Goal: Task Accomplishment & Management: Use online tool/utility

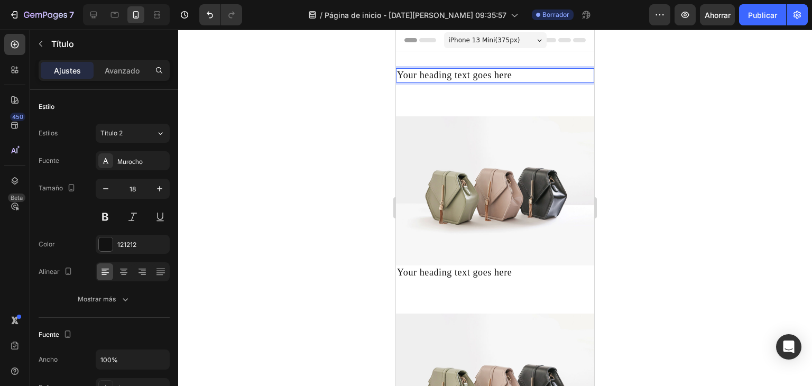
click at [518, 81] on p "Your heading text goes here" at bounding box center [495, 75] width 196 height 12
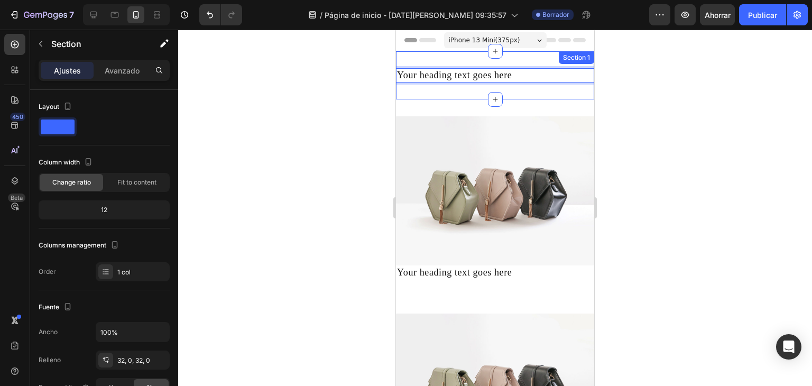
click at [527, 90] on div "Your heading text goes here Heading 0 Section 1" at bounding box center [495, 75] width 198 height 48
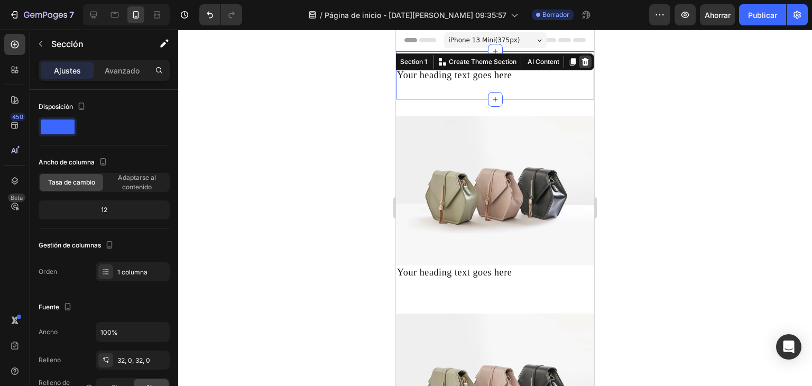
click at [581, 63] on icon at bounding box center [585, 62] width 8 height 8
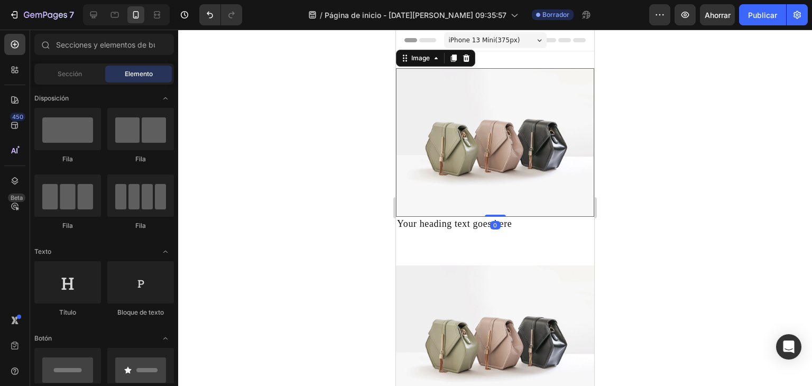
click at [552, 124] on img at bounding box center [495, 142] width 198 height 148
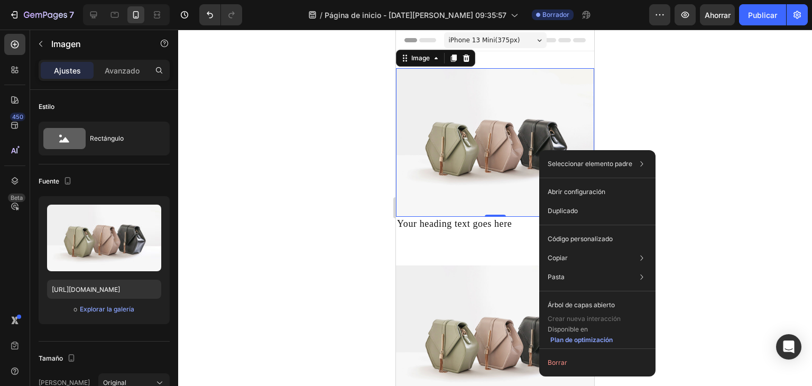
click at [503, 126] on img at bounding box center [495, 142] width 198 height 148
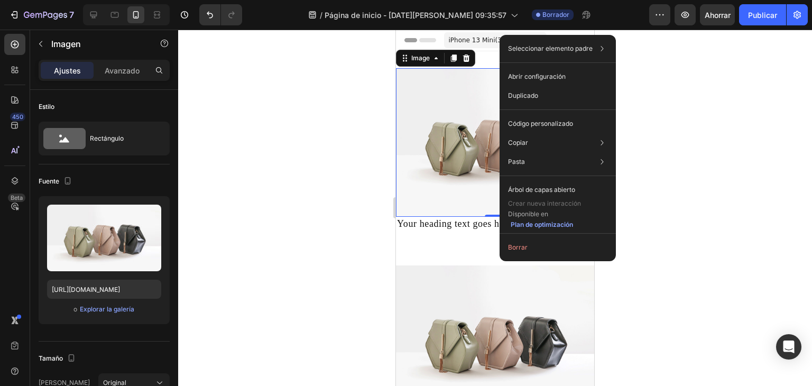
click at [488, 185] on img at bounding box center [495, 142] width 198 height 148
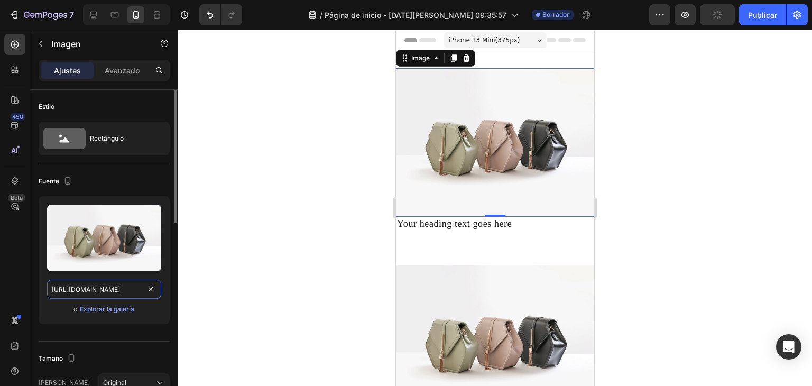
click at [107, 284] on input "[URL][DOMAIN_NAME]" at bounding box center [104, 289] width 114 height 19
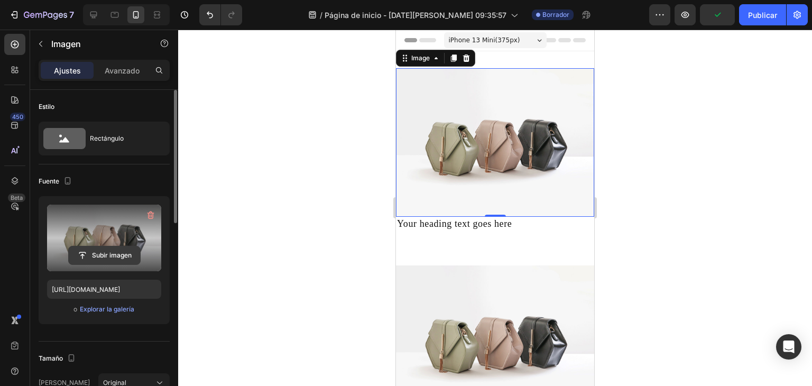
click at [109, 254] on input "file" at bounding box center [104, 255] width 71 height 18
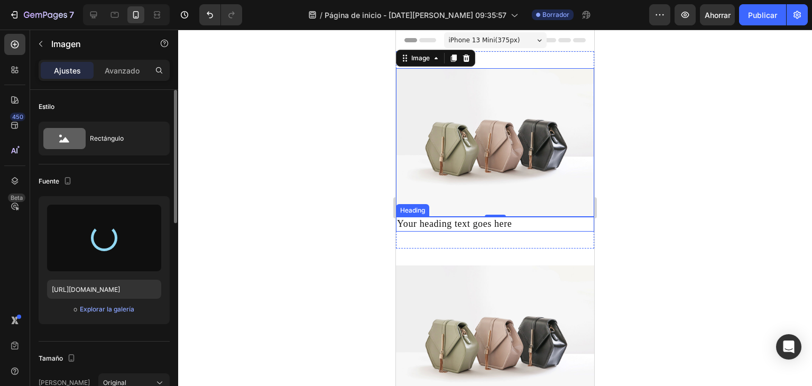
type input "https://cdn.shopify.com/s/files/1/0674/1999/6347/files/gempages_580406581540160…"
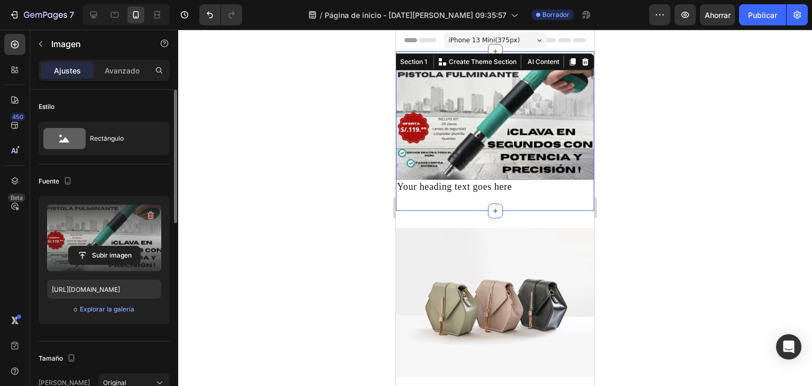
click at [520, 192] on div "Image Your heading text goes here Heading Section 1 You can create reusable sec…" at bounding box center [495, 131] width 198 height 160
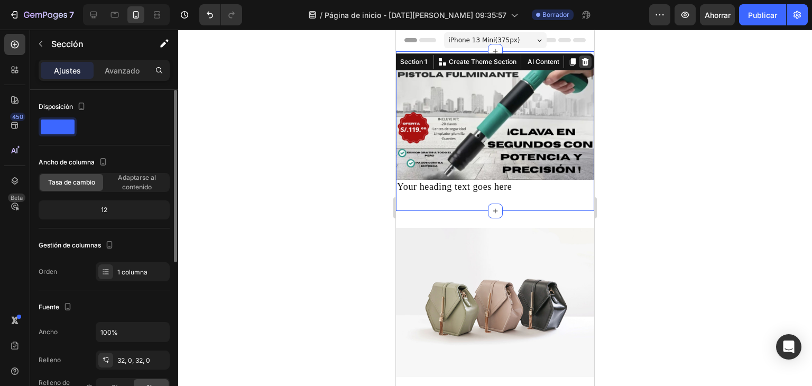
click at [582, 59] on icon at bounding box center [585, 61] width 7 height 7
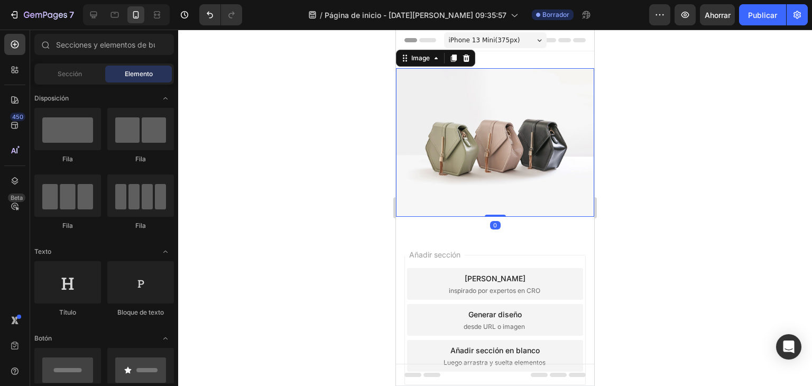
click at [451, 151] on img at bounding box center [495, 142] width 198 height 148
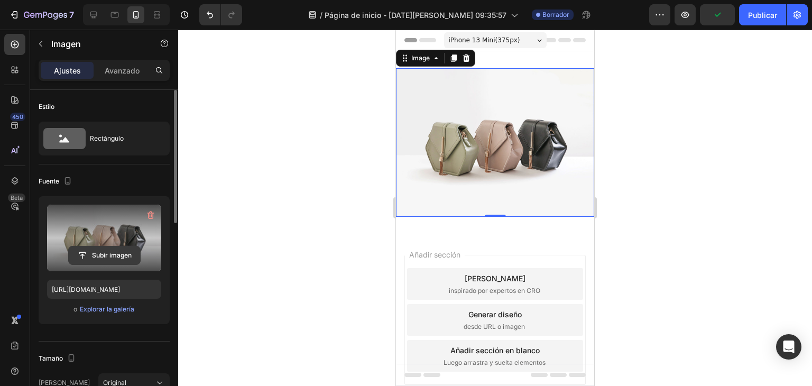
drag, startPoint x: 110, startPoint y: 237, endPoint x: 114, endPoint y: 259, distance: 22.5
click at [111, 248] on div "Subir imagen" at bounding box center [104, 237] width 114 height 67
click at [114, 259] on input "file" at bounding box center [104, 255] width 71 height 18
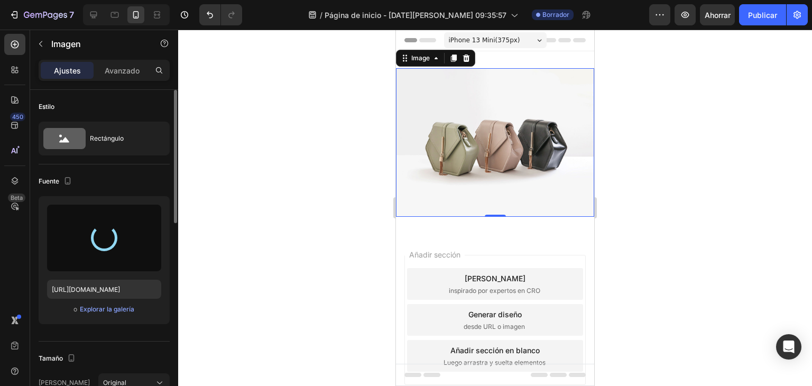
type input "https://cdn.shopify.com/s/files/1/0674/1999/6347/files/gempages_580406581540160…"
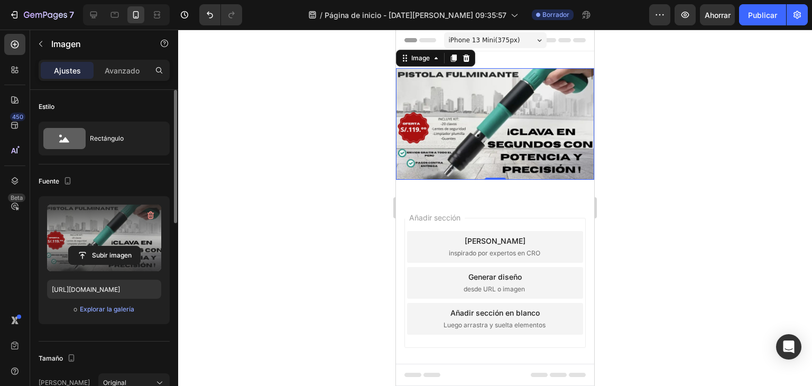
click at [617, 210] on div at bounding box center [495, 208] width 634 height 356
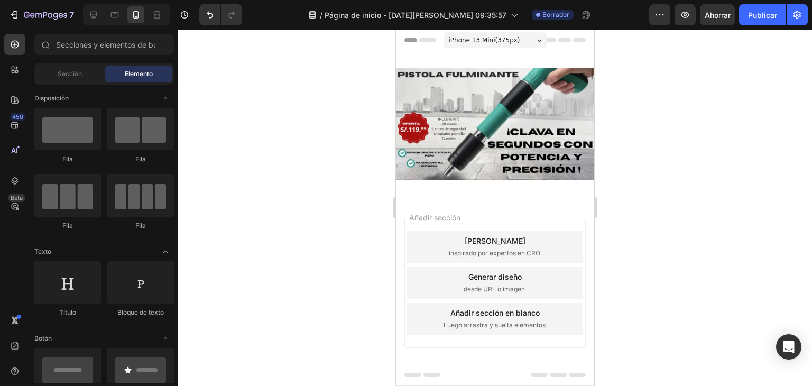
click at [467, 280] on div "Añadir sección Elija plantillas inspirado por expertos en CRO Generar diseño de…" at bounding box center [494, 283] width 181 height 130
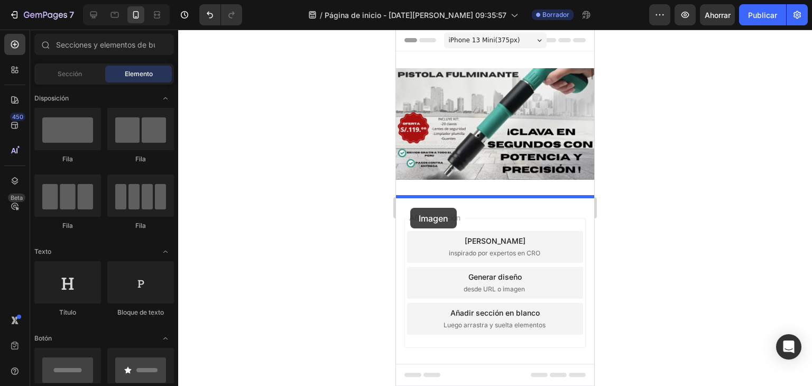
drag, startPoint x: 445, startPoint y: 237, endPoint x: 417, endPoint y: 208, distance: 41.1
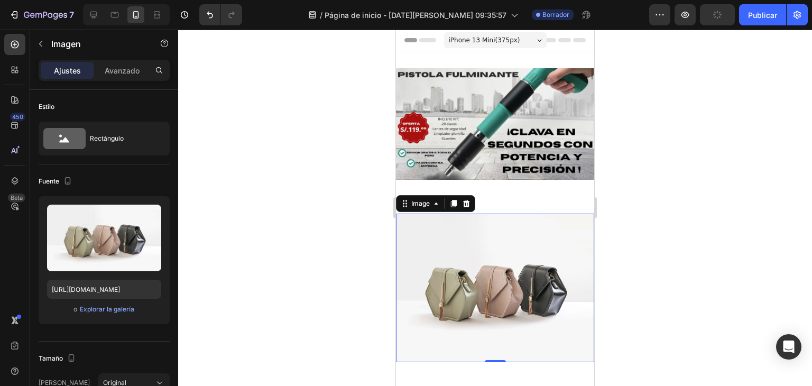
click at [495, 255] on img at bounding box center [495, 287] width 198 height 148
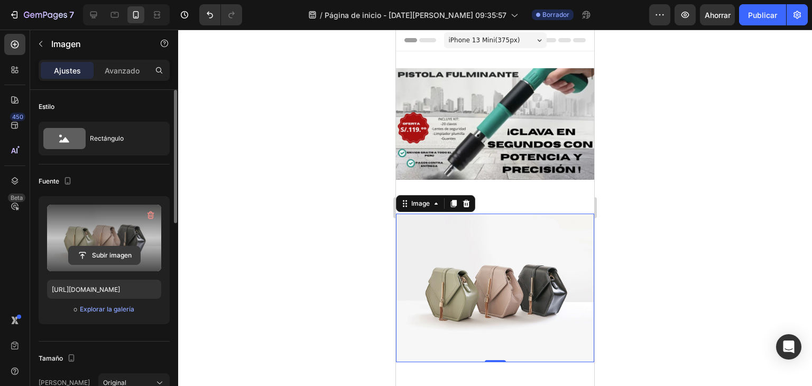
click at [102, 246] on input "file" at bounding box center [104, 255] width 71 height 18
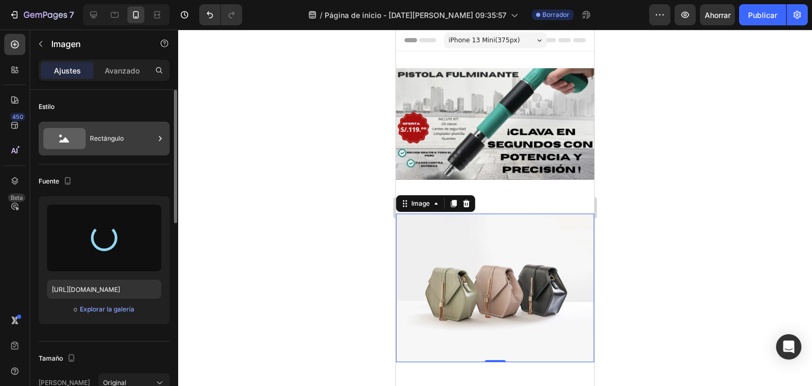
type input "[URL][DOMAIN_NAME]"
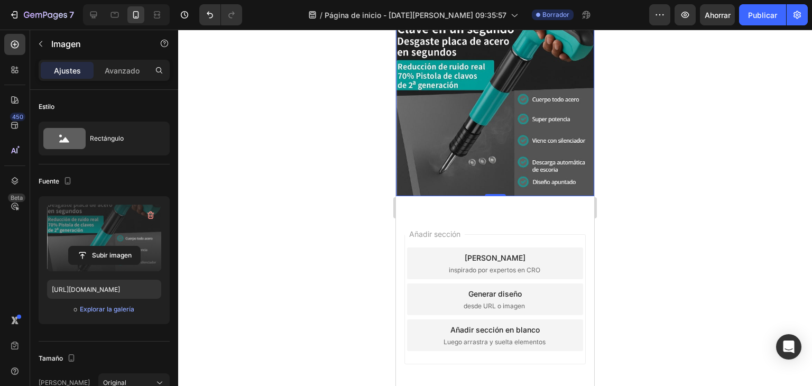
scroll to position [209, 0]
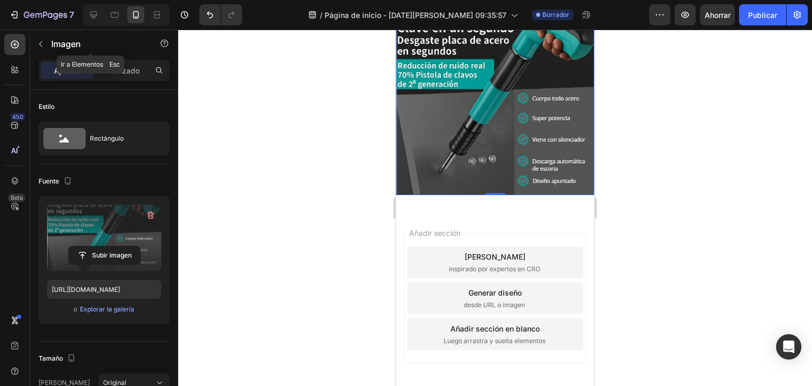
drag, startPoint x: 39, startPoint y: 39, endPoint x: 40, endPoint y: 50, distance: 11.1
click at [39, 39] on button "button" at bounding box center [40, 43] width 17 height 17
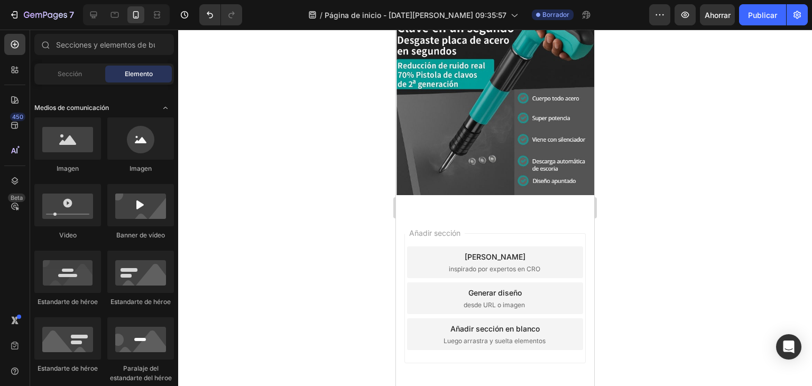
scroll to position [264, 0]
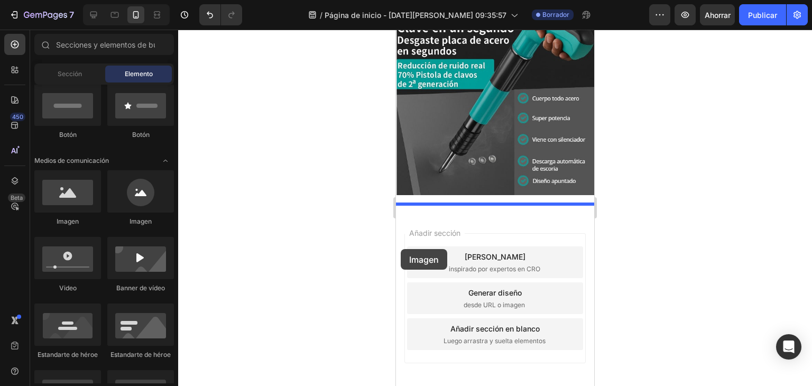
drag, startPoint x: 463, startPoint y: 239, endPoint x: 401, endPoint y: 249, distance: 63.1
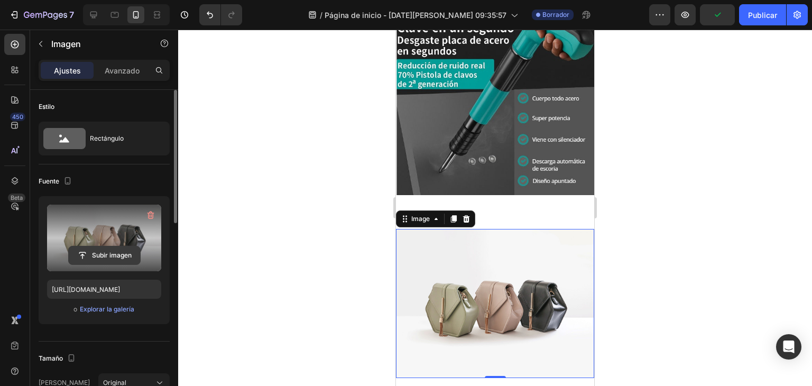
click at [101, 252] on input "file" at bounding box center [104, 255] width 71 height 18
click at [95, 249] on input "file" at bounding box center [104, 255] width 71 height 18
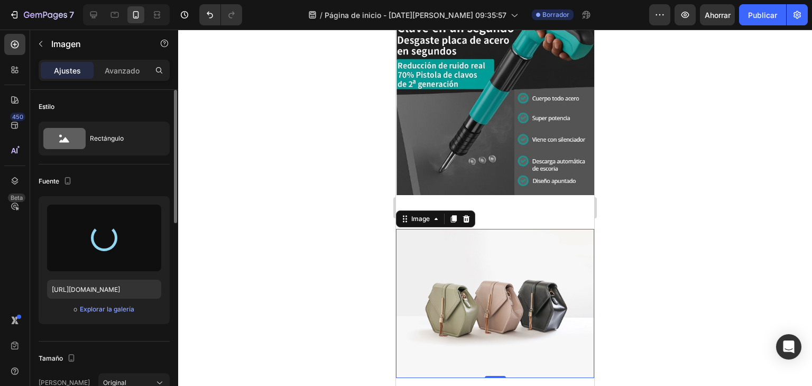
type input "[URL][DOMAIN_NAME]"
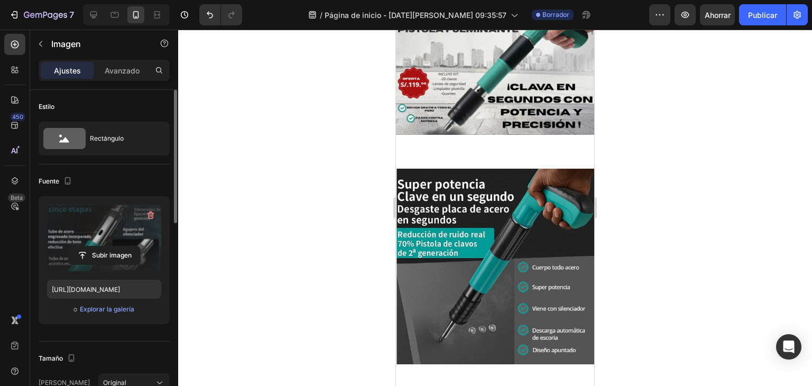
scroll to position [0, 0]
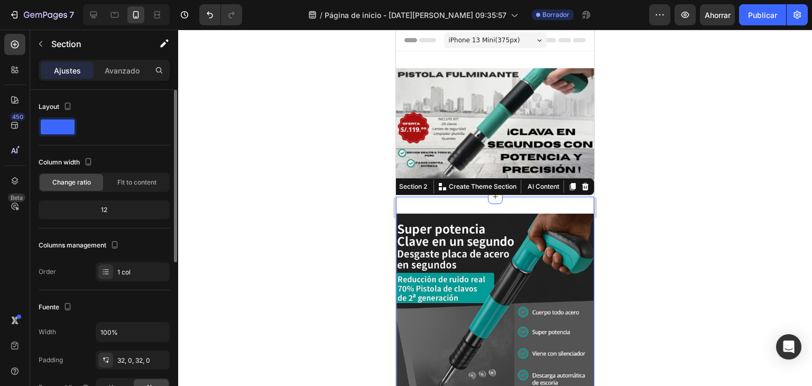
click at [491, 202] on div "Image Section 2 You can create reusable sections Create Theme Section AI Conten…" at bounding box center [495, 311] width 198 height 229
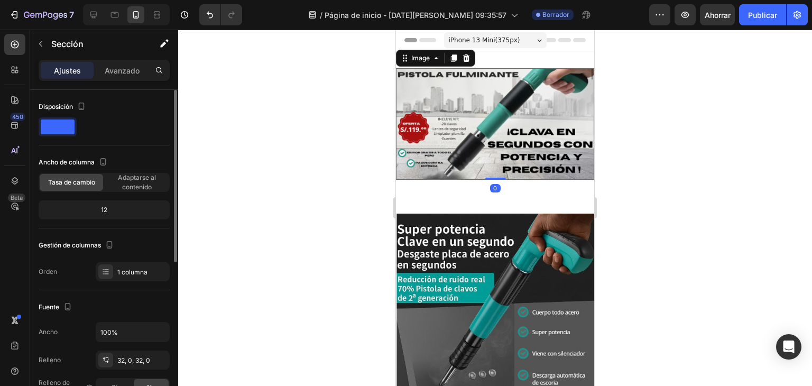
click at [444, 146] on img at bounding box center [495, 123] width 198 height 111
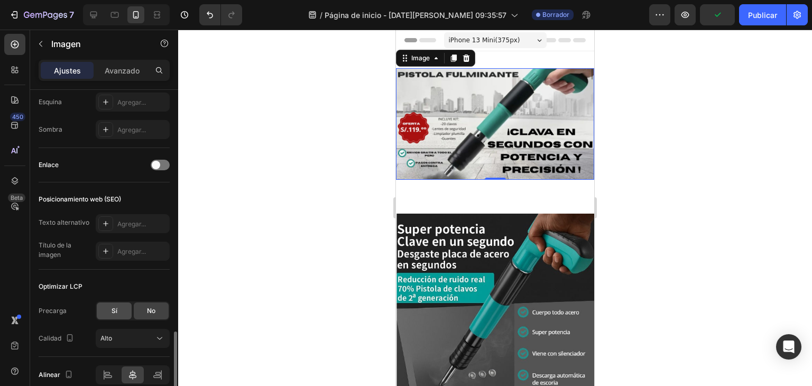
scroll to position [471, 0]
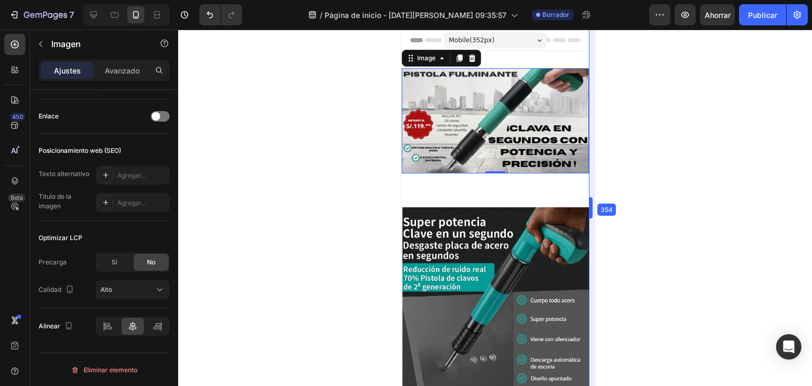
drag, startPoint x: 594, startPoint y: 208, endPoint x: 581, endPoint y: 165, distance: 44.8
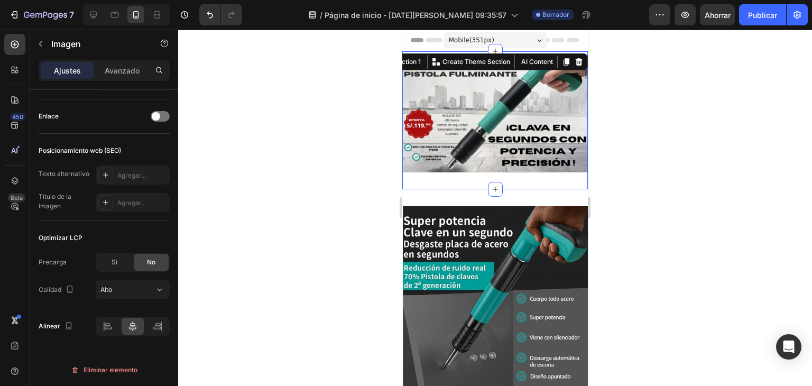
scroll to position [0, 0]
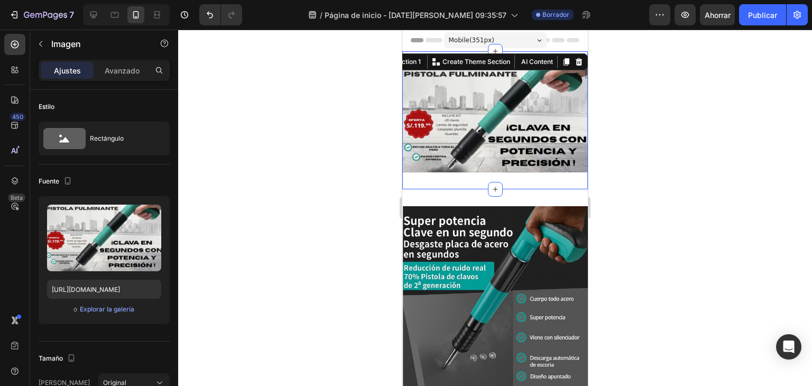
click at [470, 58] on div "Image Section 1 You can create reusable sections Create Theme Section AI Conten…" at bounding box center [494, 120] width 185 height 138
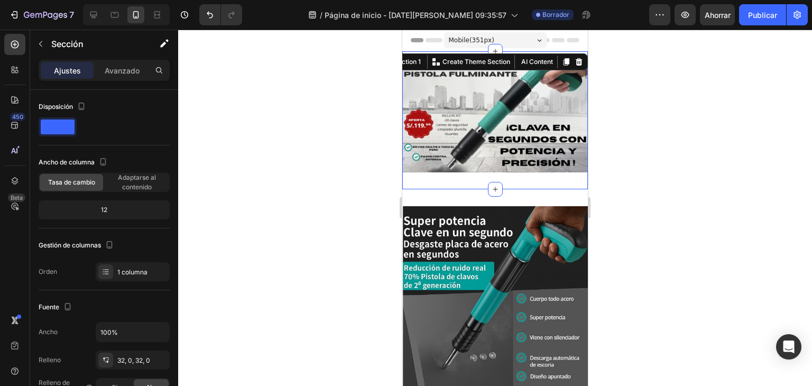
click at [606, 184] on div at bounding box center [495, 208] width 634 height 356
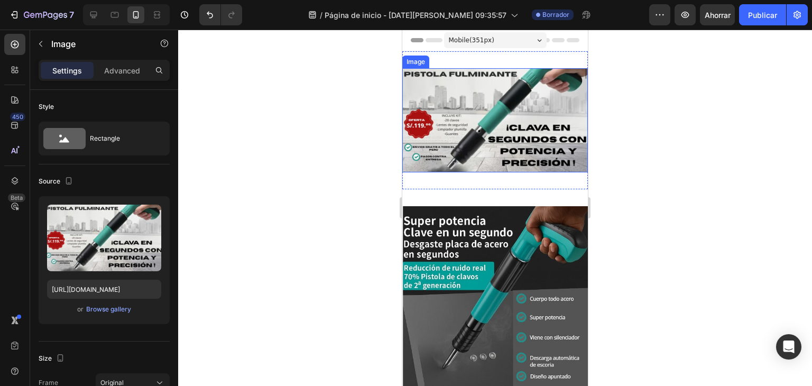
click at [469, 111] on img at bounding box center [494, 120] width 185 height 104
click at [473, 60] on icon at bounding box center [472, 57] width 7 height 7
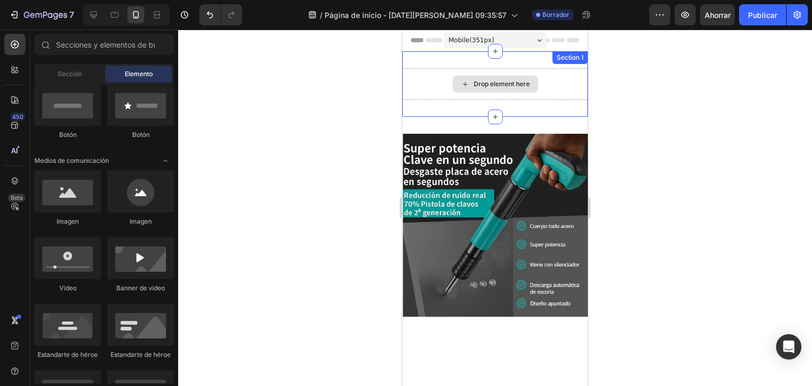
click at [486, 90] on div "Drop element here" at bounding box center [495, 84] width 86 height 17
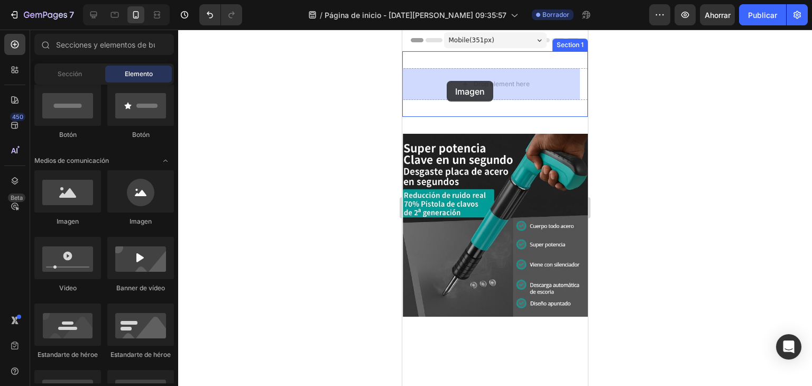
drag, startPoint x: 483, startPoint y: 237, endPoint x: 447, endPoint y: 81, distance: 160.1
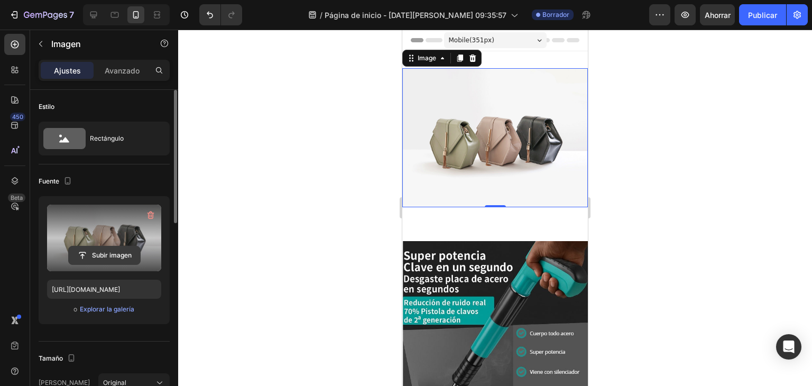
click at [113, 258] on input "file" at bounding box center [104, 255] width 71 height 18
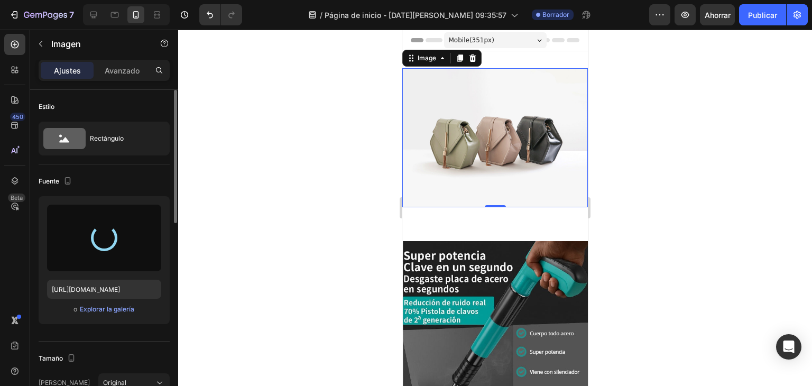
type input "https://cdn.shopify.com/s/files/1/0674/1999/6347/files/gempages_580406581540160…"
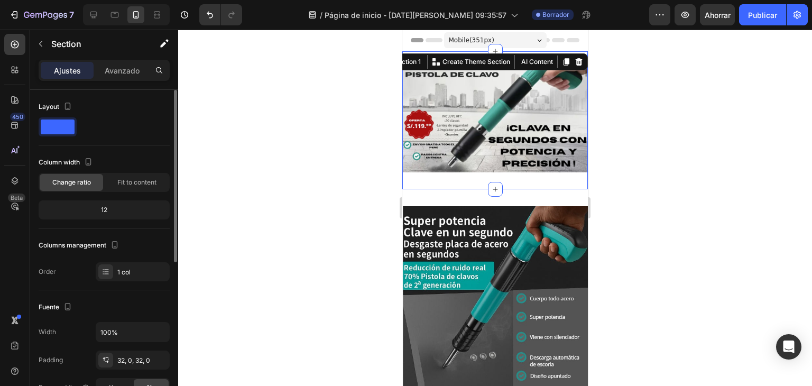
click at [498, 58] on div "Image Section 1 You can create reusable sections Create Theme Section AI Conten…" at bounding box center [494, 120] width 185 height 138
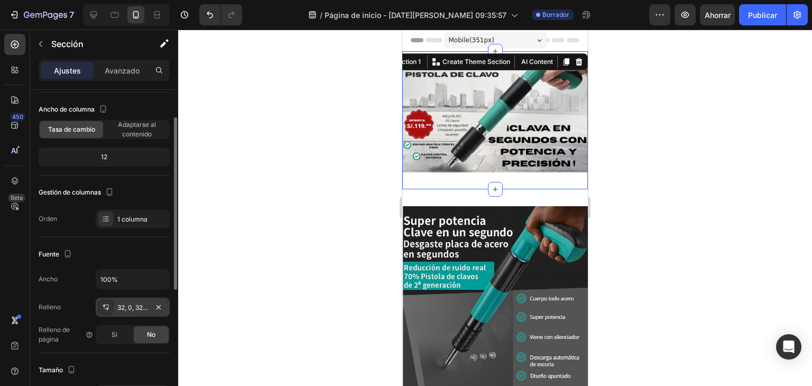
click at [115, 311] on div "32, 0, 32, 0" at bounding box center [133, 306] width 74 height 19
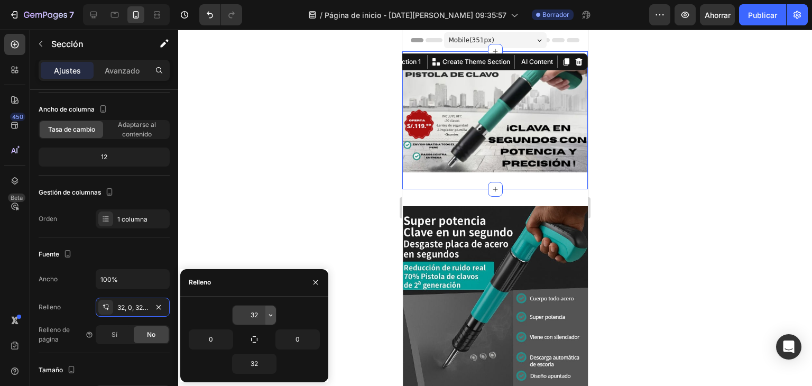
click at [267, 315] on icon "button" at bounding box center [270, 315] width 8 height 8
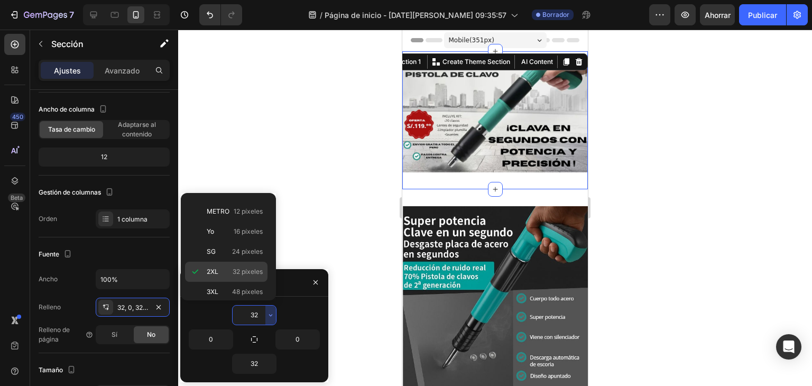
scroll to position [0, 0]
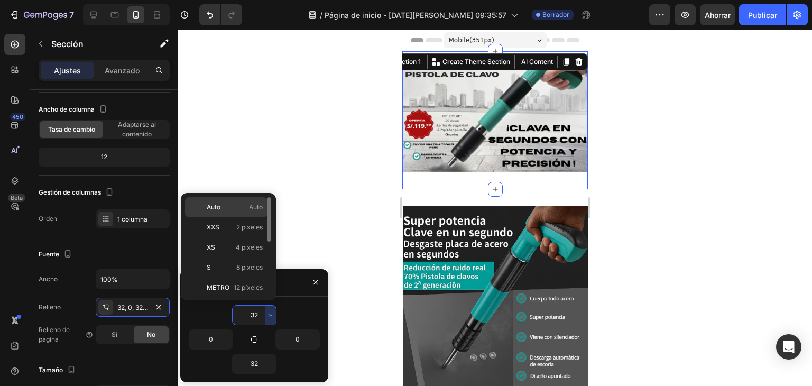
click at [235, 206] on p "Auto Auto" at bounding box center [235, 207] width 56 height 10
type input "Auto"
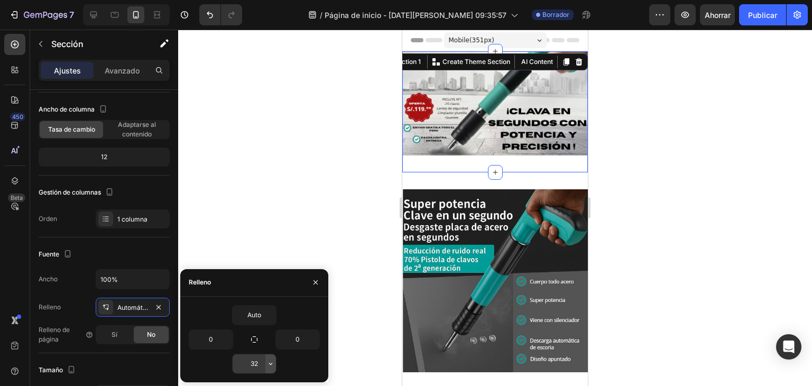
click at [268, 369] on button "button" at bounding box center [270, 363] width 11 height 19
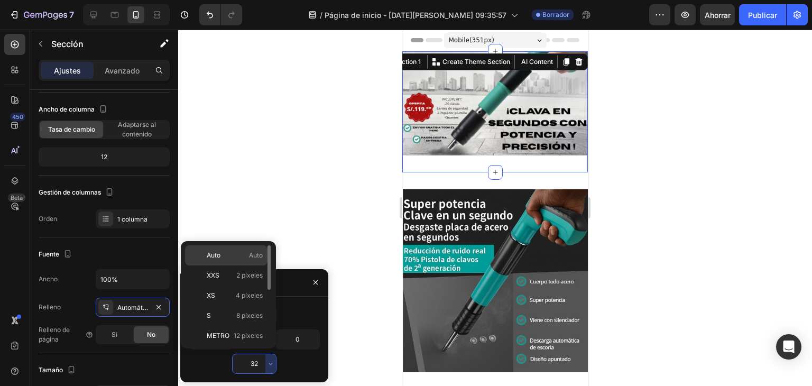
click at [238, 250] on p "Auto Auto" at bounding box center [235, 255] width 56 height 10
type input "Auto"
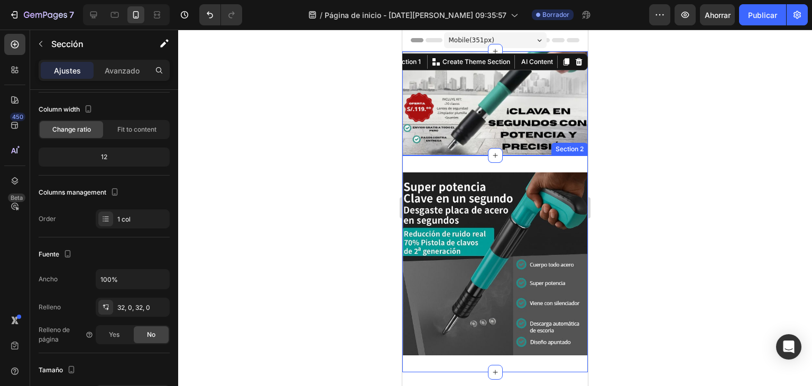
click at [447, 166] on div "Image Section 2" at bounding box center [494, 263] width 185 height 217
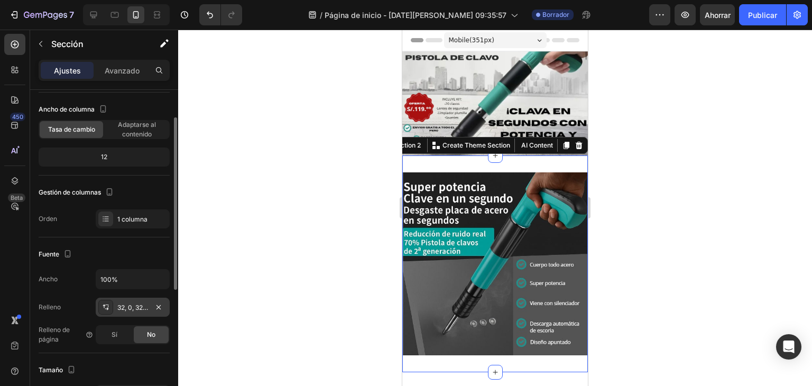
click at [143, 309] on font "32, 0, 32, 0" at bounding box center [133, 307] width 33 height 8
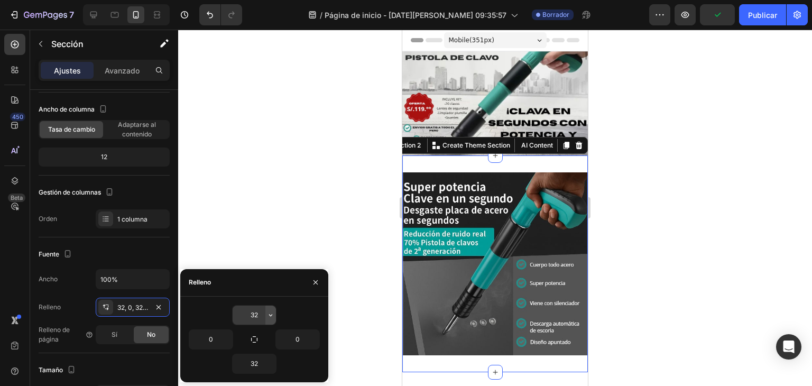
click at [266, 317] on icon "button" at bounding box center [270, 315] width 8 height 8
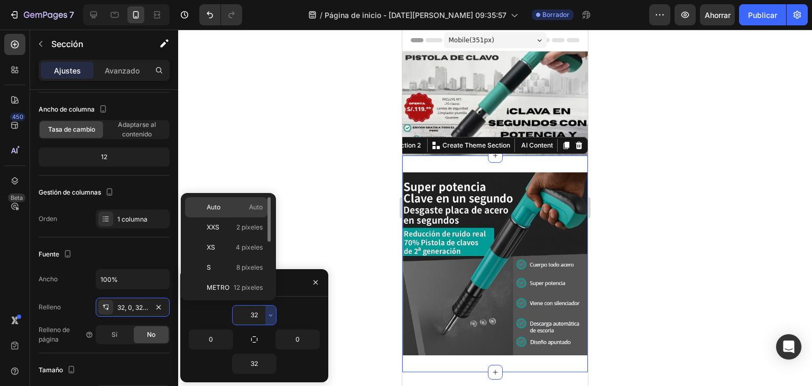
click at [213, 203] on font "Auto" at bounding box center [214, 207] width 14 height 8
type input "Auto"
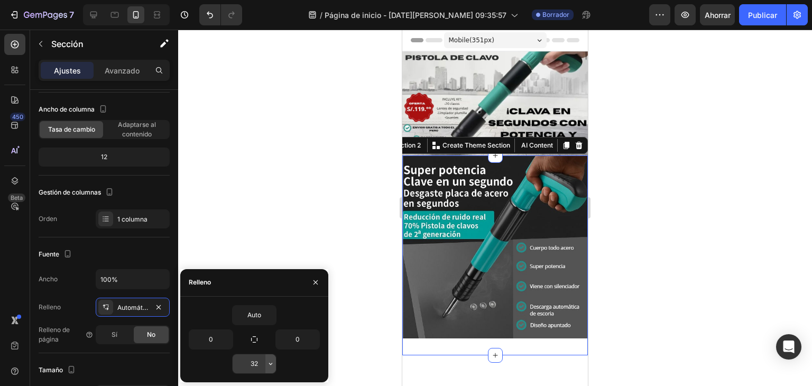
click at [271, 362] on icon "button" at bounding box center [270, 363] width 8 height 8
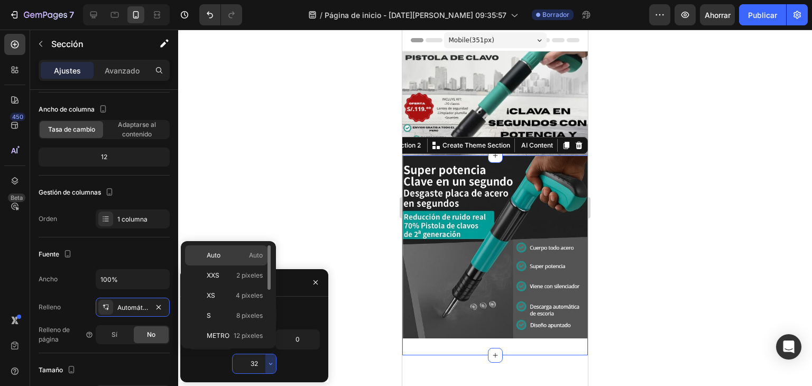
click at [220, 255] on font "Auto" at bounding box center [214, 255] width 14 height 8
type input "Auto"
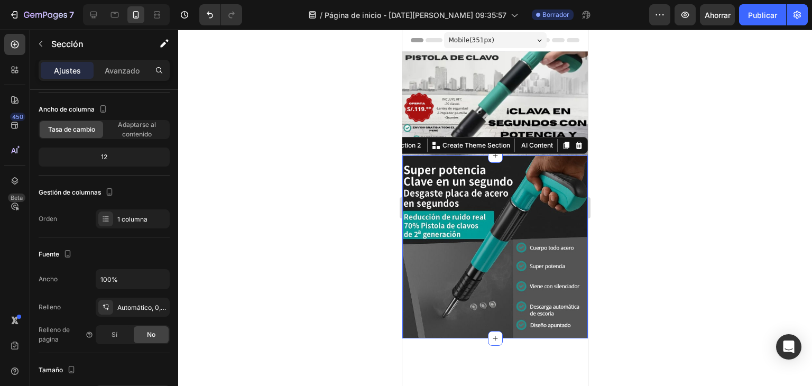
click at [624, 204] on div at bounding box center [495, 208] width 634 height 356
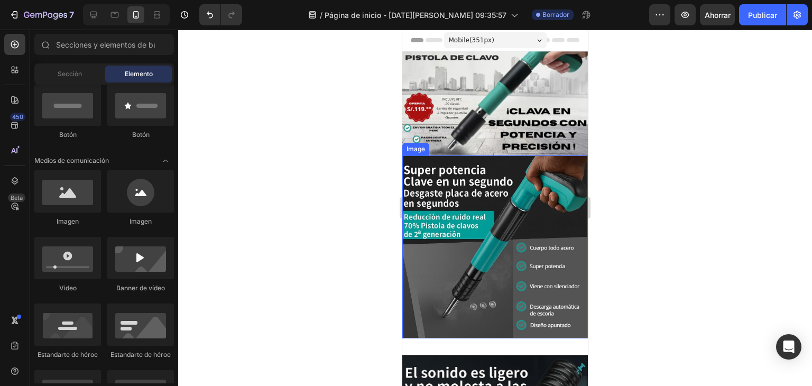
scroll to position [53, 0]
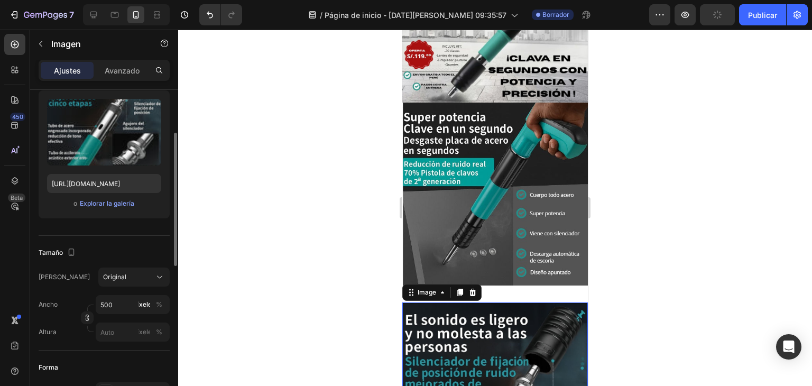
scroll to position [159, 0]
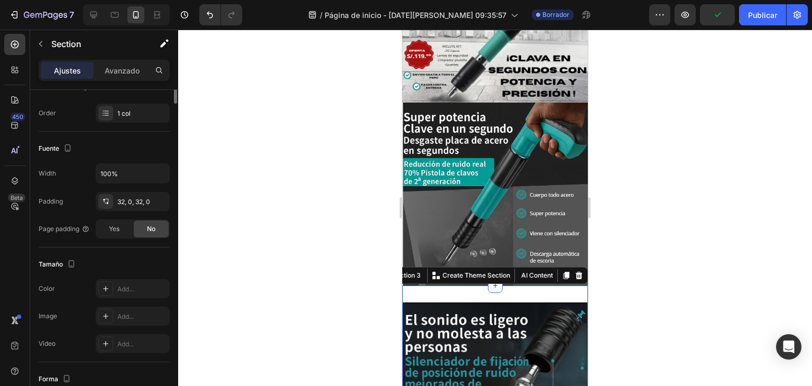
scroll to position [0, 0]
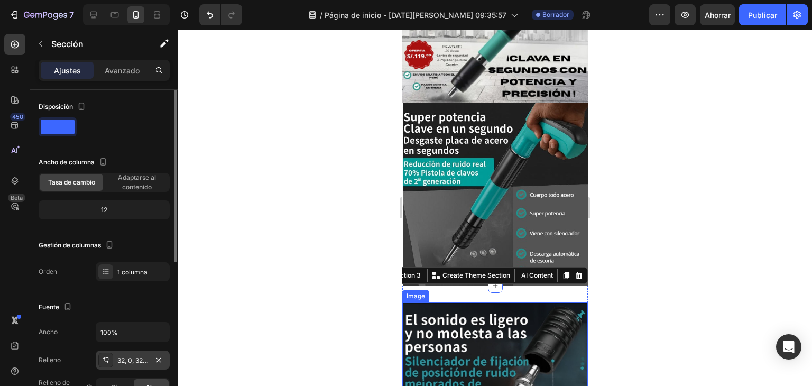
click at [135, 359] on font "32, 0, 32, 0" at bounding box center [133, 360] width 33 height 8
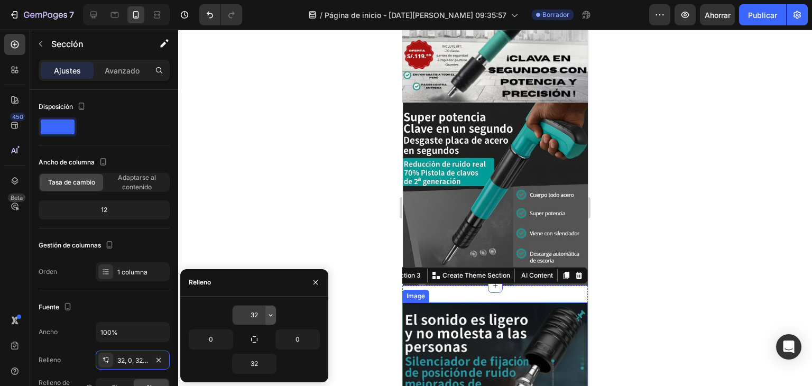
click at [271, 318] on icon "button" at bounding box center [270, 315] width 8 height 8
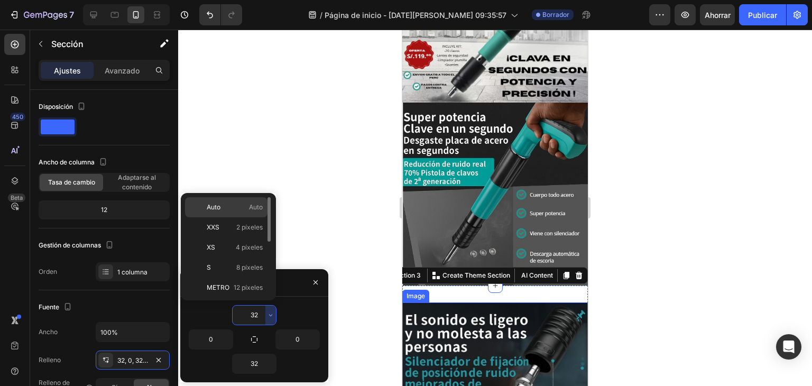
click at [218, 217] on div "Auto Auto" at bounding box center [226, 227] width 82 height 20
type input "Auto"
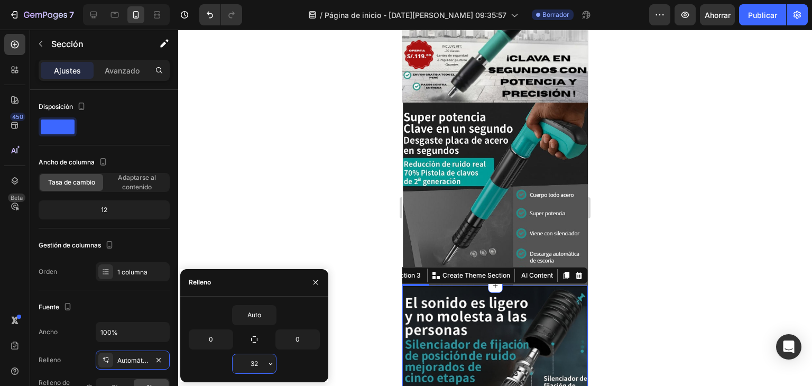
click at [263, 364] on input "32" at bounding box center [254, 363] width 43 height 19
click at [267, 364] on icon "button" at bounding box center [270, 363] width 8 height 8
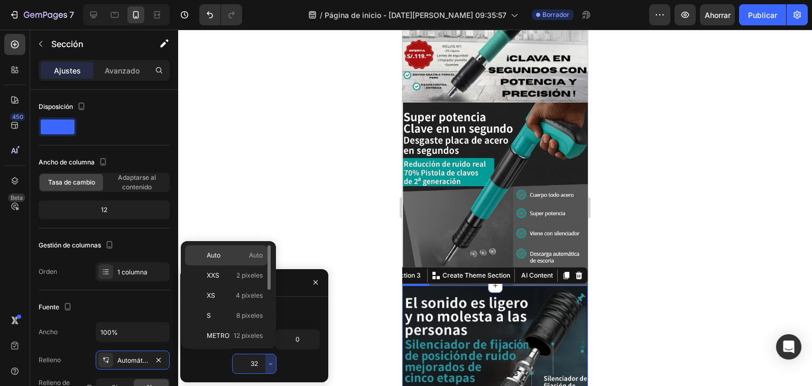
click at [235, 265] on div "Auto Auto" at bounding box center [226, 275] width 82 height 20
type input "Auto"
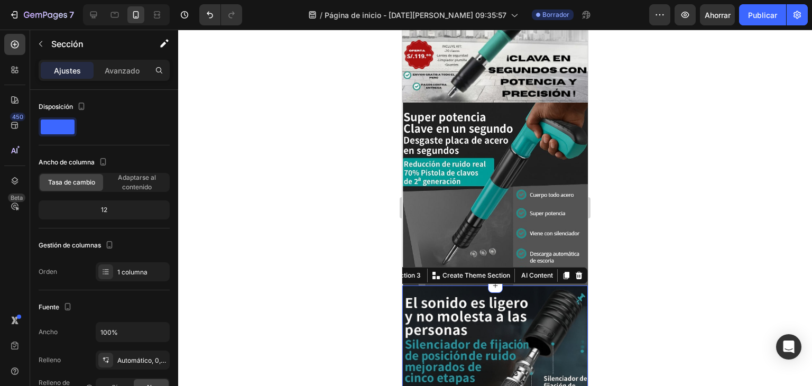
click at [603, 255] on div at bounding box center [495, 208] width 634 height 356
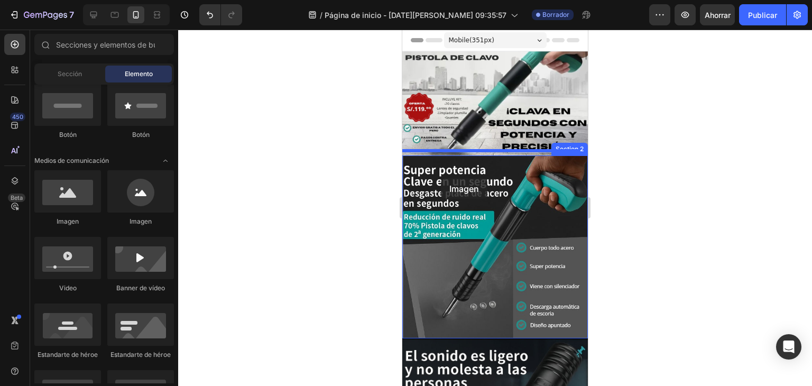
drag, startPoint x: 487, startPoint y: 234, endPoint x: 441, endPoint y: 178, distance: 72.1
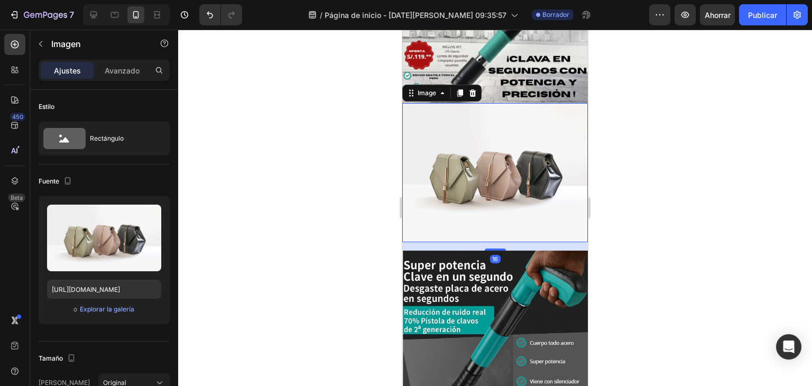
scroll to position [106, 0]
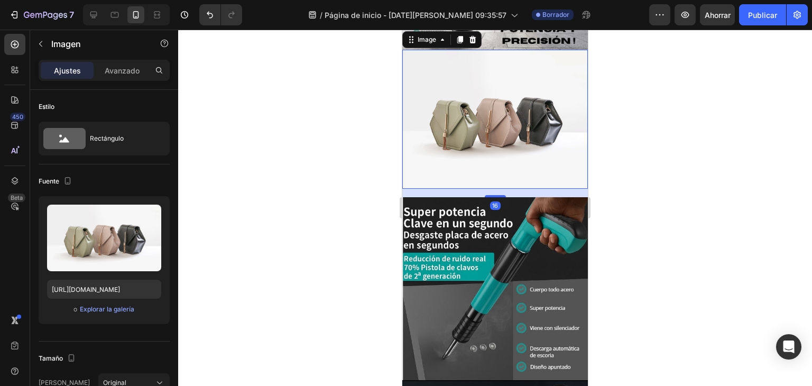
drag, startPoint x: 759, startPoint y: 254, endPoint x: 704, endPoint y: 253, distance: 55.0
click at [757, 254] on div at bounding box center [495, 208] width 634 height 356
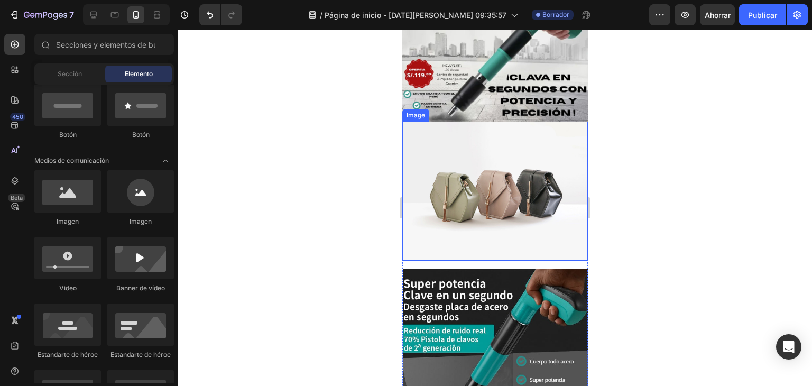
scroll to position [53, 0]
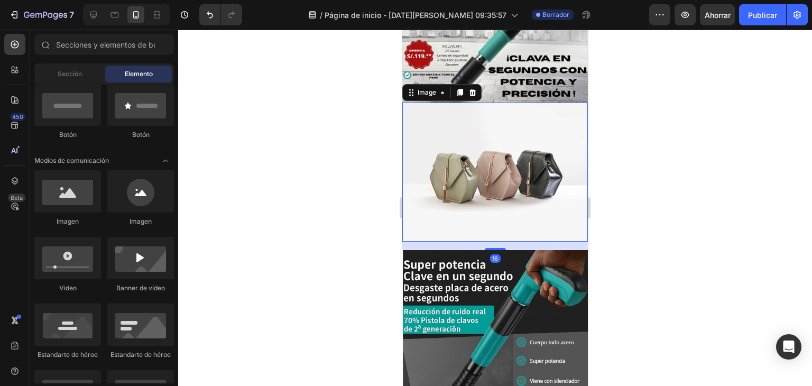
click at [487, 166] on img at bounding box center [494, 172] width 185 height 139
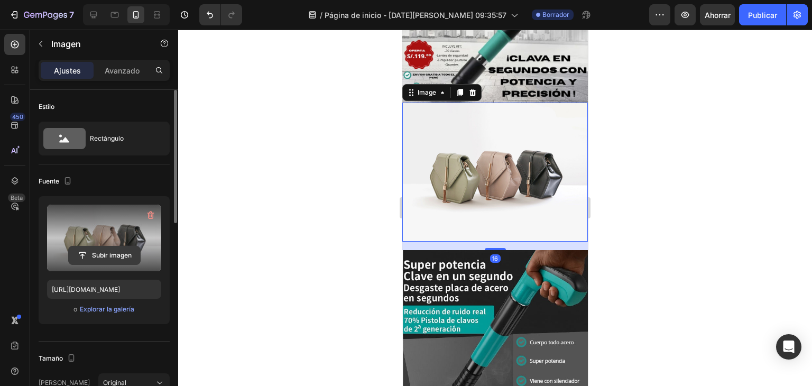
click at [110, 256] on input "file" at bounding box center [104, 255] width 71 height 18
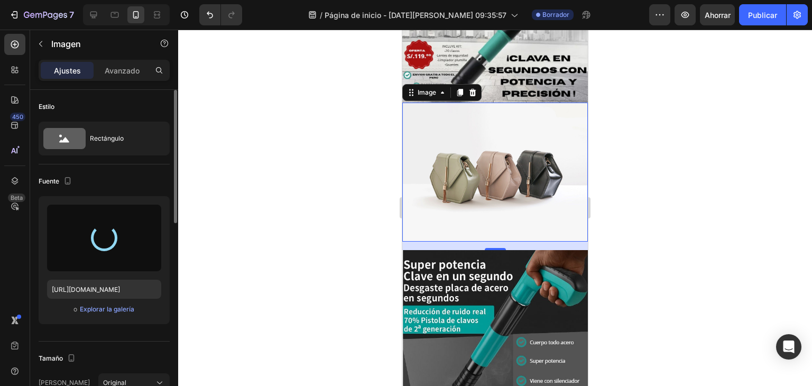
type input "https://cdn.shopify.com/s/files/1/0674/1999/6347/files/gempages_580406581540160…"
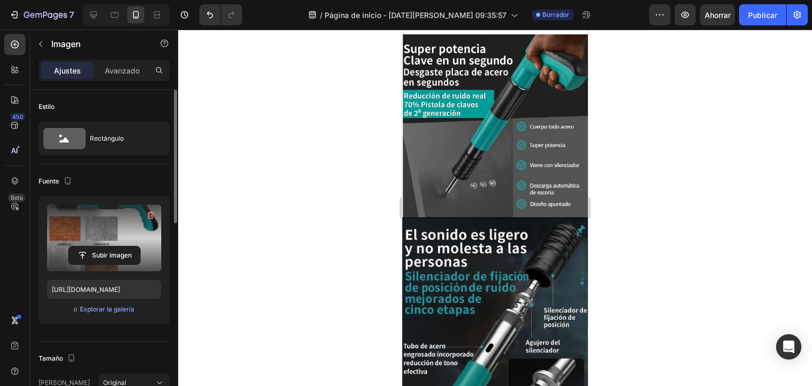
scroll to position [0, 0]
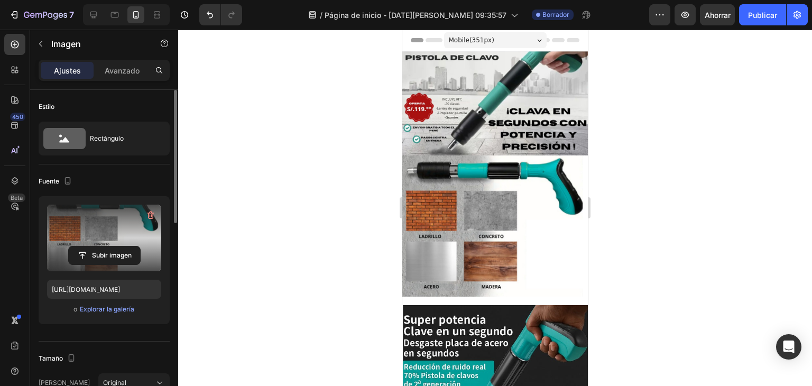
click at [546, 219] on img at bounding box center [494, 226] width 185 height 142
click at [550, 233] on img at bounding box center [494, 226] width 185 height 142
click at [108, 244] on label at bounding box center [104, 237] width 114 height 67
click at [108, 246] on input "file" at bounding box center [104, 255] width 71 height 18
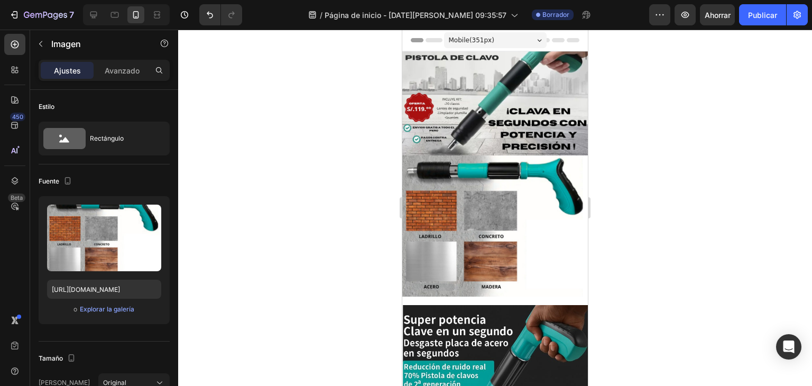
click at [488, 286] on img at bounding box center [494, 226] width 185 height 142
click at [700, 251] on div at bounding box center [495, 208] width 634 height 356
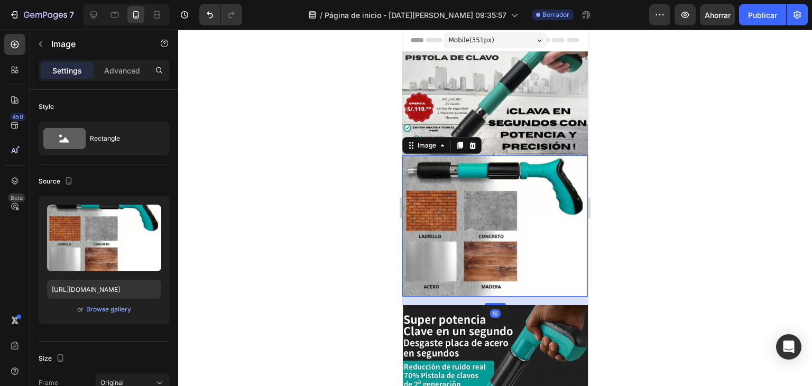
click at [520, 210] on img at bounding box center [494, 226] width 185 height 142
click at [470, 141] on icon at bounding box center [472, 145] width 8 height 8
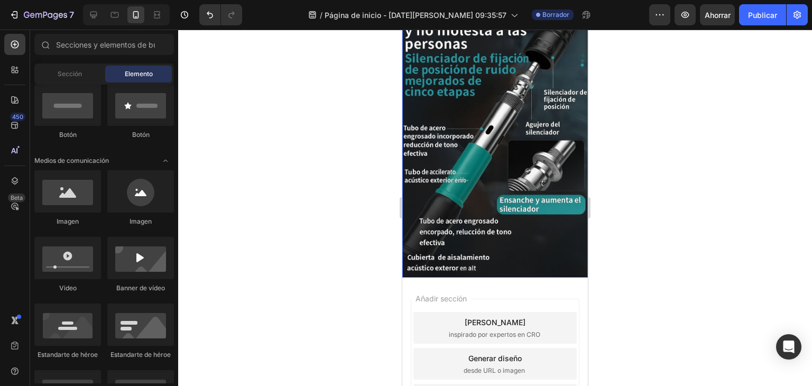
scroll to position [423, 0]
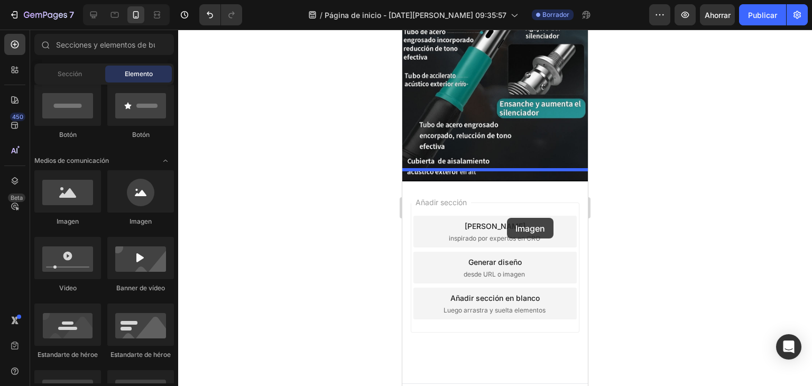
drag, startPoint x: 464, startPoint y: 236, endPoint x: 507, endPoint y: 218, distance: 45.9
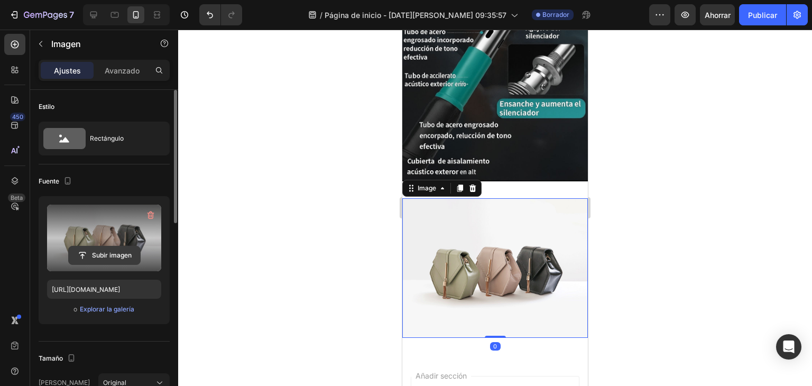
click at [112, 253] on input "file" at bounding box center [104, 255] width 71 height 18
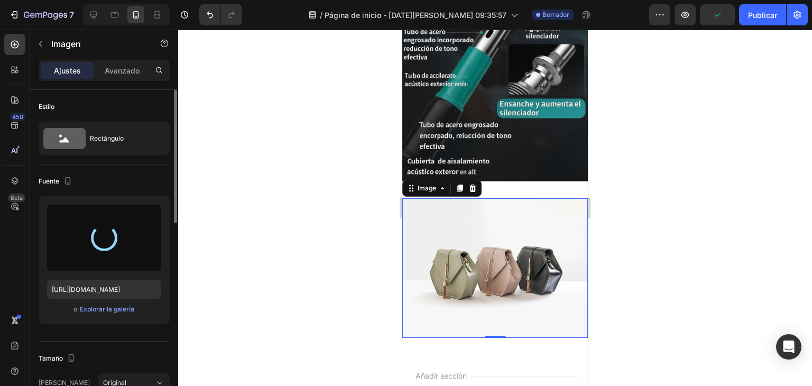
type input "https://cdn.shopify.com/s/files/1/0674/1999/6347/files/gempages_580406581540160…"
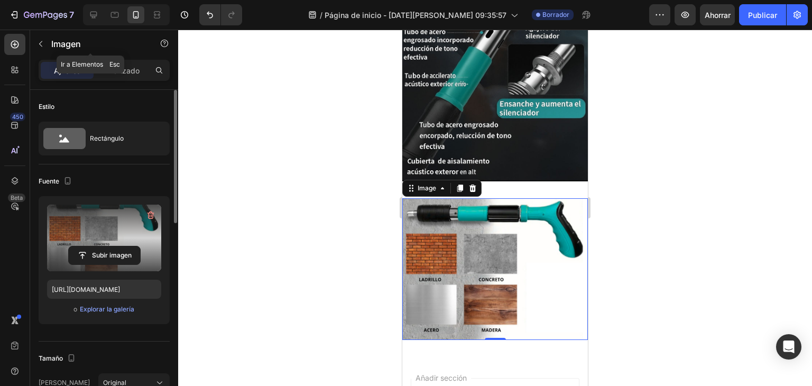
drag, startPoint x: 47, startPoint y: 43, endPoint x: 123, endPoint y: 86, distance: 87.3
click at [48, 43] on button "button" at bounding box center [40, 43] width 17 height 17
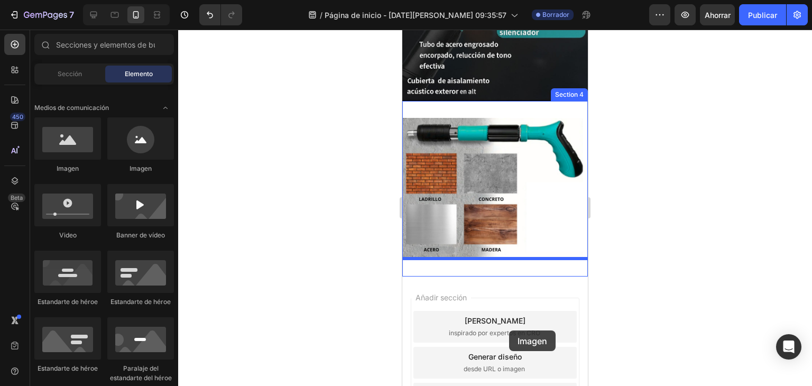
scroll to position [510, 0]
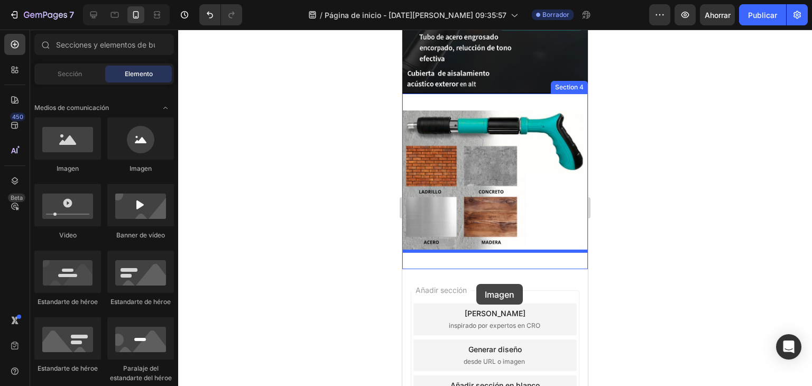
drag, startPoint x: 462, startPoint y: 176, endPoint x: 475, endPoint y: 280, distance: 103.9
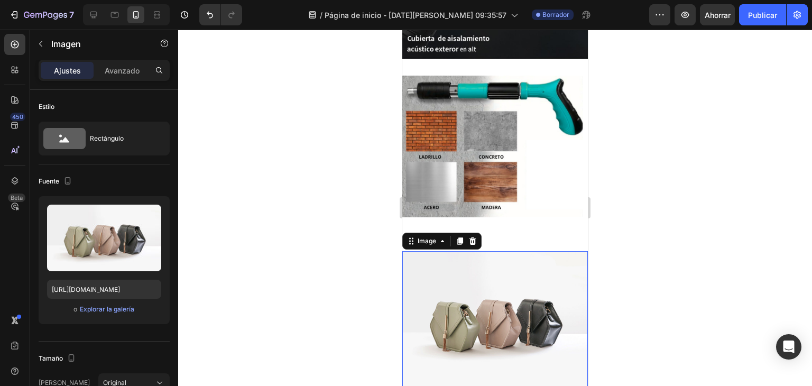
scroll to position [616, 0]
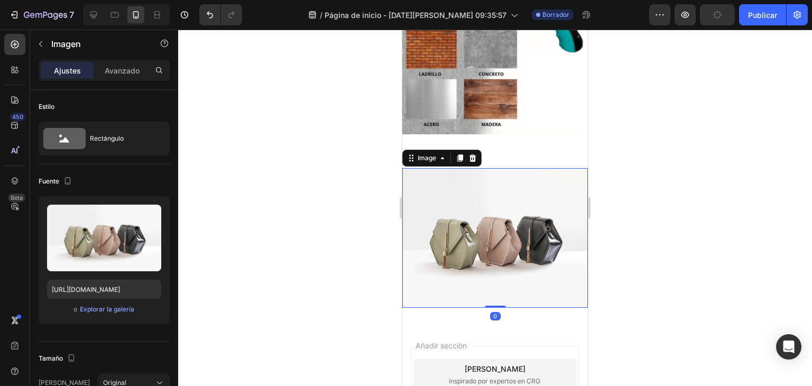
click at [513, 234] on img at bounding box center [494, 237] width 185 height 139
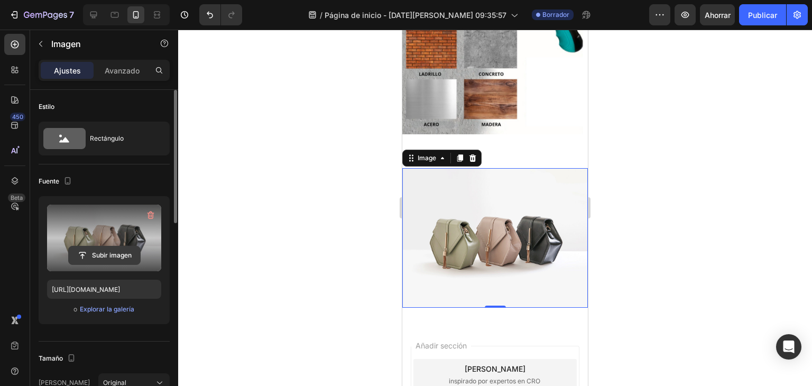
click at [94, 251] on input "file" at bounding box center [104, 255] width 71 height 18
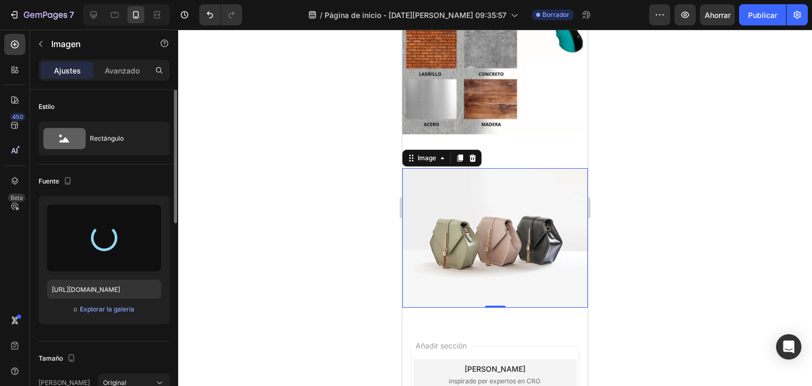
type input "https://cdn.shopify.com/s/files/1/0674/1999/6347/files/gempages_580406581540160…"
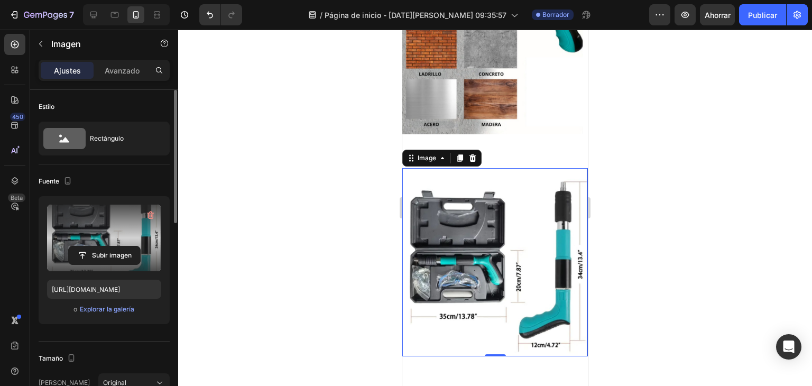
click at [629, 202] on div at bounding box center [495, 208] width 634 height 356
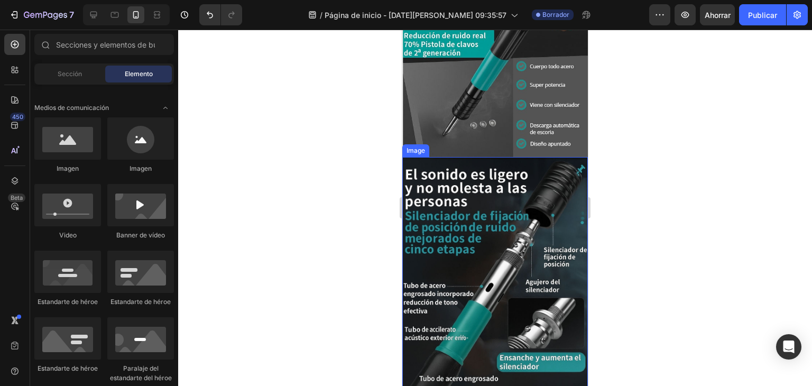
scroll to position [106, 0]
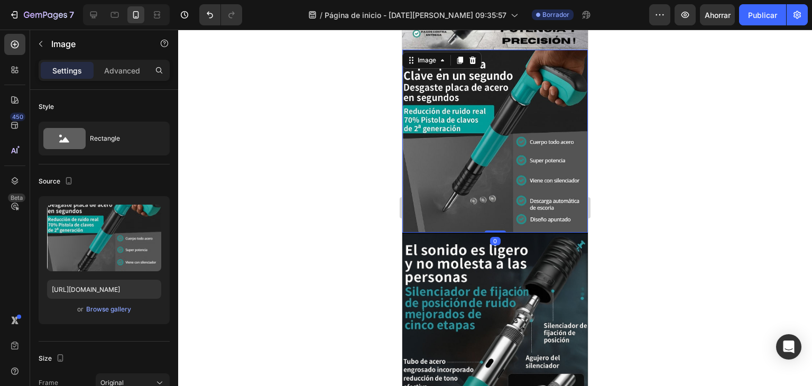
click at [496, 161] on img at bounding box center [494, 141] width 185 height 183
click at [467, 55] on div at bounding box center [472, 60] width 13 height 13
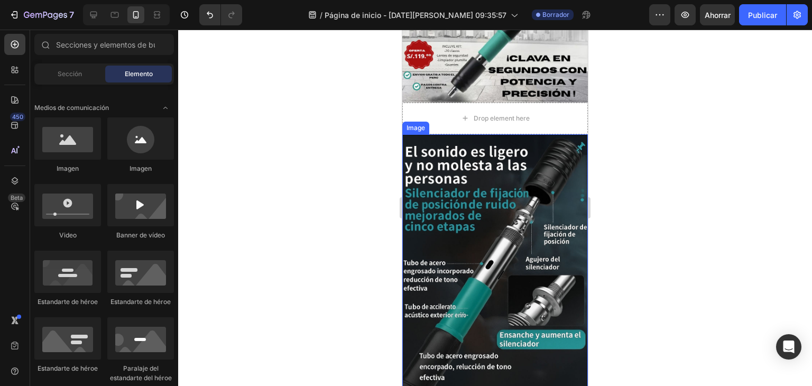
scroll to position [0, 0]
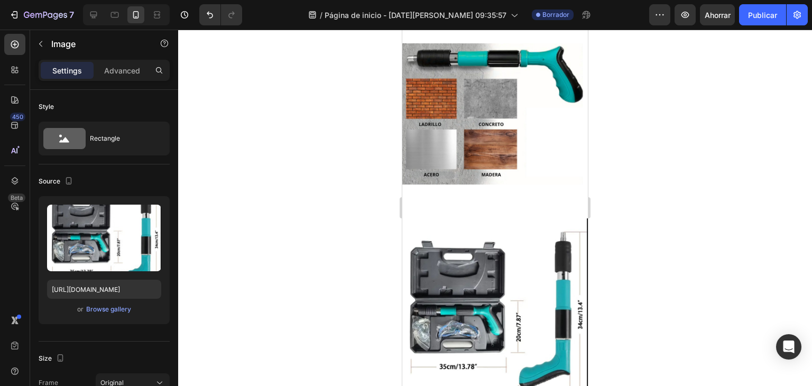
click at [471, 254] on img at bounding box center [494, 312] width 185 height 188
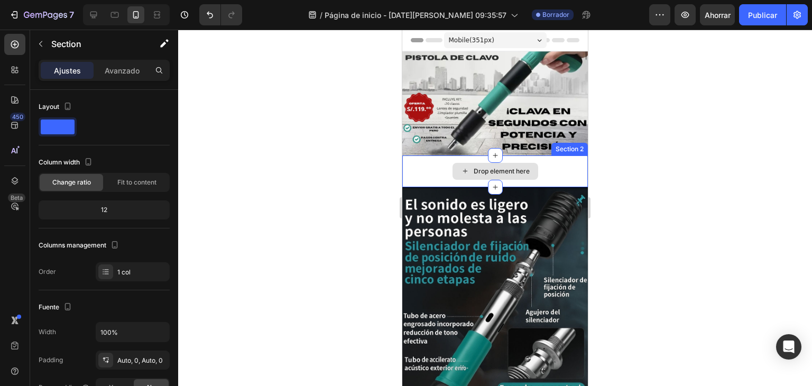
click at [550, 166] on div "Drop element here" at bounding box center [494, 171] width 185 height 32
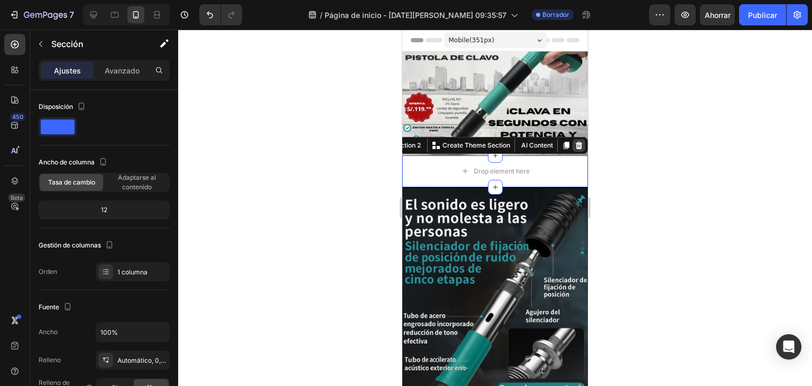
click at [575, 142] on icon at bounding box center [578, 145] width 7 height 7
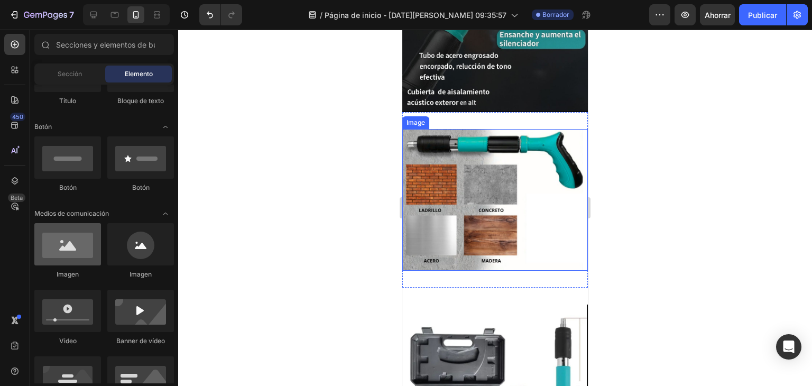
scroll to position [159, 0]
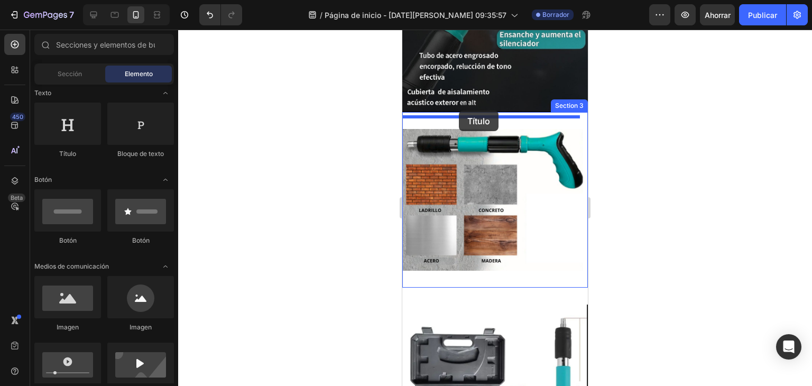
drag, startPoint x: 468, startPoint y: 176, endPoint x: 459, endPoint y: 110, distance: 66.7
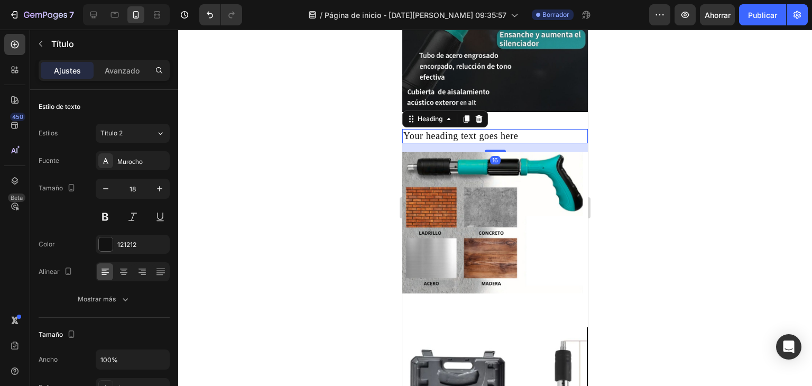
click at [517, 129] on h2 "Your heading text goes here" at bounding box center [494, 136] width 185 height 14
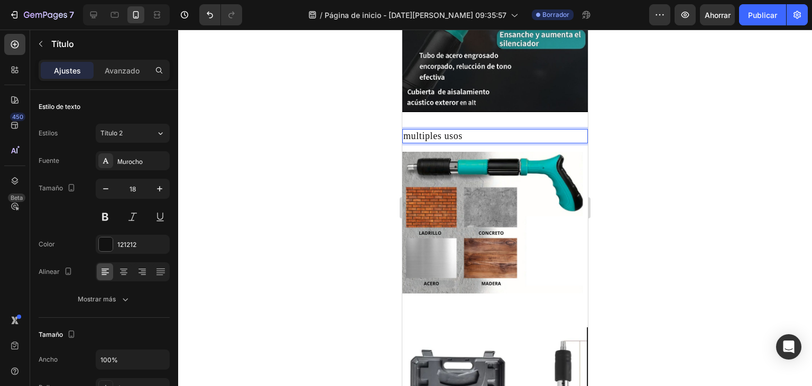
click at [414, 130] on p "multiples usos" at bounding box center [494, 136] width 183 height 12
click at [407, 130] on p "múltiples usos" at bounding box center [494, 136] width 183 height 12
click at [404, 130] on p "múltiples usos" at bounding box center [494, 136] width 183 height 12
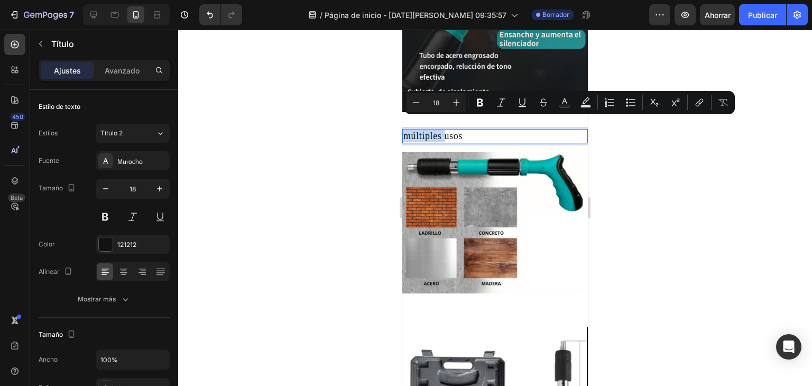
click at [404, 130] on p "múltiples usos" at bounding box center [494, 136] width 183 height 12
drag, startPoint x: 404, startPoint y: 123, endPoint x: 482, endPoint y: 124, distance: 78.7
click at [482, 130] on p "múltiples usos" at bounding box center [494, 136] width 183 height 12
click at [454, 107] on icon "Barra de herramientas contextual del editor" at bounding box center [456, 102] width 11 height 11
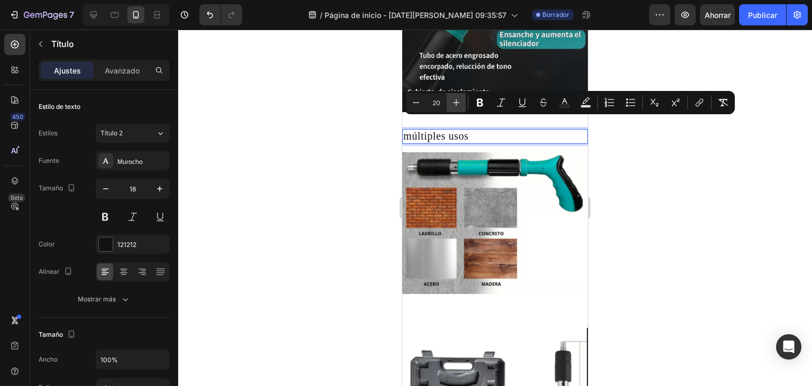
click at [454, 107] on icon "Barra de herramientas contextual del editor" at bounding box center [456, 102] width 11 height 11
type input "24"
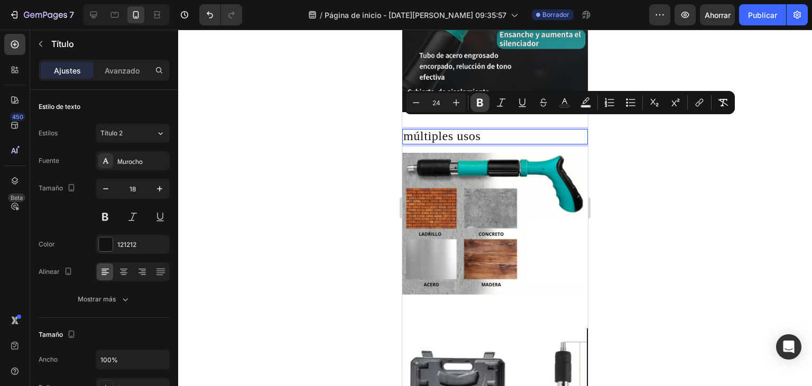
click at [484, 106] on icon "Barra de herramientas contextual del editor" at bounding box center [480, 102] width 11 height 11
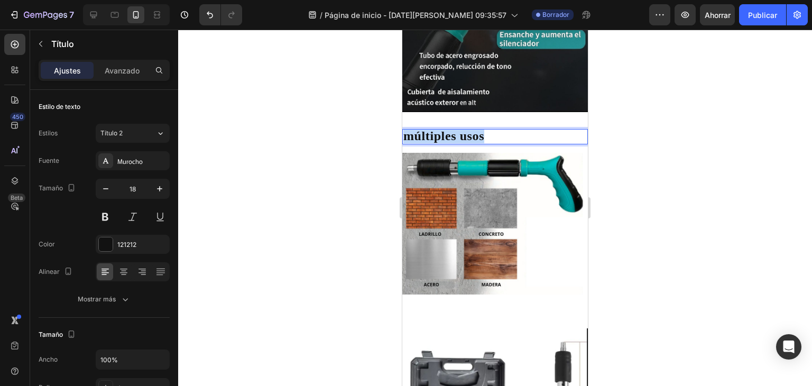
click at [488, 130] on p "múltiples usos" at bounding box center [494, 136] width 183 height 13
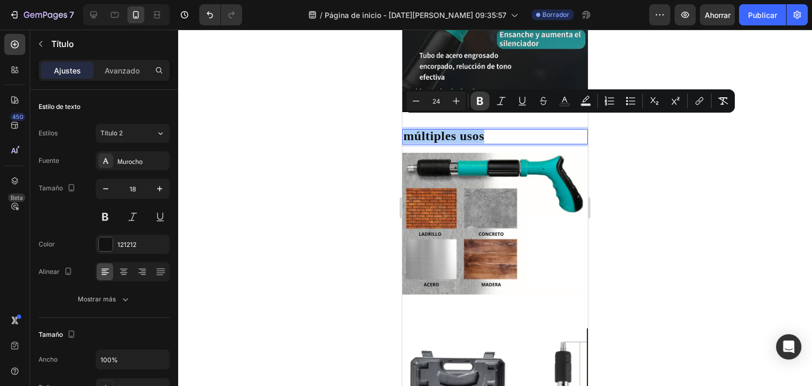
click at [480, 103] on icon "Editor contextual toolbar" at bounding box center [480, 101] width 11 height 11
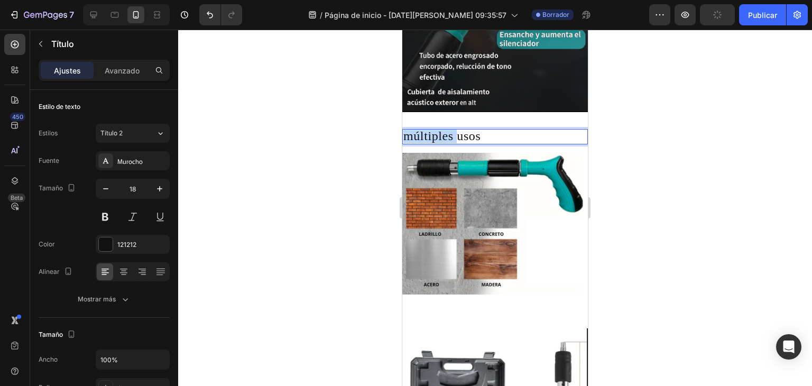
click at [407, 129] on span "múltiples usos" at bounding box center [441, 136] width 77 height 14
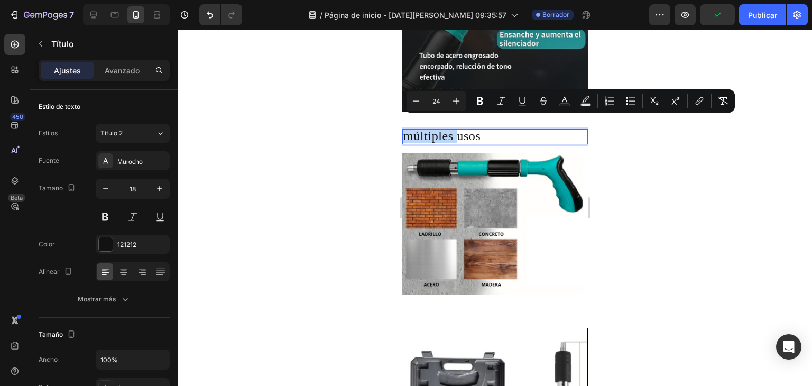
click at [447, 129] on span "múltiples usos" at bounding box center [441, 136] width 77 height 14
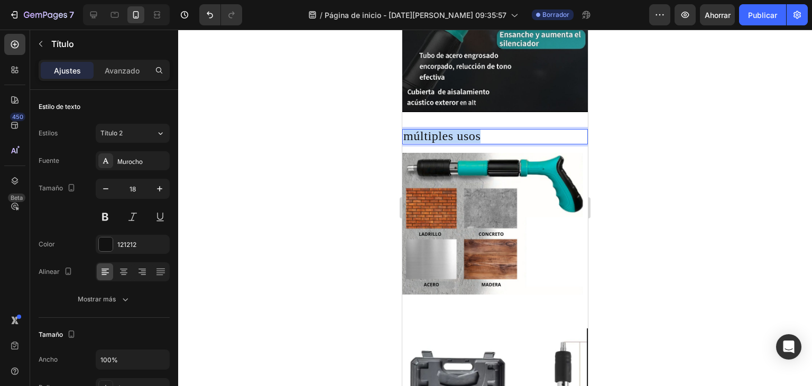
drag, startPoint x: 404, startPoint y: 124, endPoint x: 487, endPoint y: 128, distance: 83.6
click at [488, 130] on p "múltiples usos" at bounding box center [494, 136] width 183 height 13
drag, startPoint x: 407, startPoint y: 121, endPoint x: 471, endPoint y: 125, distance: 64.1
click at [471, 129] on span "múltiples usos" at bounding box center [441, 136] width 77 height 14
click at [480, 129] on span "múltiples usos" at bounding box center [441, 136] width 77 height 14
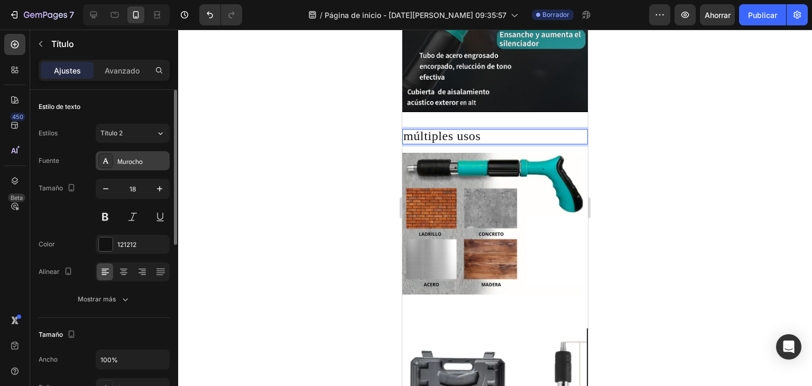
click at [140, 165] on div "Murocho" at bounding box center [142, 161] width 50 height 10
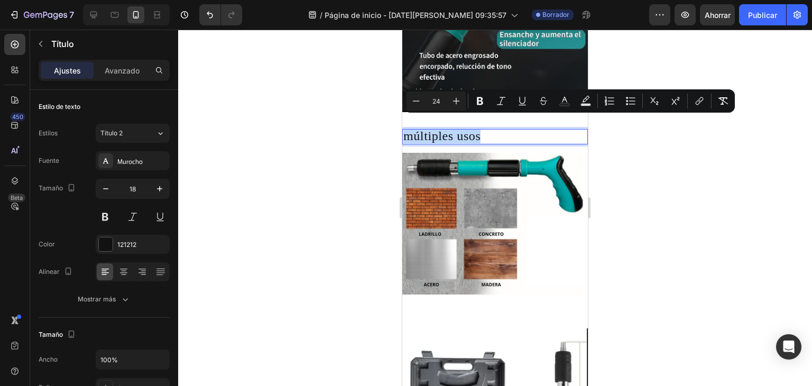
drag, startPoint x: 403, startPoint y: 125, endPoint x: 488, endPoint y: 127, distance: 85.6
click at [133, 163] on font "Murocho" at bounding box center [129, 160] width 25 height 9
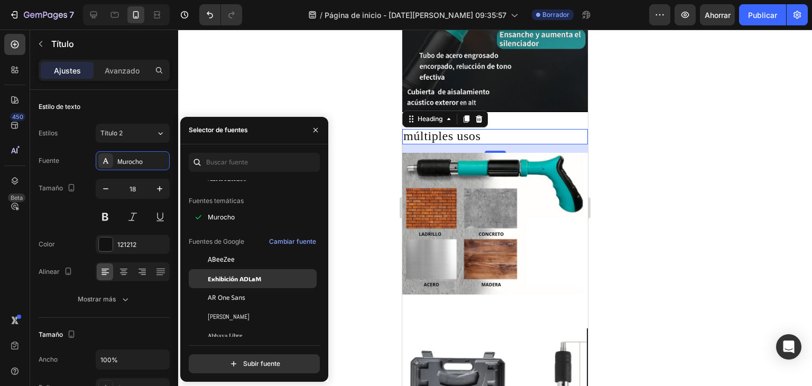
scroll to position [106, 0]
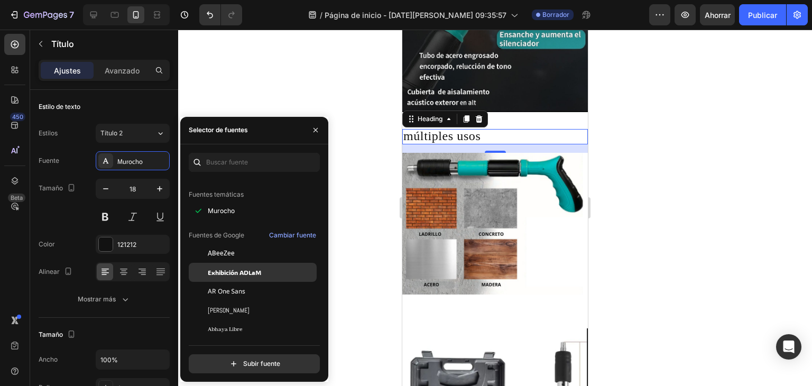
click at [224, 269] on font "Exhibición ADLaM" at bounding box center [234, 272] width 53 height 8
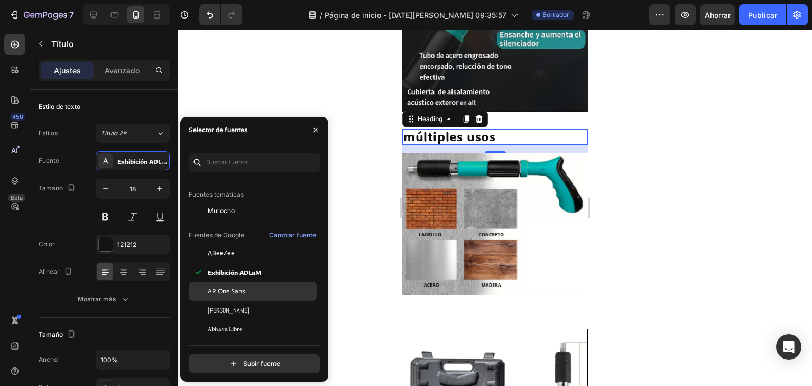
click at [226, 296] on div "AR One Sans" at bounding box center [253, 291] width 128 height 19
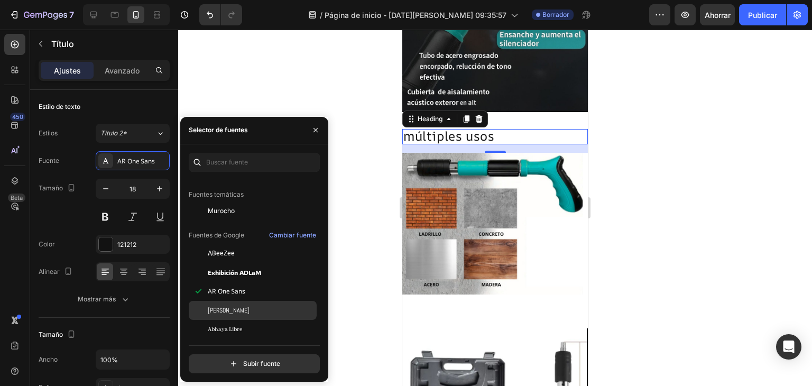
click at [227, 310] on div "[PERSON_NAME]" at bounding box center [261, 310] width 107 height 10
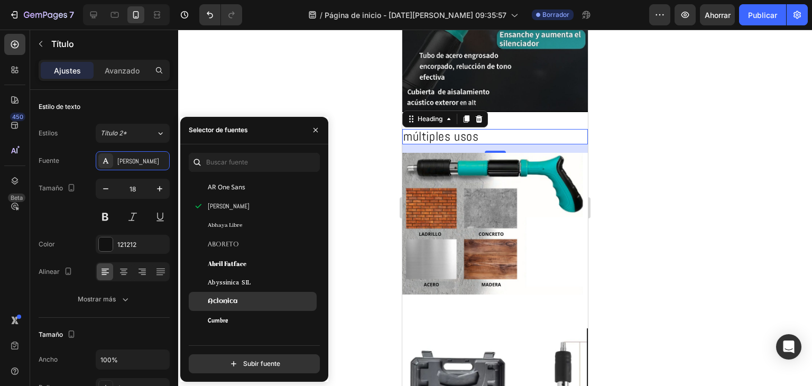
scroll to position [211, 0]
click at [356, 150] on div at bounding box center [495, 208] width 634 height 356
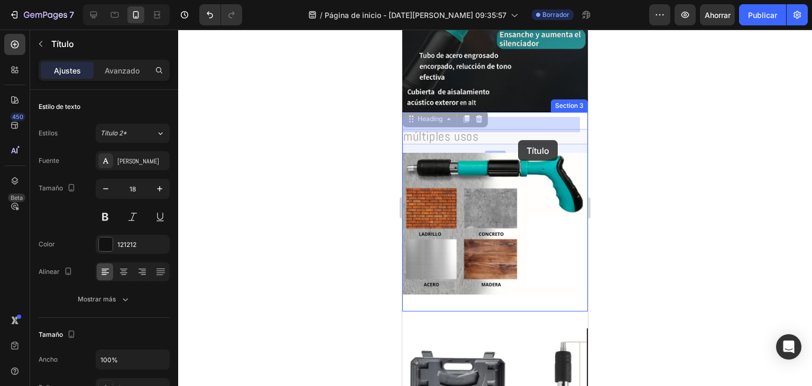
drag, startPoint x: 478, startPoint y: 129, endPoint x: 531, endPoint y: 141, distance: 54.1
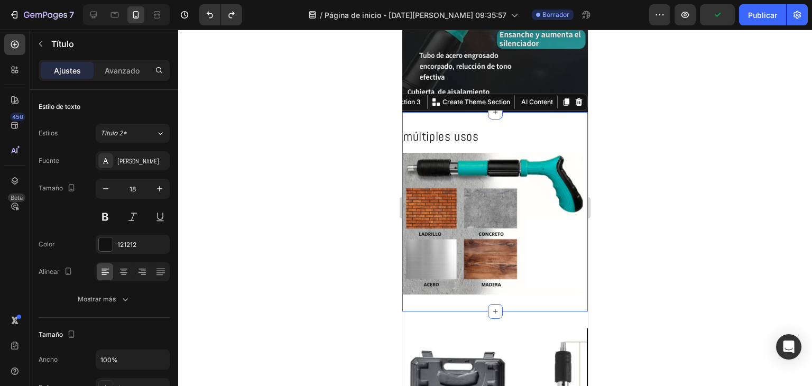
click at [558, 112] on div "⁠⁠⁠⁠⁠⁠⁠ múltiples usos Heading Image Section 3 You can create reusable sections…" at bounding box center [494, 211] width 185 height 199
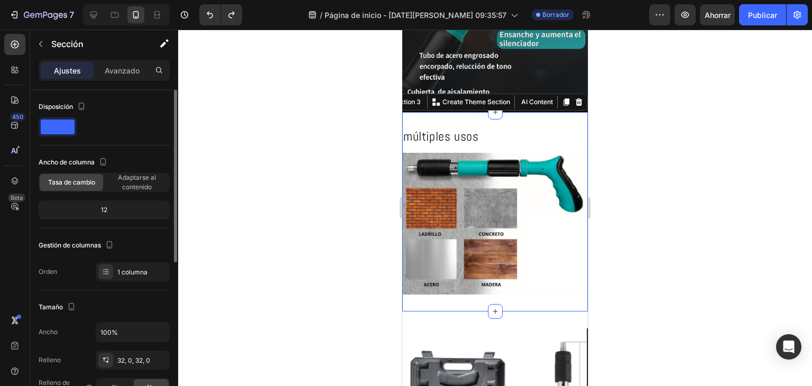
scroll to position [53, 0]
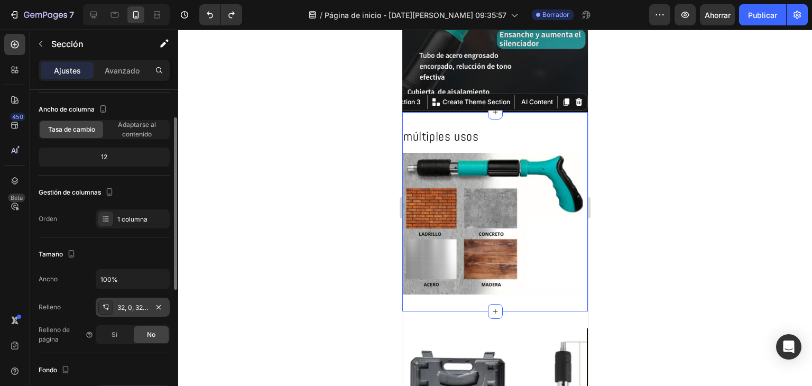
click at [133, 297] on div "32, 0, 32, 0" at bounding box center [133, 306] width 74 height 19
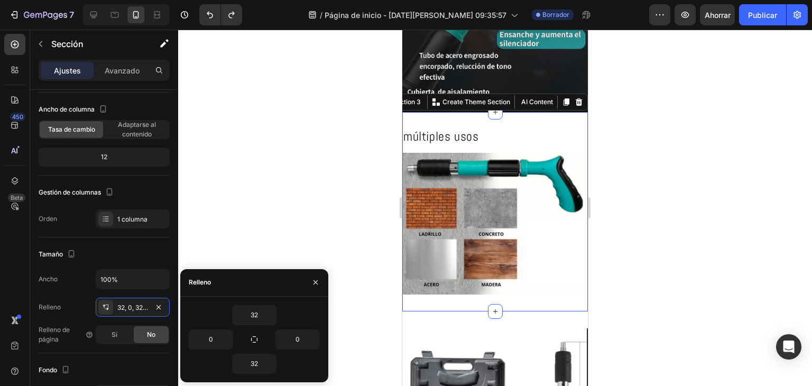
click at [277, 315] on div "32" at bounding box center [254, 315] width 131 height 20
click at [273, 317] on icon "button" at bounding box center [270, 315] width 8 height 8
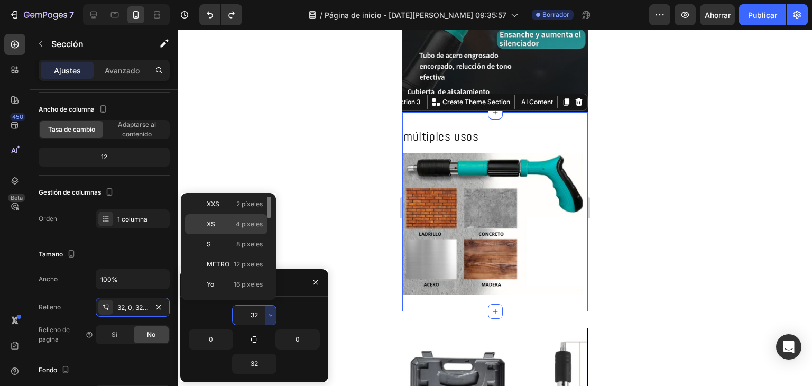
scroll to position [0, 0]
click at [224, 208] on p "Auto Auto" at bounding box center [235, 207] width 56 height 10
type input "Auto"
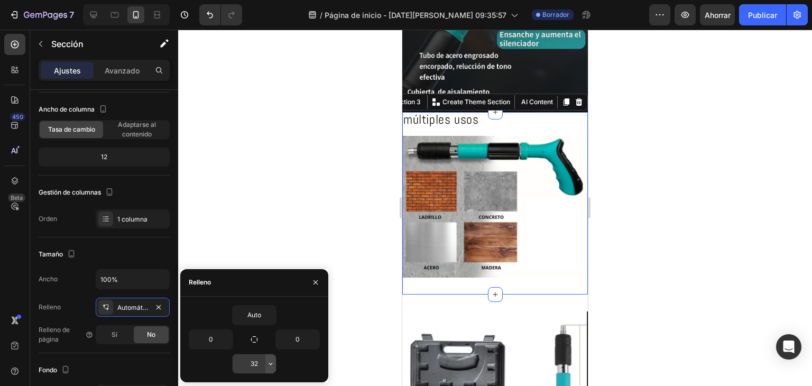
click at [269, 368] on button "button" at bounding box center [270, 363] width 11 height 19
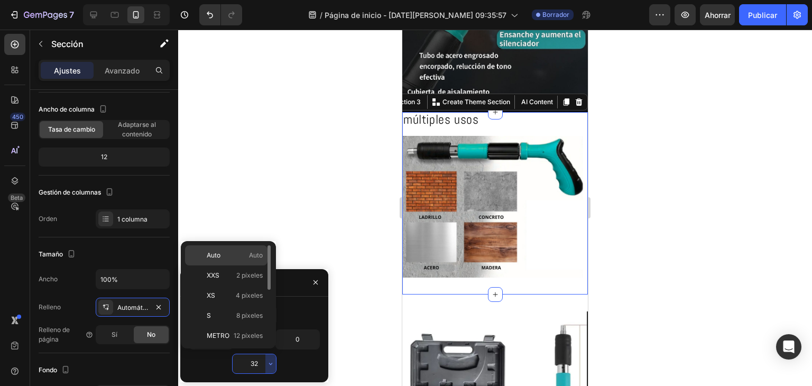
click at [231, 258] on p "Auto Auto" at bounding box center [235, 255] width 56 height 10
type input "Auto"
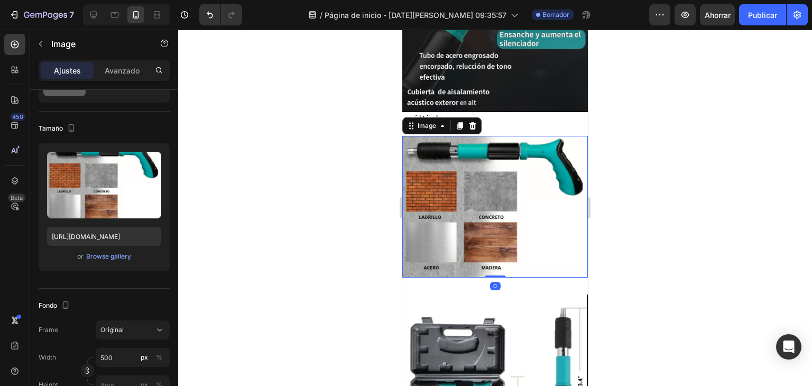
click at [483, 139] on img at bounding box center [494, 207] width 185 height 142
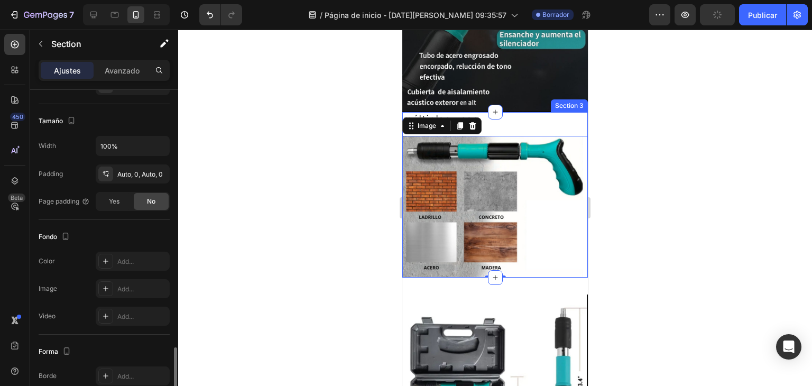
click at [509, 118] on div "⁠⁠⁠⁠⁠⁠⁠ múltiples usos Heading Image 0" at bounding box center [494, 194] width 185 height 165
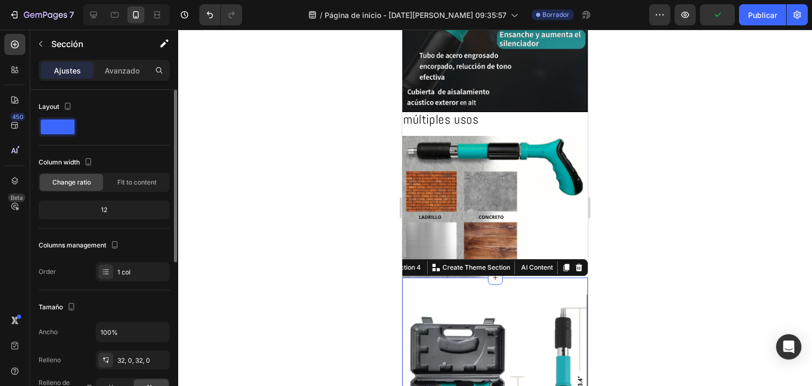
click at [516, 277] on div "Image Section 4 You can create reusable sections Create Theme Section AI Conten…" at bounding box center [494, 388] width 185 height 222
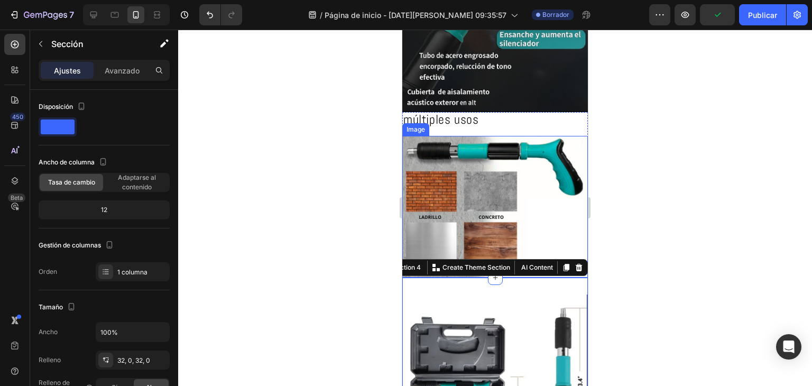
click at [547, 209] on img at bounding box center [494, 207] width 185 height 142
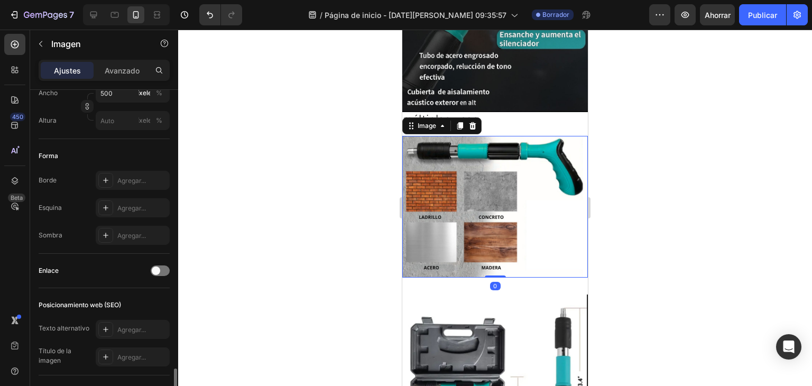
scroll to position [471, 0]
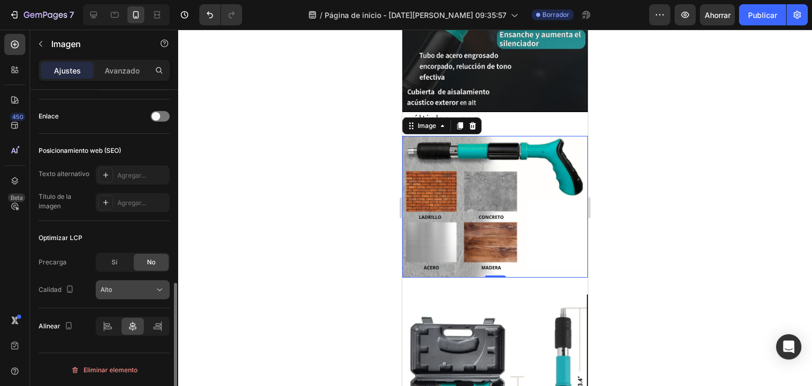
click at [146, 288] on div "Alto" at bounding box center [127, 290] width 54 height 10
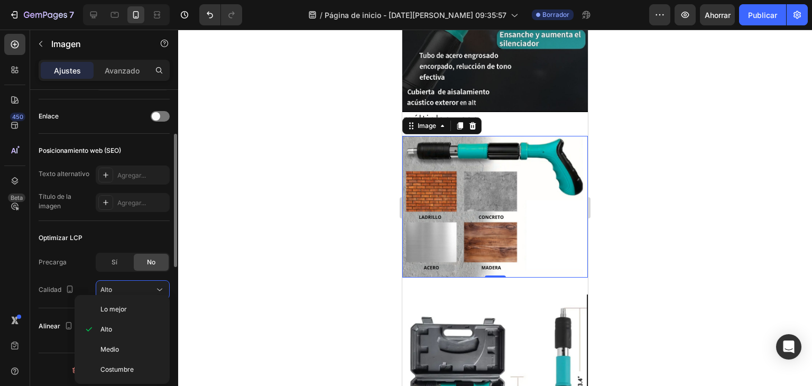
scroll to position [366, 0]
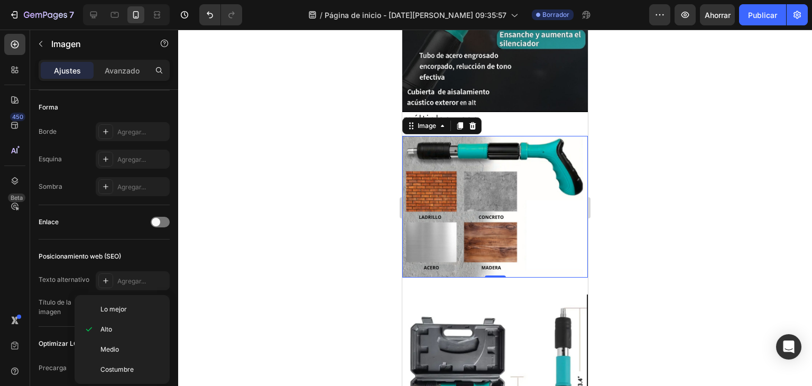
click at [285, 308] on div at bounding box center [495, 208] width 634 height 356
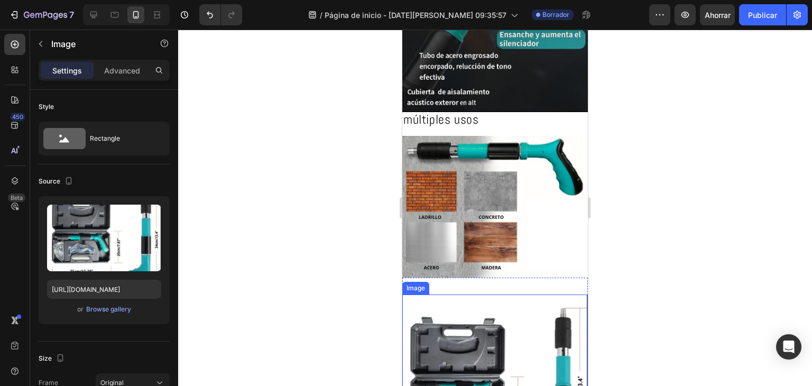
click at [546, 294] on img at bounding box center [494, 388] width 185 height 188
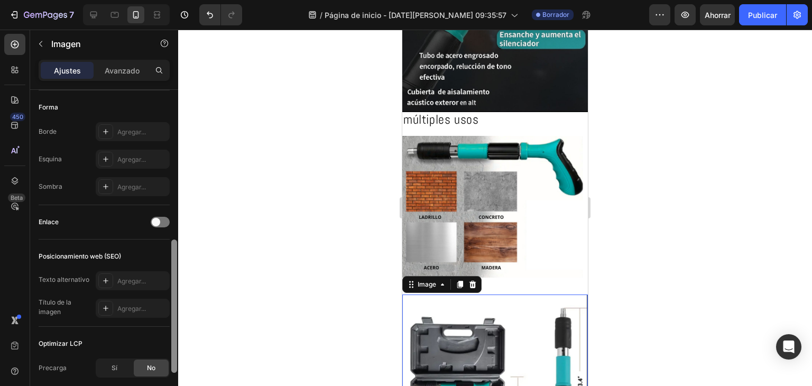
scroll to position [260, 0]
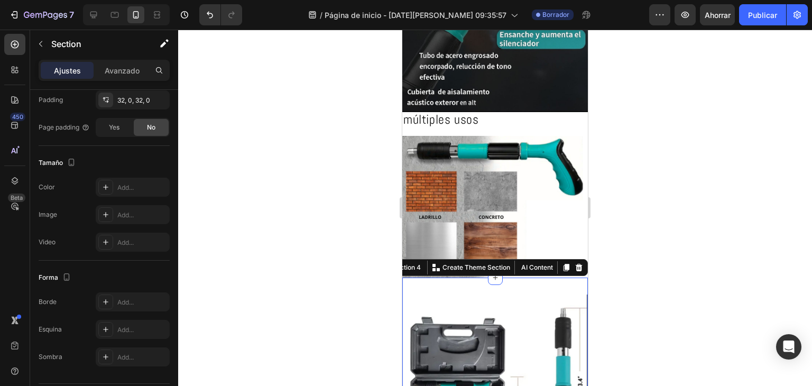
click at [524, 277] on div "Image Section 4 You can create reusable sections Create Theme Section AI Conten…" at bounding box center [494, 388] width 185 height 222
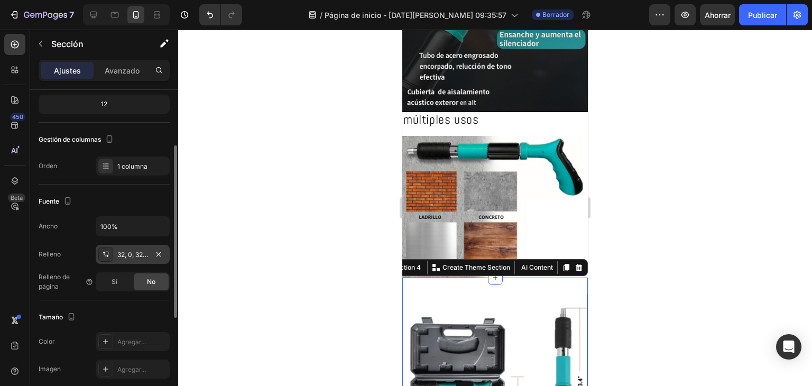
scroll to position [211, 0]
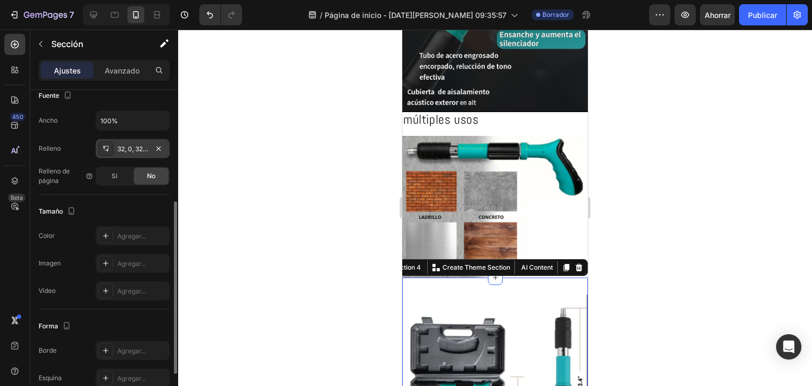
click at [123, 155] on div "32, 0, 32, 0" at bounding box center [133, 148] width 74 height 19
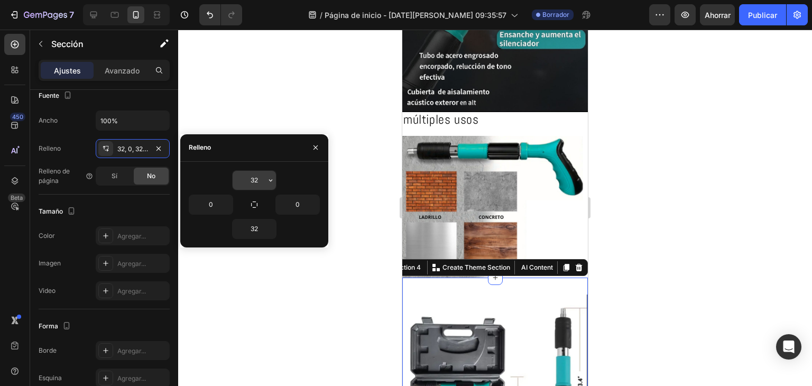
click at [265, 183] on button "button" at bounding box center [270, 180] width 11 height 19
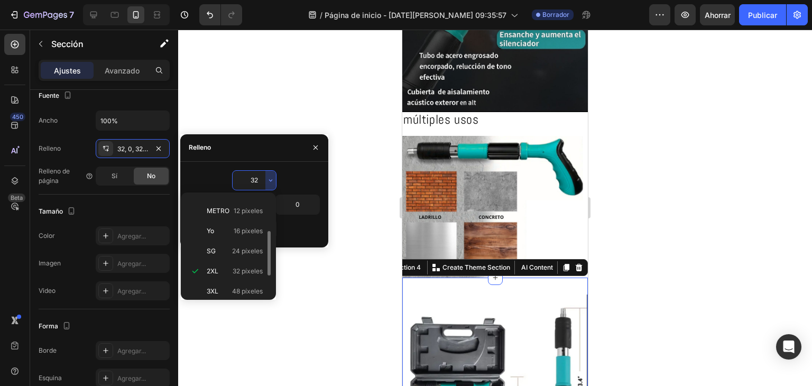
scroll to position [0, 0]
click at [219, 217] on div "Auto Auto" at bounding box center [226, 227] width 82 height 20
type input "Auto"
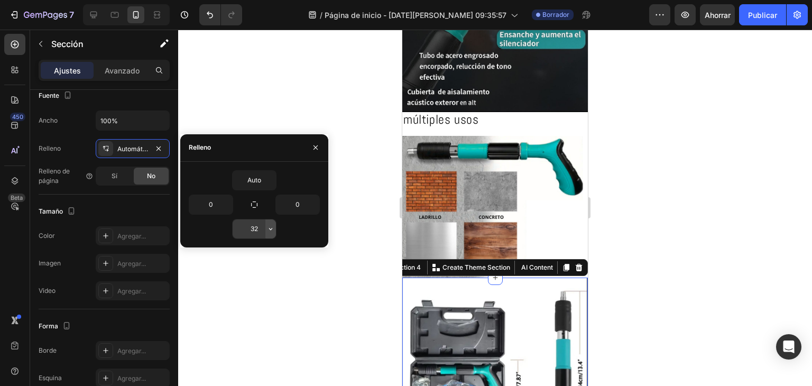
click at [268, 230] on icon "button" at bounding box center [270, 229] width 8 height 8
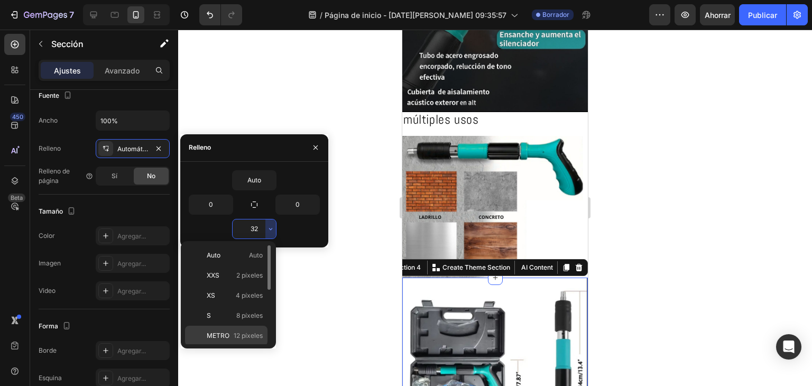
click at [232, 256] on p "Auto Auto" at bounding box center [235, 255] width 56 height 10
type input "Auto"
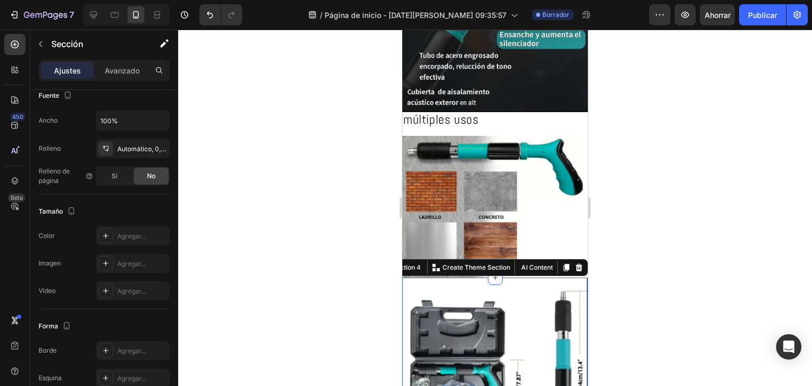
click at [315, 290] on div at bounding box center [495, 208] width 634 height 356
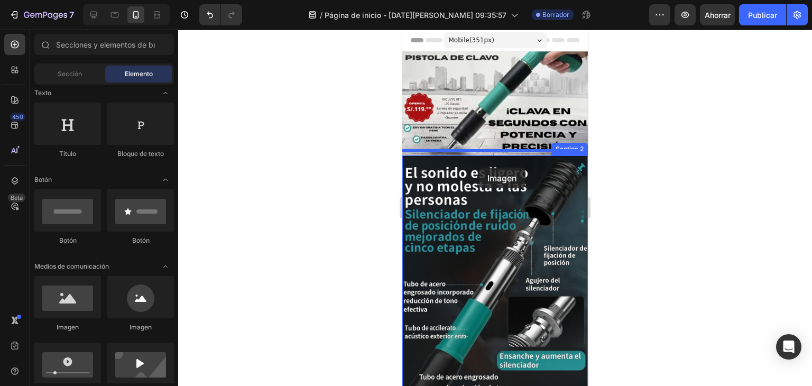
drag, startPoint x: 485, startPoint y: 340, endPoint x: 479, endPoint y: 168, distance: 172.9
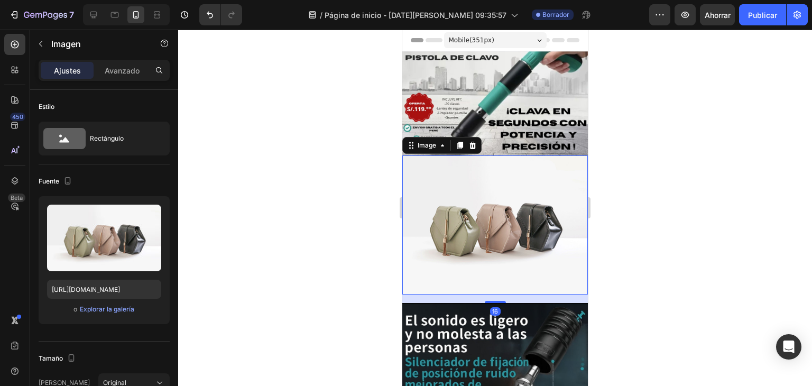
click at [440, 183] on img at bounding box center [494, 224] width 185 height 139
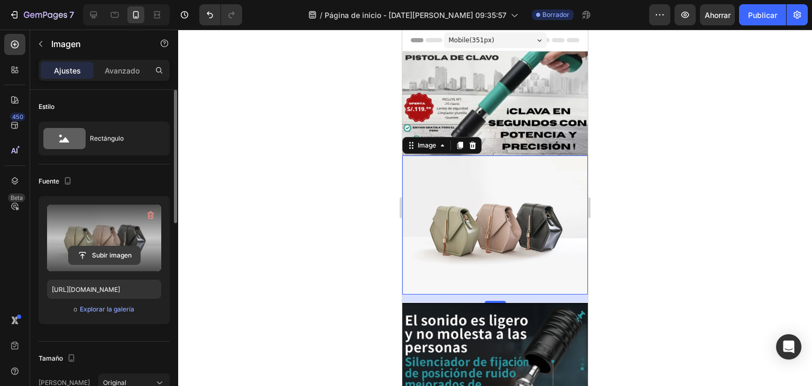
click at [95, 246] on input "file" at bounding box center [104, 255] width 71 height 18
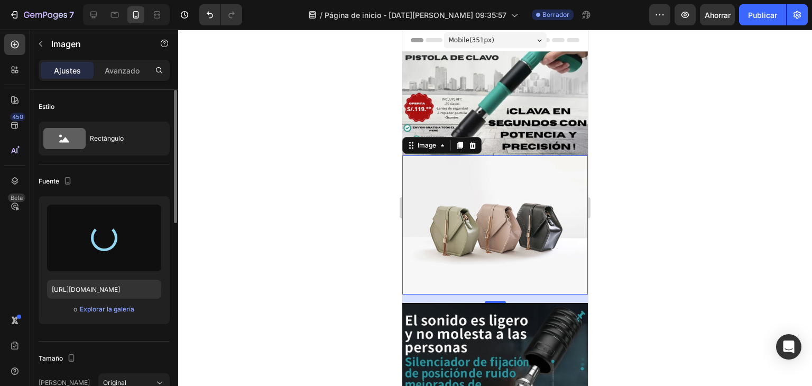
type input "[URL][DOMAIN_NAME]"
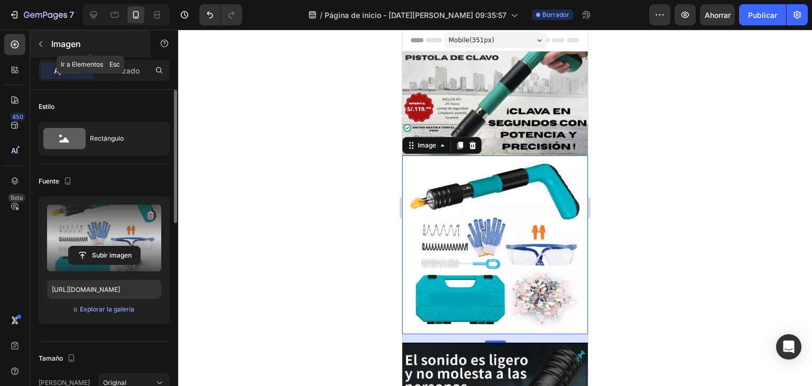
click at [36, 44] on button "button" at bounding box center [40, 43] width 17 height 17
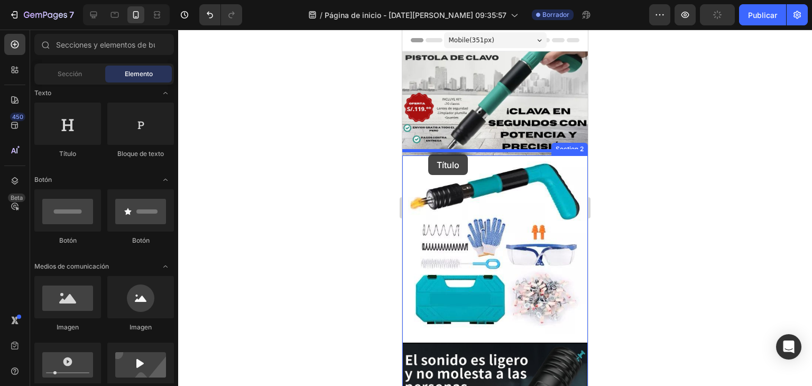
drag, startPoint x: 463, startPoint y: 156, endPoint x: 428, endPoint y: 154, distance: 35.5
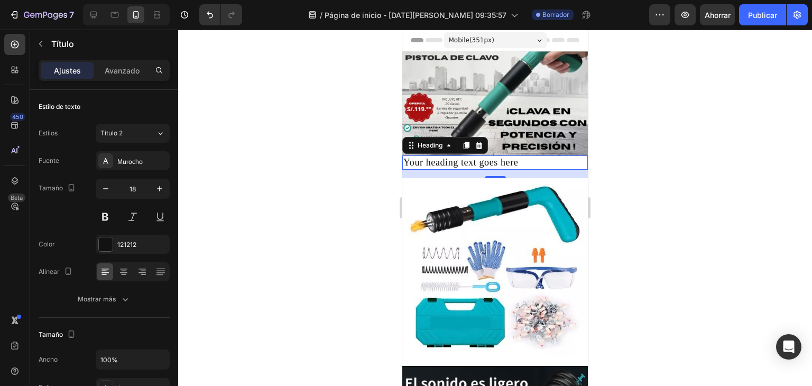
click at [516, 157] on p "Your heading text goes here" at bounding box center [494, 162] width 183 height 12
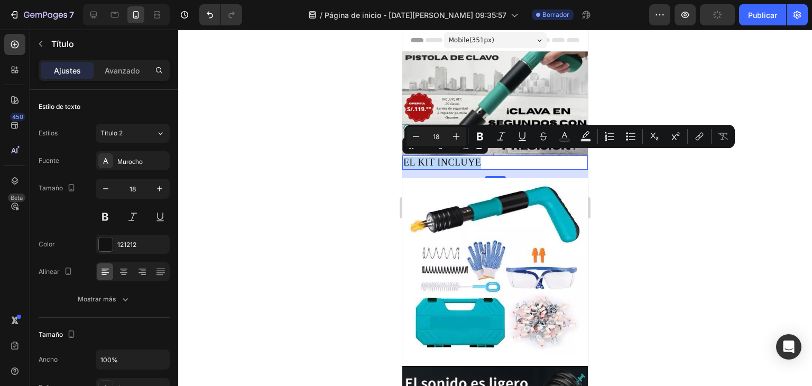
drag, startPoint x: 405, startPoint y: 156, endPoint x: 506, endPoint y: 153, distance: 101.0
click at [506, 156] on p "EL KIT INCLUYE" at bounding box center [494, 162] width 183 height 12
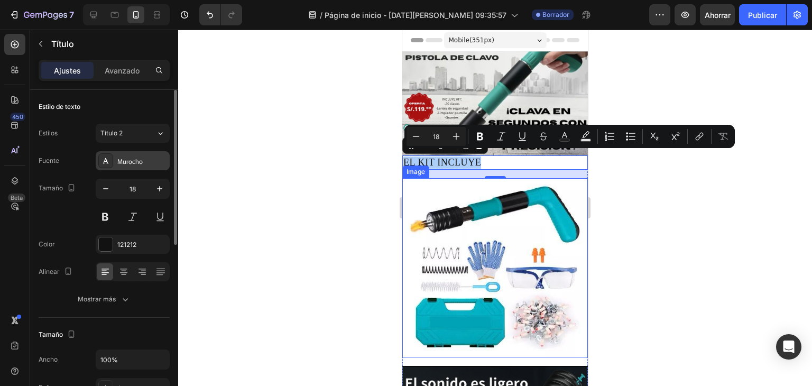
click at [135, 158] on font "Murocho" at bounding box center [129, 160] width 25 height 9
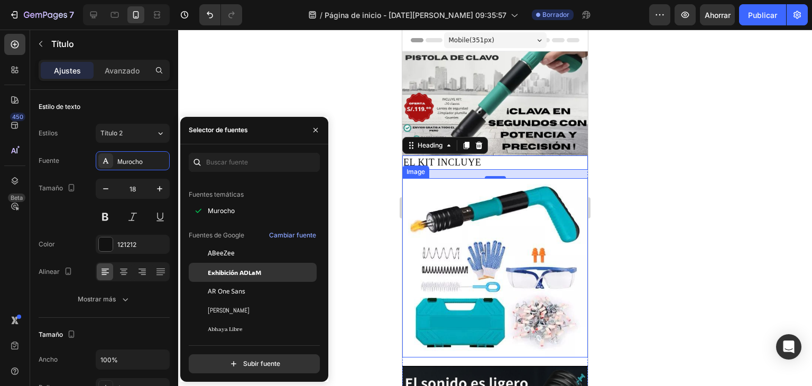
scroll to position [159, 0]
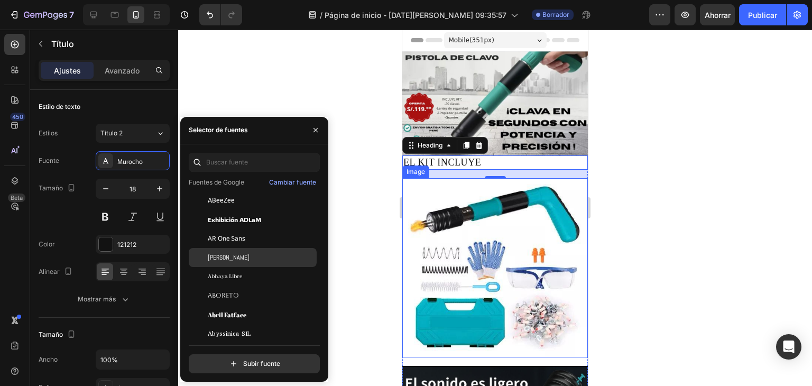
click at [230, 250] on div "[PERSON_NAME]" at bounding box center [253, 257] width 128 height 19
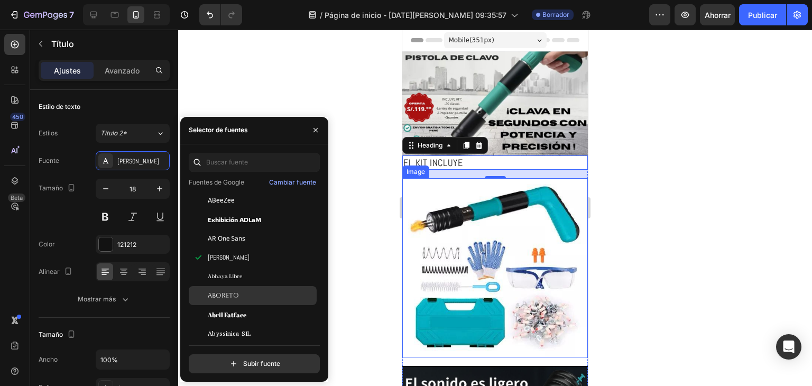
click at [231, 288] on div "Aboreto" at bounding box center [253, 295] width 128 height 19
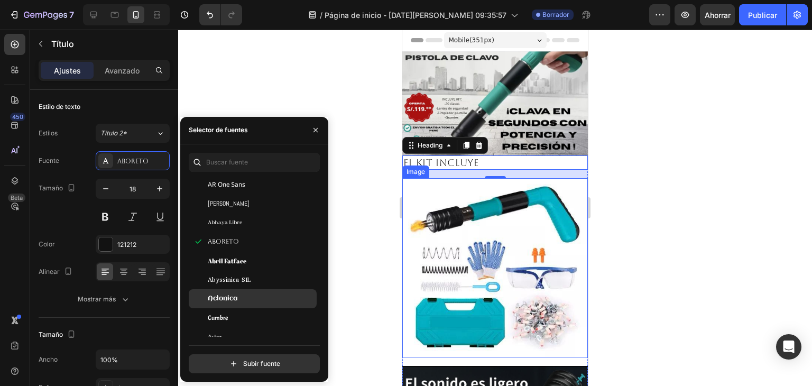
click at [228, 294] on span "Aclonica" at bounding box center [223, 299] width 30 height 10
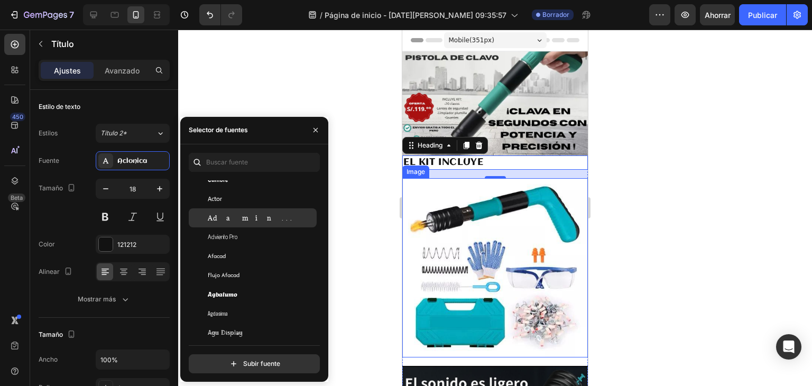
scroll to position [370, 0]
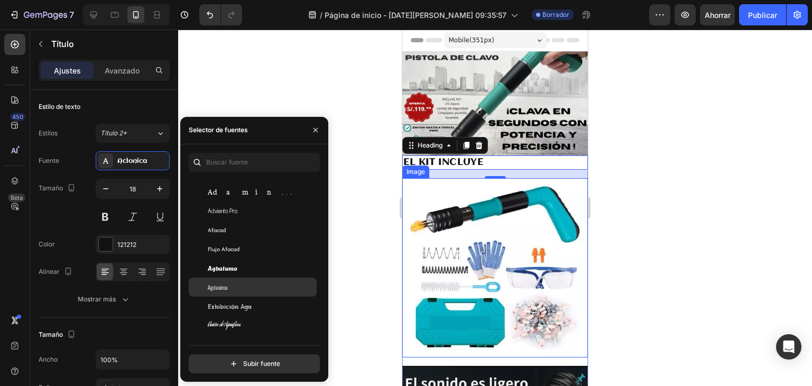
click at [227, 293] on div "Agdasima" at bounding box center [253, 286] width 128 height 19
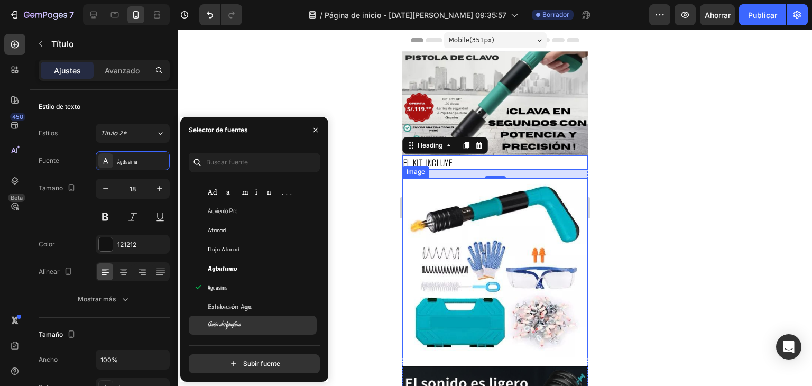
click at [228, 322] on font "Guión de Aguafina" at bounding box center [224, 325] width 33 height 10
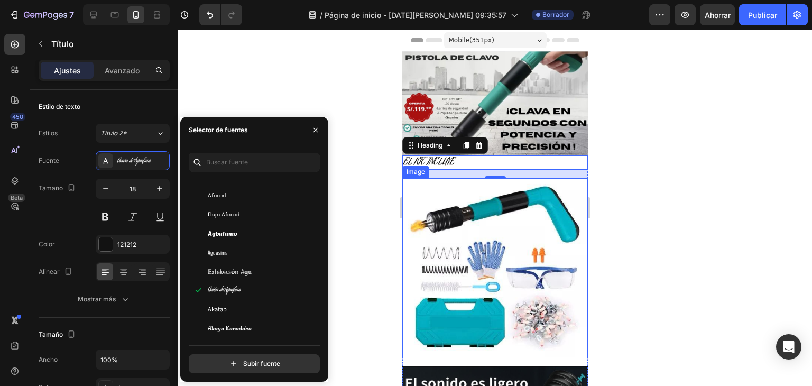
scroll to position [476, 0]
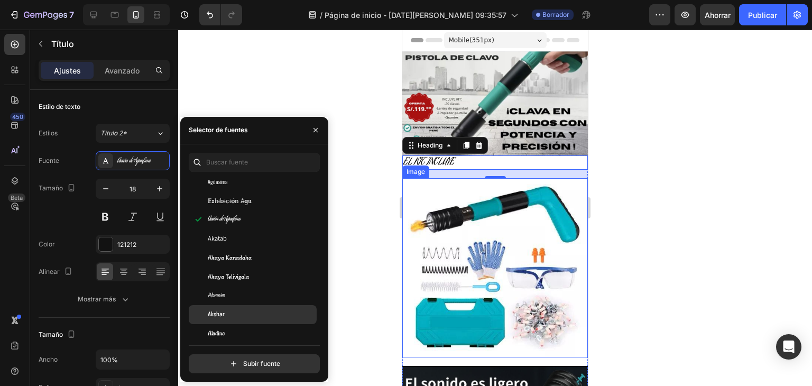
click at [228, 311] on div "Akshar" at bounding box center [261, 315] width 107 height 10
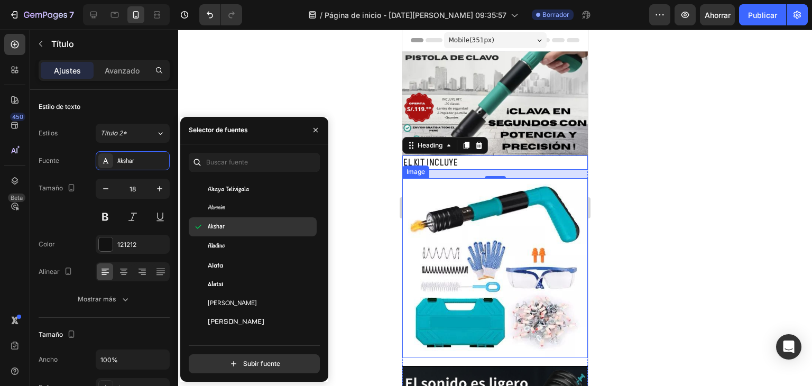
scroll to position [581, 0]
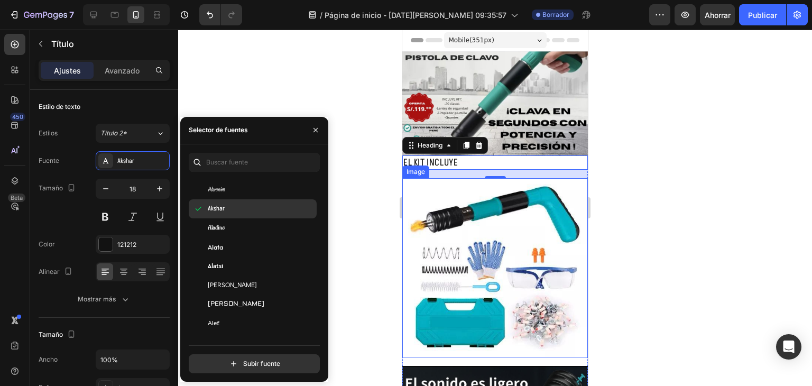
click at [228, 311] on div "Aldrich" at bounding box center [253, 303] width 128 height 19
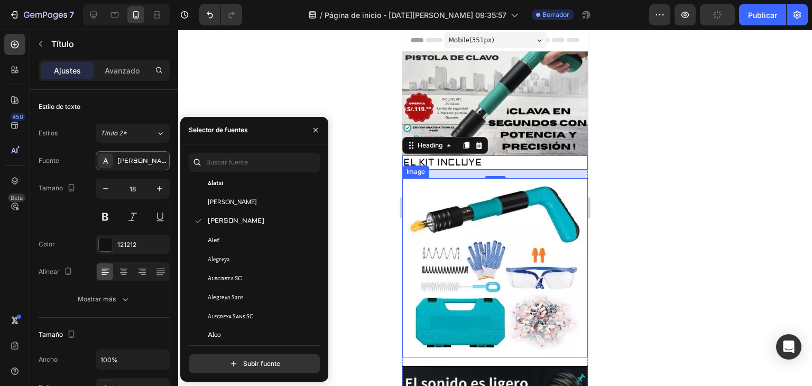
scroll to position [687, 0]
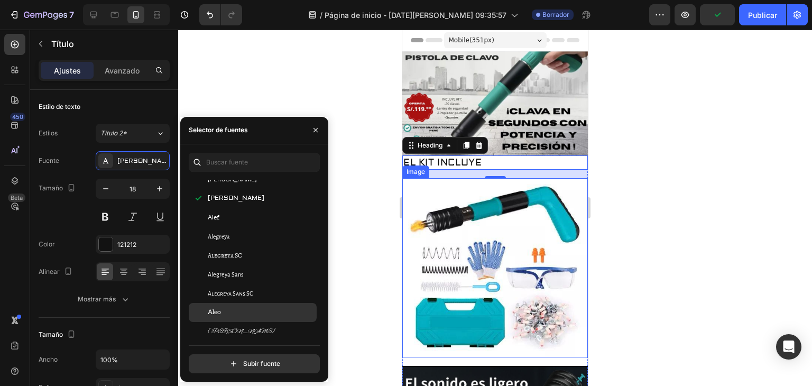
click at [228, 308] on div "Aleo" at bounding box center [261, 313] width 107 height 10
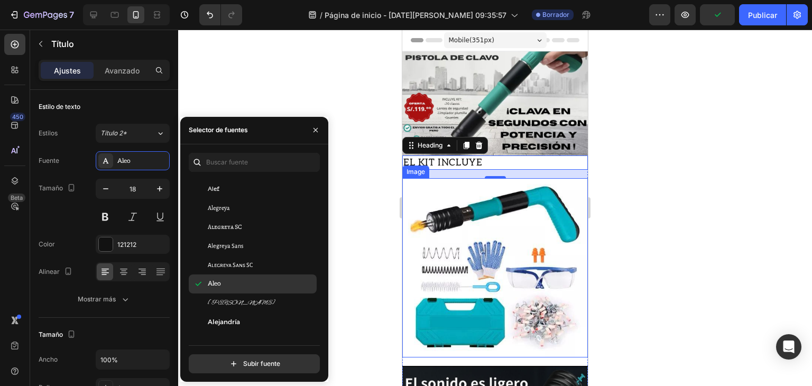
scroll to position [740, 0]
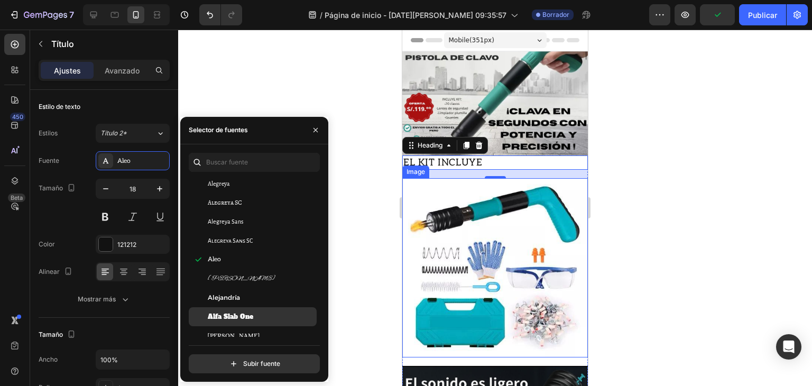
click at [229, 315] on font "Alfa Slab One" at bounding box center [230, 316] width 45 height 8
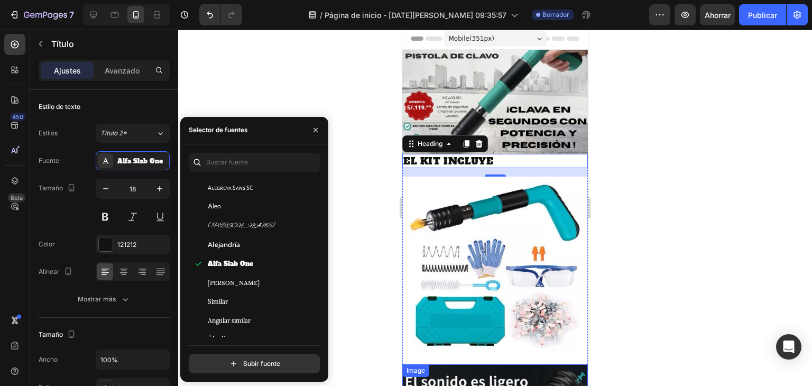
scroll to position [0, 0]
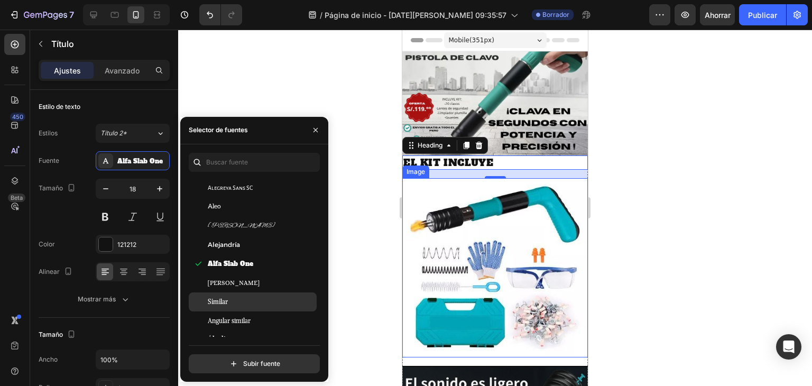
click at [244, 302] on div "Similar" at bounding box center [261, 302] width 107 height 10
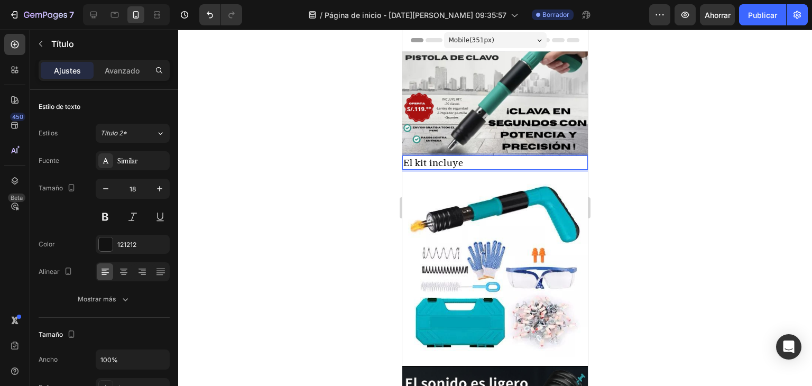
click at [405, 159] on p "El kit incluye" at bounding box center [494, 162] width 183 height 12
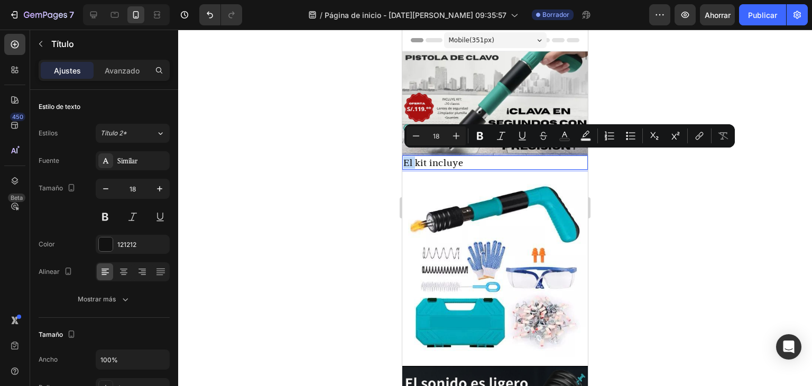
click at [413, 161] on p "El kit incluye" at bounding box center [494, 162] width 183 height 12
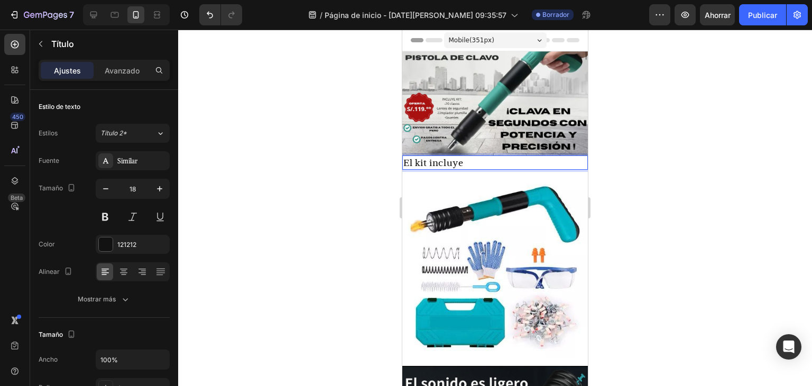
click at [406, 160] on p "El kit incluye" at bounding box center [494, 162] width 183 height 12
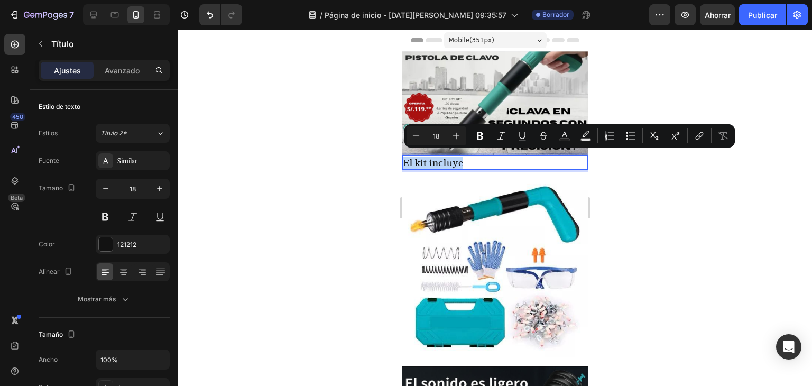
drag, startPoint x: 406, startPoint y: 160, endPoint x: 476, endPoint y: 161, distance: 69.8
click at [476, 161] on p "El kit incluye" at bounding box center [494, 162] width 183 height 12
click at [153, 166] on div "Similar" at bounding box center [133, 160] width 74 height 19
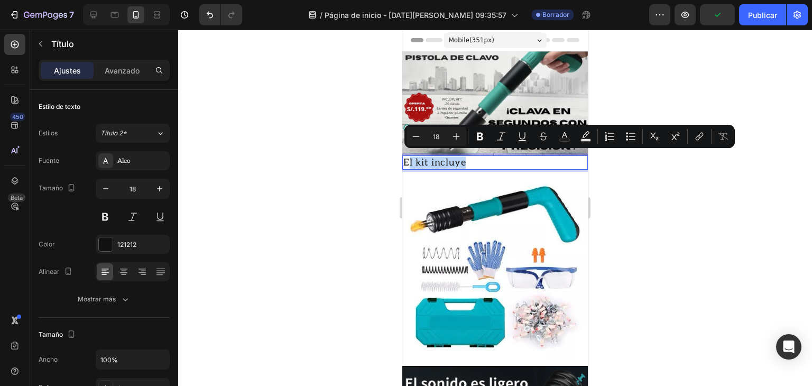
drag, startPoint x: 406, startPoint y: 157, endPoint x: 471, endPoint y: 162, distance: 65.2
click at [471, 163] on p "El kit incluye" at bounding box center [494, 162] width 183 height 12
click at [469, 163] on p "El kit incluye" at bounding box center [494, 162] width 183 height 12
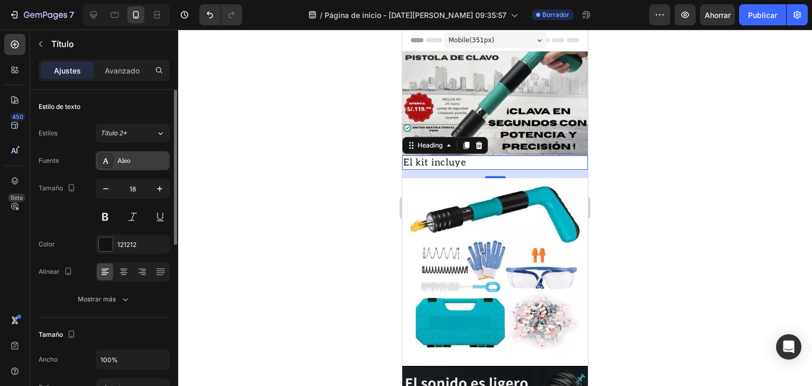
click at [134, 169] on div "Aleo" at bounding box center [133, 160] width 74 height 19
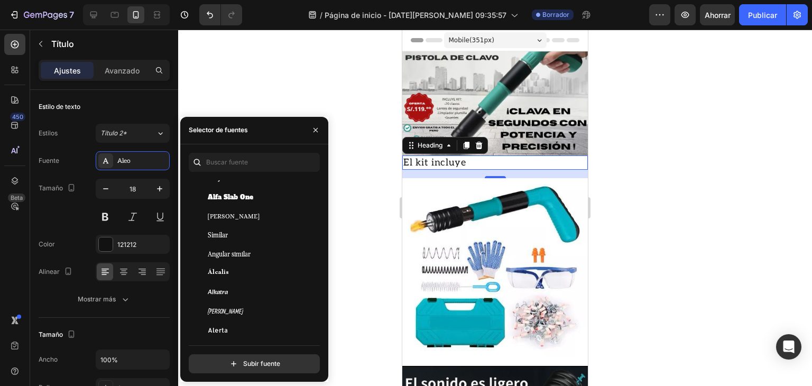
scroll to position [951, 0]
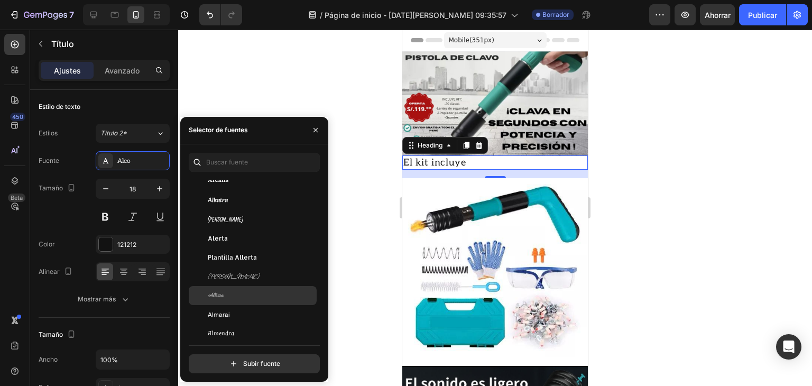
click at [213, 291] on font "Allura" at bounding box center [216, 295] width 16 height 8
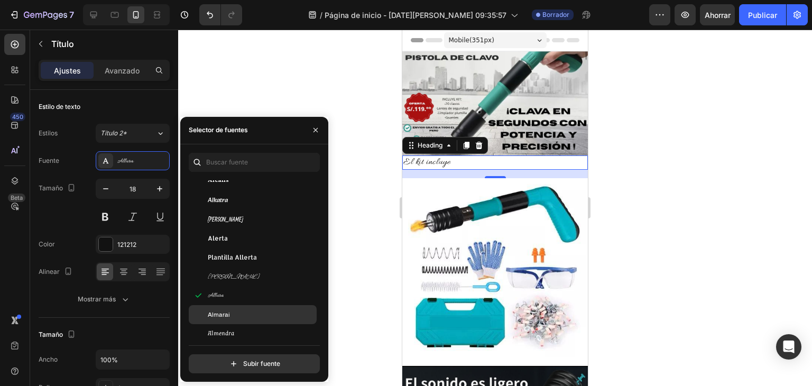
click at [222, 313] on font "Almarai" at bounding box center [219, 314] width 22 height 7
click at [224, 317] on font "Almarai" at bounding box center [219, 314] width 22 height 7
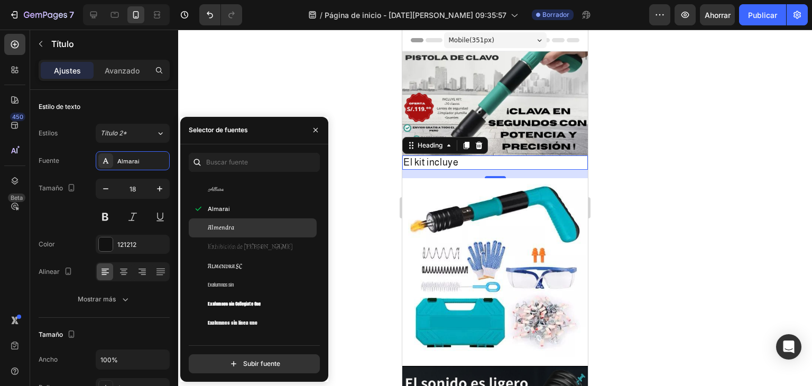
click at [224, 319] on font "Exalumnos sin línea uno" at bounding box center [233, 323] width 50 height 8
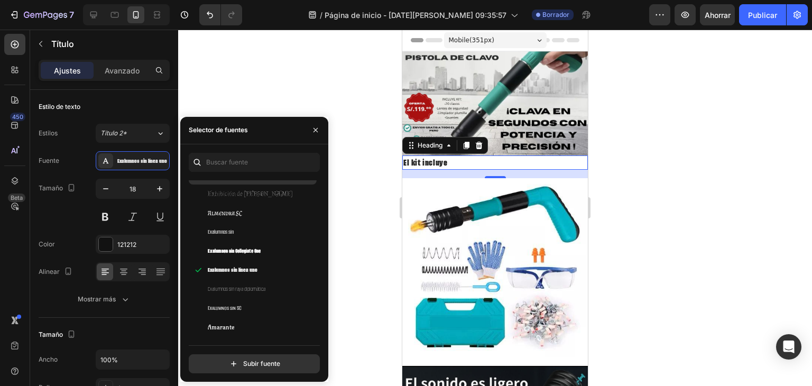
click at [224, 318] on div "Amarante" at bounding box center [253, 327] width 128 height 19
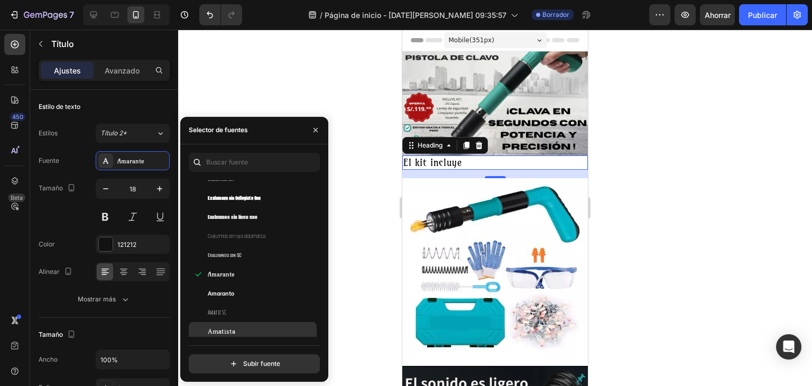
click at [224, 322] on div "Amatista" at bounding box center [253, 331] width 128 height 19
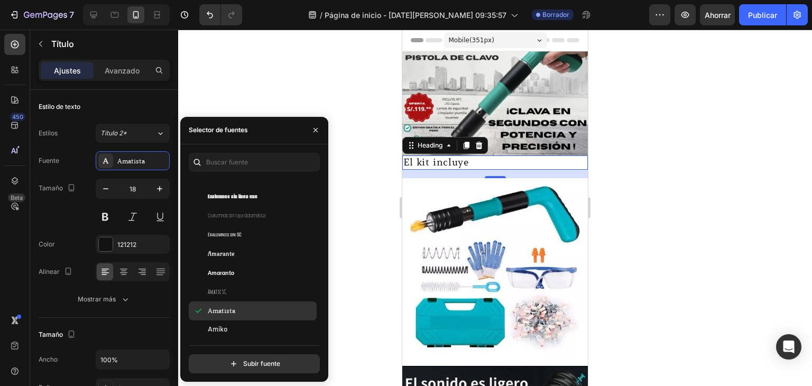
scroll to position [1268, 0]
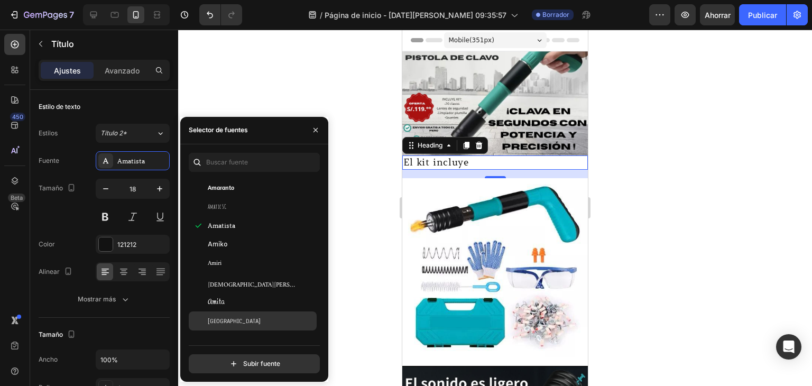
click at [224, 319] on font "Anaheim" at bounding box center [234, 321] width 53 height 8
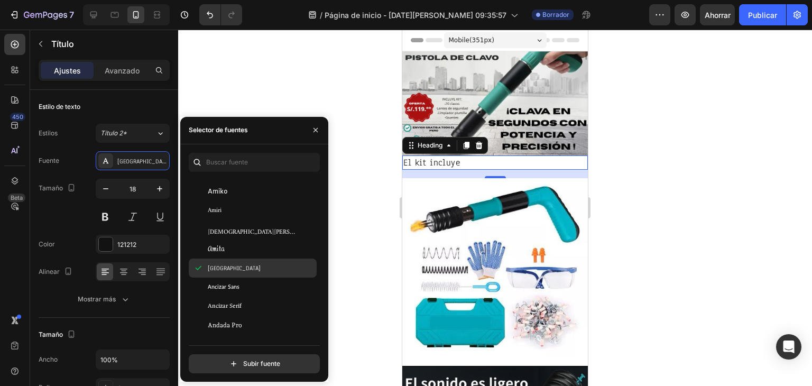
click at [224, 318] on div "Andada Pro" at bounding box center [253, 324] width 128 height 19
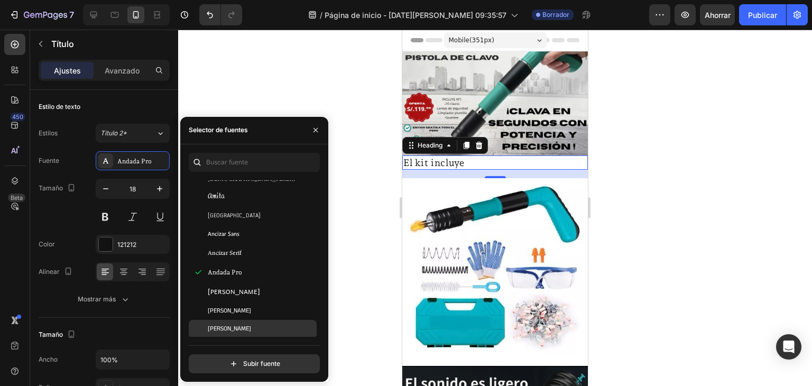
click at [224, 328] on font "Anek Devanagari" at bounding box center [229, 329] width 43 height 11
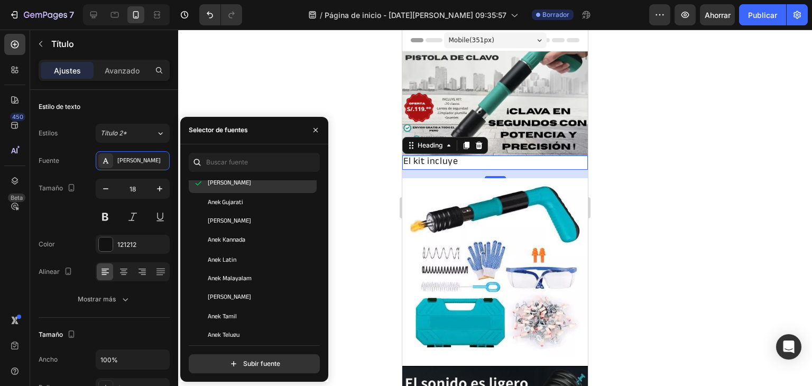
scroll to position [1532, 0]
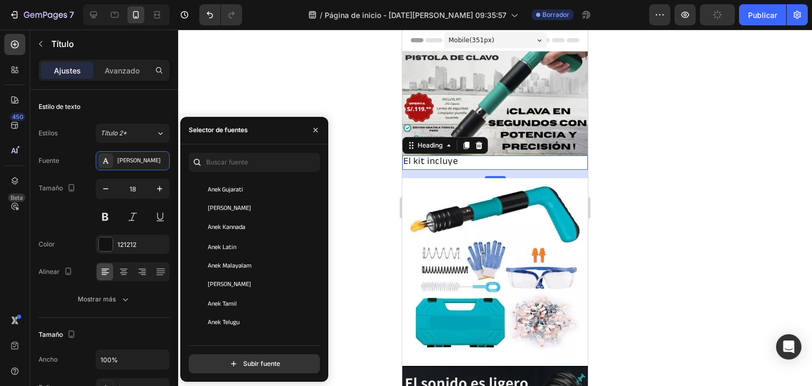
click at [224, 328] on div "Anek Telugu" at bounding box center [253, 322] width 128 height 19
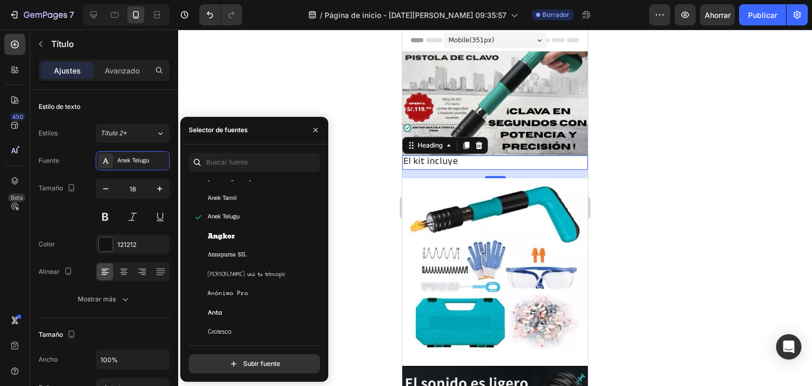
click at [224, 328] on font "Grotesco" at bounding box center [220, 331] width 24 height 7
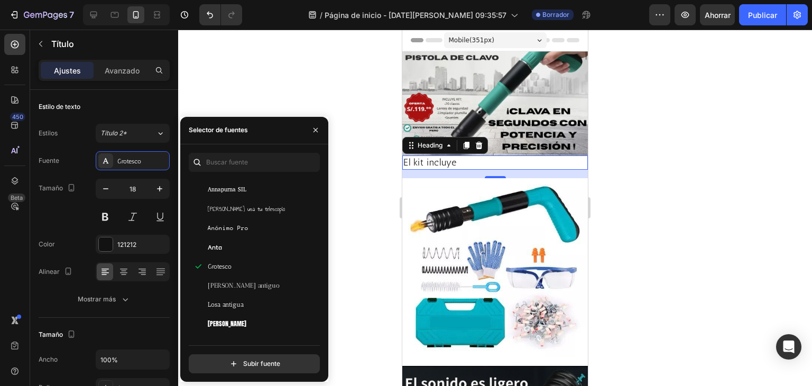
scroll to position [1744, 0]
click at [224, 328] on div "Antonio" at bounding box center [253, 320] width 128 height 19
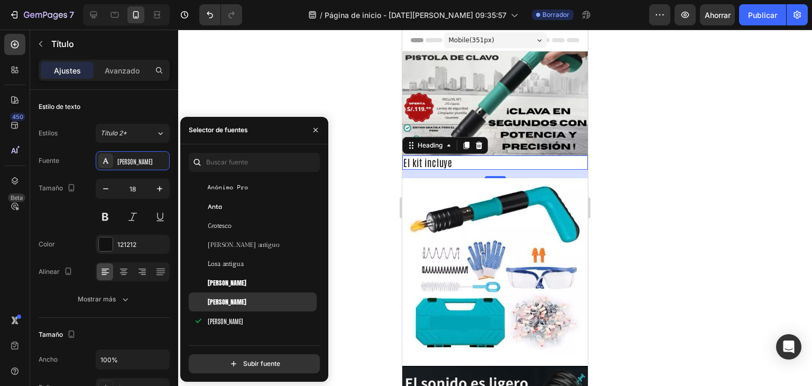
click at [220, 304] on font "Antón SC" at bounding box center [227, 302] width 39 height 10
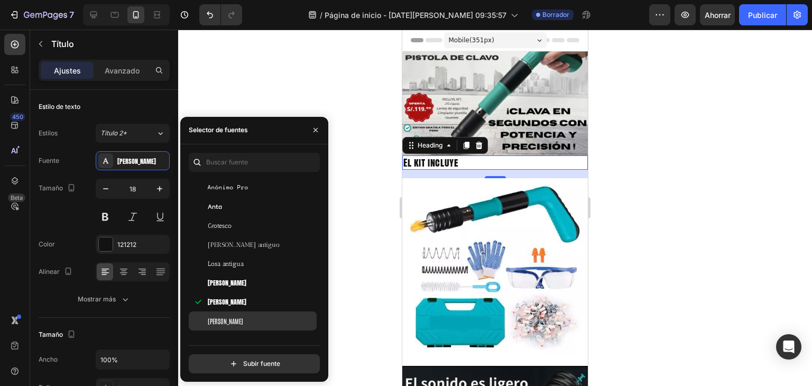
click at [221, 316] on div "Antonio" at bounding box center [253, 320] width 128 height 19
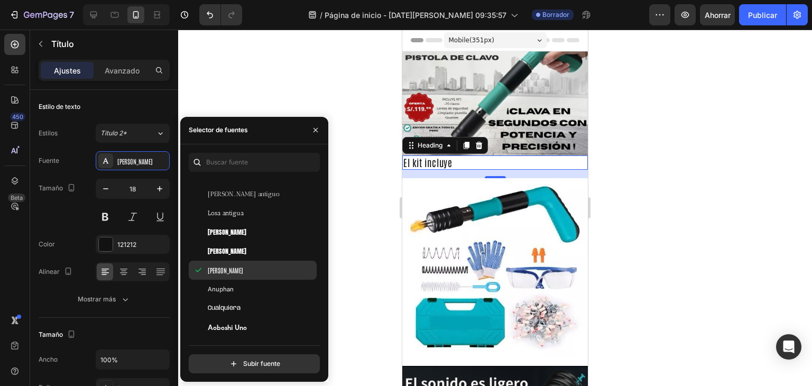
scroll to position [1797, 0]
click at [221, 316] on div "Aoboshi Uno" at bounding box center [253, 324] width 128 height 19
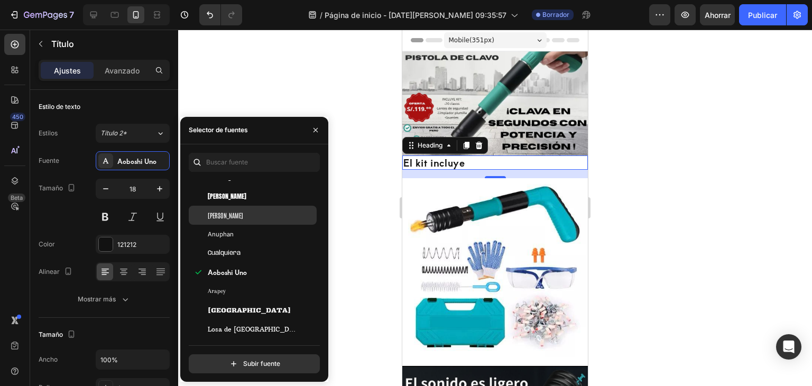
click at [221, 316] on div "Madroño" at bounding box center [253, 310] width 128 height 19
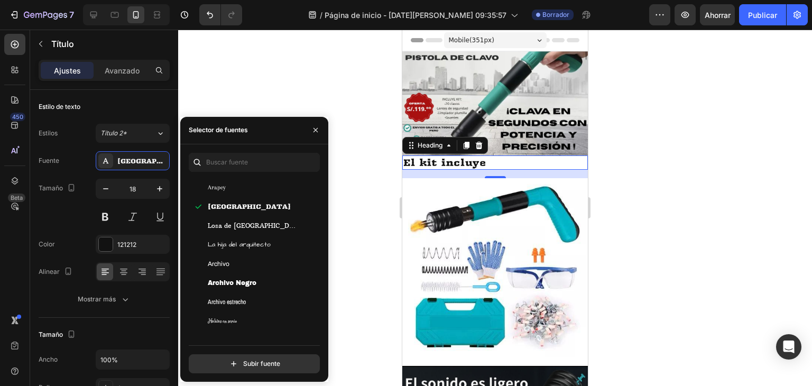
scroll to position [1955, 0]
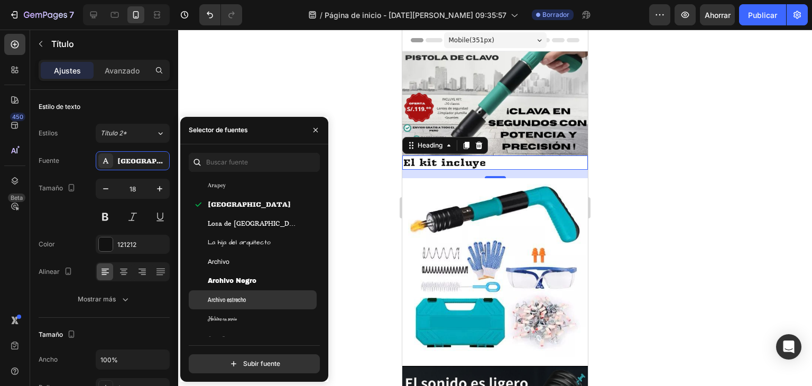
click at [220, 306] on div "Archivo estrecho" at bounding box center [253, 299] width 128 height 19
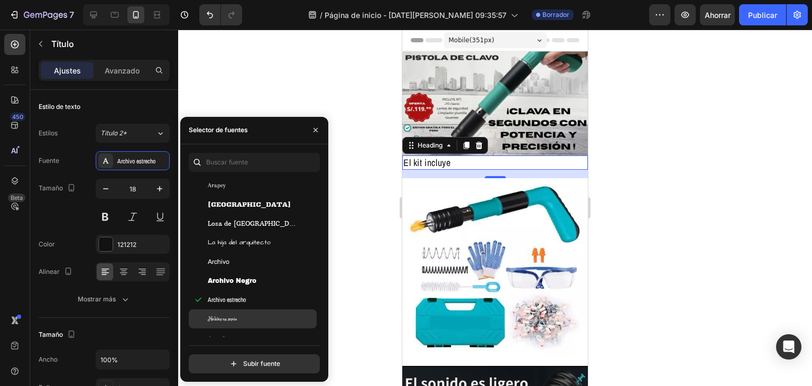
click at [221, 320] on font "Hablas en serio" at bounding box center [222, 318] width 29 height 8
click at [221, 331] on div "Aref Ruqaa" at bounding box center [253, 337] width 128 height 19
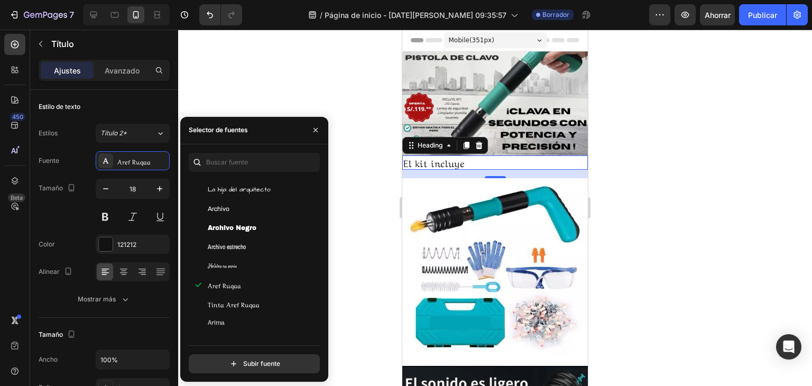
scroll to position [2061, 0]
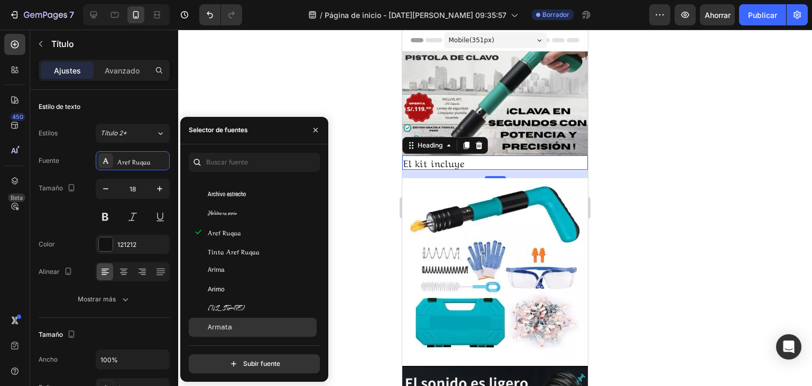
click at [220, 324] on font "Armata" at bounding box center [220, 327] width 24 height 8
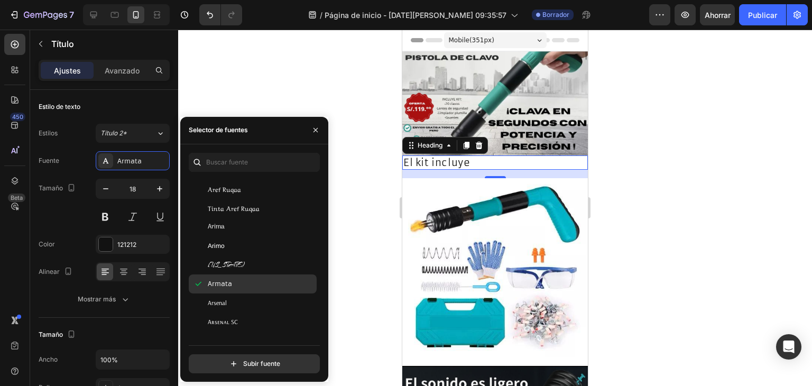
scroll to position [2114, 0]
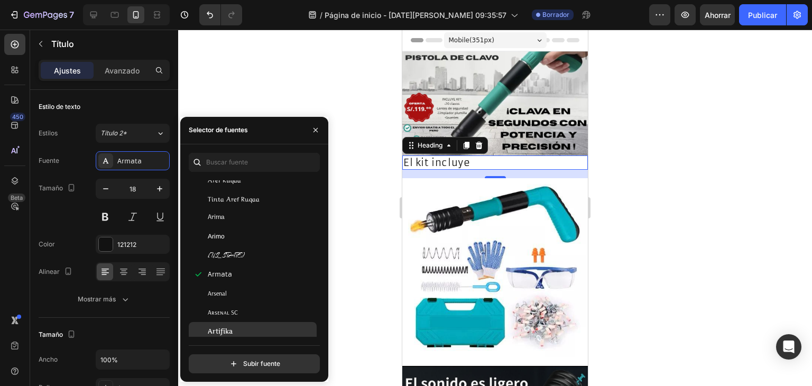
click at [220, 322] on div "Artifika" at bounding box center [253, 331] width 128 height 19
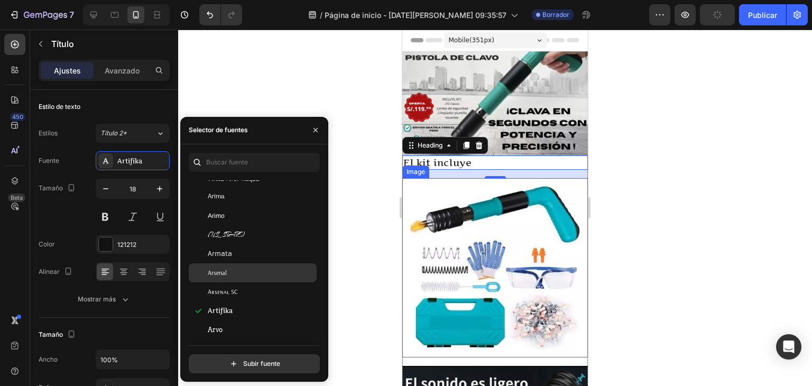
scroll to position [2167, 0]
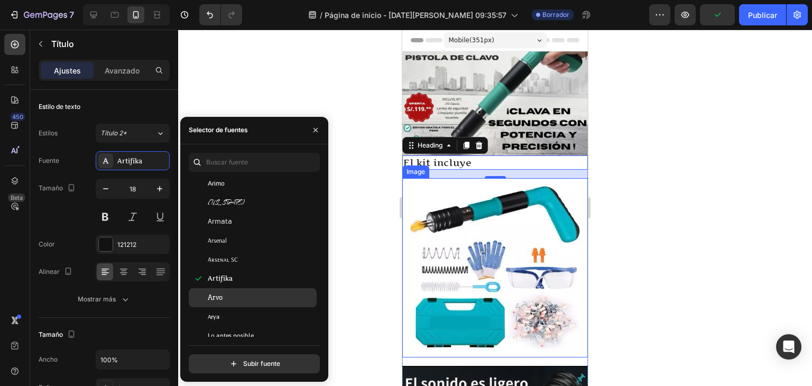
click at [256, 300] on div "Arvo" at bounding box center [261, 298] width 107 height 10
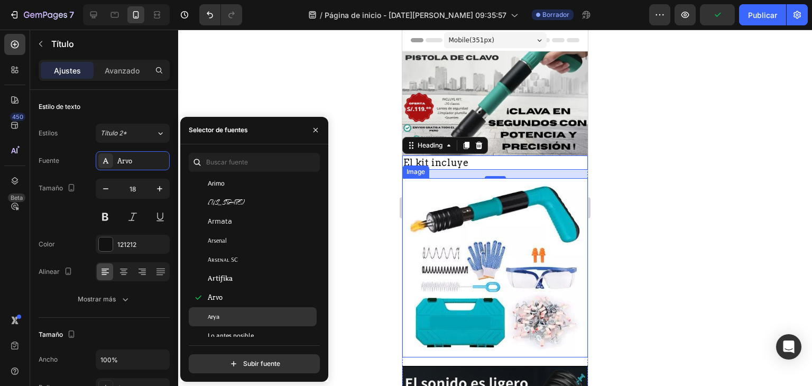
click at [249, 310] on div "Arya" at bounding box center [253, 316] width 128 height 19
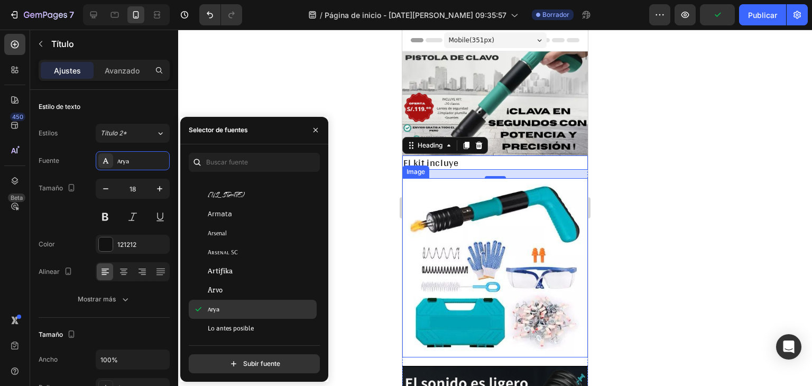
scroll to position [2219, 0]
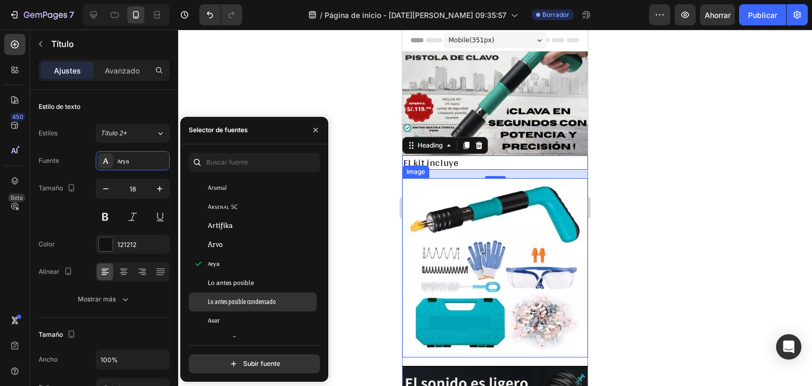
click at [247, 309] on div "Lo antes posible condensado" at bounding box center [253, 301] width 128 height 19
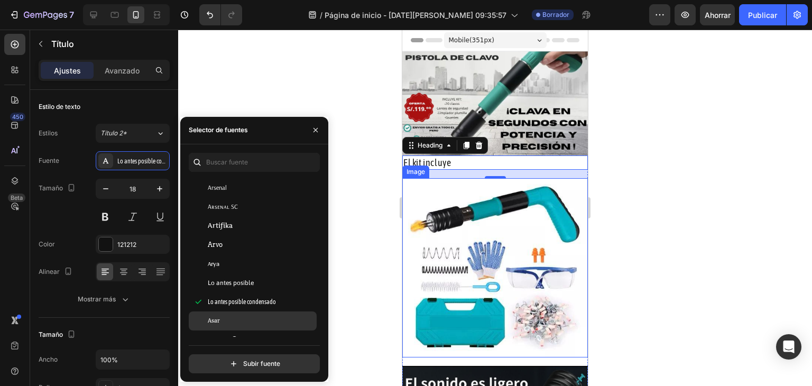
click at [245, 320] on div "Asar" at bounding box center [261, 321] width 107 height 10
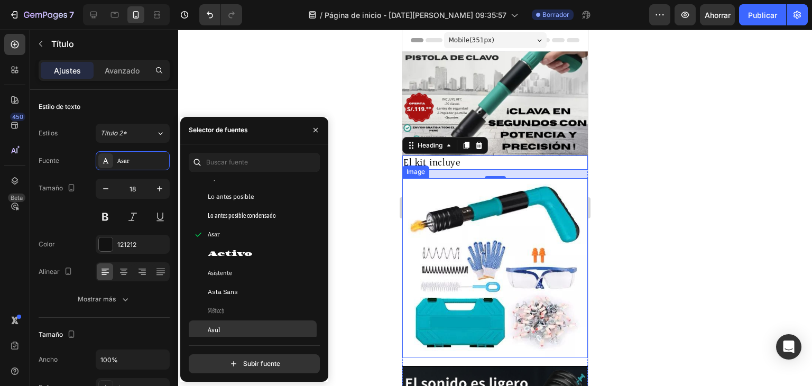
scroll to position [2325, 0]
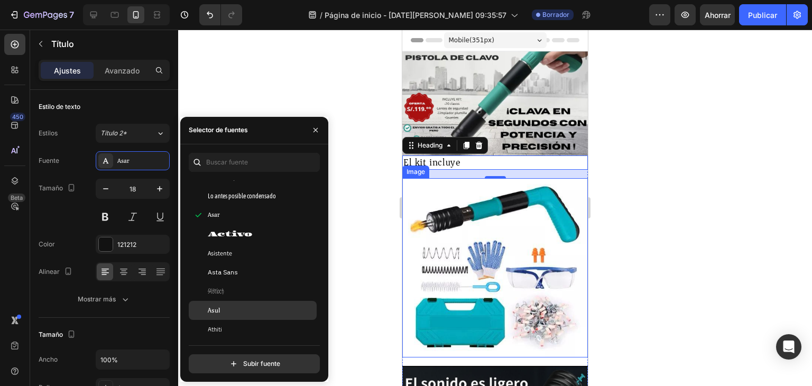
click at [245, 315] on div "Asul" at bounding box center [253, 310] width 128 height 19
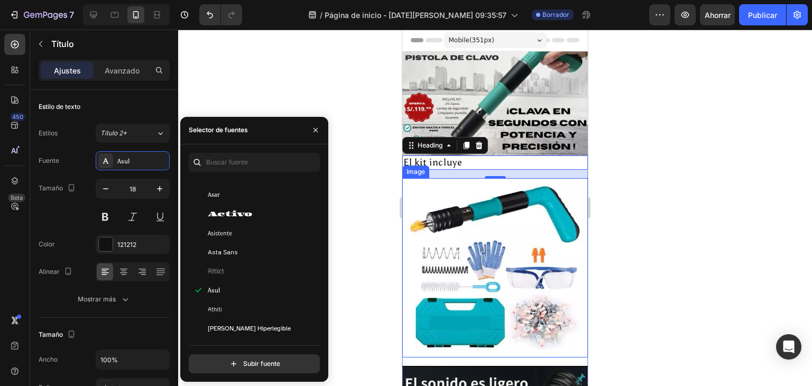
scroll to position [2431, 0]
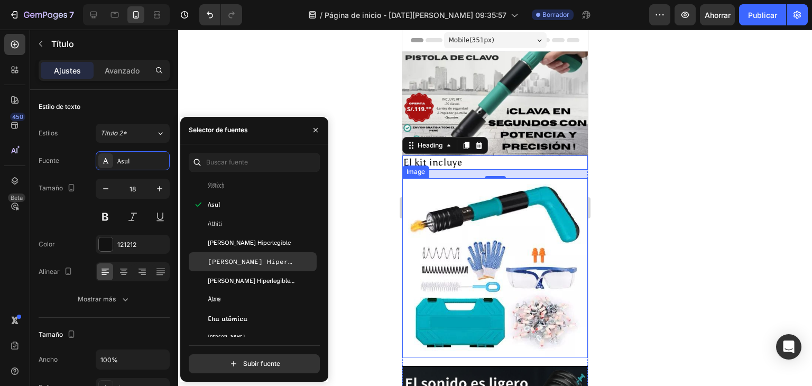
click at [233, 265] on font "Atkinson Hiperlegible Mono" at bounding box center [273, 261] width 131 height 8
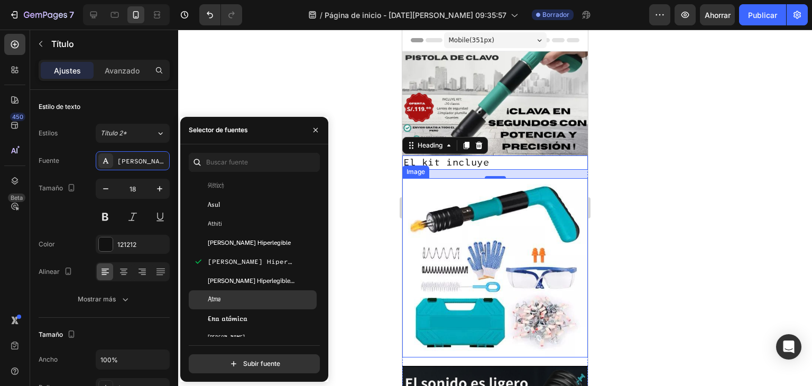
click at [228, 307] on div "Atma" at bounding box center [253, 299] width 128 height 19
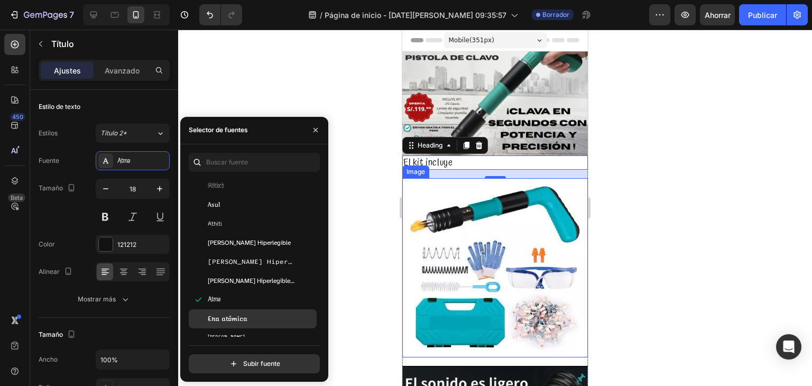
click at [228, 321] on font "Era atómica" at bounding box center [228, 318] width 40 height 8
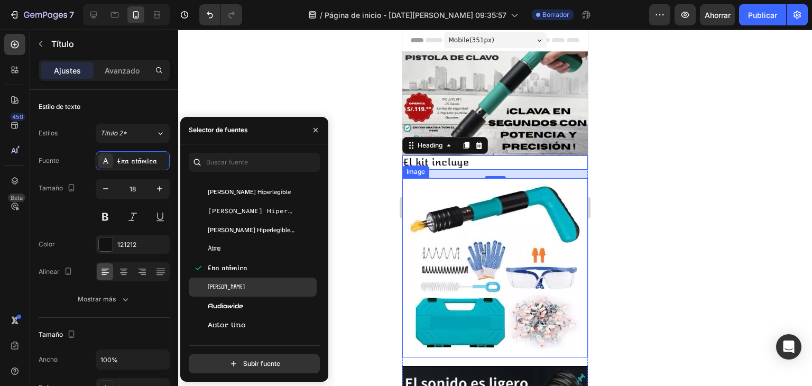
scroll to position [2484, 0]
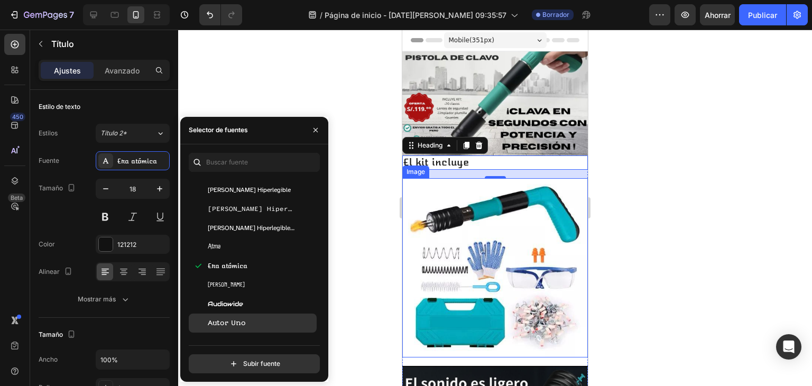
click at [220, 317] on div "Autor Uno" at bounding box center [253, 322] width 128 height 19
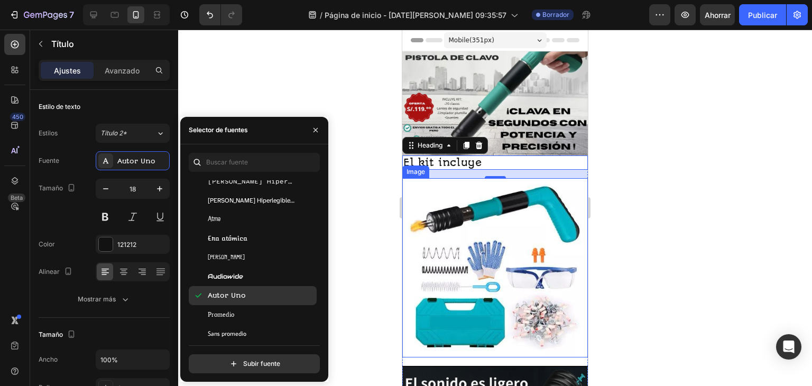
scroll to position [2536, 0]
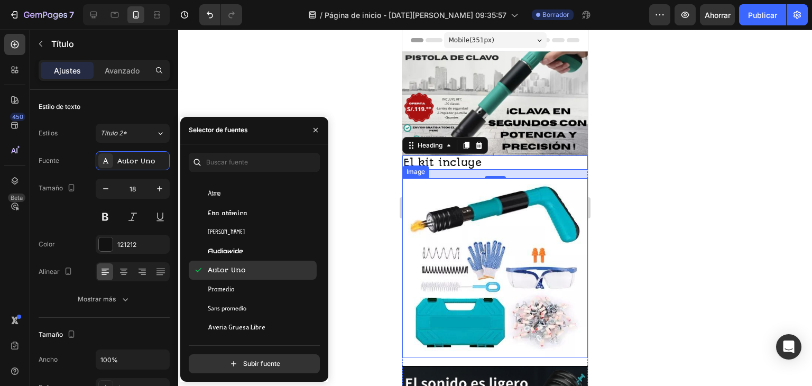
click at [220, 317] on div "Sans promedio" at bounding box center [253, 308] width 128 height 19
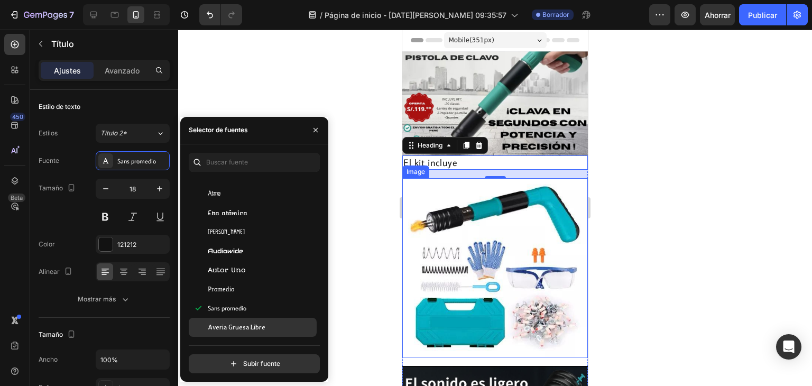
click at [220, 325] on font "Averia Gruesa Libre" at bounding box center [237, 326] width 58 height 7
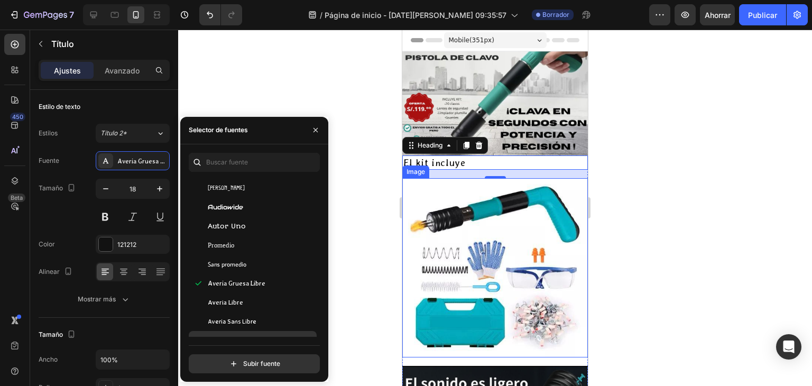
scroll to position [2589, 0]
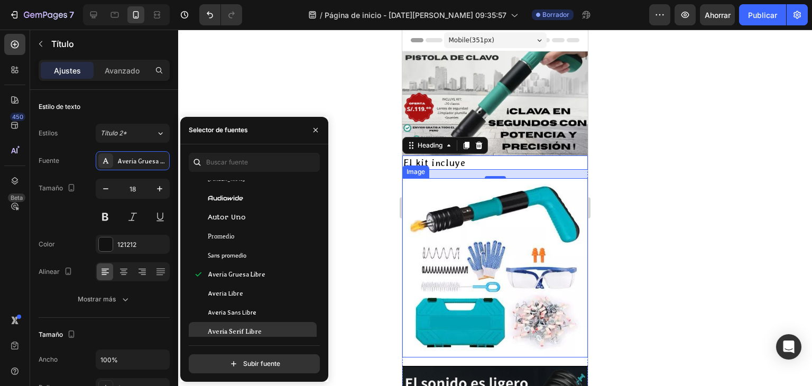
click at [220, 324] on div "Averia Serif Libre" at bounding box center [253, 331] width 128 height 19
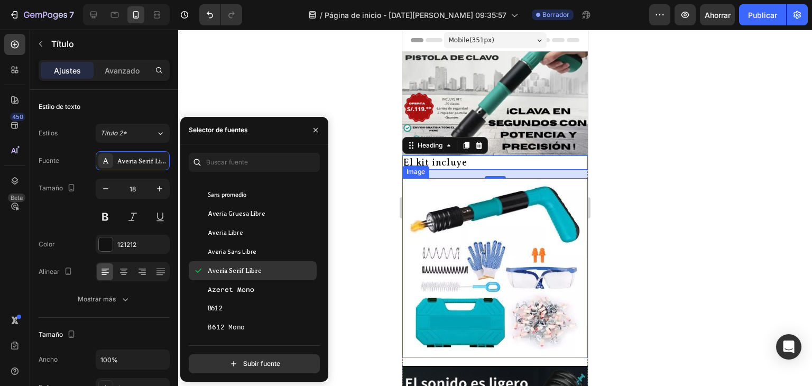
scroll to position [2695, 0]
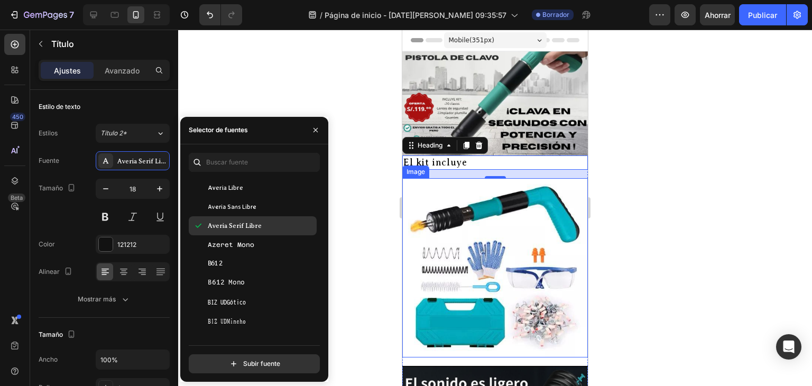
click at [220, 324] on span "BIZ UDMincho" at bounding box center [227, 321] width 38 height 10
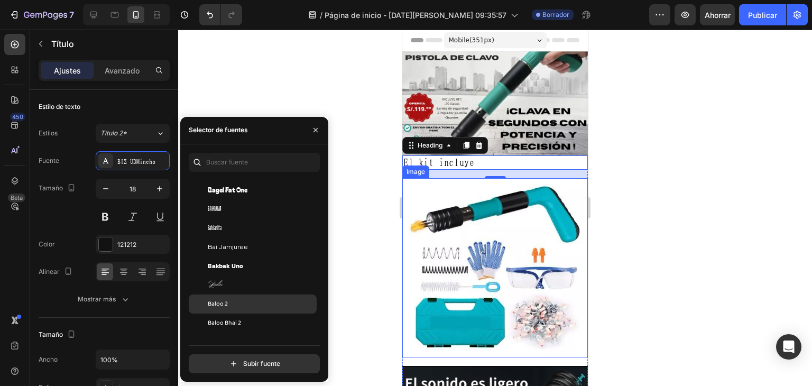
click at [220, 309] on div "Baloo 2" at bounding box center [253, 303] width 128 height 19
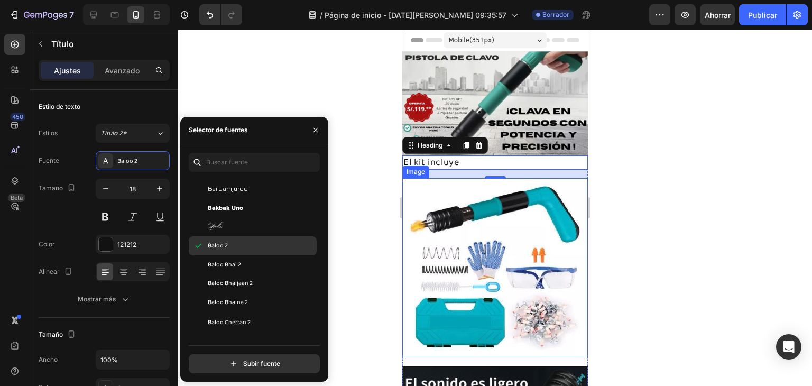
scroll to position [3065, 0]
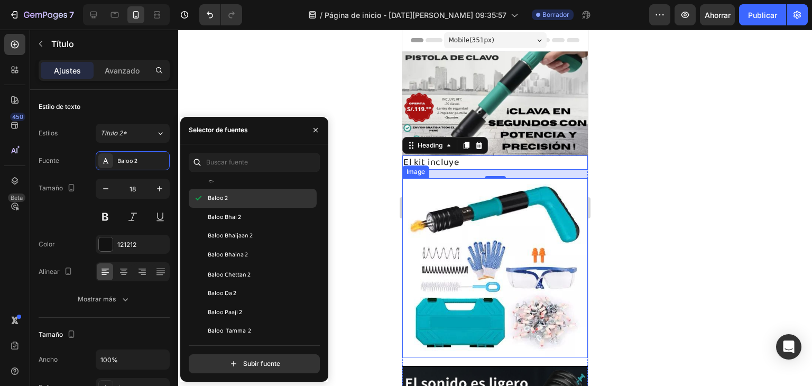
click at [220, 309] on font "Baloo Paaji 2" at bounding box center [225, 311] width 34 height 11
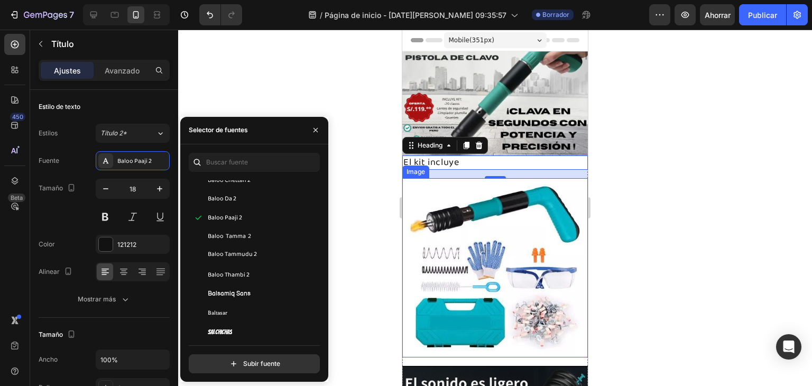
scroll to position [3171, 0]
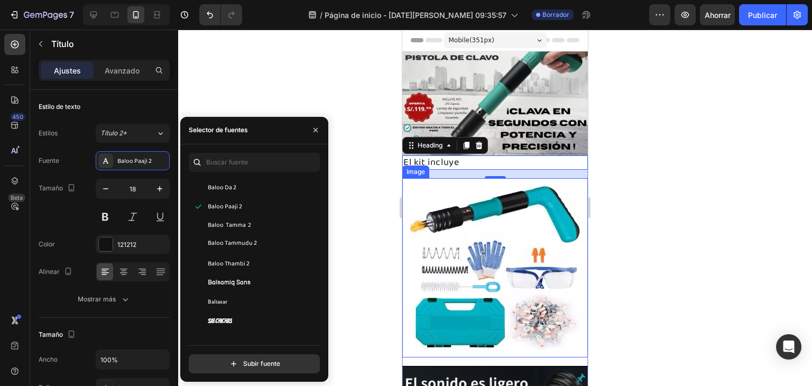
click at [220, 309] on div "Baltasar" at bounding box center [253, 301] width 128 height 19
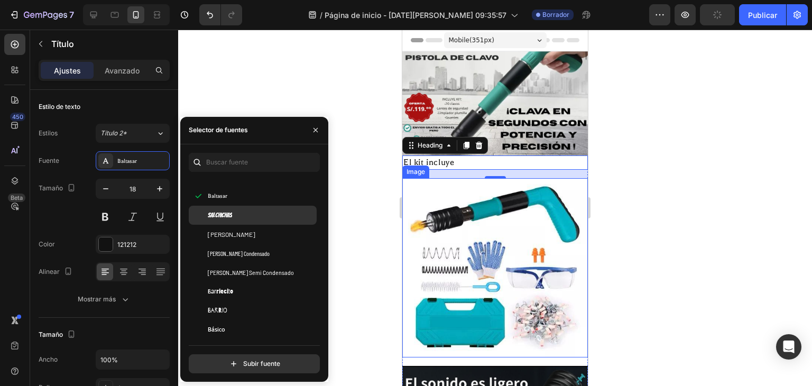
click at [220, 314] on span "Barrio" at bounding box center [218, 310] width 20 height 10
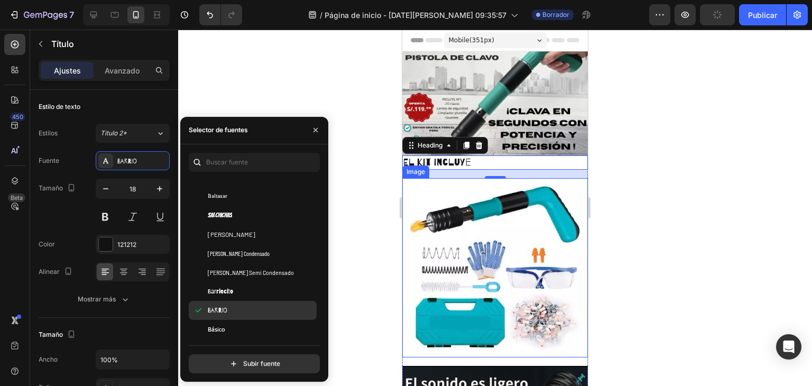
scroll to position [3329, 0]
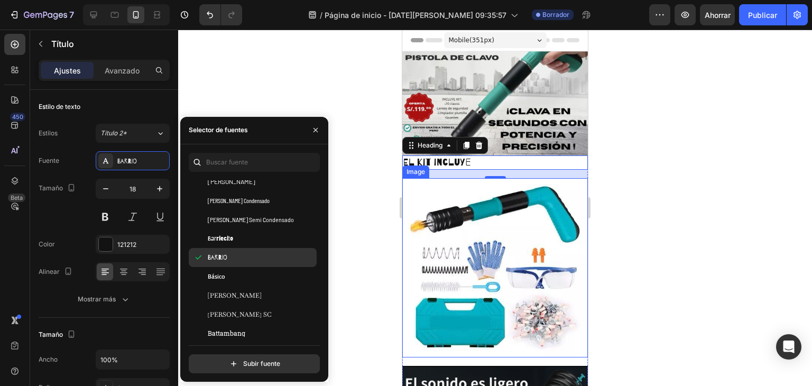
click at [220, 315] on font "Baskerville SC" at bounding box center [240, 314] width 64 height 8
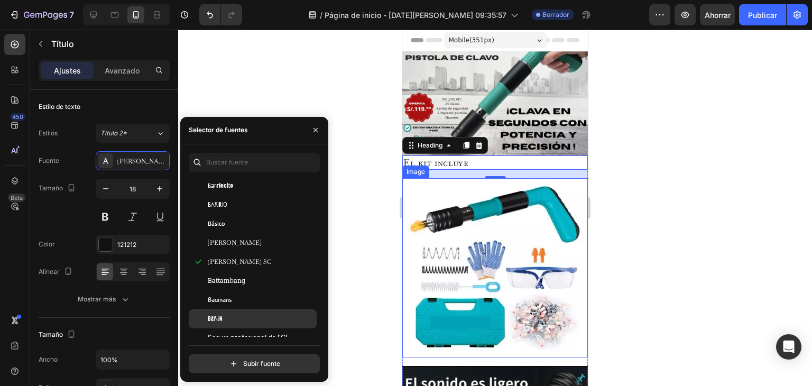
click at [220, 317] on font "Bayón" at bounding box center [215, 319] width 15 height 12
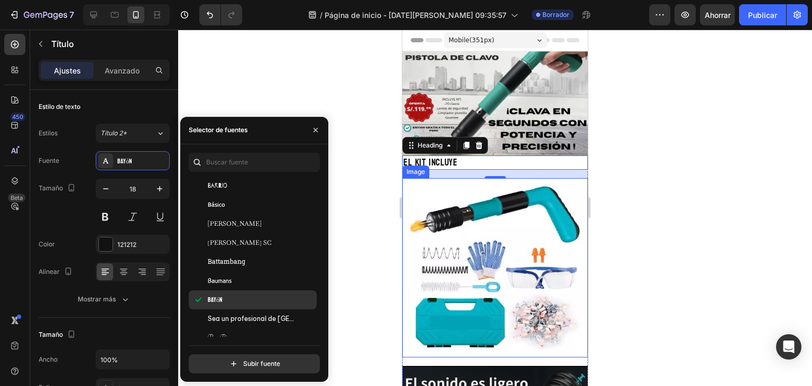
scroll to position [3488, 0]
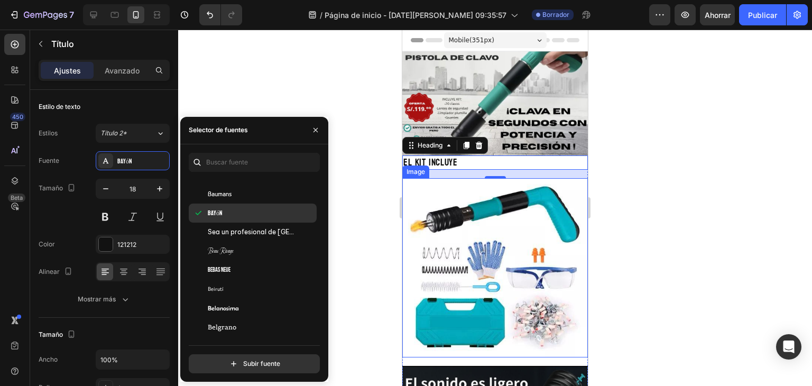
click at [220, 317] on div "Belanosima" at bounding box center [253, 308] width 128 height 19
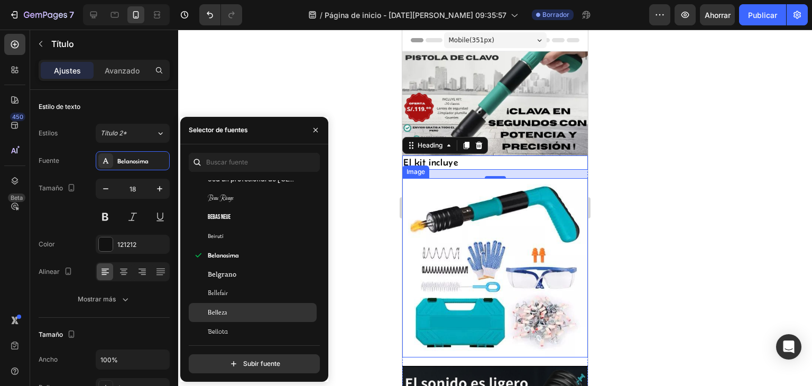
click at [220, 316] on span "Belleza" at bounding box center [217, 313] width 19 height 10
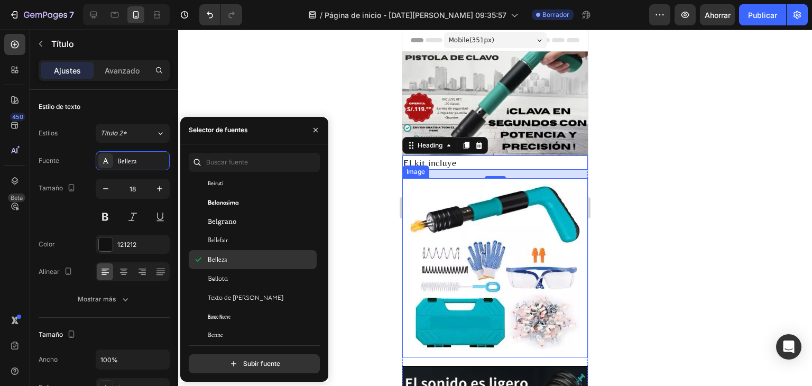
click at [220, 316] on font "Banco Nueve" at bounding box center [219, 316] width 23 height 8
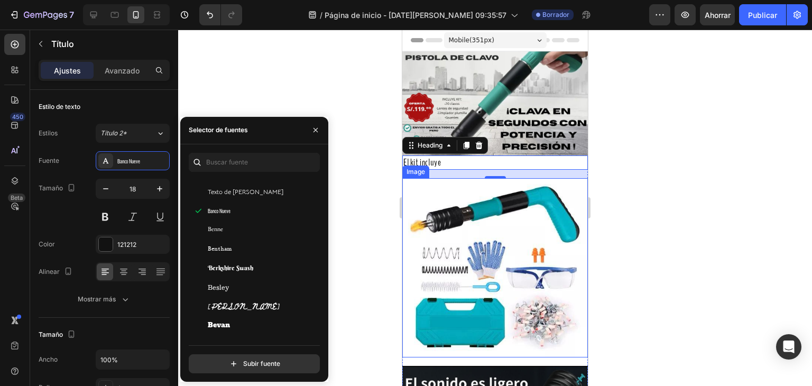
click at [220, 316] on div "Bevan" at bounding box center [253, 324] width 128 height 19
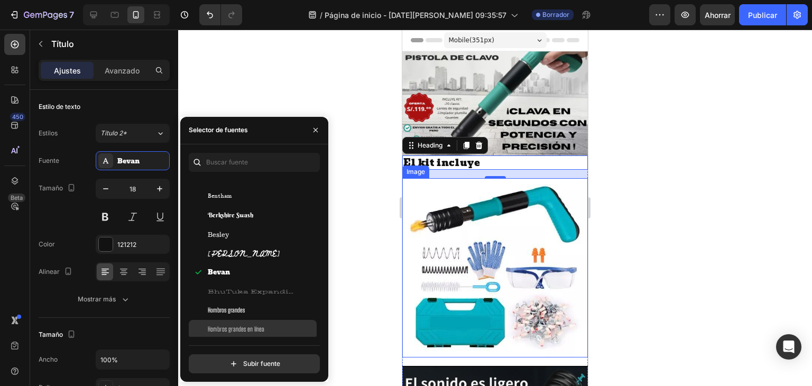
click at [220, 323] on div "Hombros grandes en línea" at bounding box center [253, 329] width 128 height 19
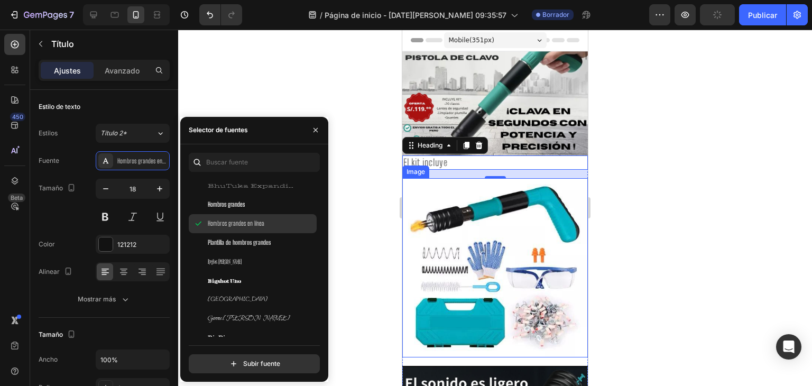
click at [220, 323] on div "Gorras Bilbo Swash" at bounding box center [253, 318] width 128 height 19
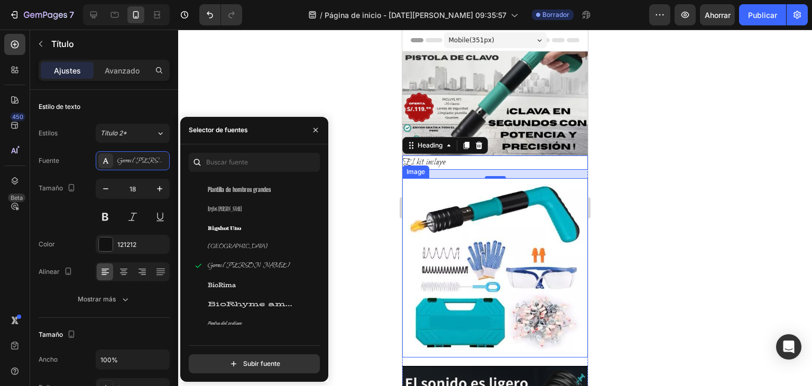
click at [220, 323] on font "Piedra del zodíaco" at bounding box center [225, 323] width 34 height 8
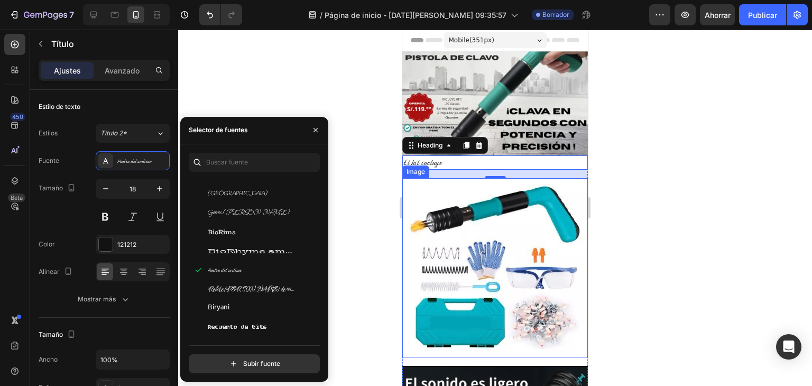
click at [220, 323] on font "Recuento de bits" at bounding box center [237, 326] width 59 height 7
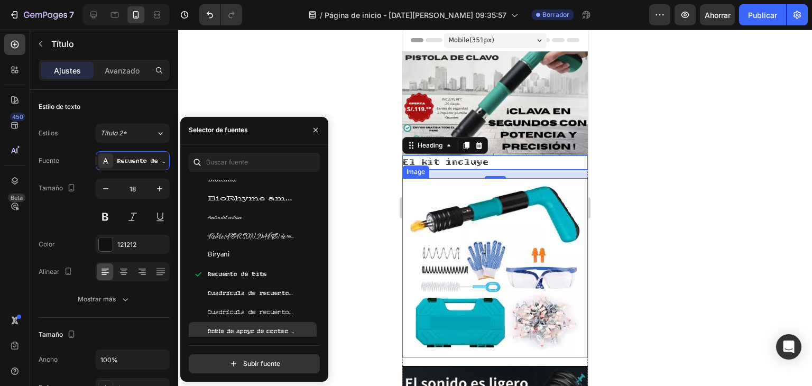
click at [220, 323] on div "Doble de apoyo de conteo de bits" at bounding box center [253, 331] width 128 height 19
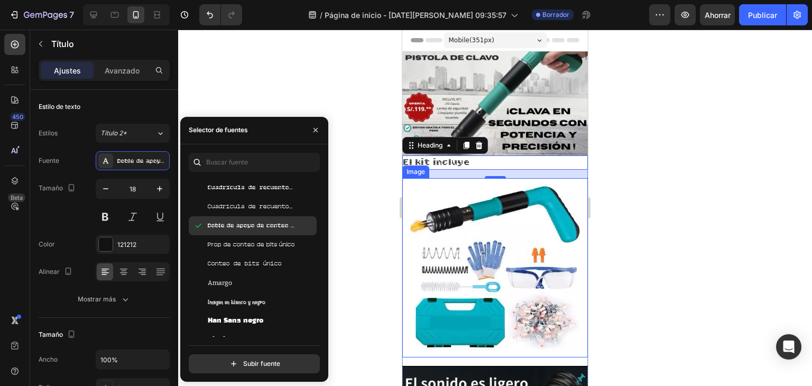
click at [220, 323] on font "Han Sans negro" at bounding box center [236, 321] width 56 height 6
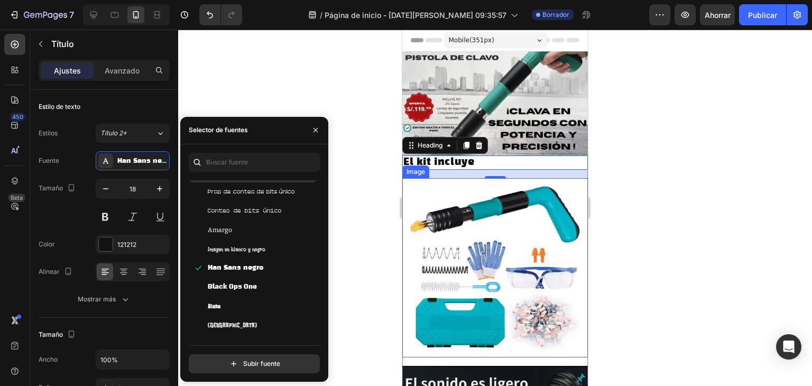
click at [220, 323] on font "[GEOGRAPHIC_DATA]" at bounding box center [232, 324] width 49 height 7
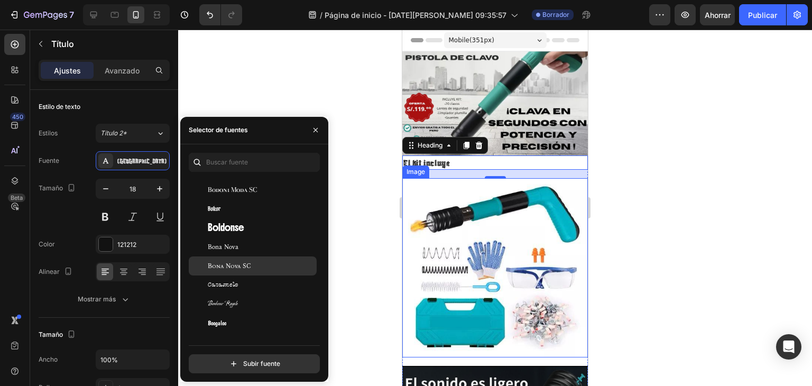
click at [232, 270] on span "Bona Nova SC" at bounding box center [229, 266] width 43 height 10
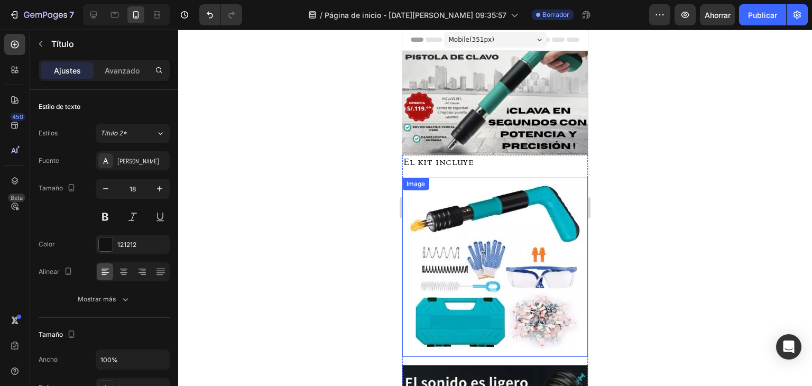
scroll to position [0, 0]
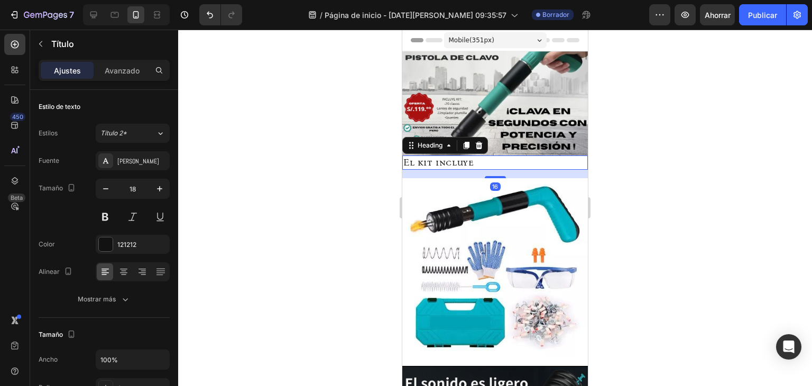
click at [439, 160] on p "El kit incluye" at bounding box center [494, 162] width 183 height 12
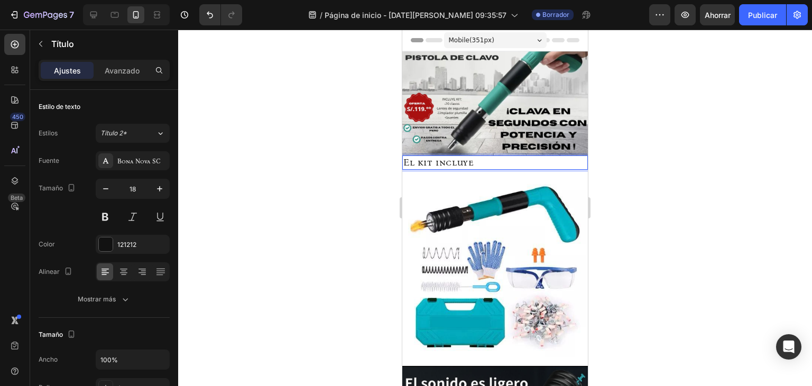
click at [458, 159] on p "El kit incluye" at bounding box center [494, 162] width 183 height 12
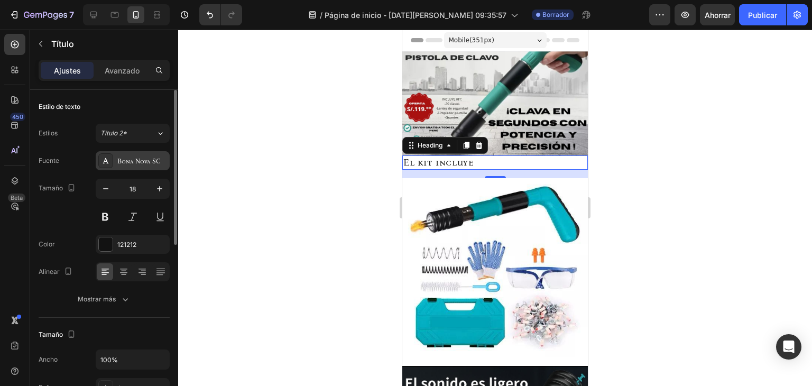
click at [142, 160] on font "Bona Nova SC" at bounding box center [138, 160] width 43 height 7
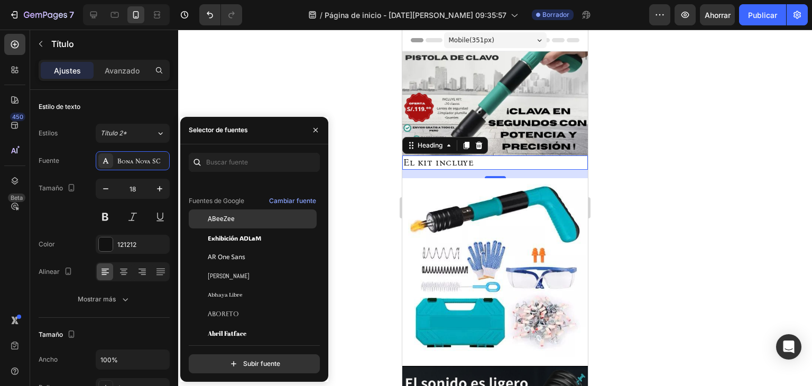
scroll to position [159, 0]
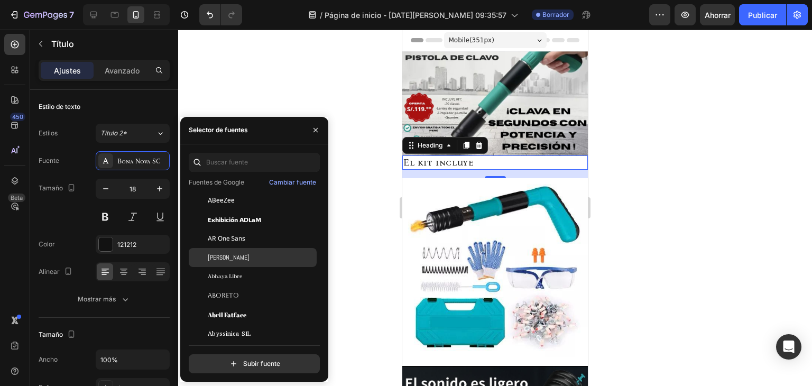
click at [211, 262] on span "[PERSON_NAME]" at bounding box center [229, 258] width 42 height 10
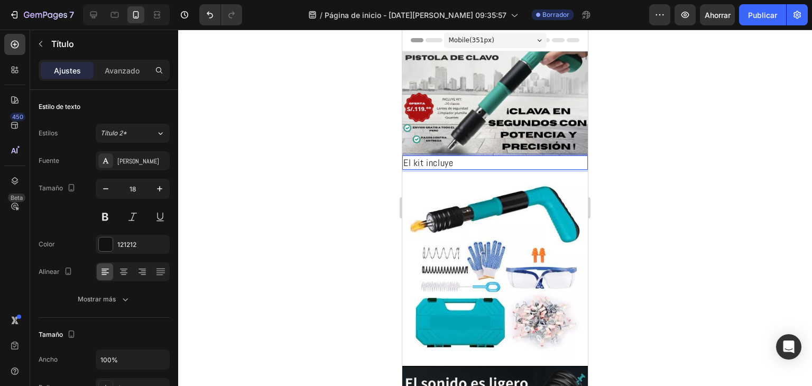
click at [464, 155] on h2 "El kit incluye" at bounding box center [494, 162] width 185 height 14
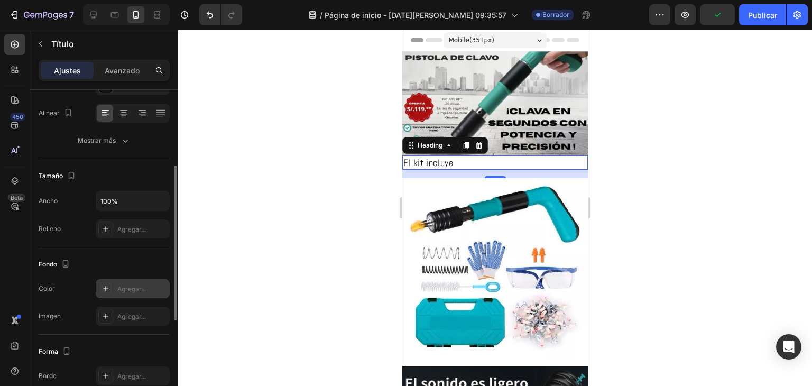
click at [116, 289] on div "Agregar..." at bounding box center [133, 288] width 74 height 19
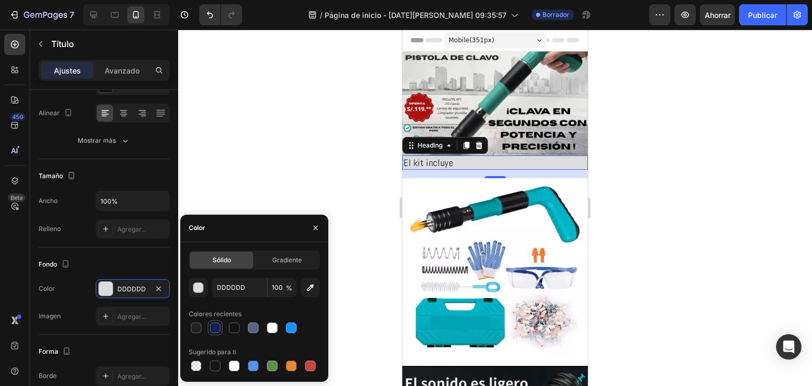
click at [215, 327] on div at bounding box center [215, 327] width 11 height 11
type input "122054"
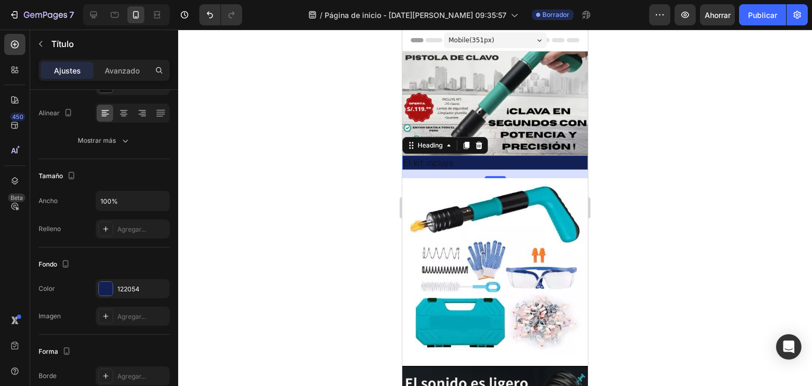
click at [204, 165] on div at bounding box center [495, 208] width 634 height 356
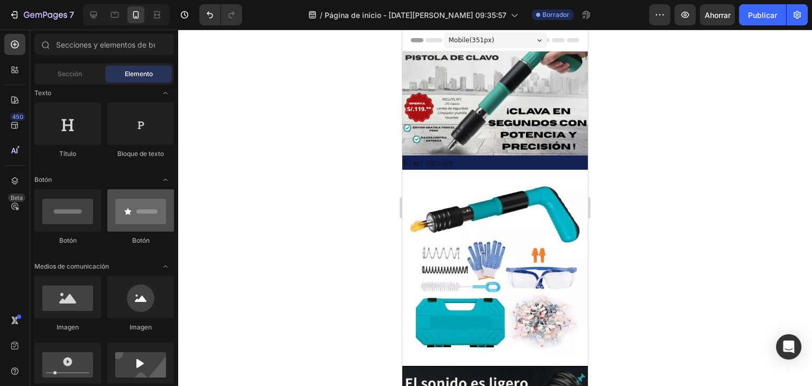
scroll to position [53, 0]
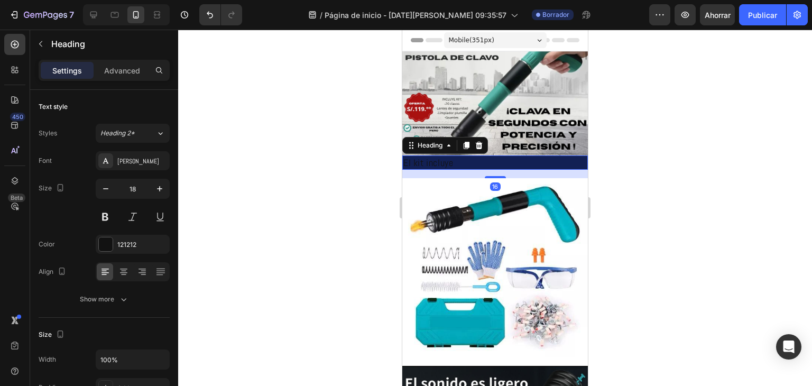
click at [456, 162] on p "El kit incluye" at bounding box center [494, 162] width 183 height 12
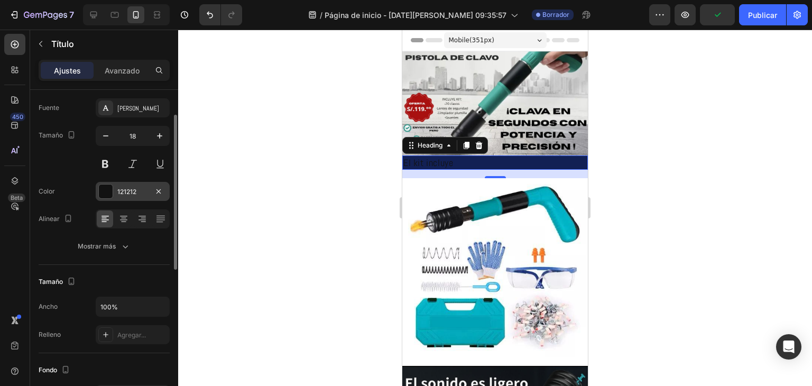
click at [116, 198] on div "121212" at bounding box center [133, 191] width 74 height 19
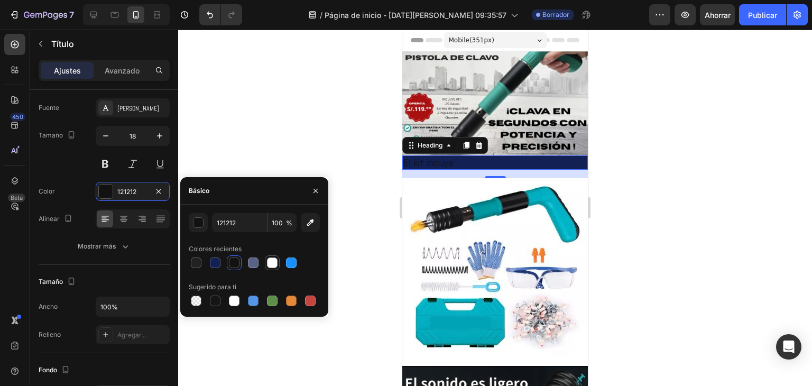
click at [269, 264] on div at bounding box center [272, 262] width 11 height 11
type input "FFFFFF"
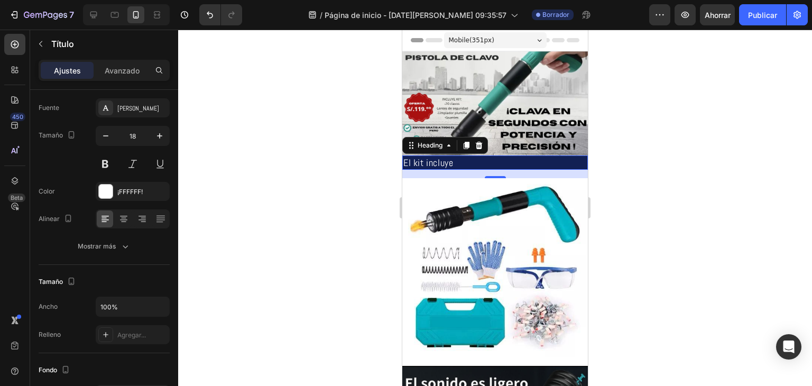
click at [340, 231] on div at bounding box center [495, 208] width 634 height 356
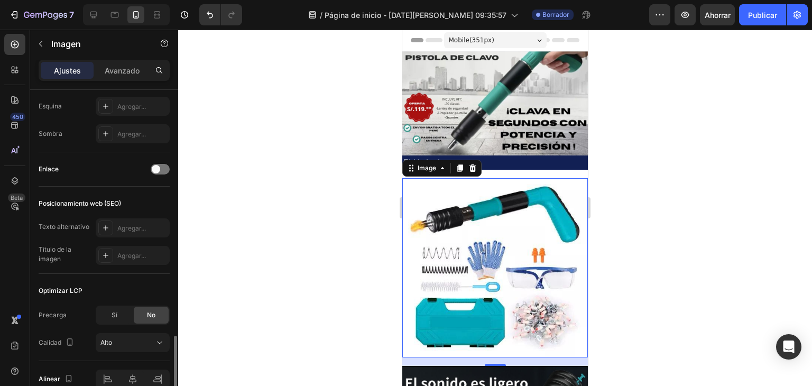
scroll to position [471, 0]
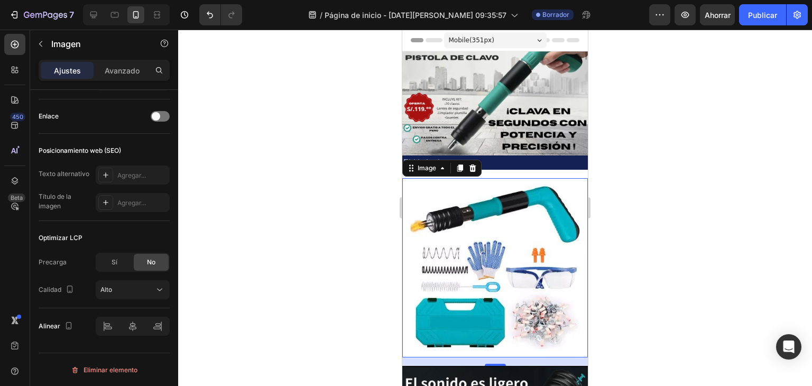
click at [279, 276] on div at bounding box center [495, 208] width 634 height 356
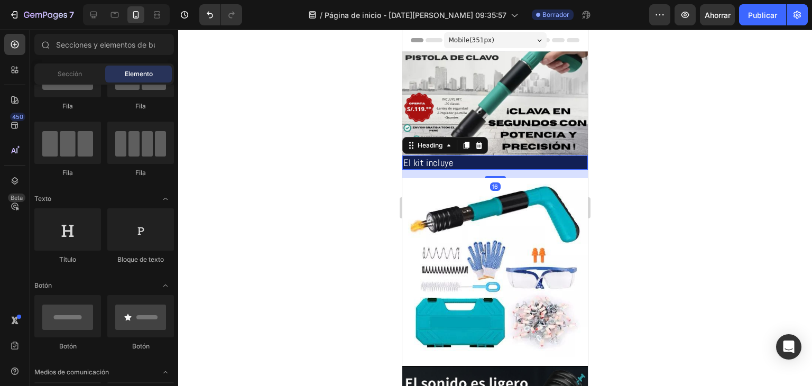
click at [550, 165] on div "El kit incluye Heading 16" at bounding box center [494, 162] width 185 height 14
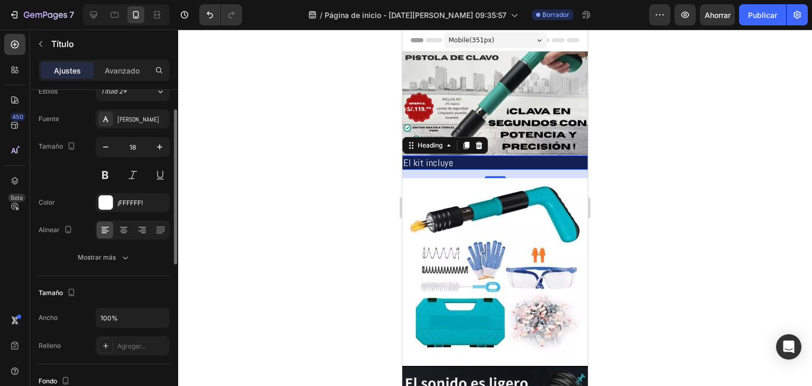
scroll to position [0, 0]
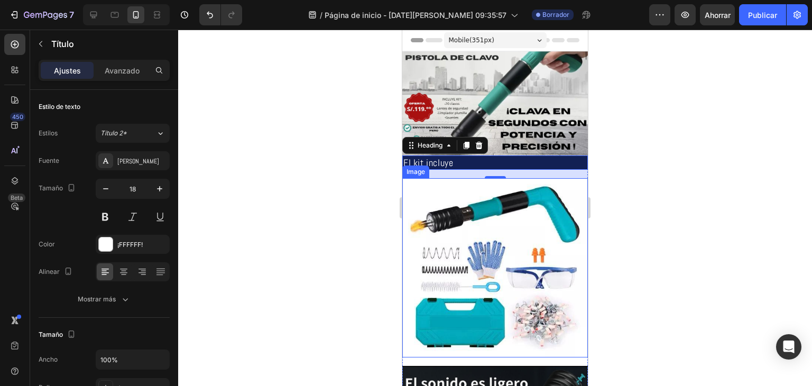
click at [459, 188] on img at bounding box center [494, 267] width 185 height 179
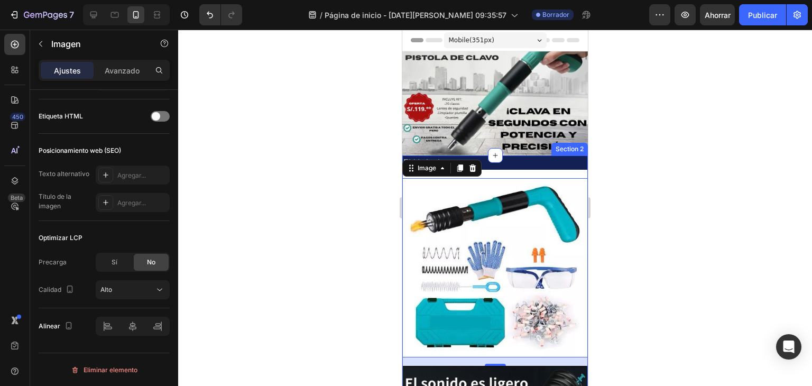
scroll to position [290, 0]
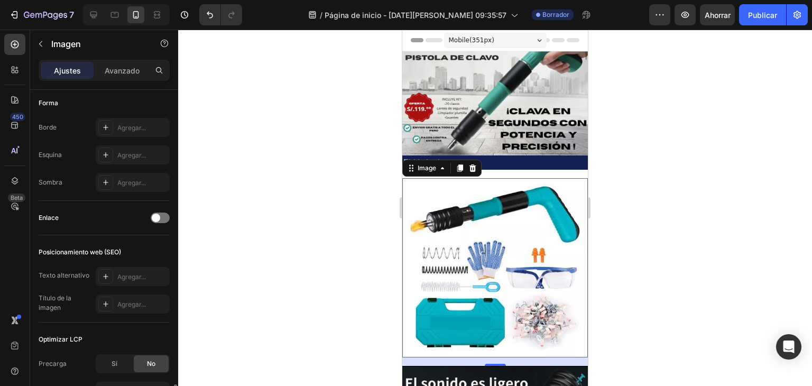
scroll to position [471, 0]
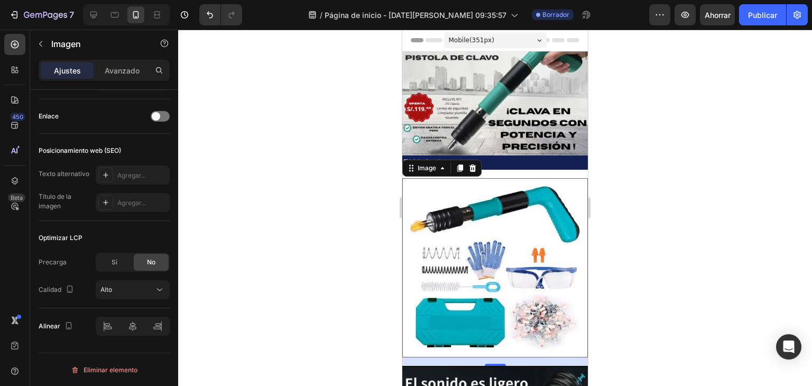
click at [255, 248] on div at bounding box center [495, 208] width 634 height 356
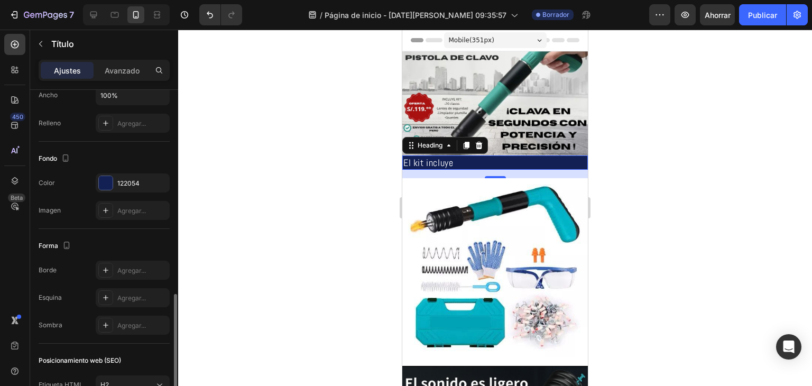
scroll to position [359, 0]
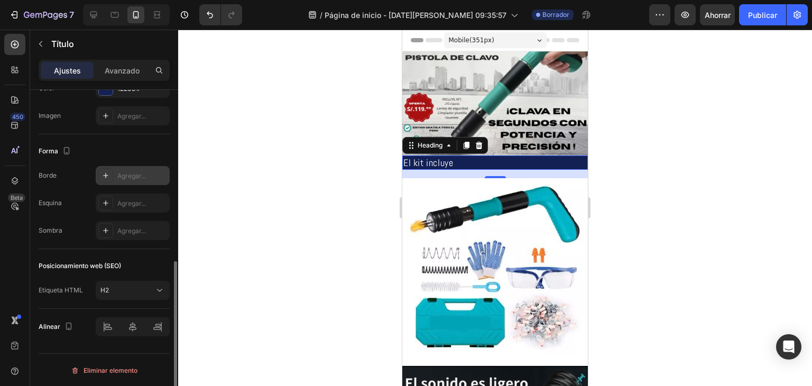
click at [132, 180] on div "Agregar..." at bounding box center [133, 175] width 74 height 19
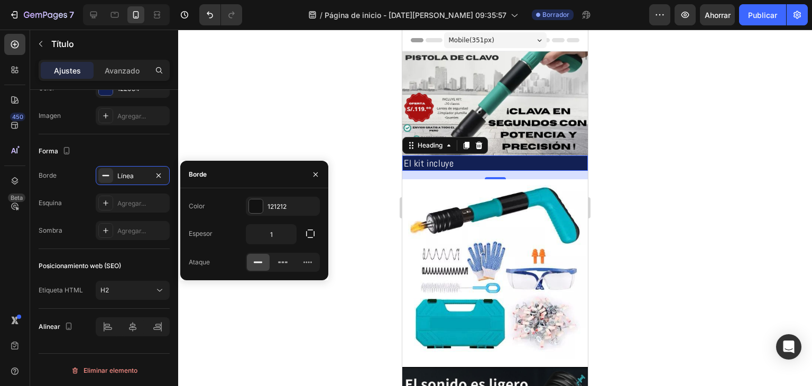
click at [209, 127] on div at bounding box center [495, 208] width 634 height 356
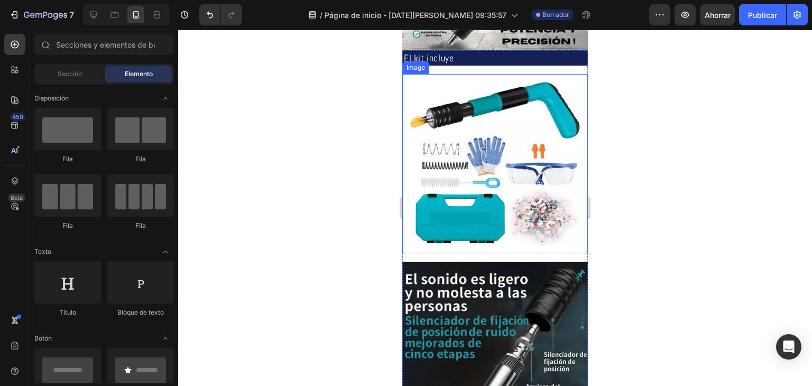
scroll to position [106, 0]
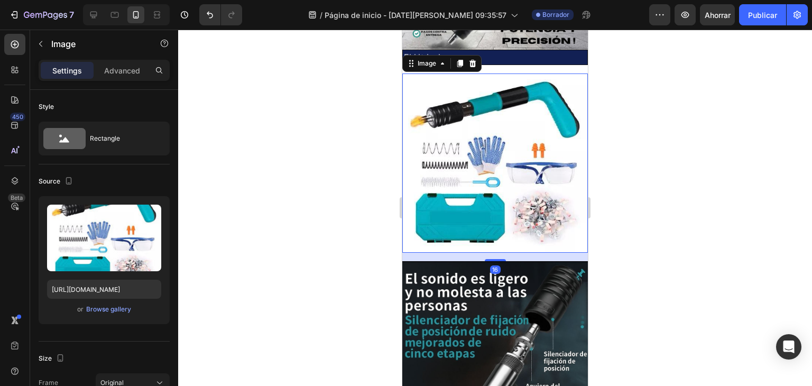
click at [564, 237] on img at bounding box center [494, 162] width 185 height 179
click at [558, 142] on img at bounding box center [494, 162] width 185 height 179
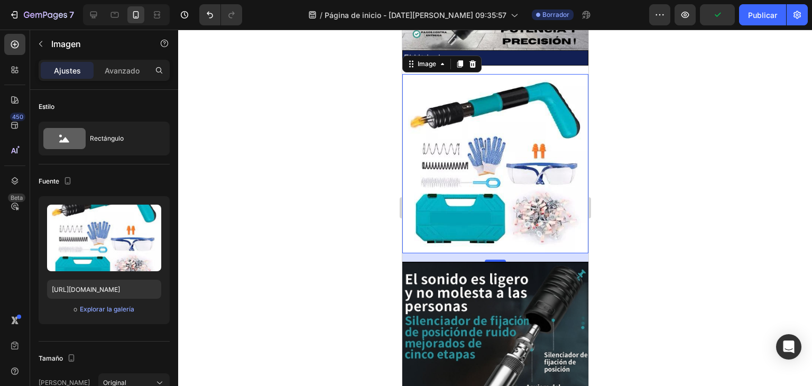
click at [654, 216] on div at bounding box center [495, 208] width 634 height 356
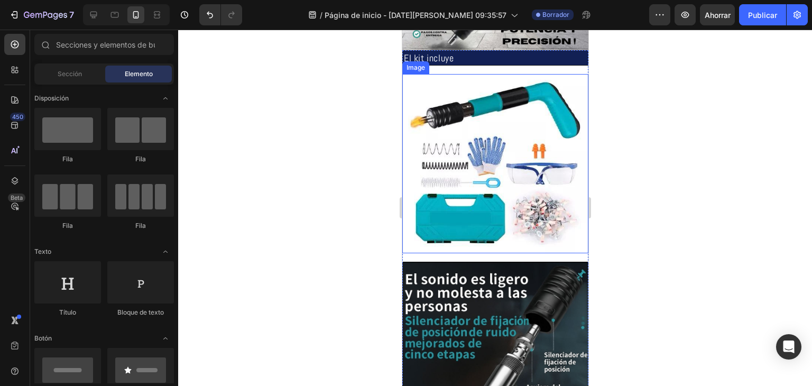
click at [545, 225] on img at bounding box center [495, 163] width 186 height 179
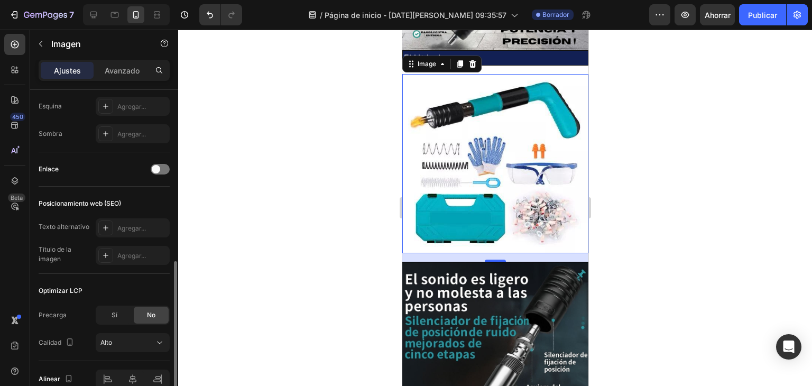
scroll to position [366, 0]
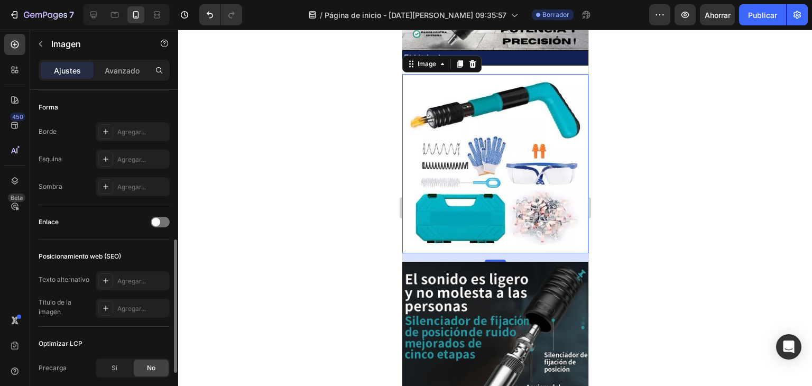
click at [197, 183] on div at bounding box center [495, 208] width 634 height 356
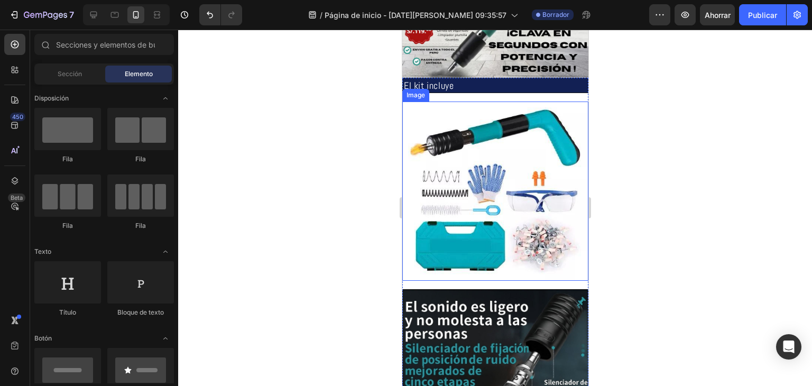
scroll to position [53, 0]
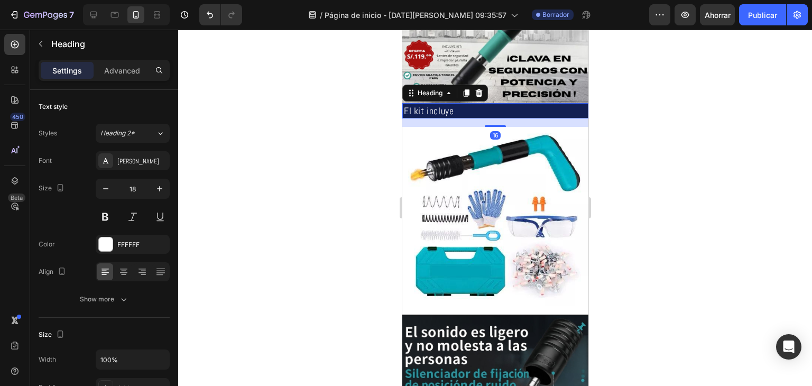
click at [482, 108] on p "El kit incluye" at bounding box center [494, 111] width 183 height 12
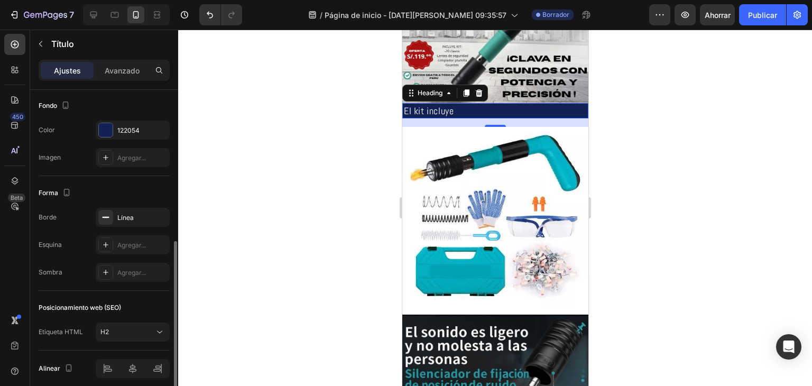
scroll to position [359, 0]
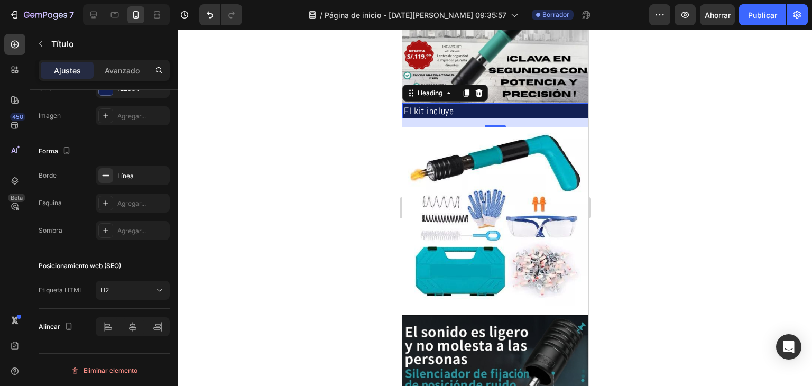
click at [222, 235] on div at bounding box center [495, 208] width 634 height 356
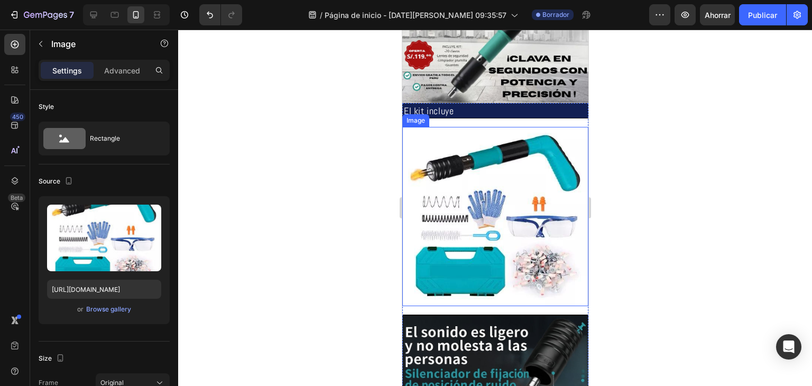
click at [443, 143] on img at bounding box center [495, 216] width 186 height 179
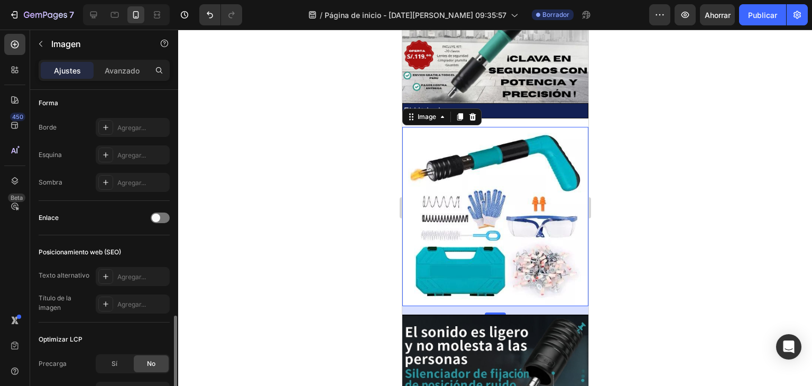
scroll to position [471, 0]
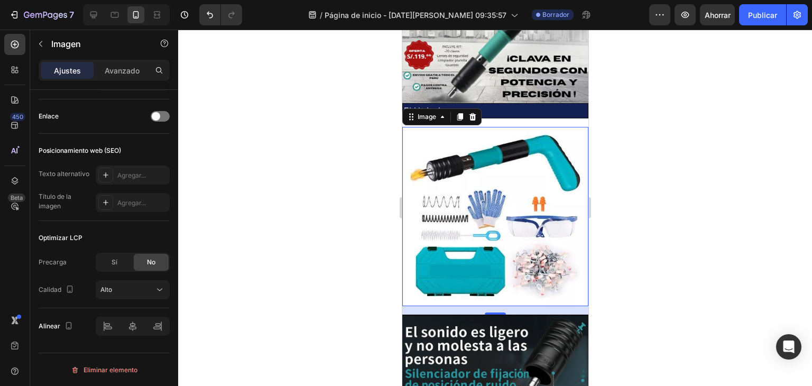
click at [237, 199] on div at bounding box center [495, 208] width 634 height 356
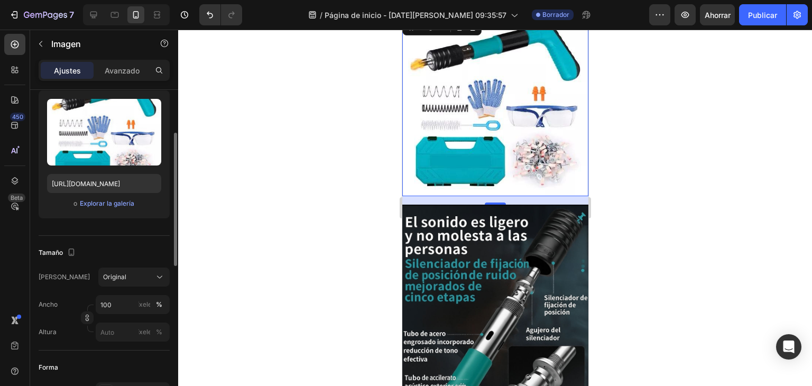
scroll to position [211, 0]
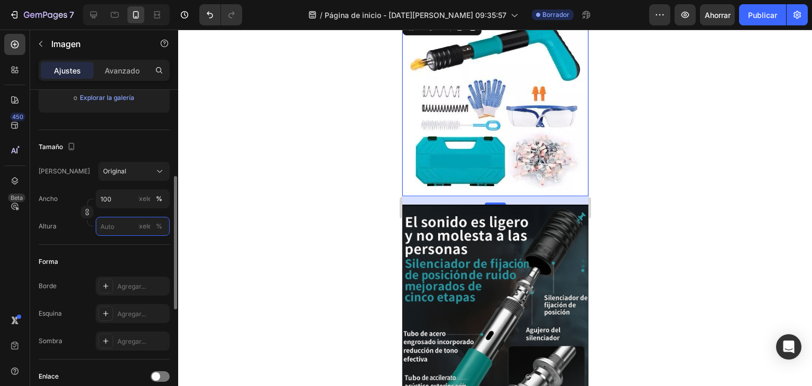
click at [116, 225] on input "píxeles %" at bounding box center [133, 226] width 74 height 19
click at [217, 240] on div at bounding box center [495, 208] width 634 height 356
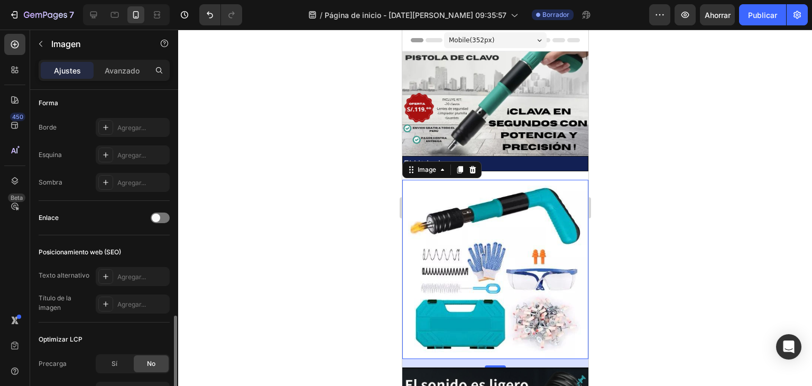
scroll to position [471, 0]
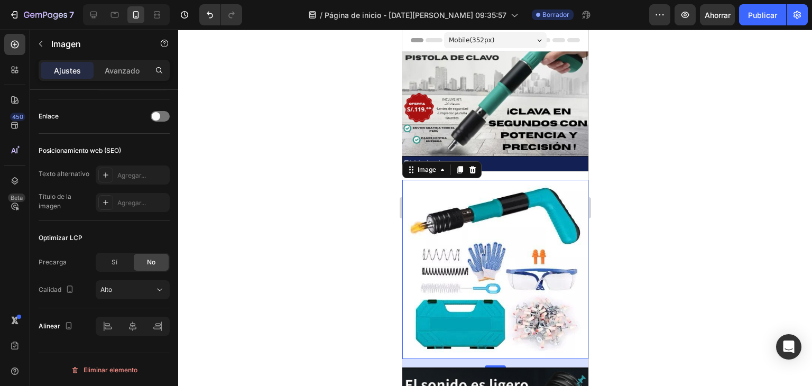
click at [406, 187] on img at bounding box center [495, 269] width 186 height 179
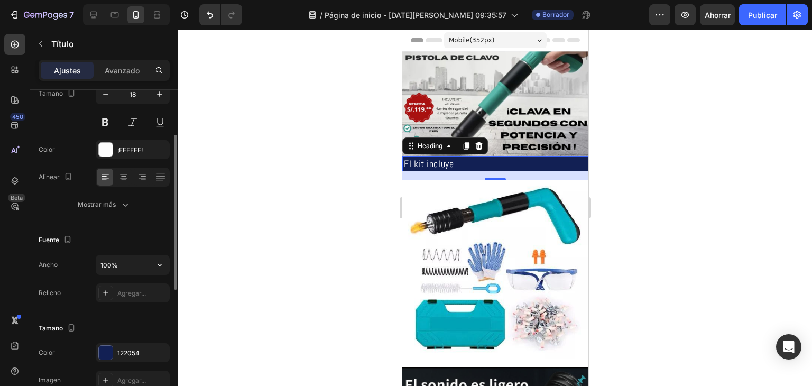
scroll to position [0, 0]
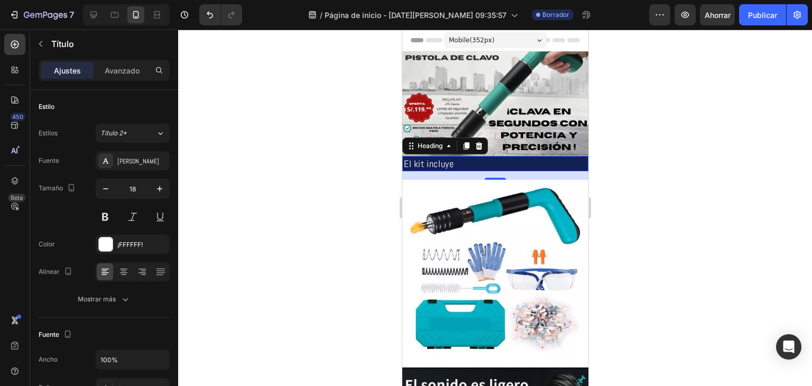
click at [441, 171] on div "16" at bounding box center [495, 175] width 186 height 8
drag, startPoint x: 442, startPoint y: 168, endPoint x: 497, endPoint y: 167, distance: 55.5
click at [450, 171] on div "16" at bounding box center [495, 175] width 186 height 8
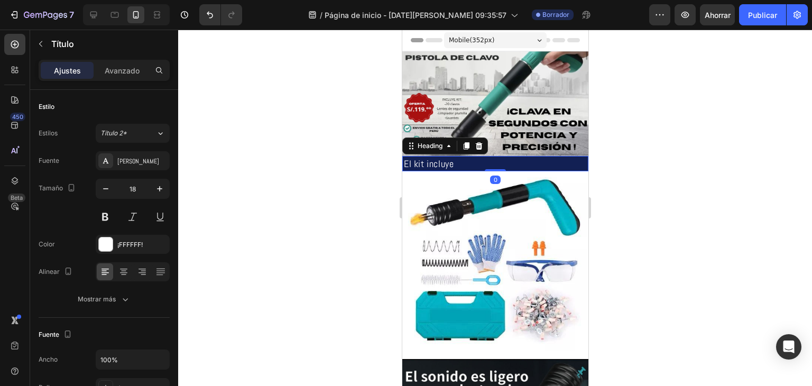
drag, startPoint x: 481, startPoint y: 173, endPoint x: 481, endPoint y: 162, distance: 11.1
click at [481, 162] on div "El kit incluye Heading 0" at bounding box center [495, 163] width 186 height 15
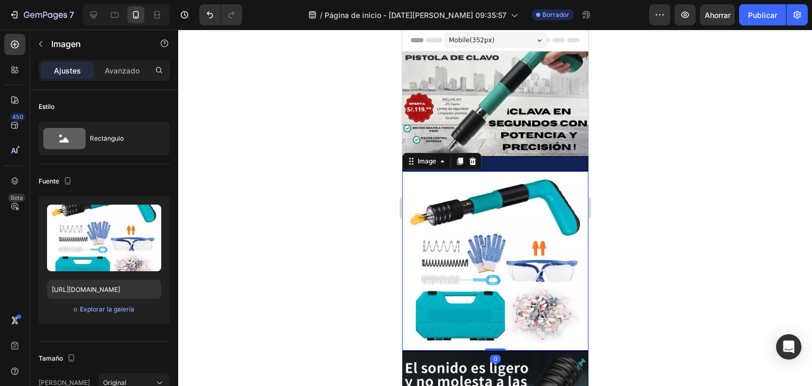
drag, startPoint x: 491, startPoint y: 345, endPoint x: 491, endPoint y: 330, distance: 14.8
click at [491, 330] on div "Image 0" at bounding box center [495, 260] width 186 height 179
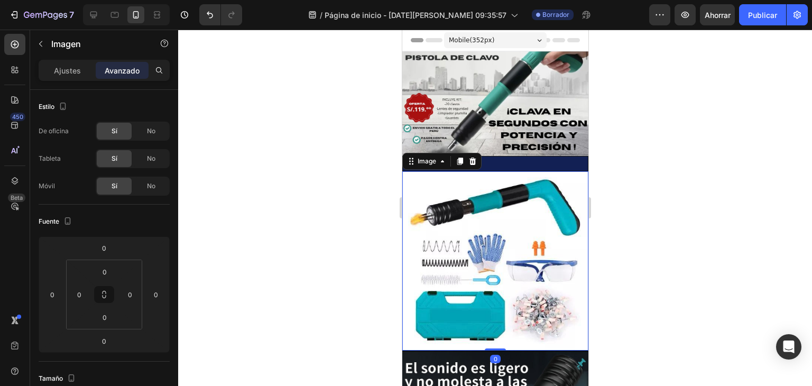
click at [636, 290] on div at bounding box center [495, 208] width 634 height 356
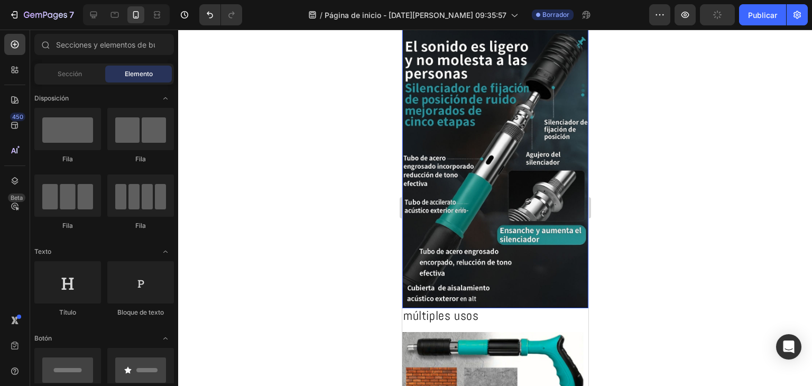
scroll to position [476, 0]
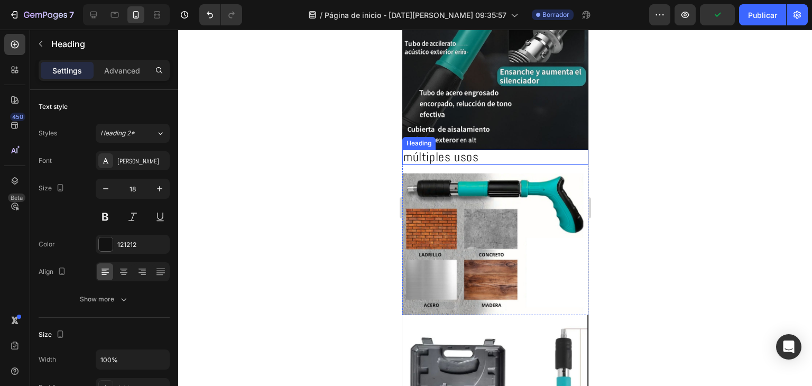
click at [482, 150] on h2 "múltiples usos" at bounding box center [495, 157] width 186 height 15
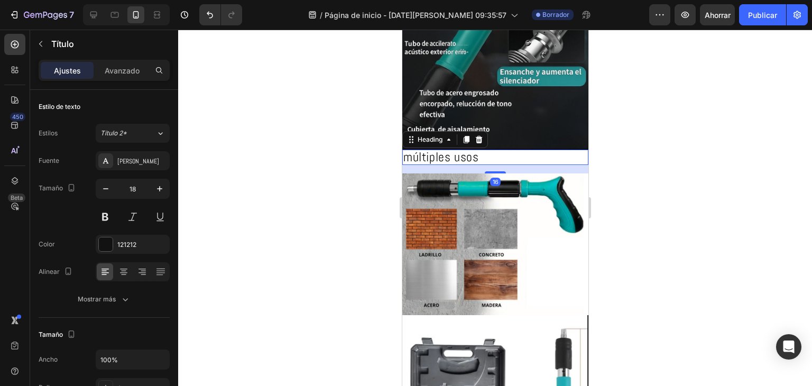
click at [484, 165] on div "16" at bounding box center [495, 169] width 186 height 8
click at [485, 165] on div "16" at bounding box center [495, 165] width 186 height 0
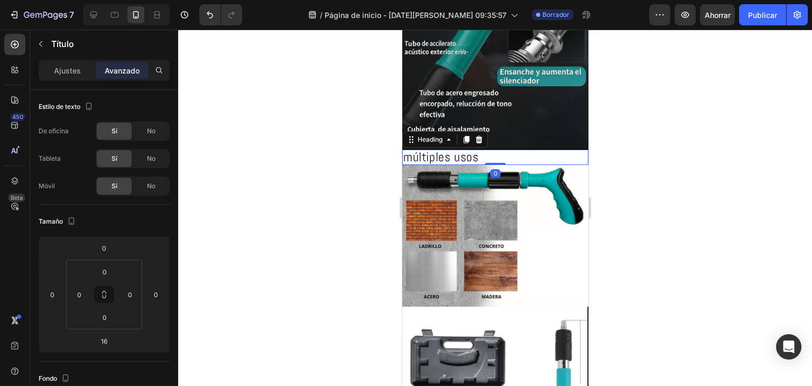
drag, startPoint x: 485, startPoint y: 151, endPoint x: 487, endPoint y: 135, distance: 15.5
click at [487, 150] on div "múltiples usos Heading 0" at bounding box center [495, 157] width 186 height 15
type input "0"
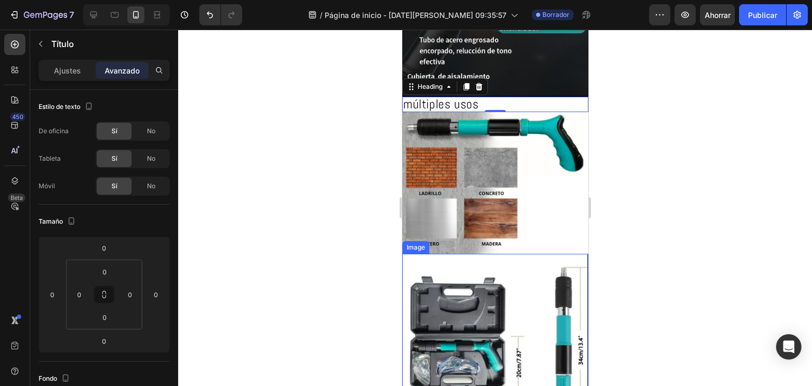
scroll to position [528, 0]
click at [488, 97] on h2 "múltiples usos" at bounding box center [495, 104] width 186 height 15
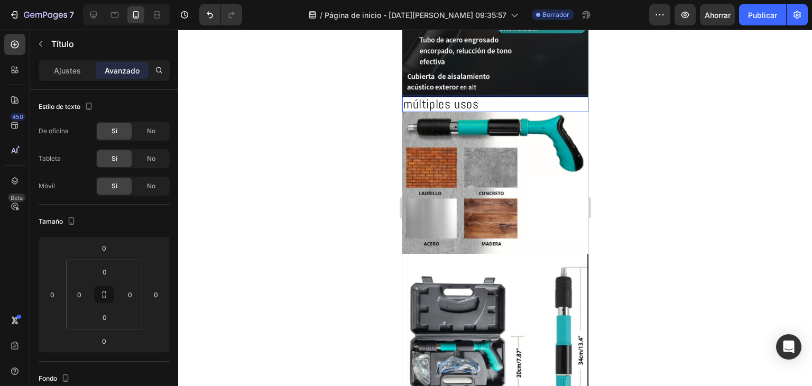
click at [556, 98] on p "múltiples usos" at bounding box center [495, 104] width 184 height 13
click at [247, 184] on div at bounding box center [495, 208] width 634 height 356
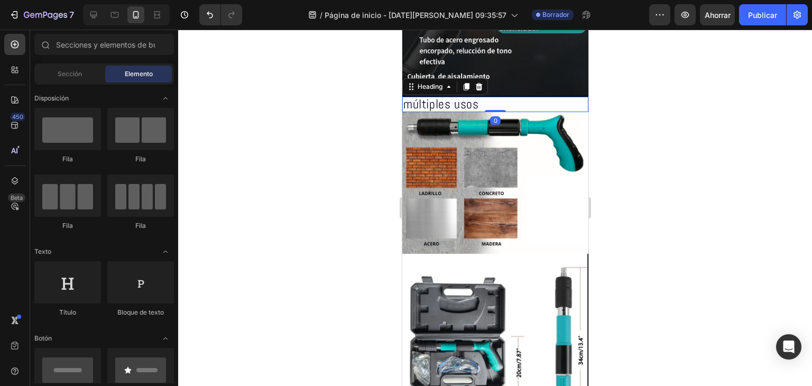
click at [433, 96] on span "múltiples usos" at bounding box center [440, 104] width 75 height 16
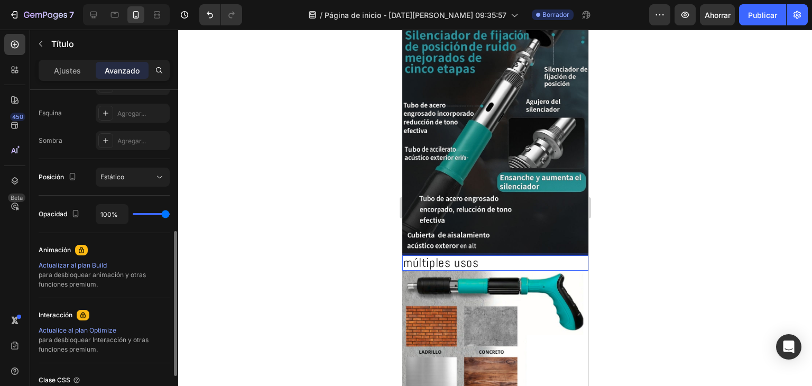
scroll to position [406, 0]
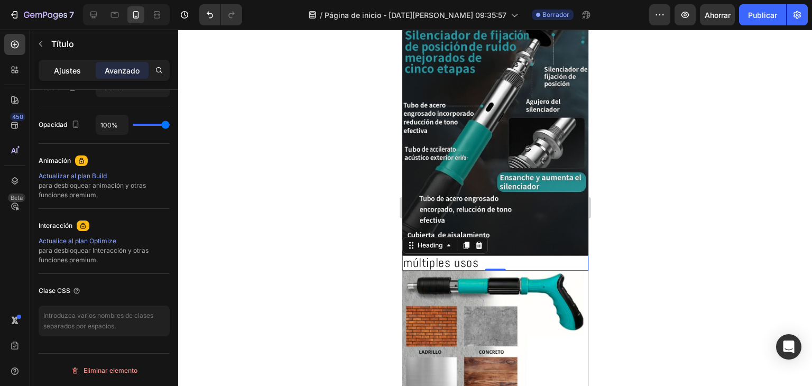
click at [49, 73] on div "Ajustes" at bounding box center [67, 70] width 53 height 17
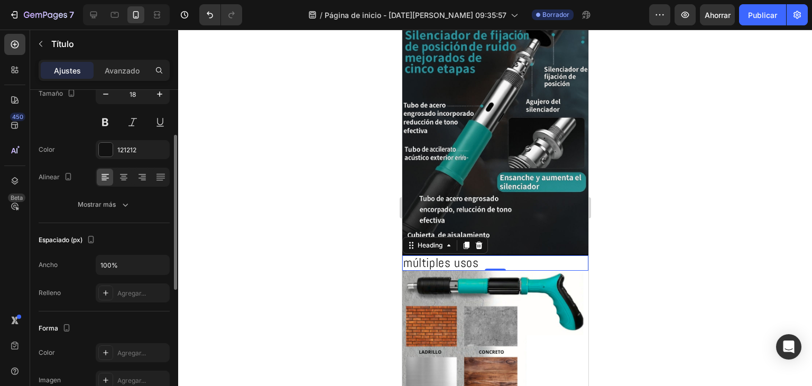
scroll to position [0, 0]
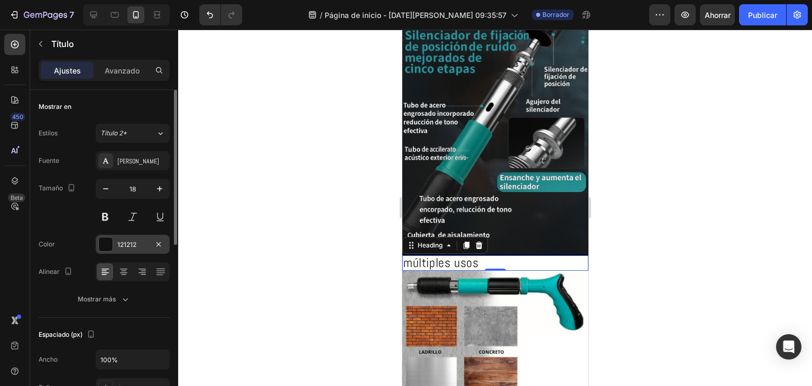
click at [130, 249] on div "121212" at bounding box center [133, 244] width 74 height 19
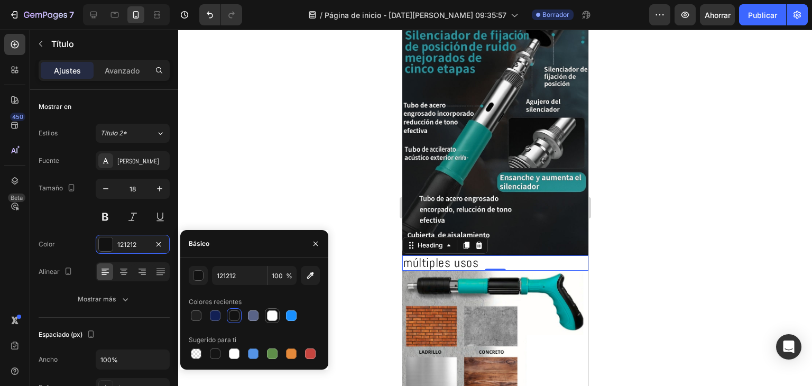
click at [269, 315] on div at bounding box center [272, 315] width 11 height 11
type input "FFFFFF"
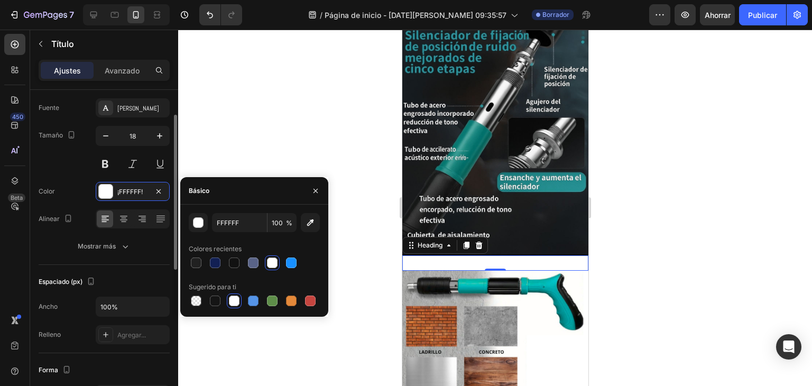
scroll to position [106, 0]
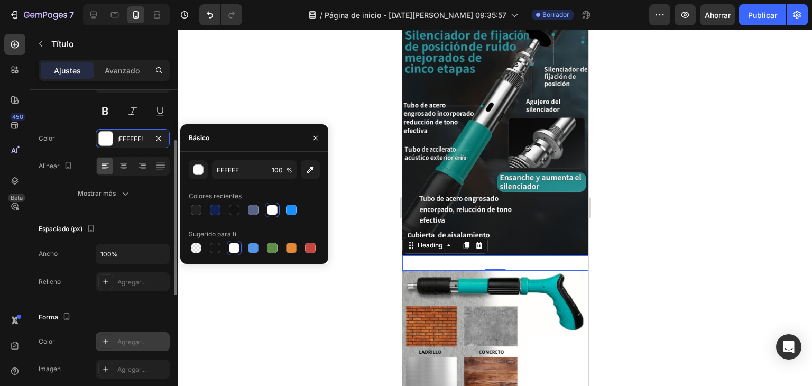
click at [101, 343] on icon at bounding box center [105, 341] width 8 height 8
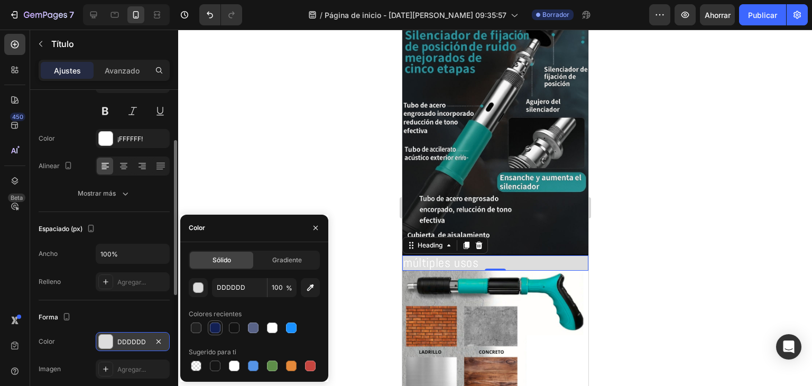
click at [218, 326] on div at bounding box center [215, 327] width 11 height 11
type input "122054"
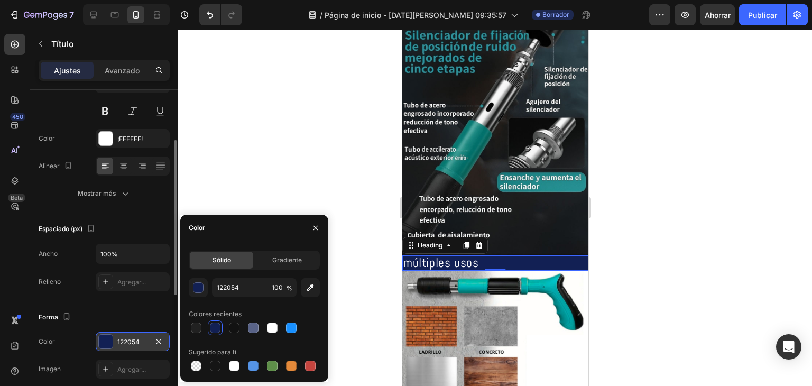
click at [611, 263] on div at bounding box center [495, 208] width 634 height 356
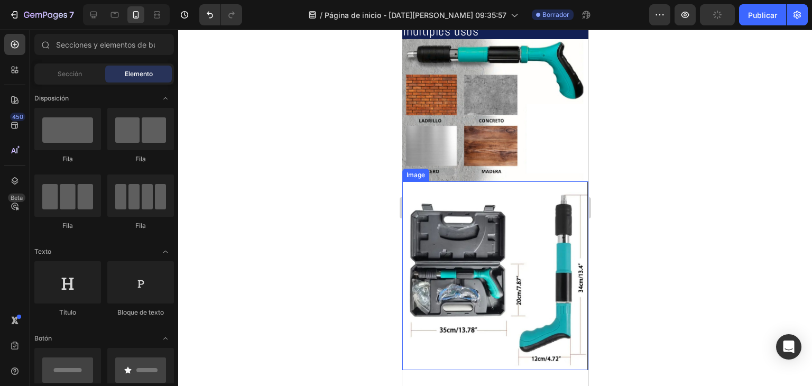
scroll to position [634, 0]
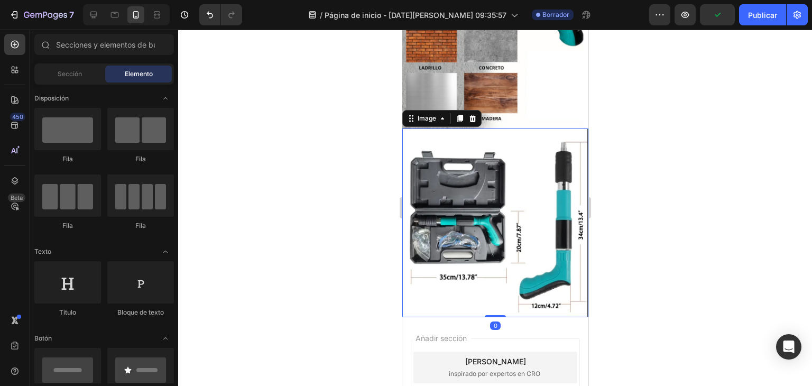
click at [501, 128] on img at bounding box center [495, 222] width 186 height 189
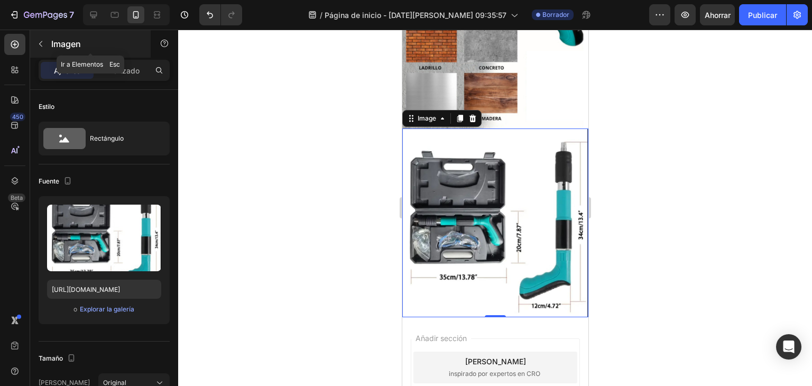
click at [33, 43] on button "button" at bounding box center [40, 43] width 17 height 17
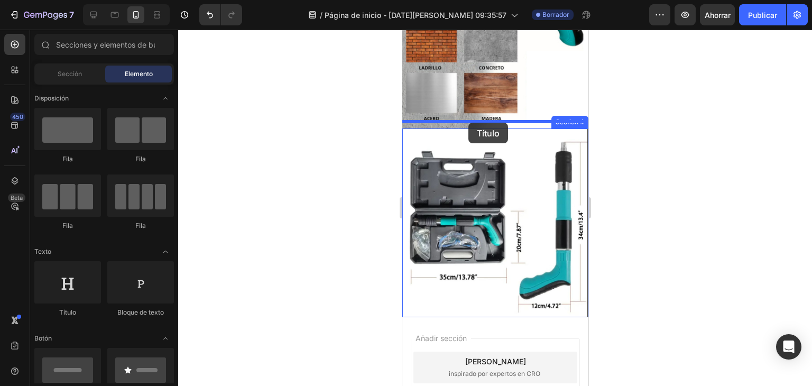
drag, startPoint x: 494, startPoint y: 323, endPoint x: 468, endPoint y: 124, distance: 201.4
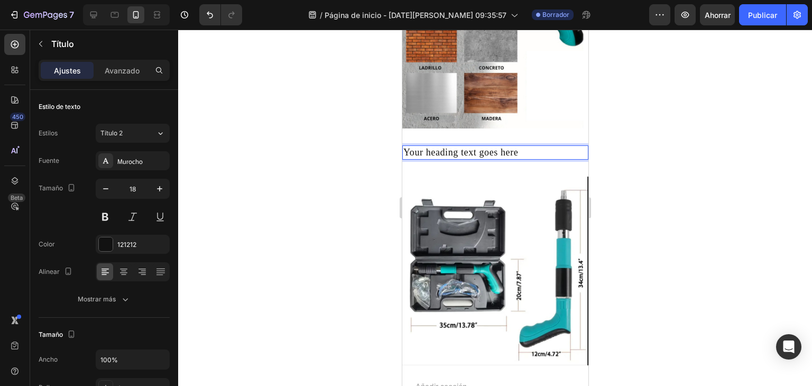
click at [513, 145] on h2 "Your heading text goes here" at bounding box center [495, 152] width 186 height 14
click at [520, 146] on p "Your heading text goes here" at bounding box center [495, 152] width 184 height 12
click at [413, 146] on p "medidas" at bounding box center [495, 152] width 184 height 12
click at [412, 146] on p "medidas" at bounding box center [495, 152] width 184 height 12
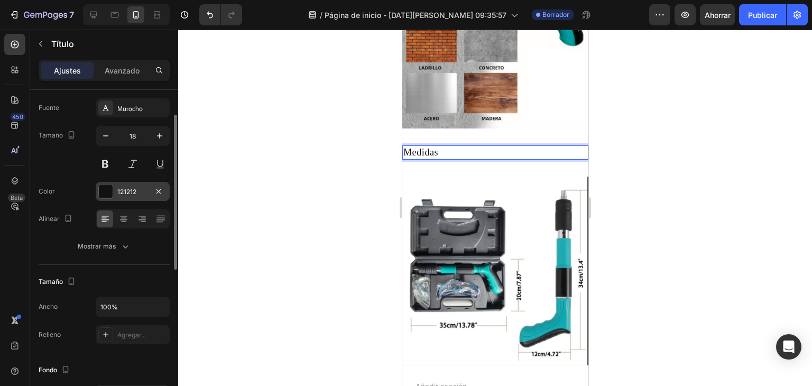
scroll to position [0, 0]
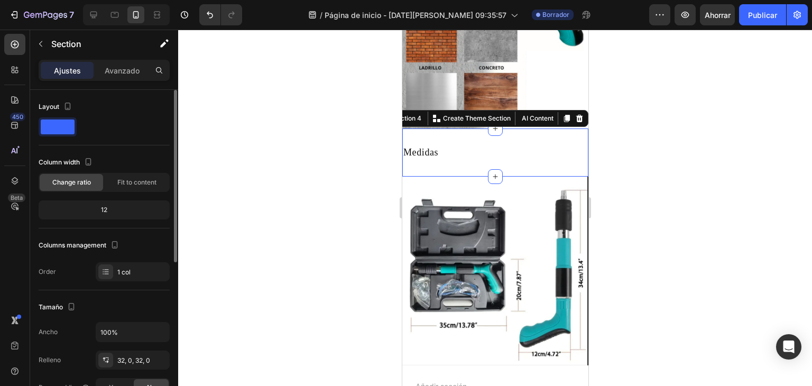
click at [531, 168] on div "Medidas Heading Section 4 You can create reusable sections Create Theme Section…" at bounding box center [495, 152] width 186 height 48
click at [132, 361] on font "32, 0, 32, 0" at bounding box center [133, 360] width 33 height 8
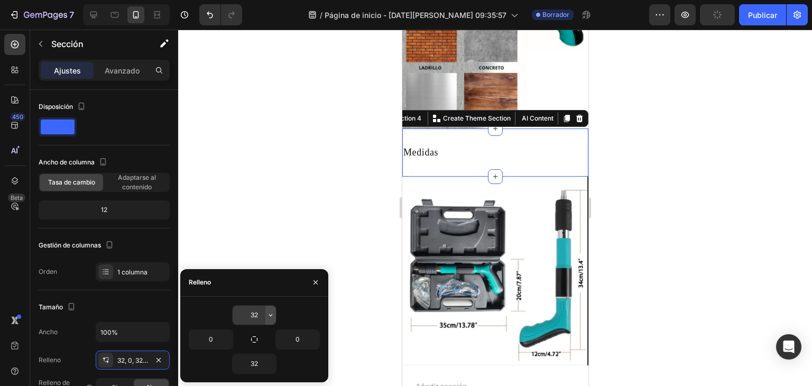
click at [267, 315] on icon "button" at bounding box center [270, 315] width 8 height 8
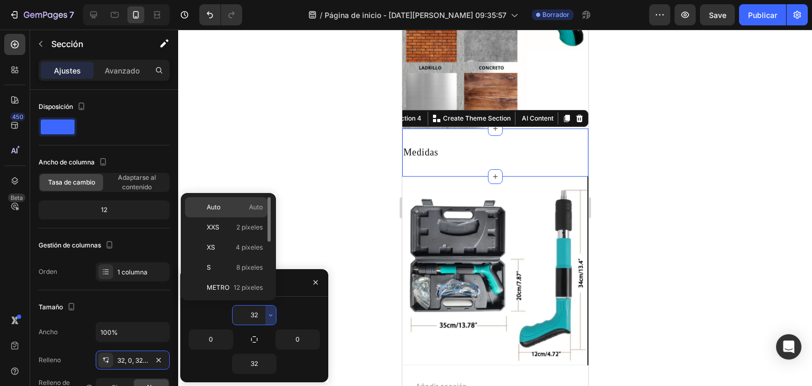
click at [241, 208] on p "Auto Auto" at bounding box center [235, 207] width 56 height 10
type input "Auto"
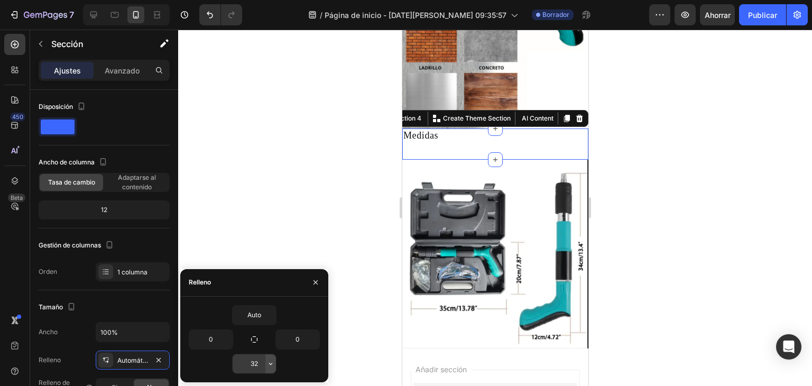
click at [266, 370] on button "button" at bounding box center [270, 363] width 11 height 19
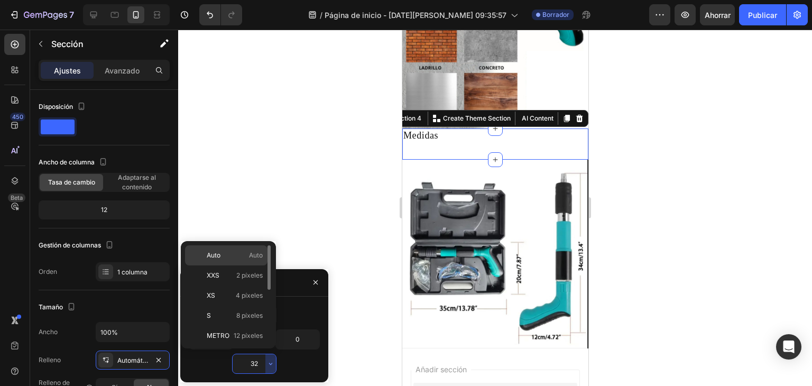
click at [229, 254] on p "Auto Auto" at bounding box center [235, 255] width 56 height 10
type input "Auto"
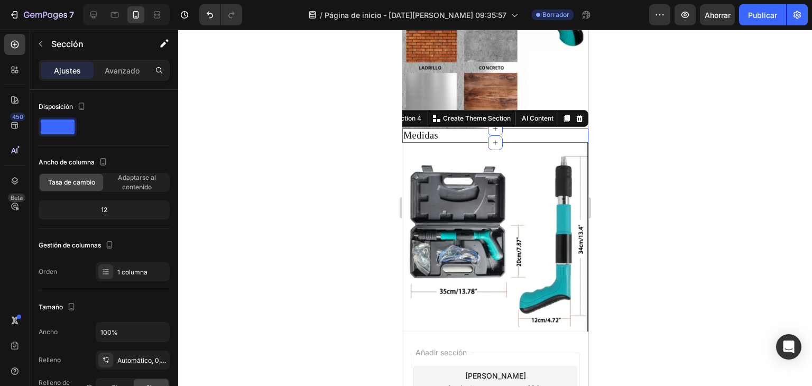
click at [598, 153] on div at bounding box center [495, 208] width 634 height 356
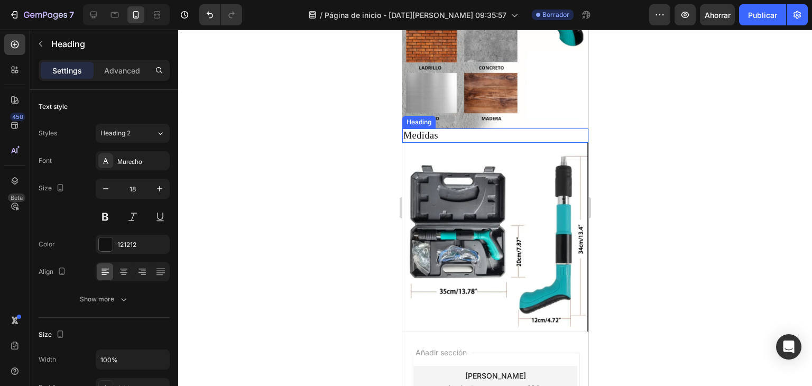
click at [452, 129] on p "Medidas" at bounding box center [495, 135] width 184 height 12
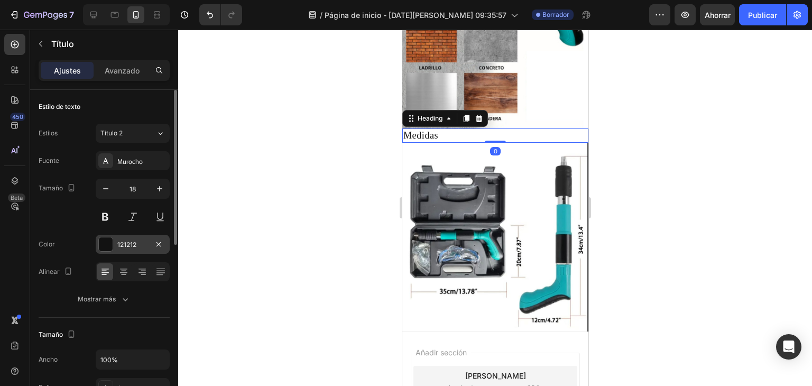
click at [148, 252] on div "121212" at bounding box center [133, 244] width 74 height 19
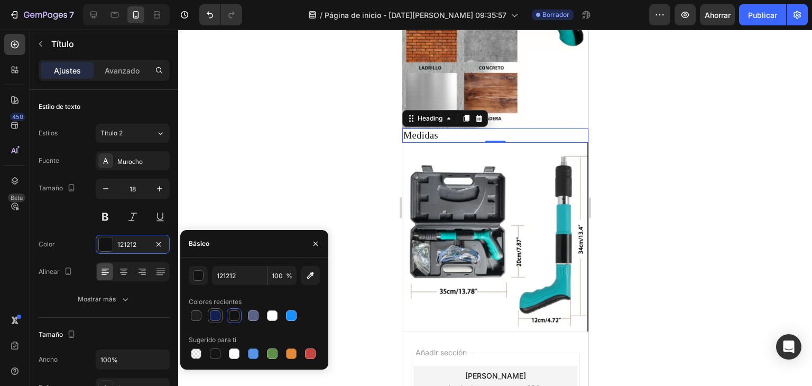
click at [211, 315] on div at bounding box center [215, 315] width 11 height 11
type input "122054"
click at [218, 311] on div at bounding box center [215, 315] width 11 height 11
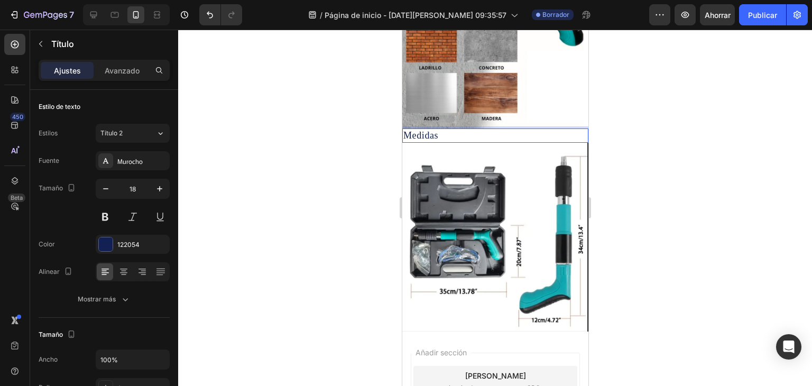
click at [479, 129] on p "Medidas" at bounding box center [495, 135] width 184 height 12
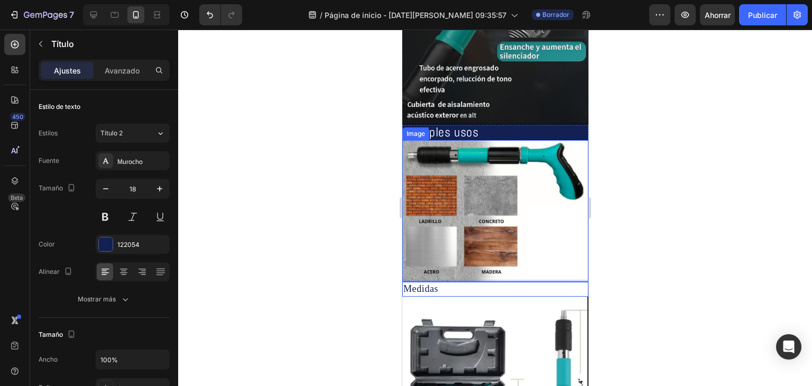
scroll to position [476, 0]
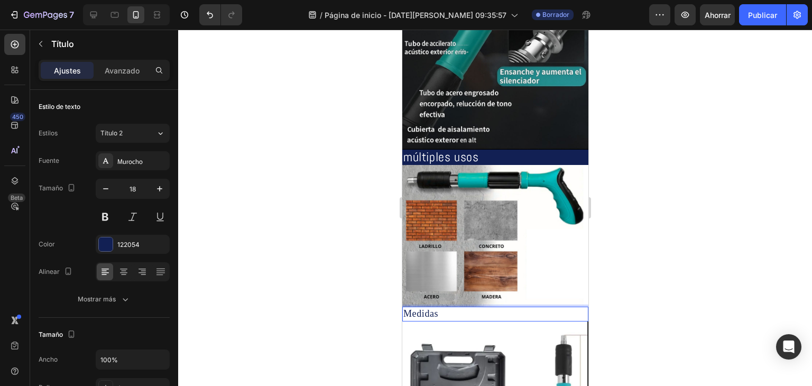
click at [448, 308] on p "Medidas" at bounding box center [495, 314] width 184 height 12
click at [726, 249] on div at bounding box center [495, 208] width 634 height 356
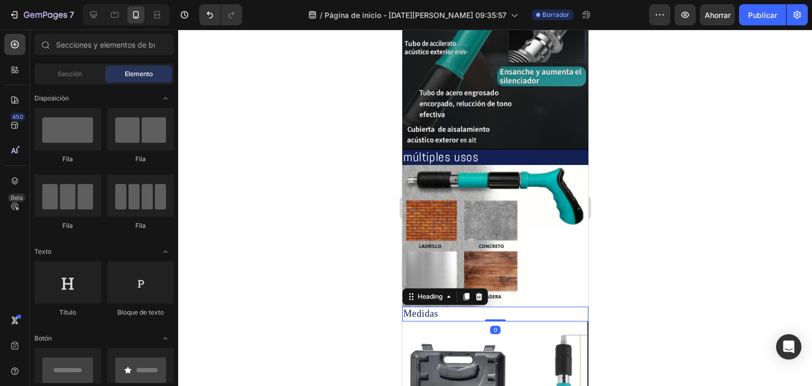
click at [537, 308] on p "Medidas" at bounding box center [495, 314] width 184 height 12
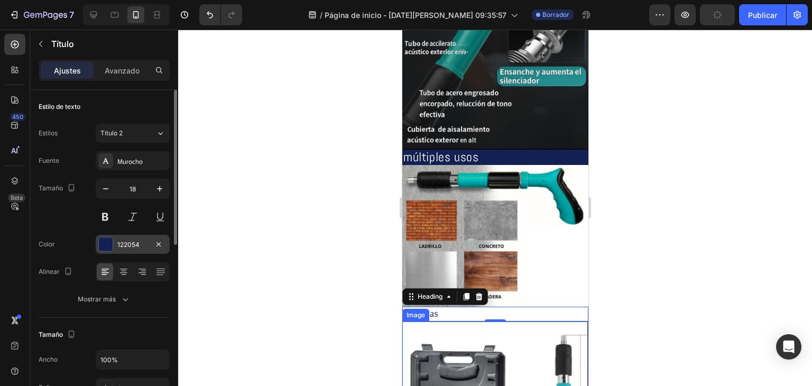
click at [135, 247] on font "122054" at bounding box center [128, 244] width 22 height 8
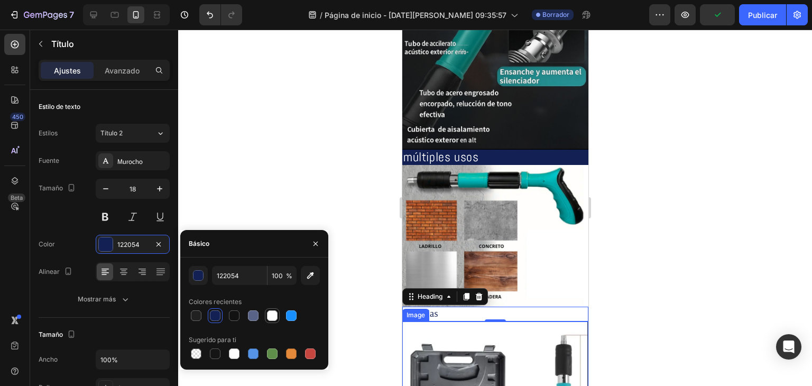
click at [271, 309] on div at bounding box center [272, 315] width 13 height 13
type input "FFFFFF"
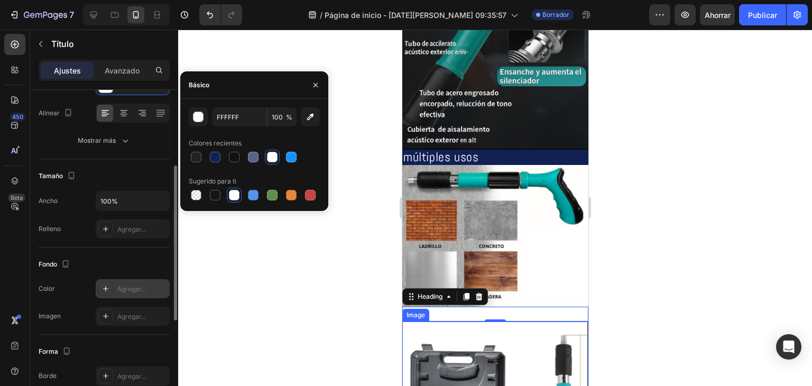
click at [119, 292] on div "Agregar..." at bounding box center [142, 289] width 50 height 10
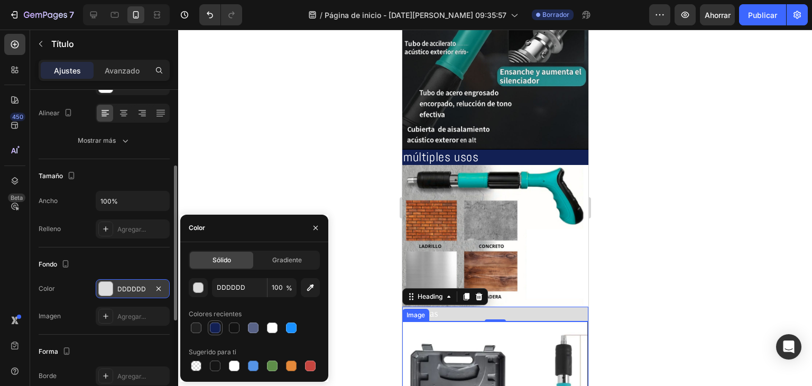
click at [215, 323] on div at bounding box center [215, 327] width 11 height 11
type input "122054"
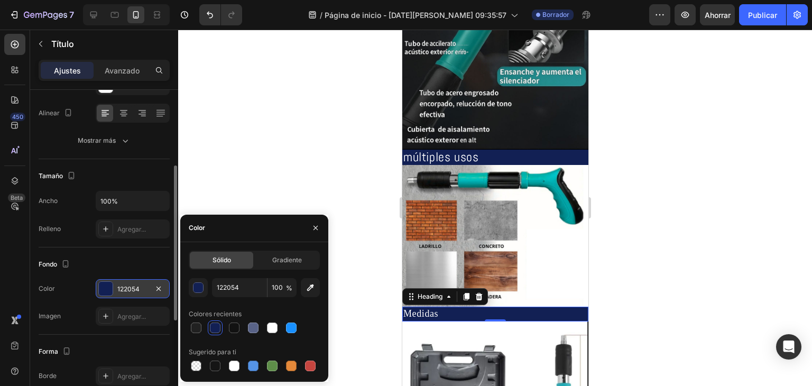
click at [778, 258] on div at bounding box center [495, 208] width 634 height 356
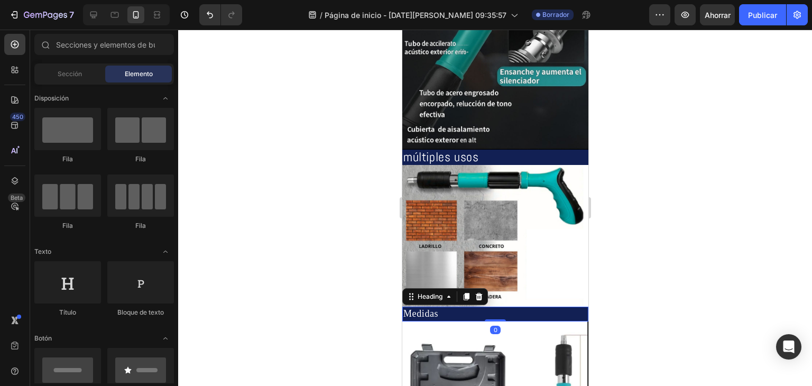
click at [450, 308] on p "Medidas" at bounding box center [495, 314] width 184 height 12
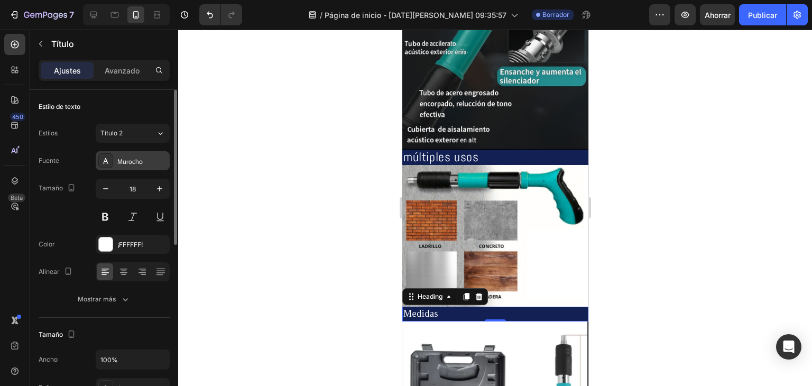
click at [134, 159] on font "Murocho" at bounding box center [129, 160] width 25 height 9
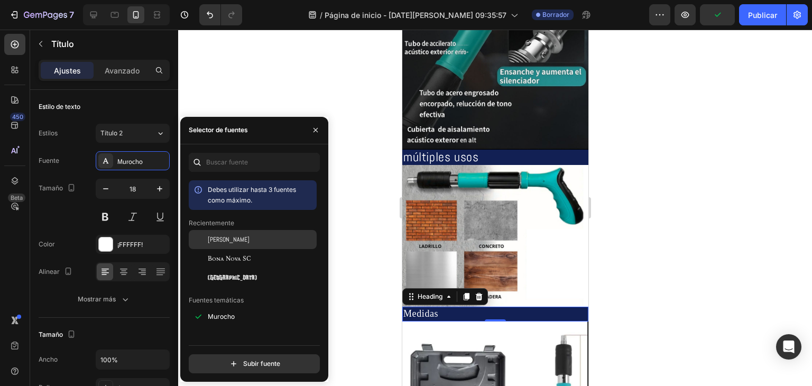
click at [202, 237] on div at bounding box center [198, 239] width 19 height 19
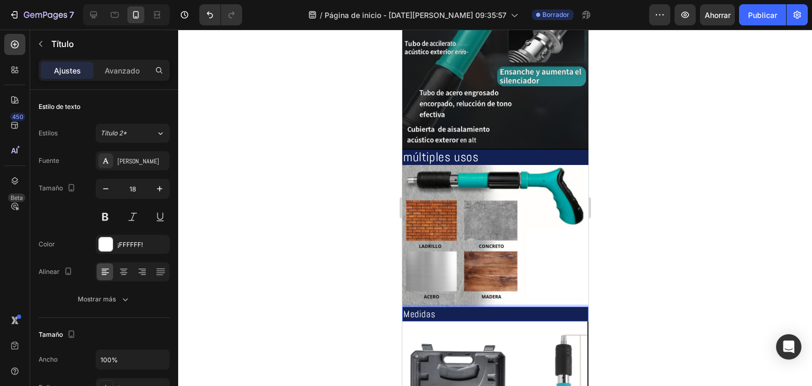
click at [413, 308] on p "Medidas" at bounding box center [495, 314] width 184 height 12
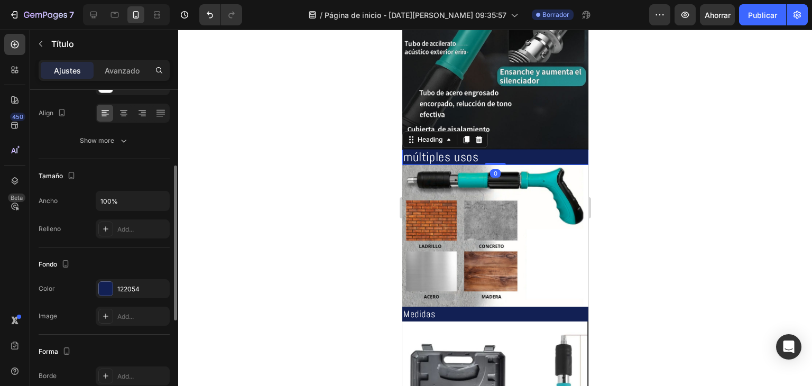
click at [438, 148] on span "múltiples usos" at bounding box center [440, 156] width 75 height 16
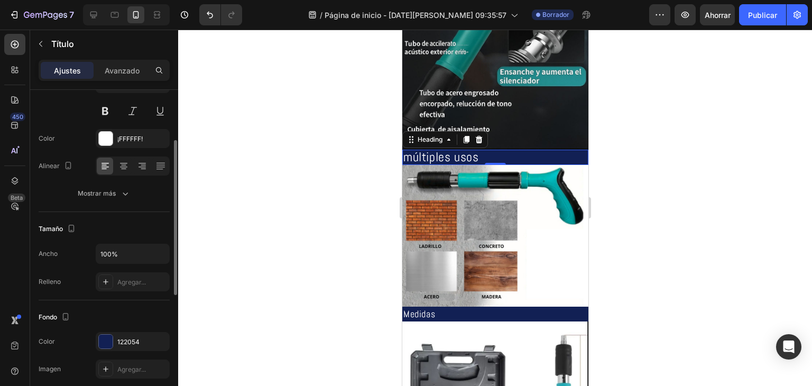
scroll to position [53, 0]
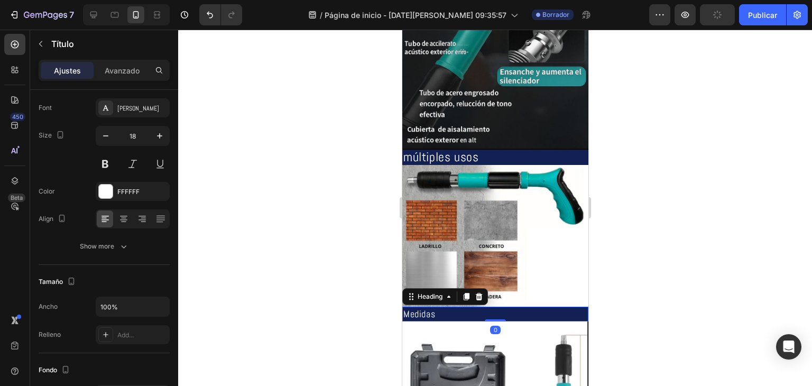
click at [429, 308] on p "Medidas" at bounding box center [495, 314] width 184 height 12
drag, startPoint x: 154, startPoint y: 136, endPoint x: 160, endPoint y: 136, distance: 5.8
click at [157, 136] on button "button" at bounding box center [159, 135] width 19 height 19
click at [160, 136] on icon "button" at bounding box center [159, 135] width 5 height 5
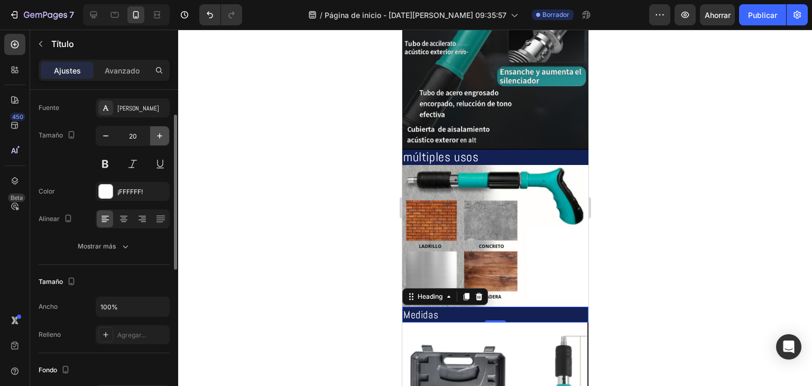
click at [160, 136] on icon "button" at bounding box center [159, 135] width 5 height 5
type input "22"
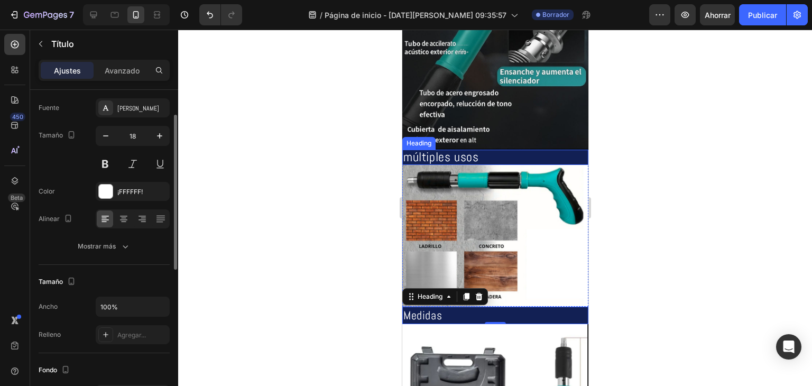
click at [410, 148] on span "múltiples usos" at bounding box center [440, 156] width 75 height 16
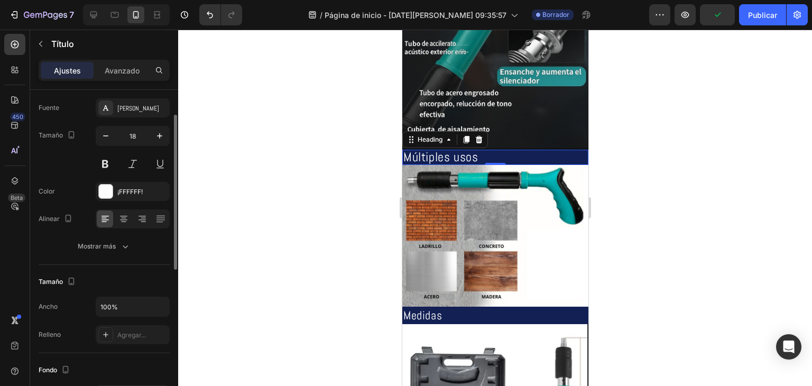
click at [801, 115] on div at bounding box center [495, 208] width 634 height 356
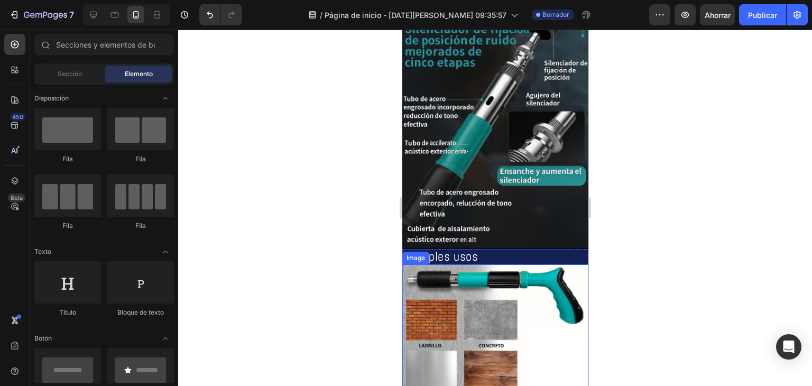
scroll to position [475, 0]
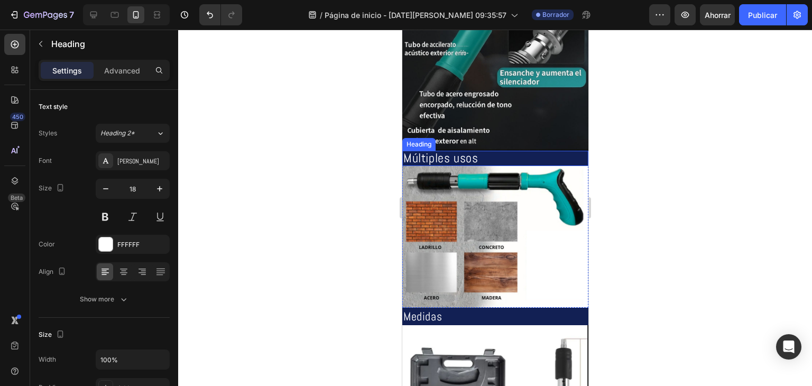
click at [498, 151] on h2 "Múltiples usos" at bounding box center [495, 158] width 186 height 15
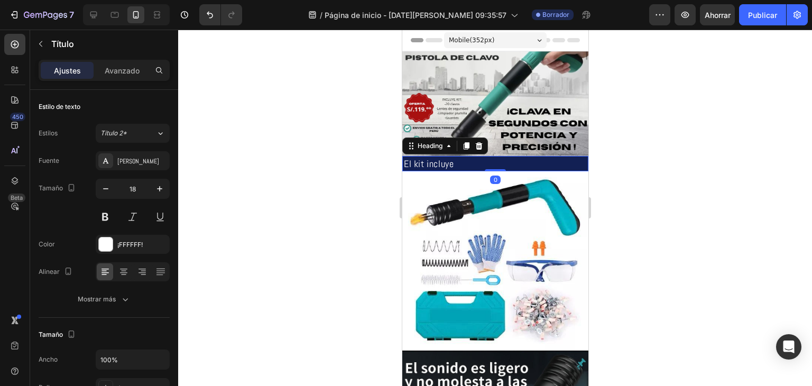
scroll to position [53, 0]
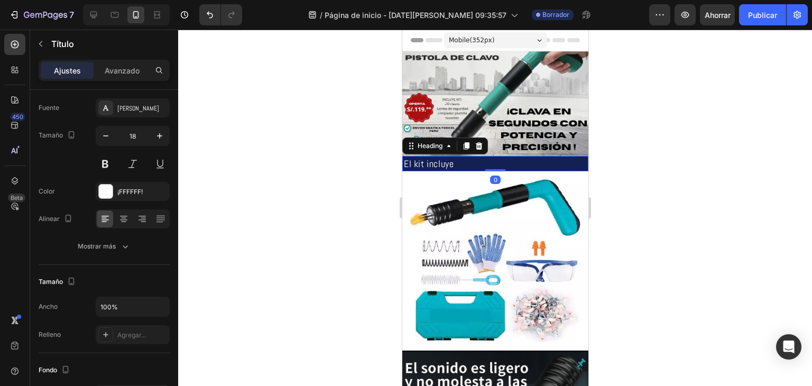
click at [471, 156] on h2 "El kit incluye" at bounding box center [495, 163] width 186 height 15
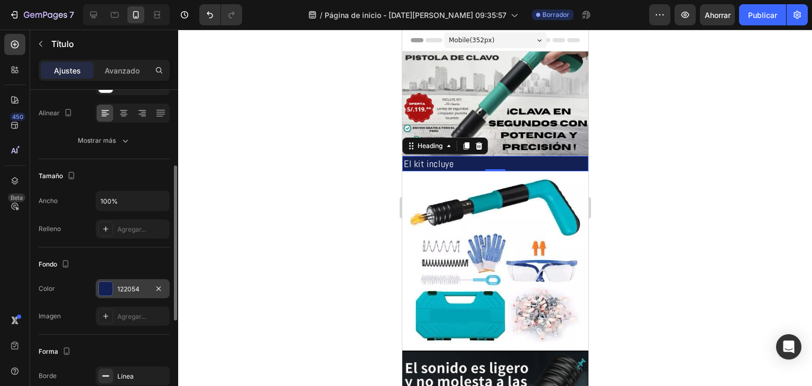
click at [127, 279] on div "122054" at bounding box center [133, 288] width 74 height 19
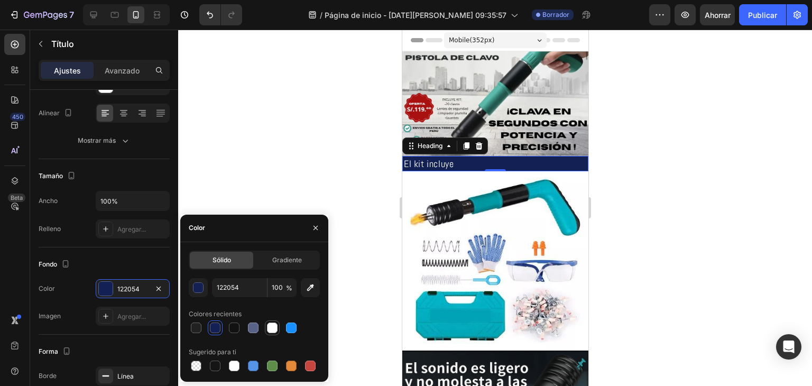
click at [273, 327] on div at bounding box center [272, 327] width 11 height 11
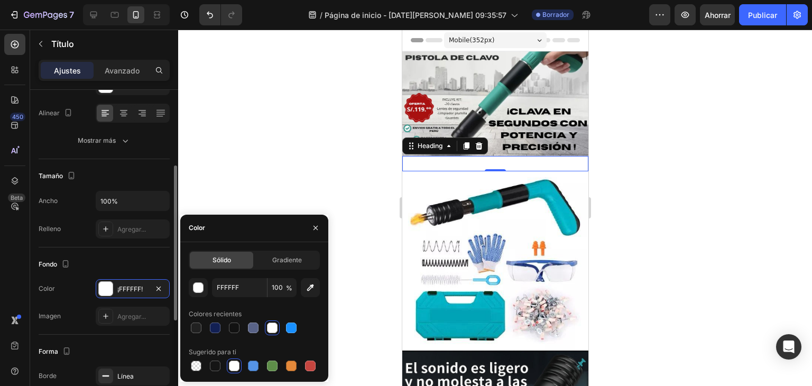
scroll to position [317, 0]
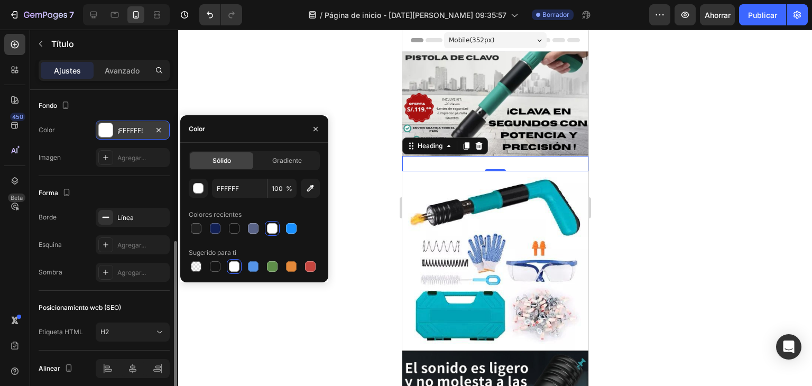
click at [128, 132] on font "¡FFFFFF!" at bounding box center [129, 130] width 25 height 8
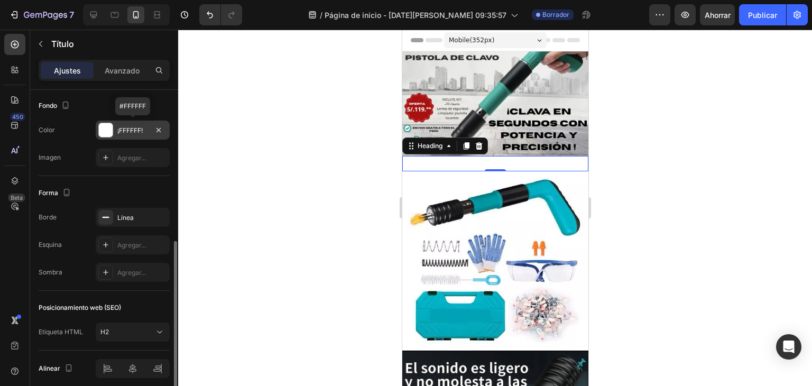
click at [128, 134] on div "¡FFFFFF!" at bounding box center [132, 131] width 31 height 10
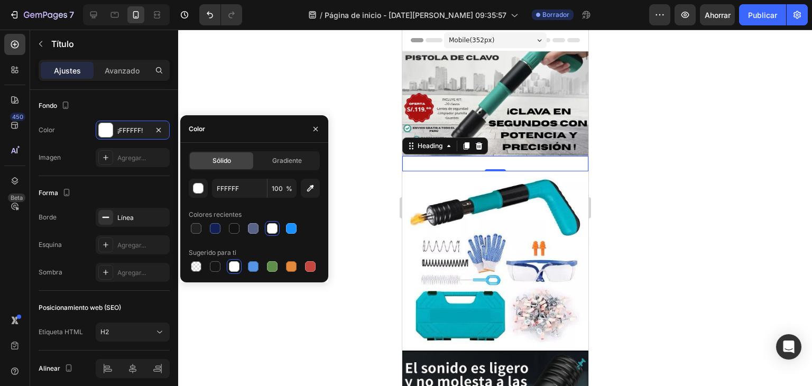
click at [230, 236] on div "FFFFFF 100 % Colores recientes Sugerido para ti" at bounding box center [254, 226] width 131 height 95
click at [229, 229] on div at bounding box center [234, 228] width 11 height 11
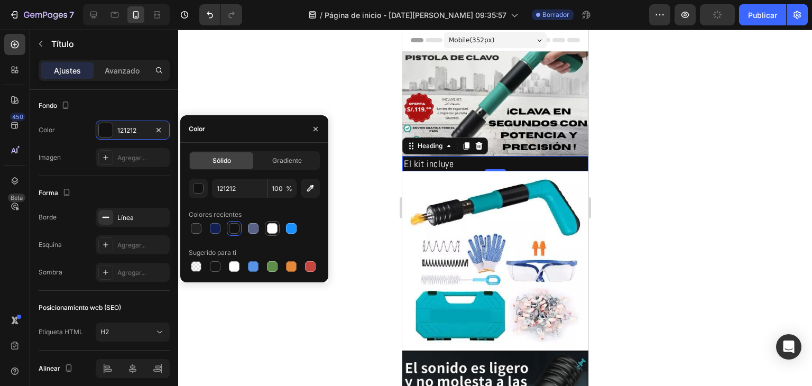
click at [267, 231] on div at bounding box center [272, 228] width 11 height 11
type input "FFFFFF"
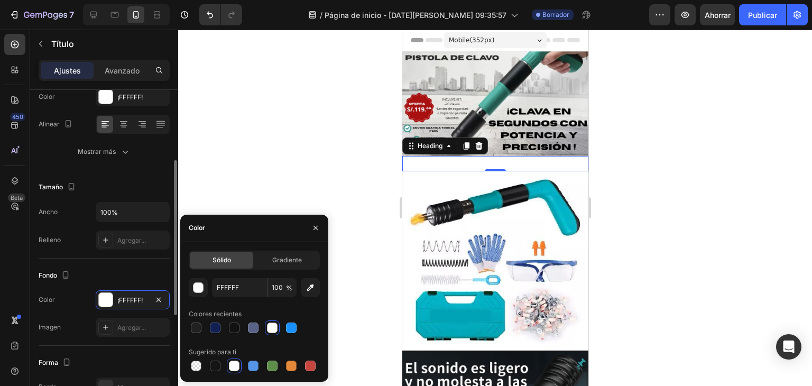
scroll to position [95, 0]
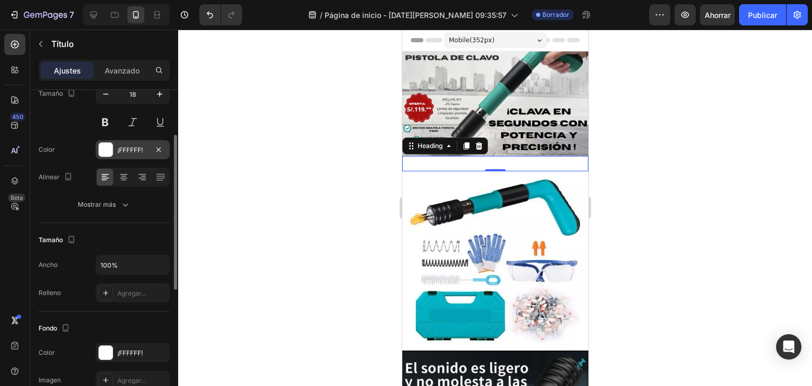
click at [117, 157] on div "¡FFFFFF!" at bounding box center [133, 149] width 74 height 19
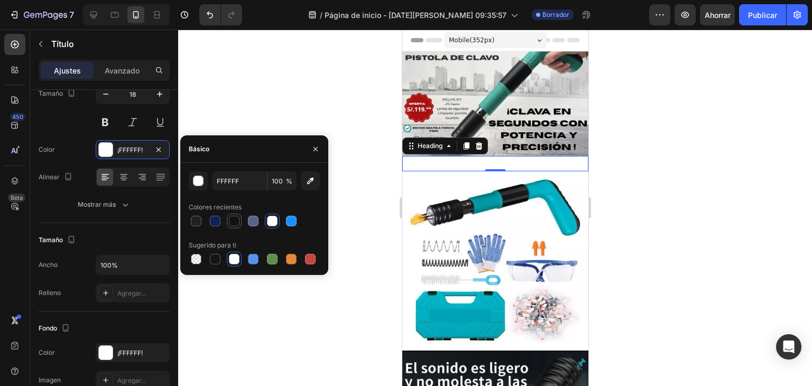
click at [230, 225] on div at bounding box center [234, 221] width 11 height 11
click at [190, 223] on div at bounding box center [196, 221] width 13 height 13
click at [233, 225] on div at bounding box center [234, 221] width 11 height 11
click at [199, 224] on div at bounding box center [196, 221] width 11 height 11
click at [229, 224] on div at bounding box center [234, 221] width 11 height 11
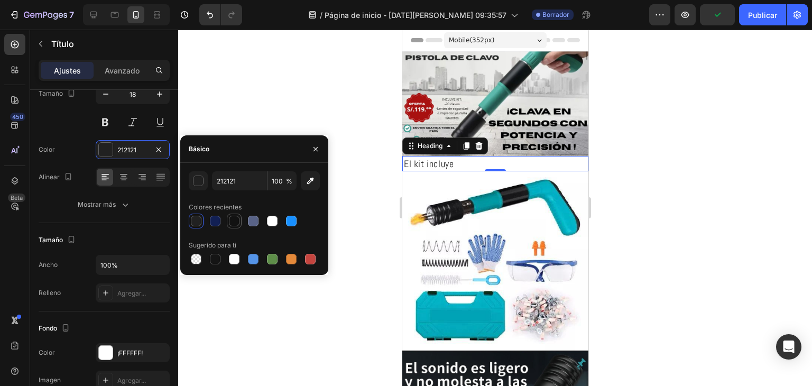
type input "121212"
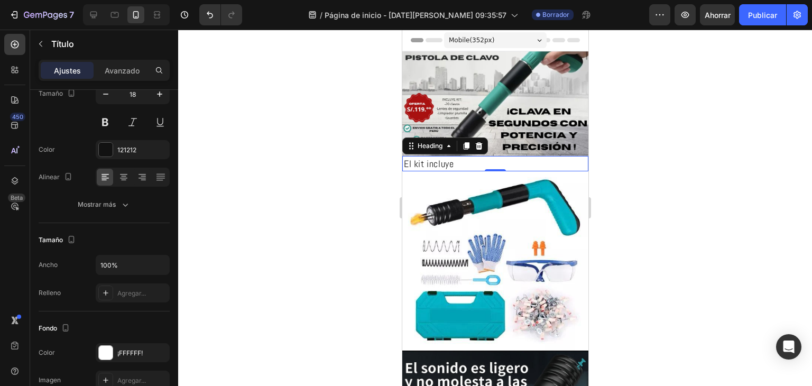
click at [346, 211] on div at bounding box center [495, 208] width 634 height 356
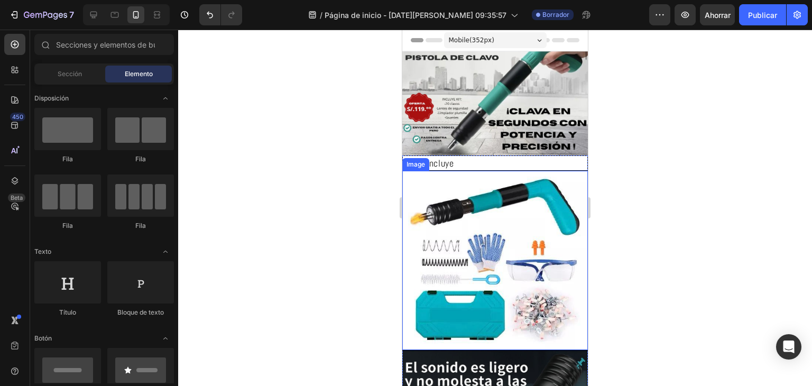
click at [611, 228] on div at bounding box center [495, 208] width 634 height 356
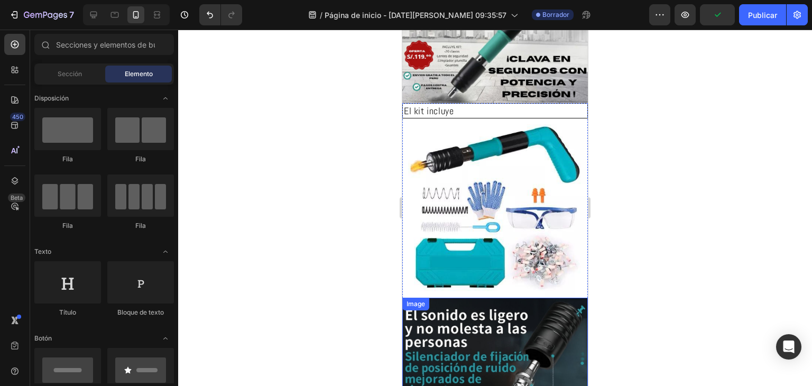
scroll to position [47, 0]
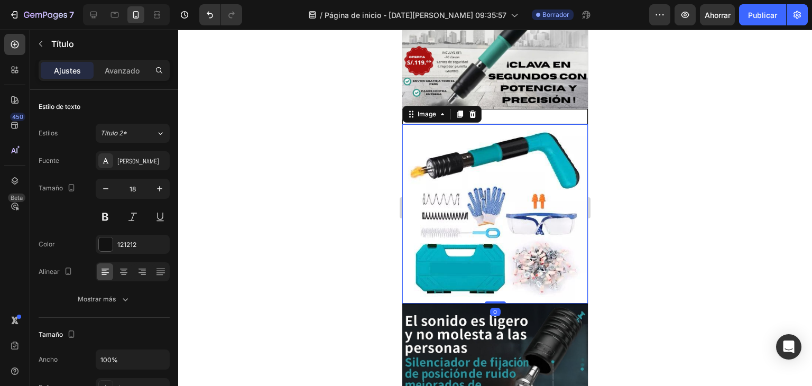
click at [449, 197] on img at bounding box center [494, 213] width 185 height 179
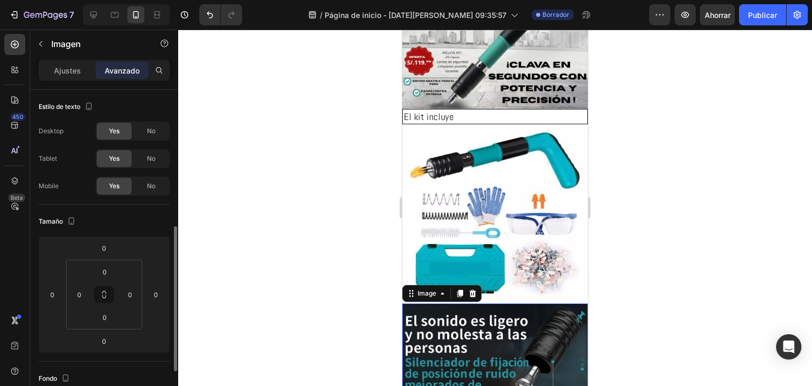
scroll to position [95, 0]
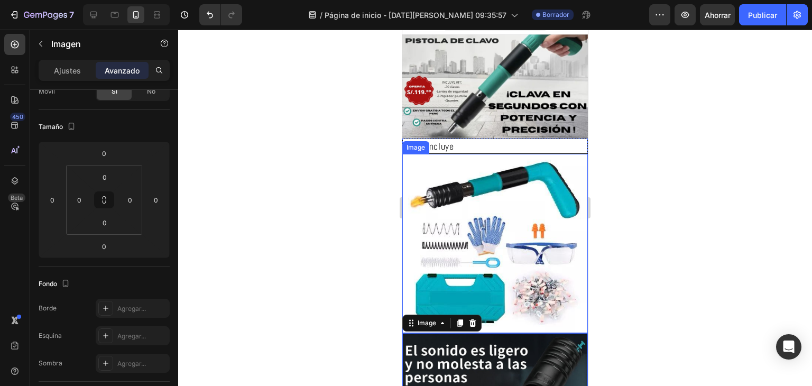
scroll to position [0, 0]
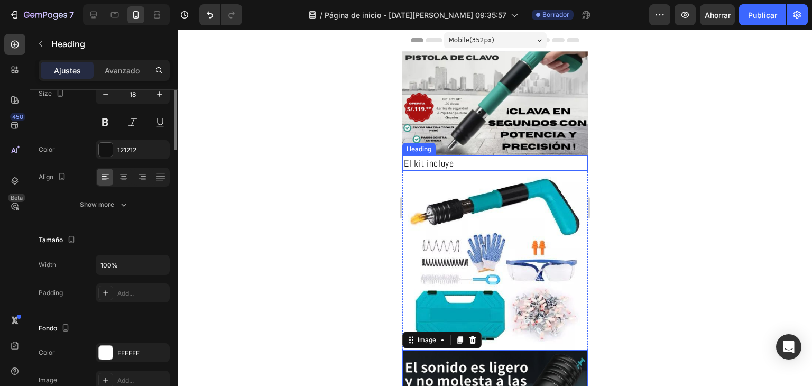
click at [522, 155] on h2 "El kit incluye" at bounding box center [494, 162] width 185 height 15
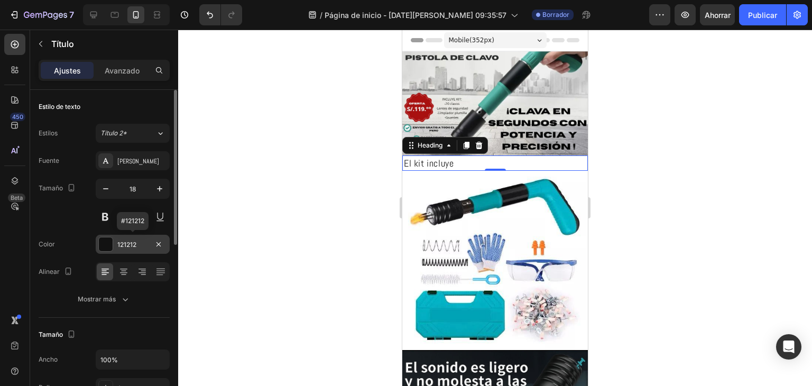
click at [142, 243] on div "121212" at bounding box center [132, 245] width 31 height 10
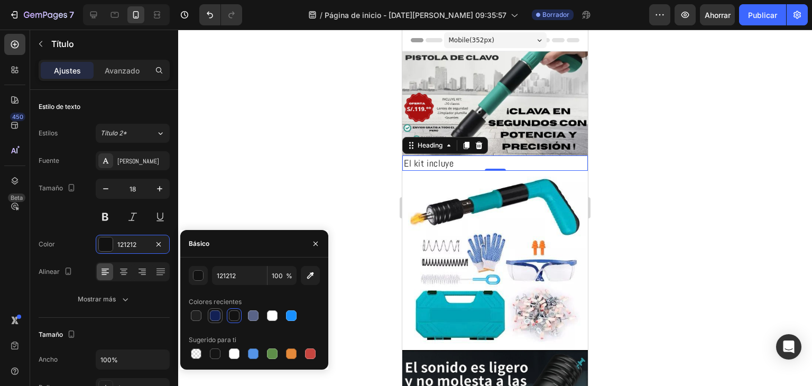
click at [218, 315] on div at bounding box center [215, 315] width 11 height 11
click at [274, 357] on div at bounding box center [272, 353] width 11 height 11
click at [193, 313] on div at bounding box center [196, 315] width 11 height 11
type input "212121"
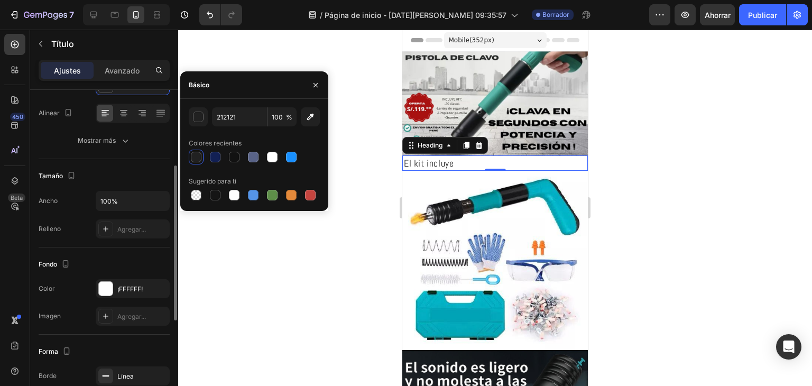
scroll to position [211, 0]
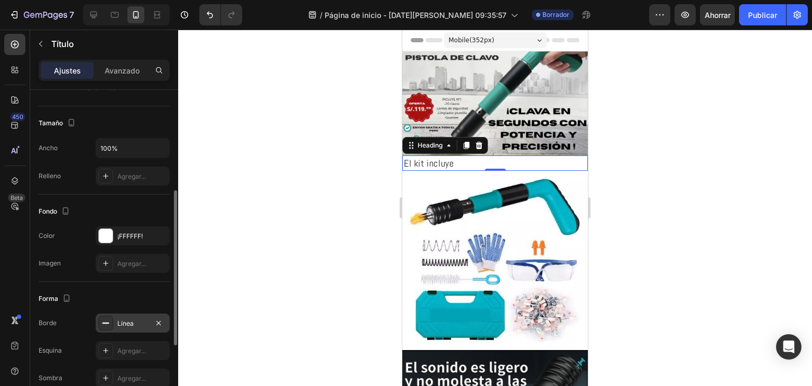
click at [114, 317] on div "Línea" at bounding box center [133, 322] width 74 height 19
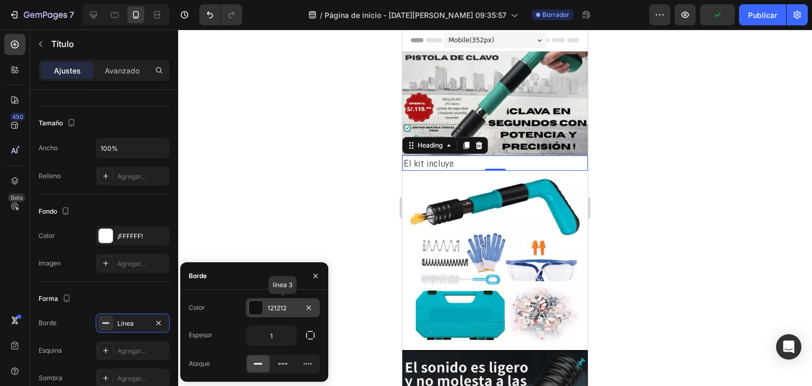
click at [256, 315] on div "121212" at bounding box center [283, 307] width 74 height 19
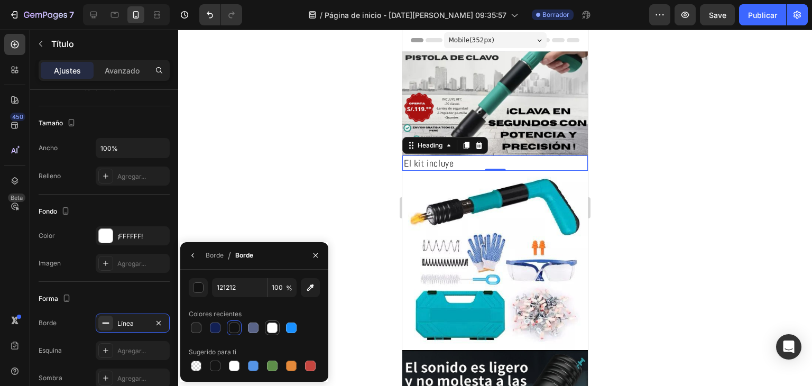
click at [266, 328] on div at bounding box center [272, 327] width 13 height 13
type input "FFFFFF"
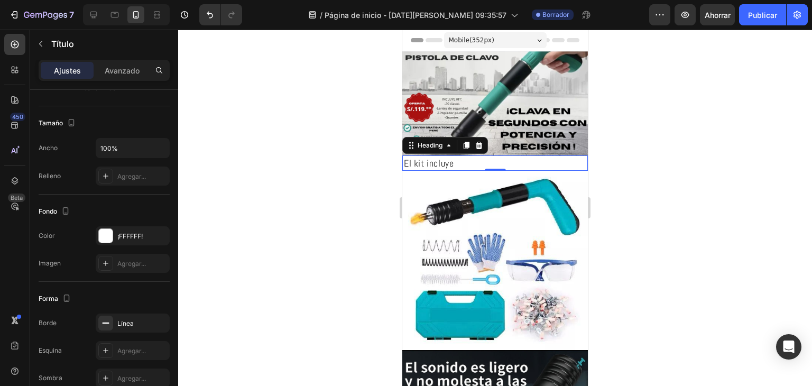
click at [281, 217] on div at bounding box center [495, 208] width 634 height 356
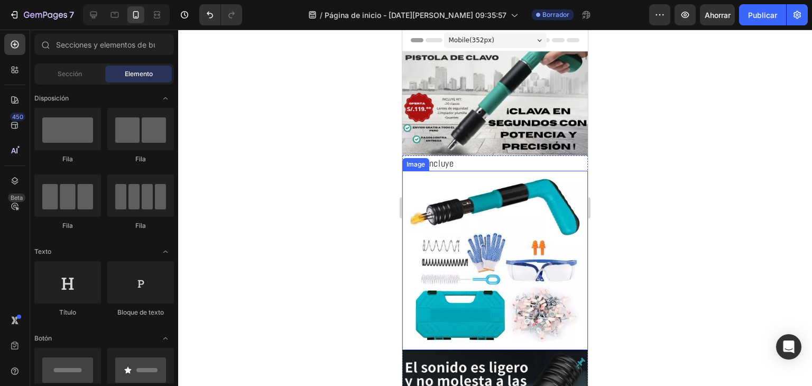
scroll to position [53, 0]
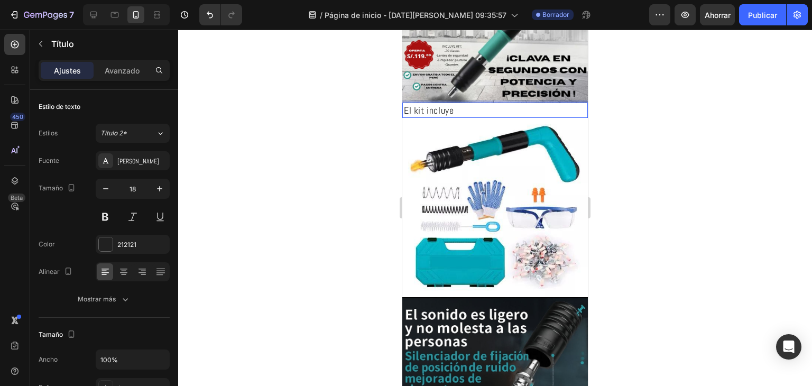
click at [457, 107] on h2 "El kit incluye" at bounding box center [494, 110] width 185 height 15
click at [733, 272] on div at bounding box center [495, 208] width 634 height 356
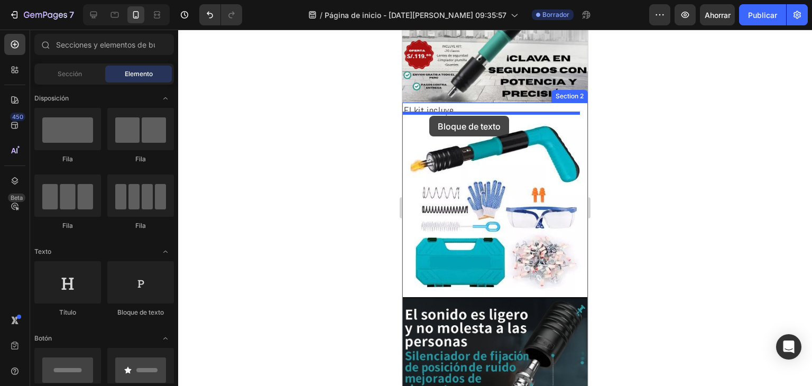
drag, startPoint x: 519, startPoint y: 313, endPoint x: 429, endPoint y: 116, distance: 217.1
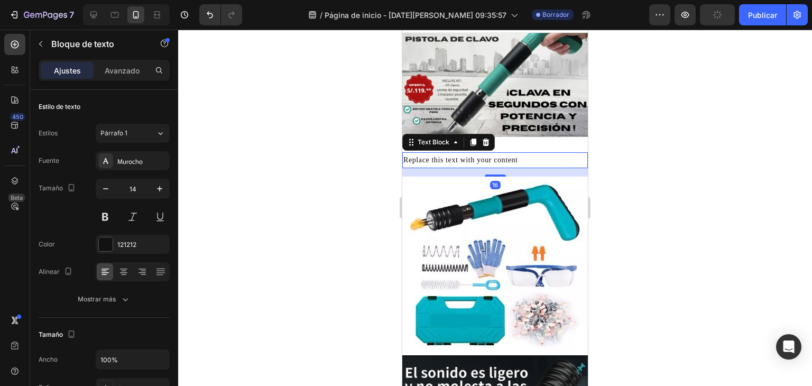
scroll to position [0, 0]
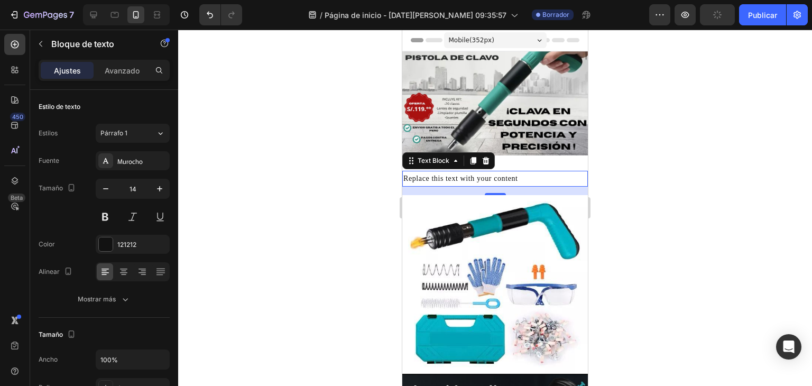
click at [535, 171] on div "Replace this text with your content" at bounding box center [494, 178] width 185 height 15
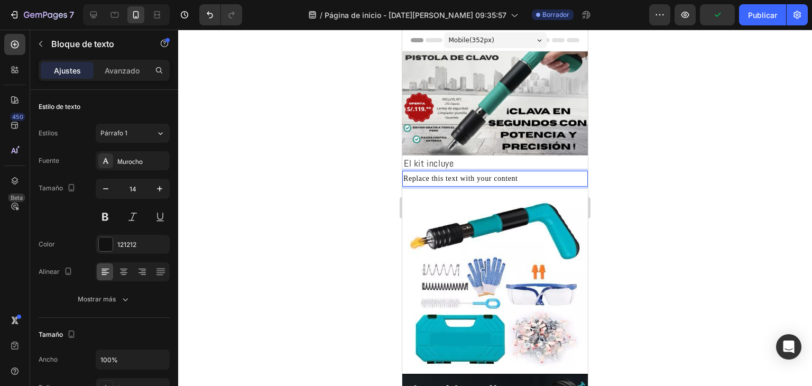
click at [536, 175] on p "Replace this text with your content" at bounding box center [494, 178] width 183 height 13
click at [528, 175] on div "Rich Text Editor. Editing area: main" at bounding box center [494, 178] width 185 height 15
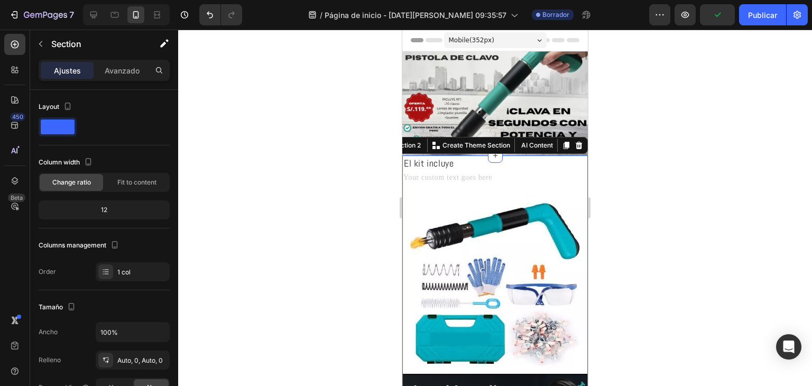
click at [529, 180] on p "Rich Text Editor. Editing area: main" at bounding box center [494, 178] width 183 height 13
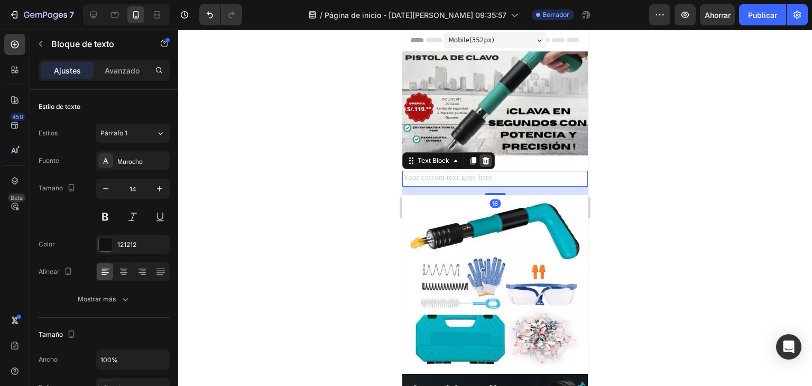
click at [486, 160] on div at bounding box center [485, 160] width 13 height 13
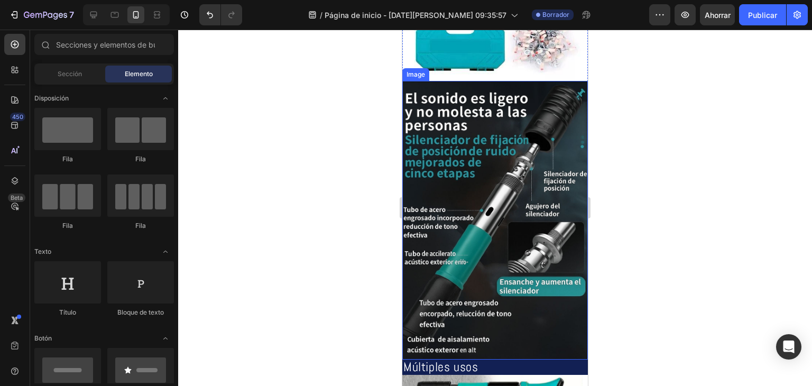
scroll to position [370, 0]
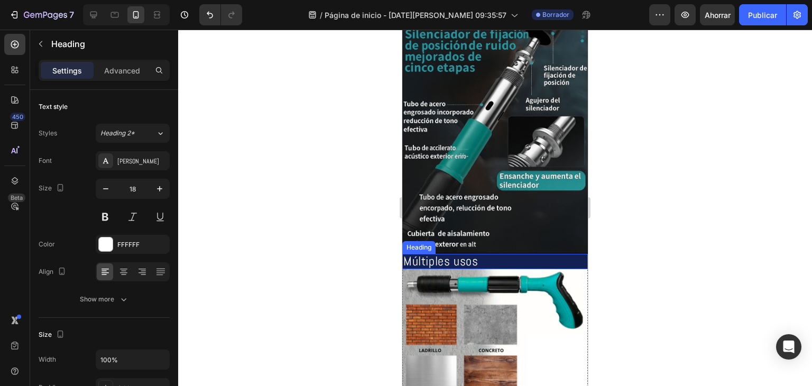
click at [492, 254] on div "Múltiples usos Heading" at bounding box center [494, 261] width 185 height 15
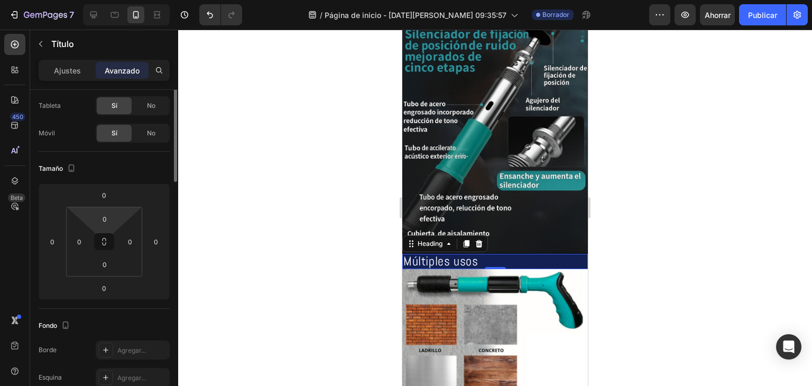
scroll to position [0, 0]
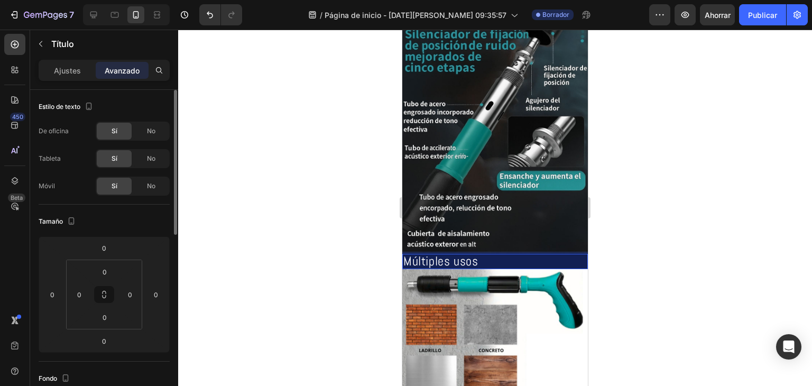
click at [514, 254] on h2 "Múltiples usos" at bounding box center [494, 261] width 185 height 15
click at [78, 77] on div "Ajustes" at bounding box center [67, 70] width 53 height 17
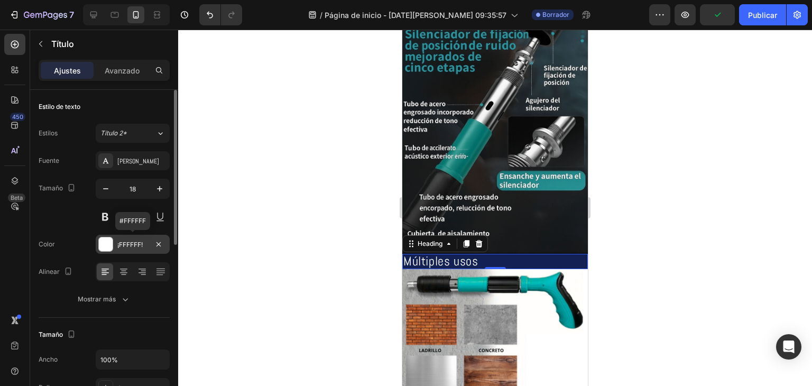
click at [110, 244] on div at bounding box center [106, 244] width 14 height 14
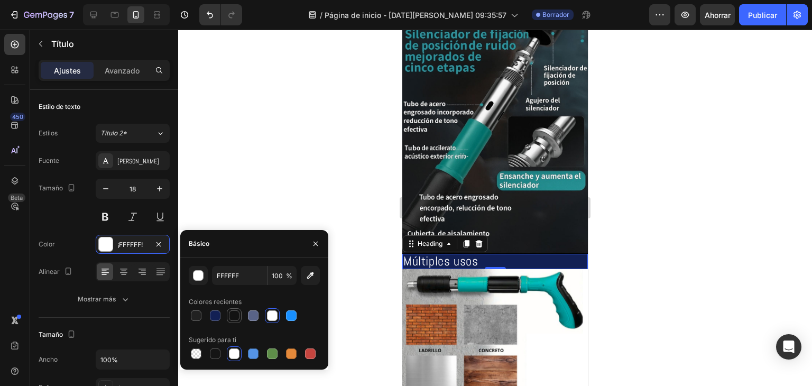
click at [239, 317] on div at bounding box center [234, 315] width 11 height 11
click at [193, 319] on div at bounding box center [196, 315] width 11 height 11
type input "212121"
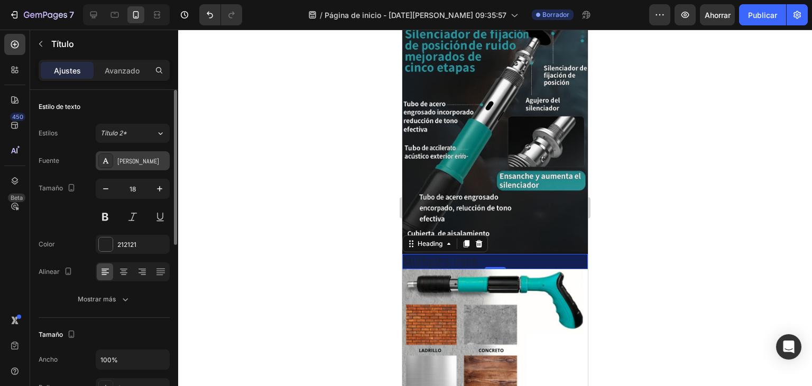
click at [127, 158] on font "[PERSON_NAME]" at bounding box center [138, 161] width 42 height 8
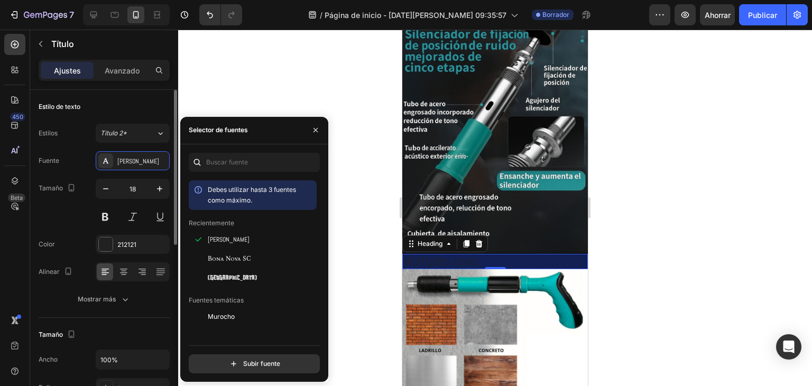
scroll to position [106, 0]
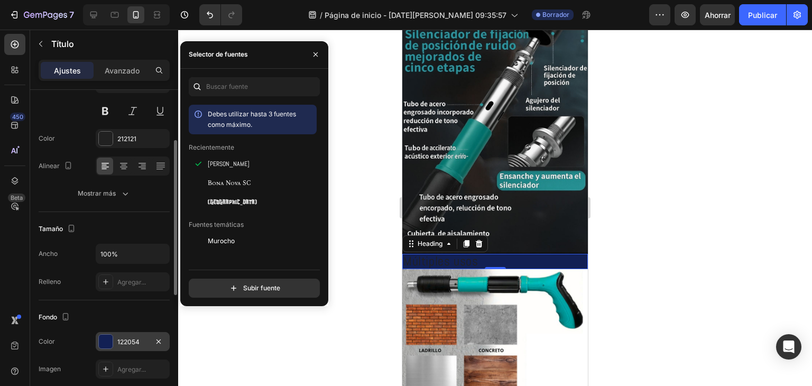
click at [125, 346] on div "122054" at bounding box center [133, 341] width 74 height 19
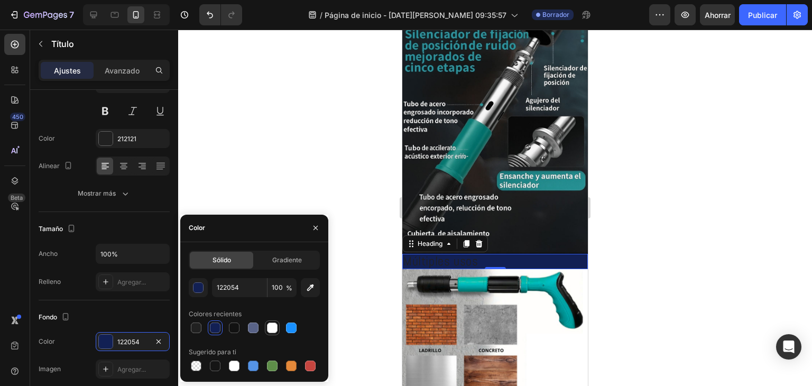
click at [268, 329] on div at bounding box center [272, 327] width 11 height 11
type input "FFFFFF"
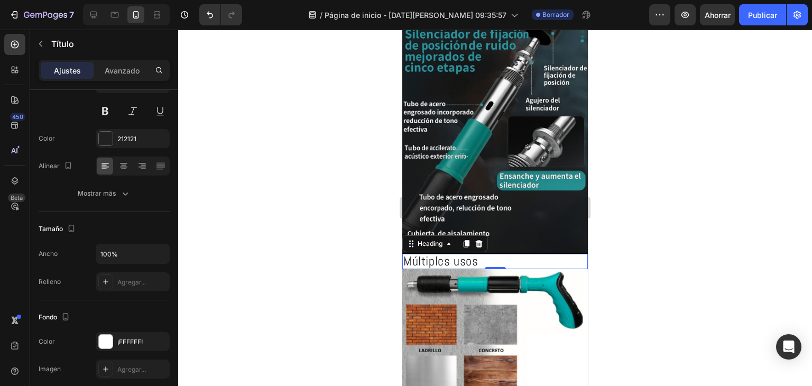
click at [634, 273] on div at bounding box center [495, 208] width 634 height 356
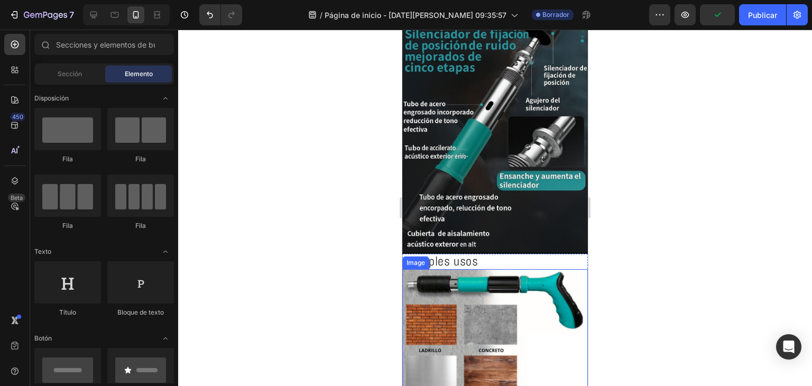
click at [680, 280] on div at bounding box center [495, 208] width 634 height 356
click at [536, 255] on p "⁠⁠⁠⁠⁠⁠⁠ Múltiples usos" at bounding box center [494, 261] width 183 height 13
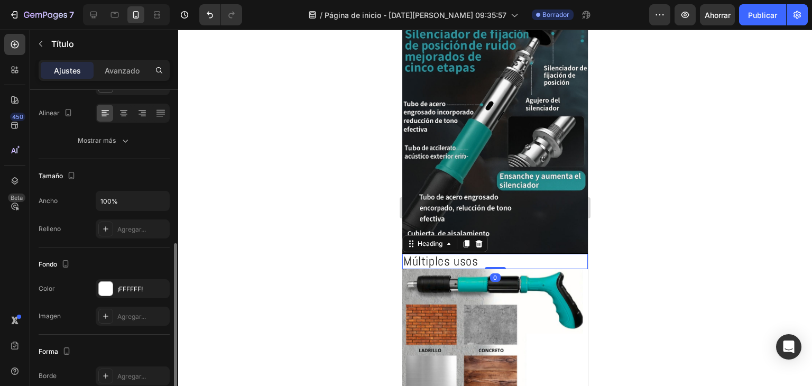
scroll to position [211, 0]
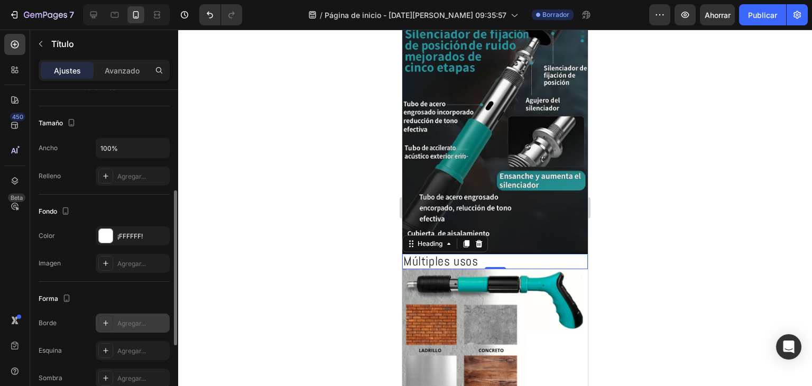
click at [142, 317] on div "Agregar..." at bounding box center [133, 322] width 74 height 19
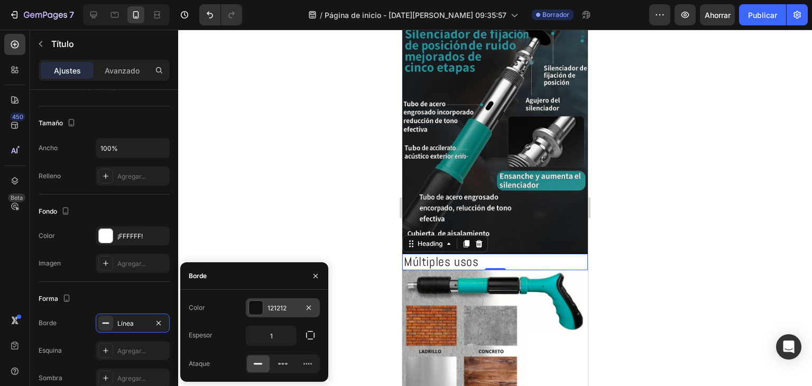
click at [271, 304] on font "121212" at bounding box center [276, 308] width 19 height 8
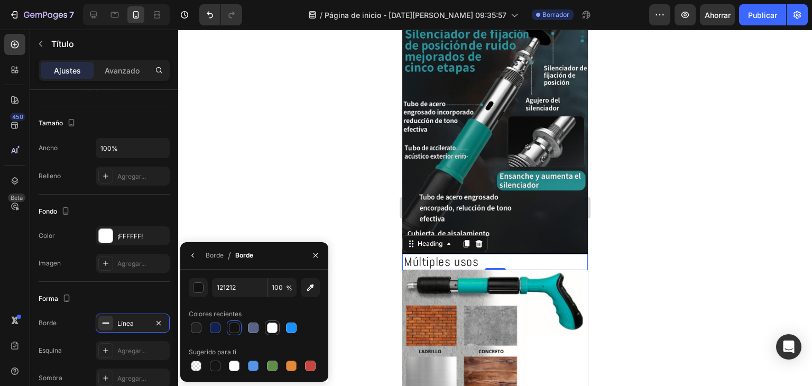
click at [268, 326] on div at bounding box center [272, 327] width 11 height 11
type input "FFFFFF"
click at [667, 286] on div at bounding box center [495, 208] width 634 height 356
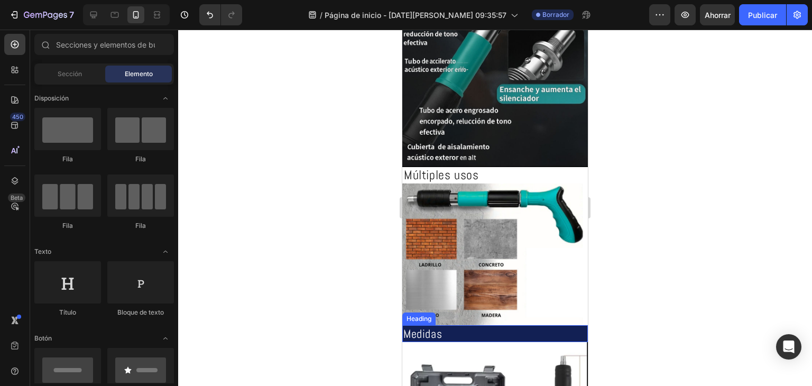
scroll to position [476, 0]
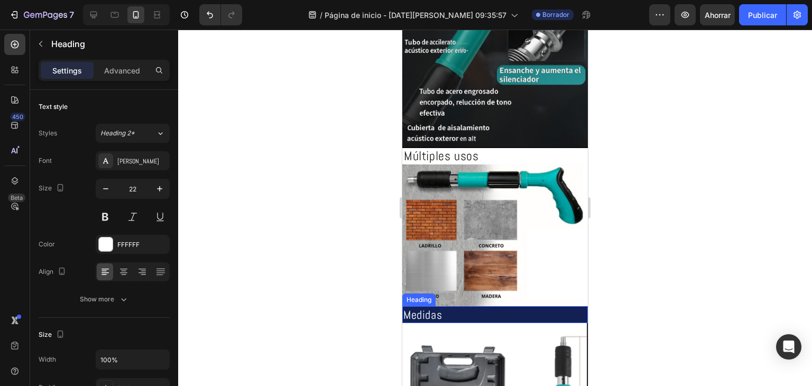
click at [487, 306] on h2 "Medidas" at bounding box center [494, 314] width 185 height 17
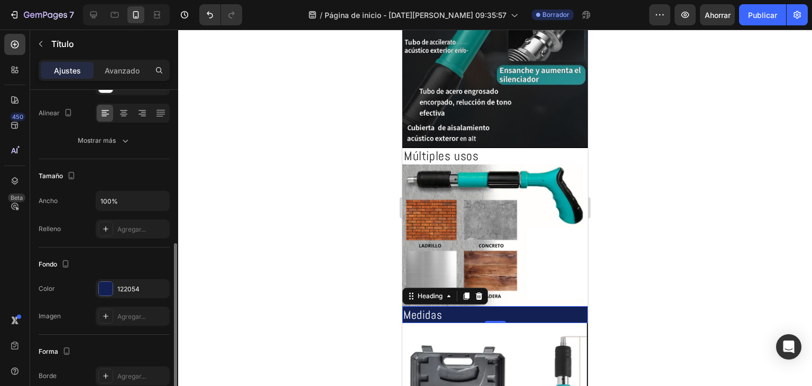
scroll to position [211, 0]
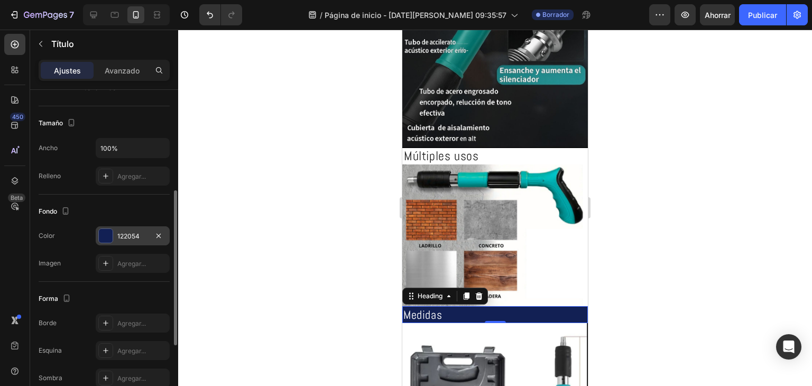
click at [127, 236] on font "122054" at bounding box center [128, 236] width 22 height 8
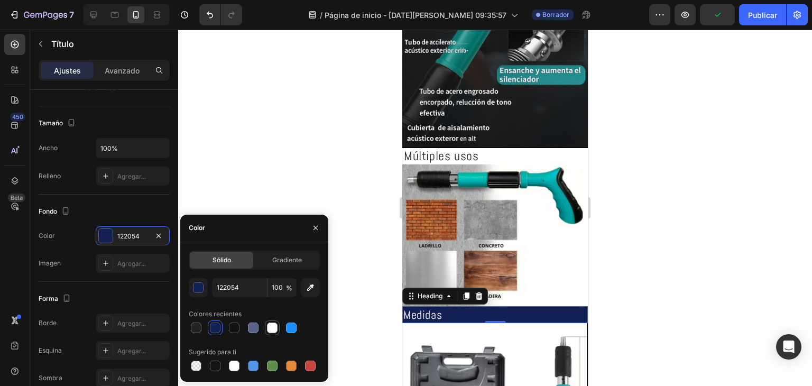
click at [271, 322] on div at bounding box center [272, 327] width 11 height 11
type input "FFFFFF"
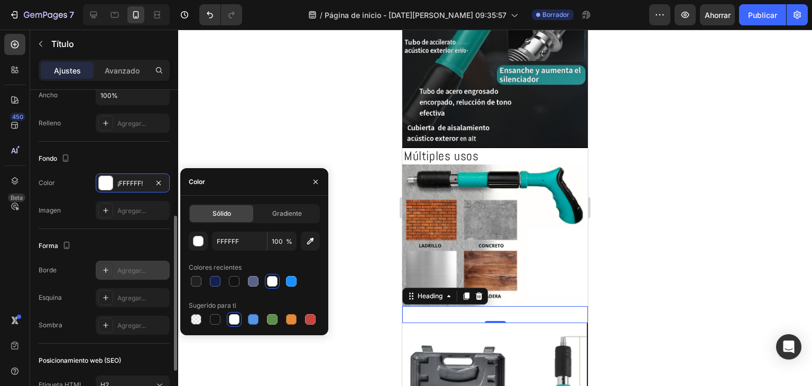
scroll to position [317, 0]
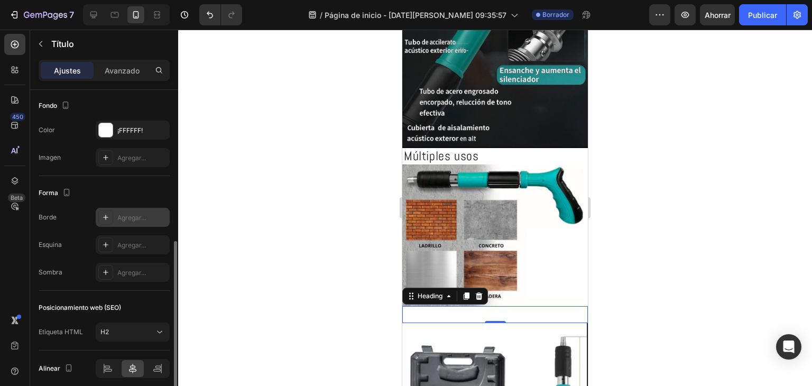
click at [122, 214] on font "Agregar..." at bounding box center [131, 217] width 29 height 8
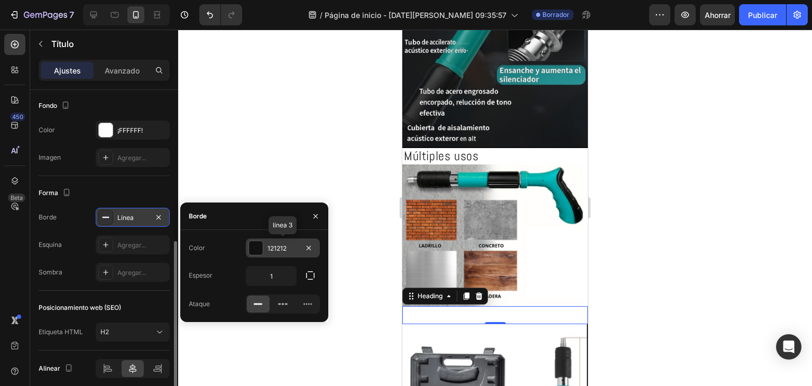
click at [282, 246] on font "121212" at bounding box center [276, 248] width 19 height 8
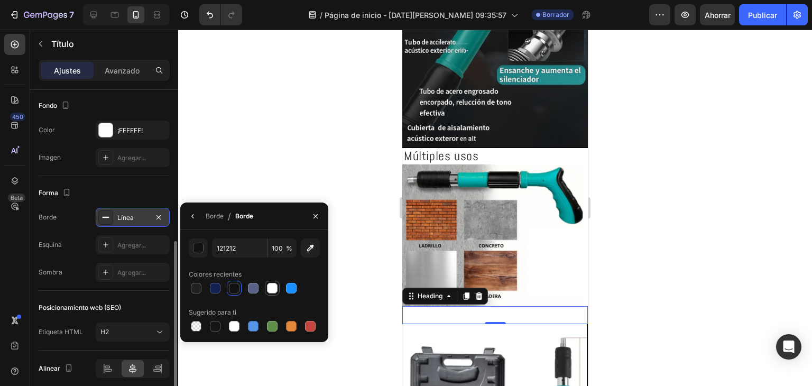
click at [272, 288] on div at bounding box center [272, 288] width 11 height 11
type input "FFFFFF"
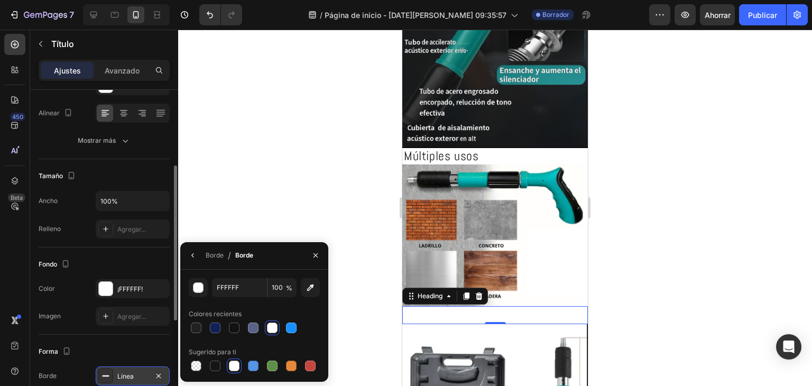
scroll to position [106, 0]
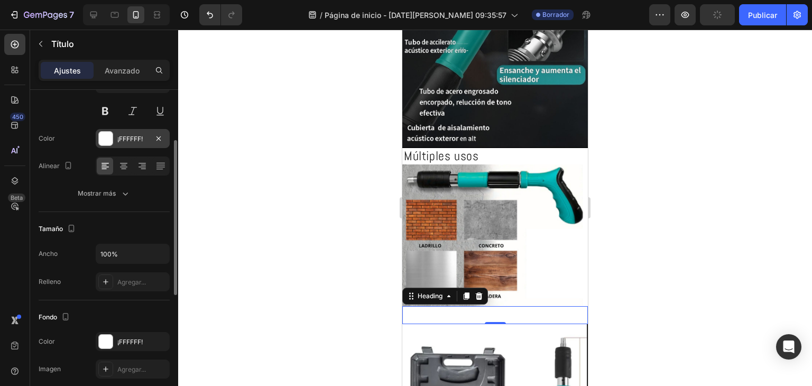
click at [124, 140] on font "¡FFFFFF!" at bounding box center [129, 139] width 25 height 8
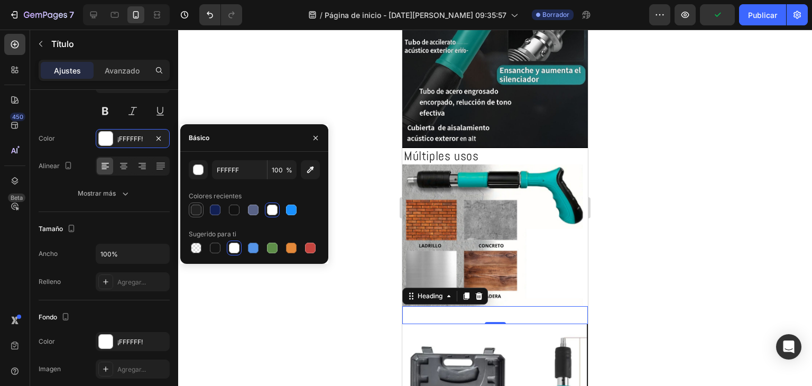
click at [201, 212] on div at bounding box center [196, 209] width 11 height 11
type input "212121"
click at [262, 347] on div at bounding box center [495, 208] width 634 height 356
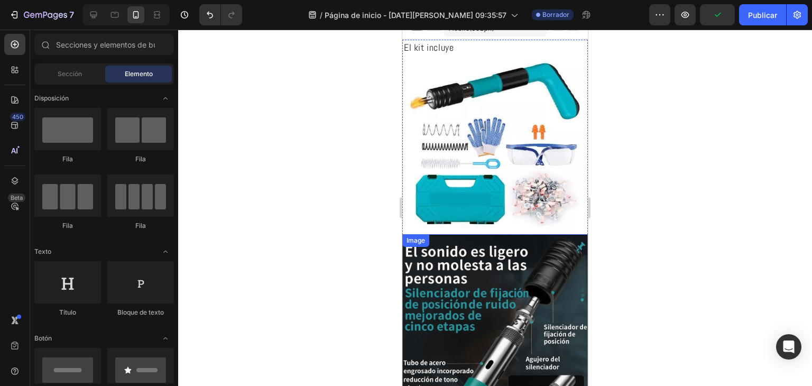
scroll to position [0, 0]
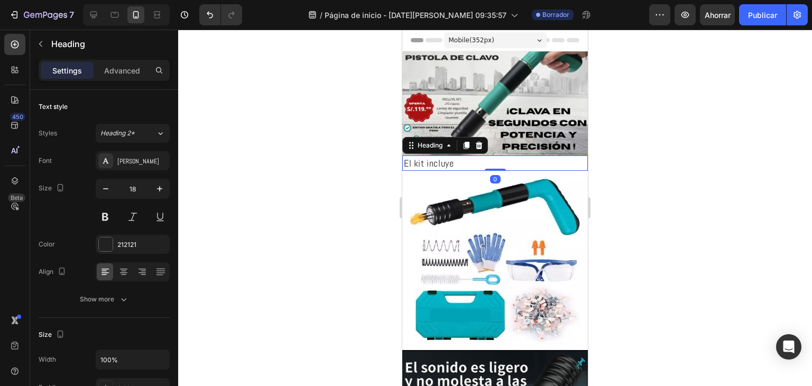
click at [462, 156] on h2 "El kit incluye" at bounding box center [494, 162] width 185 height 15
click at [461, 159] on h2 "El kit incluye" at bounding box center [494, 162] width 185 height 15
click at [641, 145] on div at bounding box center [495, 208] width 634 height 356
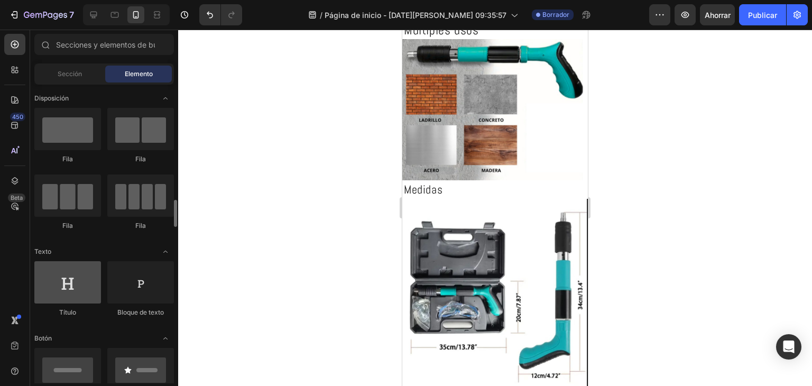
scroll to position [106, 0]
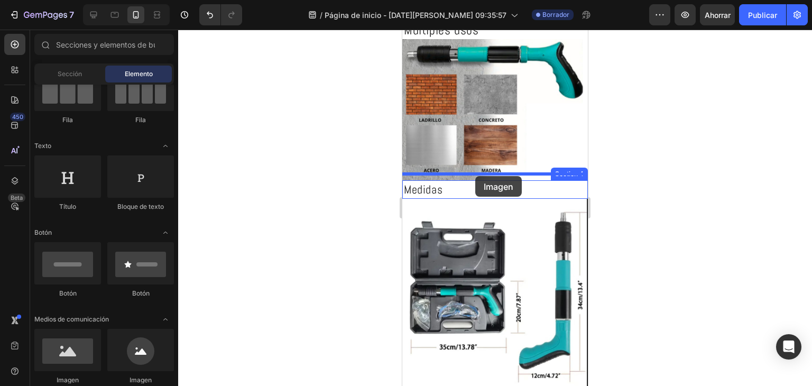
drag, startPoint x: 476, startPoint y: 374, endPoint x: 475, endPoint y: 176, distance: 197.6
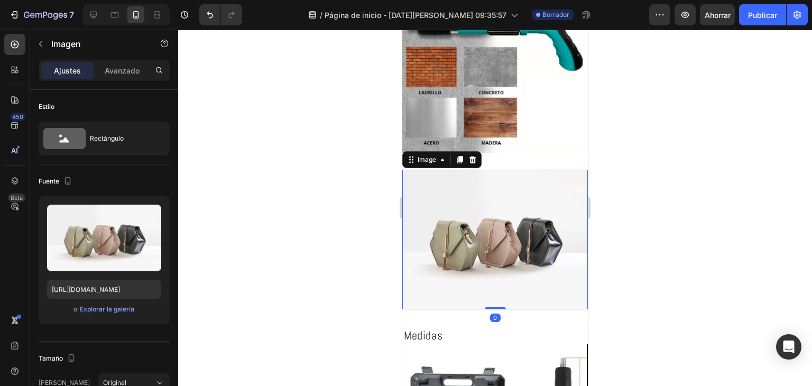
scroll to position [634, 0]
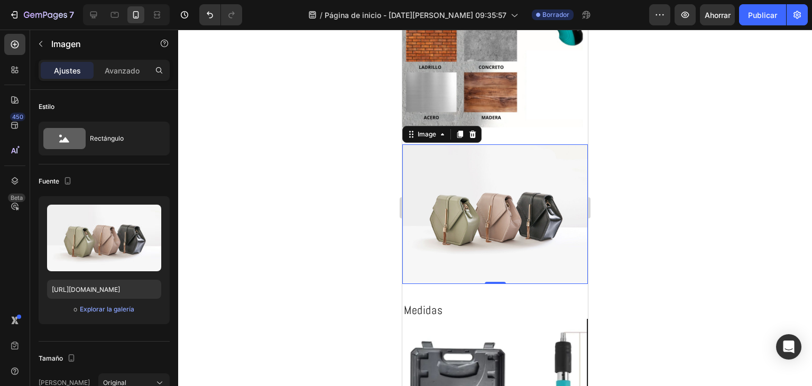
click at [355, 189] on div at bounding box center [495, 208] width 634 height 356
click at [469, 202] on img at bounding box center [494, 213] width 185 height 139
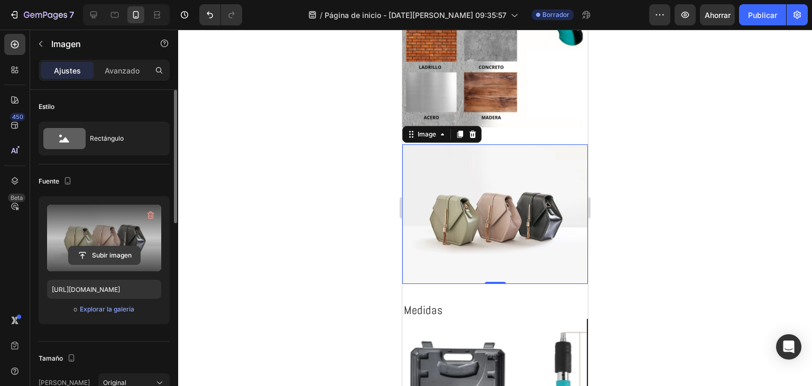
click at [120, 257] on input "file" at bounding box center [104, 255] width 71 height 18
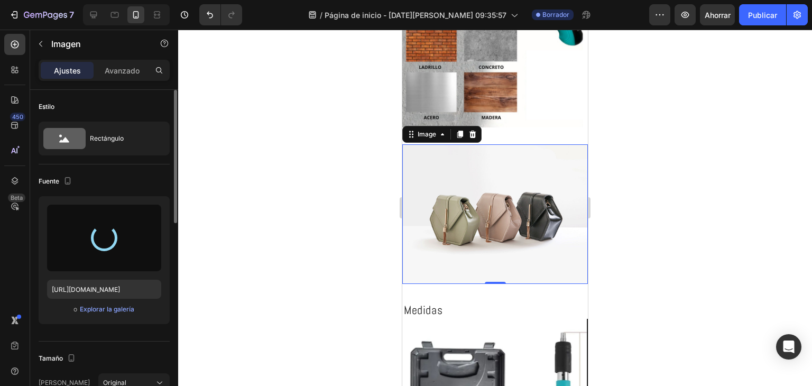
type input "https://cdn.shopify.com/s/files/1/0674/1999/6347/files/gempages_580406581540160…"
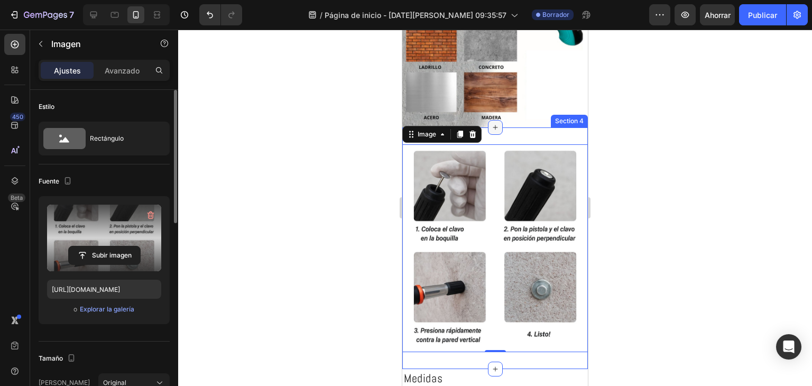
click at [494, 123] on icon at bounding box center [495, 127] width 8 height 8
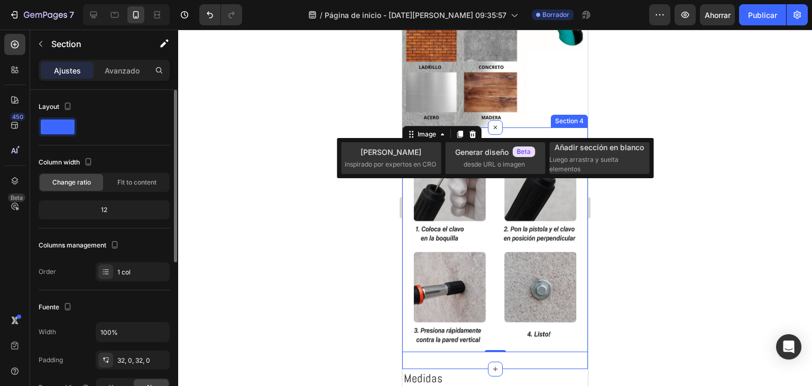
click at [516, 129] on div "Image 0 Section 4" at bounding box center [494, 247] width 185 height 241
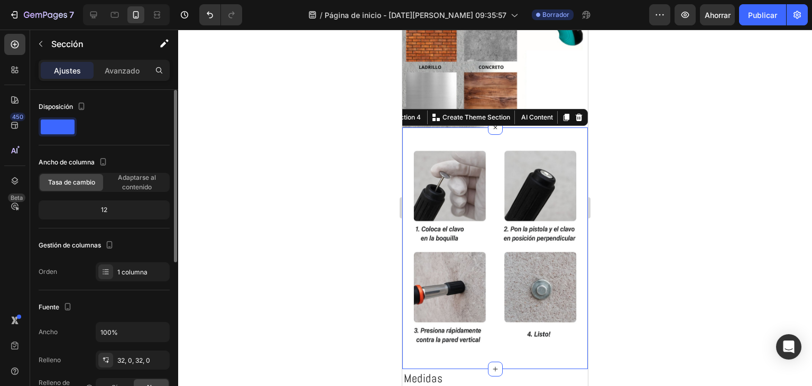
click at [433, 133] on div "Image Section 4 You can create reusable sections Create Theme Section AI Conten…" at bounding box center [494, 247] width 185 height 241
click at [676, 155] on div at bounding box center [495, 208] width 634 height 356
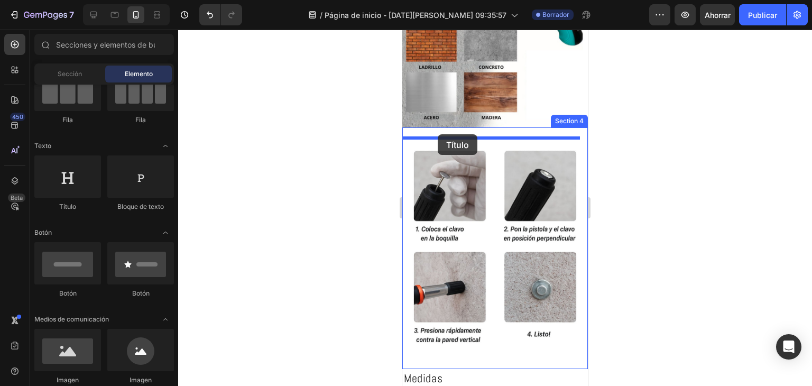
drag, startPoint x: 491, startPoint y: 213, endPoint x: 438, endPoint y: 134, distance: 95.9
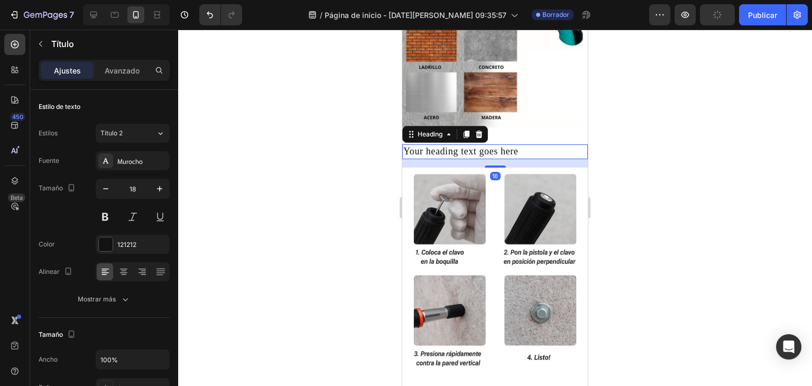
click at [521, 145] on h2 "Your heading text goes here" at bounding box center [494, 151] width 185 height 14
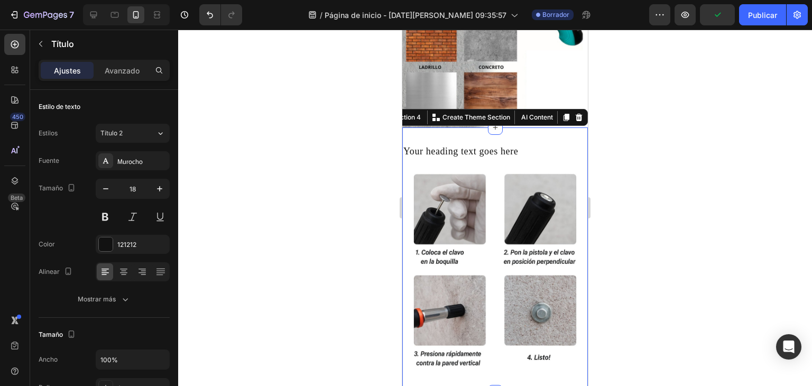
click at [539, 134] on div "Your heading text goes here Heading Image Section 4 You can create reusable sec…" at bounding box center [494, 259] width 185 height 264
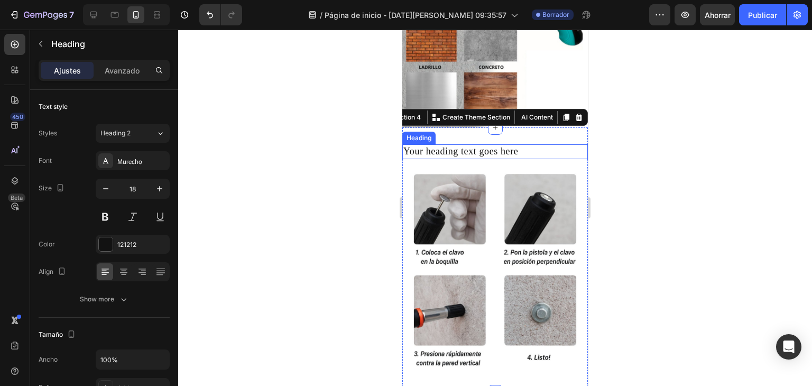
click at [536, 145] on p "Your heading text goes here" at bounding box center [494, 151] width 183 height 12
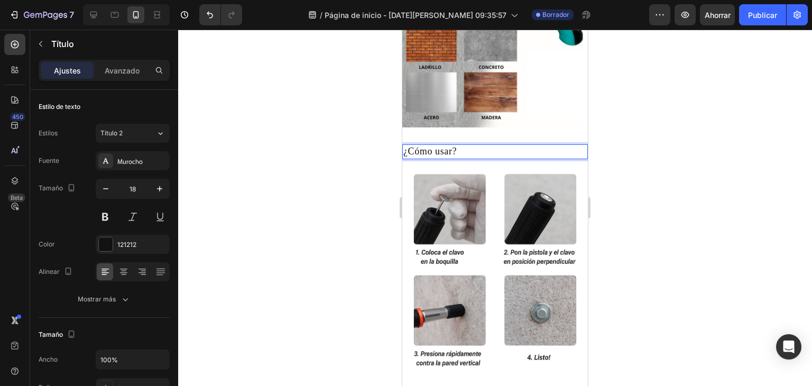
click at [467, 145] on p "¿Cómo usar?" at bounding box center [494, 151] width 183 height 12
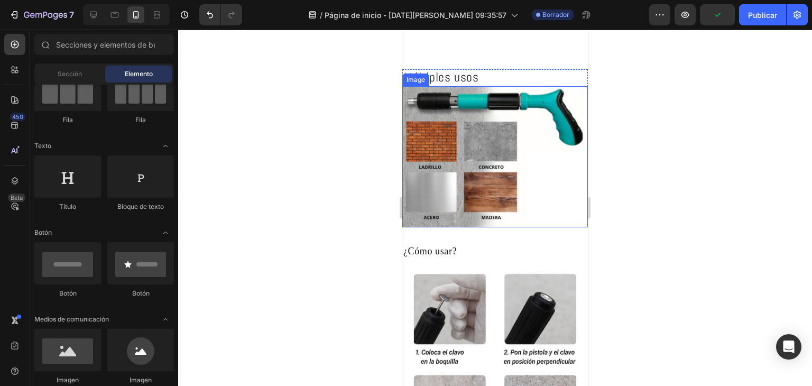
scroll to position [640, 0]
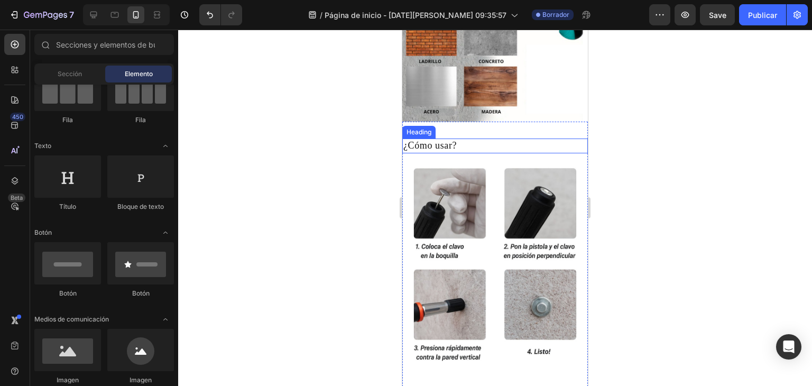
click at [427, 144] on h2 "¿Cómo usar?" at bounding box center [494, 145] width 185 height 14
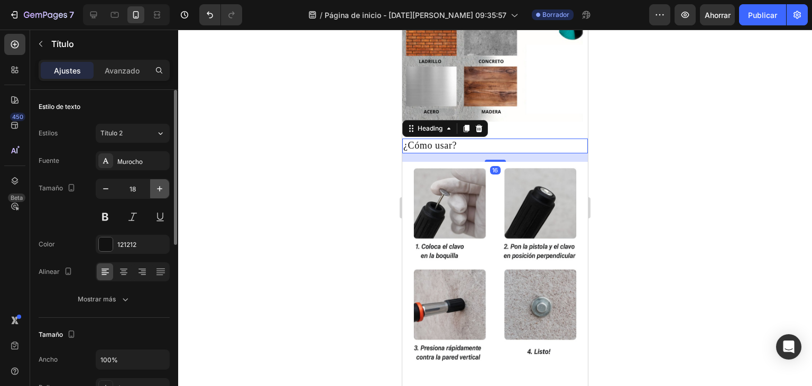
click at [156, 193] on icon "button" at bounding box center [159, 188] width 11 height 11
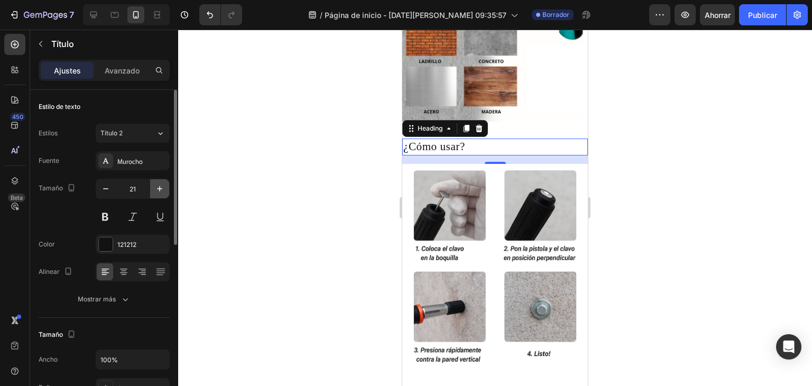
click at [156, 193] on icon "button" at bounding box center [159, 188] width 11 height 11
type input "22"
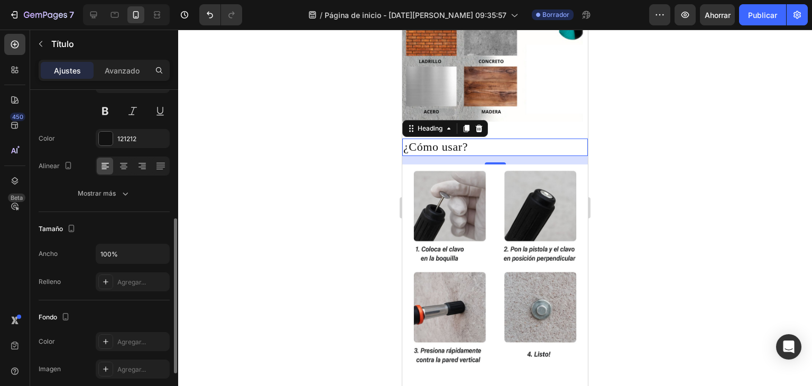
scroll to position [264, 0]
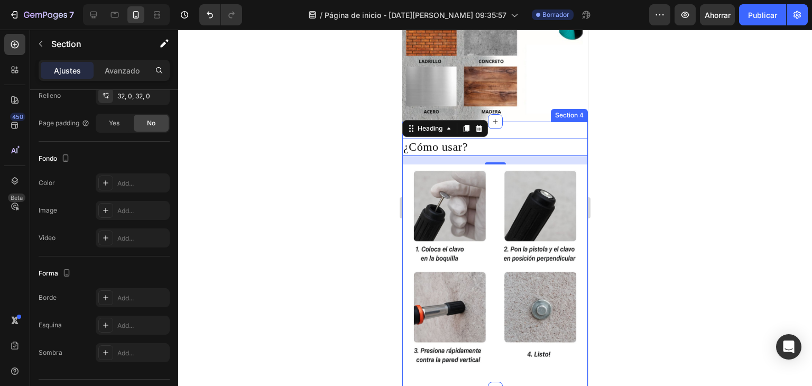
click at [515, 129] on div "¿Cómo usar? Heading 16 Image Section 4" at bounding box center [494, 255] width 185 height 267
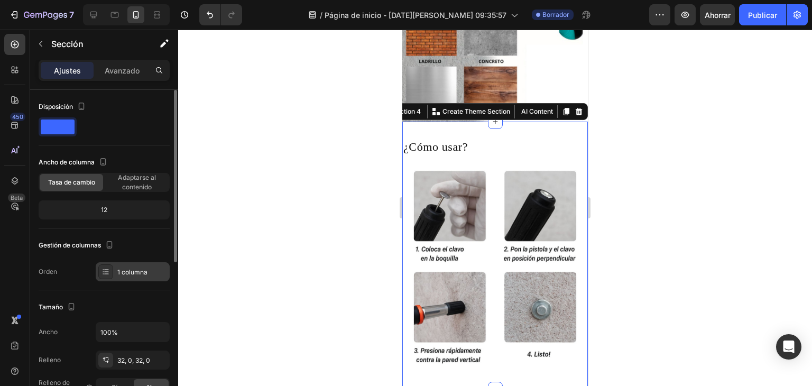
scroll to position [159, 0]
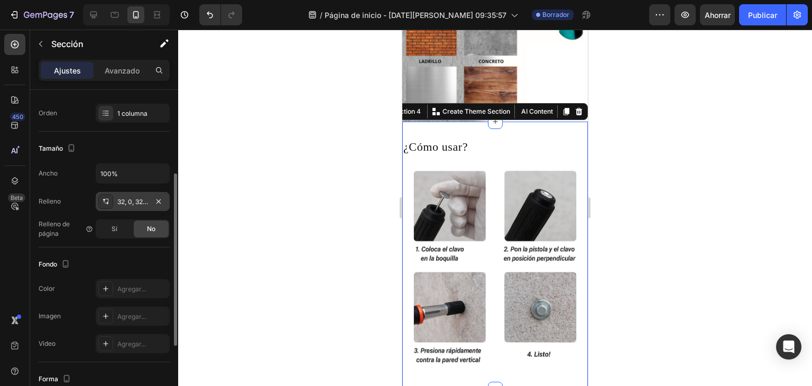
click at [130, 203] on font "32, 0, 32, 0" at bounding box center [133, 202] width 33 height 8
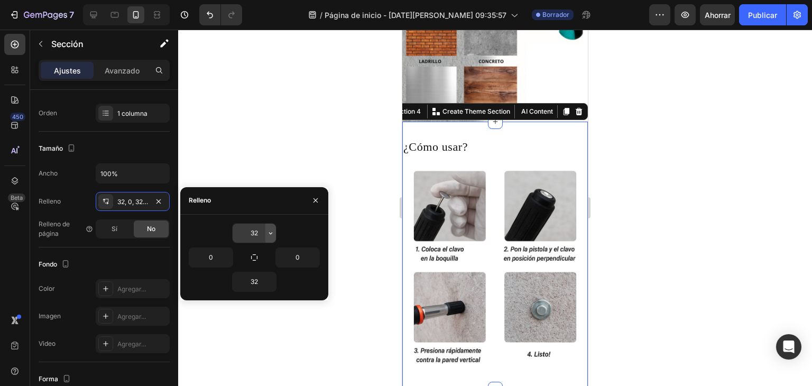
click at [269, 235] on icon "button" at bounding box center [270, 233] width 8 height 8
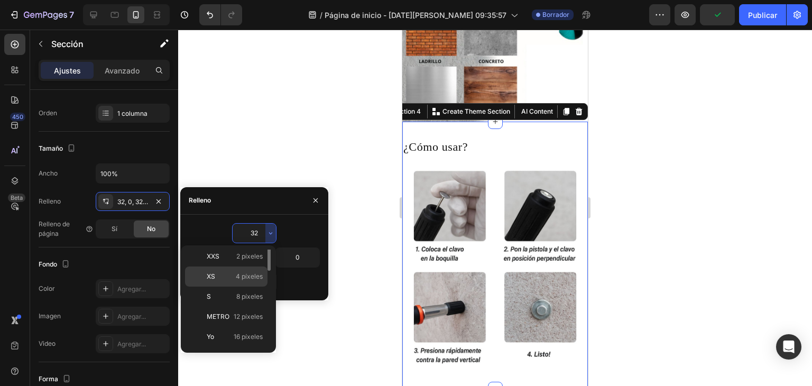
scroll to position [0, 0]
click at [239, 269] on div "Auto Auto" at bounding box center [226, 279] width 82 height 20
type input "Auto"
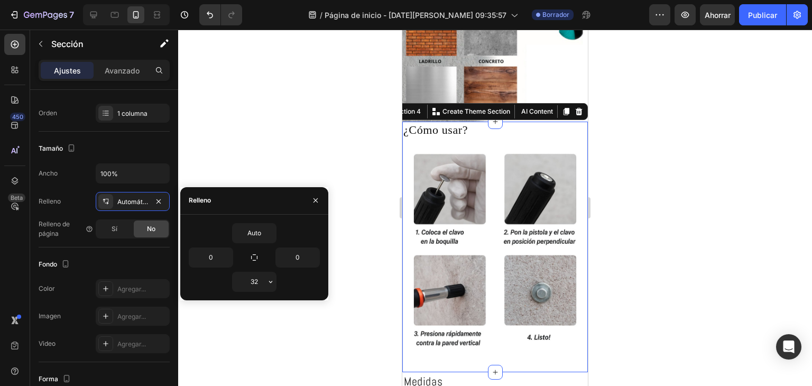
drag, startPoint x: 269, startPoint y: 286, endPoint x: 282, endPoint y: 297, distance: 16.5
click at [275, 288] on button "button" at bounding box center [270, 281] width 11 height 19
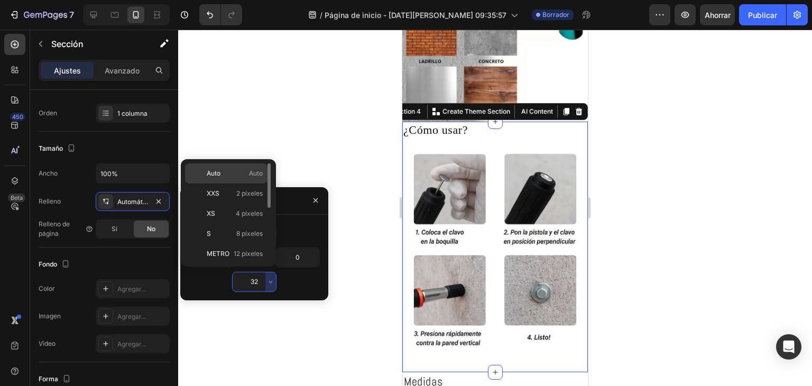
click at [241, 183] on div "Auto Auto" at bounding box center [226, 193] width 82 height 20
type input "Auto"
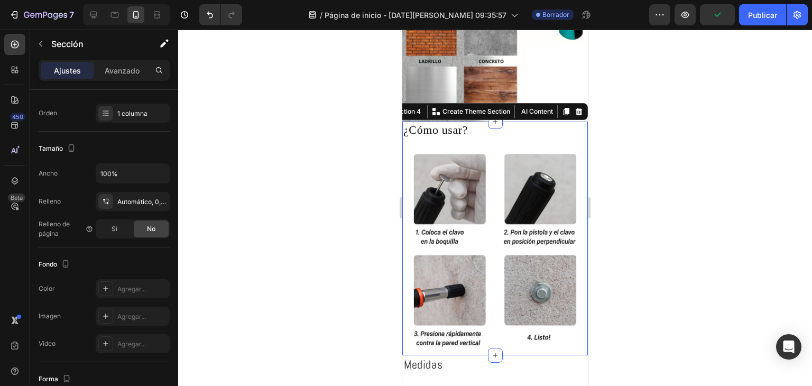
click at [654, 183] on div at bounding box center [495, 208] width 634 height 356
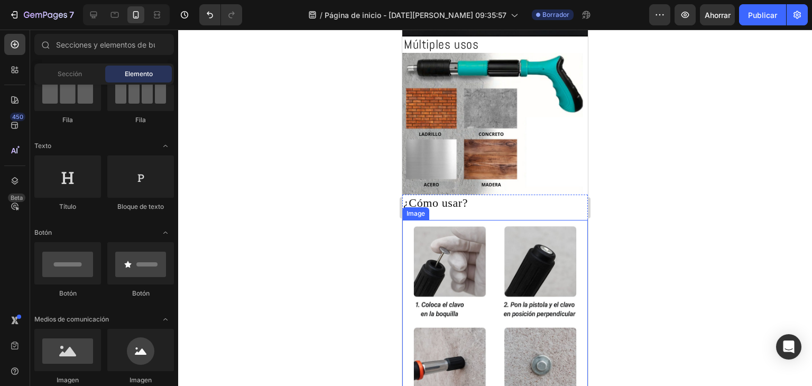
scroll to position [481, 0]
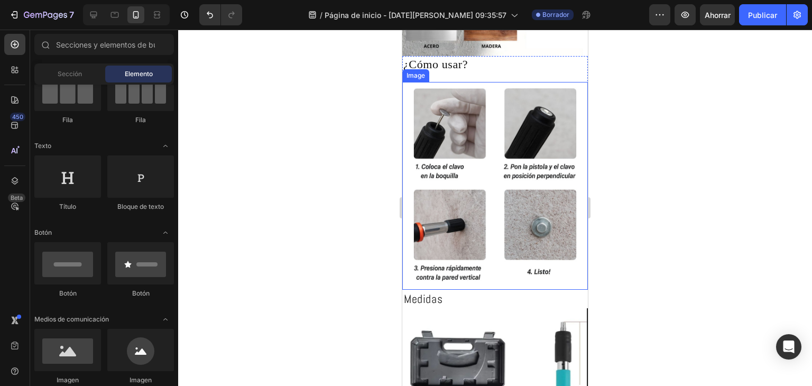
scroll to position [687, 0]
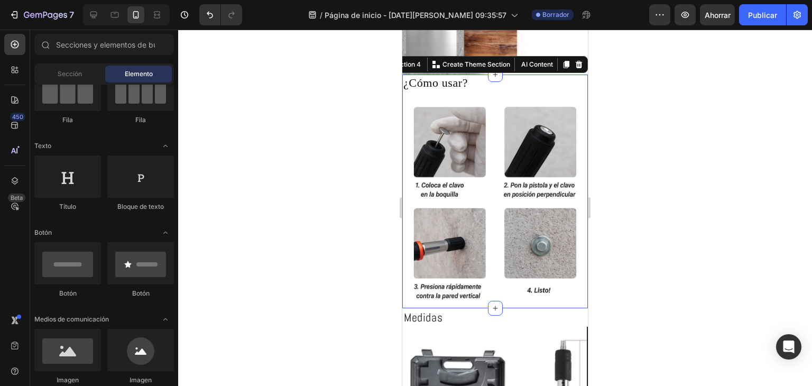
click at [516, 92] on div "¿Cómo usar? Heading Image" at bounding box center [494, 192] width 185 height 234
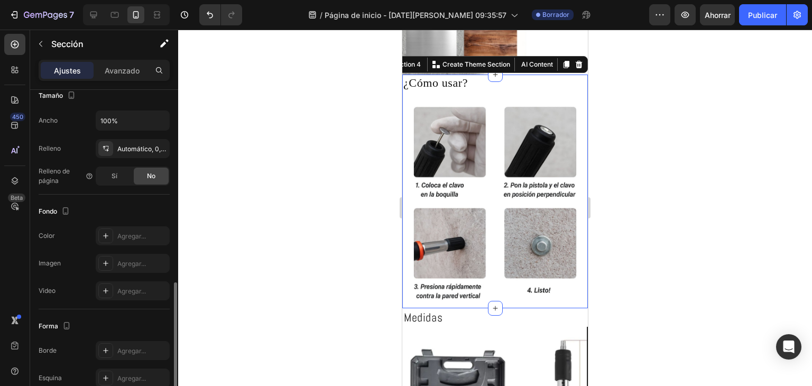
scroll to position [290, 0]
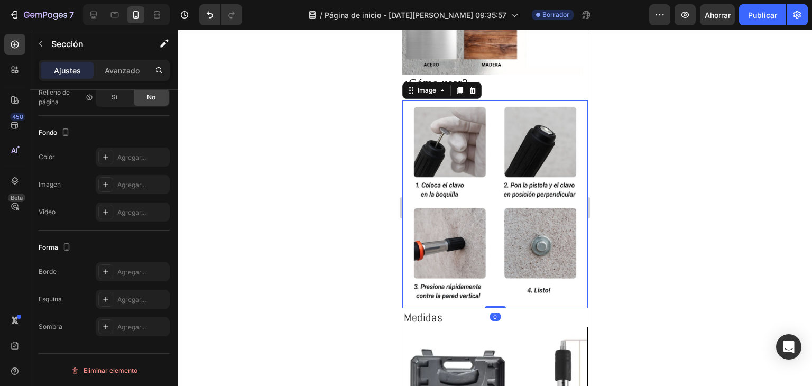
click at [478, 182] on img at bounding box center [494, 204] width 185 height 208
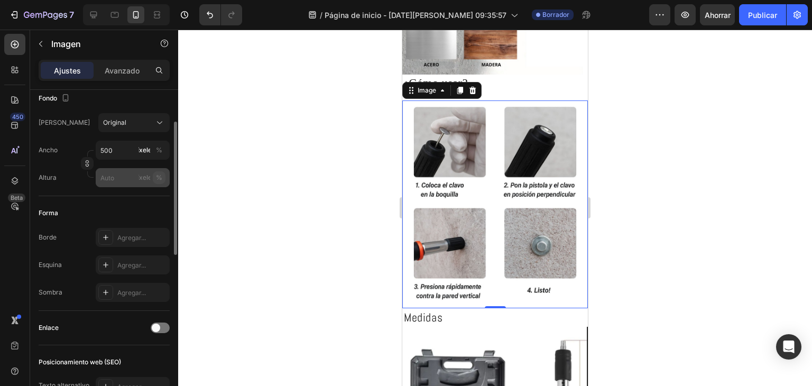
scroll to position [207, 0]
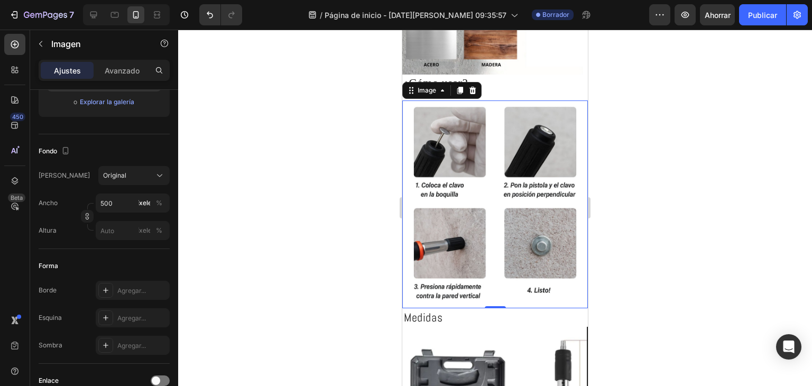
click at [495, 100] on img at bounding box center [494, 204] width 185 height 208
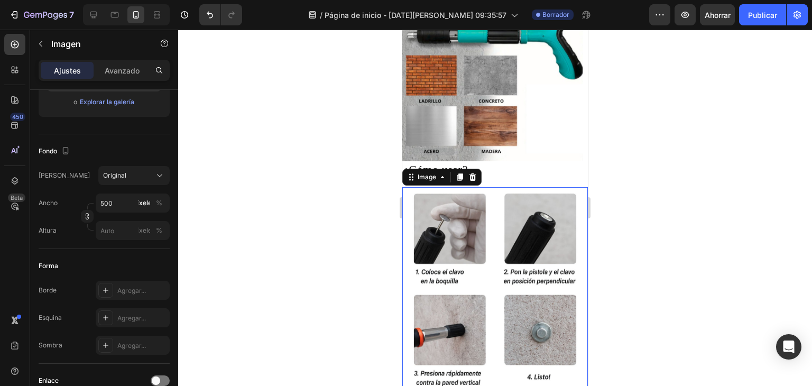
scroll to position [581, 0]
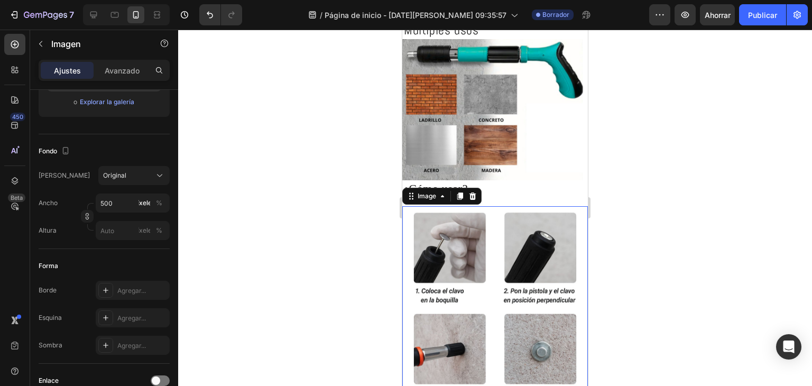
click at [348, 245] on div at bounding box center [495, 208] width 634 height 356
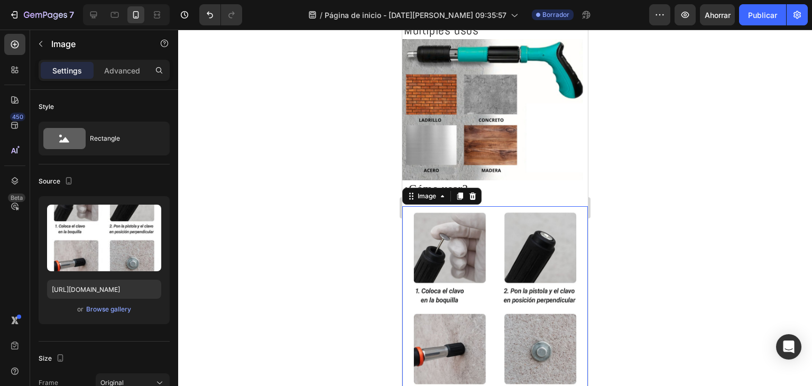
click at [481, 206] on img at bounding box center [494, 310] width 185 height 208
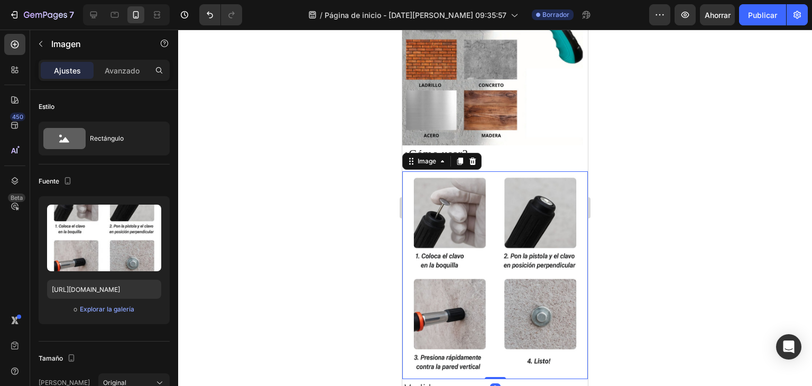
scroll to position [687, 0]
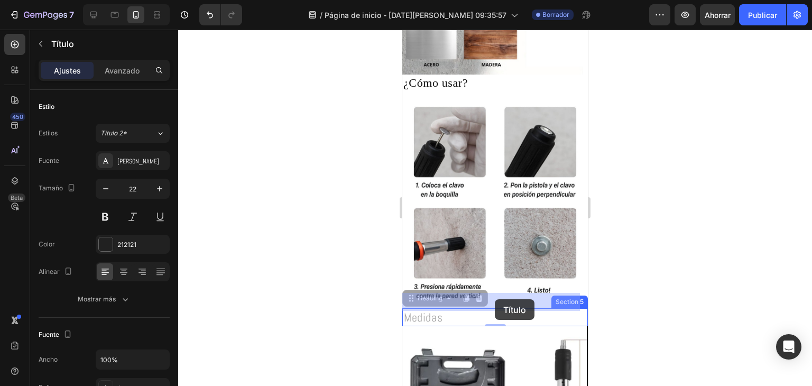
drag, startPoint x: 495, startPoint y: 292, endPoint x: 495, endPoint y: 299, distance: 6.9
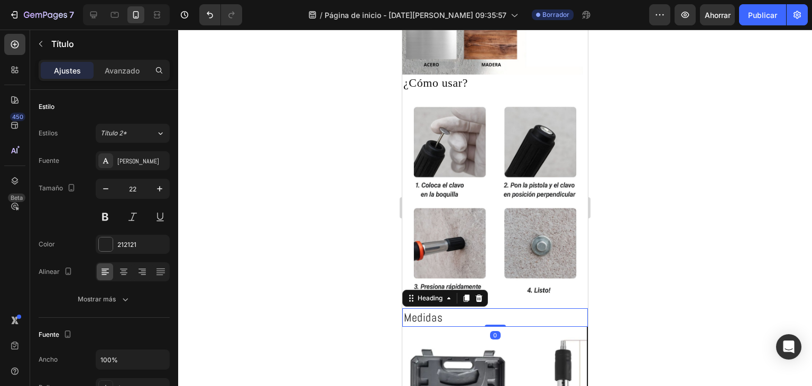
click at [644, 265] on div at bounding box center [495, 208] width 634 height 356
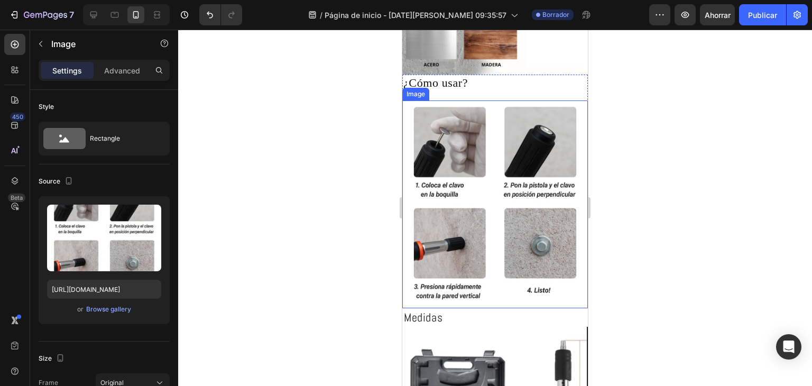
click at [493, 290] on img at bounding box center [494, 204] width 185 height 208
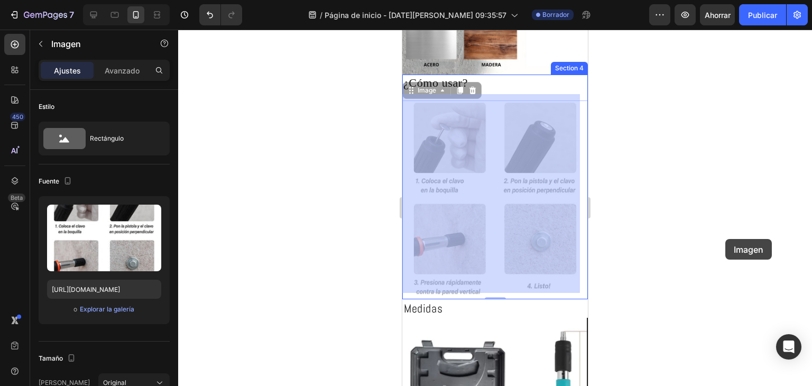
drag, startPoint x: 493, startPoint y: 290, endPoint x: 670, endPoint y: 241, distance: 183.4
click at [588, 241] on html "Mobile ( 352 px) iPhone 13 Mini iPhone 13 Pro iPhone 11 Pro Max iPhone 15 Pro M…" at bounding box center [494, 36] width 185 height 1387
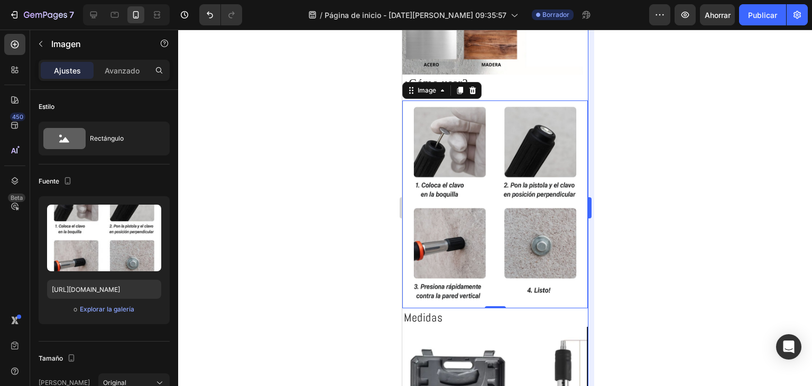
drag, startPoint x: 268, startPoint y: 212, endPoint x: 590, endPoint y: 189, distance: 322.6
click at [670, 241] on div at bounding box center [495, 208] width 634 height 356
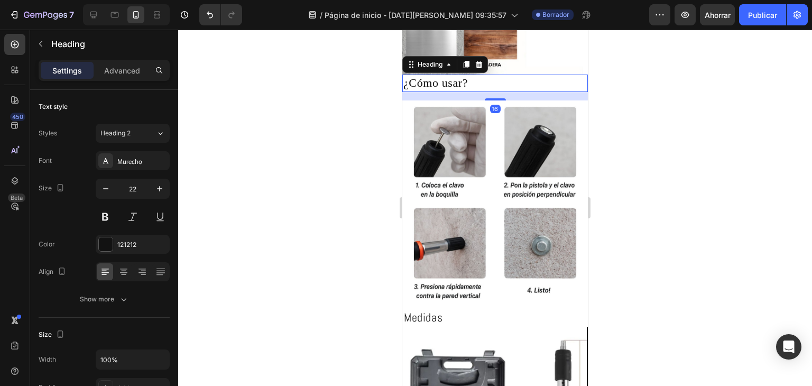
click at [491, 75] on h2 "¿Cómo usar?" at bounding box center [494, 83] width 185 height 17
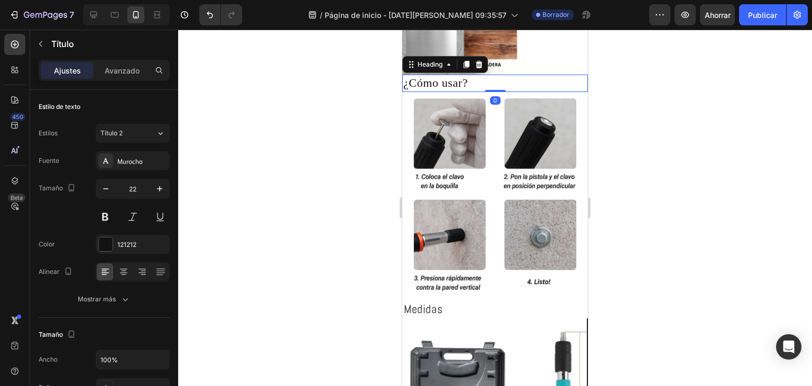
drag, startPoint x: 491, startPoint y: 92, endPoint x: 488, endPoint y: 81, distance: 11.7
click at [488, 81] on div "¿Cómo usar? Heading 0" at bounding box center [494, 83] width 185 height 17
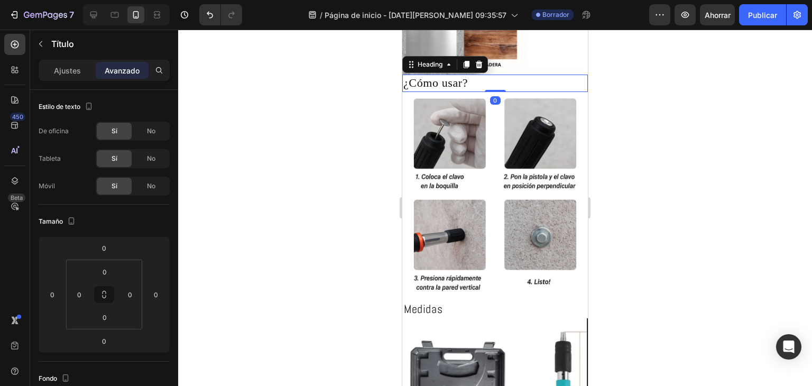
click at [641, 86] on div at bounding box center [495, 208] width 634 height 356
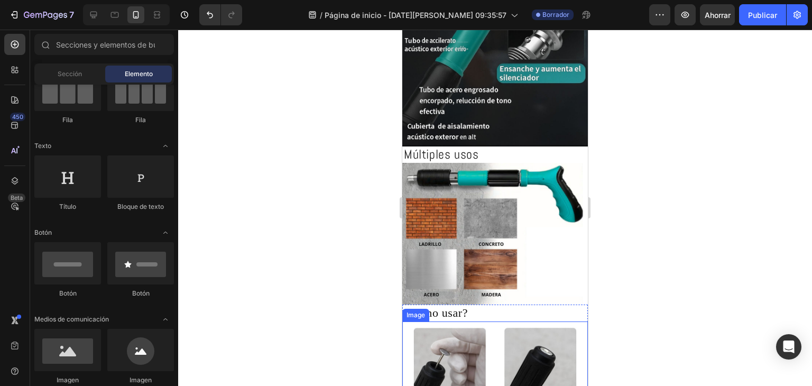
scroll to position [476, 0]
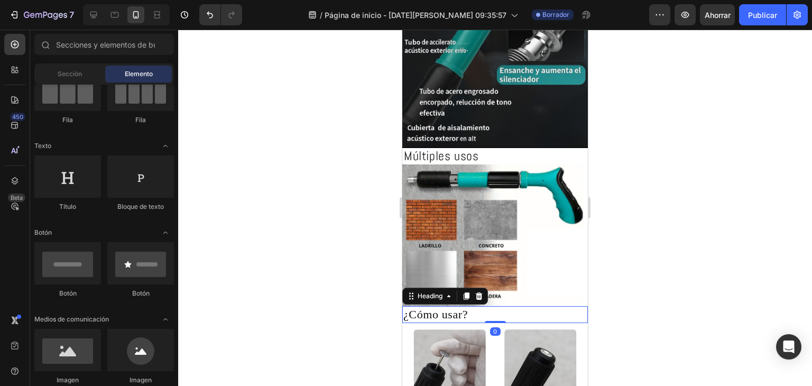
click at [461, 306] on h2 "¿Cómo usar?" at bounding box center [494, 314] width 185 height 17
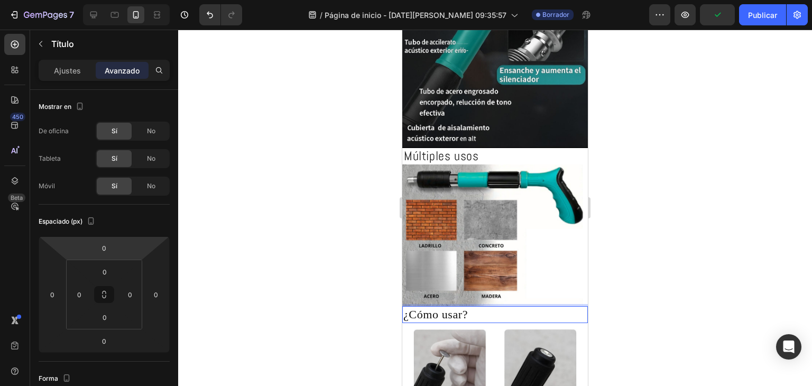
click at [440, 306] on h2 "¿Cómo usar?" at bounding box center [494, 314] width 185 height 17
click at [49, 66] on div "Ajustes" at bounding box center [67, 70] width 53 height 17
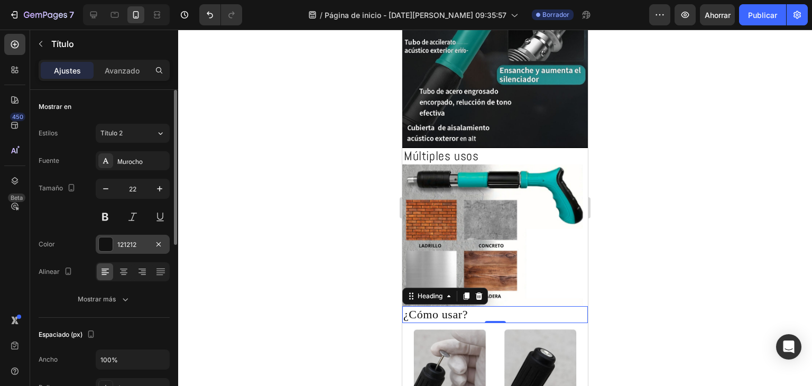
click at [129, 240] on font "121212" at bounding box center [126, 244] width 19 height 8
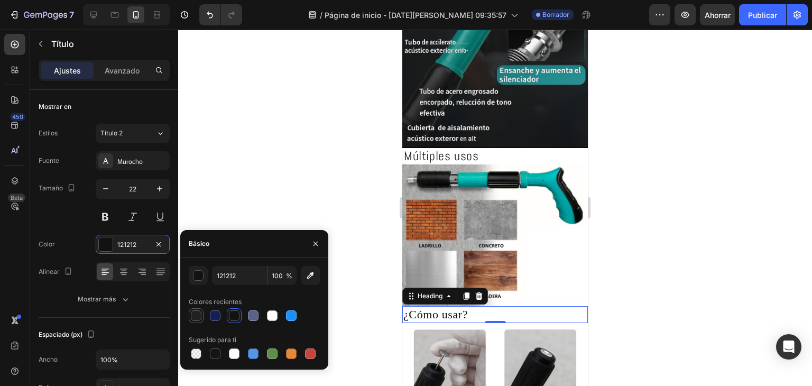
click at [193, 315] on div at bounding box center [196, 315] width 11 height 11
click at [192, 321] on div at bounding box center [196, 315] width 13 height 13
click at [234, 321] on div at bounding box center [234, 315] width 13 height 13
click at [194, 312] on div at bounding box center [196, 315] width 11 height 11
type input "212121"
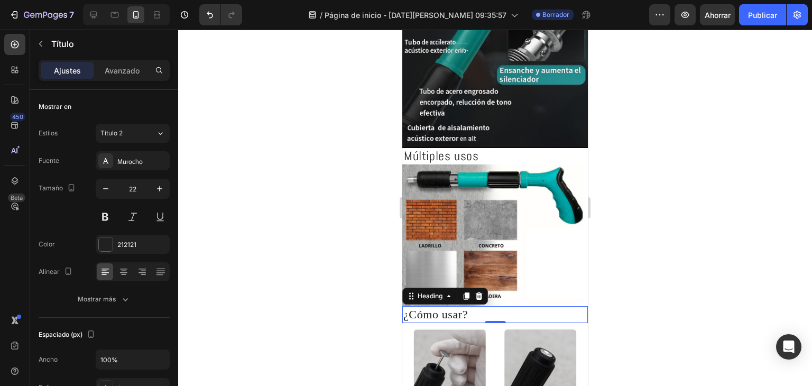
click at [219, 208] on div at bounding box center [495, 208] width 634 height 356
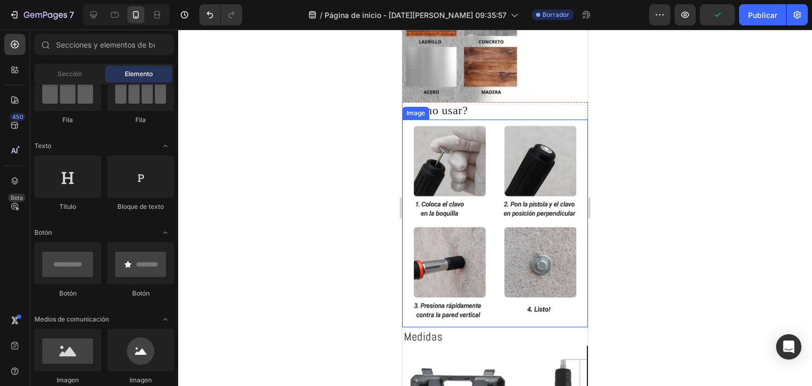
scroll to position [634, 0]
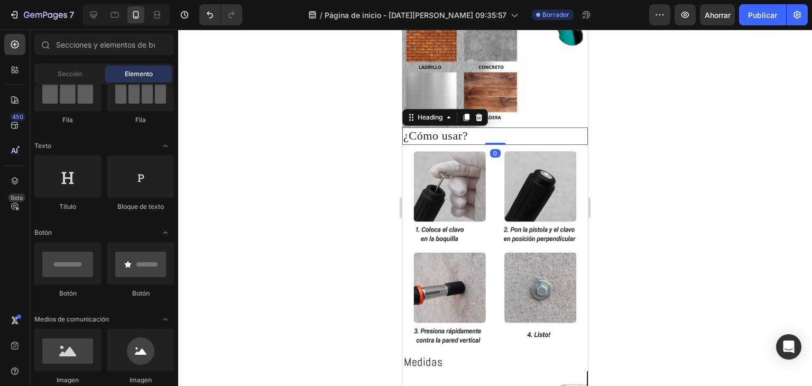
click at [444, 134] on p "¿Cómo usar?" at bounding box center [494, 135] width 183 height 15
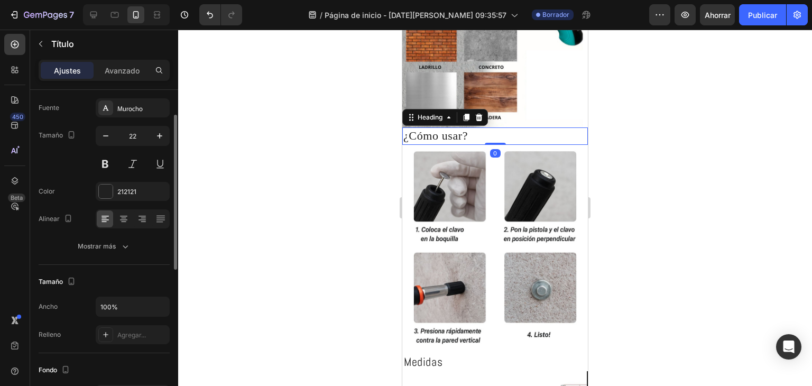
scroll to position [211, 0]
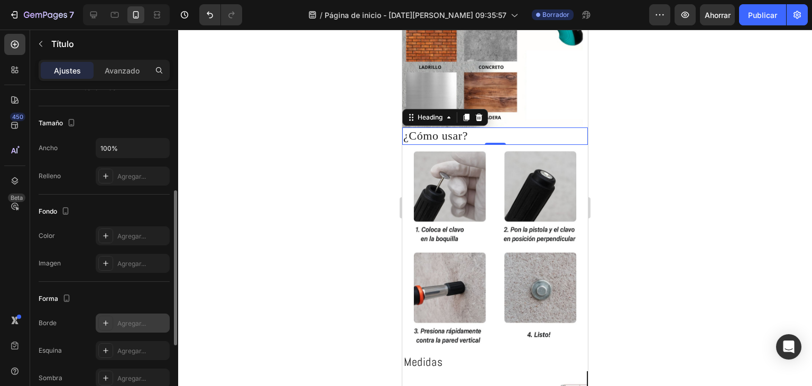
click at [125, 328] on div "Agregar..." at bounding box center [133, 322] width 74 height 19
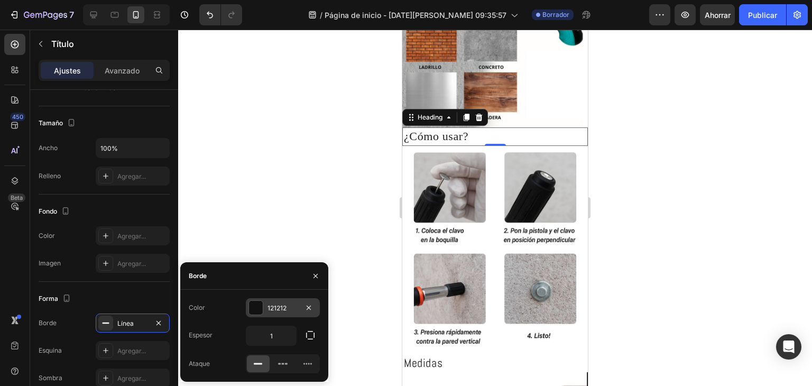
click at [280, 306] on font "121212" at bounding box center [276, 308] width 19 height 8
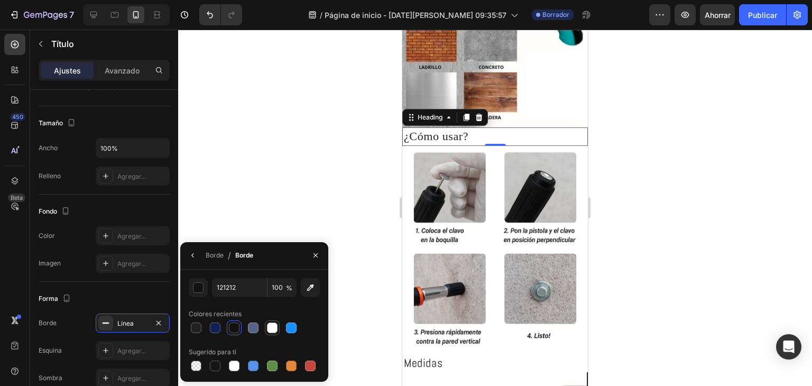
click at [268, 329] on div at bounding box center [272, 327] width 11 height 11
type input "FFFFFF"
click at [250, 215] on div at bounding box center [495, 208] width 634 height 356
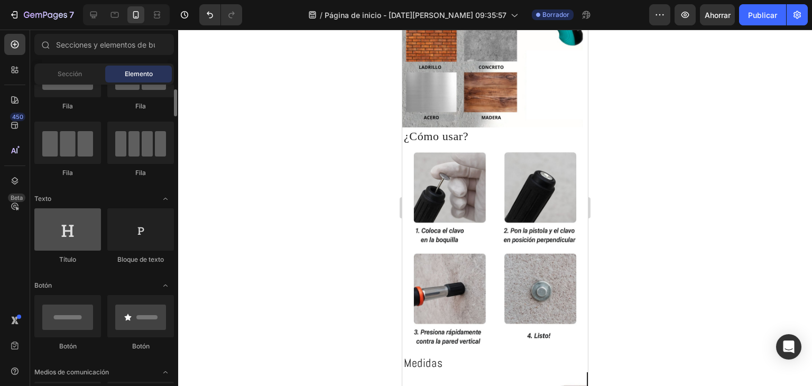
scroll to position [0, 0]
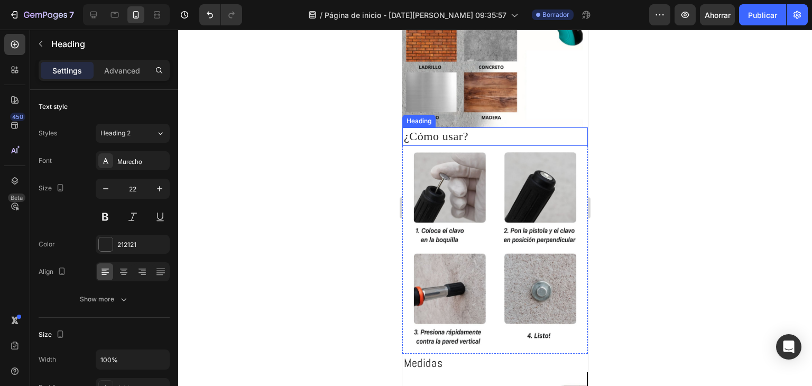
click at [456, 134] on p "¿Cómo usar?" at bounding box center [495, 136] width 182 height 15
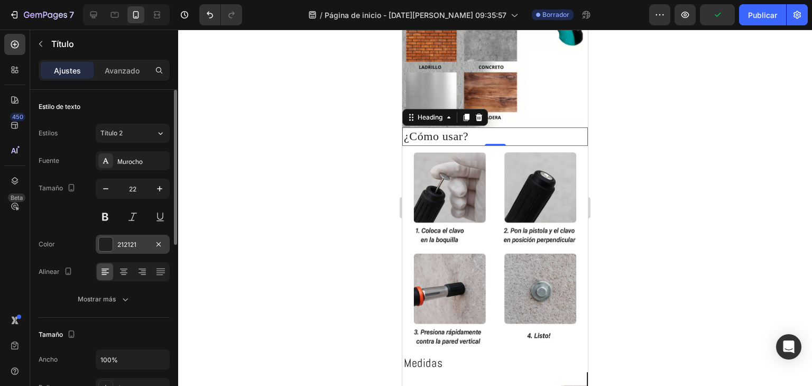
click at [128, 248] on div "212121" at bounding box center [132, 245] width 31 height 10
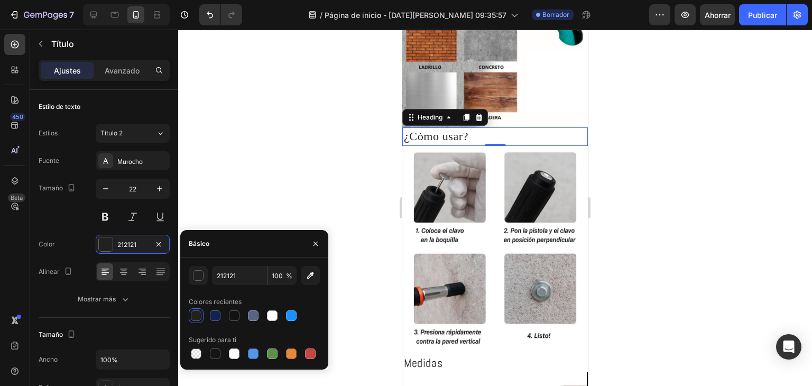
click at [188, 318] on div "212121 100 % Colores recientes Sugerido para ti" at bounding box center [254, 313] width 148 height 95
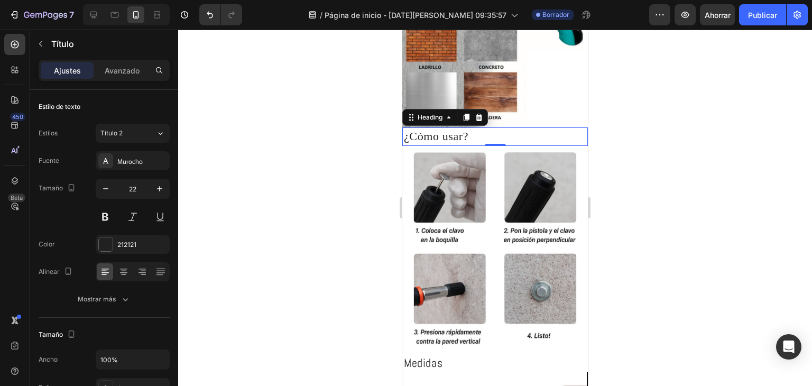
drag, startPoint x: 230, startPoint y: 172, endPoint x: 283, endPoint y: 185, distance: 54.5
click at [230, 172] on div at bounding box center [495, 208] width 634 height 356
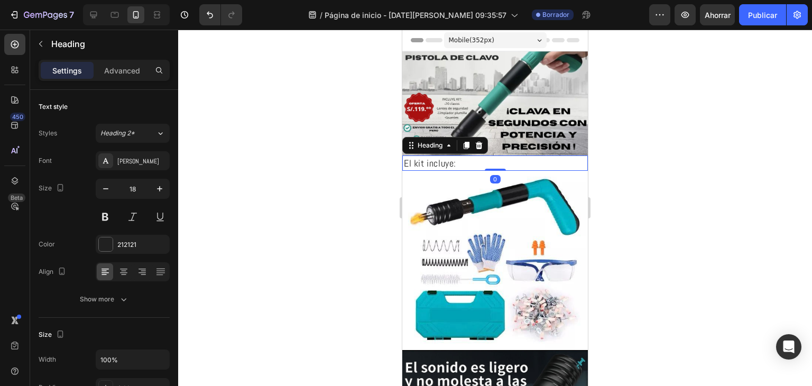
click at [417, 161] on h2 "El kit incluye:" at bounding box center [494, 162] width 185 height 15
click at [152, 195] on button "button" at bounding box center [159, 188] width 19 height 19
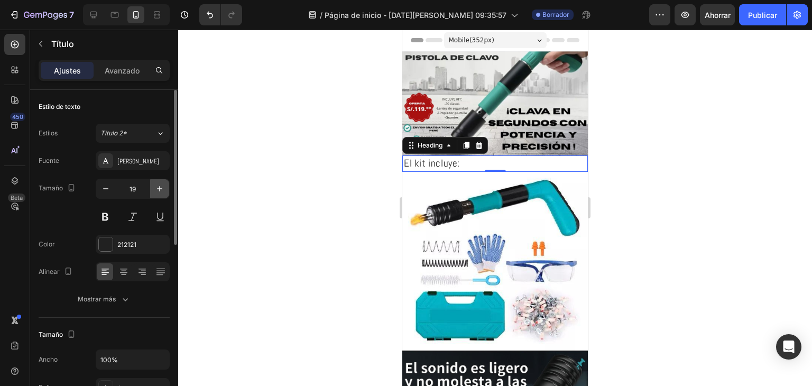
click at [152, 195] on button "button" at bounding box center [159, 188] width 19 height 19
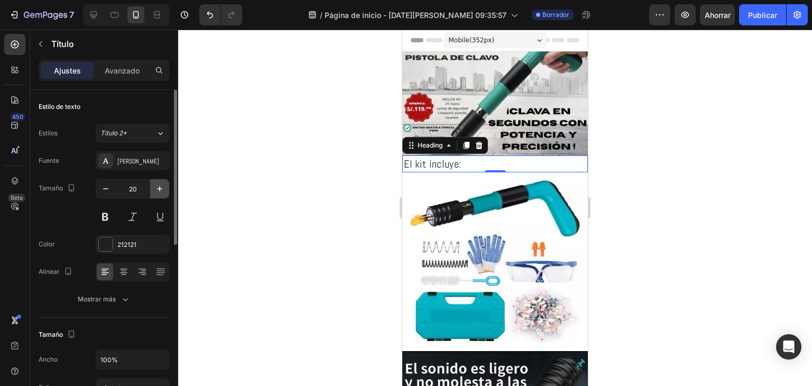
click at [152, 195] on button "button" at bounding box center [159, 188] width 19 height 19
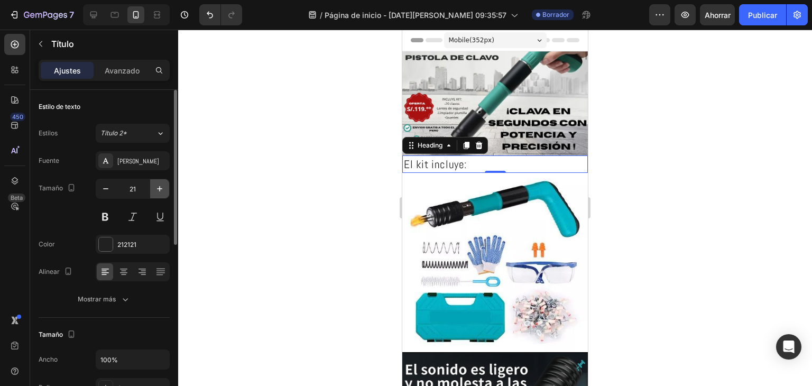
click at [152, 195] on button "button" at bounding box center [159, 188] width 19 height 19
type input "22"
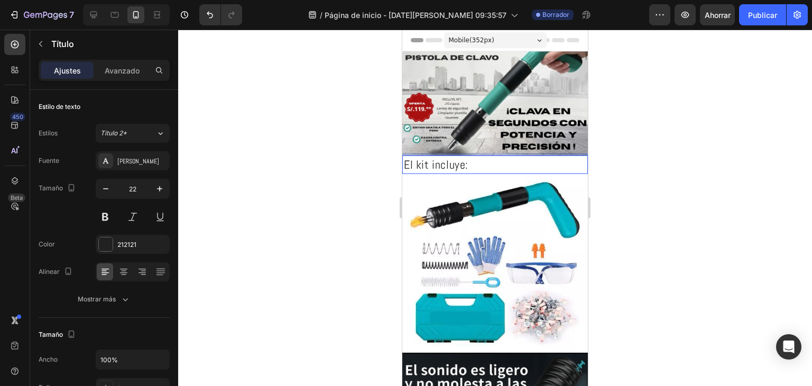
click at [461, 160] on h2 "El kit incluye:" at bounding box center [494, 164] width 185 height 18
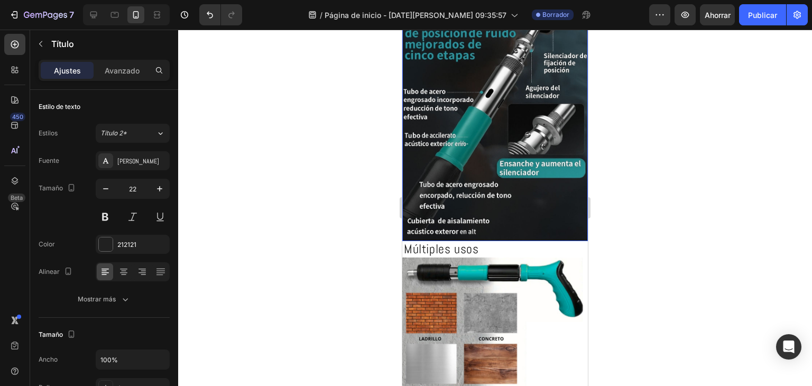
scroll to position [423, 0]
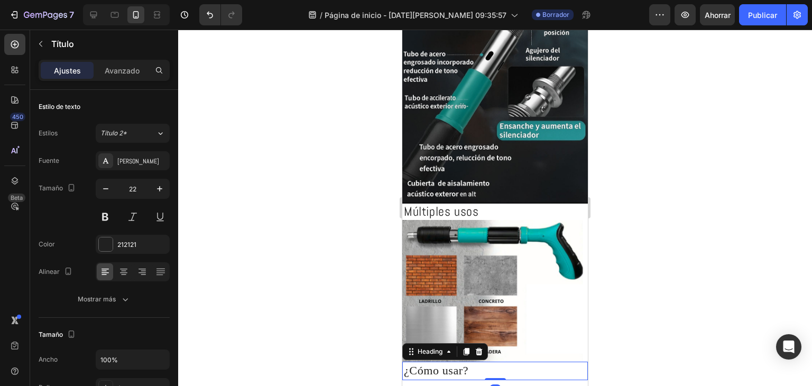
click at [432, 361] on h2 "¿Cómo usar?" at bounding box center [494, 370] width 185 height 18
click at [141, 160] on font "Murocho" at bounding box center [129, 160] width 25 height 9
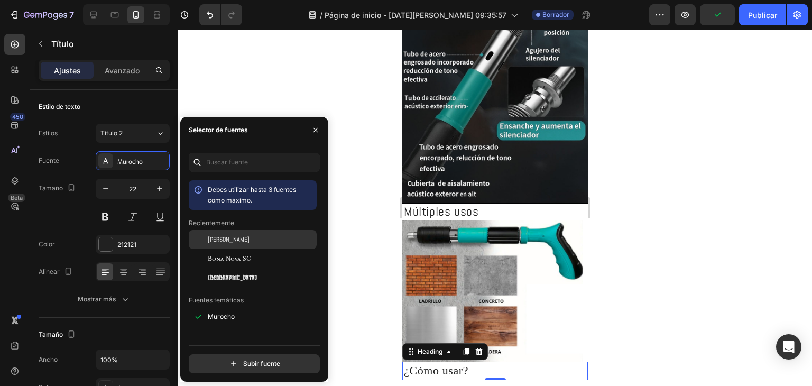
click at [224, 244] on div "[PERSON_NAME]" at bounding box center [261, 240] width 107 height 10
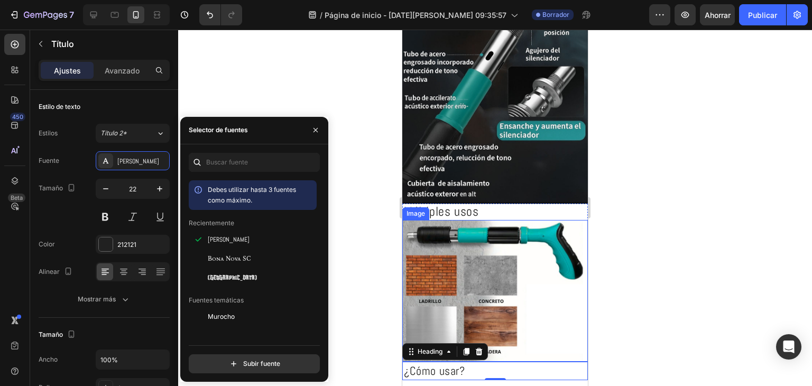
click at [643, 302] on div at bounding box center [495, 208] width 634 height 356
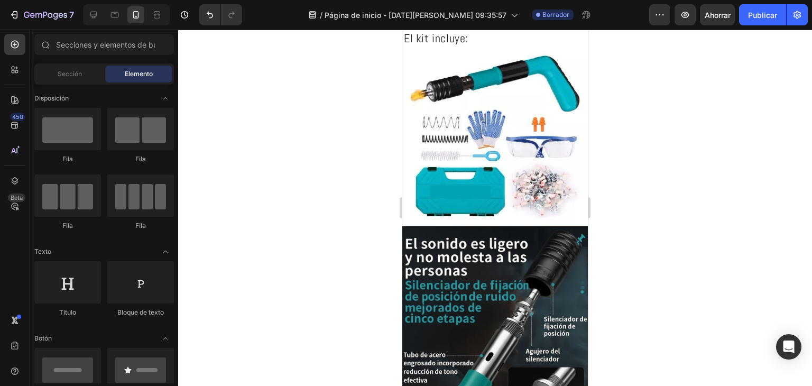
scroll to position [0, 0]
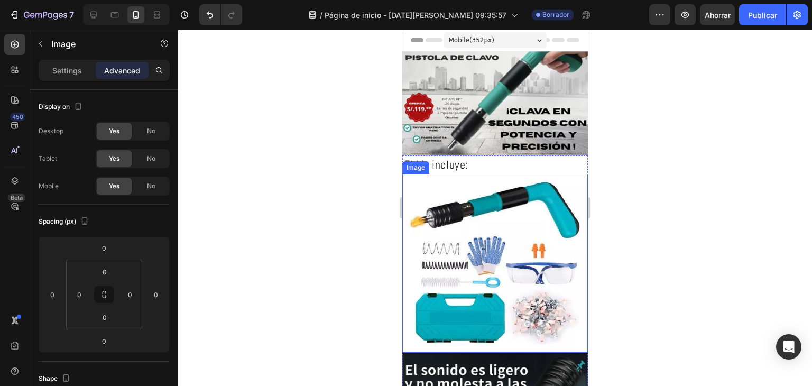
click at [483, 202] on img at bounding box center [494, 263] width 185 height 179
click at [460, 161] on icon at bounding box center [460, 163] width 6 height 7
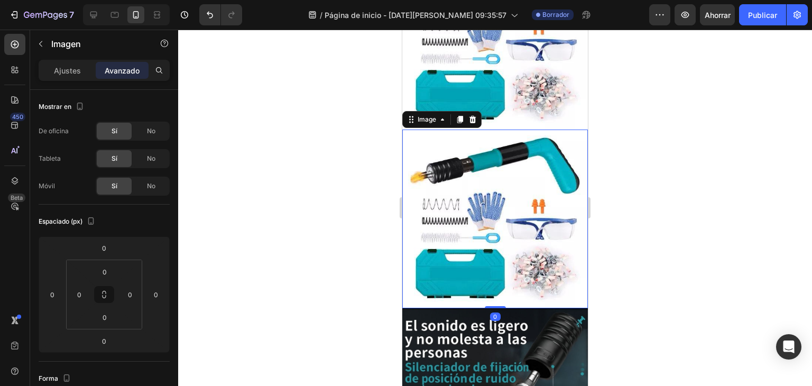
scroll to position [62, 0]
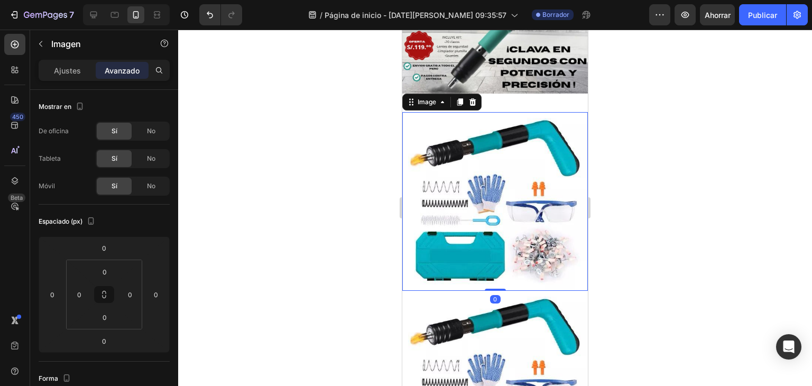
click at [486, 164] on img at bounding box center [494, 201] width 185 height 179
click at [48, 66] on div "Ajustes" at bounding box center [67, 70] width 53 height 17
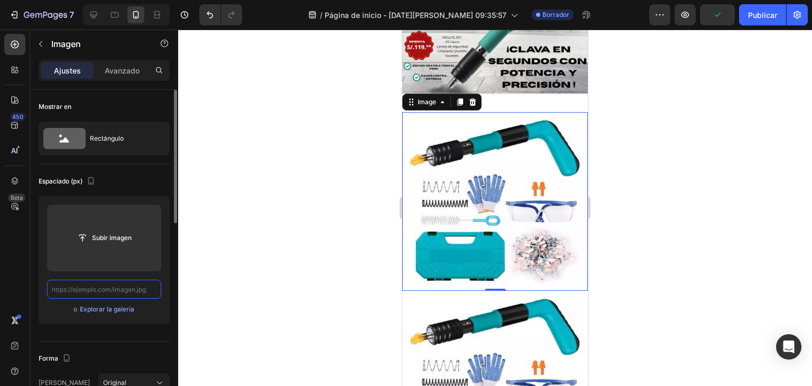
scroll to position [0, 0]
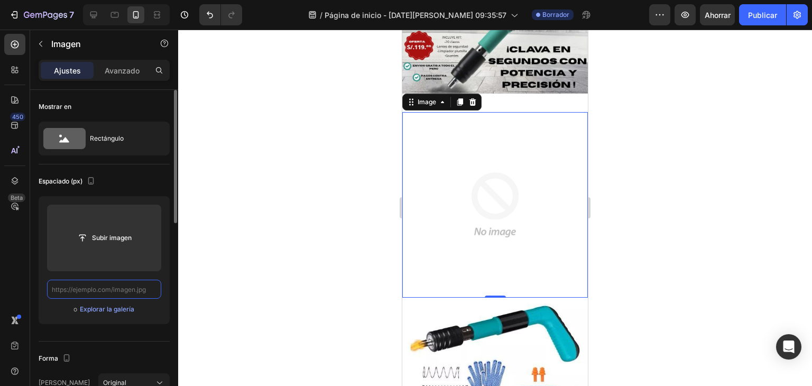
paste input "[URL][DOMAIN_NAME]"
type input "[URL][DOMAIN_NAME]"
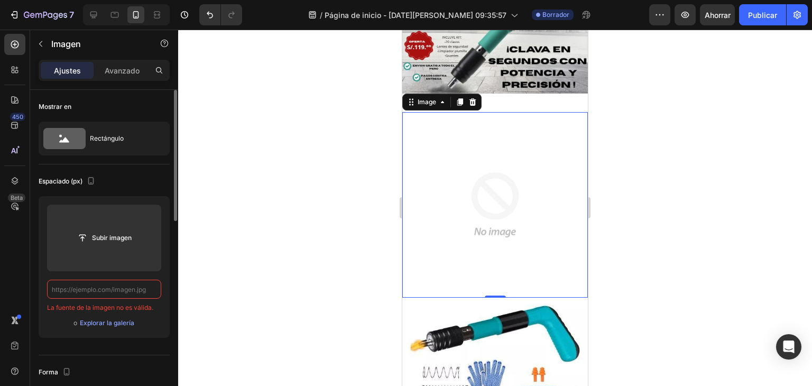
paste input "[URL][DOMAIN_NAME]"
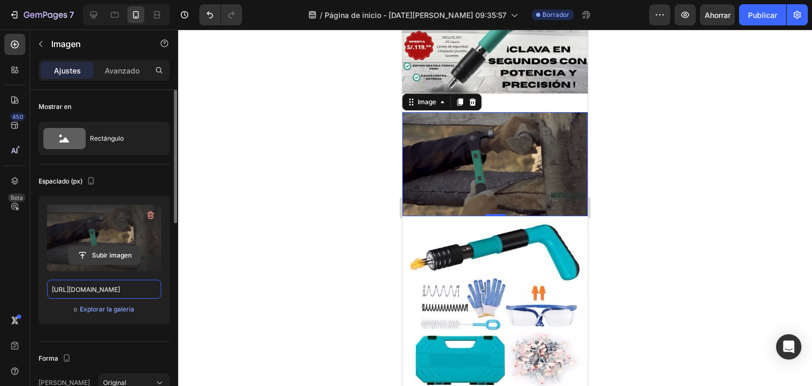
type input "[URL][DOMAIN_NAME]"
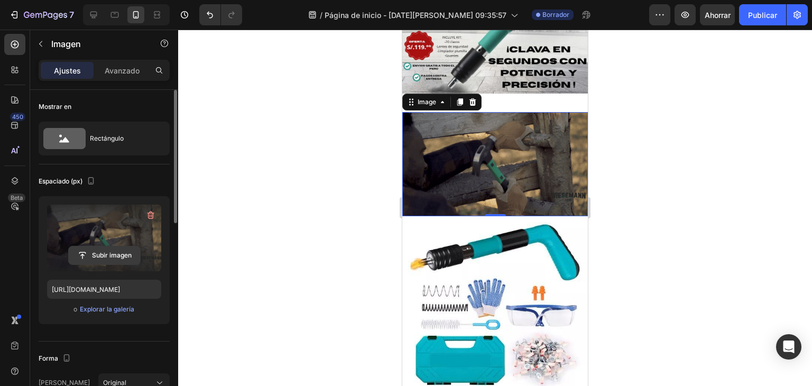
scroll to position [0, 0]
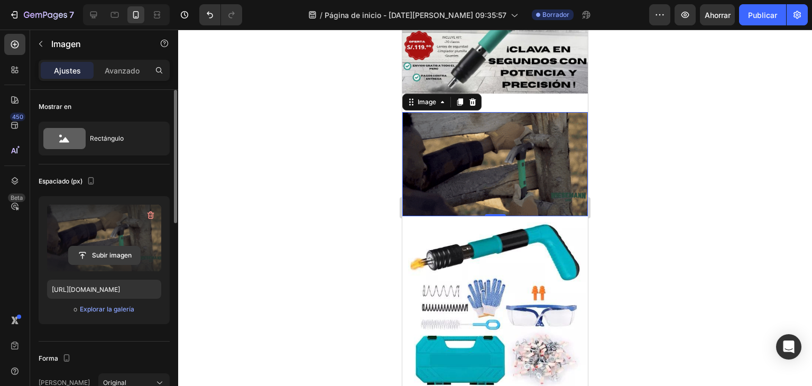
click at [110, 259] on input "file" at bounding box center [104, 255] width 71 height 18
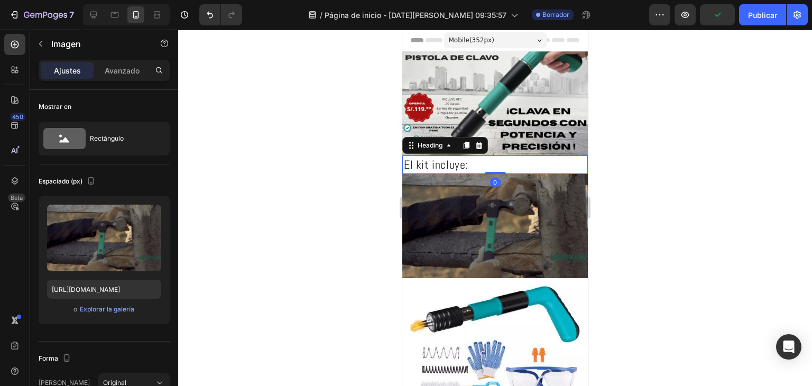
click at [514, 155] on h2 "El kit incluye:" at bounding box center [494, 164] width 185 height 18
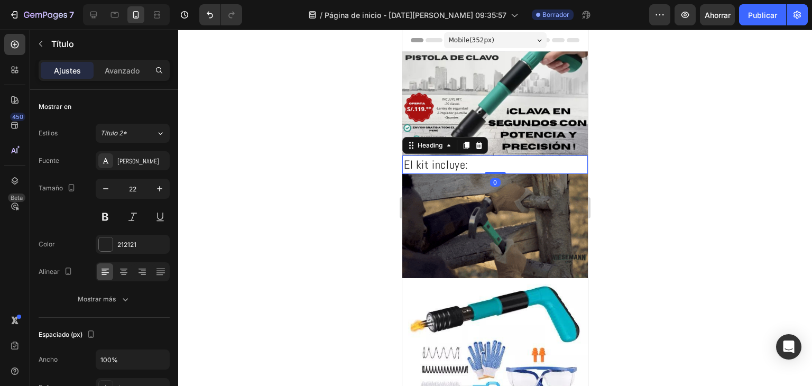
click at [472, 163] on h2 "El kit incluye:" at bounding box center [494, 164] width 185 height 18
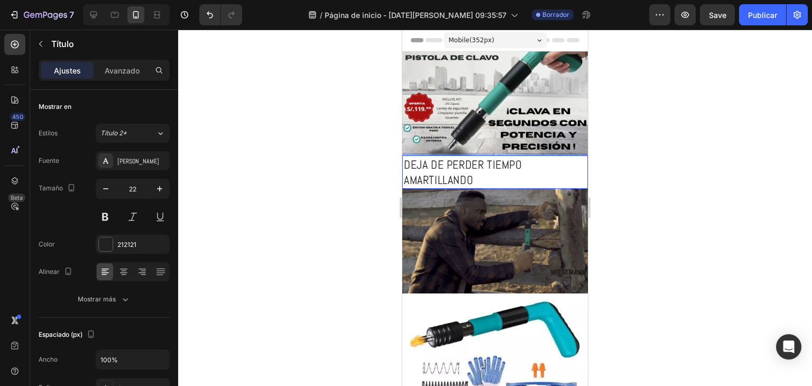
click at [302, 254] on div at bounding box center [495, 208] width 634 height 356
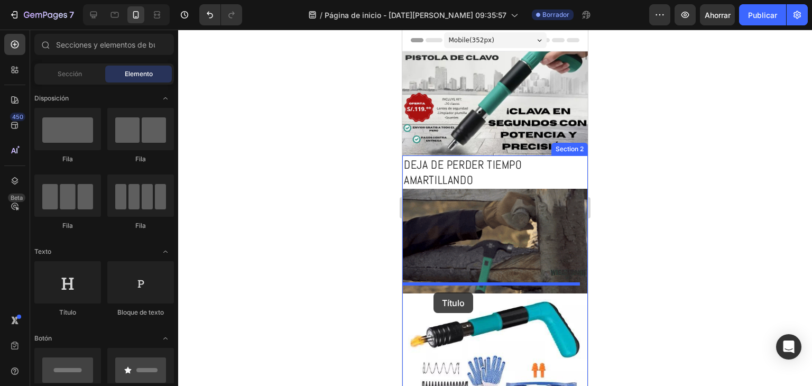
drag, startPoint x: 475, startPoint y: 320, endPoint x: 433, endPoint y: 292, distance: 50.0
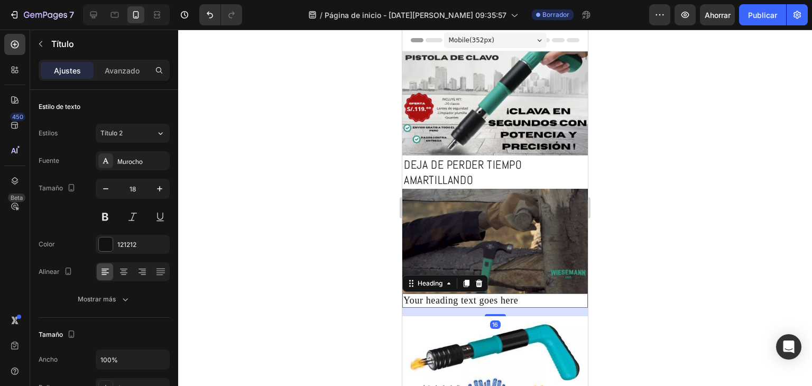
click at [526, 297] on h2 "Your heading text goes here" at bounding box center [494, 300] width 185 height 14
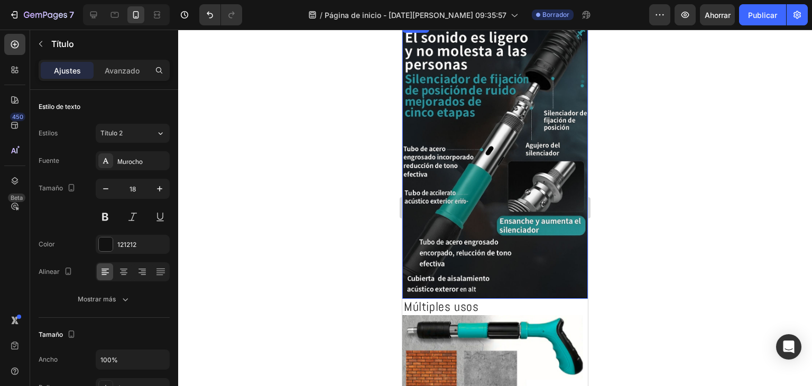
scroll to position [476, 0]
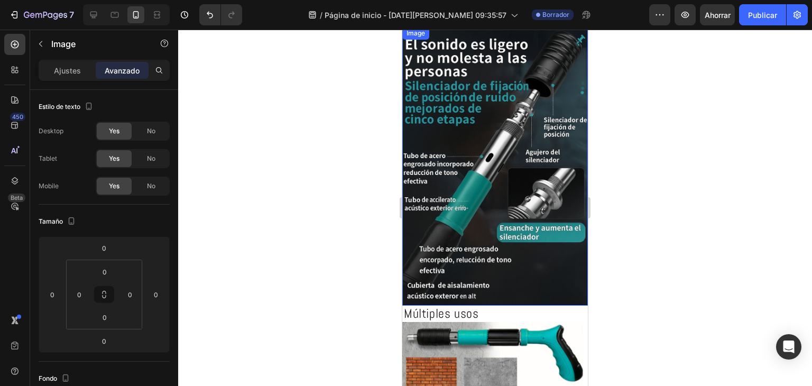
click at [495, 210] on img at bounding box center [494, 166] width 185 height 278
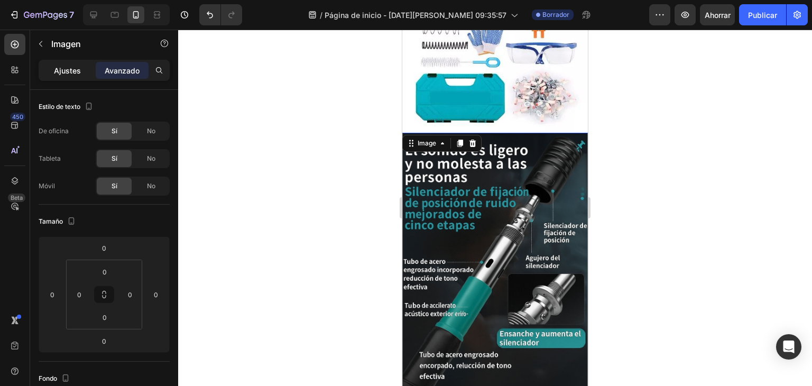
click at [57, 70] on font "Ajustes" at bounding box center [67, 70] width 27 height 9
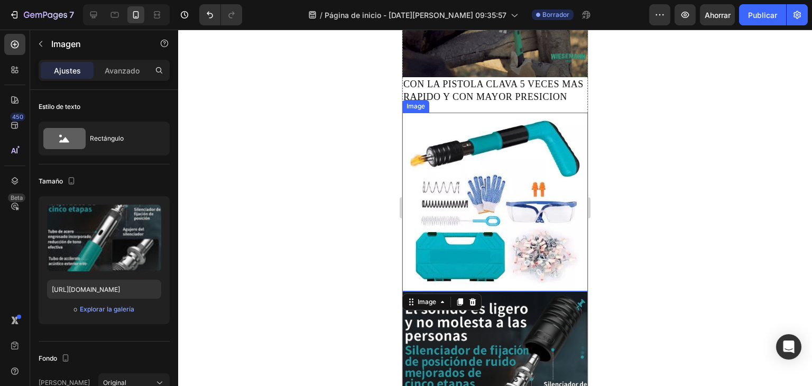
scroll to position [106, 0]
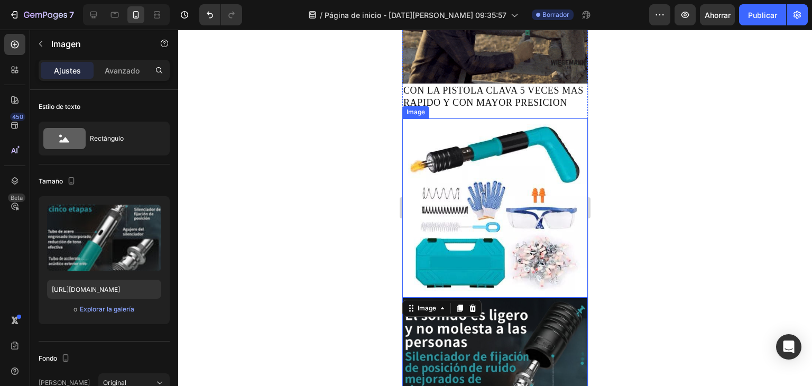
click at [494, 235] on img at bounding box center [494, 207] width 185 height 179
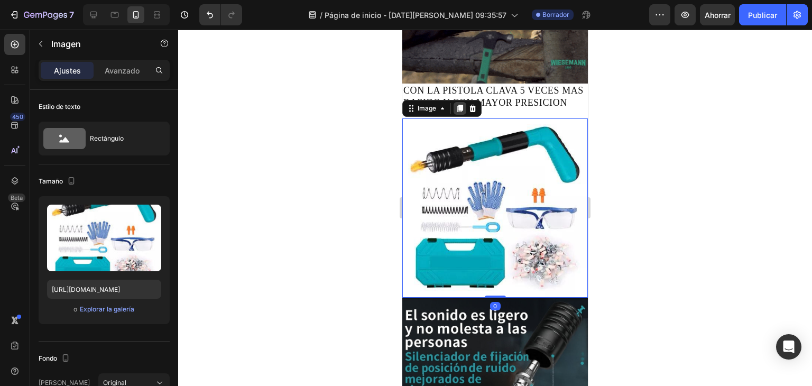
click at [461, 113] on icon at bounding box center [460, 108] width 6 height 7
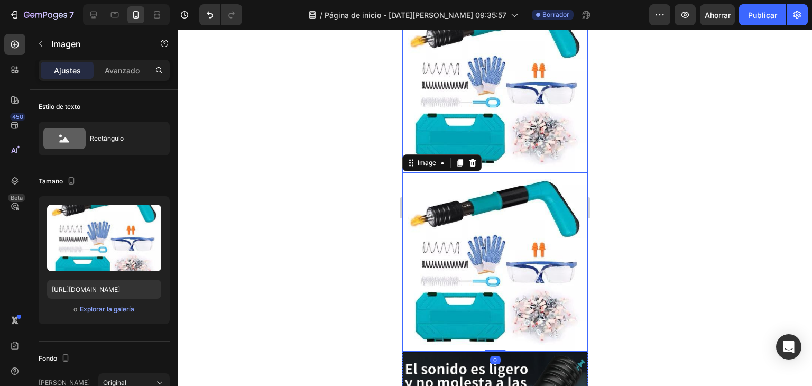
scroll to position [125, 0]
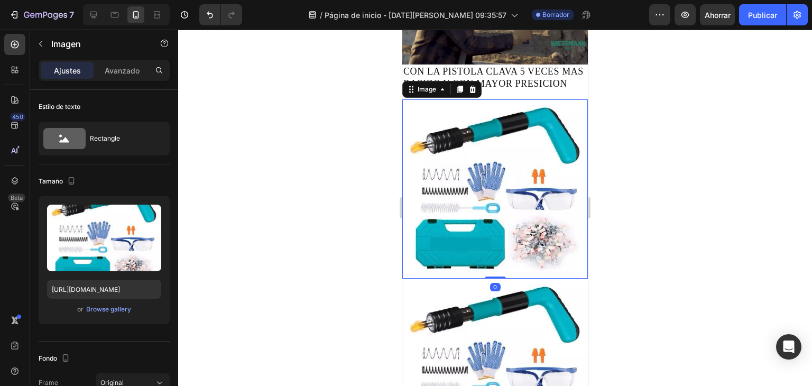
click at [486, 169] on img at bounding box center [494, 188] width 185 height 179
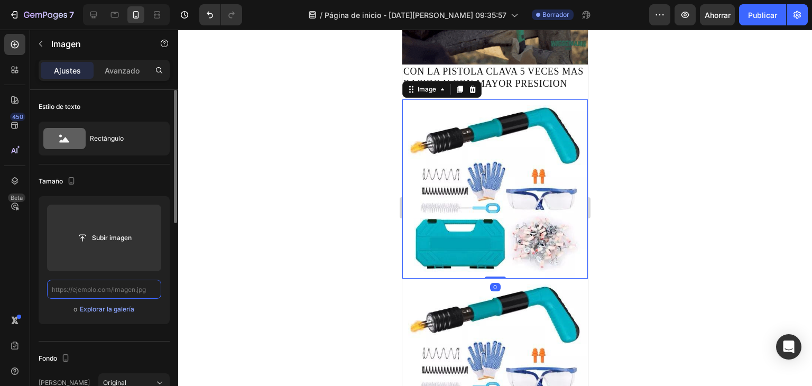
scroll to position [0, 0]
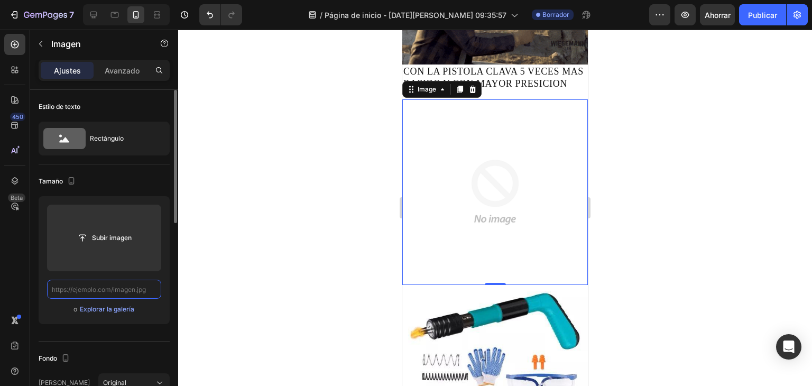
paste input "https://share.temu.com/PEOR1WgRx9A"
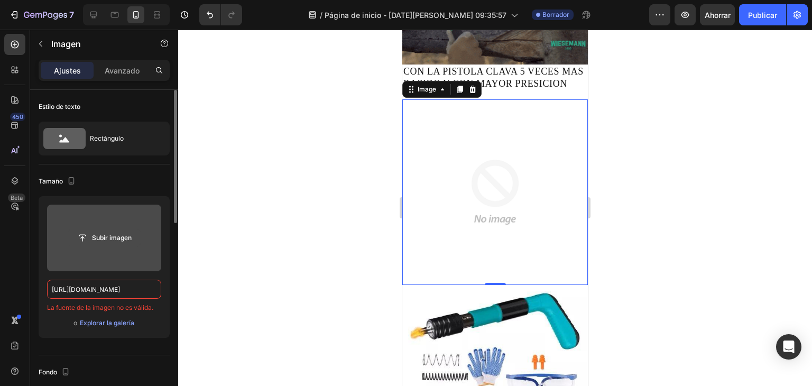
type input "https://share.temu.com/PEOR1WgRx9A"
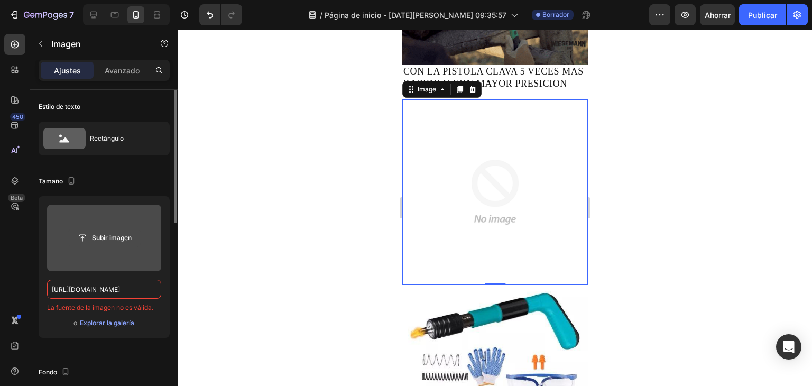
scroll to position [0, 0]
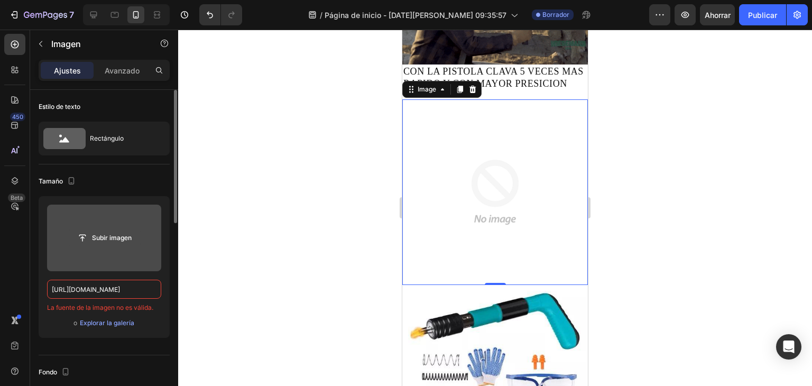
click at [118, 239] on input "file" at bounding box center [104, 238] width 71 height 18
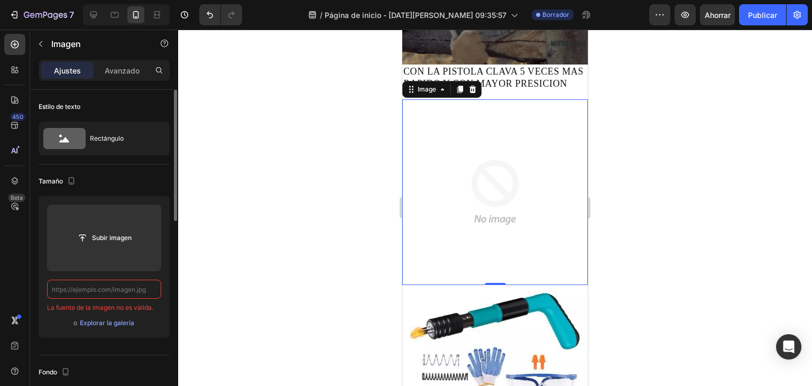
paste input "https://pin.it/4Qo9L1zjd"
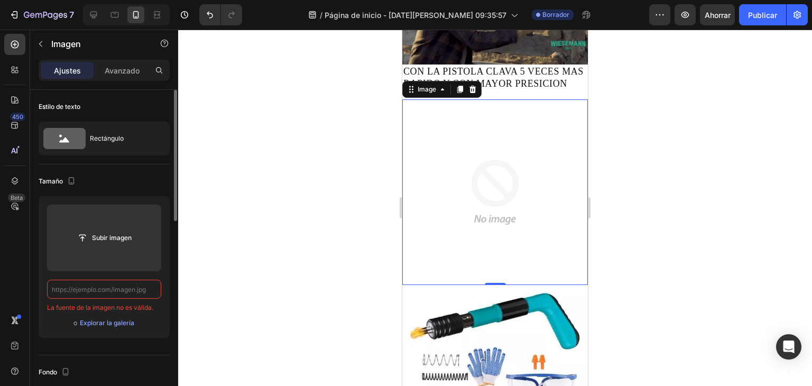
type input "https://pin.it/4Qo9L1zjd"
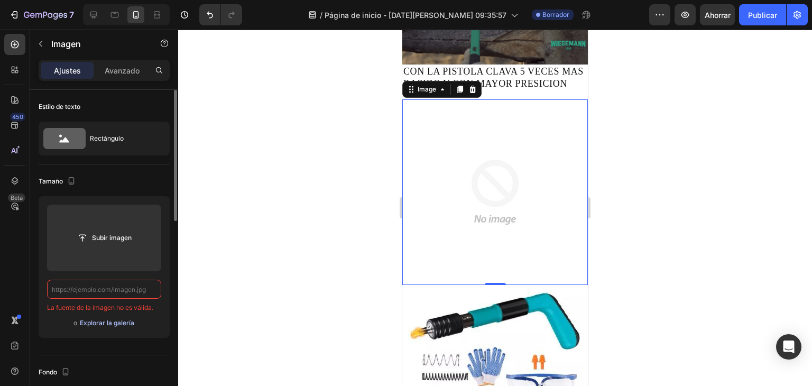
click at [108, 327] on button "Explorar la galería" at bounding box center [106, 323] width 55 height 11
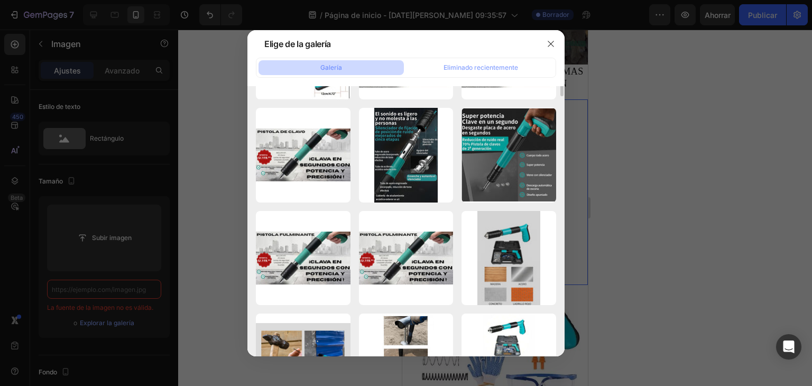
scroll to position [87, 0]
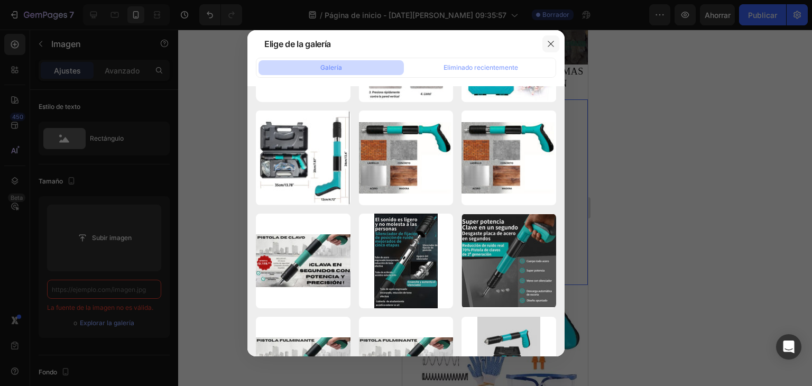
click at [545, 44] on button "button" at bounding box center [550, 43] width 17 height 17
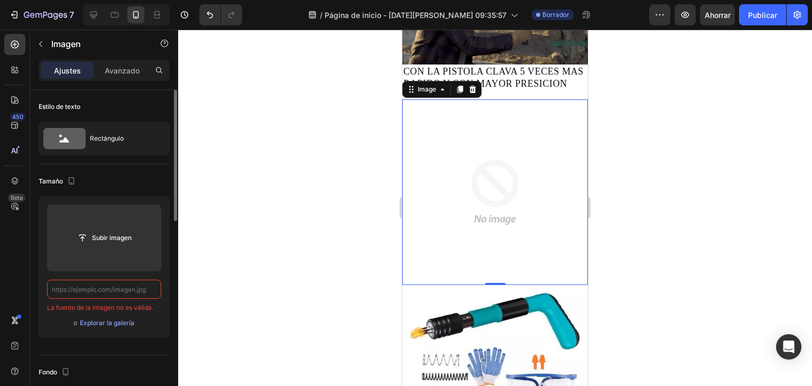
paste input "https://share.icloud.com/photos/033se-aL2zOTM3xPfjYkT_7uA"
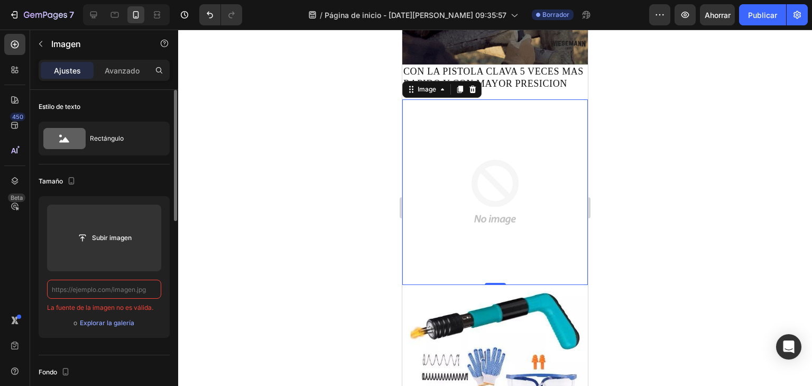
type input "https://share.icloud.com/photos/033se-aL2zOTM3xPfjYkT_7uA"
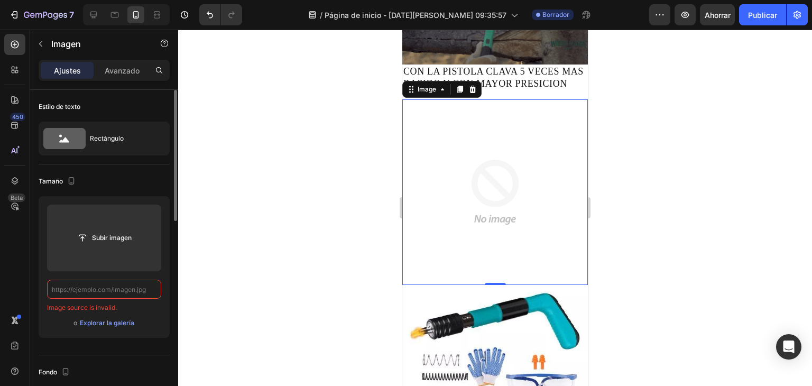
scroll to position [0, 0]
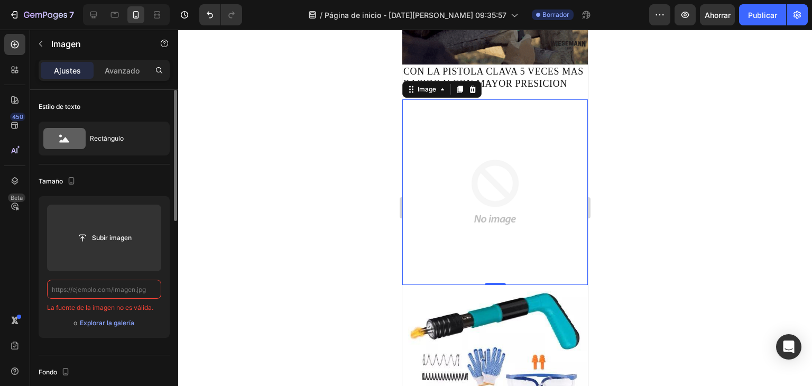
drag, startPoint x: 104, startPoint y: 292, endPoint x: 74, endPoint y: 285, distance: 31.0
click at [74, 285] on input "text" at bounding box center [104, 289] width 114 height 19
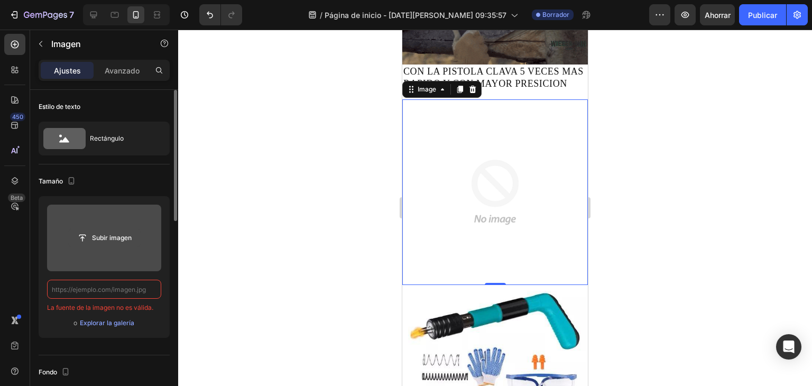
click at [81, 235] on input "file" at bounding box center [104, 238] width 71 height 18
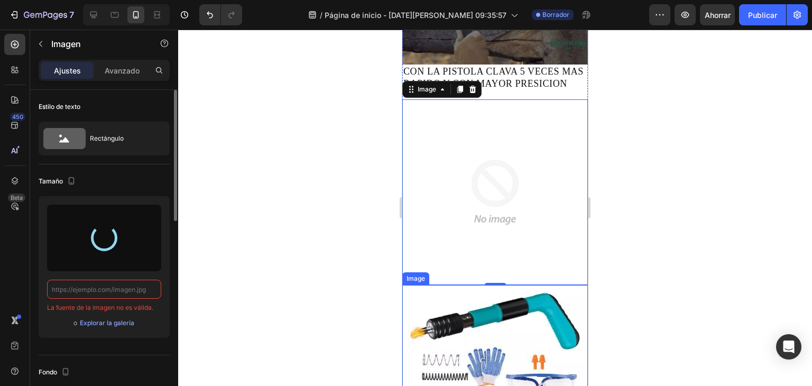
type input "https://cdn.shopify.com/s/files/1/0674/1999/6347/files/gempages_580406581540160…"
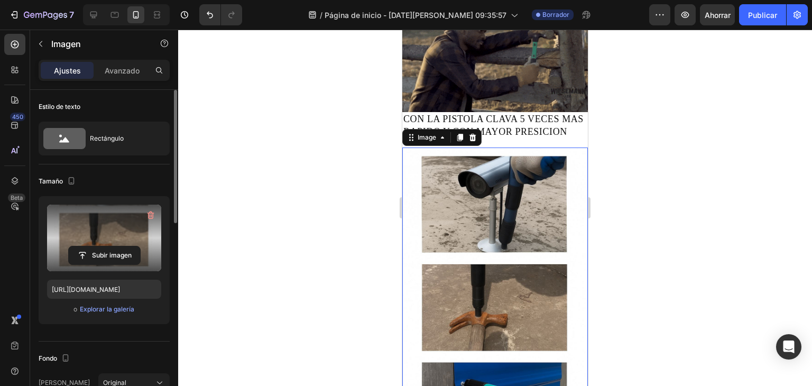
scroll to position [178, 0]
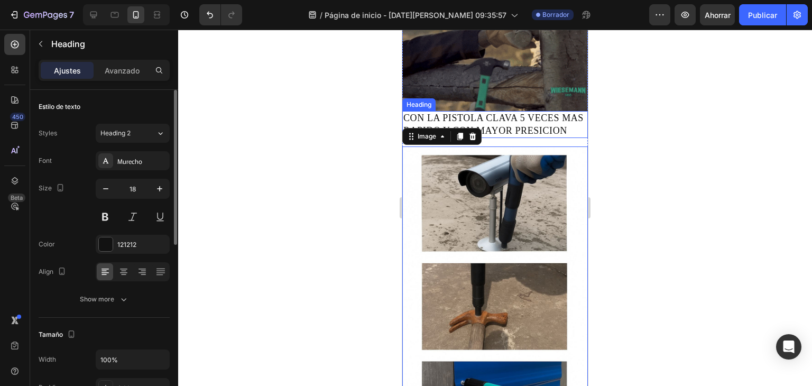
click at [481, 116] on h2 "CON LA PISTOLA CLAVA 5 VECES MAS RAPIDO Y CON MAYOR PRESICION" at bounding box center [494, 124] width 185 height 27
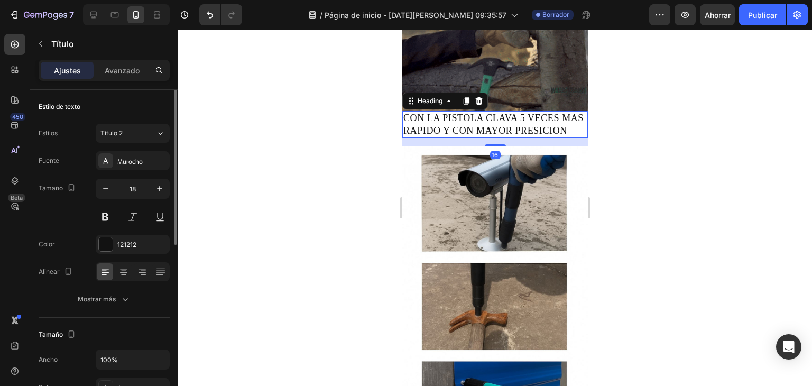
click at [481, 116] on h2 "CON LA PISTOLA CLAVA 5 VECES MAS RAPIDO Y CON MAYOR PRESICION" at bounding box center [494, 124] width 185 height 27
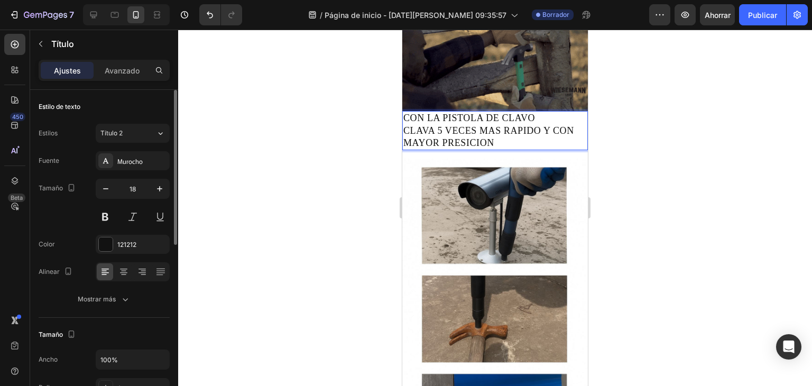
click at [408, 123] on p "CON LA PISTOLA DE CLAVO CLAVA 5 VECES MAS RAPIDO Y CON MAYOR PRESICION" at bounding box center [494, 130] width 183 height 37
click at [531, 141] on p "CON LA PISTOLA DE CLAVO CLAVA 5 VECES MAS RAPIDO Y CON MAYOR PRESICION" at bounding box center [494, 130] width 183 height 37
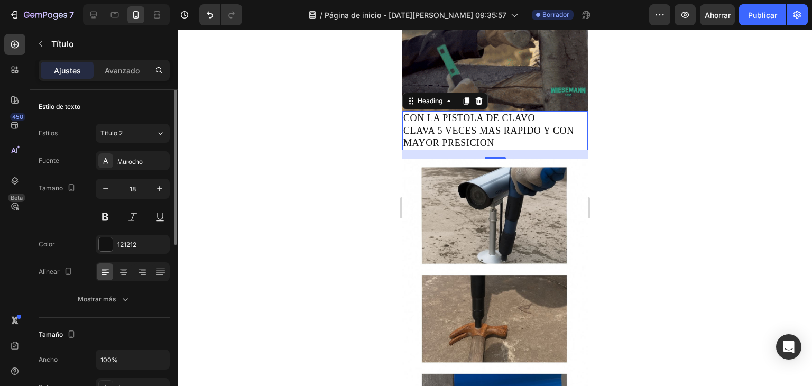
click at [616, 210] on div at bounding box center [495, 208] width 634 height 356
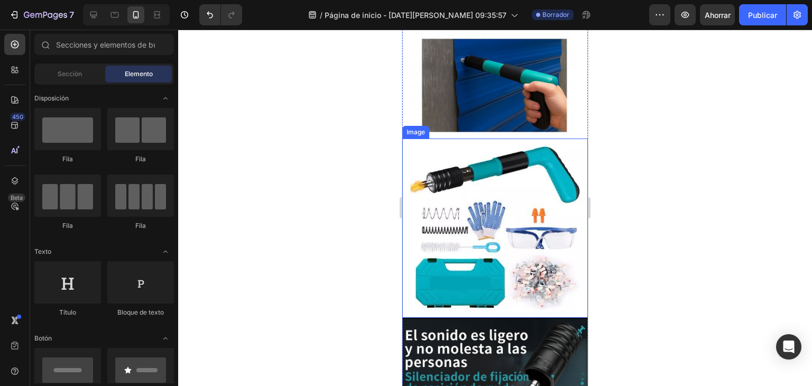
scroll to position [389, 0]
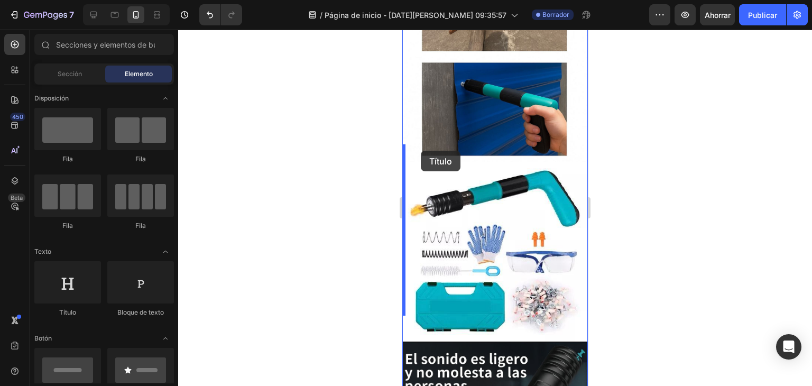
drag, startPoint x: 469, startPoint y: 318, endPoint x: 421, endPoint y: 151, distance: 174.3
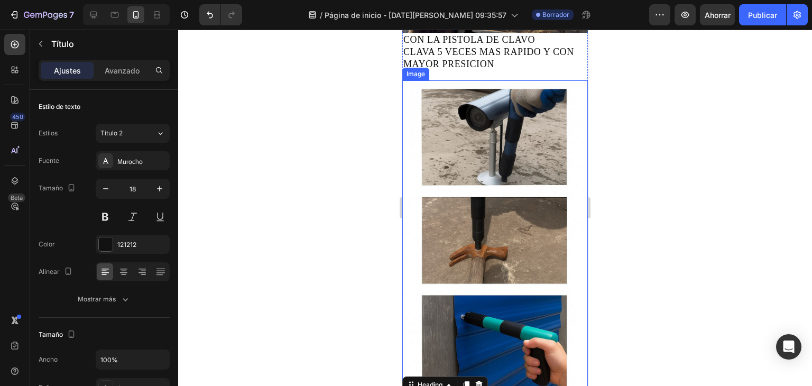
scroll to position [211, 0]
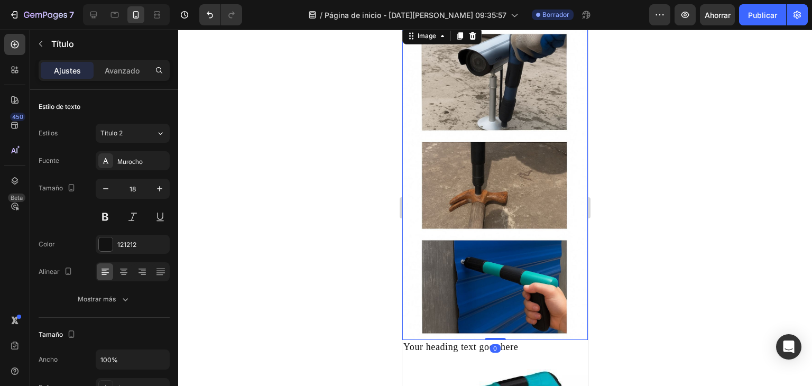
click at [495, 237] on img at bounding box center [494, 182] width 185 height 315
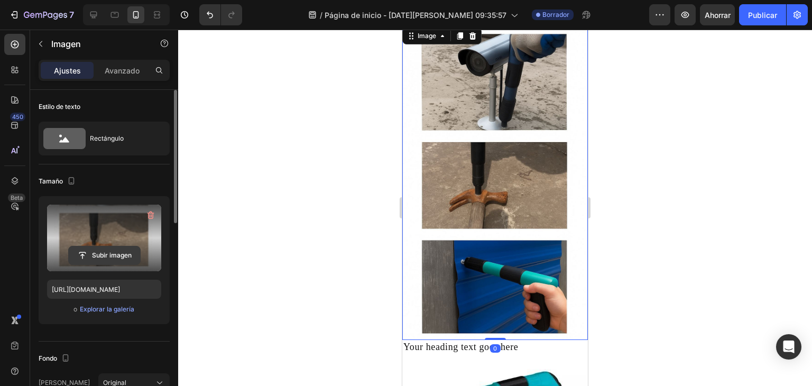
click at [95, 258] on input "file" at bounding box center [104, 255] width 71 height 18
drag, startPoint x: 102, startPoint y: 310, endPoint x: 145, endPoint y: 284, distance: 50.5
click at [145, 284] on div "Subir imagen https://cdn.shopify.com/s/files/1/0674/1999/6347/files/gempages_58…" at bounding box center [104, 260] width 131 height 128
click at [113, 258] on input "file" at bounding box center [104, 255] width 71 height 18
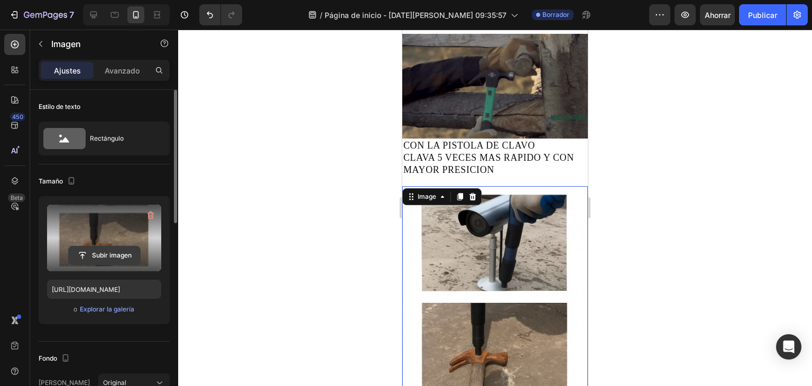
scroll to position [159, 0]
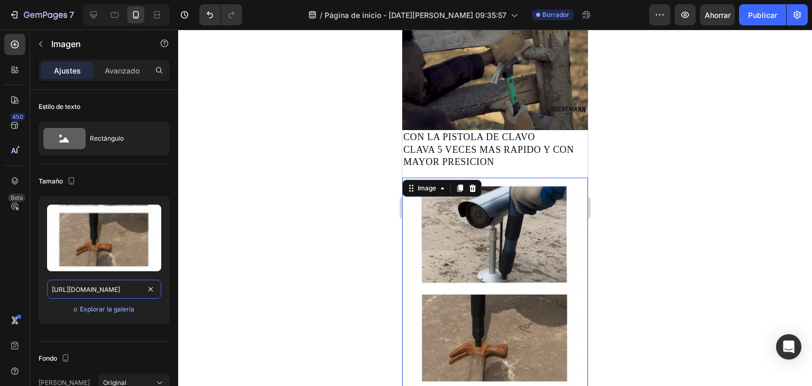
click at [90, 293] on input "https://cdn.shopify.com/s/files/1/0674/1999/6347/files/gempages_580406581540160…" at bounding box center [104, 289] width 114 height 19
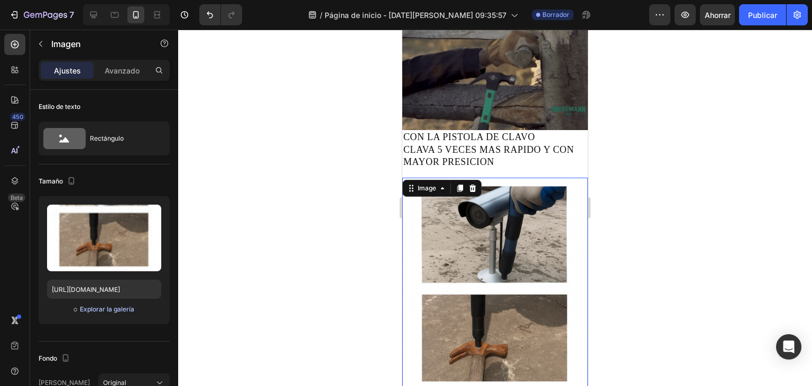
click at [82, 313] on button "Explorar la galería" at bounding box center [106, 309] width 55 height 11
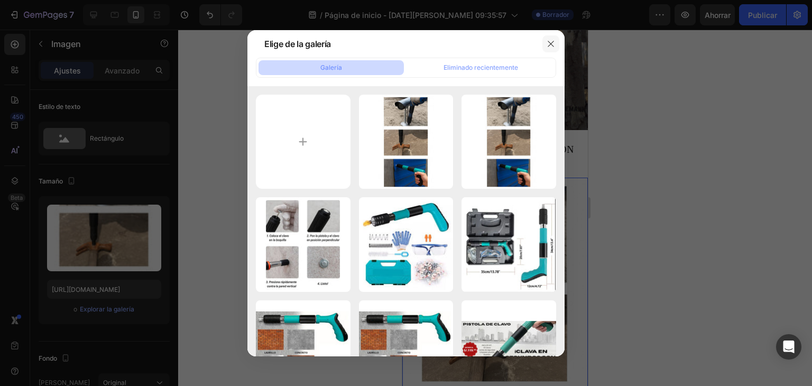
click at [556, 41] on button "button" at bounding box center [550, 43] width 17 height 17
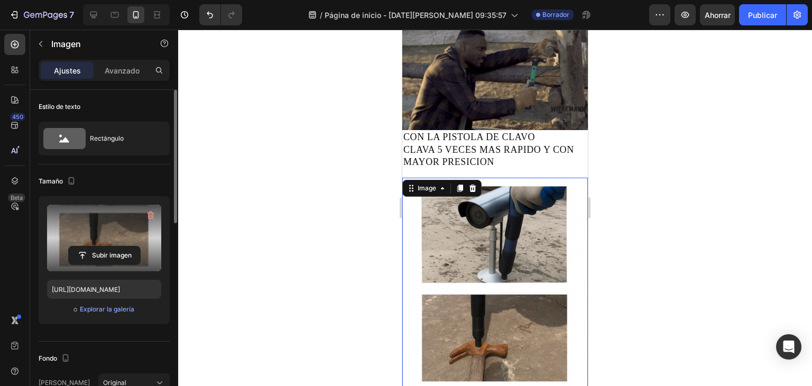
click at [118, 216] on label at bounding box center [104, 237] width 114 height 67
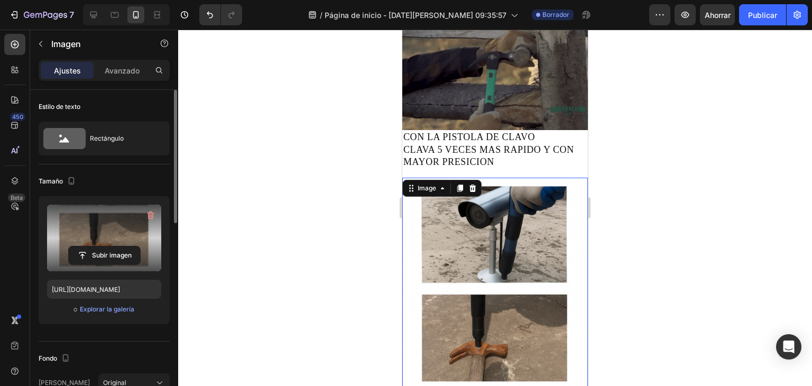
click at [118, 246] on input "file" at bounding box center [104, 255] width 71 height 18
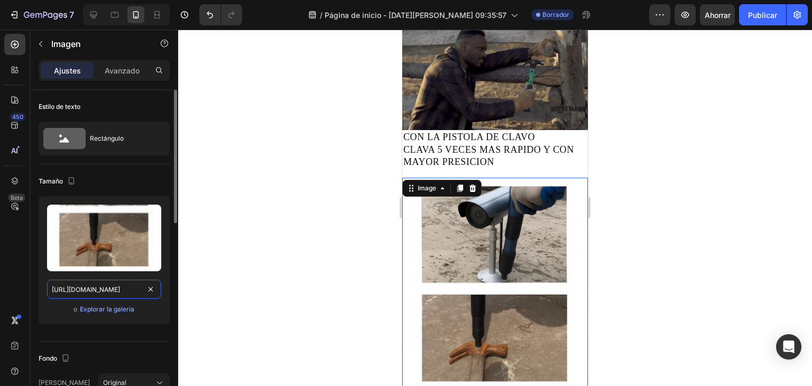
click at [78, 290] on input "https://cdn.shopify.com/s/files/1/0674/1999/6347/files/gempages_580406581540160…" at bounding box center [104, 289] width 114 height 19
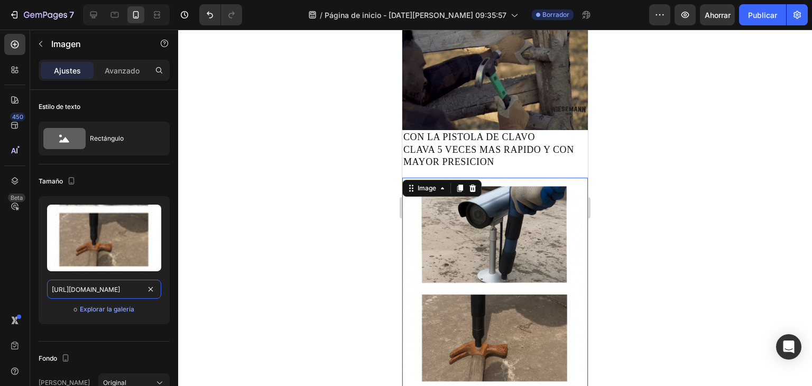
scroll to position [211, 0]
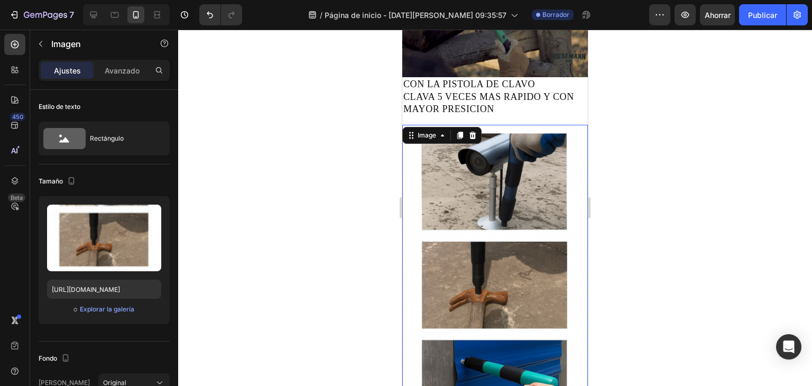
click at [478, 261] on img at bounding box center [494, 282] width 185 height 315
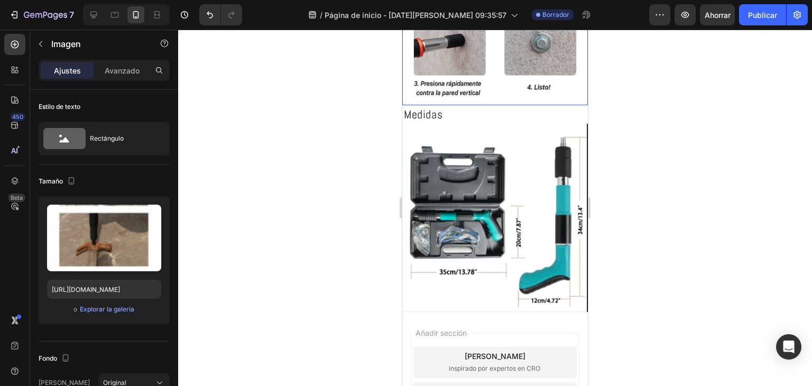
scroll to position [1506, 0]
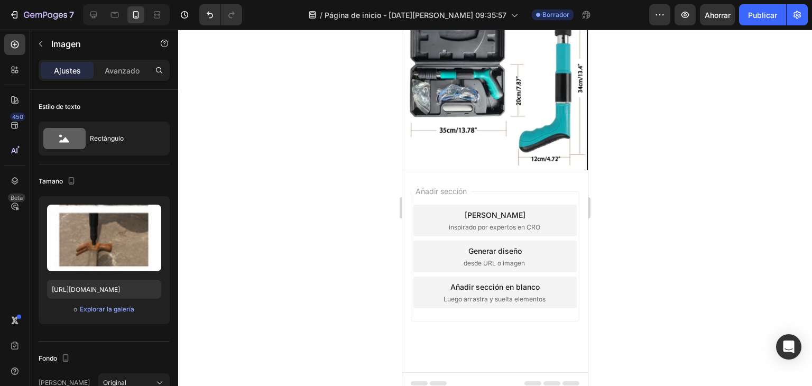
drag, startPoint x: 157, startPoint y: 171, endPoint x: 230, endPoint y: 197, distance: 78.1
click at [179, 0] on div "7 / Página de inicio - 26 de agosto, 09:35:57 Borrador Avance Ahorrar Publicar …" at bounding box center [406, 0] width 812 height 0
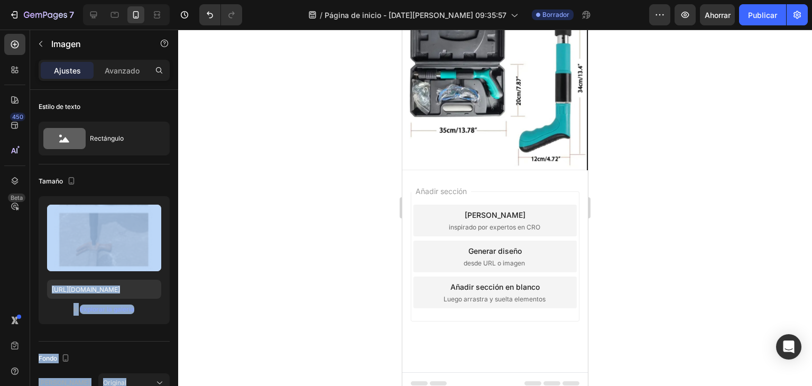
click at [226, 219] on div at bounding box center [495, 208] width 634 height 356
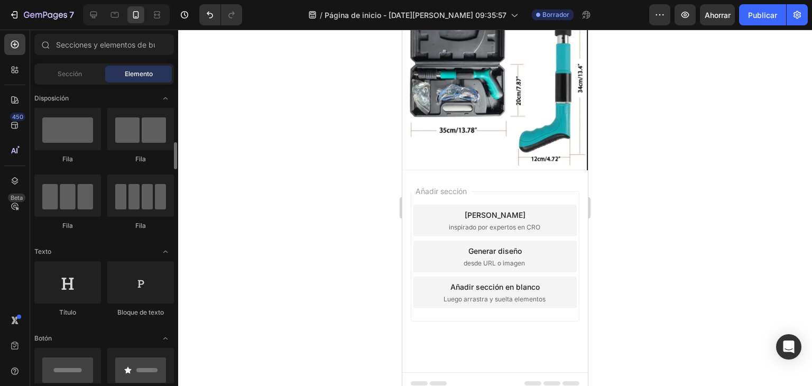
scroll to position [159, 0]
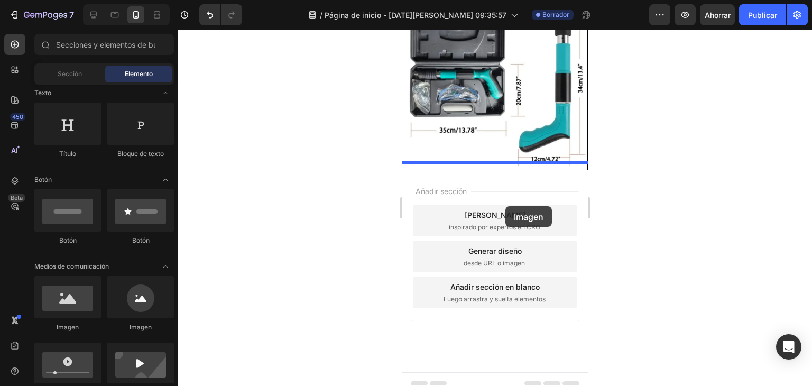
drag, startPoint x: 480, startPoint y: 329, endPoint x: 505, endPoint y: 206, distance: 125.7
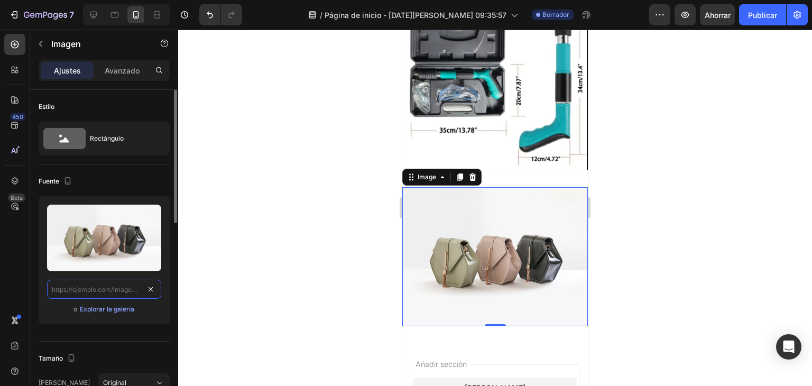
scroll to position [0, 0]
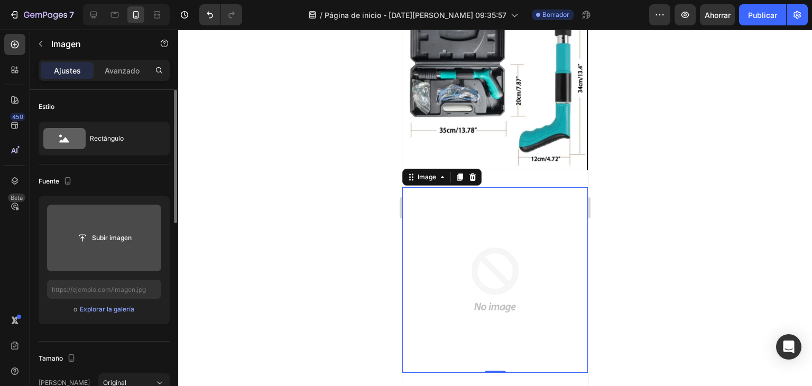
click at [103, 244] on input "file" at bounding box center [104, 238] width 71 height 18
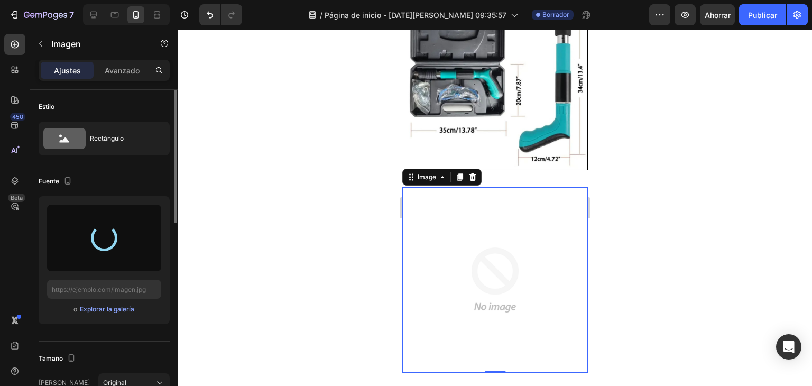
type input "https://cdn.shopify.com/s/files/1/0674/1999/6347/files/gempages_580406581540160…"
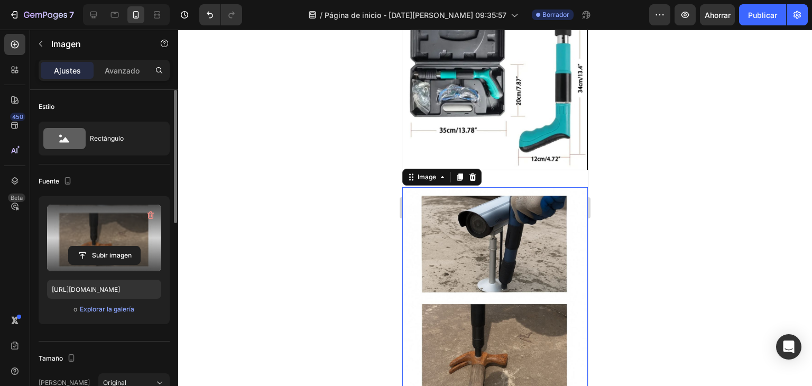
click at [120, 229] on label at bounding box center [104, 237] width 114 height 67
click at [120, 246] on input "file" at bounding box center [104, 255] width 71 height 18
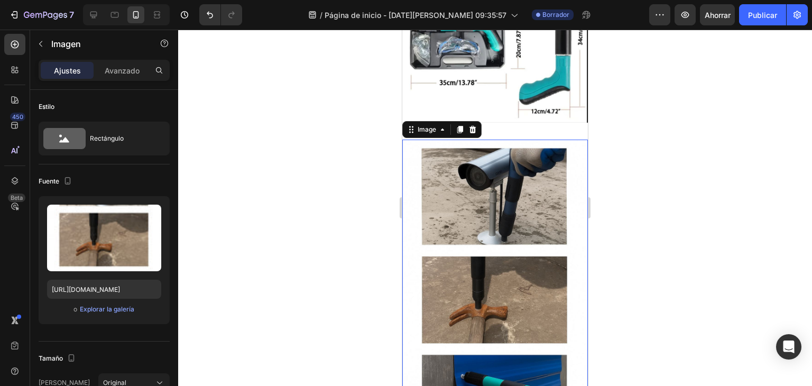
scroll to position [1612, 0]
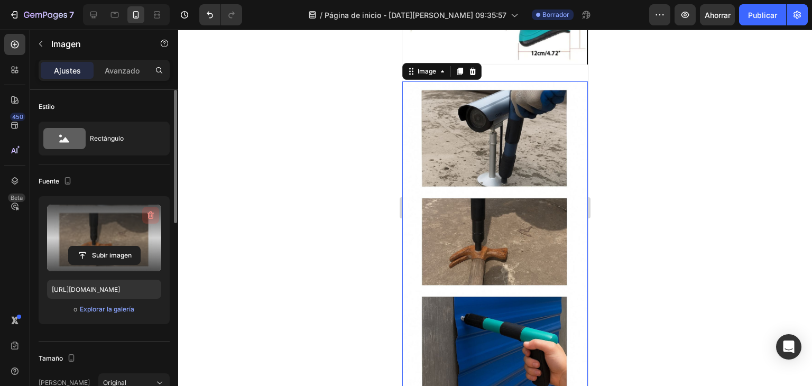
click at [146, 212] on icon "button" at bounding box center [150, 215] width 11 height 11
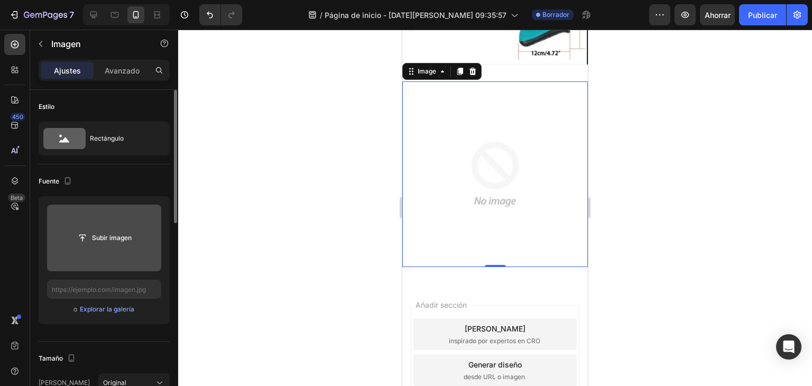
click at [98, 234] on input "file" at bounding box center [104, 238] width 71 height 18
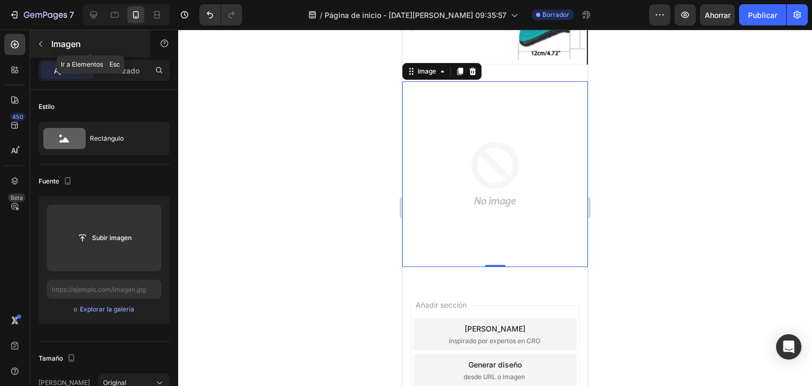
click at [31, 40] on div "Imagen" at bounding box center [90, 43] width 120 height 27
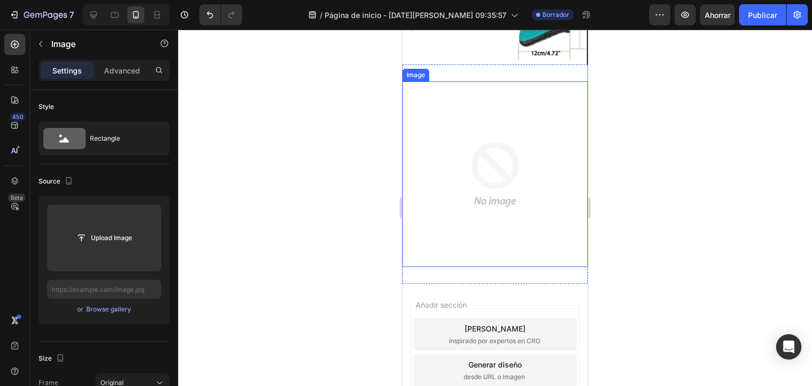
click at [497, 187] on img at bounding box center [494, 173] width 185 height 185
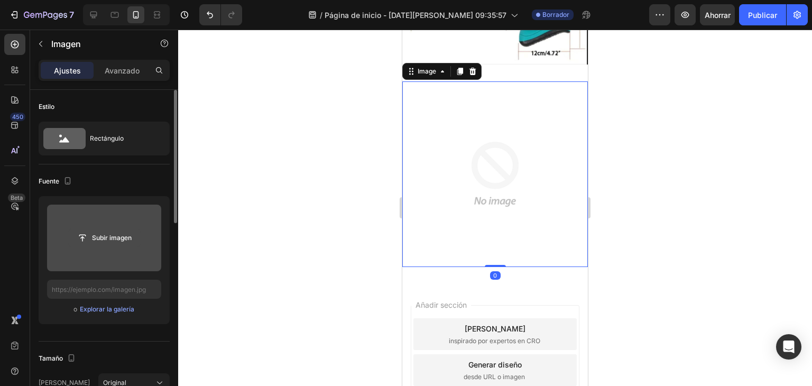
click at [85, 244] on input "file" at bounding box center [104, 238] width 71 height 18
click at [119, 243] on input "file" at bounding box center [104, 238] width 71 height 18
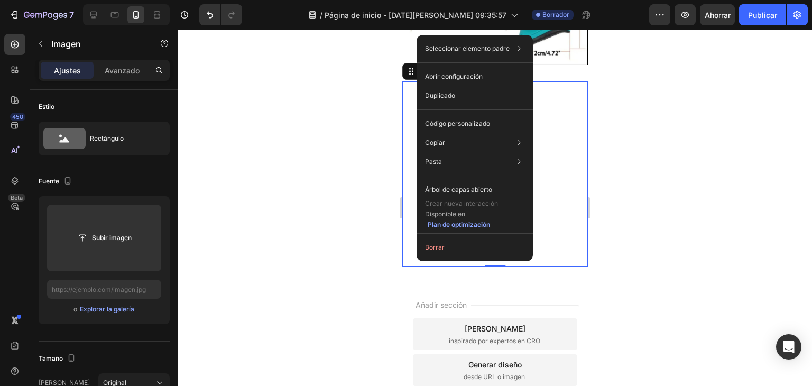
click at [362, 246] on div at bounding box center [495, 208] width 634 height 356
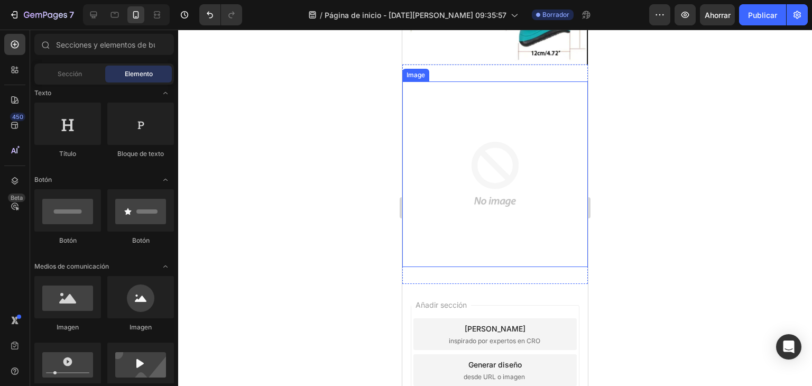
scroll to position [1506, 0]
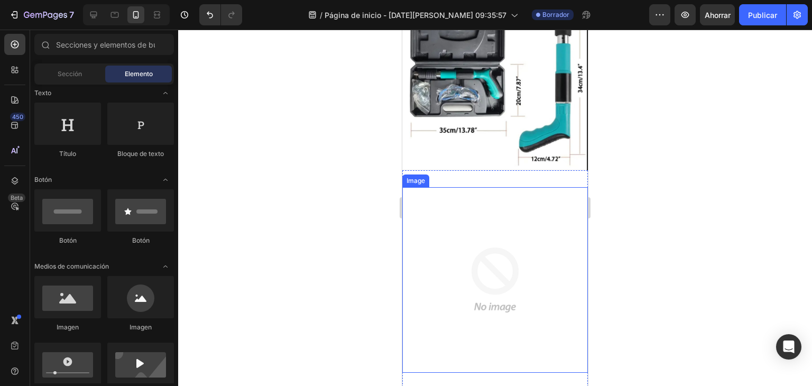
click at [435, 304] on img at bounding box center [494, 279] width 185 height 185
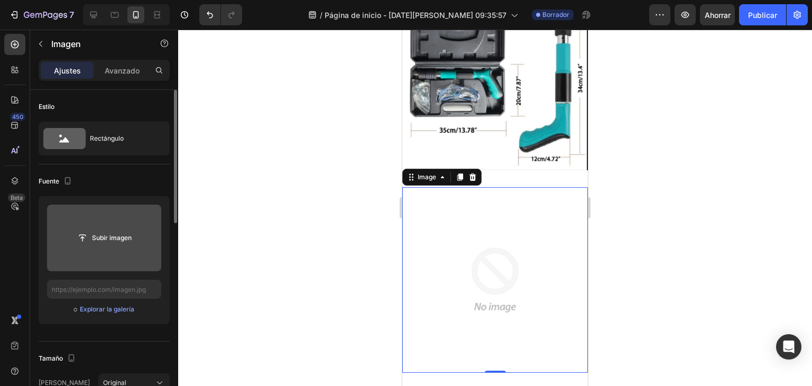
click at [100, 242] on input "file" at bounding box center [104, 238] width 71 height 18
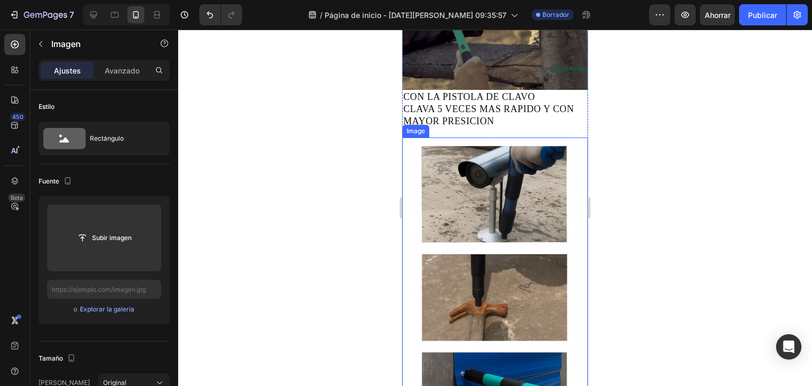
scroll to position [79, 0]
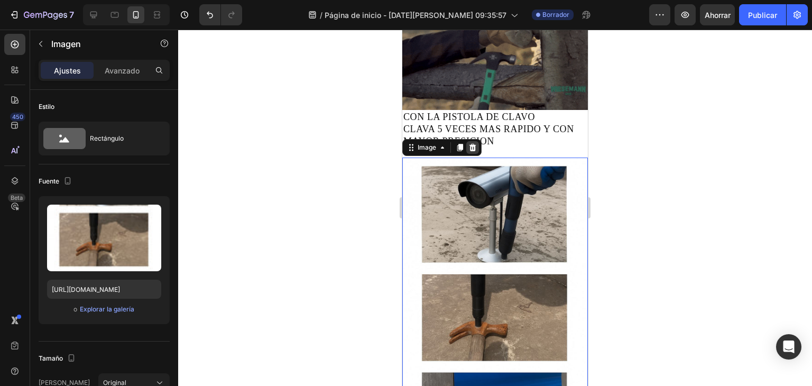
click at [467, 142] on div at bounding box center [472, 147] width 13 height 13
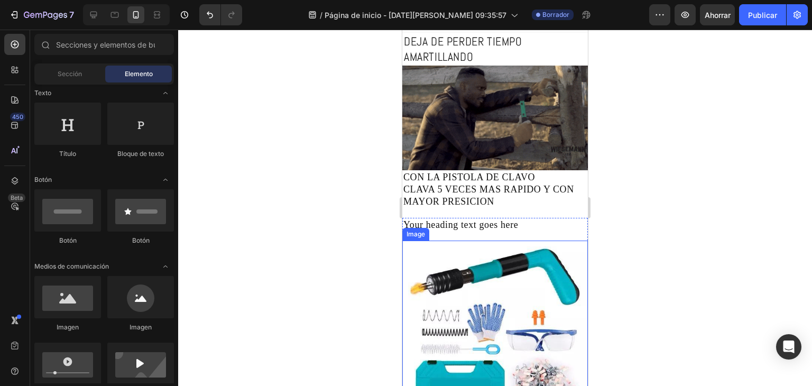
scroll to position [0, 0]
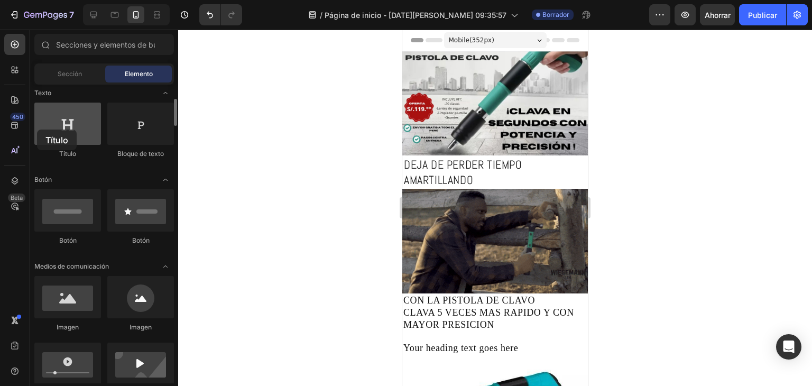
click at [37, 129] on div at bounding box center [67, 124] width 67 height 42
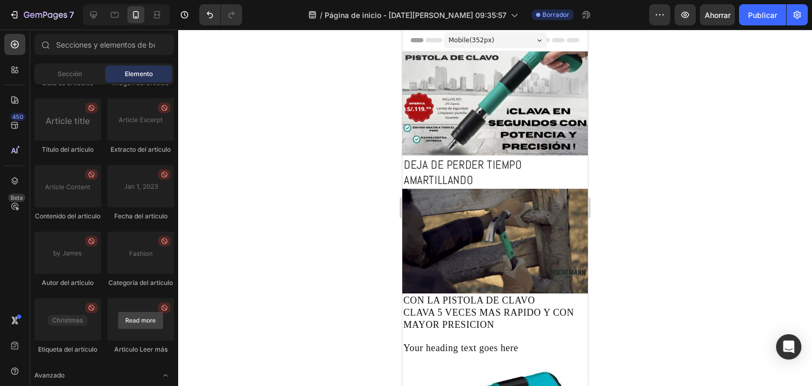
scroll to position [2995, 0]
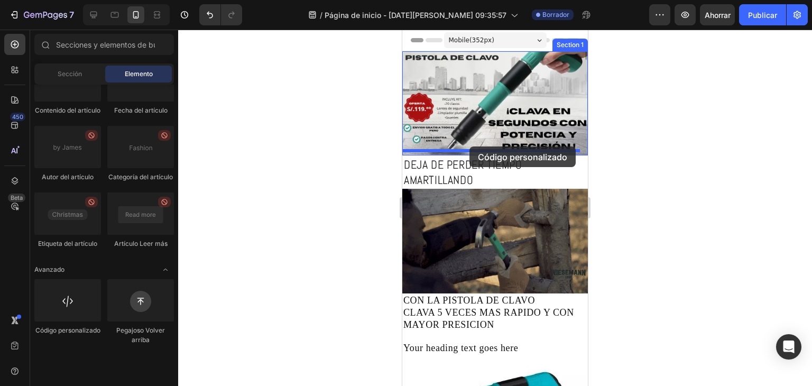
drag, startPoint x: 444, startPoint y: 362, endPoint x: 469, endPoint y: 146, distance: 217.0
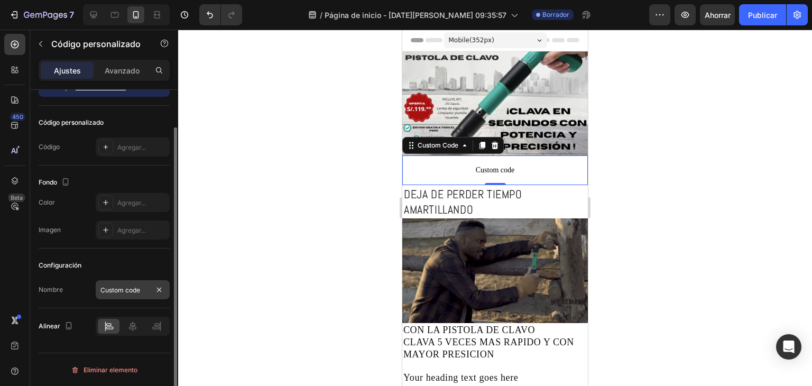
scroll to position [0, 0]
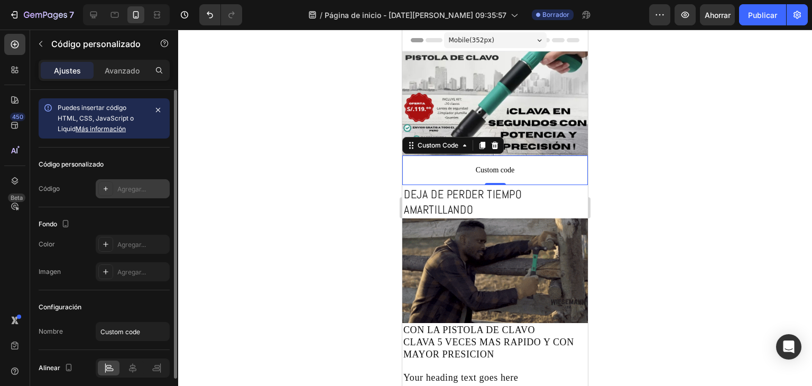
click at [114, 191] on div "Agregar..." at bounding box center [133, 188] width 74 height 19
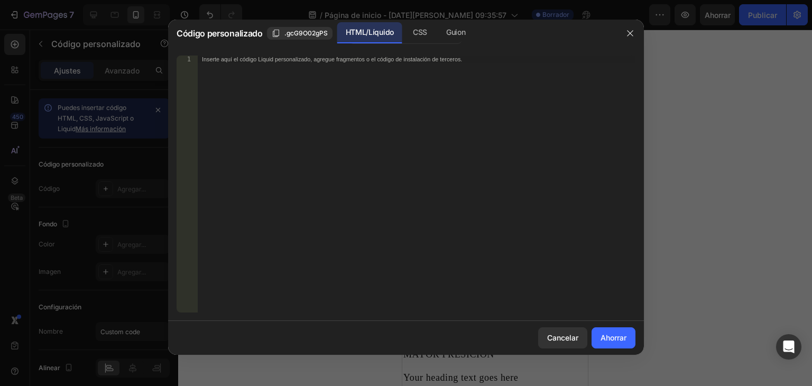
drag, startPoint x: 349, startPoint y: 48, endPoint x: 290, endPoint y: 58, distance: 59.5
paste textarea "<div class="_rsi-cod-form-is-gempage"></div><div class="_rsi-cod-form-gempages-…"
type textarea "<div class="_rsi-cod-form-is-gempage"></div><div class="_rsi-cod-form-gempages-…"
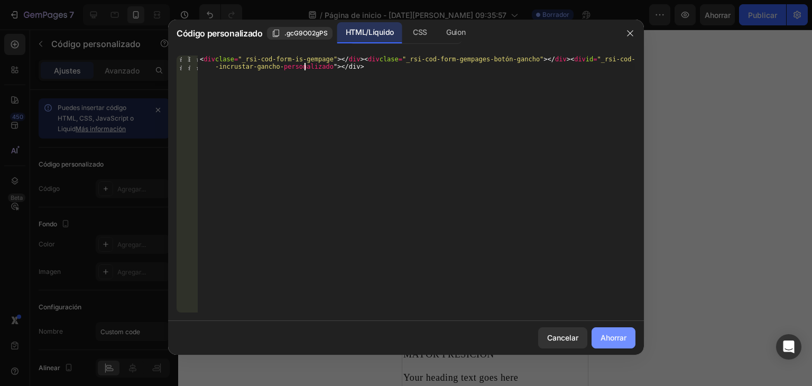
click at [614, 333] on font "Ahorrar" at bounding box center [613, 337] width 26 height 9
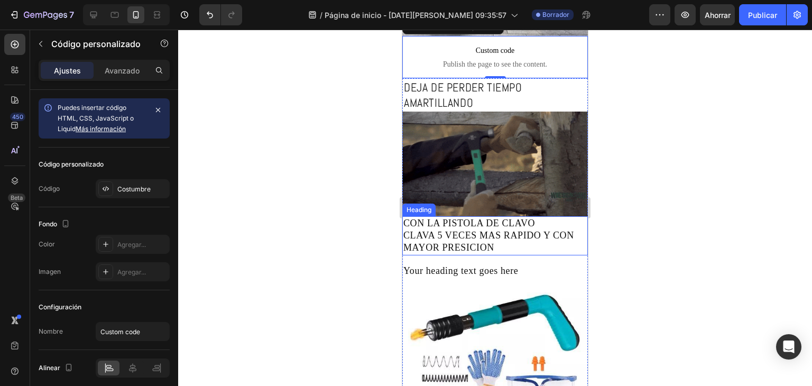
scroll to position [159, 0]
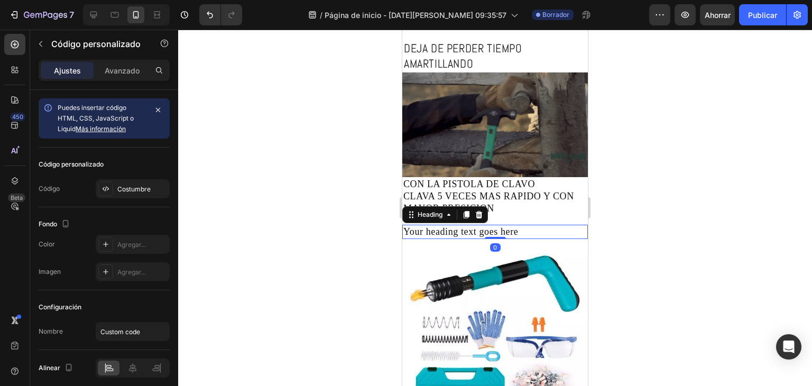
click at [510, 225] on h2 "Your heading text goes here" at bounding box center [494, 232] width 185 height 14
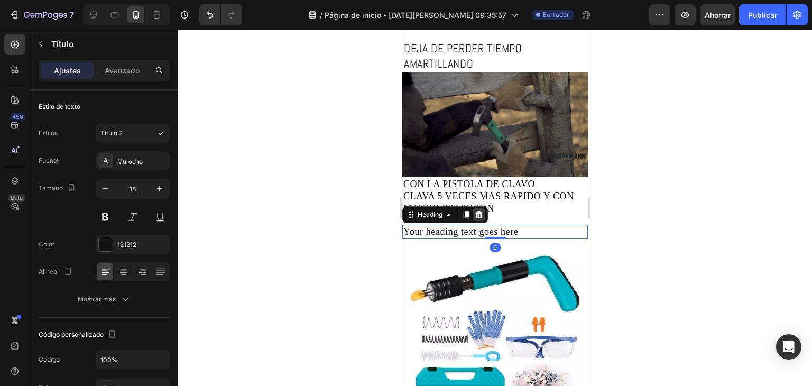
click at [477, 210] on icon at bounding box center [479, 214] width 8 height 8
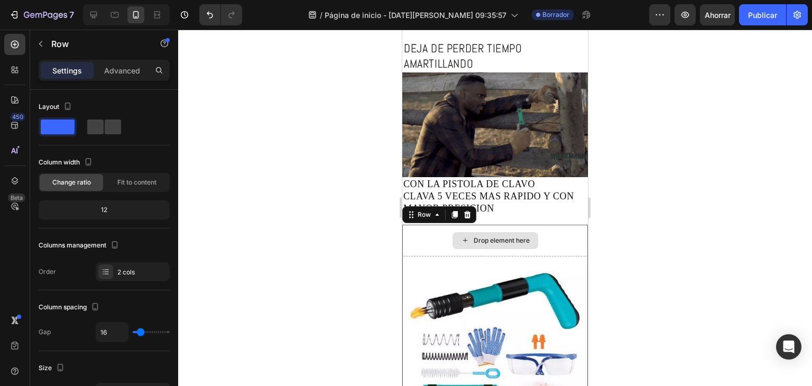
click at [487, 225] on div "Drop element here" at bounding box center [494, 241] width 185 height 32
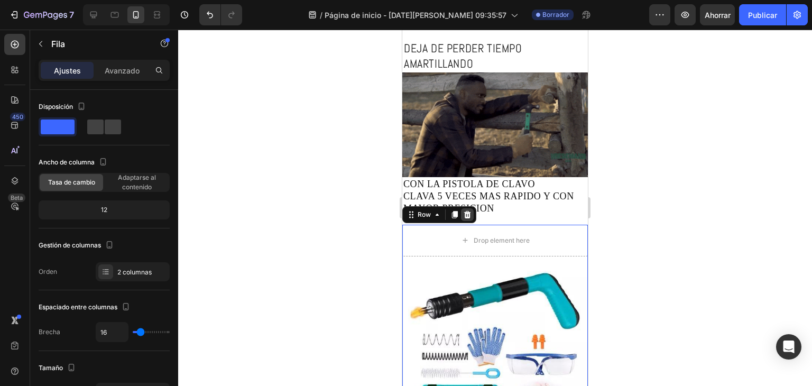
click at [467, 211] on icon at bounding box center [467, 214] width 7 height 7
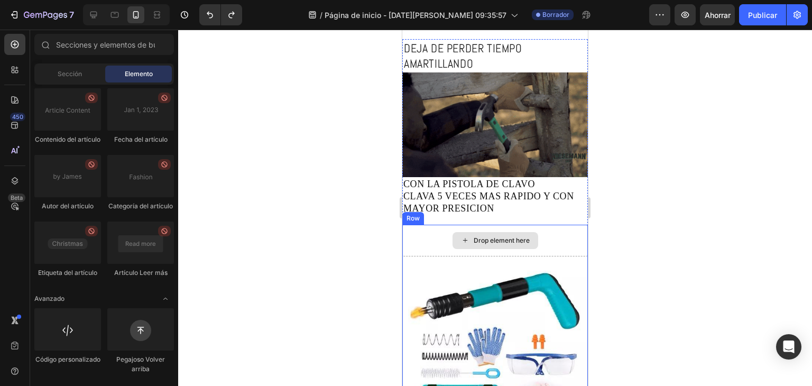
click at [524, 236] on div "Drop element here" at bounding box center [501, 240] width 56 height 8
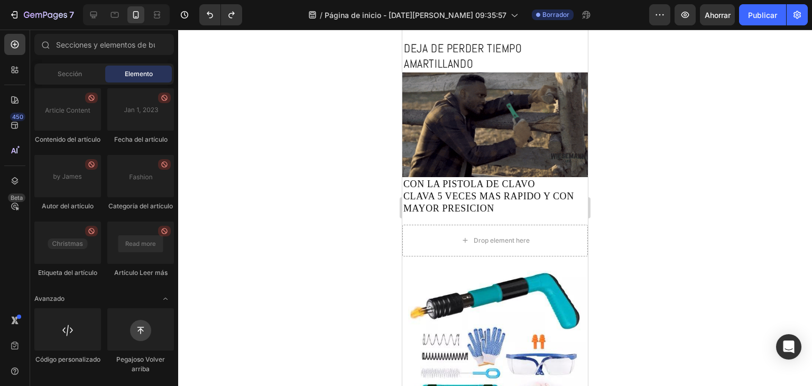
click at [597, 253] on div at bounding box center [495, 208] width 634 height 356
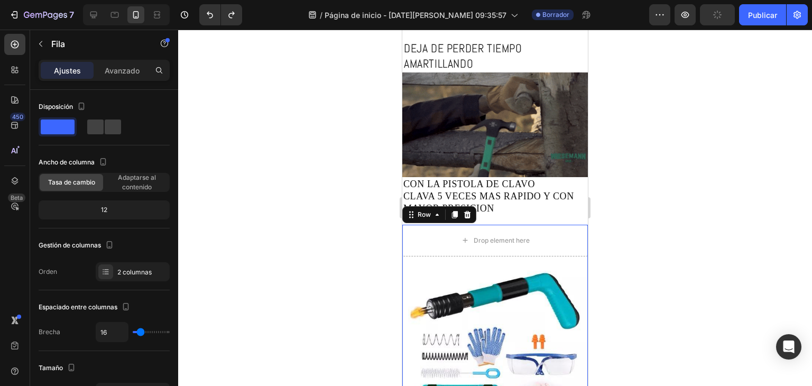
click at [545, 253] on div "Drop element here Image Row 16" at bounding box center [494, 334] width 185 height 219
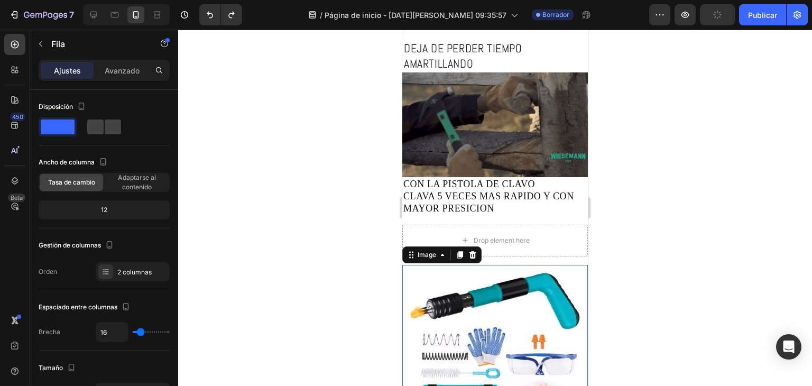
click at [550, 265] on img at bounding box center [494, 354] width 185 height 179
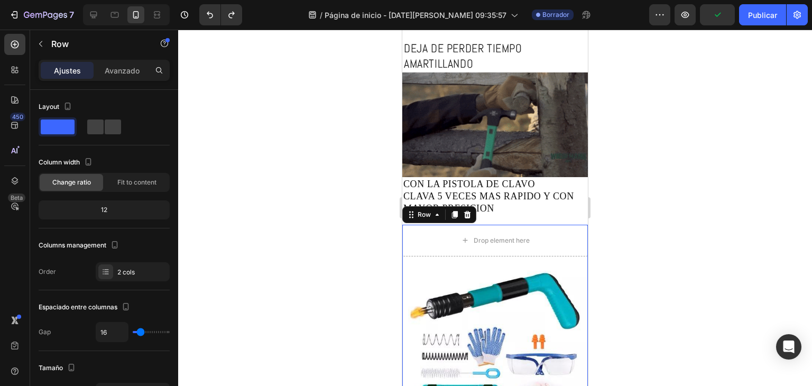
click at [554, 247] on div "Drop element here Image Row 16" at bounding box center [494, 334] width 185 height 219
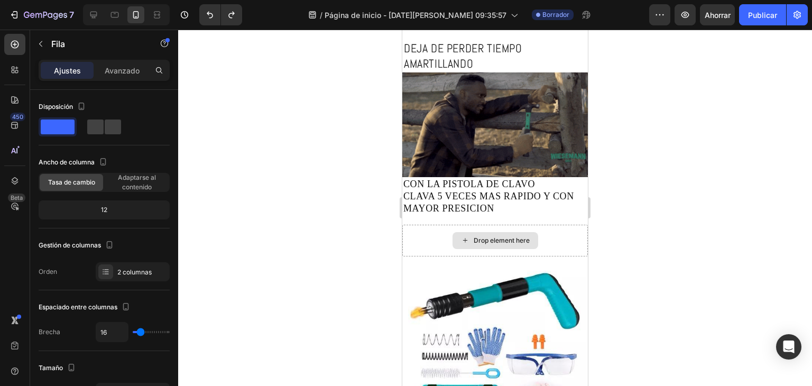
click at [477, 238] on div "Drop element here" at bounding box center [495, 240] width 86 height 17
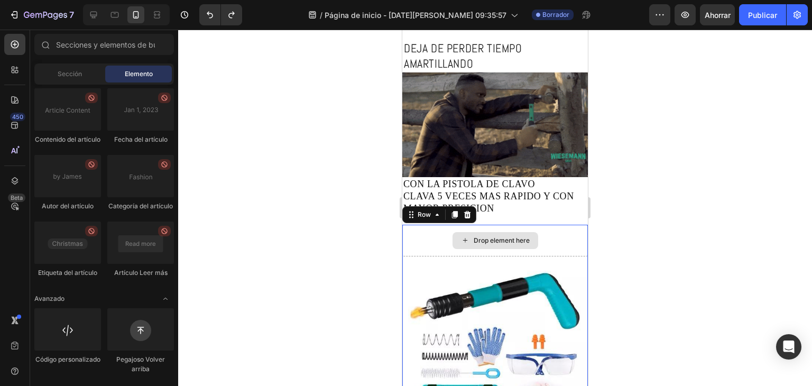
click at [485, 243] on div "Drop element here" at bounding box center [494, 241] width 185 height 32
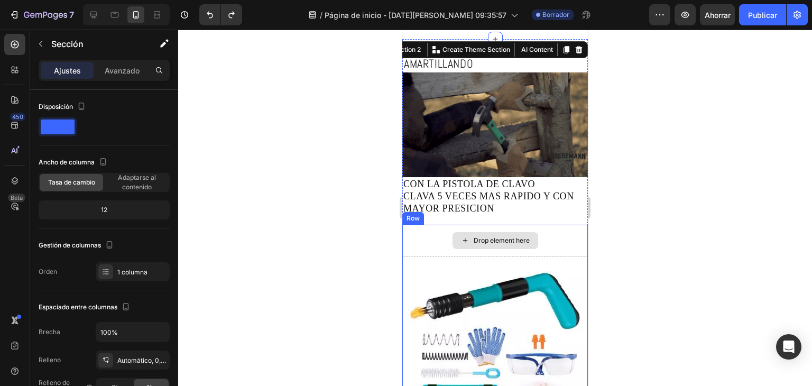
click at [492, 225] on div "Drop element here" at bounding box center [494, 241] width 185 height 32
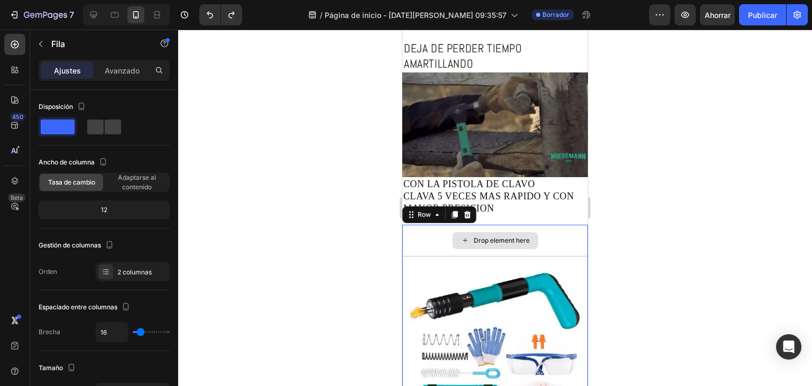
click at [540, 239] on div "Drop element here" at bounding box center [494, 241] width 185 height 32
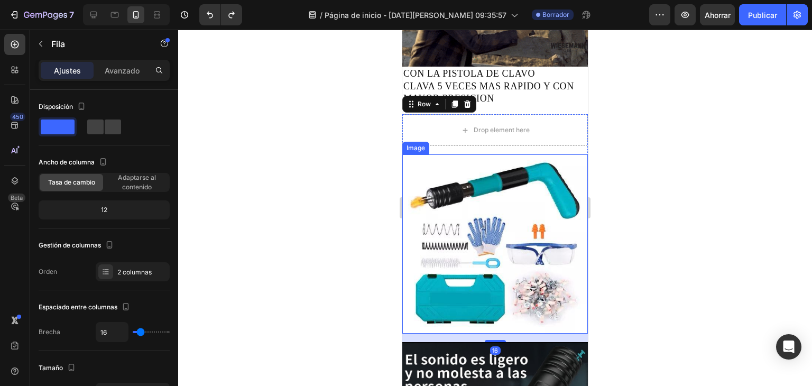
scroll to position [370, 0]
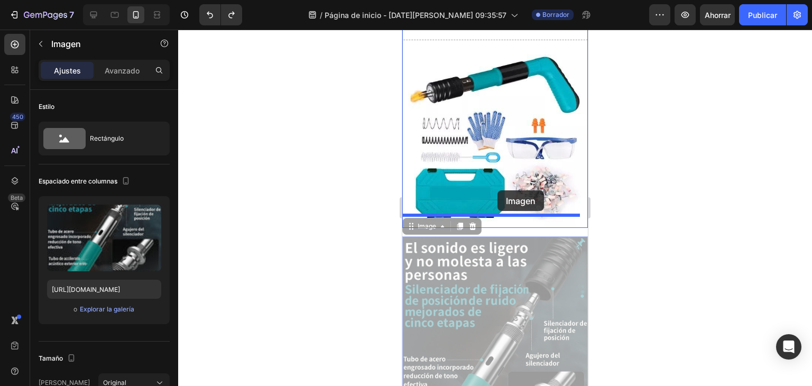
drag, startPoint x: 498, startPoint y: 225, endPoint x: 497, endPoint y: 190, distance: 34.4
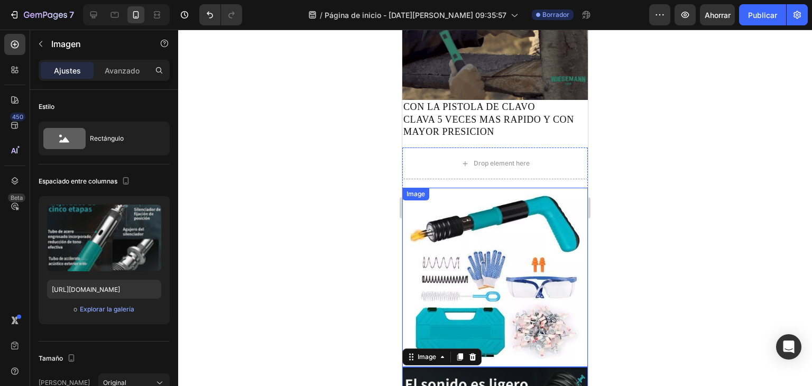
scroll to position [211, 0]
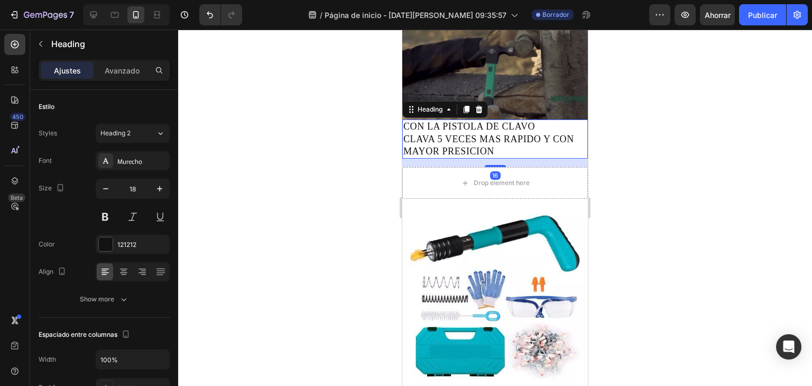
click at [487, 149] on h2 "CON LA PISTOLA DE CLAVO CLAVA 5 VECES MAS RAPIDO Y CON MAYOR PRESICION" at bounding box center [494, 138] width 185 height 39
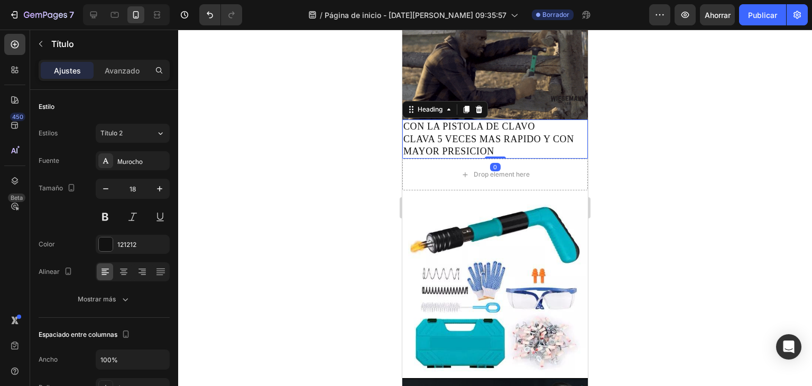
drag, startPoint x: 492, startPoint y: 160, endPoint x: 492, endPoint y: 141, distance: 19.6
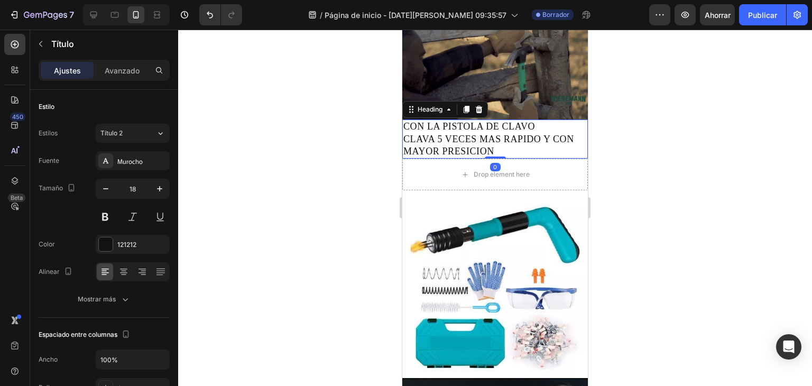
click at [492, 141] on div "CON LA PISTOLA DE CLAVO CLAVA 5 VECES MAS RAPIDO Y CON MAYOR PRESICION Heading 0" at bounding box center [494, 138] width 185 height 39
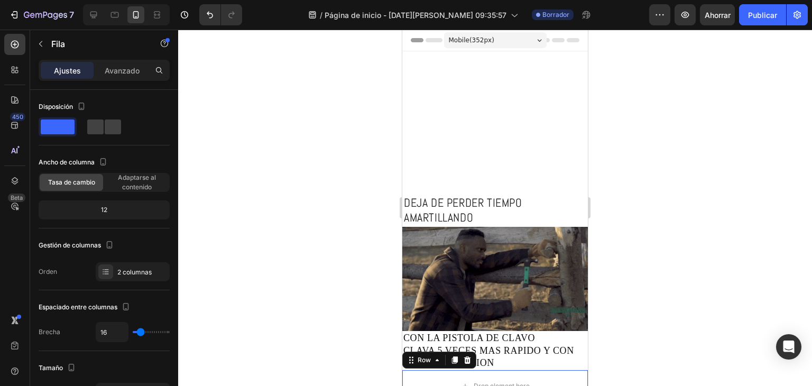
scroll to position [211, 0]
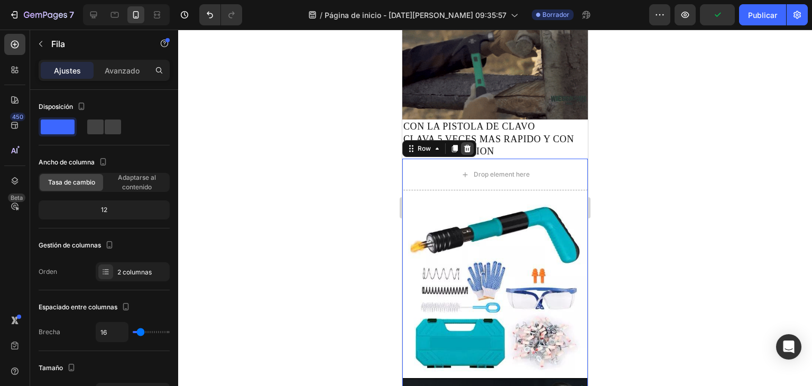
click at [469, 145] on icon at bounding box center [467, 148] width 7 height 7
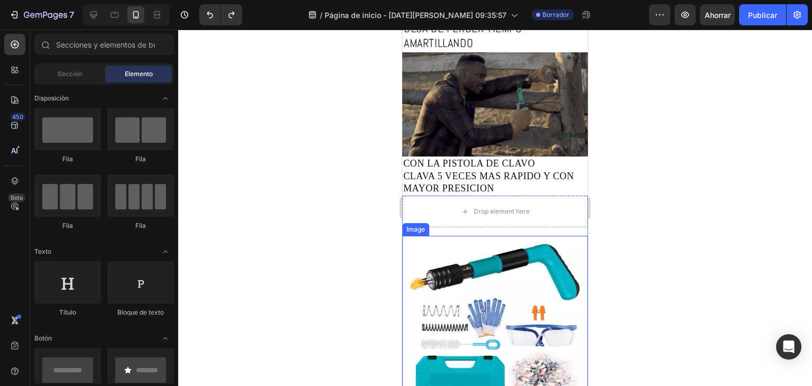
scroll to position [106, 0]
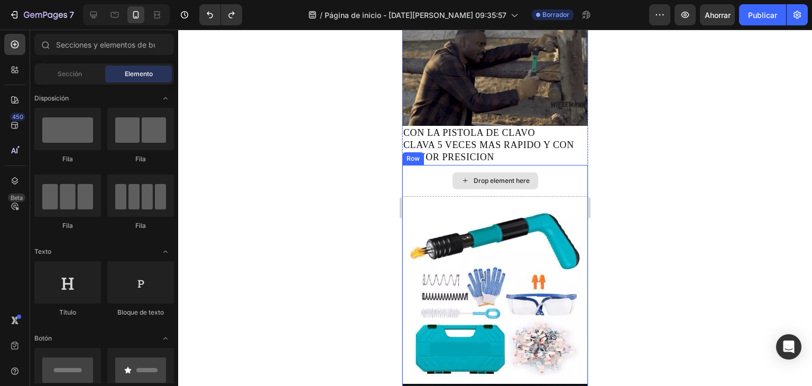
click at [496, 179] on div "Drop element here" at bounding box center [501, 180] width 56 height 8
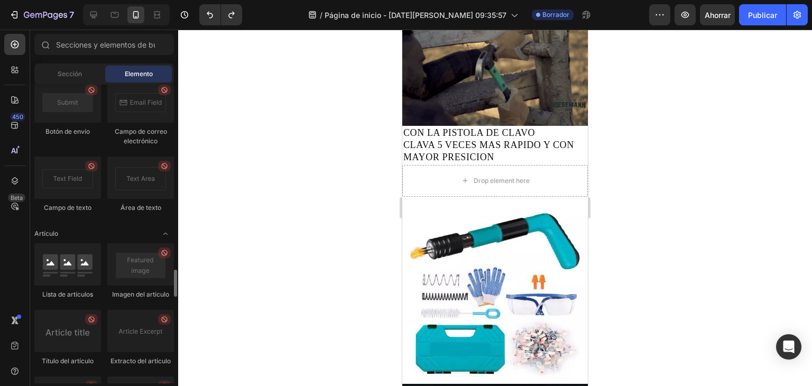
scroll to position [2625, 0]
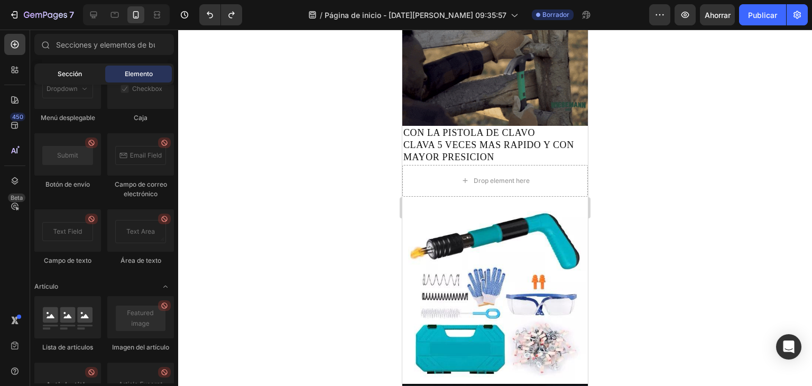
click at [93, 72] on div "Sección" at bounding box center [69, 74] width 67 height 17
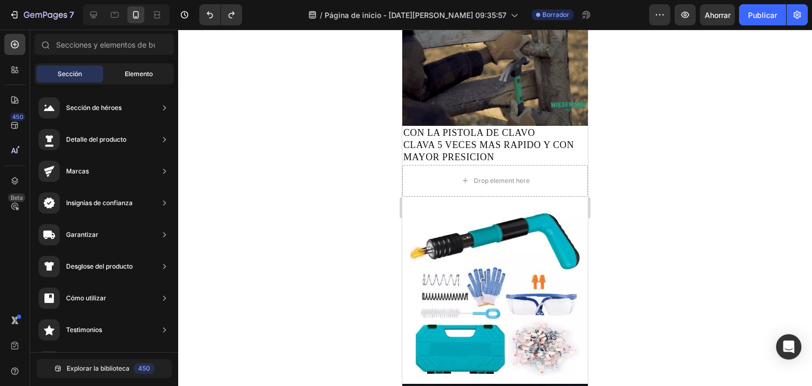
click at [151, 73] on font "Elemento" at bounding box center [139, 74] width 28 height 8
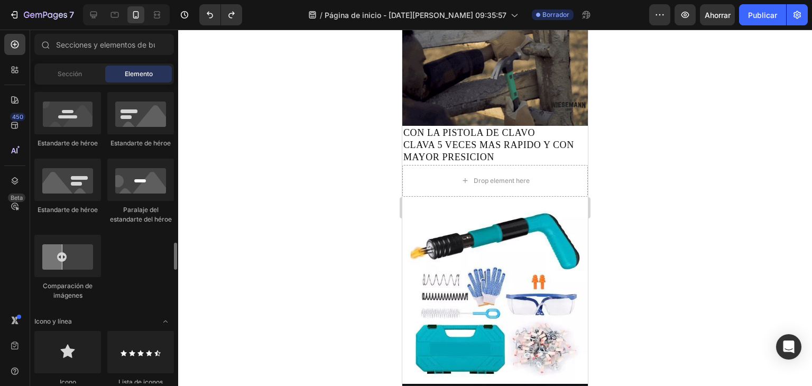
scroll to position [634, 0]
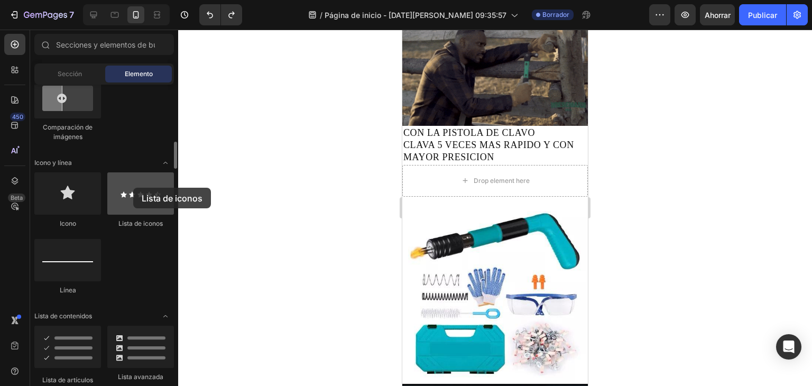
drag, startPoint x: 124, startPoint y: 196, endPoint x: 133, endPoint y: 188, distance: 12.4
click at [133, 188] on div at bounding box center [140, 193] width 67 height 42
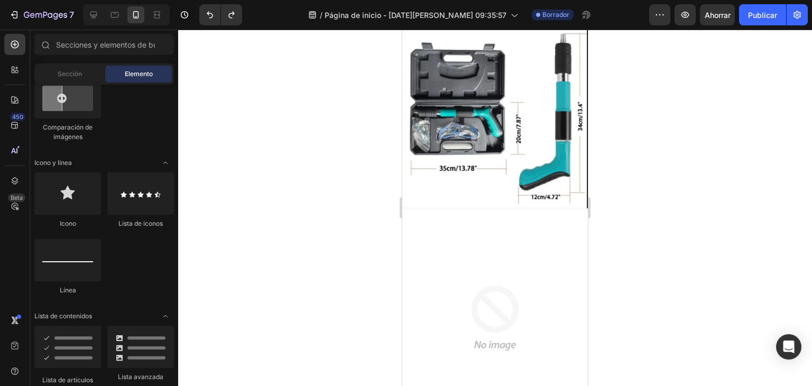
scroll to position [1268, 0]
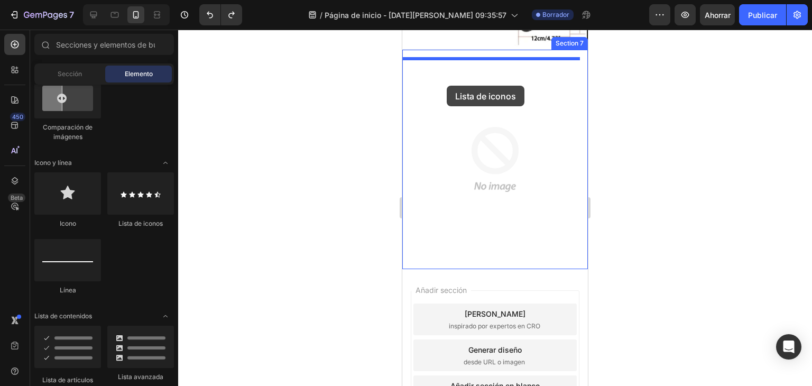
drag, startPoint x: 545, startPoint y: 216, endPoint x: 447, endPoint y: 86, distance: 163.4
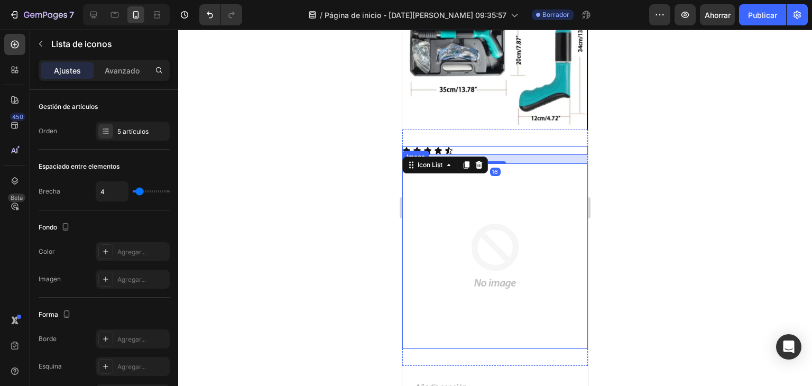
scroll to position [1163, 0]
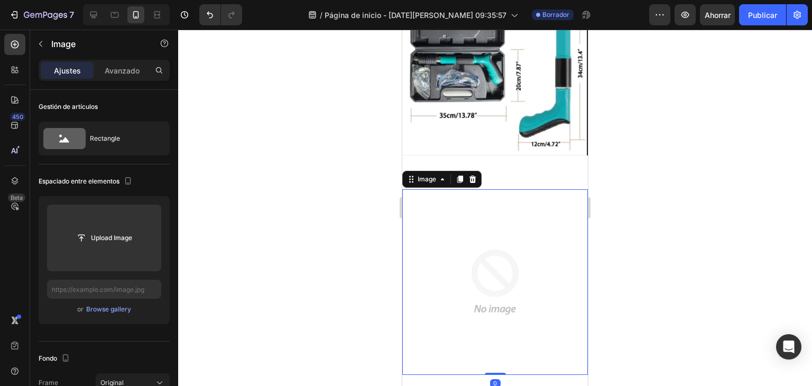
click at [476, 213] on img at bounding box center [494, 281] width 185 height 185
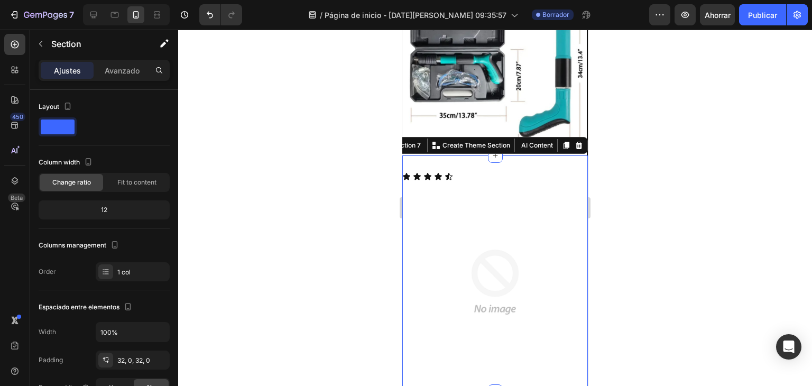
click at [499, 161] on div "Icon Icon Icon Icon Icon Icon List Image Section 7 You can create reusable sect…" at bounding box center [494, 273] width 185 height 236
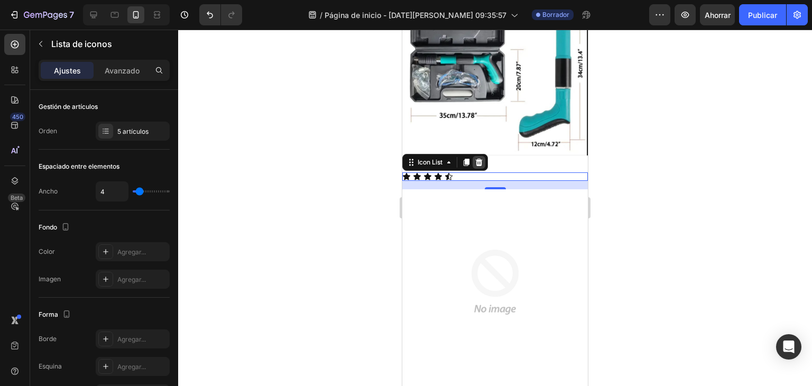
click at [483, 158] on icon at bounding box center [479, 162] width 8 height 8
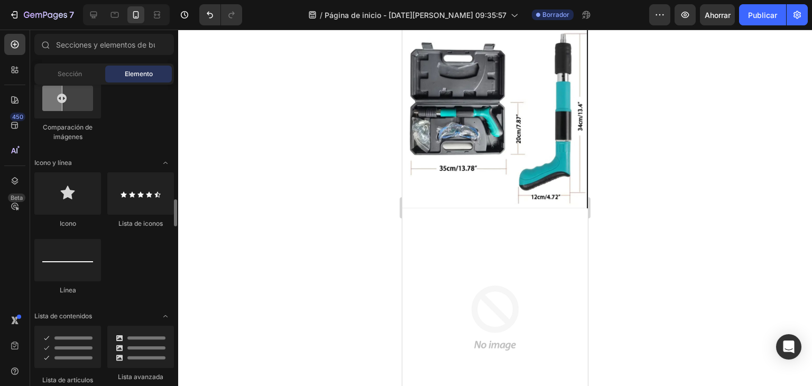
scroll to position [687, 0]
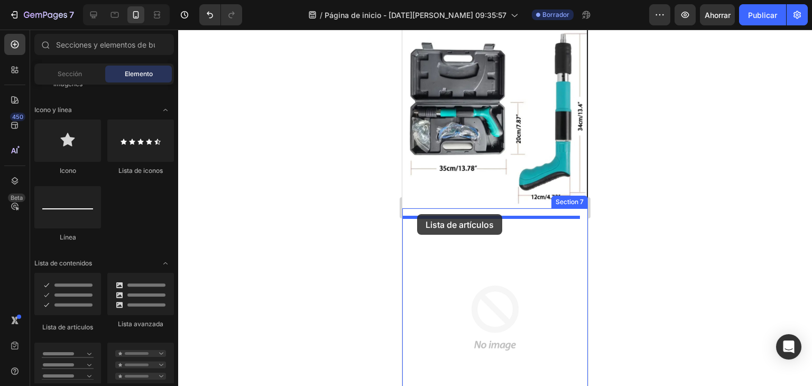
drag, startPoint x: 470, startPoint y: 333, endPoint x: 417, endPoint y: 214, distance: 130.6
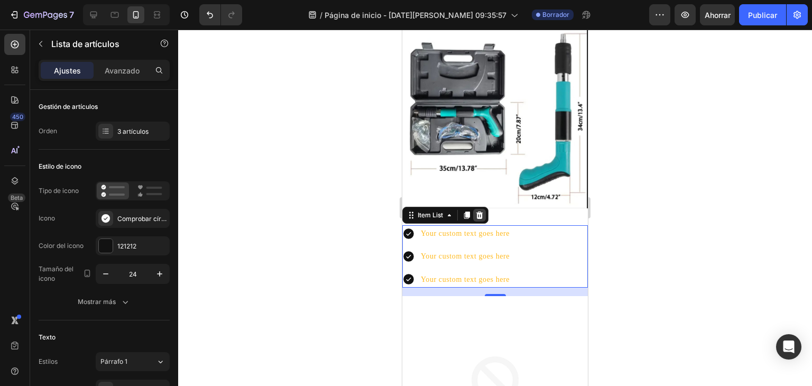
click at [484, 211] on icon at bounding box center [479, 215] width 8 height 8
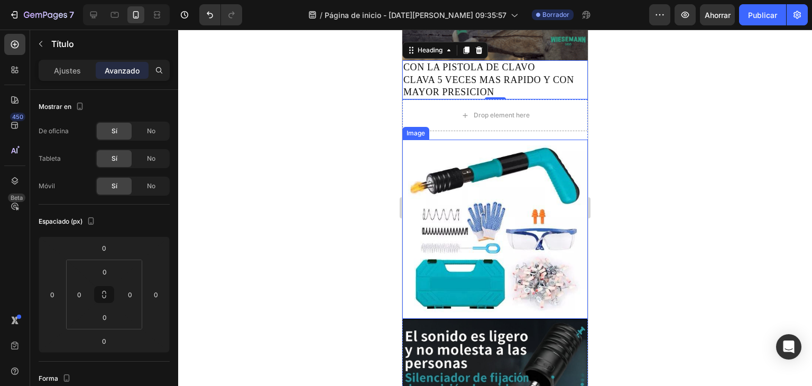
scroll to position [317, 0]
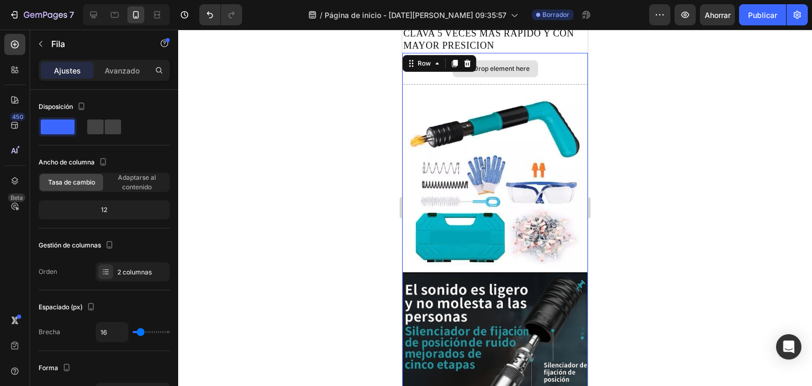
click at [481, 72] on div "Drop element here" at bounding box center [494, 69] width 185 height 32
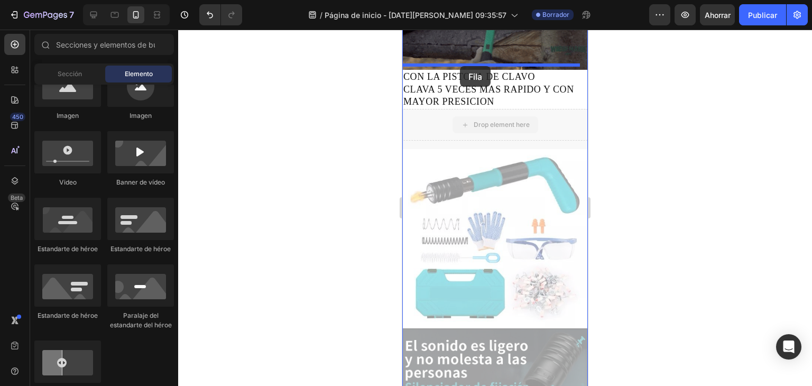
scroll to position [246, 0]
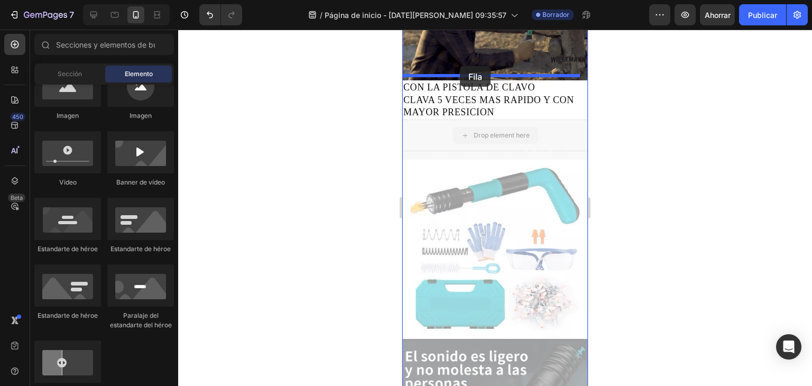
drag, startPoint x: 481, startPoint y: 65, endPoint x: 460, endPoint y: 66, distance: 21.7
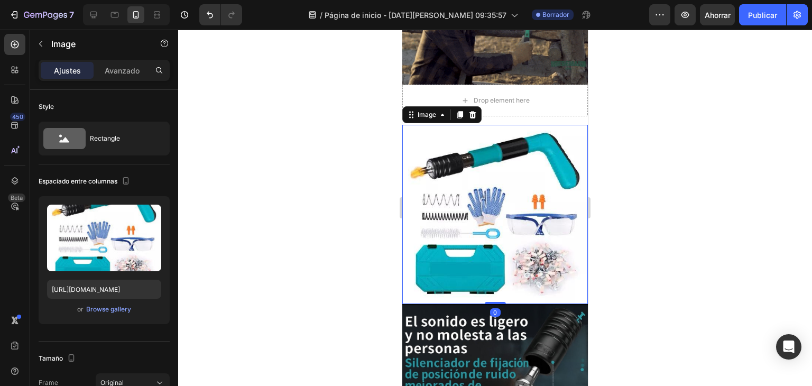
click at [468, 203] on img at bounding box center [494, 214] width 185 height 179
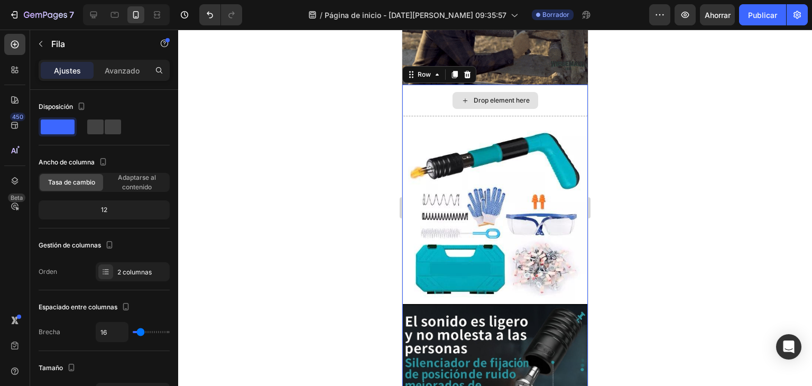
click at [551, 100] on div "Drop element here" at bounding box center [494, 101] width 185 height 32
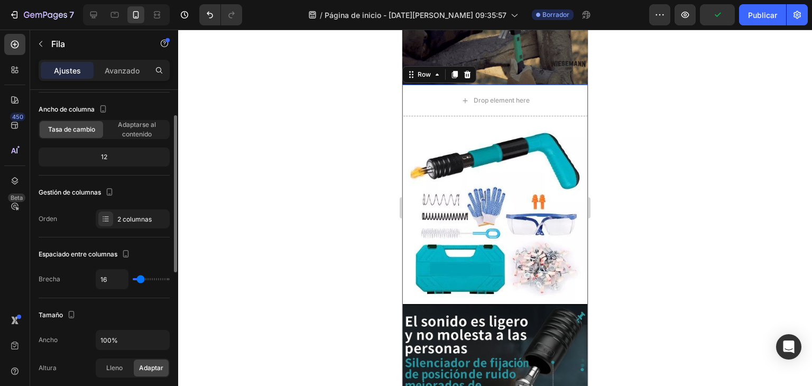
scroll to position [0, 0]
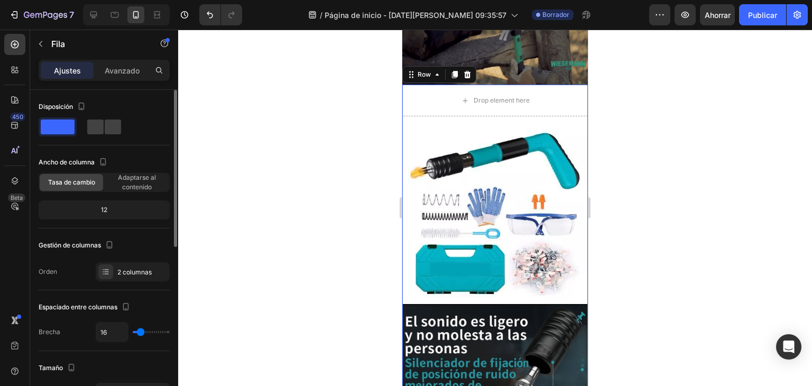
type input "20"
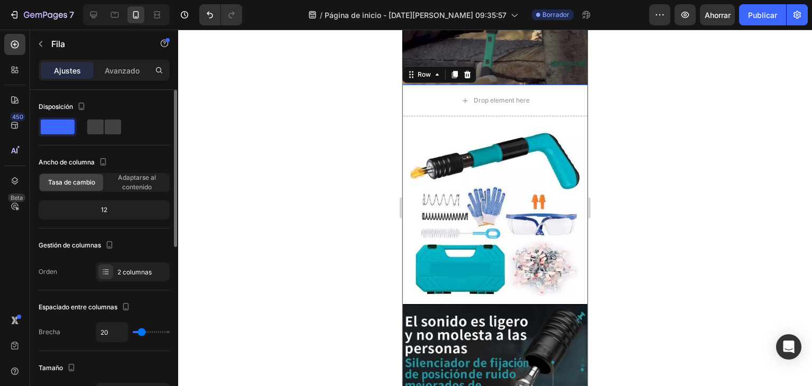
type input "29"
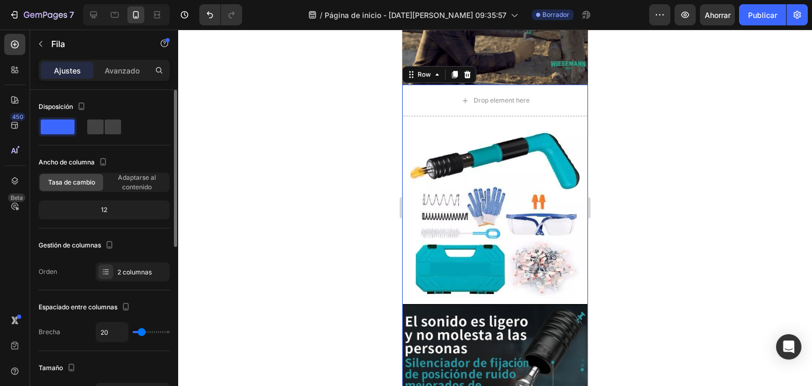
type input "29"
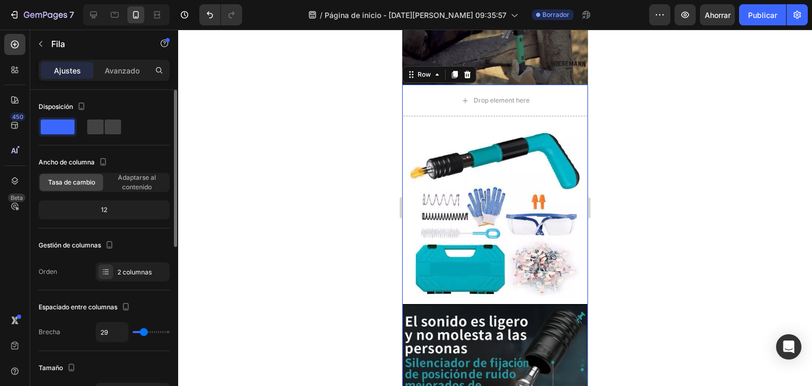
type input "38"
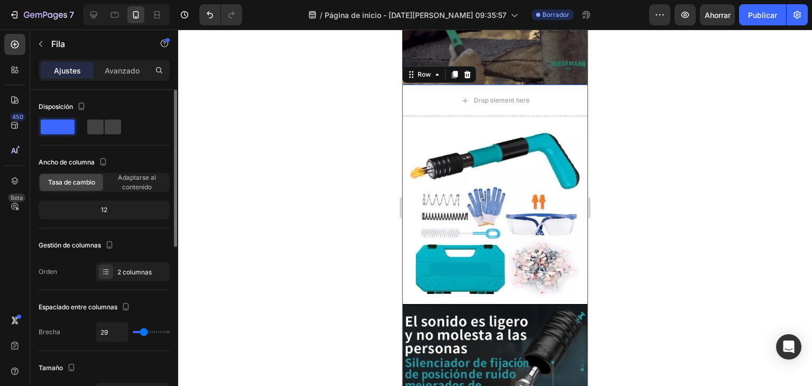
type input "38"
type input "40"
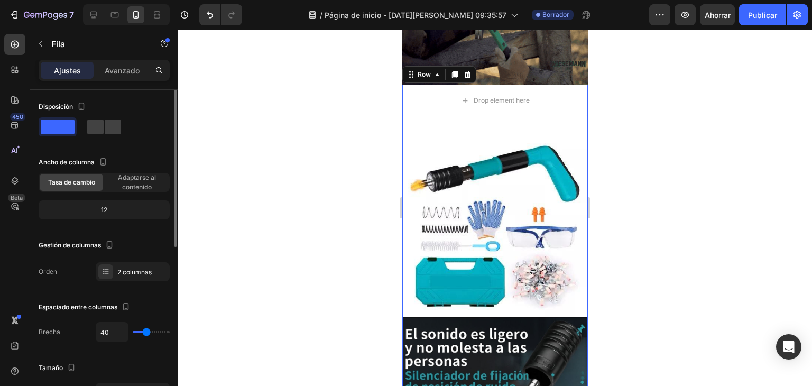
type input "40"
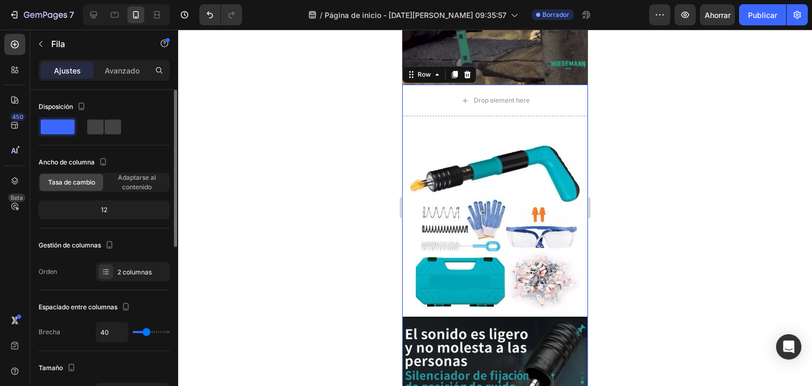
click at [146, 331] on input "range" at bounding box center [151, 332] width 37 height 2
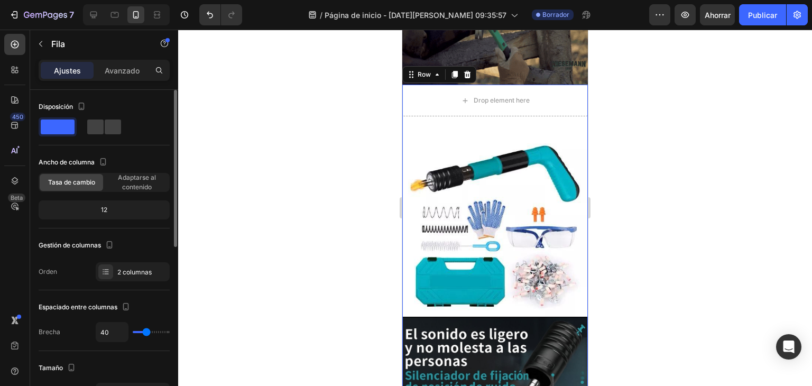
type input "36"
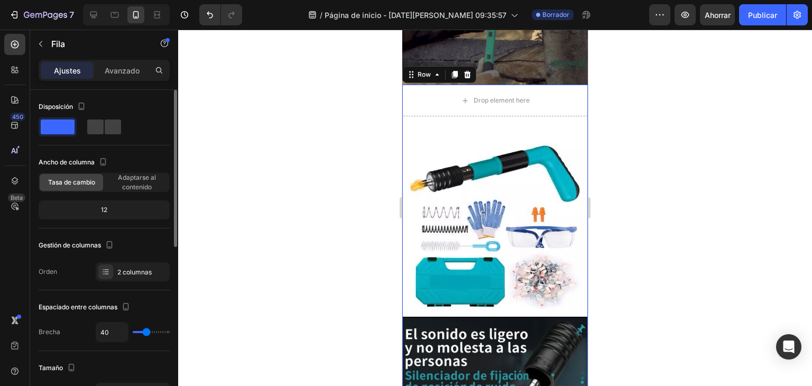
type input "36"
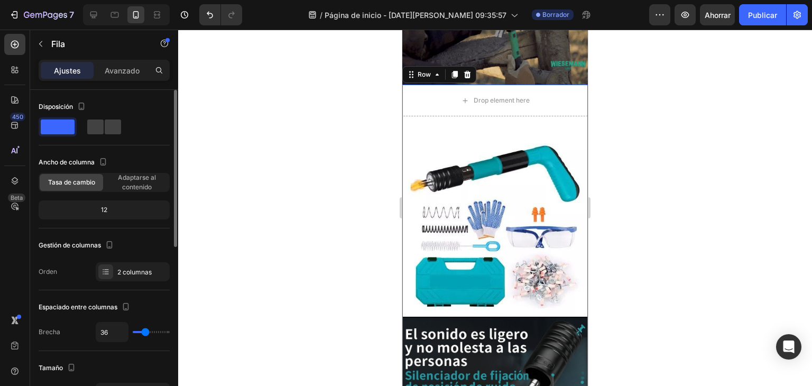
type input "22"
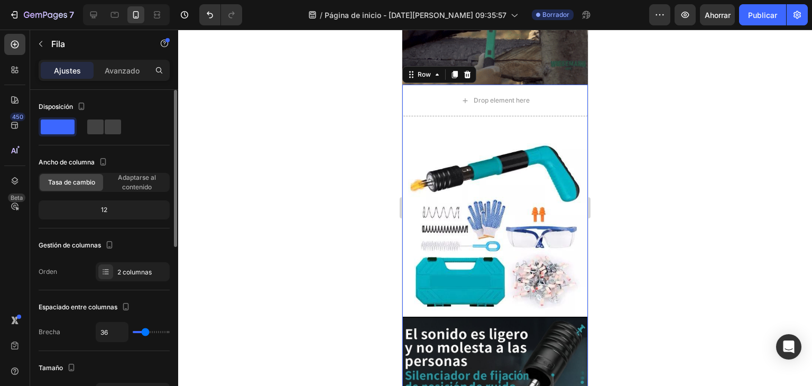
type input "22"
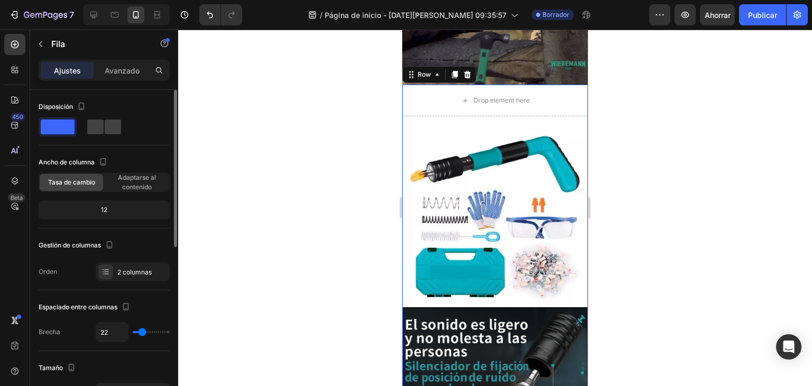
type input "20"
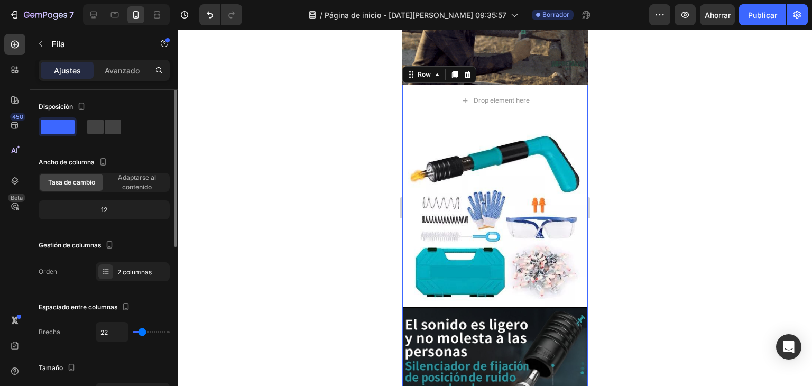
type input "20"
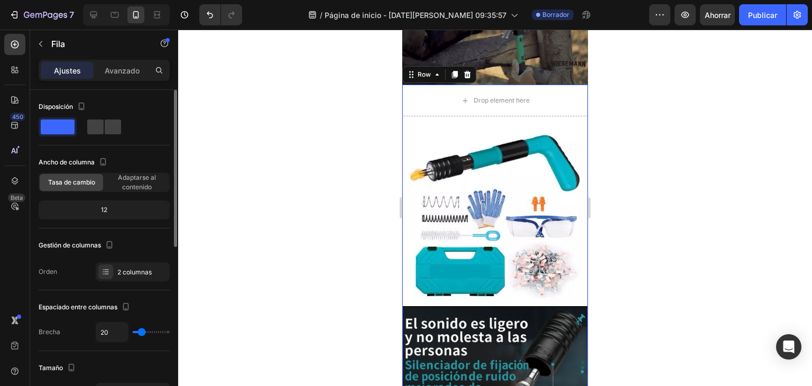
type input "16"
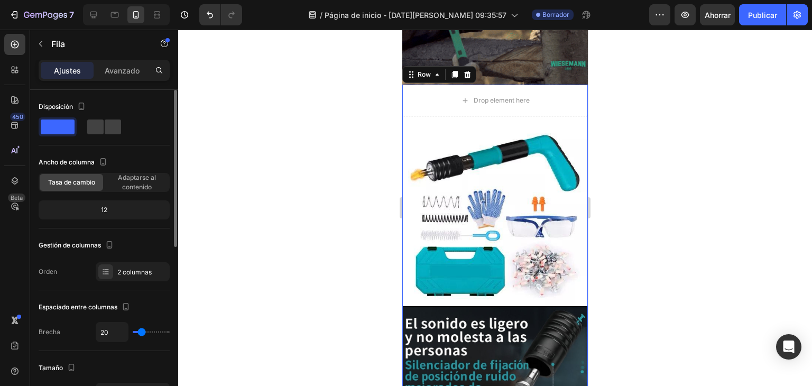
type input "16"
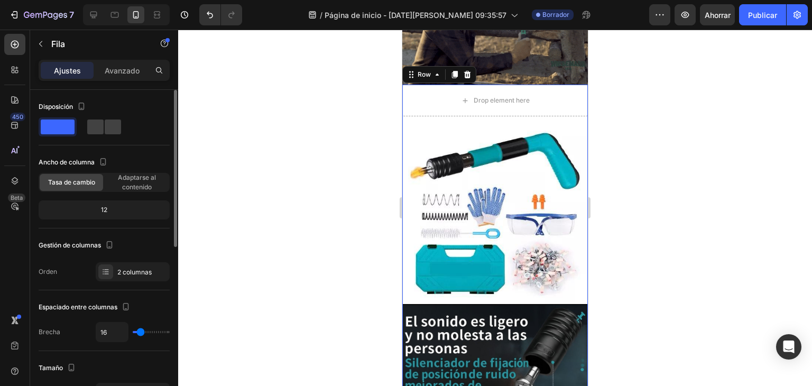
type input "13"
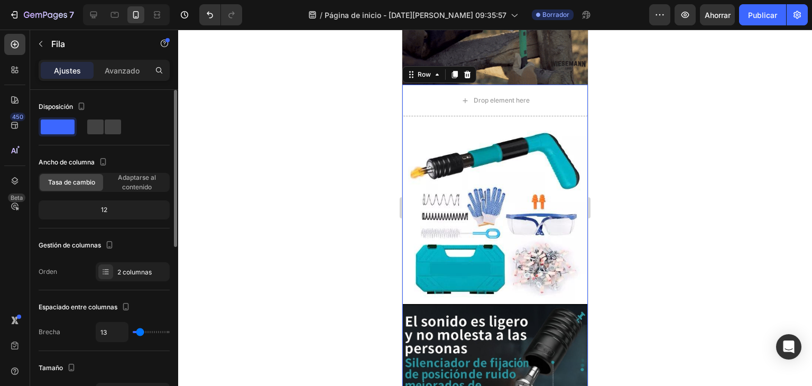
type input "11"
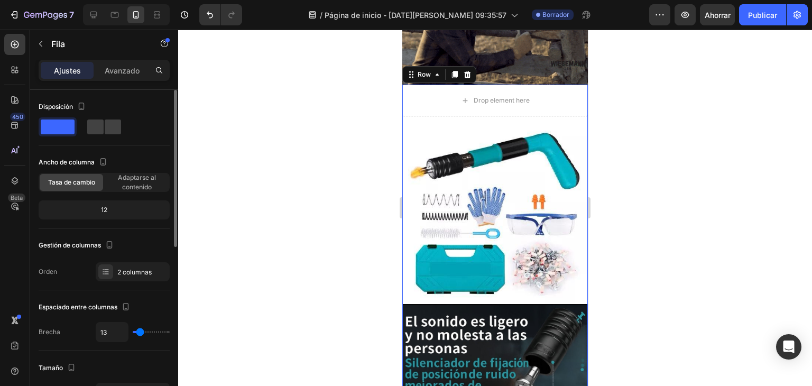
type input "11"
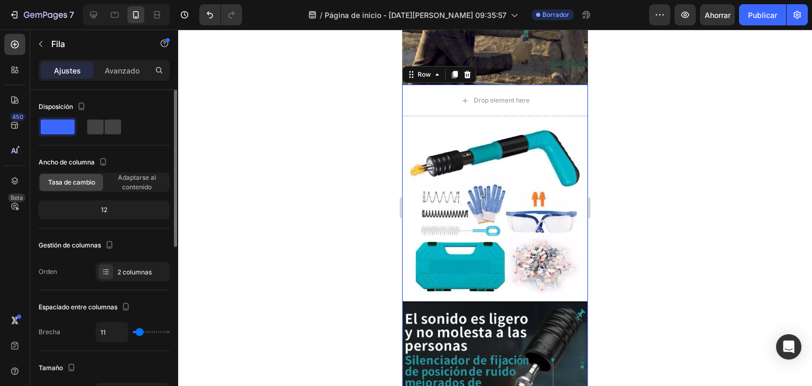
type input "9"
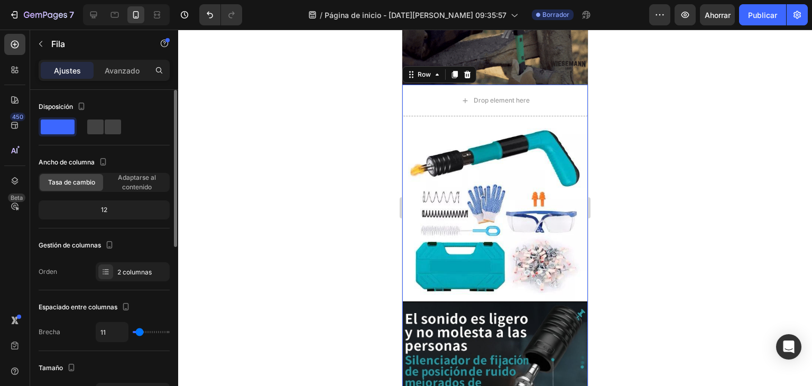
type input "9"
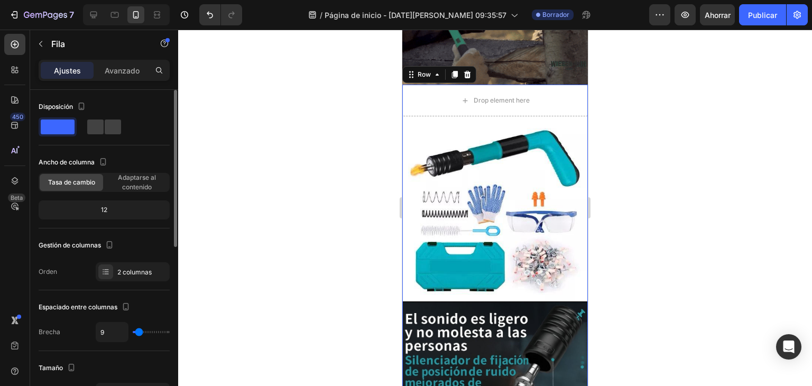
type input "4"
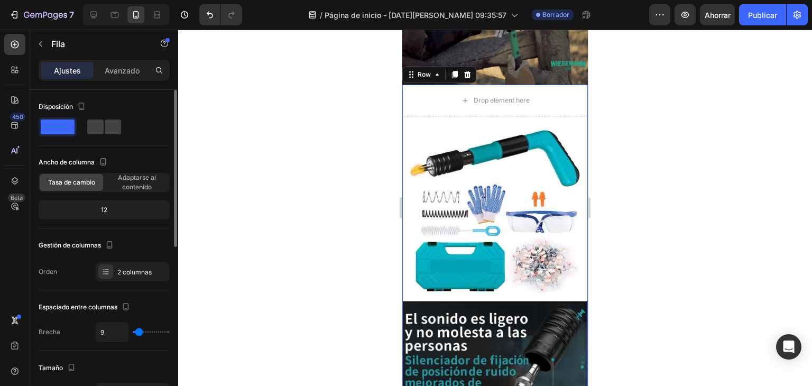
type input "4"
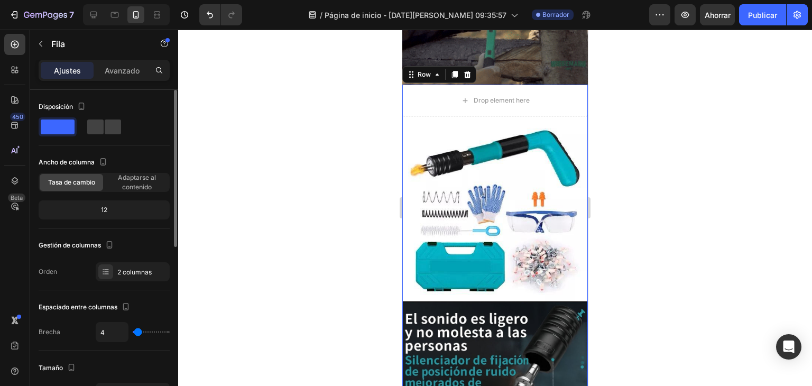
type input "0"
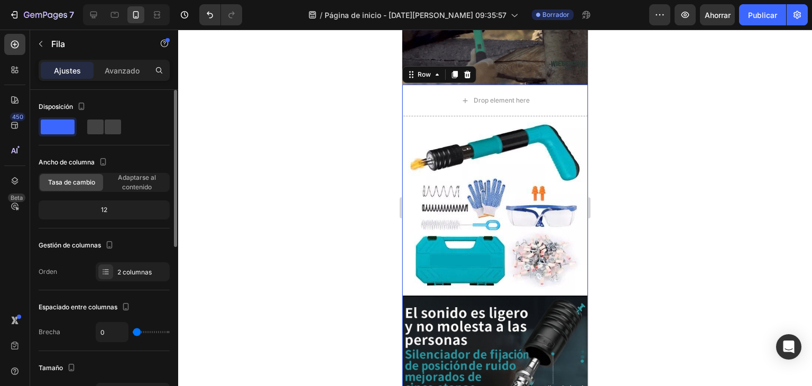
drag, startPoint x: 146, startPoint y: 331, endPoint x: 127, endPoint y: 329, distance: 19.2
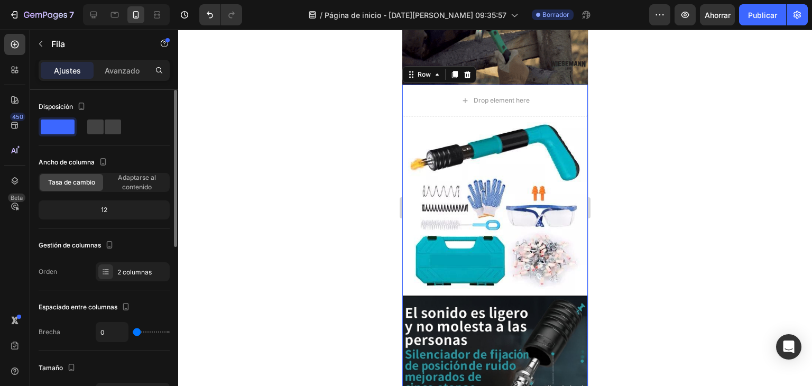
type input "0"
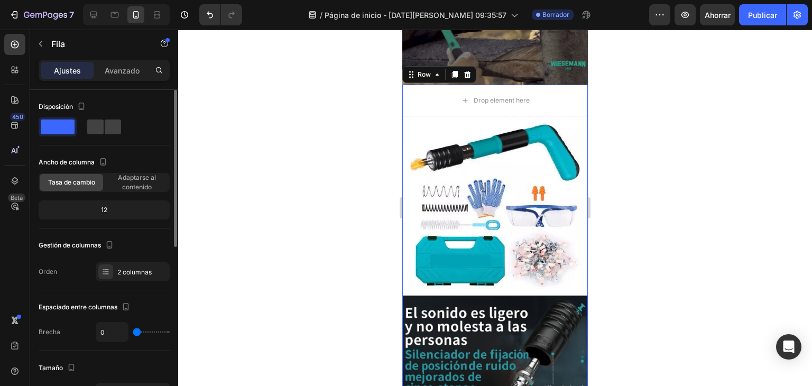
click at [133, 331] on input "range" at bounding box center [151, 332] width 37 height 2
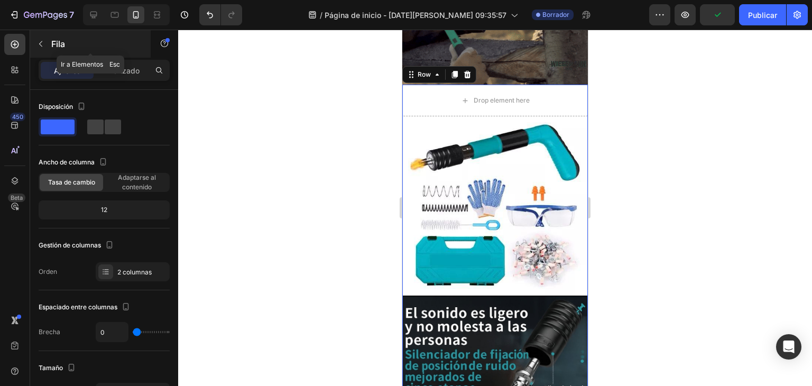
click at [49, 40] on button "button" at bounding box center [40, 43] width 17 height 17
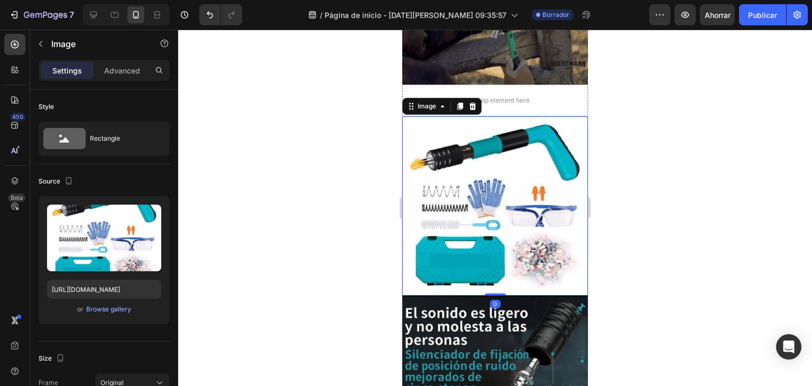
click at [481, 185] on img at bounding box center [494, 205] width 185 height 179
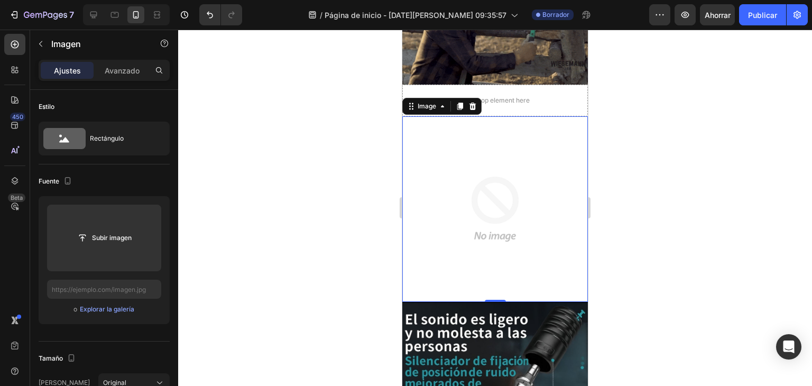
click at [412, 193] on img at bounding box center [494, 208] width 185 height 185
click at [475, 103] on icon at bounding box center [472, 106] width 7 height 7
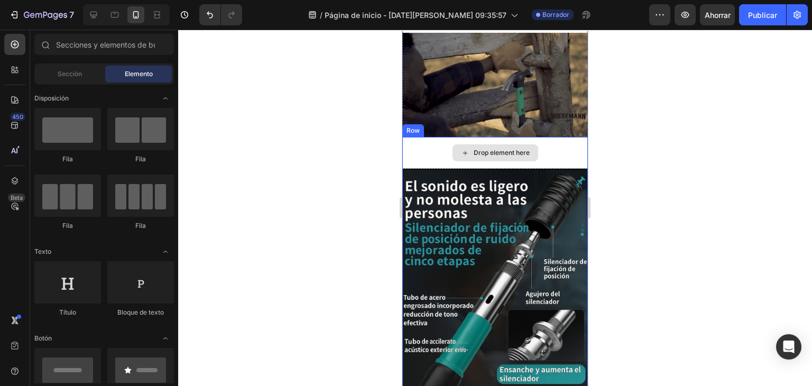
scroll to position [193, 0]
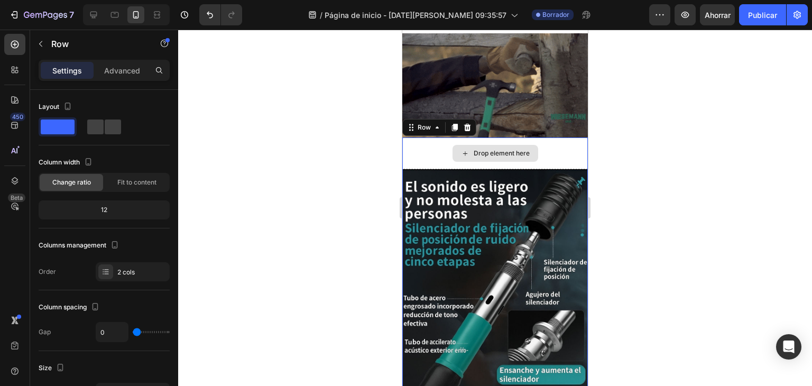
click at [431, 148] on div "Drop element here" at bounding box center [494, 153] width 185 height 32
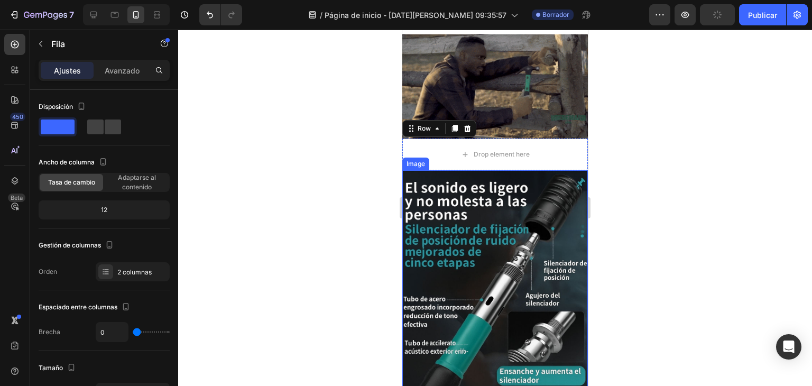
scroll to position [211, 0]
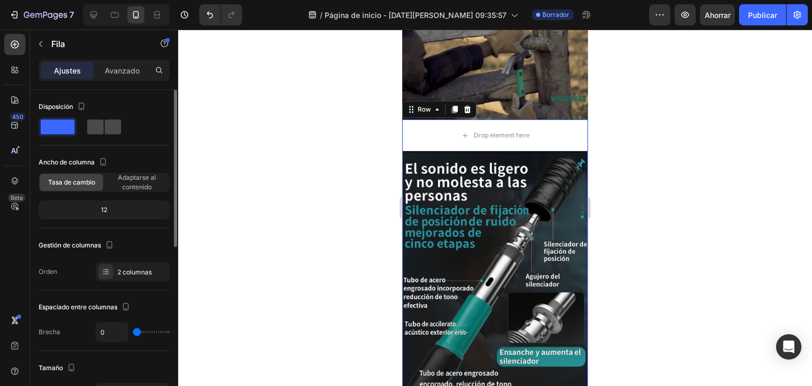
click at [104, 123] on div at bounding box center [104, 126] width 34 height 15
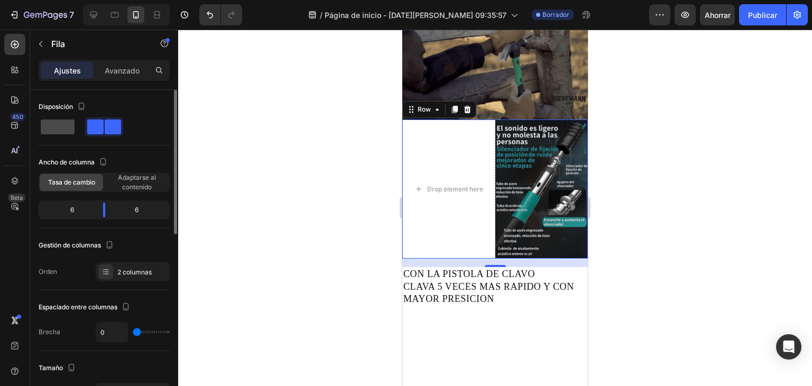
click at [69, 125] on span at bounding box center [58, 126] width 34 height 15
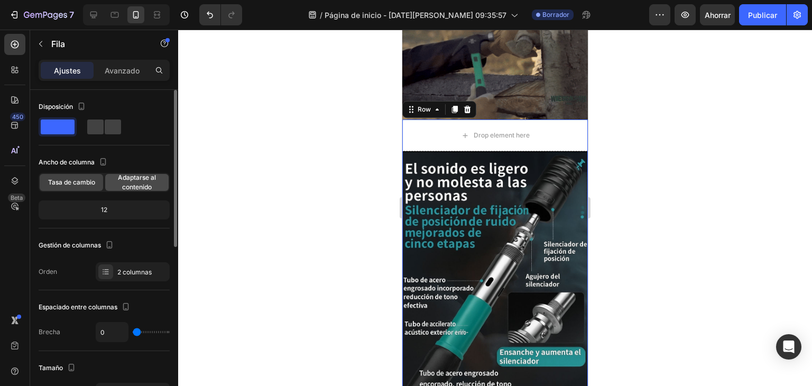
click at [136, 176] on font "Adaptarse al contenido" at bounding box center [137, 181] width 38 height 17
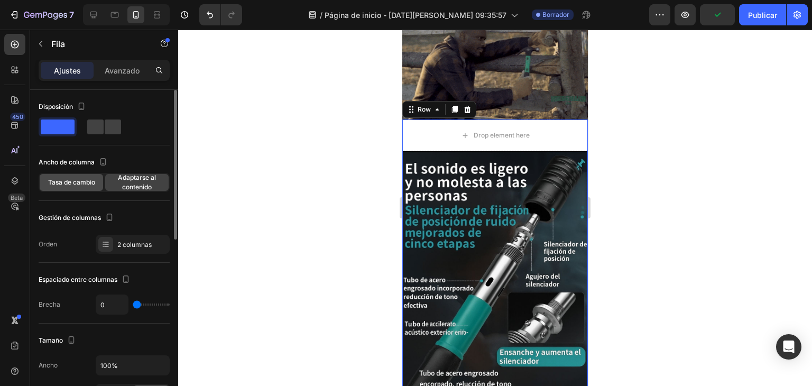
click at [85, 176] on div "Tasa de cambio" at bounding box center [71, 182] width 63 height 17
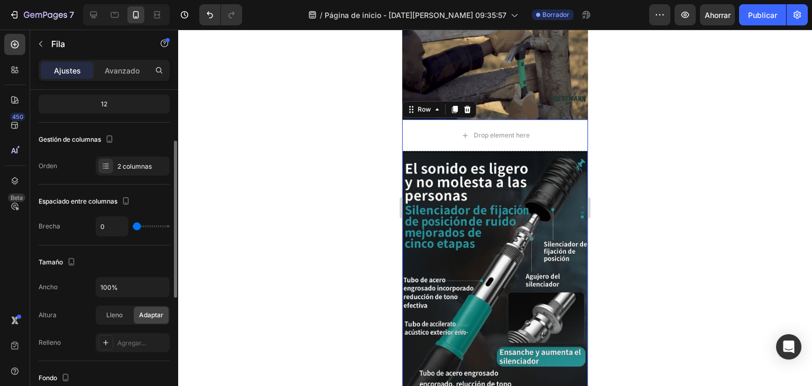
scroll to position [159, 0]
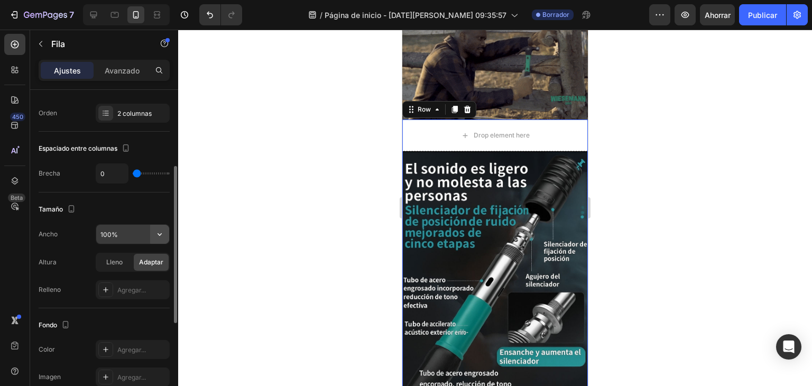
click at [161, 233] on icon "button" at bounding box center [159, 234] width 4 height 3
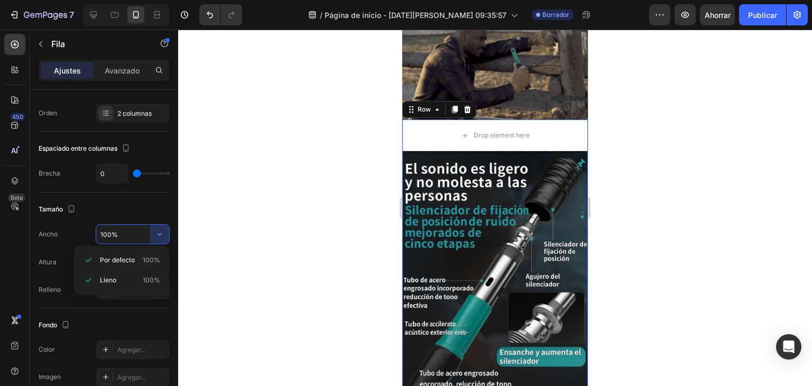
click at [256, 216] on div at bounding box center [495, 208] width 634 height 356
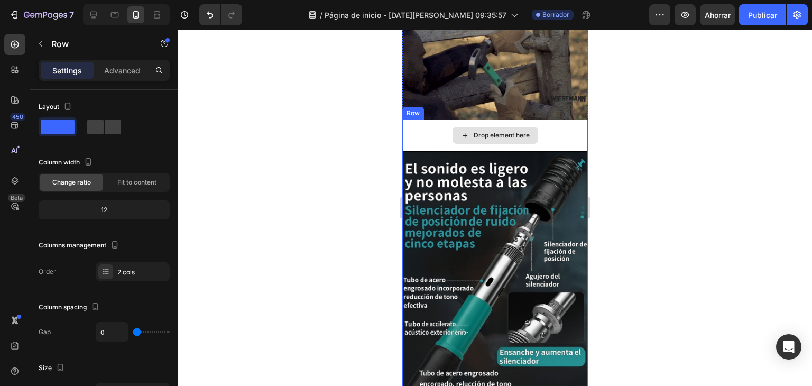
click at [420, 126] on div "Drop element here" at bounding box center [494, 135] width 185 height 32
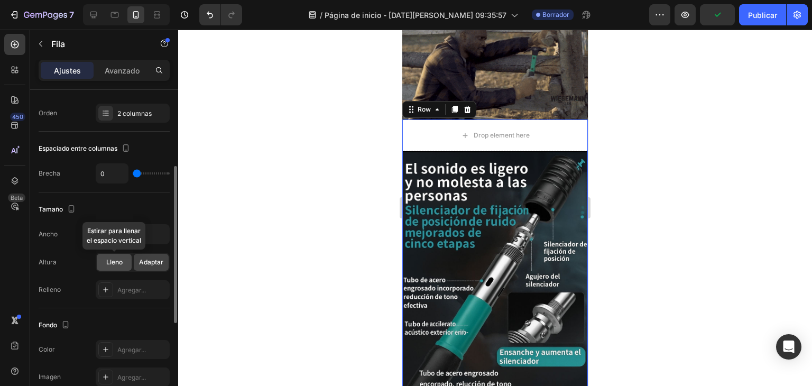
click at [106, 264] on font "Lleno" at bounding box center [114, 262] width 16 height 8
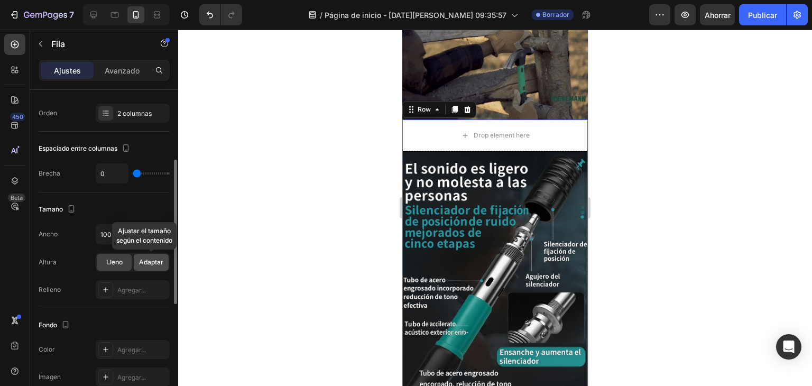
click at [137, 261] on div "Adaptar" at bounding box center [151, 262] width 35 height 17
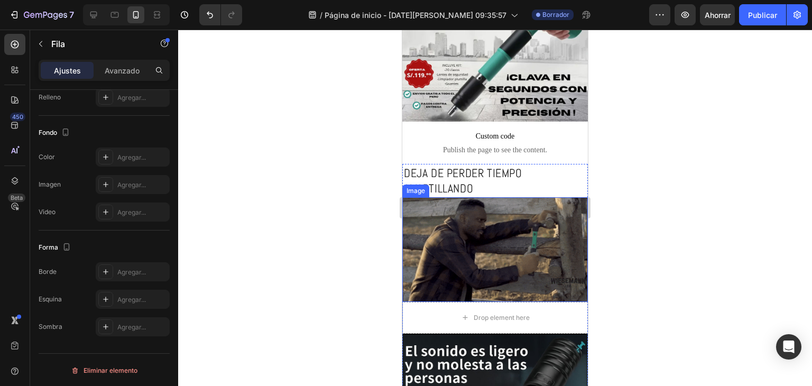
scroll to position [53, 0]
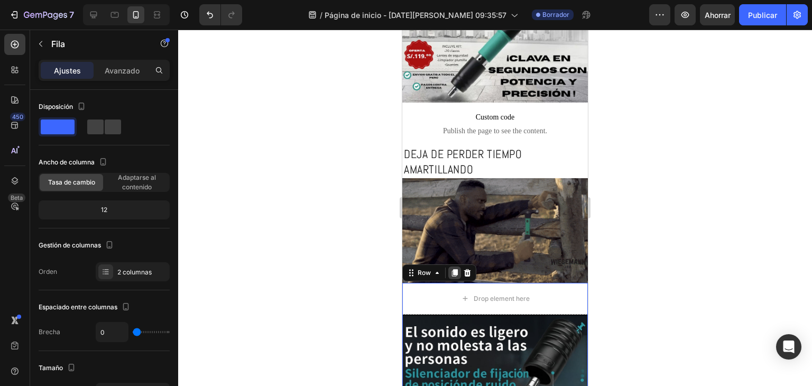
click at [452, 268] on icon at bounding box center [454, 272] width 8 height 8
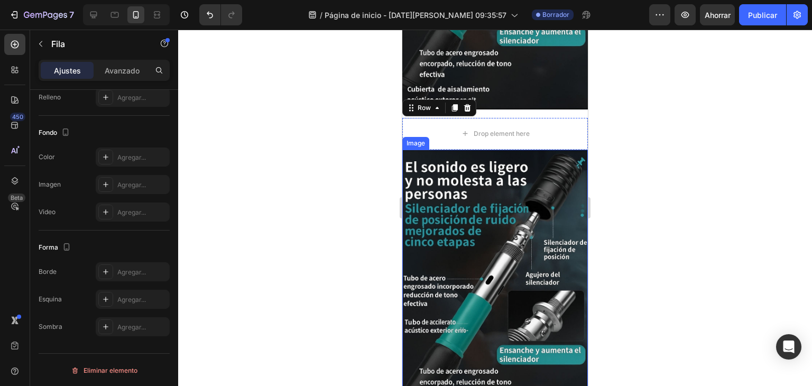
scroll to position [513, 0]
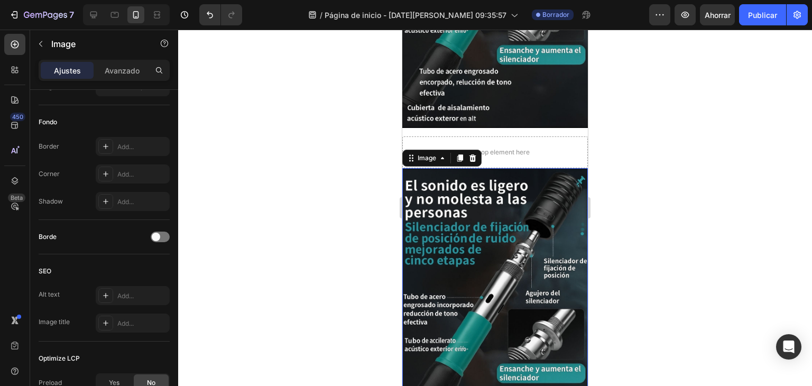
click at [464, 268] on img at bounding box center [494, 307] width 185 height 278
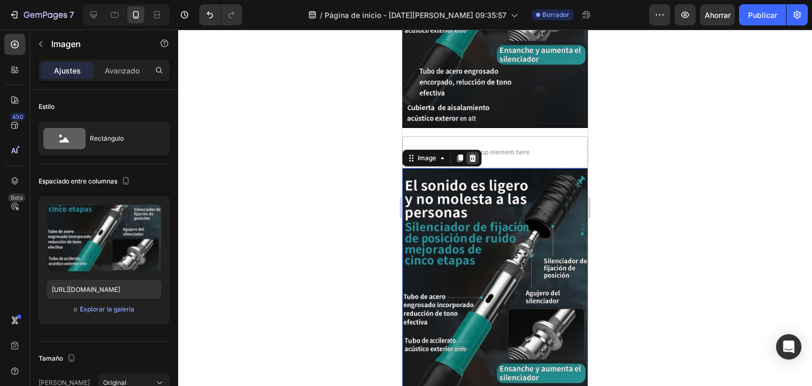
click at [473, 154] on icon at bounding box center [472, 157] width 7 height 7
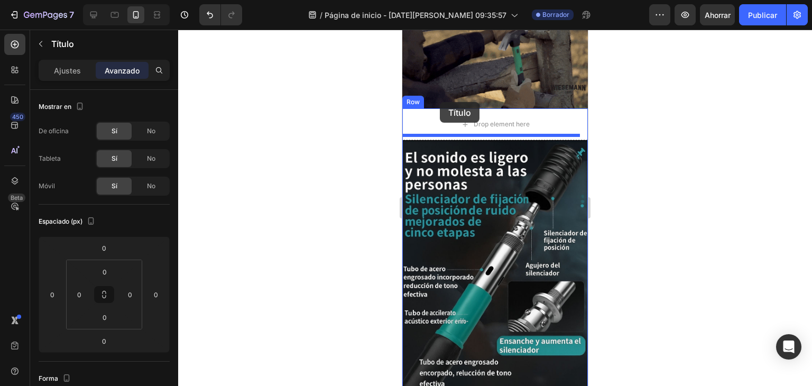
scroll to position [211, 0]
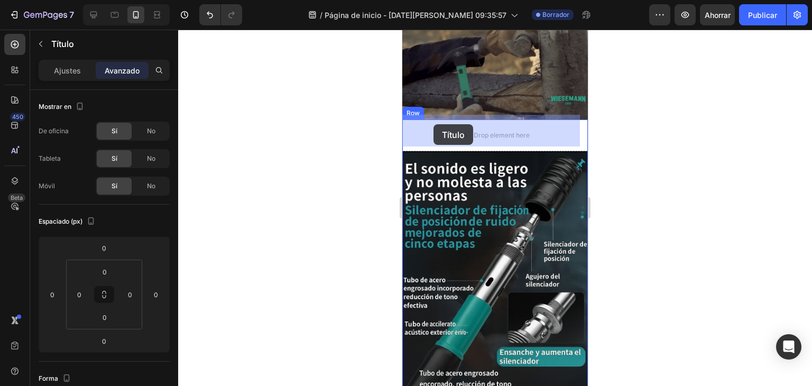
drag, startPoint x: 423, startPoint y: 321, endPoint x: 433, endPoint y: 124, distance: 197.4
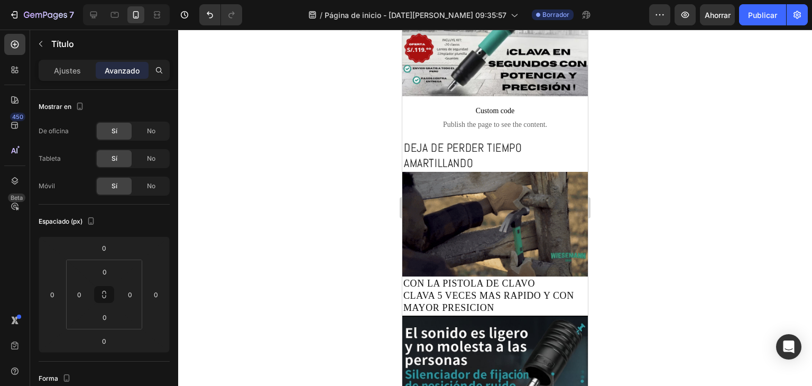
scroll to position [53, 0]
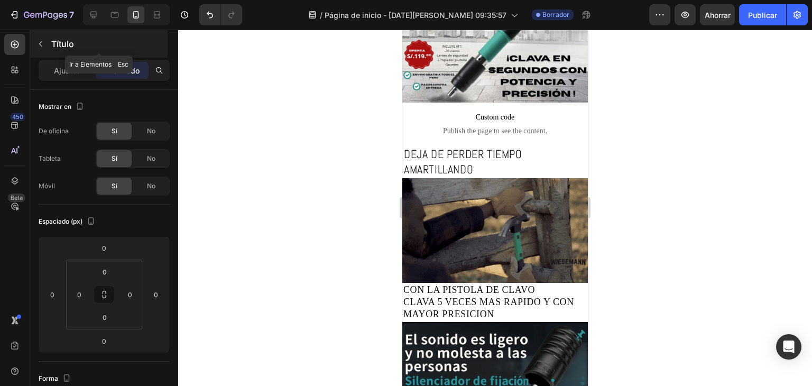
click at [66, 42] on font "Título" at bounding box center [62, 44] width 23 height 11
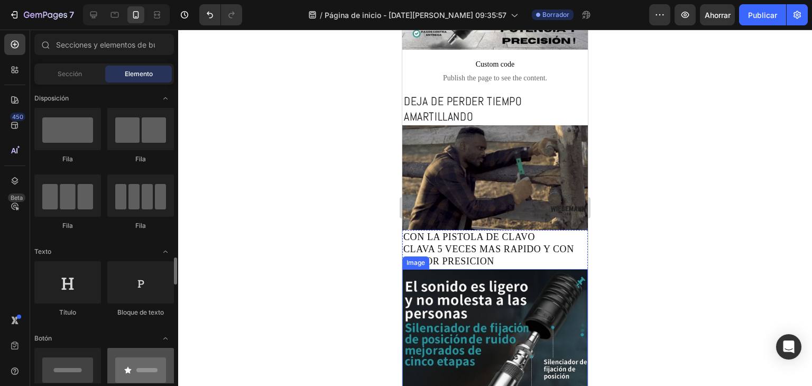
scroll to position [159, 0]
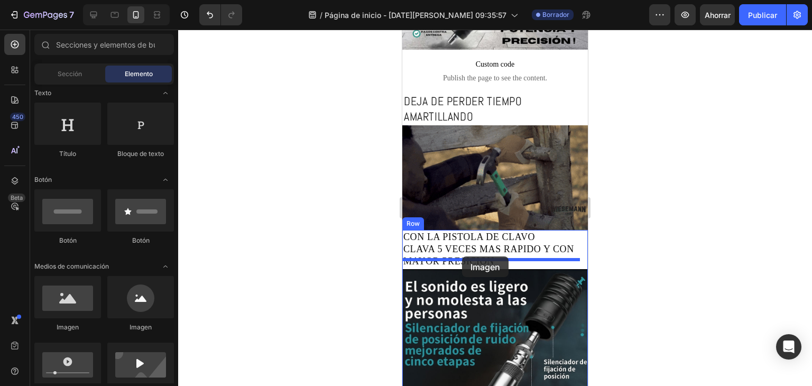
drag, startPoint x: 486, startPoint y: 321, endPoint x: 462, endPoint y: 256, distance: 68.9
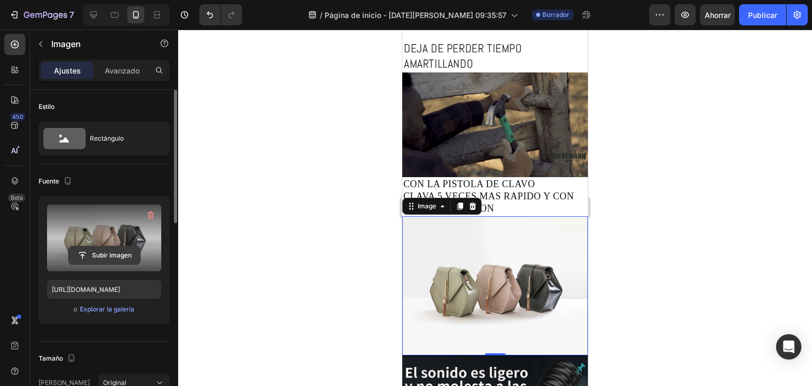
click at [104, 248] on input "file" at bounding box center [104, 255] width 71 height 18
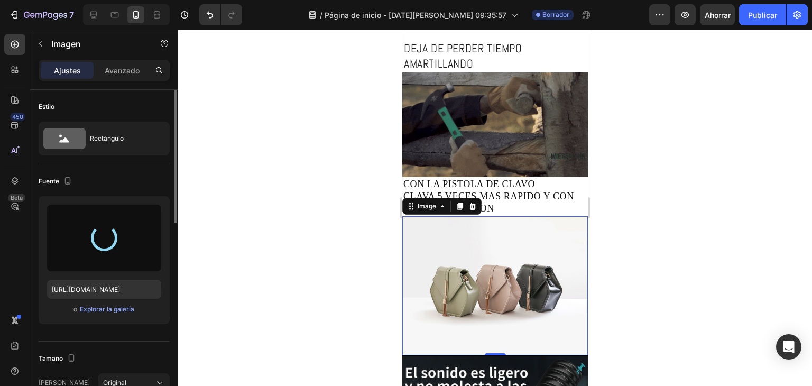
type input "[URL][DOMAIN_NAME]"
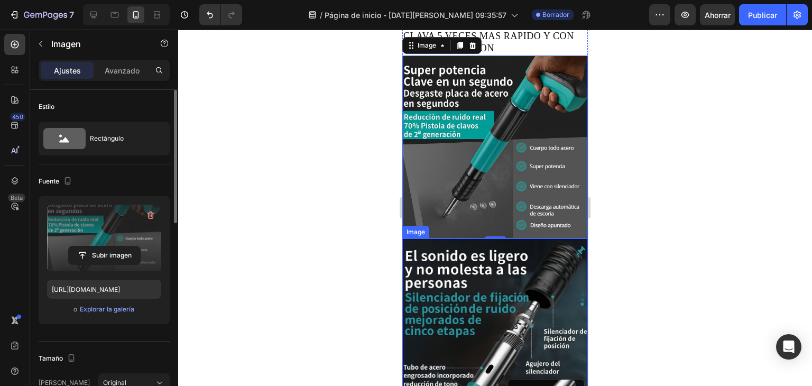
scroll to position [317, 0]
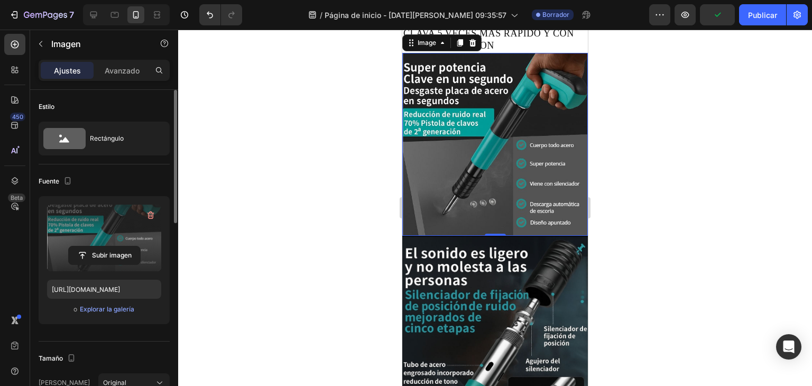
click at [676, 225] on div at bounding box center [495, 208] width 634 height 356
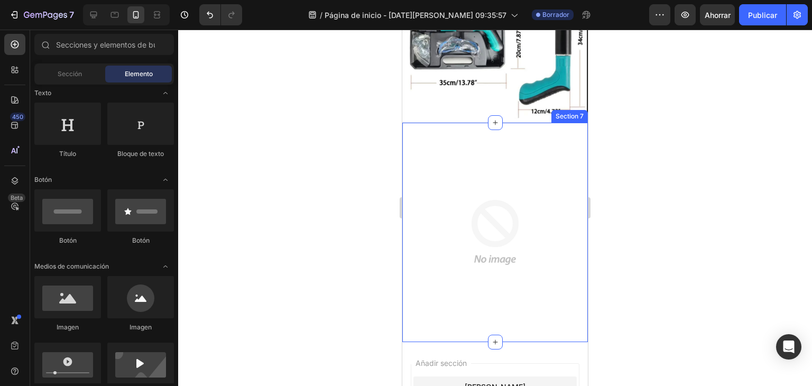
scroll to position [1268, 0]
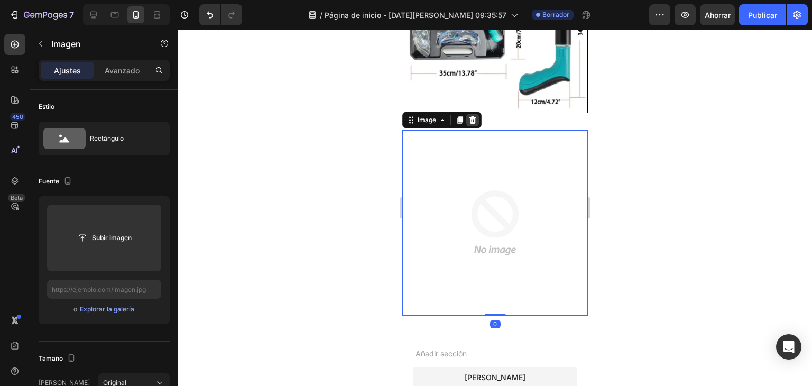
click at [476, 116] on icon at bounding box center [472, 120] width 8 height 8
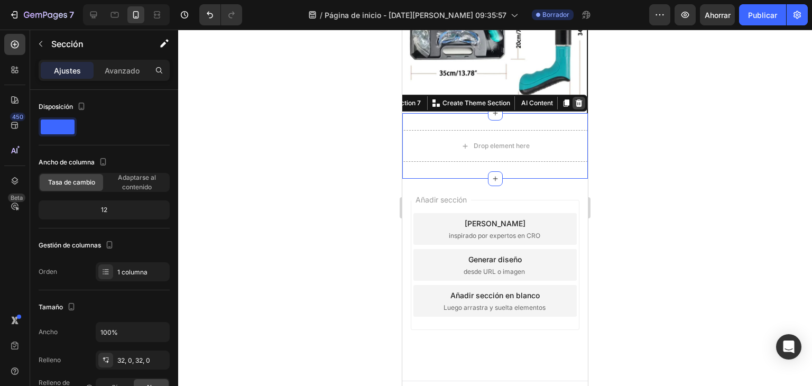
click at [574, 99] on icon at bounding box center [578, 103] width 8 height 8
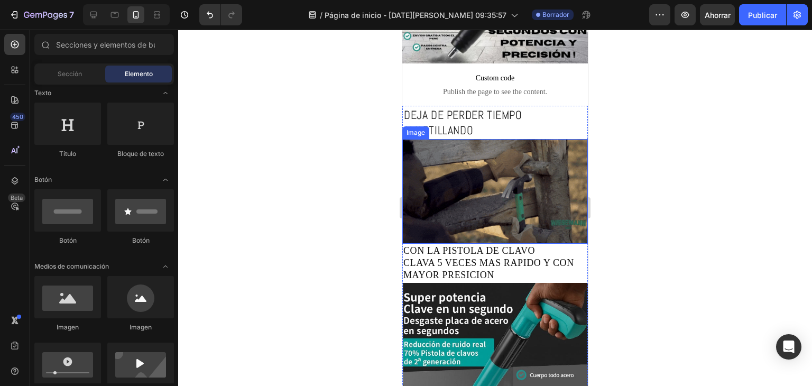
scroll to position [53, 0]
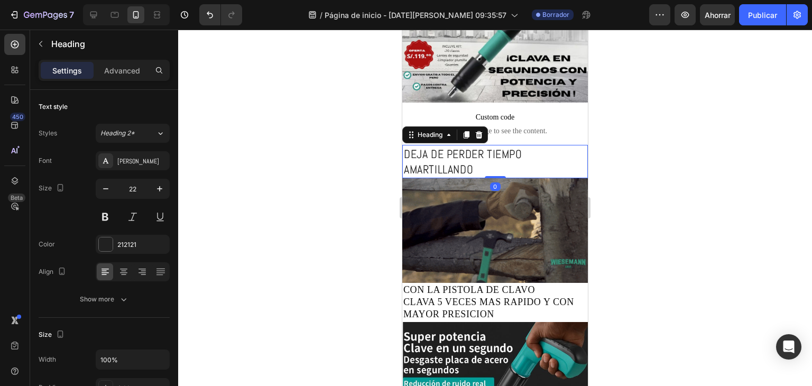
click at [457, 150] on h2 "DEJA DE PERDER TIEMPO AMARTILLANDO" at bounding box center [494, 161] width 185 height 33
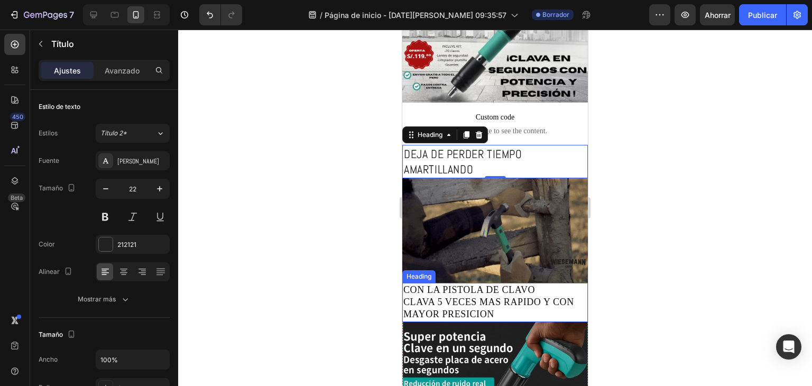
click at [457, 283] on h2 "CON LA PISTOLA DE CLAVO CLAVA 5 VECES MAS RAPIDO Y CON MAYOR PRESICION" at bounding box center [494, 302] width 185 height 39
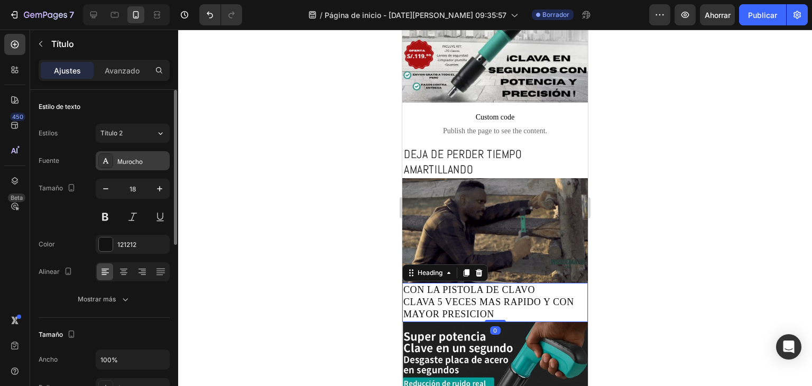
click at [134, 165] on div "Murocho" at bounding box center [133, 160] width 74 height 19
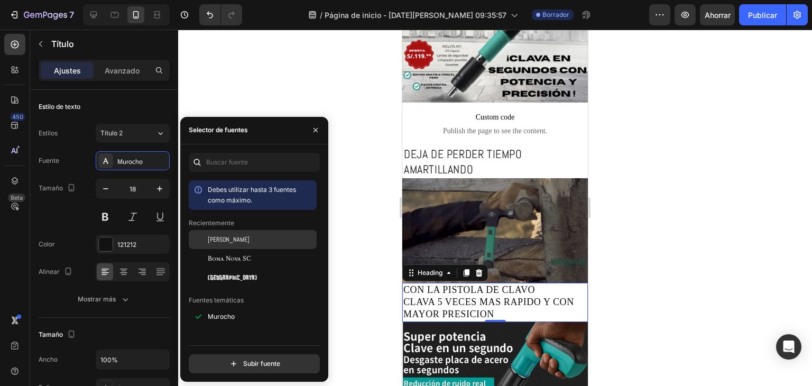
click at [228, 240] on div "[PERSON_NAME]" at bounding box center [261, 240] width 107 height 10
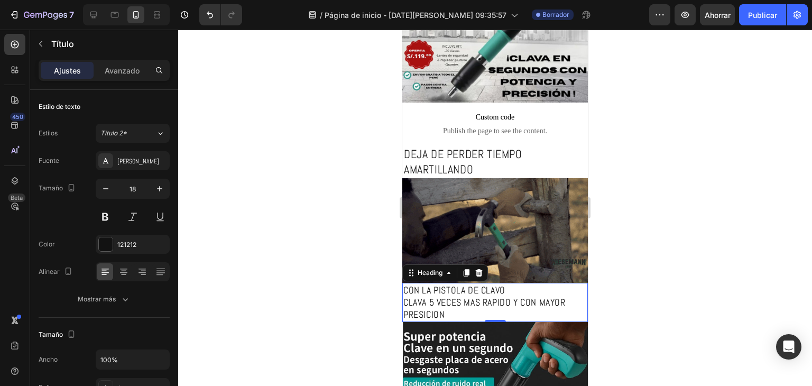
click at [619, 300] on div at bounding box center [495, 208] width 634 height 356
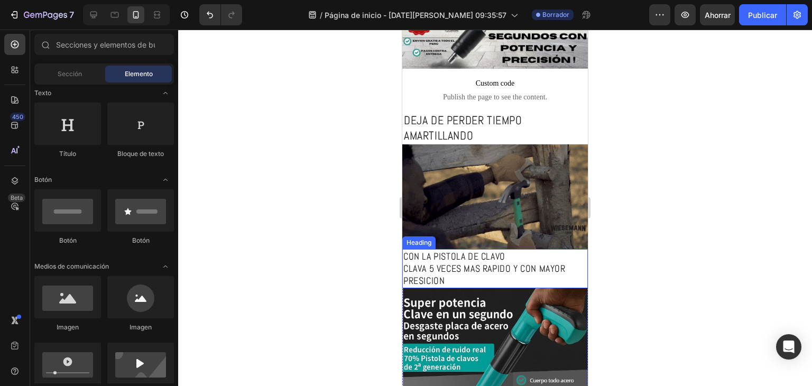
scroll to position [106, 0]
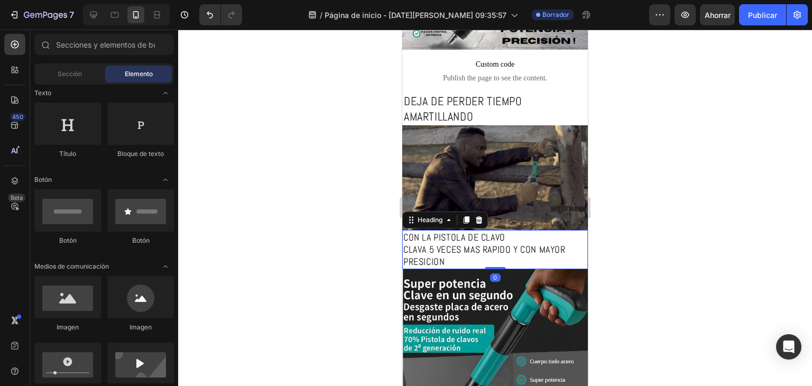
click at [434, 252] on h2 "CON LA PISTOLA DE CLAVO CLAVA 5 VECES MAS RAPIDO Y CON MAYOR PRESICION" at bounding box center [494, 249] width 185 height 39
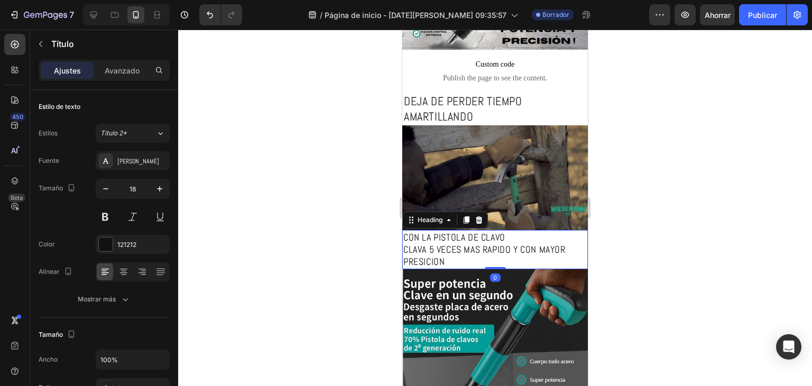
click at [434, 252] on h2 "CON LA PISTOLA DE CLAVO CLAVA 5 VECES MAS RAPIDO Y CON MAYOR PRESICION" at bounding box center [494, 249] width 185 height 39
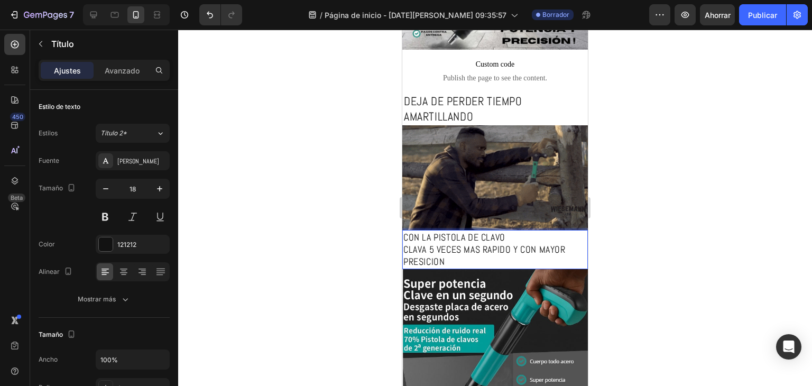
click at [441, 252] on p "CON LA PISTOLA DE CLAVO CLAVA 5 VECES MAS RAPIDO Y CON MAYOR PRESICION" at bounding box center [494, 249] width 183 height 37
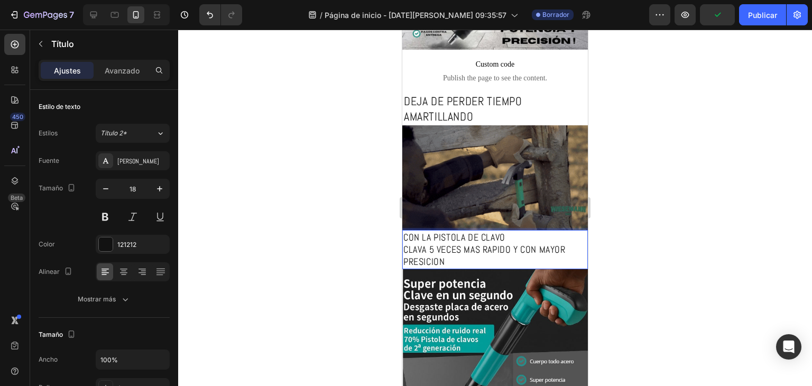
drag, startPoint x: 441, startPoint y: 252, endPoint x: 431, endPoint y: 252, distance: 10.0
click at [437, 252] on p "CON LA PISTOLA DE CLAVO CLAVA 5 VECES MAS RAPIDO Y CON MAYOR PRESICION" at bounding box center [494, 249] width 183 height 37
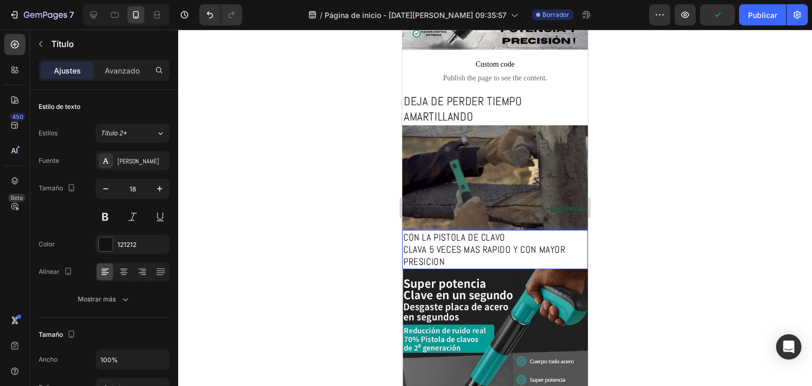
click at [435, 252] on p "CON LA PISTOLA DE CLAVO CLAVA 5 VECES MAS RAPIDO Y CON MAYOR PRESICION" at bounding box center [494, 249] width 183 height 37
click at [438, 252] on p "CON LA PISTOLA DE CLAVO CLAVA 5 VECES MAS RAPIDO Y CON MAYOR PRESICION" at bounding box center [494, 249] width 183 height 37
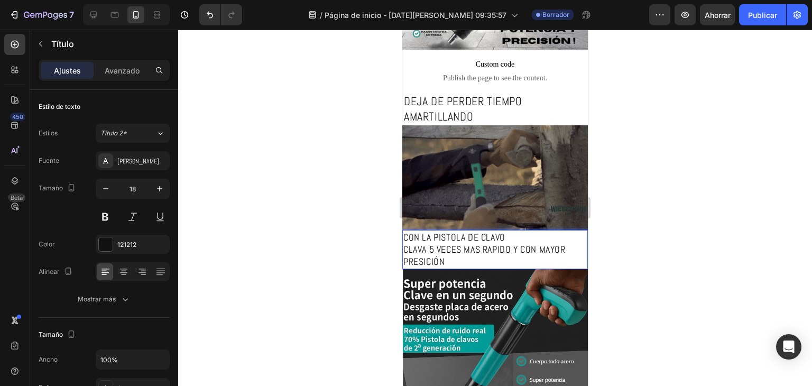
click at [493, 238] on p "CON LA PISTOLA DE CLAVO CLAVA 5 VECES MAS RAPIDO Y CON MAYOR PRESICIÓN" at bounding box center [494, 249] width 183 height 37
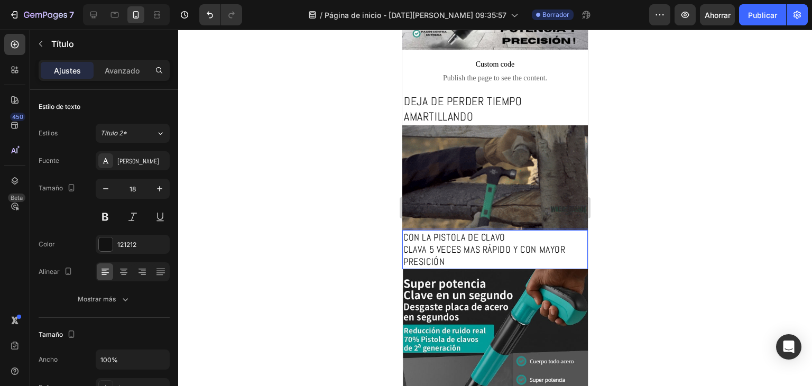
click at [473, 242] on p "CON LA PISTOLA DE CLAVO CLAVA 5 VECES MAS RÁPIDO Y CON MAYOR PRESICIÓN" at bounding box center [494, 249] width 183 height 37
click at [481, 235] on p "CON LA PISTOLA DE CLAVO CLAVA 5 VECES MAS RÁPIDO Y CON MAYOR PRESICIÓN" at bounding box center [494, 249] width 183 height 37
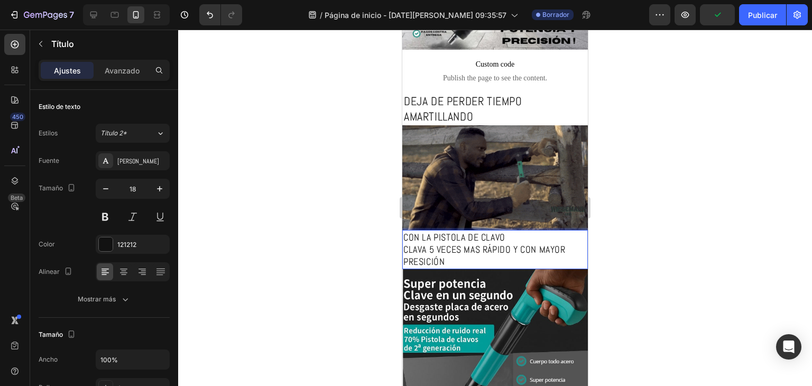
click at [478, 241] on p "CON LA PISTOLA DE CLAVO CLAVA 5 VECES MAS RÁPIDO Y CON MAYOR PRESICIÓN" at bounding box center [494, 249] width 183 height 37
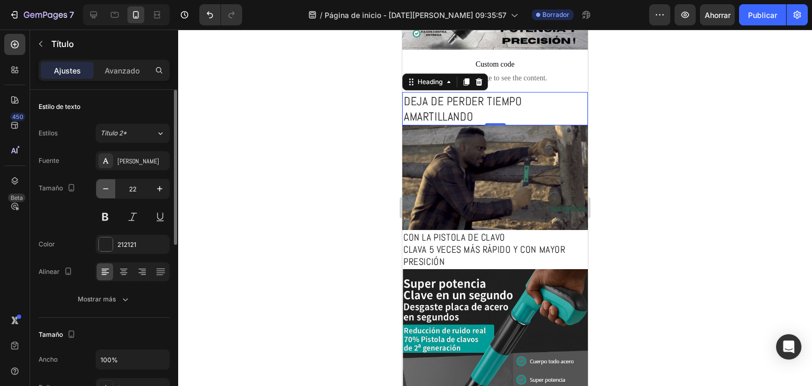
click at [104, 187] on icon "button" at bounding box center [105, 188] width 11 height 11
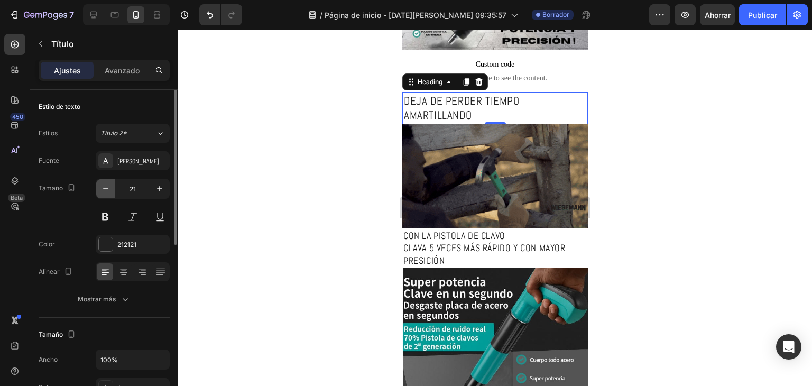
click at [104, 187] on icon "button" at bounding box center [105, 188] width 11 height 11
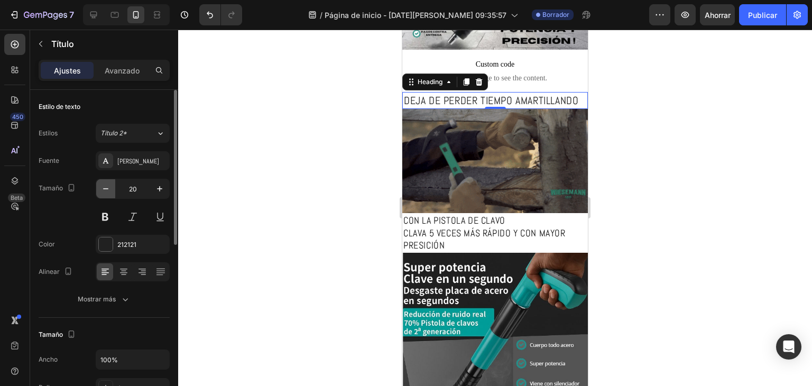
click at [104, 187] on icon "button" at bounding box center [105, 188] width 11 height 11
type input "19"
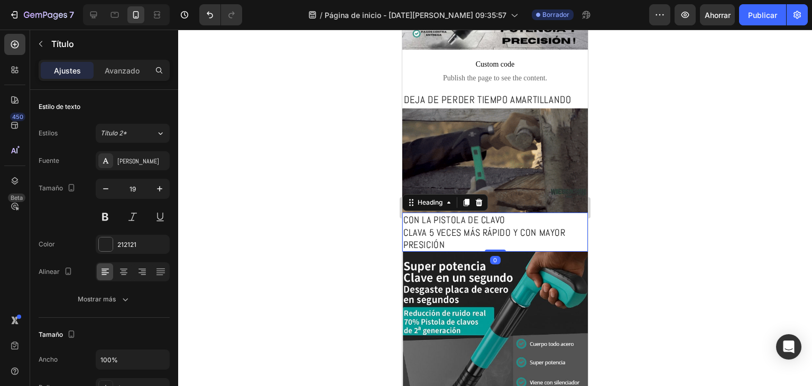
click at [422, 225] on p "CON LA PISTOLA DE CLAVO CLAVA 5 VECES MÁS RÁPIDO Y CON MAYOR PRESICIÓN" at bounding box center [494, 231] width 183 height 37
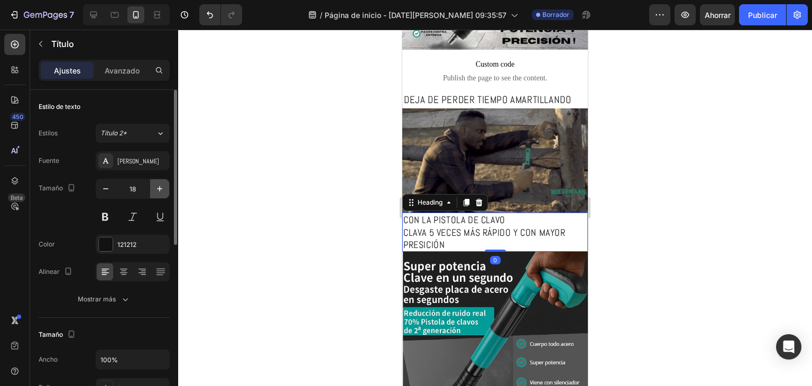
click at [161, 191] on icon "button" at bounding box center [159, 188] width 11 height 11
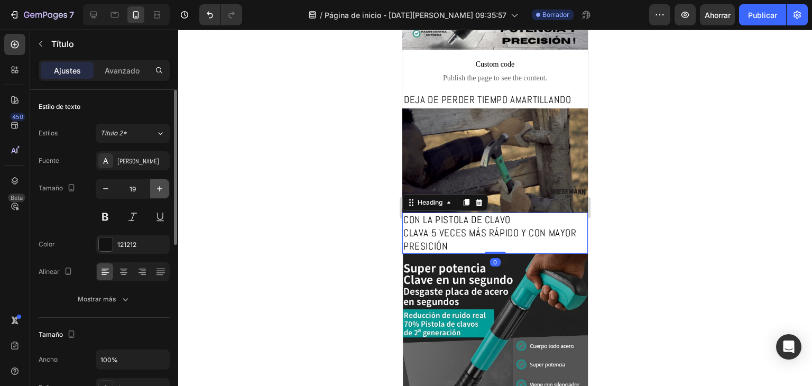
click at [161, 191] on icon "button" at bounding box center [159, 188] width 11 height 11
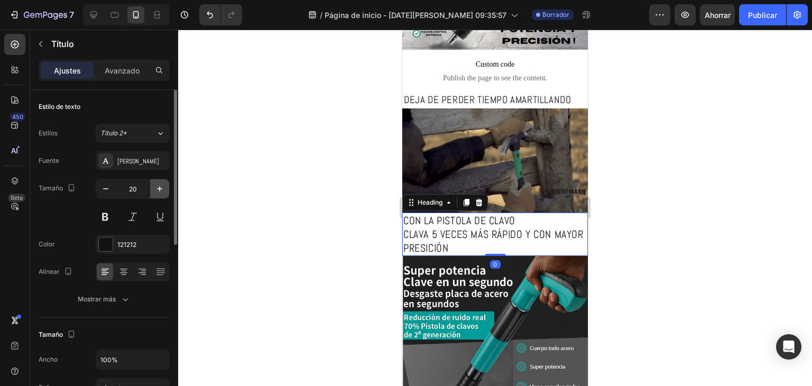
click at [161, 191] on icon "button" at bounding box center [159, 188] width 11 height 11
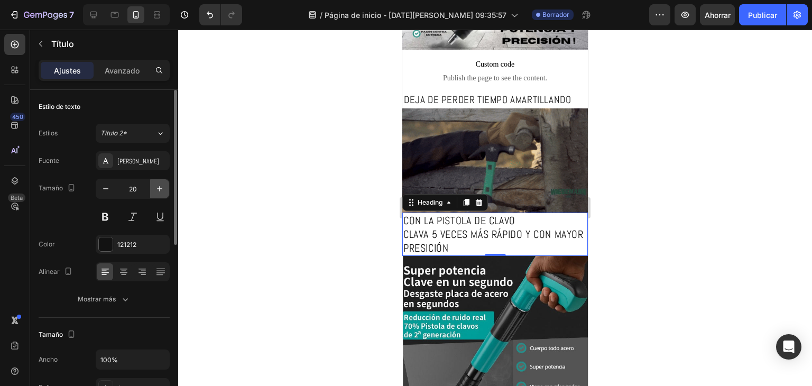
type input "21"
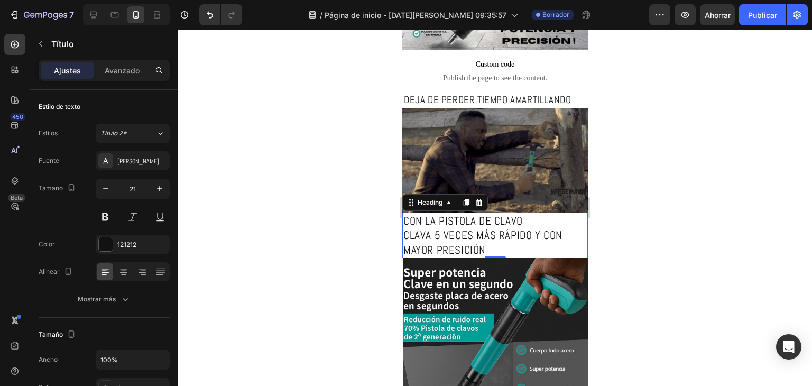
click at [657, 220] on div at bounding box center [495, 208] width 634 height 356
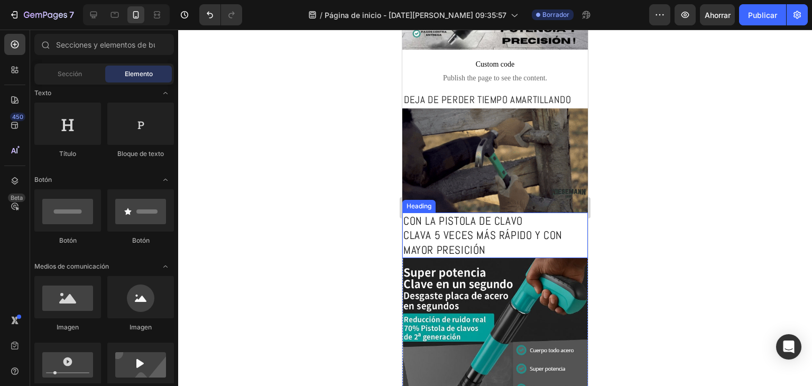
click at [477, 229] on p "CON LA PISTOLA DE CLAVO CLAVA 5 VECES MÁS RÁPIDO Y CON MAYOR PRESICIÓN" at bounding box center [494, 234] width 183 height 43
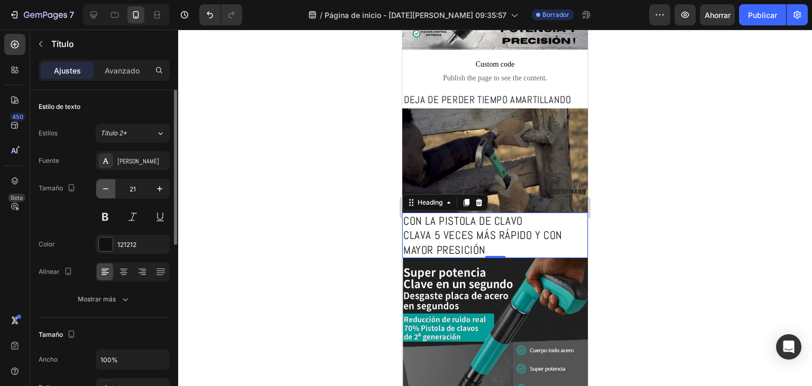
click at [111, 189] on button "button" at bounding box center [105, 188] width 19 height 19
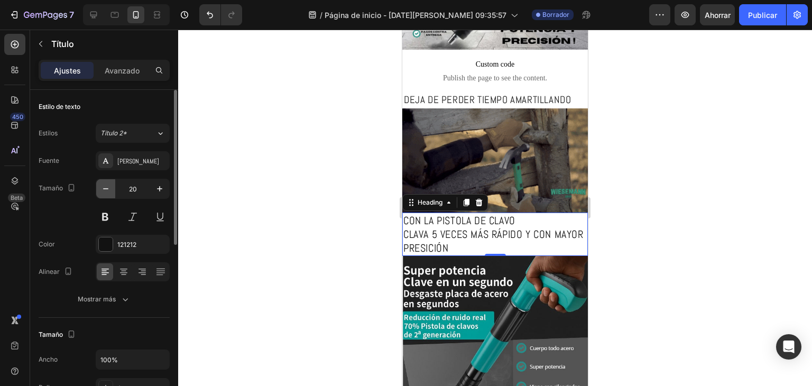
click at [111, 189] on button "button" at bounding box center [105, 188] width 19 height 19
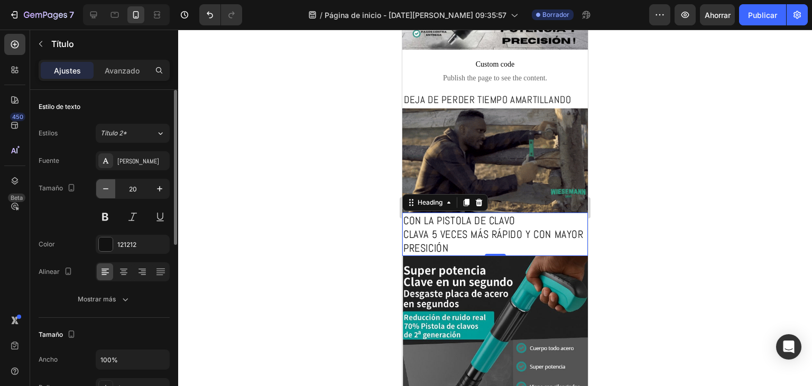
type input "19"
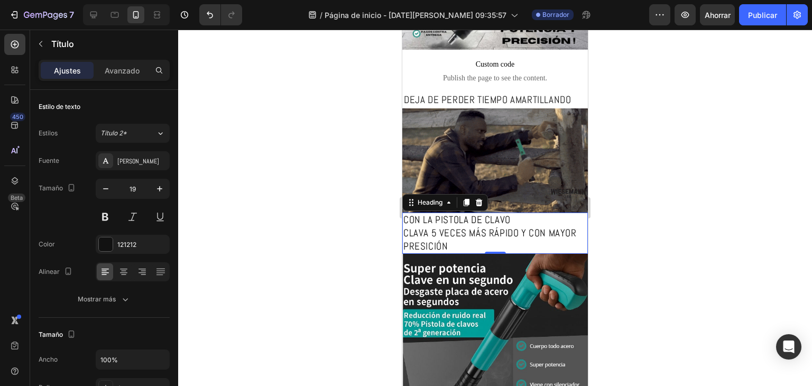
click at [649, 222] on div at bounding box center [495, 208] width 634 height 356
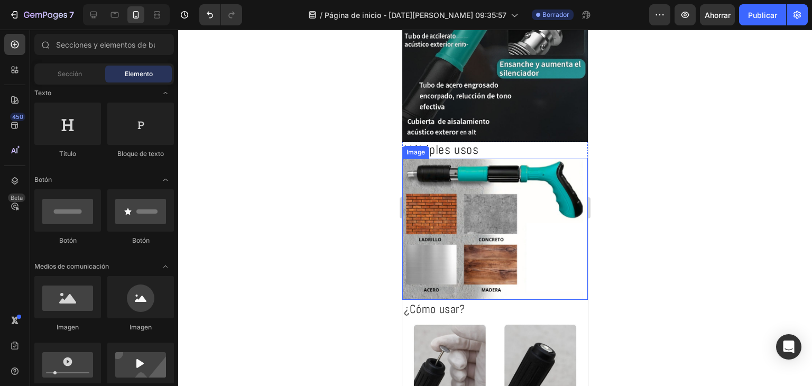
scroll to position [740, 0]
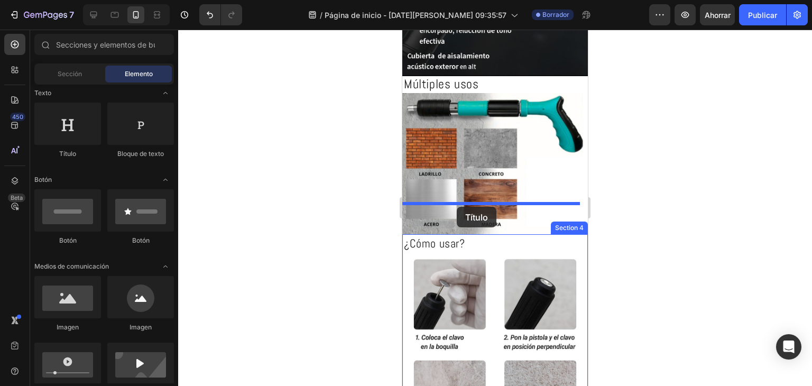
drag, startPoint x: 453, startPoint y: 157, endPoint x: 457, endPoint y: 207, distance: 49.3
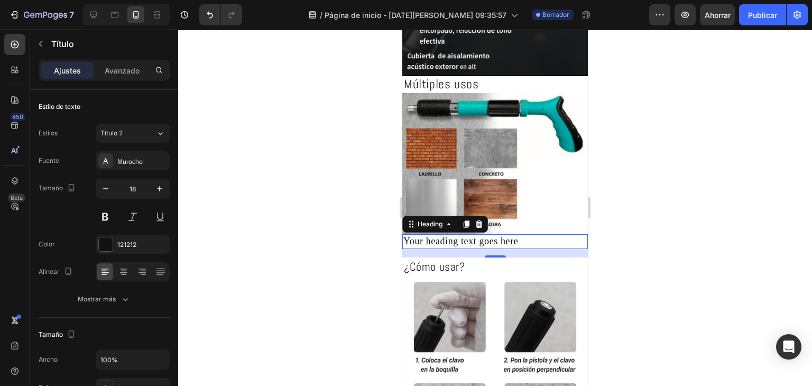
click at [545, 234] on h2 "Your heading text goes here" at bounding box center [494, 241] width 185 height 14
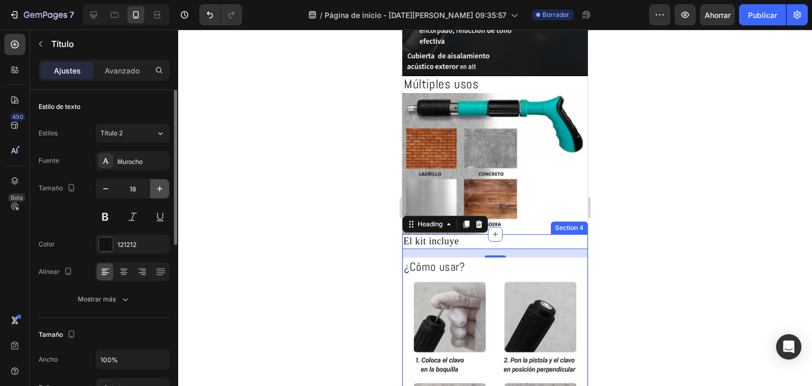
click at [150, 193] on button "button" at bounding box center [159, 188] width 19 height 19
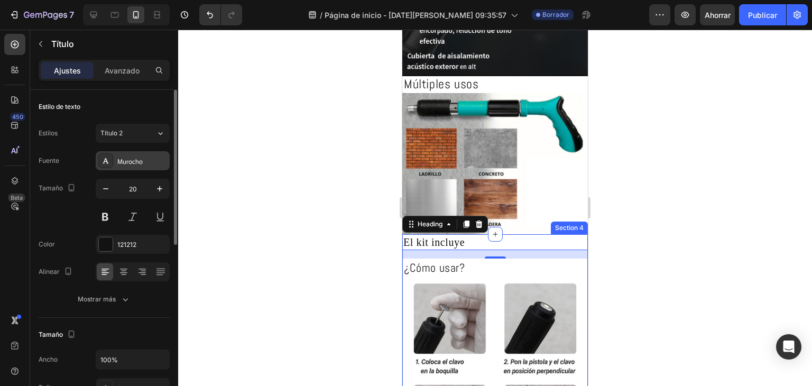
click at [152, 154] on div "Murocho" at bounding box center [133, 160] width 74 height 19
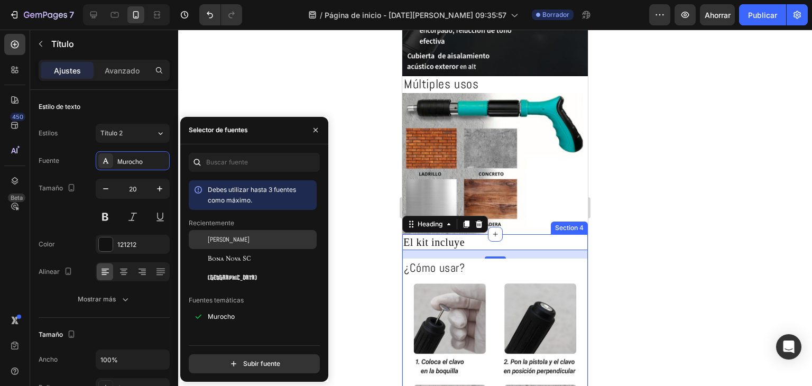
click at [217, 307] on div "[PERSON_NAME]" at bounding box center [253, 316] width 128 height 19
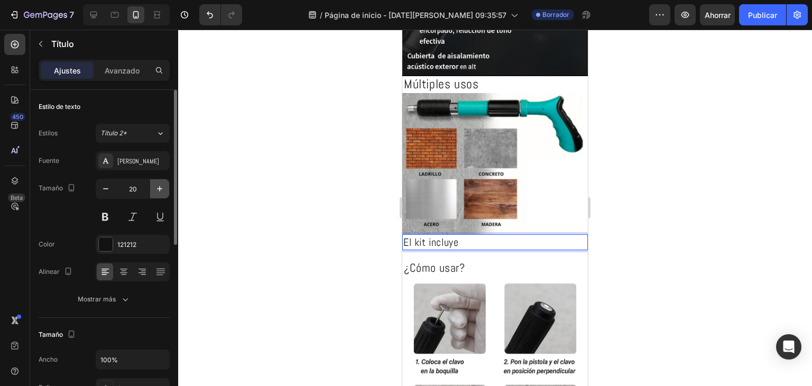
click at [156, 196] on button "button" at bounding box center [159, 188] width 19 height 19
type input "21"
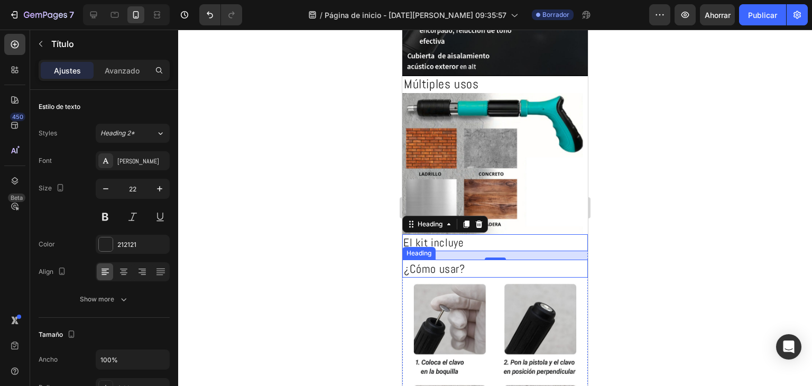
click at [417, 259] on h2 "¿Cómo usar?" at bounding box center [494, 268] width 185 height 18
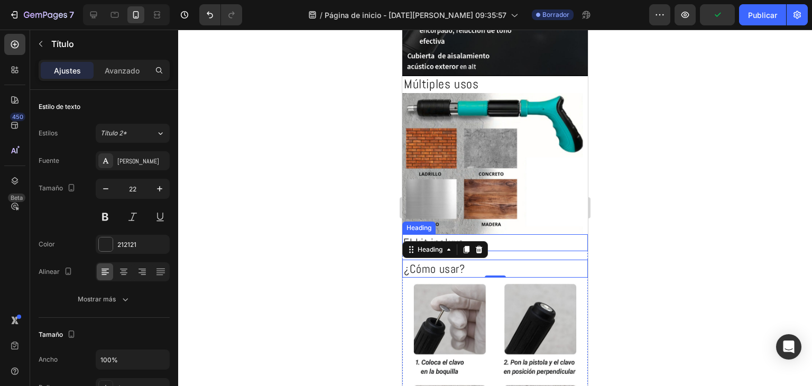
click at [490, 235] on p "El kit incluye" at bounding box center [494, 242] width 183 height 14
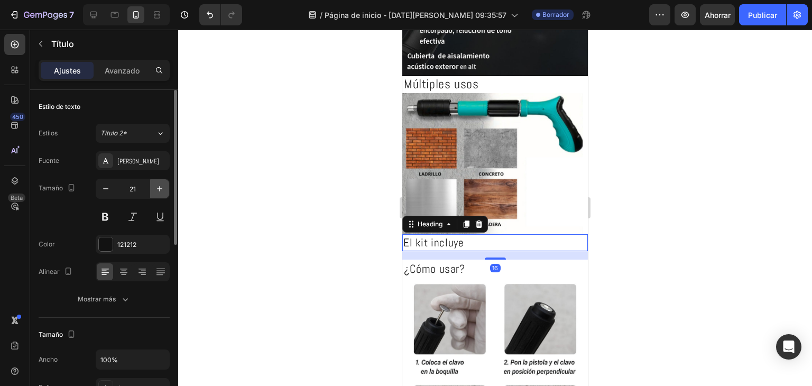
click at [159, 191] on icon "button" at bounding box center [159, 188] width 11 height 11
type input "22"
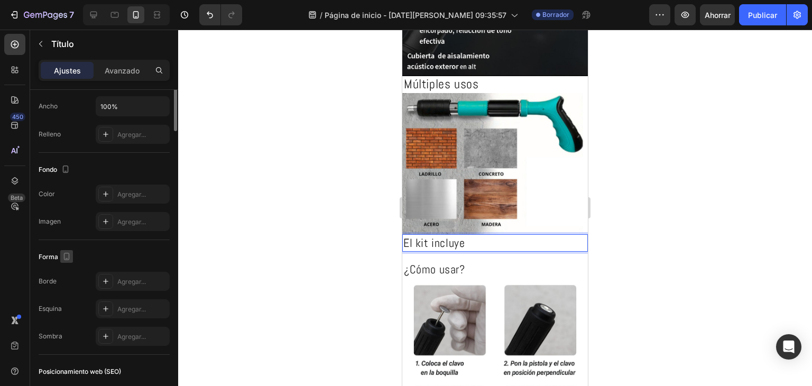
scroll to position [95, 0]
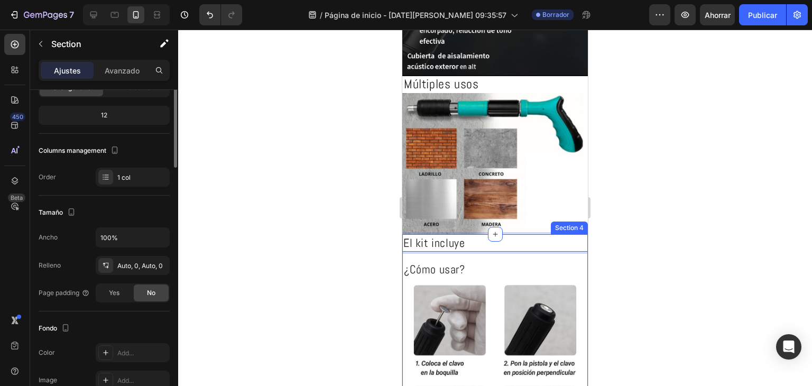
click at [527, 234] on div "El kit incluye Heading 16 ¿Cómo usar? Heading Image" at bounding box center [494, 360] width 185 height 252
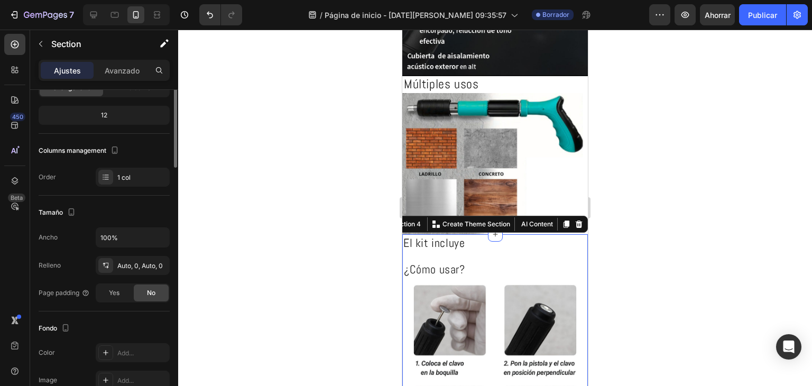
scroll to position [0, 0]
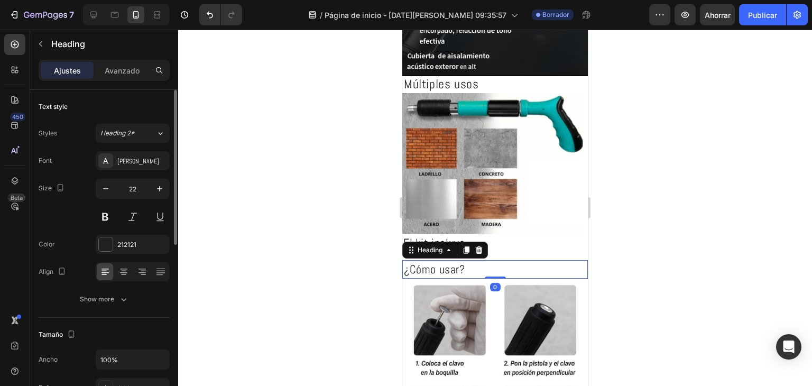
click at [485, 260] on h2 "¿Cómo usar?" at bounding box center [494, 269] width 185 height 18
click at [486, 241] on div "Heading" at bounding box center [445, 249] width 86 height 17
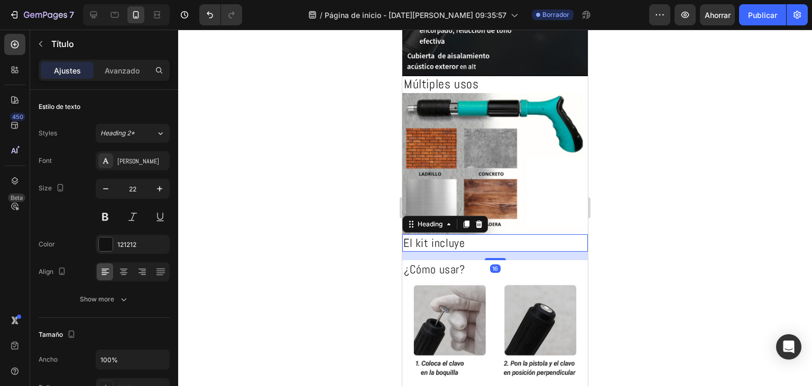
click at [504, 235] on p "El kit incluye" at bounding box center [494, 242] width 183 height 15
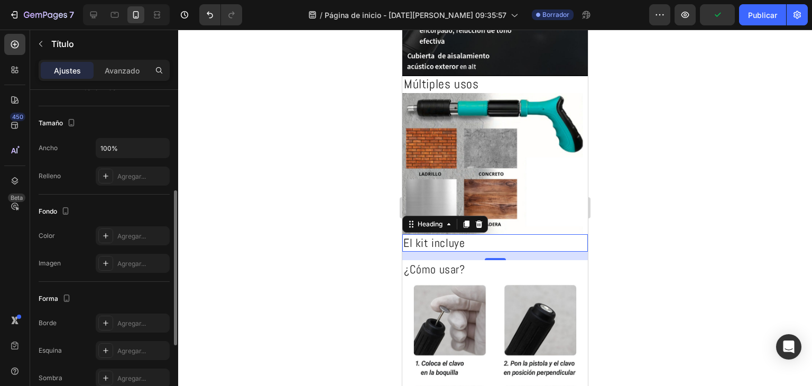
scroll to position [359, 0]
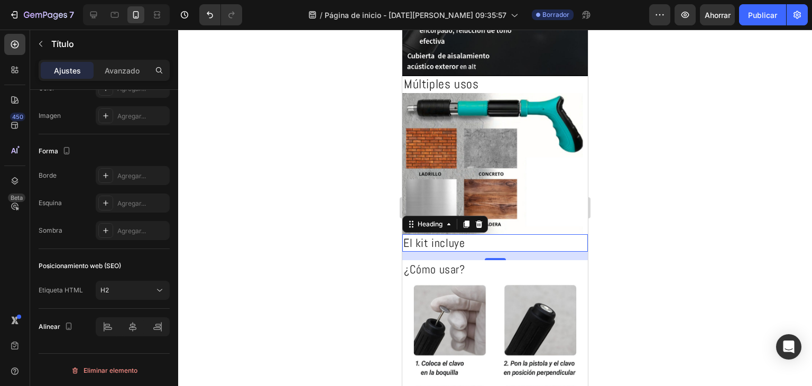
click at [541, 252] on div "16" at bounding box center [494, 256] width 185 height 8
click at [649, 184] on div at bounding box center [495, 208] width 634 height 356
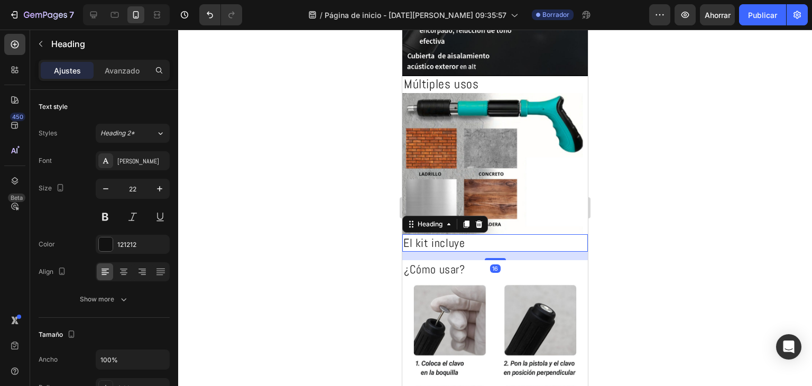
click at [465, 235] on p "El kit incluye" at bounding box center [494, 242] width 183 height 15
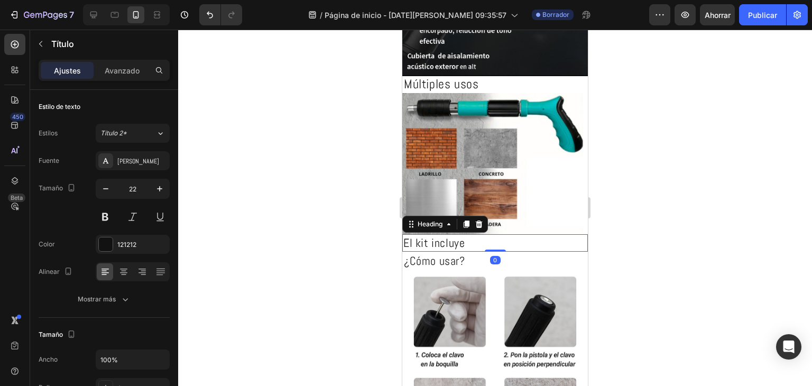
drag, startPoint x: 495, startPoint y: 227, endPoint x: 495, endPoint y: 214, distance: 12.7
click at [495, 234] on div "El kit incluye Heading 0" at bounding box center [494, 242] width 185 height 17
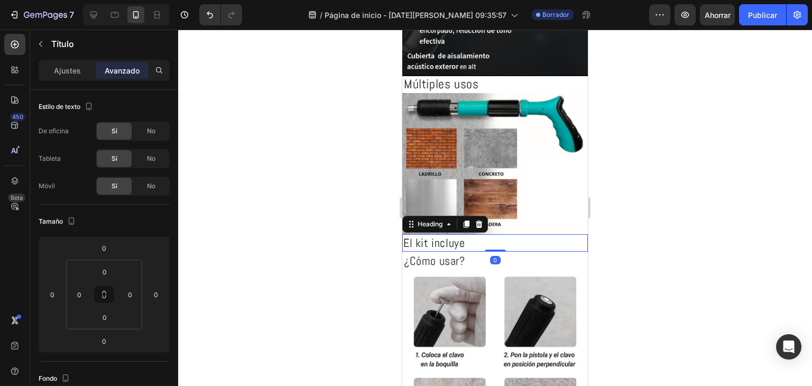
click at [314, 230] on div at bounding box center [495, 208] width 634 height 356
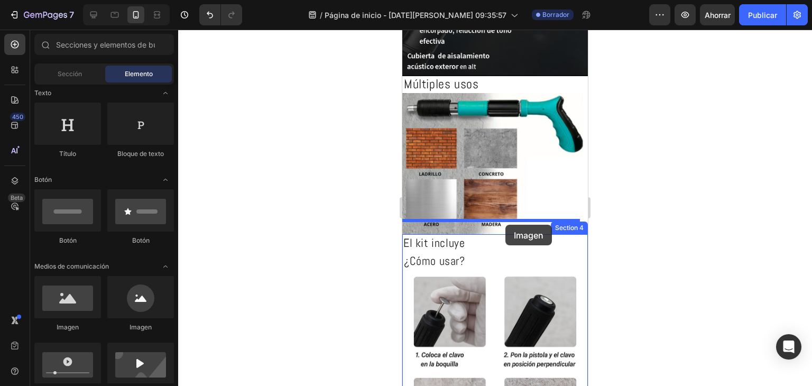
drag, startPoint x: 486, startPoint y: 322, endPoint x: 505, endPoint y: 225, distance: 99.6
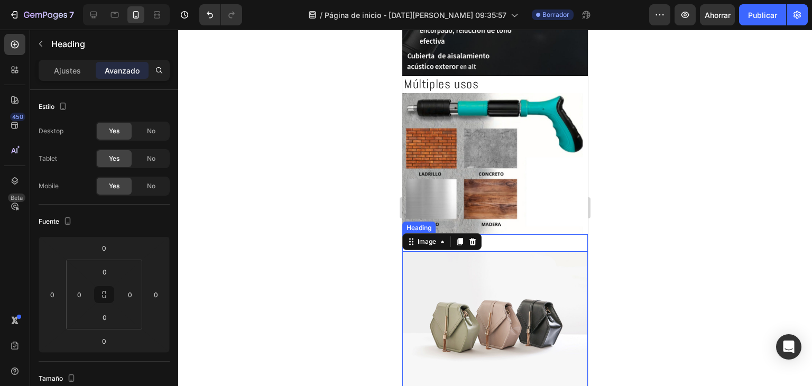
click at [486, 235] on p "El kit incluye" at bounding box center [494, 242] width 183 height 15
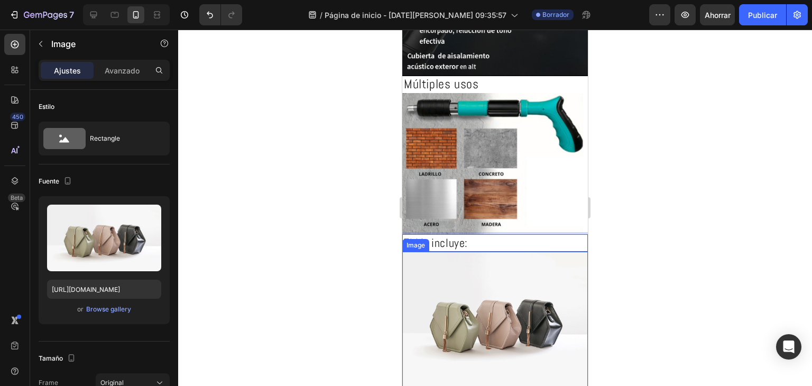
click at [473, 262] on img at bounding box center [494, 321] width 185 height 139
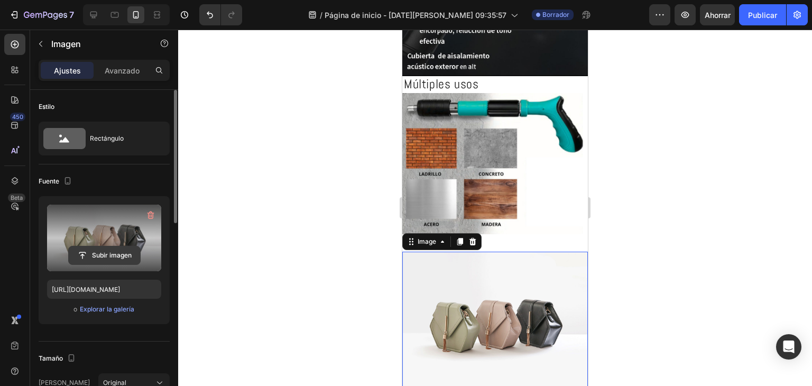
click at [105, 253] on input "file" at bounding box center [104, 255] width 71 height 18
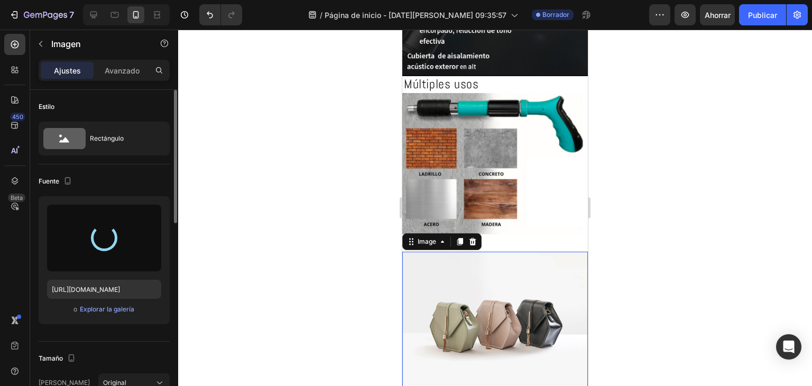
type input "[URL][DOMAIN_NAME]"
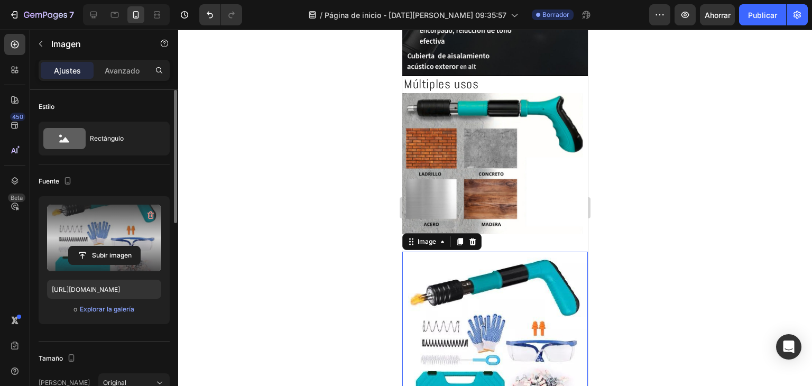
click at [609, 264] on div at bounding box center [495, 208] width 634 height 356
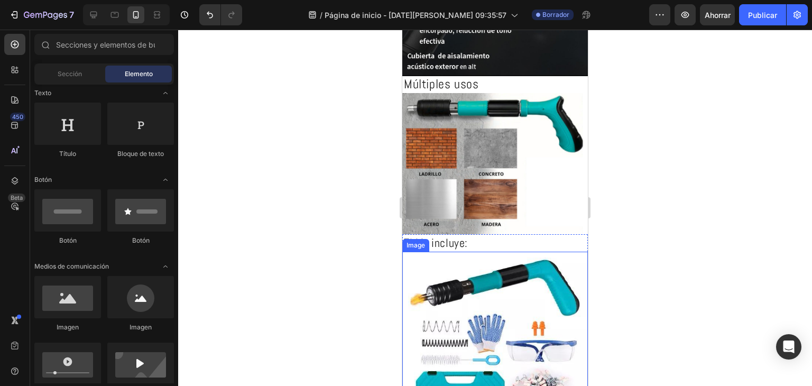
scroll to position [793, 0]
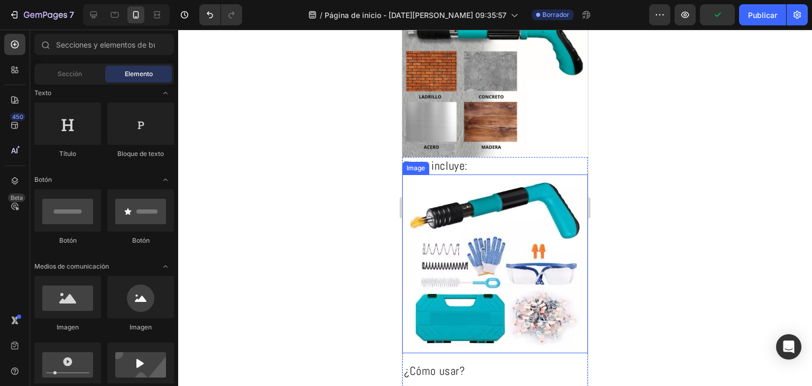
click at [681, 263] on div at bounding box center [495, 208] width 634 height 356
click at [321, 286] on div at bounding box center [495, 208] width 634 height 356
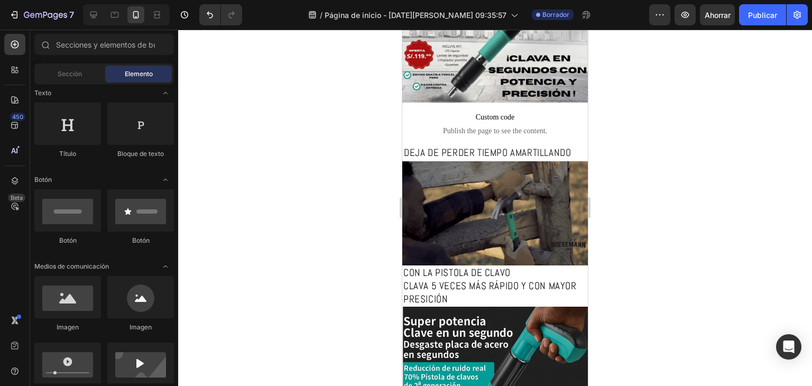
scroll to position [0, 0]
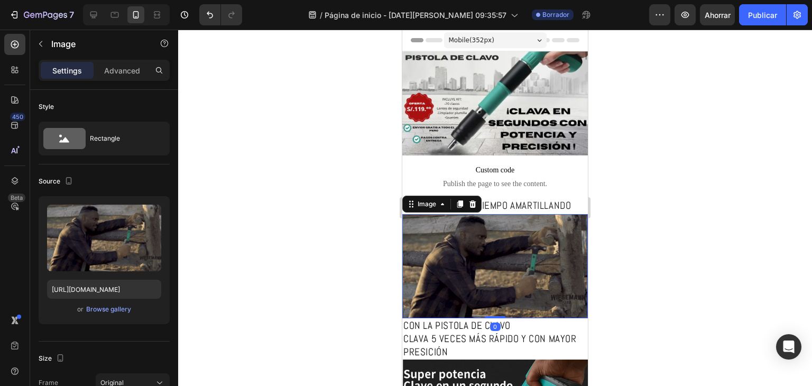
click at [499, 262] on img at bounding box center [494, 266] width 185 height 104
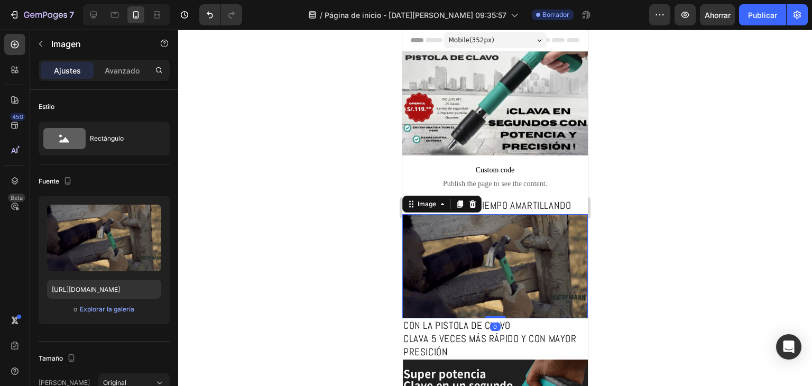
drag, startPoint x: 490, startPoint y: 308, endPoint x: 488, endPoint y: 288, distance: 20.2
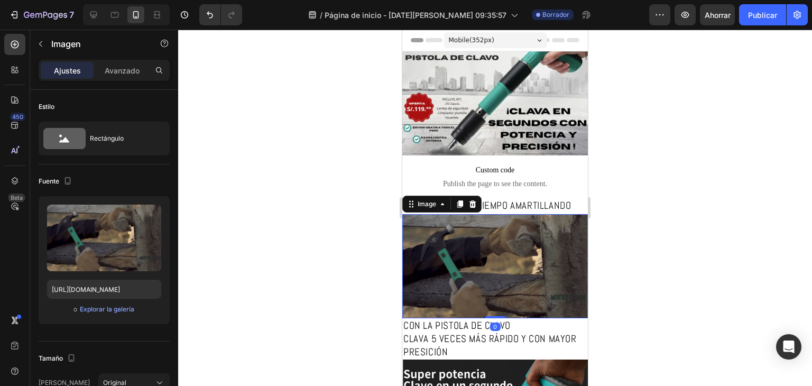
click at [488, 288] on div "Image 0" at bounding box center [494, 266] width 185 height 104
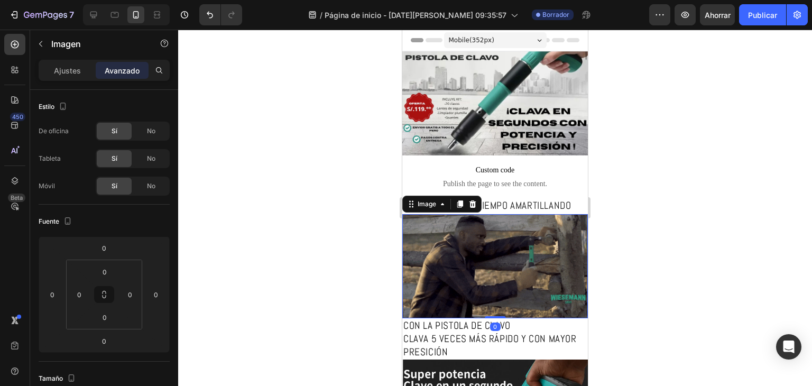
drag, startPoint x: 488, startPoint y: 308, endPoint x: 488, endPoint y: 299, distance: 9.0
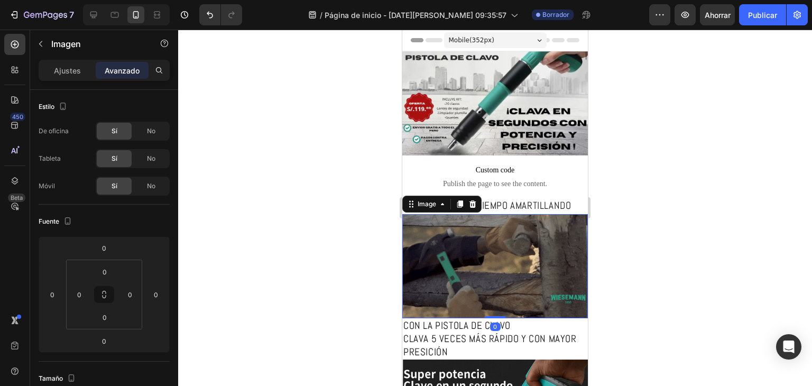
click at [488, 299] on div "Image 0" at bounding box center [494, 266] width 185 height 104
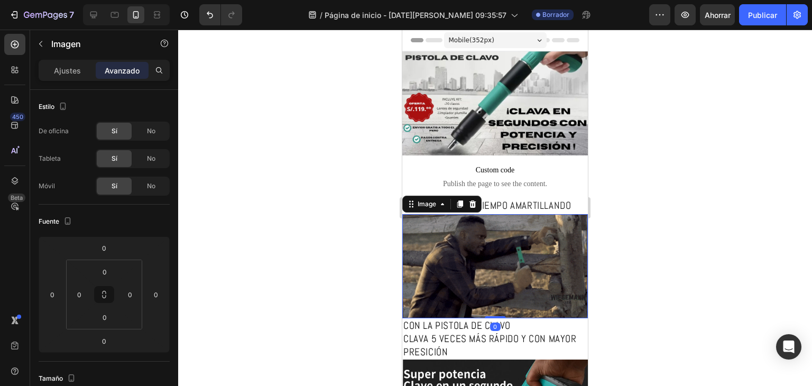
drag, startPoint x: 488, startPoint y: 290, endPoint x: 486, endPoint y: 278, distance: 11.8
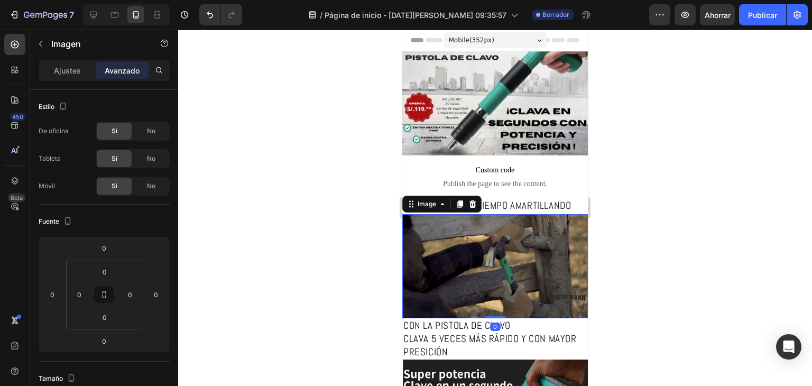
click at [488, 290] on img at bounding box center [494, 266] width 185 height 104
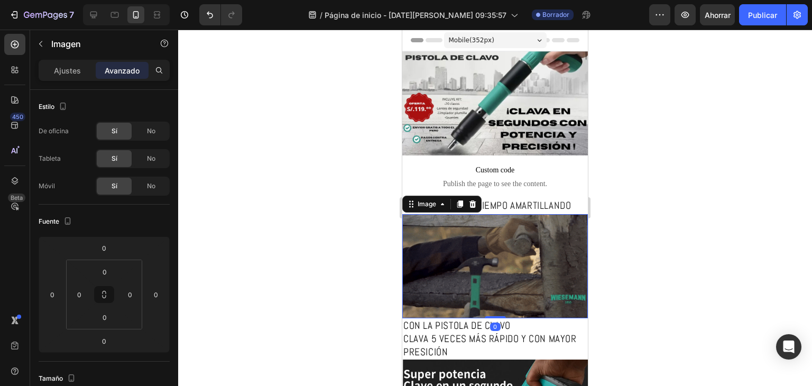
click at [518, 244] on img at bounding box center [494, 266] width 185 height 104
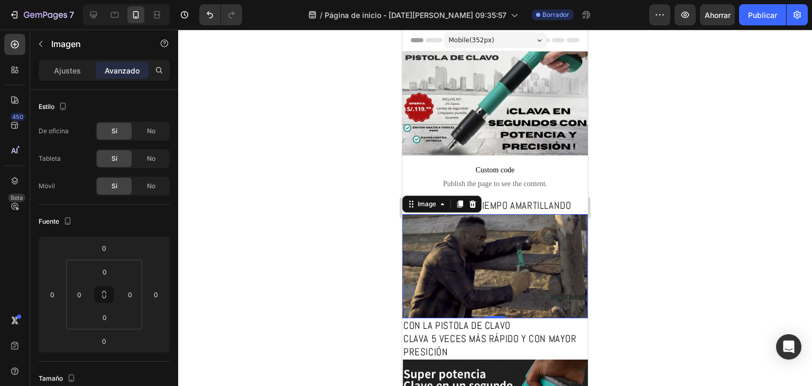
click at [676, 229] on div at bounding box center [495, 208] width 634 height 356
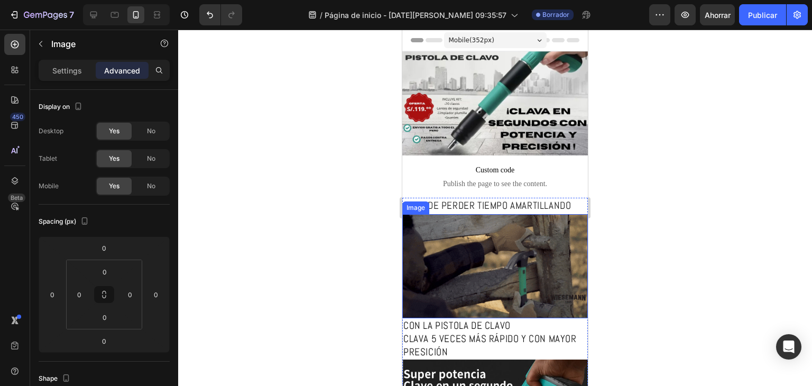
click at [555, 229] on img at bounding box center [494, 266] width 185 height 104
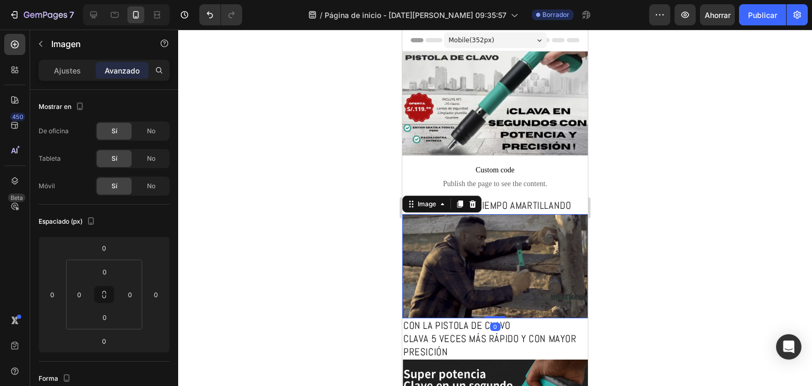
click at [522, 224] on img at bounding box center [494, 266] width 185 height 104
click at [749, 231] on div at bounding box center [495, 208] width 634 height 356
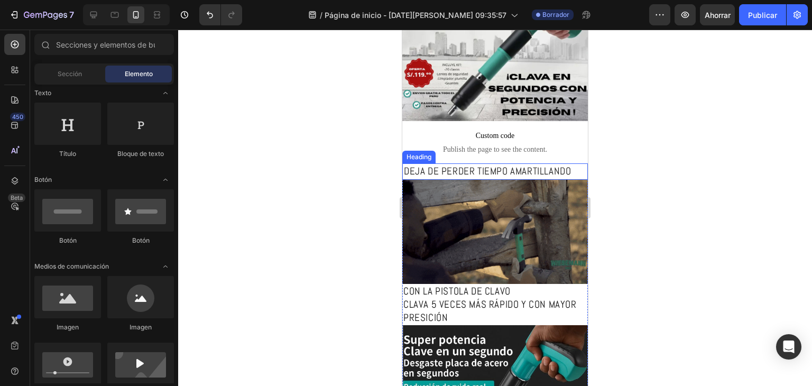
scroll to position [53, 0]
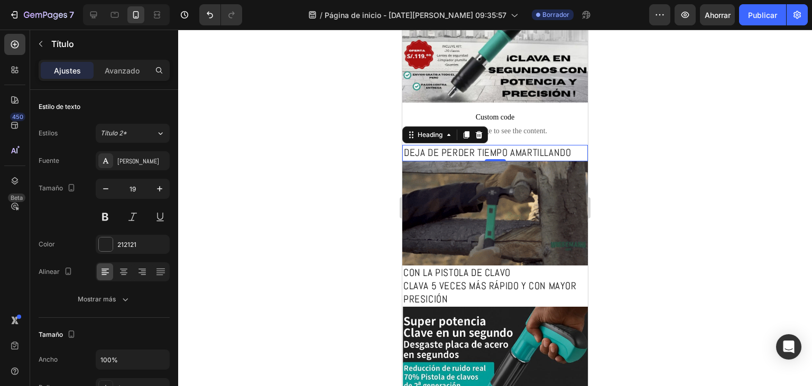
click at [515, 150] on p "DEJA DE PERDER TIEMPO AMARTILLANDO" at bounding box center [495, 152] width 182 height 13
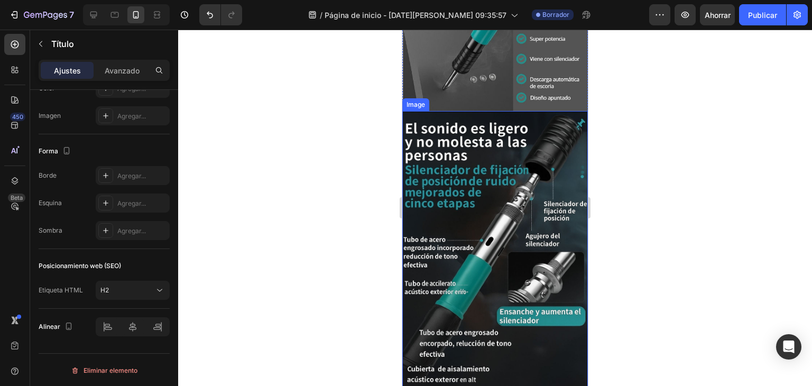
scroll to position [370, 0]
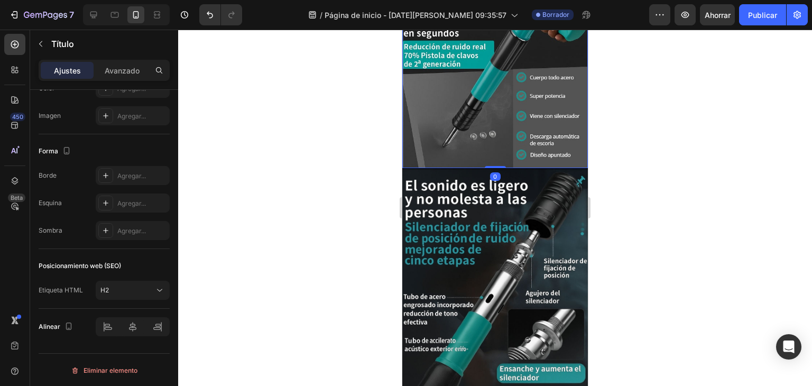
click at [478, 108] on img at bounding box center [494, 76] width 185 height 183
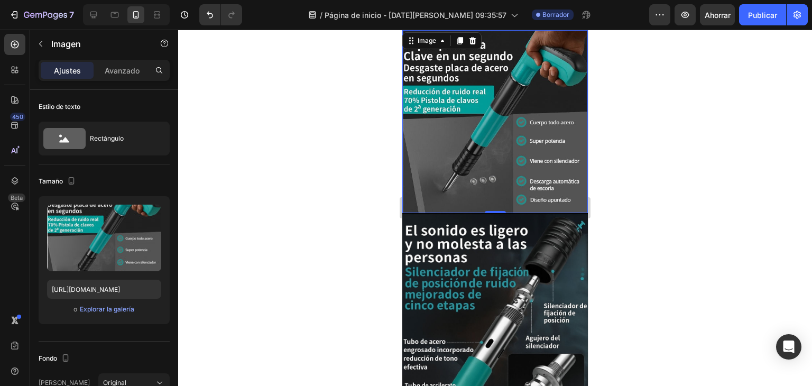
scroll to position [264, 0]
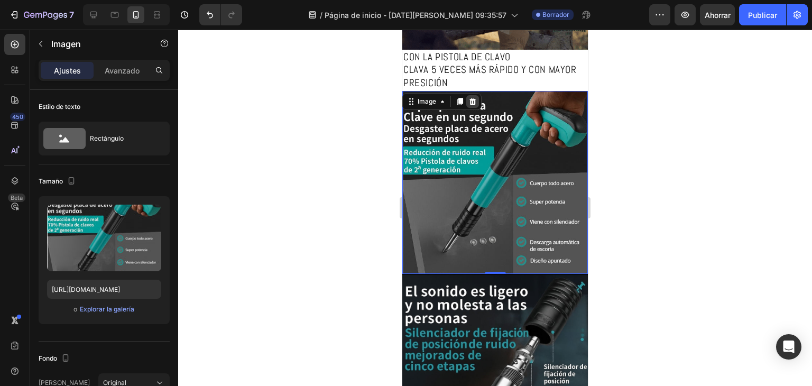
click at [470, 99] on icon at bounding box center [472, 101] width 7 height 7
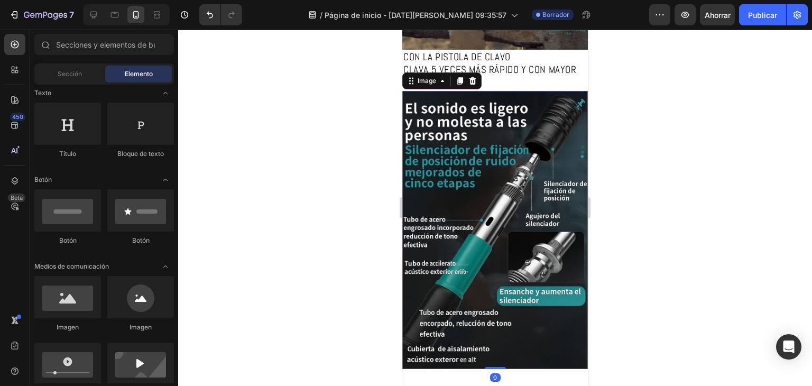
click at [476, 134] on img at bounding box center [494, 230] width 185 height 278
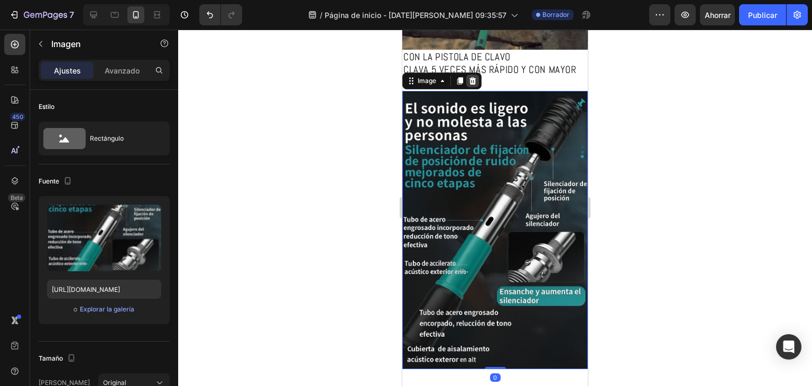
click at [469, 77] on icon at bounding box center [472, 81] width 8 height 8
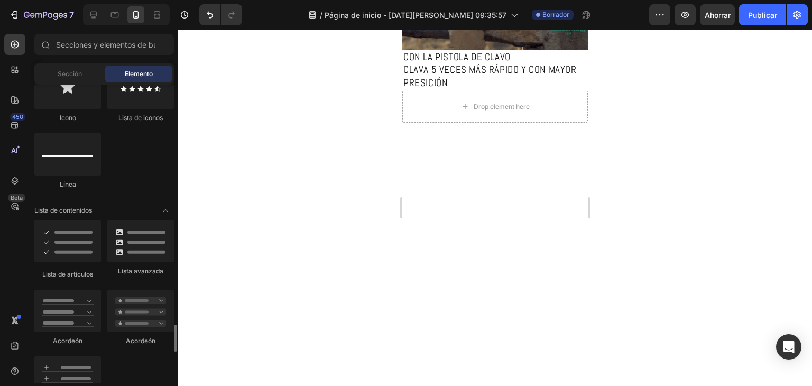
scroll to position [898, 0]
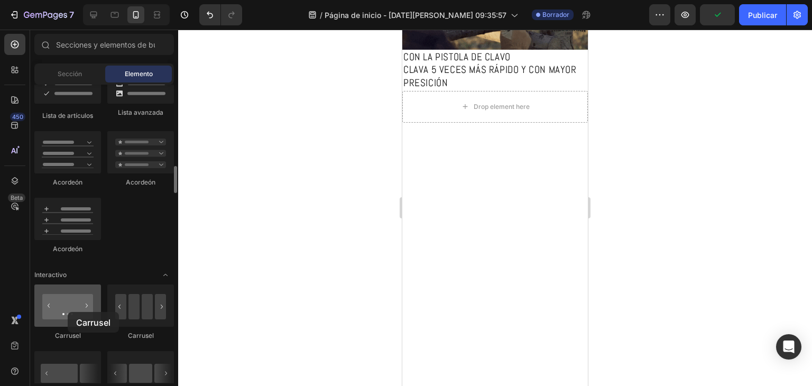
drag, startPoint x: 78, startPoint y: 313, endPoint x: 66, endPoint y: 312, distance: 12.2
click at [66, 312] on div at bounding box center [67, 305] width 67 height 42
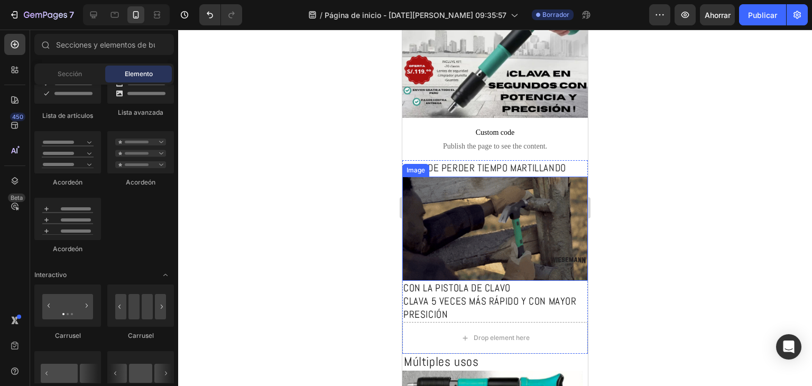
scroll to position [106, 0]
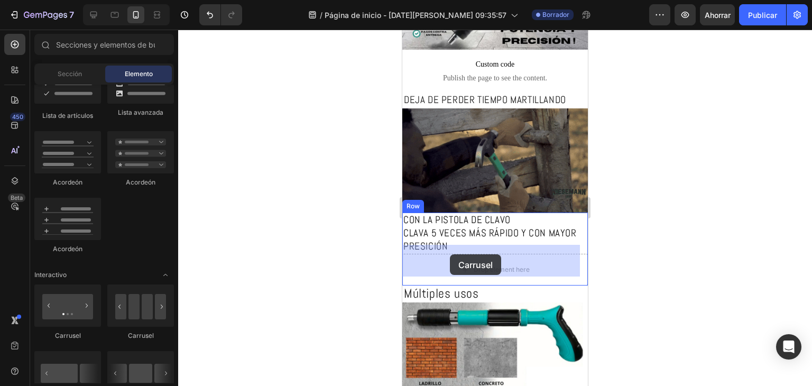
drag, startPoint x: 470, startPoint y: 334, endPoint x: 450, endPoint y: 254, distance: 82.9
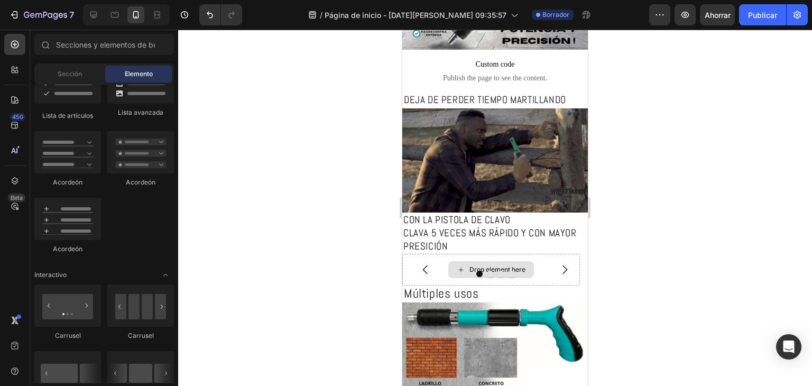
click at [478, 261] on div "Drop element here" at bounding box center [491, 269] width 86 height 17
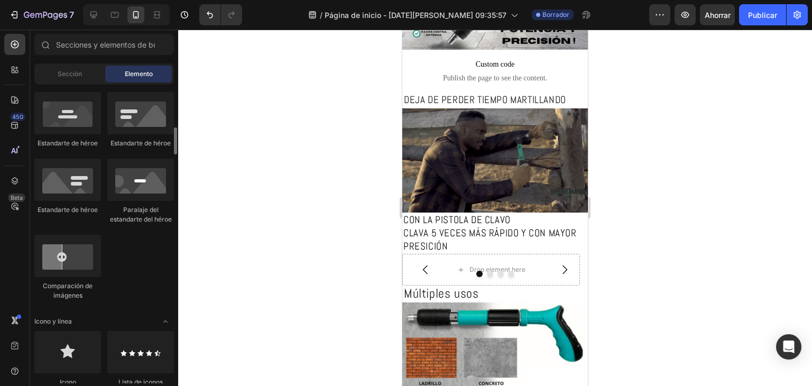
scroll to position [370, 0]
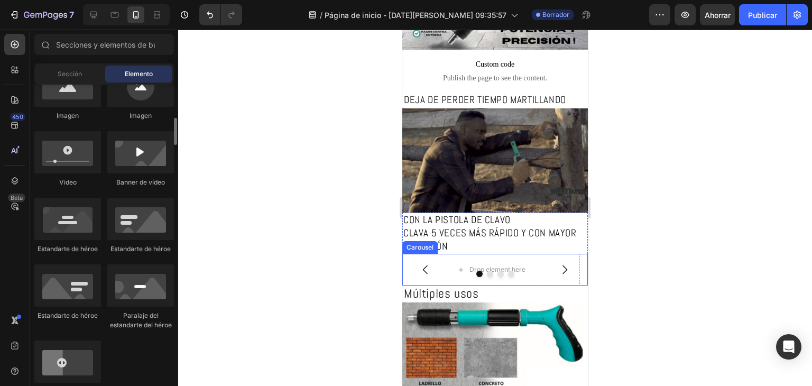
click at [430, 269] on button "Carousel Back Arrow" at bounding box center [426, 270] width 30 height 30
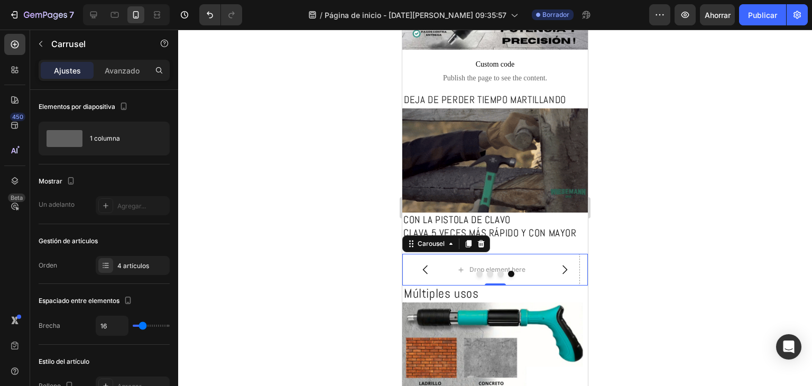
click at [550, 255] on button "Carousel Next Arrow" at bounding box center [565, 270] width 30 height 30
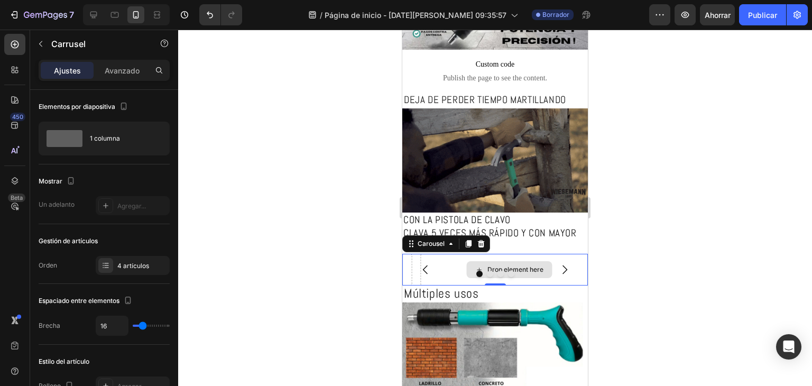
click at [539, 256] on div "Drop element here" at bounding box center [509, 270] width 178 height 32
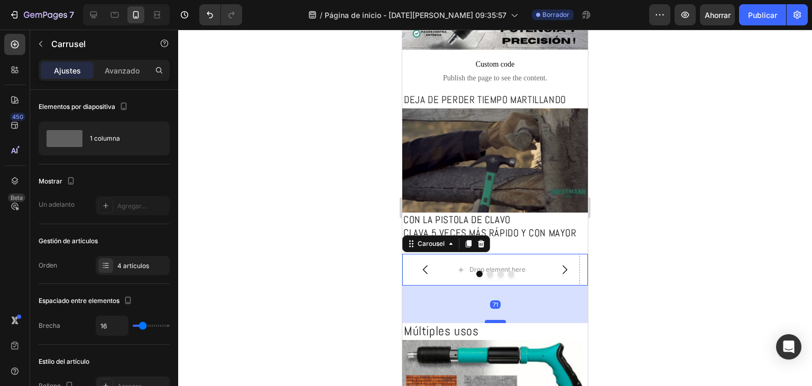
drag, startPoint x: 497, startPoint y: 274, endPoint x: 495, endPoint y: 315, distance: 41.8
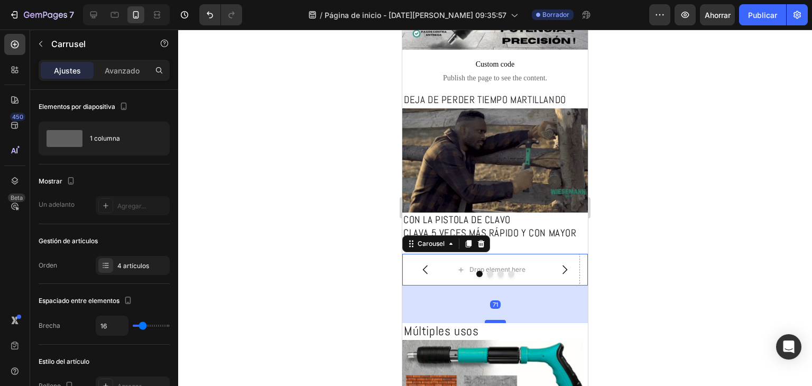
click at [495, 320] on div at bounding box center [495, 321] width 21 height 3
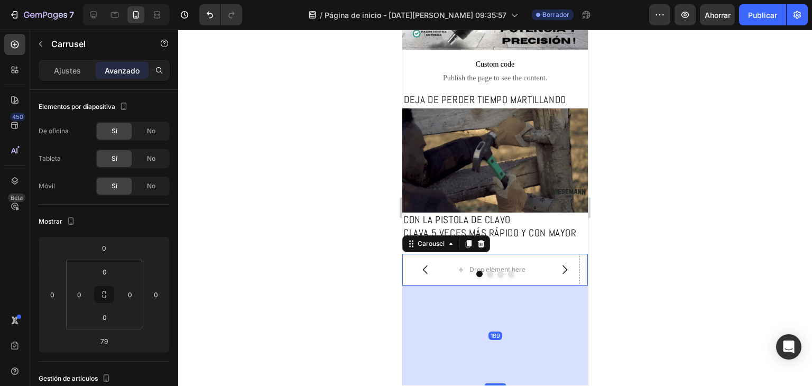
drag, startPoint x: 488, startPoint y: 317, endPoint x: 488, endPoint y: 375, distance: 58.1
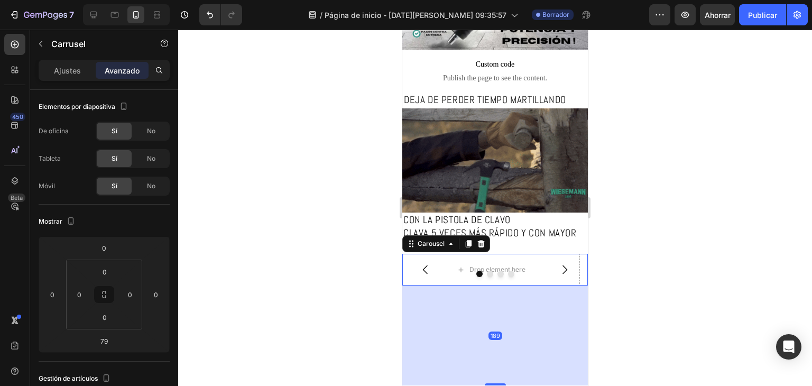
click at [488, 383] on div at bounding box center [495, 384] width 21 height 2
type input "189"
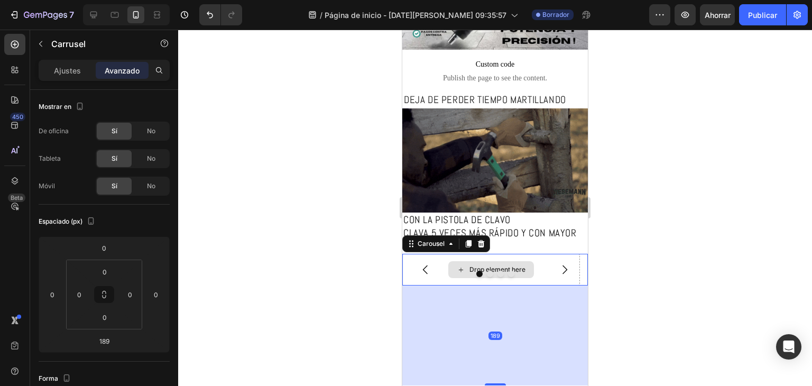
click at [461, 275] on div "Drop element here" at bounding box center [491, 270] width 178 height 32
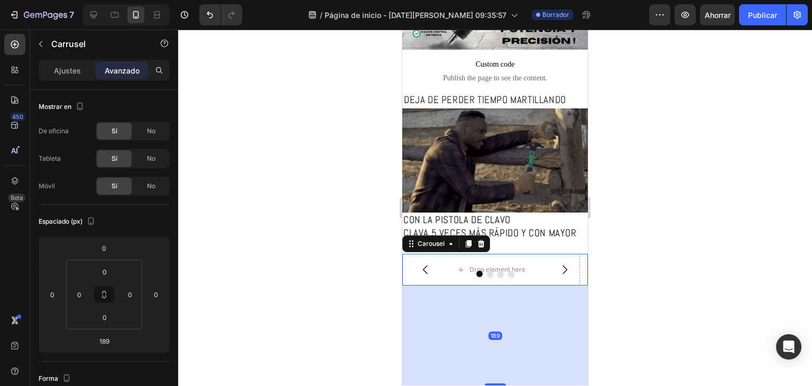
click at [461, 291] on div "189" at bounding box center [494, 335] width 185 height 100
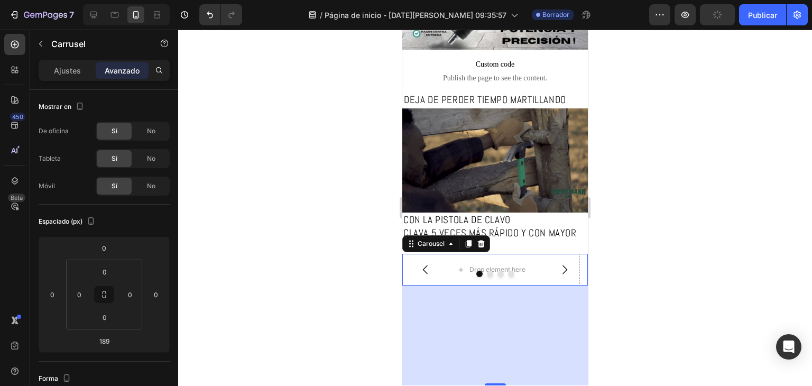
click at [443, 320] on div "189" at bounding box center [494, 335] width 185 height 100
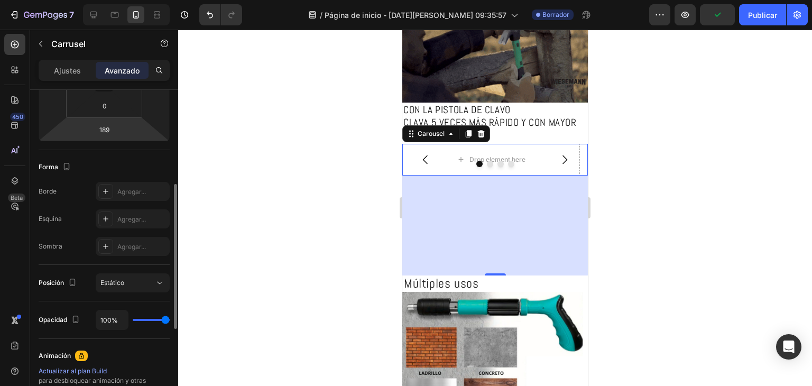
scroll to position [106, 0]
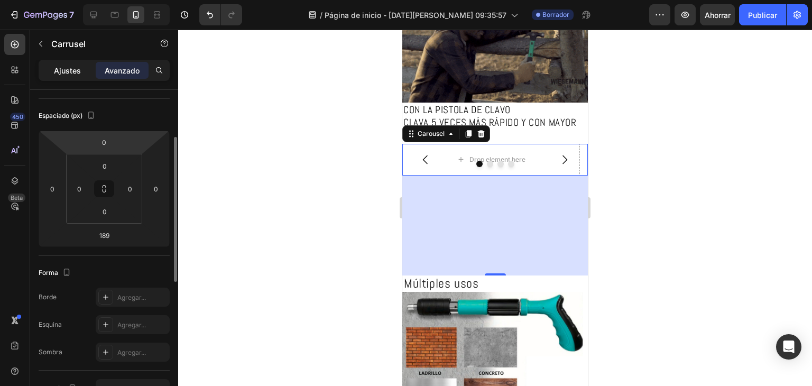
click at [73, 71] on font "Ajustes" at bounding box center [67, 70] width 27 height 9
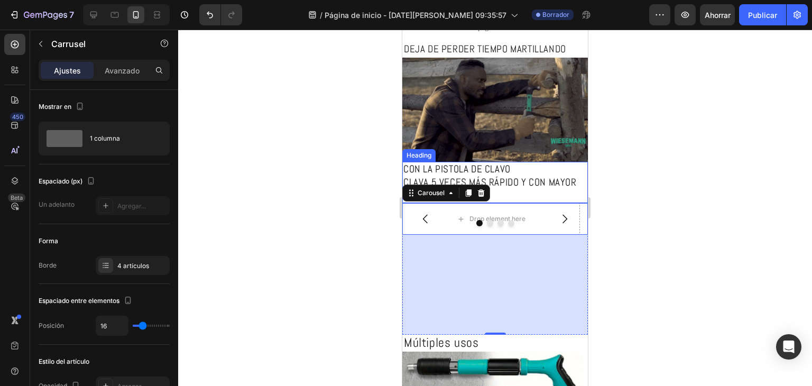
scroll to position [159, 0]
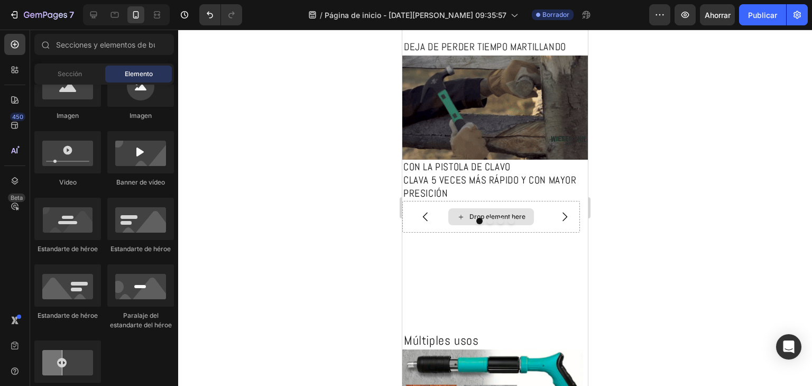
click at [459, 212] on icon at bounding box center [461, 216] width 8 height 9
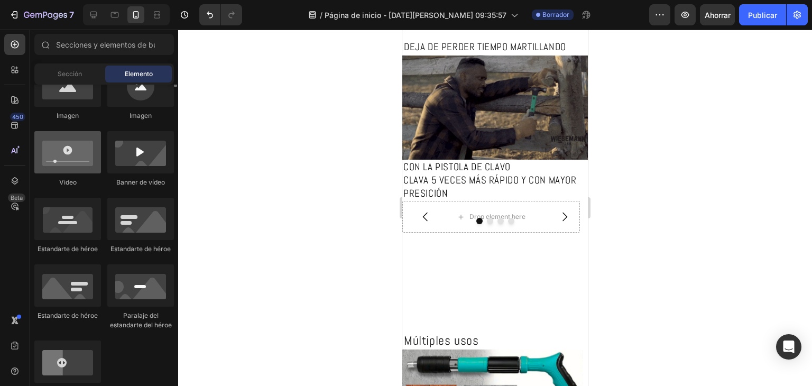
scroll to position [317, 0]
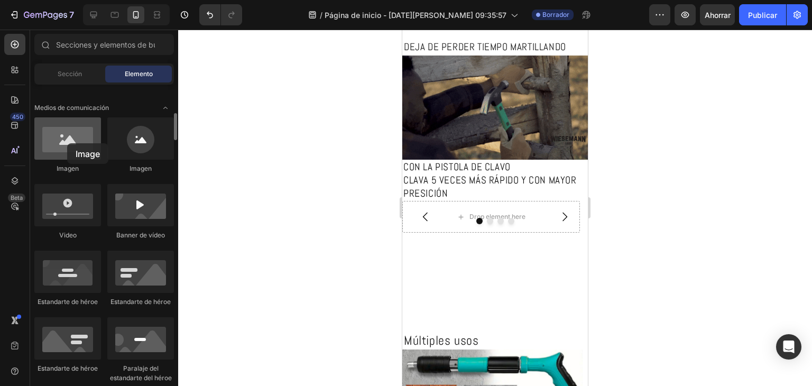
click at [67, 143] on div at bounding box center [67, 138] width 67 height 42
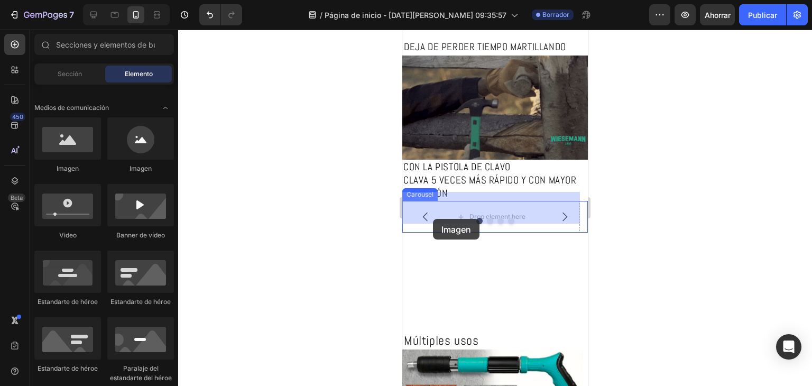
drag, startPoint x: 469, startPoint y: 173, endPoint x: 433, endPoint y: 219, distance: 58.7
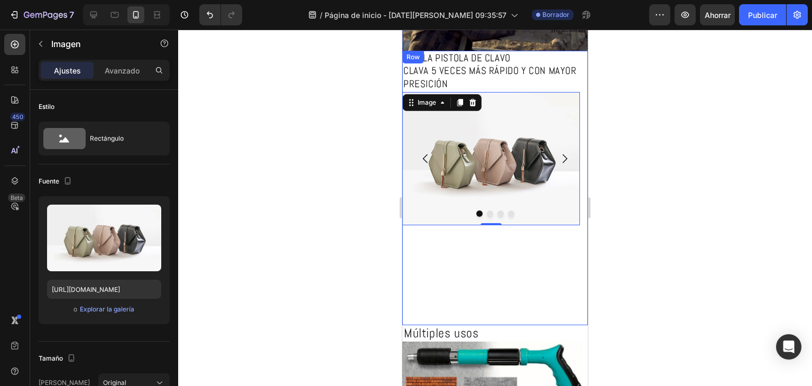
scroll to position [159, 0]
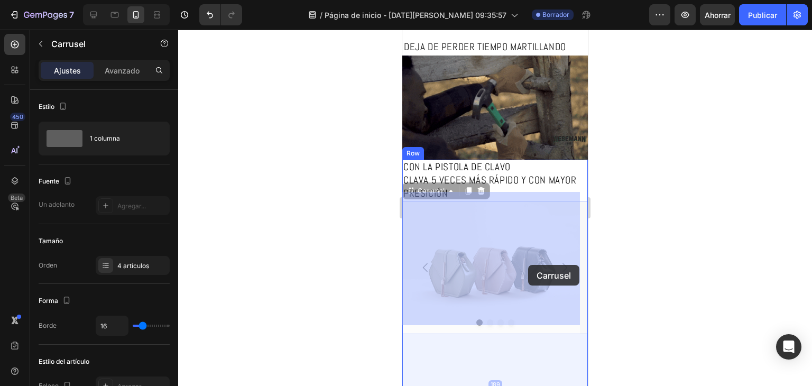
drag, startPoint x: 570, startPoint y: 261, endPoint x: 528, endPoint y: 265, distance: 42.0
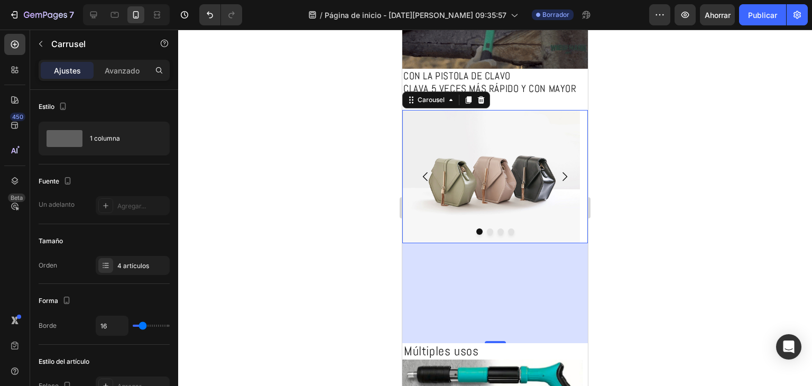
scroll to position [264, 0]
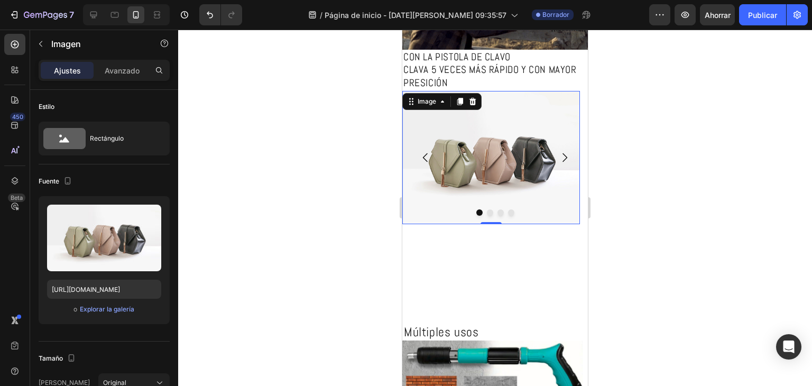
drag, startPoint x: 485, startPoint y: 218, endPoint x: 488, endPoint y: 211, distance: 7.8
click at [487, 222] on div at bounding box center [490, 223] width 21 height 2
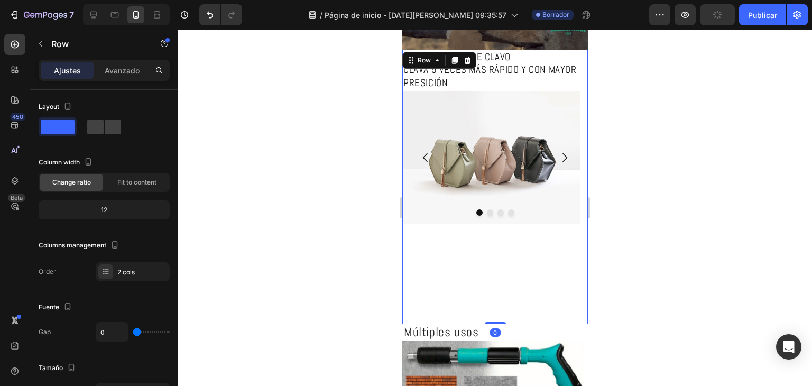
click at [488, 282] on div "Image Drop element here Drop element here Drop element here [GEOGRAPHIC_DATA]" at bounding box center [494, 207] width 185 height 233
drag, startPoint x: 489, startPoint y: 317, endPoint x: 490, endPoint y: 248, distance: 68.7
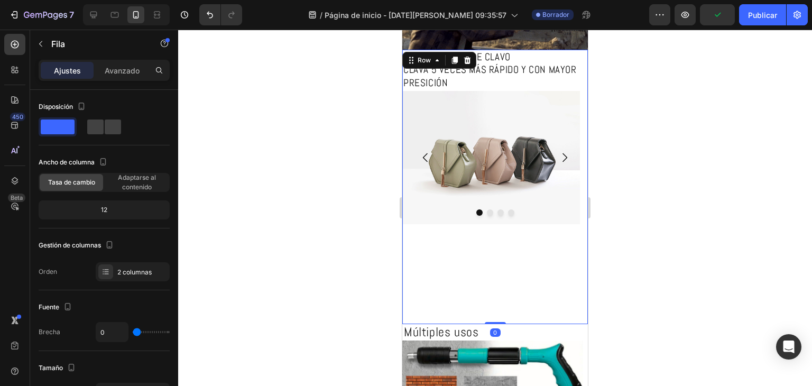
click at [490, 238] on div "CON LA PISTOLA DE CLAVO CLAVA 5 VECES MÁS RÁPIDO Y CON MAYOR PRESICIÓN Heading …" at bounding box center [494, 187] width 185 height 274
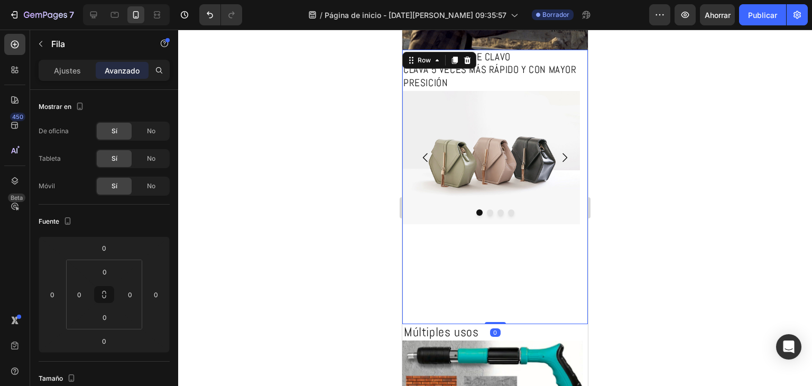
click at [493, 316] on div "Image Drop element here Drop element here Drop element here [GEOGRAPHIC_DATA]" at bounding box center [494, 207] width 185 height 233
drag, startPoint x: 488, startPoint y: 317, endPoint x: 488, endPoint y: 267, distance: 49.7
click at [488, 267] on div "CON LA PISTOLA DE CLAVO CLAVA 5 VECES MÁS RÁPIDO Y CON MAYOR PRESICIÓN Heading …" at bounding box center [494, 187] width 185 height 274
drag, startPoint x: 487, startPoint y: 317, endPoint x: 487, endPoint y: 294, distance: 22.7
click at [487, 295] on div "CON LA PISTOLA DE CLAVO CLAVA 5 VECES MÁS RÁPIDO Y CON MAYOR PRESICIÓN Heading …" at bounding box center [494, 187] width 185 height 274
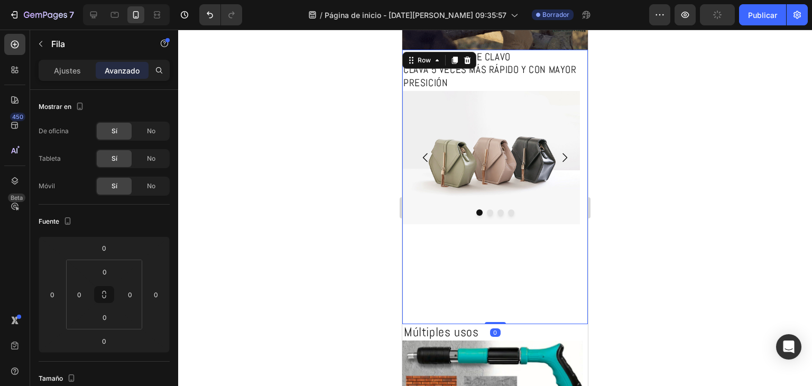
drag, startPoint x: 492, startPoint y: 318, endPoint x: 482, endPoint y: 288, distance: 31.4
click at [484, 295] on div "CON LA PISTOLA DE CLAVO CLAVA 5 VECES MÁS RÁPIDO Y CON MAYOR PRESICIÓN Heading …" at bounding box center [494, 187] width 185 height 274
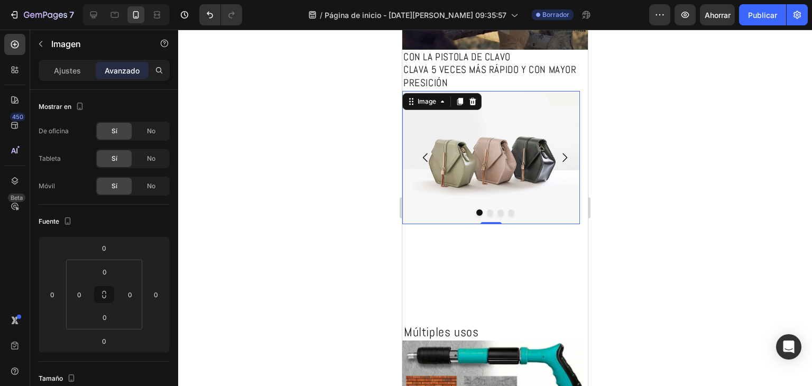
drag, startPoint x: 482, startPoint y: 218, endPoint x: 480, endPoint y: 184, distance: 33.9
click at [480, 184] on div "Image 0" at bounding box center [491, 157] width 178 height 133
click at [529, 130] on img at bounding box center [491, 157] width 178 height 133
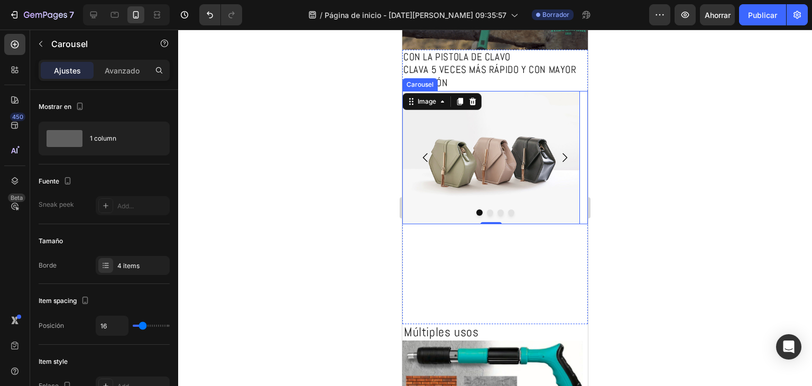
click at [558, 154] on icon "Carousel Next Arrow" at bounding box center [564, 157] width 13 height 13
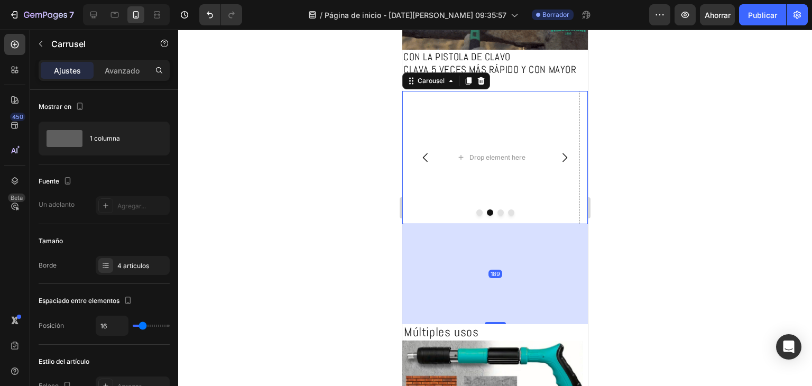
click at [558, 154] on icon "Carousel Next Arrow" at bounding box center [564, 157] width 13 height 13
click at [423, 153] on icon "Carousel Back Arrow" at bounding box center [425, 157] width 13 height 13
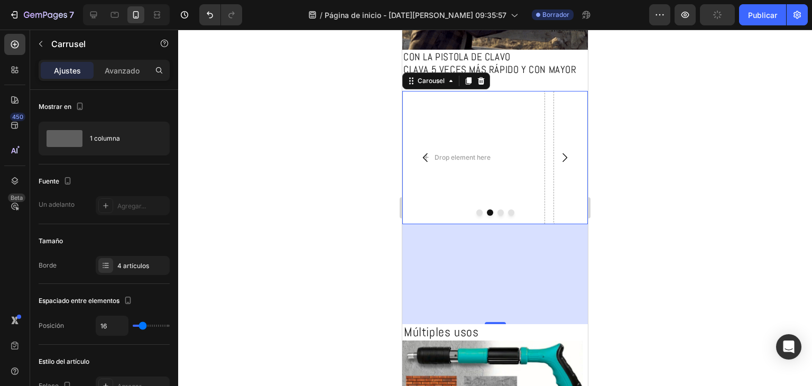
click at [423, 153] on icon "Carousel Back Arrow" at bounding box center [425, 157] width 13 height 13
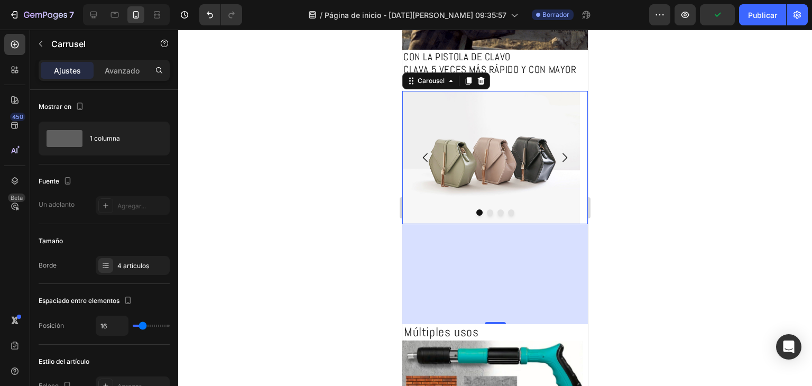
click at [469, 248] on div "189" at bounding box center [494, 274] width 185 height 100
click at [628, 237] on div at bounding box center [495, 208] width 634 height 356
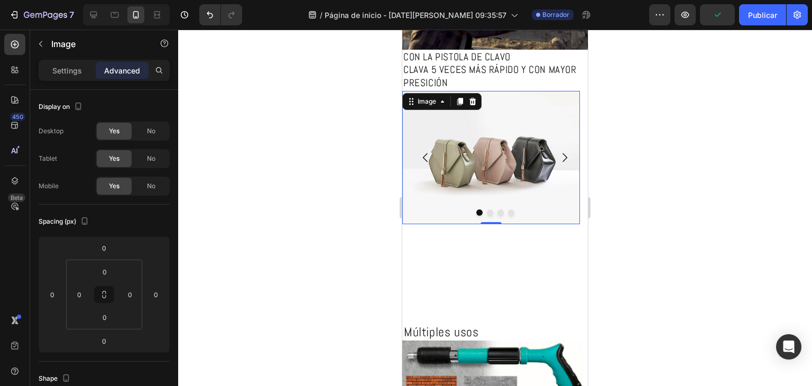
click at [541, 201] on img at bounding box center [491, 157] width 178 height 133
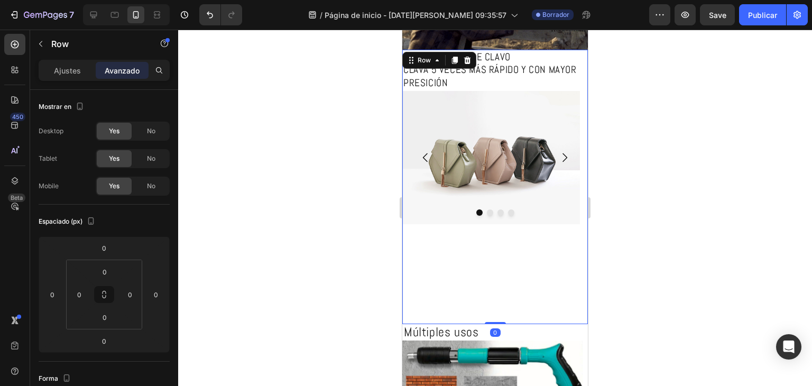
click at [515, 248] on div "Image Drop element here Drop element here Drop element here [GEOGRAPHIC_DATA]" at bounding box center [494, 207] width 185 height 233
click at [469, 57] on icon at bounding box center [467, 60] width 7 height 7
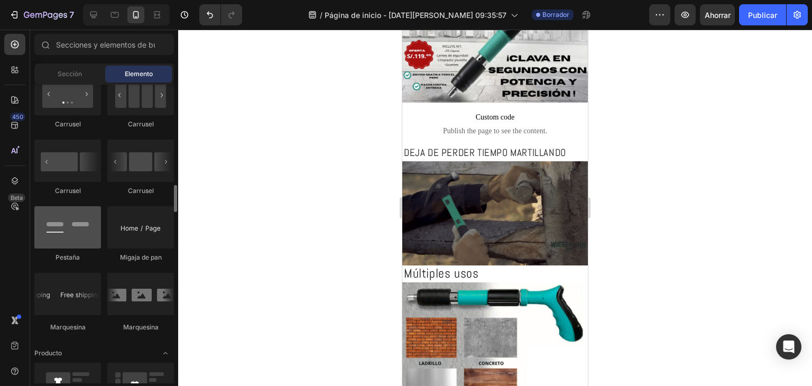
scroll to position [1057, 0]
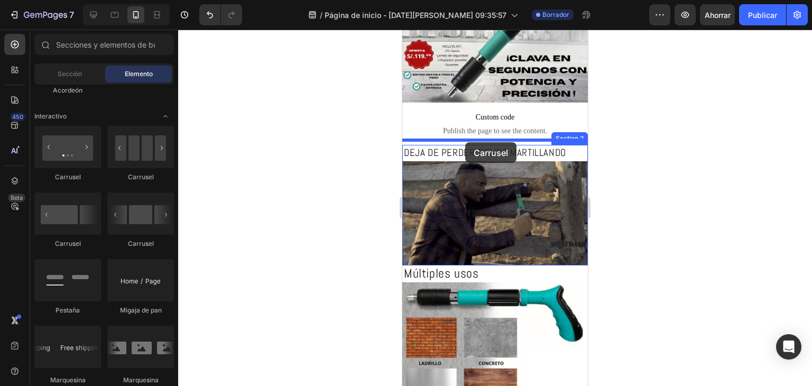
drag, startPoint x: 480, startPoint y: 264, endPoint x: 465, endPoint y: 142, distance: 123.0
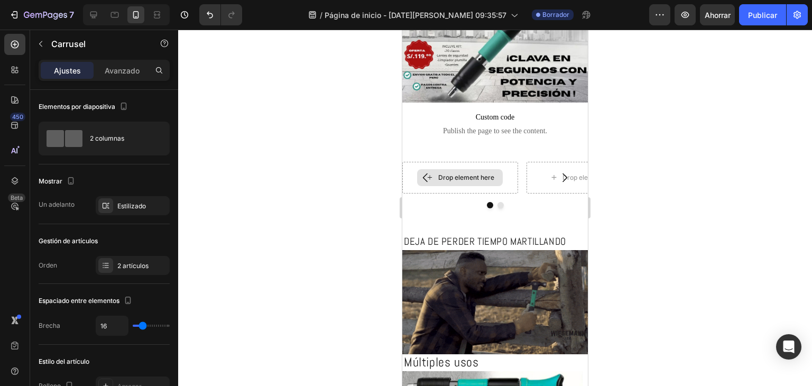
click at [484, 175] on div "Drop element here" at bounding box center [466, 177] width 56 height 8
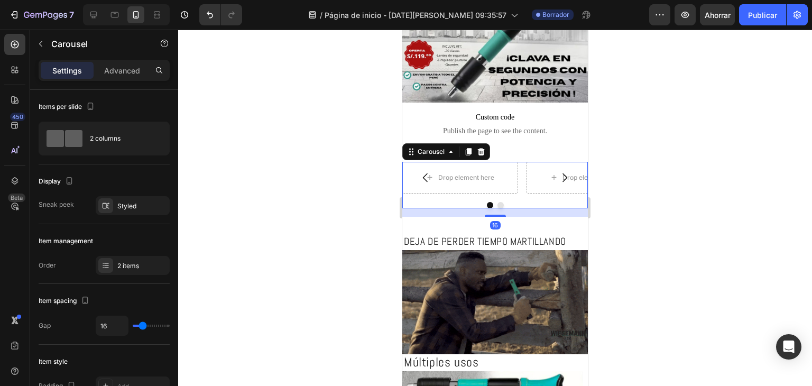
click at [488, 202] on button "Dot" at bounding box center [490, 205] width 6 height 6
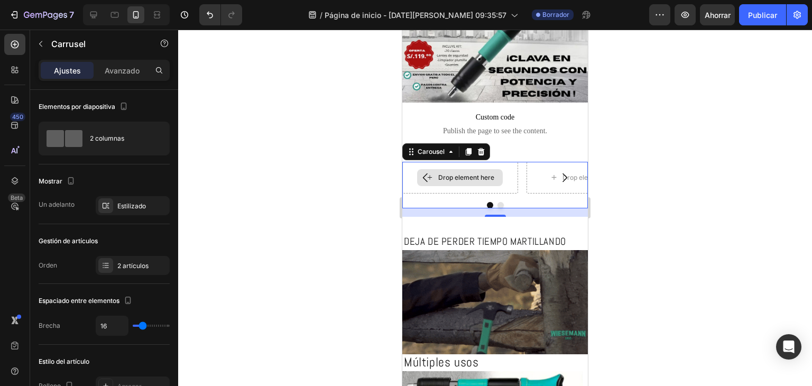
click at [466, 189] on div "Drop element here" at bounding box center [460, 178] width 116 height 32
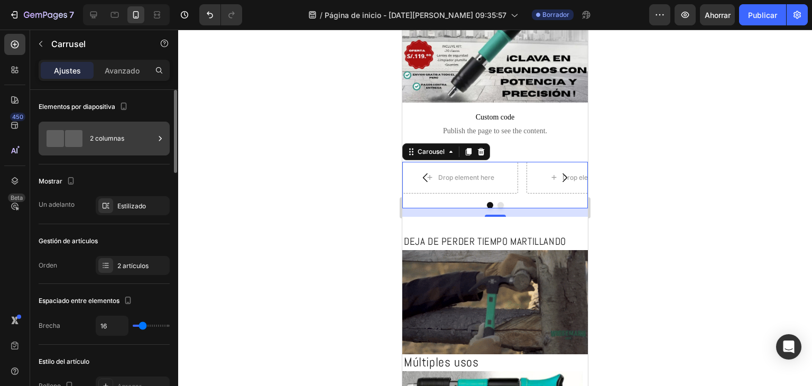
click at [65, 140] on span at bounding box center [73, 138] width 17 height 17
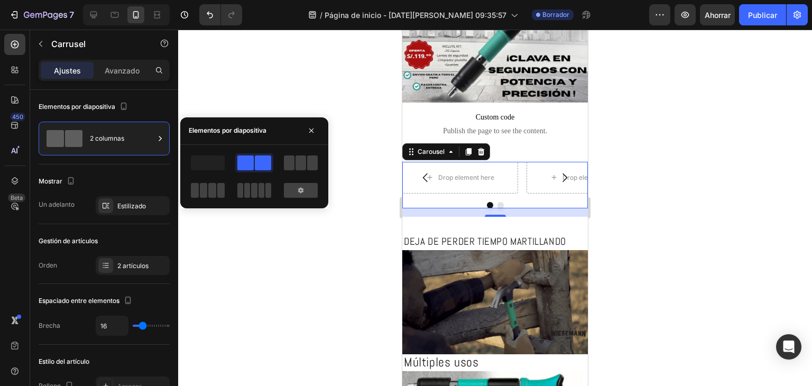
click at [256, 168] on span at bounding box center [263, 162] width 16 height 15
click at [309, 127] on icon "button" at bounding box center [311, 130] width 8 height 8
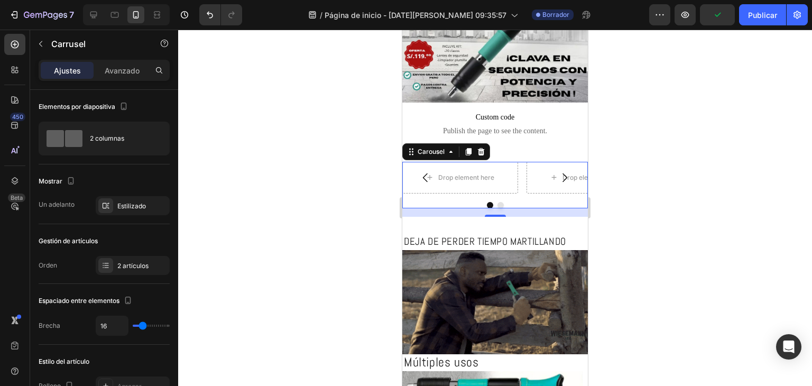
click at [558, 173] on icon "Carousel Next Arrow" at bounding box center [564, 177] width 13 height 13
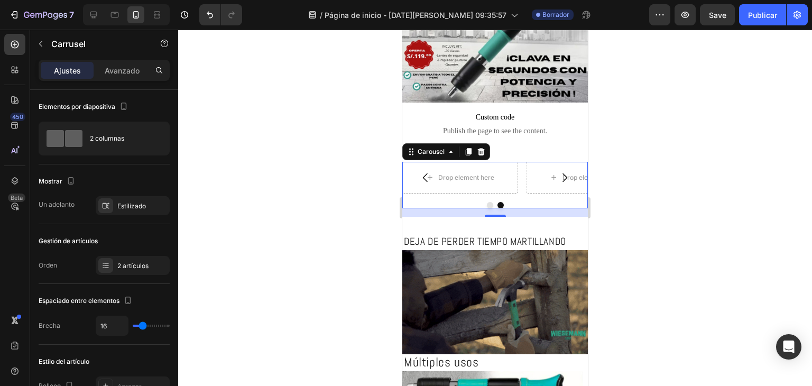
click at [558, 173] on icon "Carousel Next Arrow" at bounding box center [564, 177] width 13 height 13
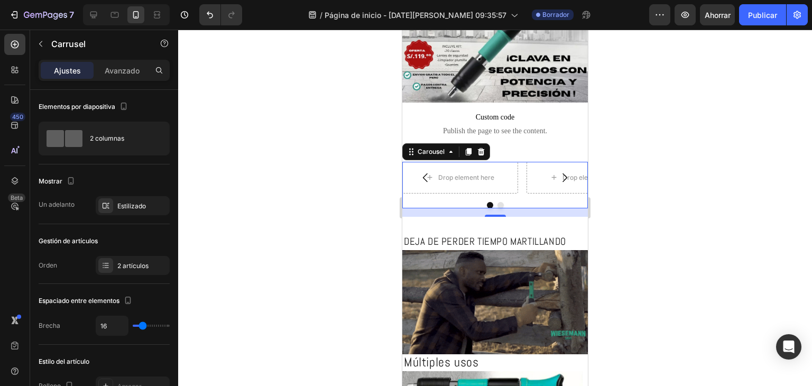
click at [558, 173] on icon "Carousel Next Arrow" at bounding box center [564, 177] width 13 height 13
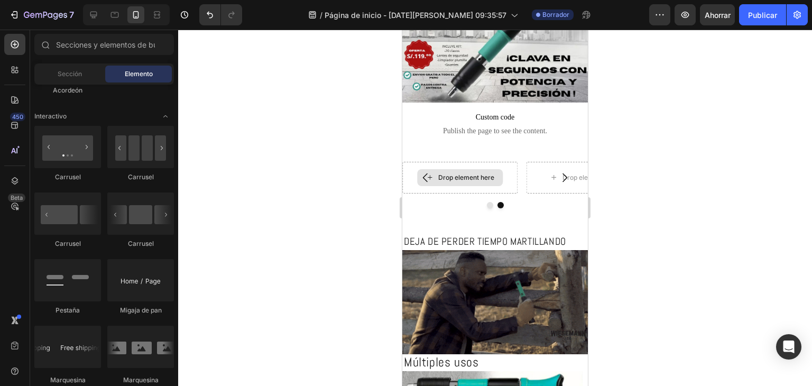
click at [459, 173] on div "Drop element here" at bounding box center [466, 177] width 56 height 8
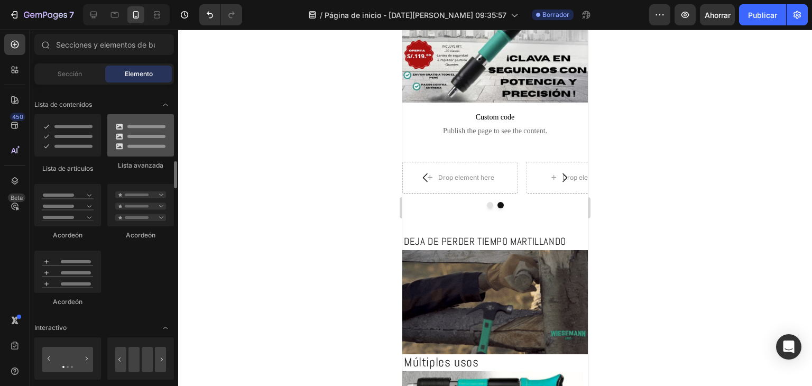
scroll to position [634, 0]
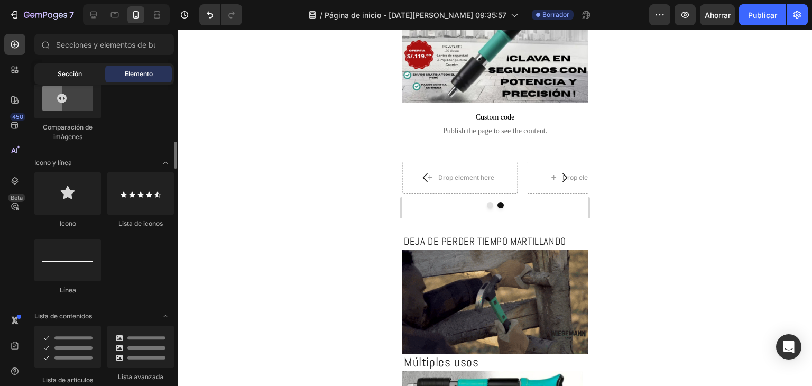
click at [59, 80] on div "Sección" at bounding box center [69, 74] width 67 height 17
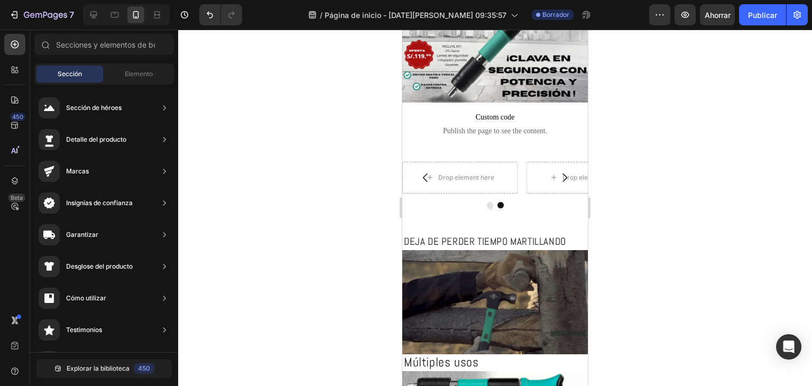
click at [357, 202] on div at bounding box center [495, 208] width 634 height 356
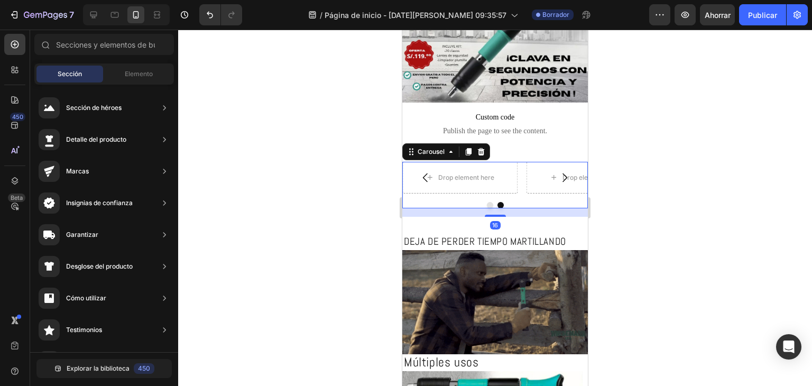
click at [432, 187] on button "Carousel Back Arrow" at bounding box center [426, 178] width 30 height 30
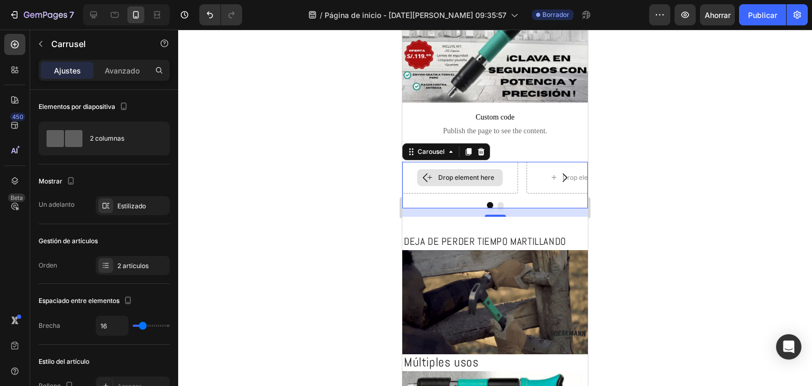
click at [446, 162] on div "Drop element here" at bounding box center [460, 178] width 116 height 32
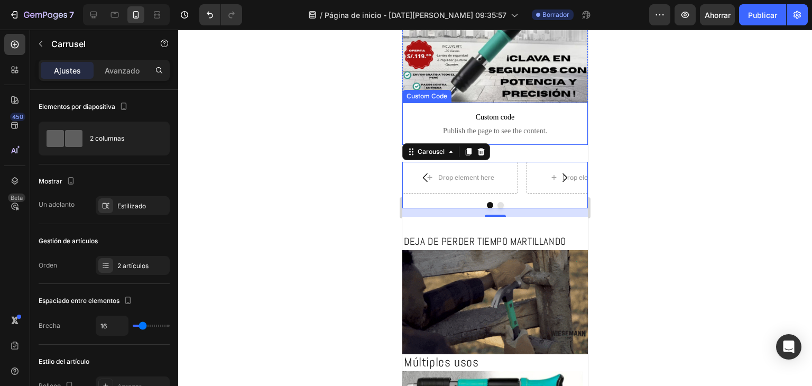
scroll to position [0, 0]
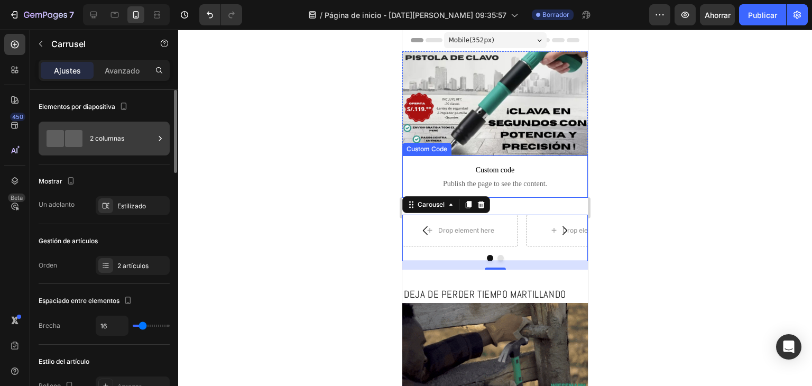
click at [68, 138] on span at bounding box center [73, 138] width 17 height 17
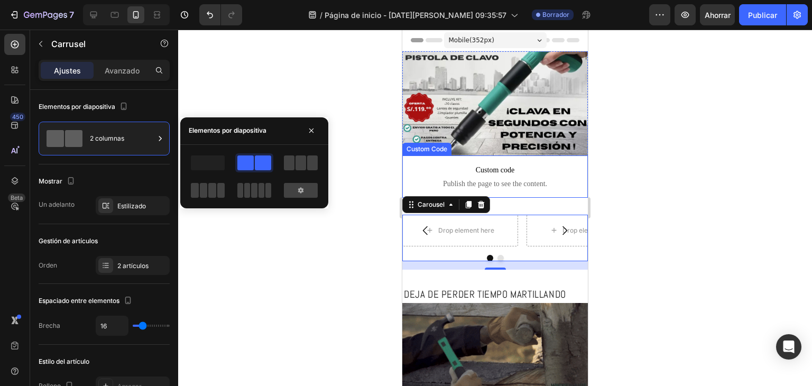
click at [342, 278] on div at bounding box center [495, 208] width 634 height 356
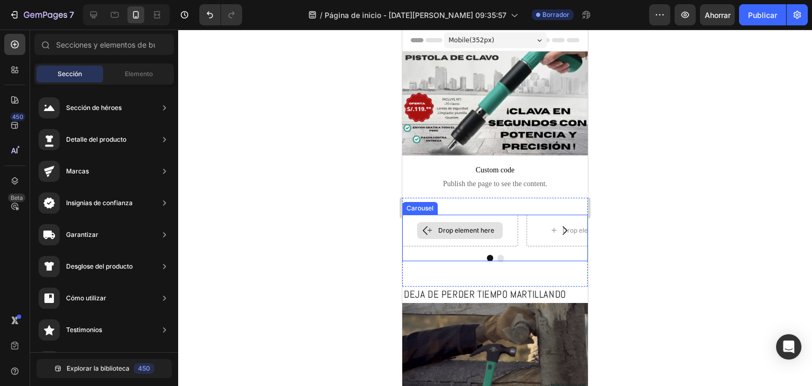
click at [452, 233] on div "Drop element here" at bounding box center [460, 230] width 86 height 17
click at [474, 227] on div "Drop element here" at bounding box center [466, 230] width 56 height 8
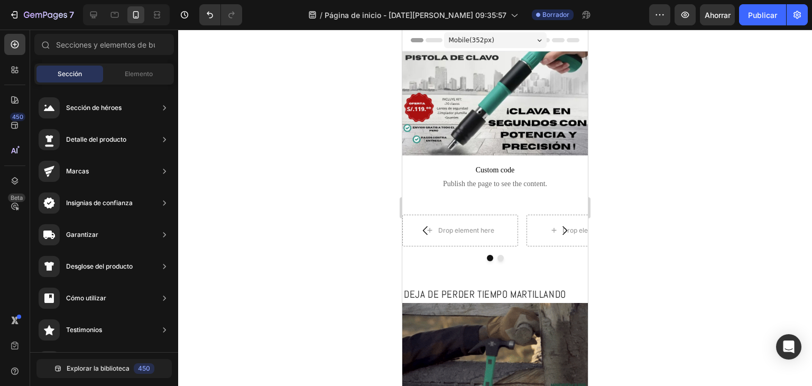
click at [351, 138] on div at bounding box center [495, 208] width 634 height 356
click at [353, 110] on div at bounding box center [495, 208] width 634 height 356
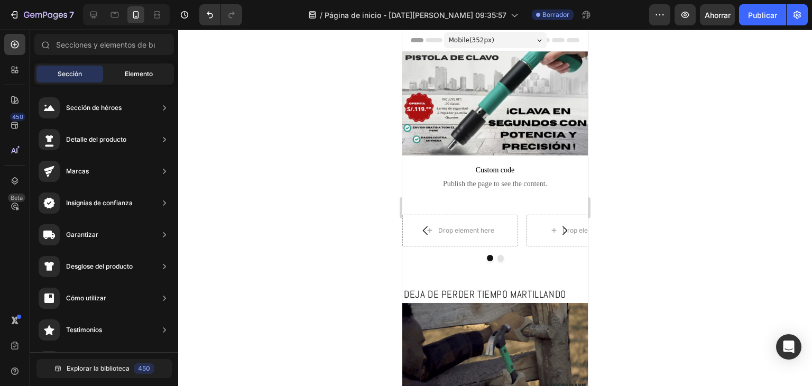
click at [112, 79] on div "Elemento" at bounding box center [138, 74] width 67 height 17
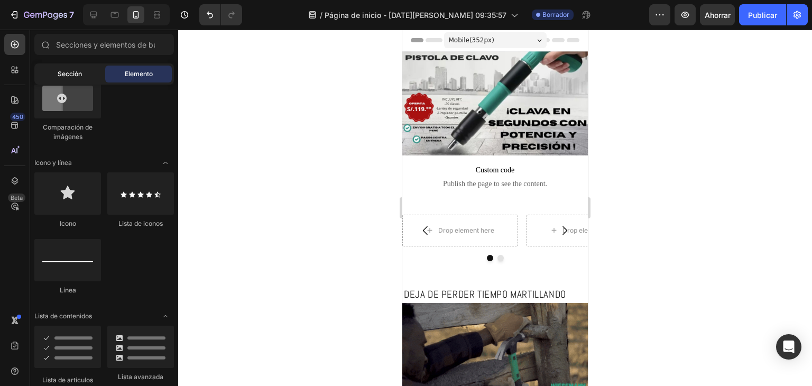
click at [81, 76] on font "Sección" at bounding box center [70, 74] width 24 height 8
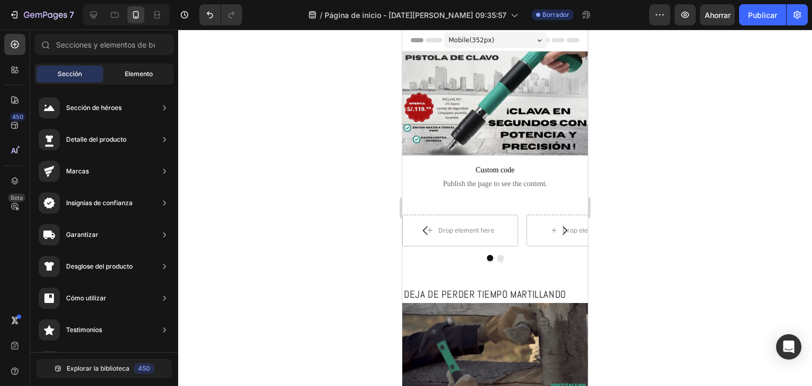
click at [143, 77] on font "Elemento" at bounding box center [139, 74] width 28 height 8
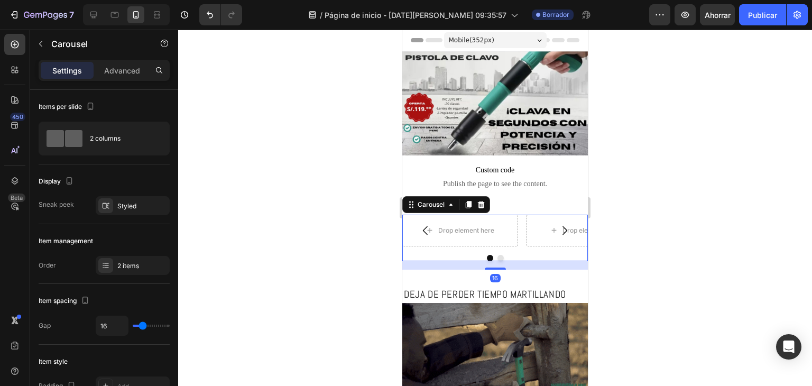
click at [439, 227] on button "Carousel Back Arrow" at bounding box center [426, 231] width 30 height 30
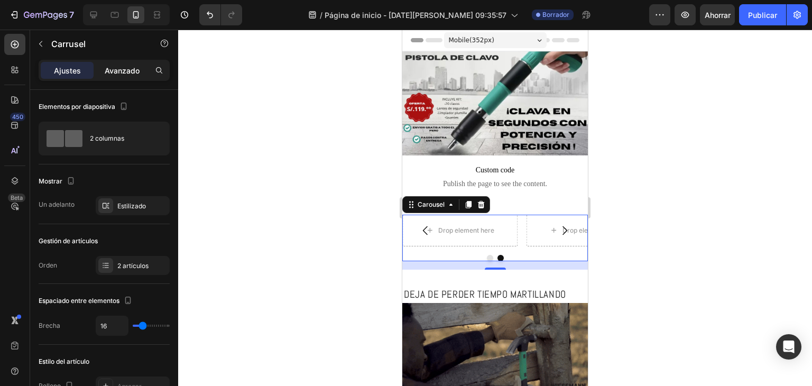
click at [112, 66] on font "Avanzado" at bounding box center [122, 70] width 35 height 9
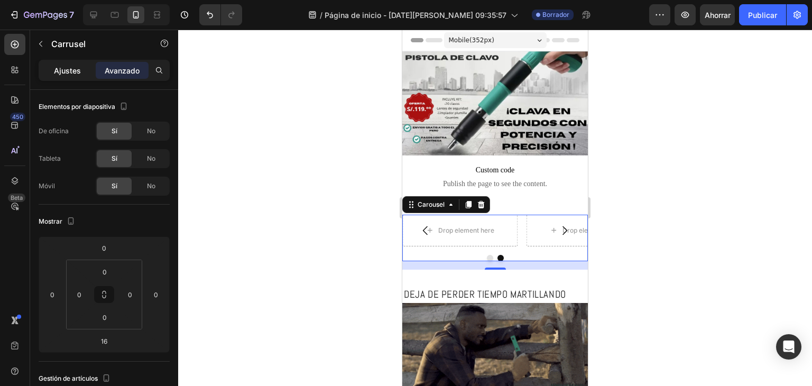
click at [66, 63] on div "Ajustes" at bounding box center [67, 70] width 53 height 17
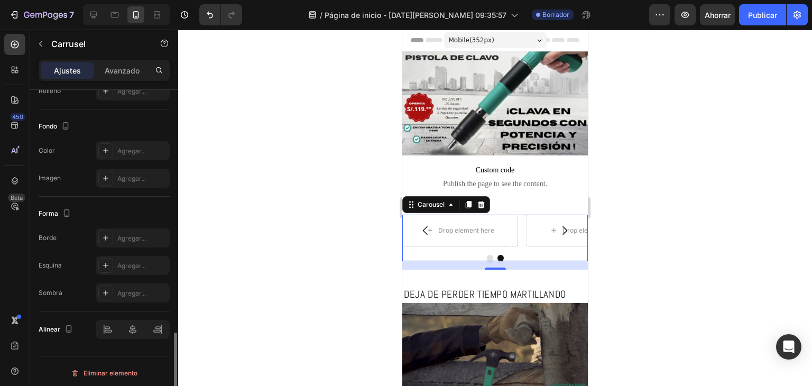
scroll to position [953, 0]
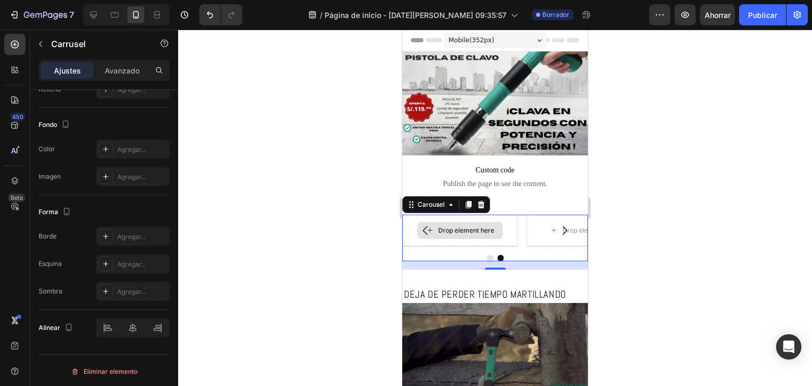
click at [442, 235] on div "Drop element here" at bounding box center [460, 231] width 116 height 32
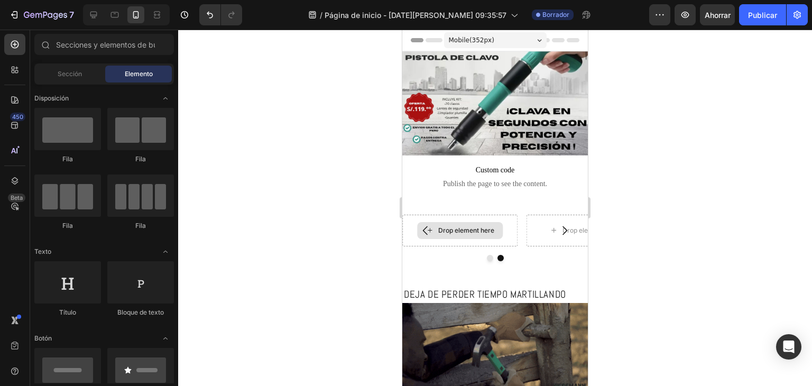
click at [442, 230] on div "Drop element here" at bounding box center [460, 230] width 86 height 17
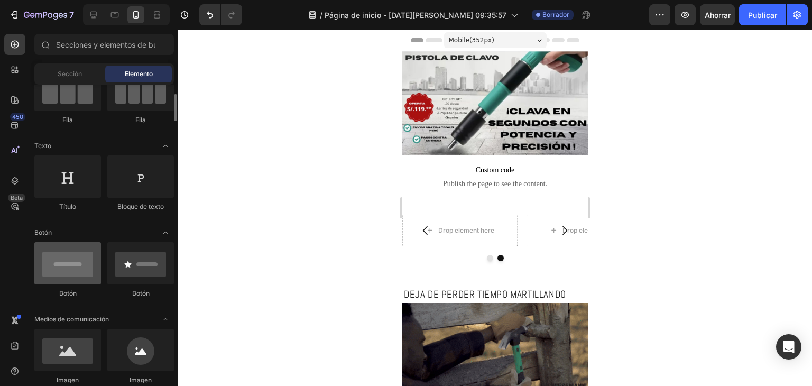
scroll to position [159, 0]
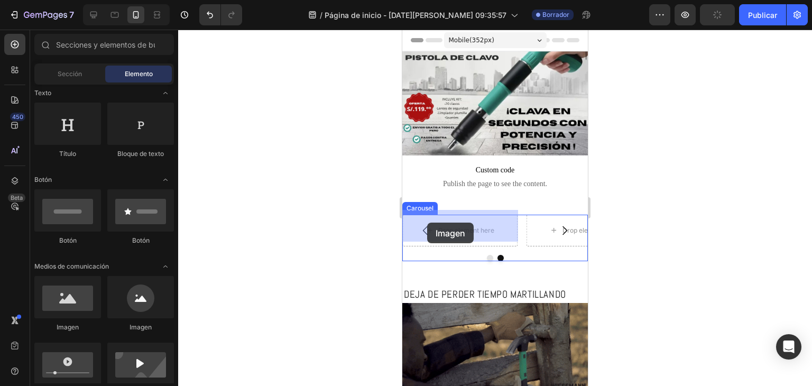
drag, startPoint x: 476, startPoint y: 326, endPoint x: 427, endPoint y: 222, distance: 114.6
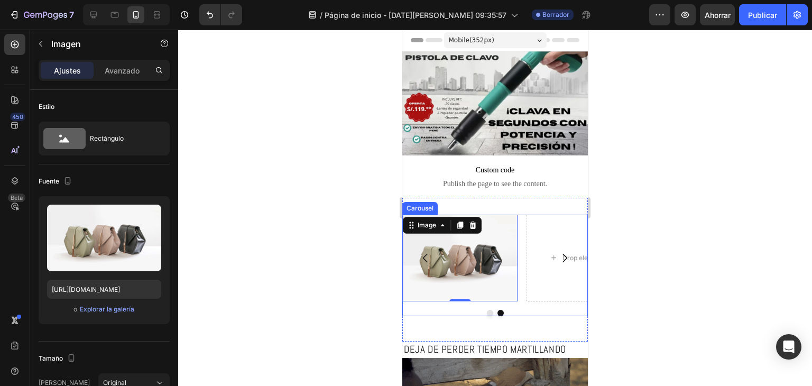
drag, startPoint x: 529, startPoint y: 285, endPoint x: 549, endPoint y: 250, distance: 40.2
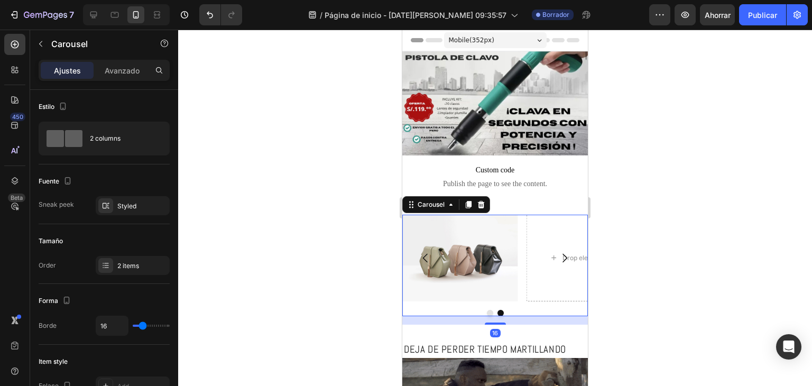
click at [559, 252] on icon "Carousel Next Arrow" at bounding box center [564, 258] width 13 height 13
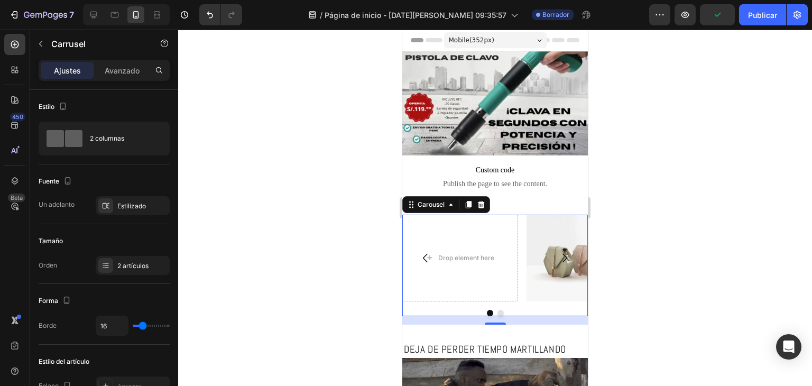
click at [422, 252] on icon "Carousel Back Arrow" at bounding box center [425, 258] width 13 height 13
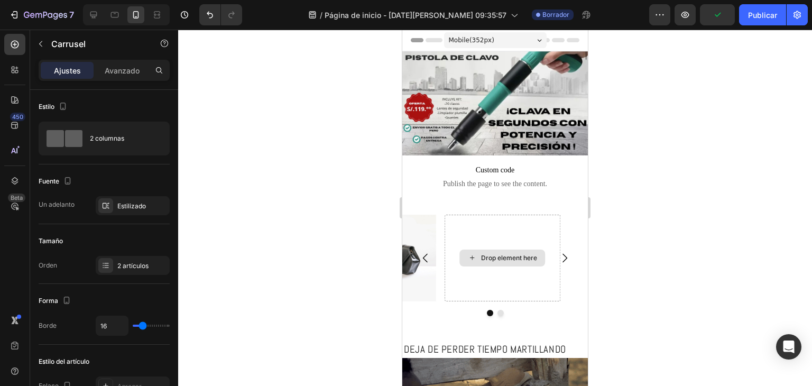
click at [443, 254] on div "Drop element here Image" at bounding box center [494, 258] width 185 height 87
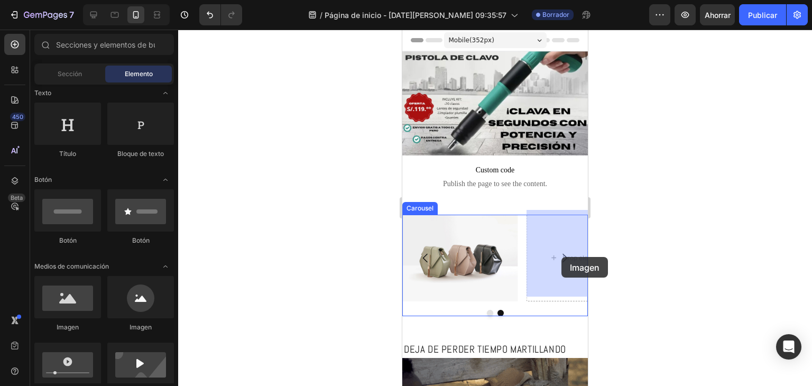
drag, startPoint x: 467, startPoint y: 333, endPoint x: 561, endPoint y: 257, distance: 121.7
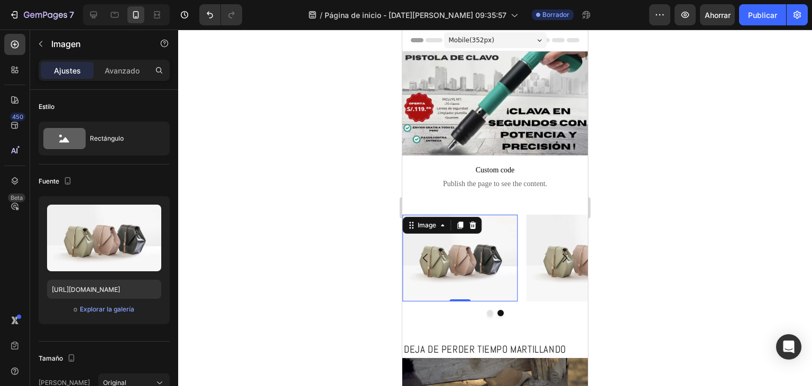
scroll to position [397, 0]
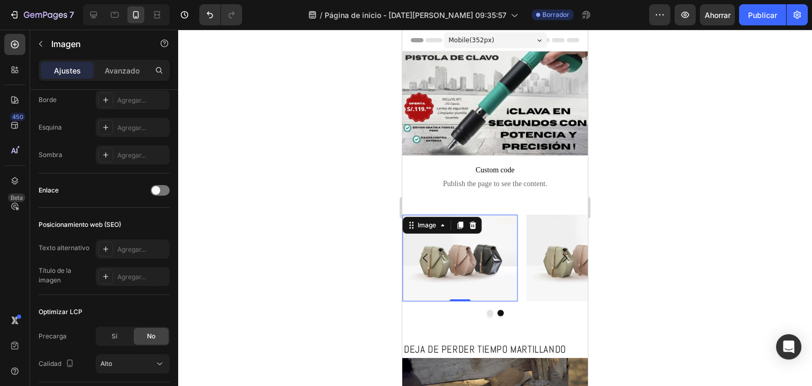
click at [471, 263] on img at bounding box center [460, 258] width 116 height 87
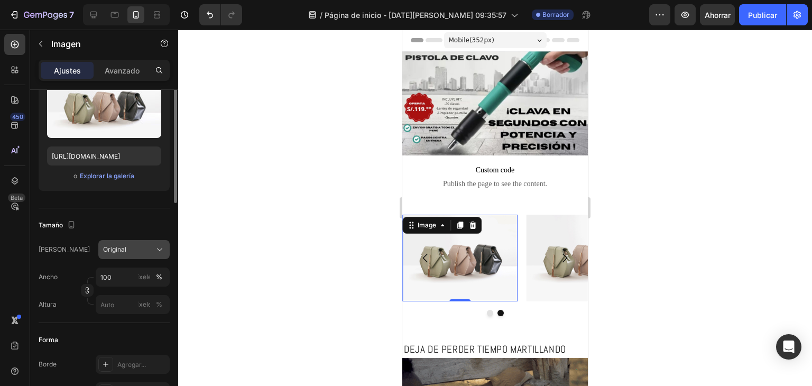
scroll to position [80, 0]
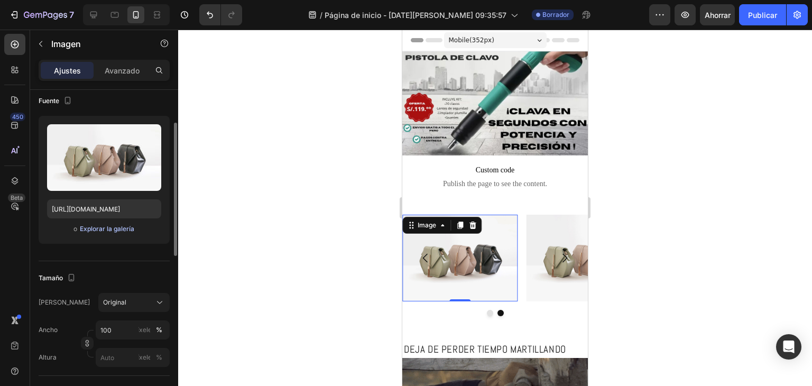
click at [118, 225] on font "Explorar la galería" at bounding box center [107, 229] width 54 height 8
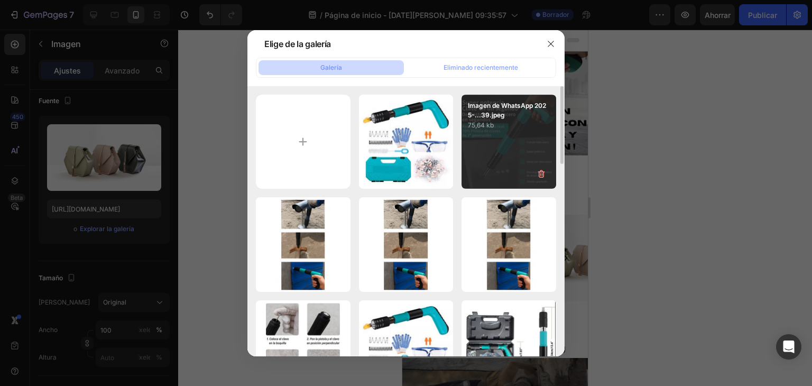
click at [471, 152] on div "Imagen de WhatsApp 2025-...39.jpeg 75,64 kb" at bounding box center [508, 142] width 95 height 95
type input "[URL][DOMAIN_NAME]"
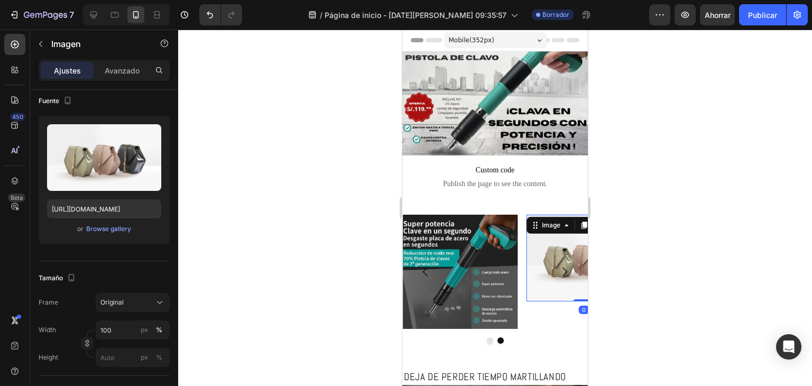
click at [543, 283] on img at bounding box center [584, 258] width 116 height 87
click at [89, 226] on font "Explorar la galería" at bounding box center [107, 229] width 54 height 8
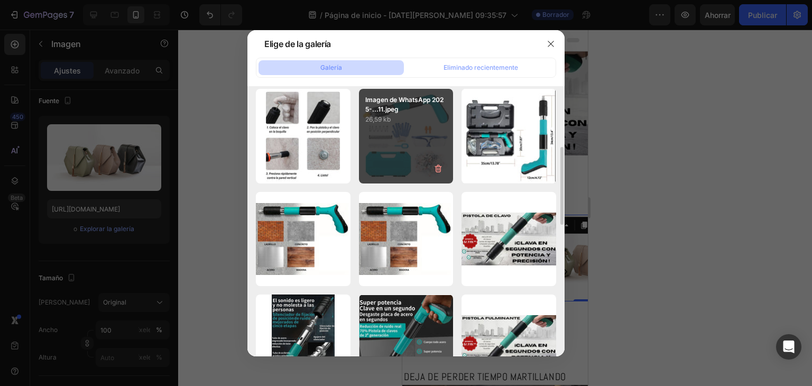
scroll to position [317, 0]
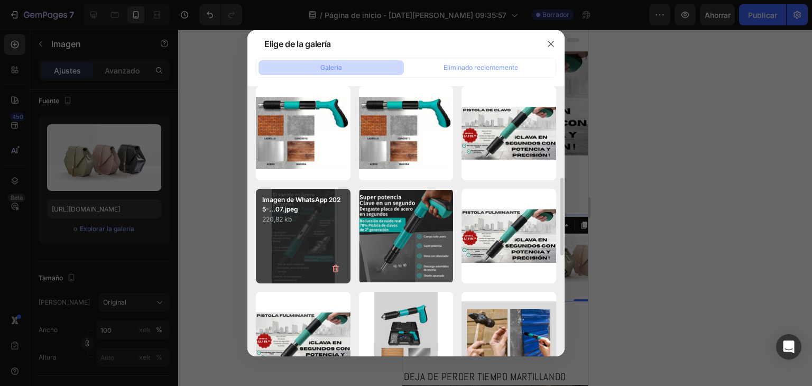
click at [301, 228] on div "Imagen de WhatsApp 2025-...07.jpeg 220,82 kb" at bounding box center [303, 236] width 95 height 95
type input "[URL][DOMAIN_NAME]"
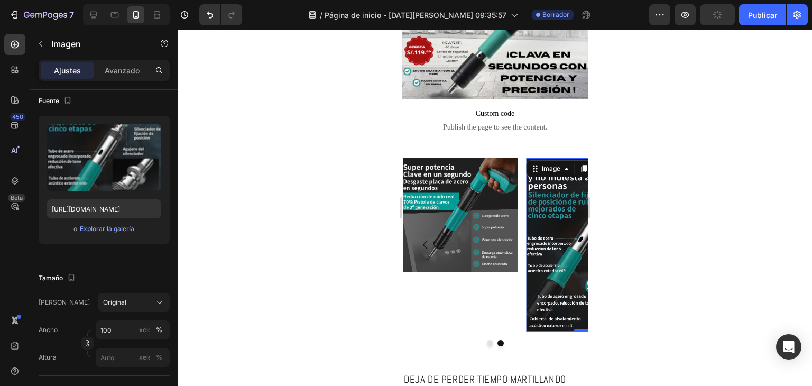
scroll to position [53, 0]
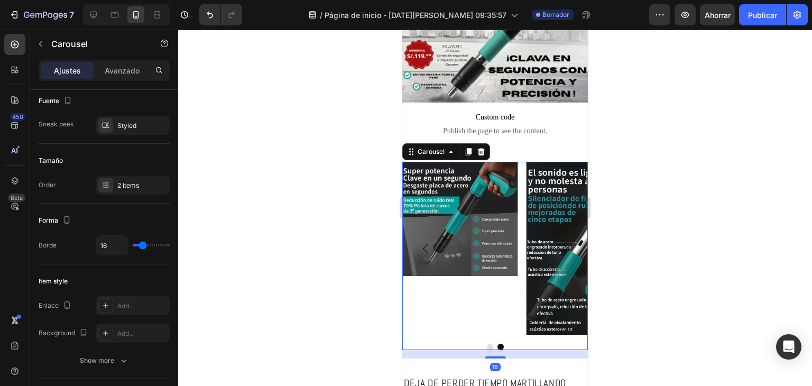
click at [570, 234] on button "Carousel Next Arrow" at bounding box center [565, 249] width 30 height 30
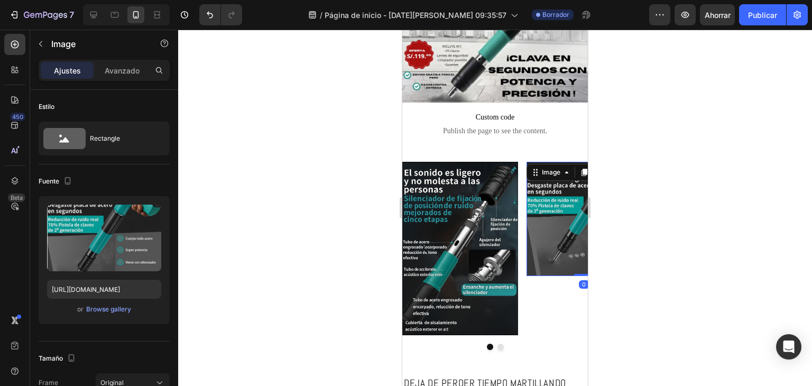
click at [527, 238] on img at bounding box center [584, 219] width 116 height 114
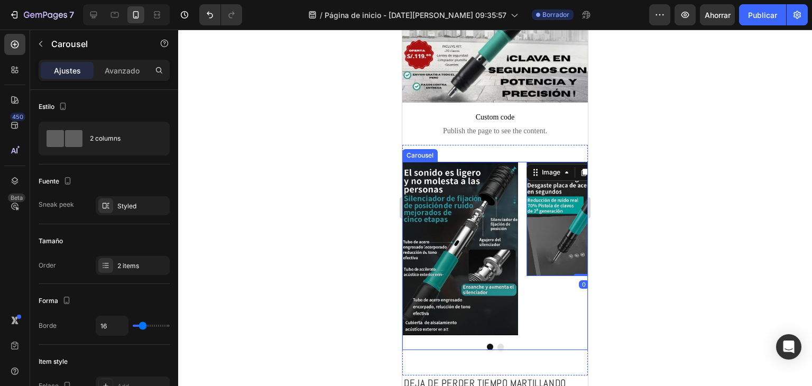
click at [550, 238] on button "Carousel Next Arrow" at bounding box center [565, 249] width 30 height 30
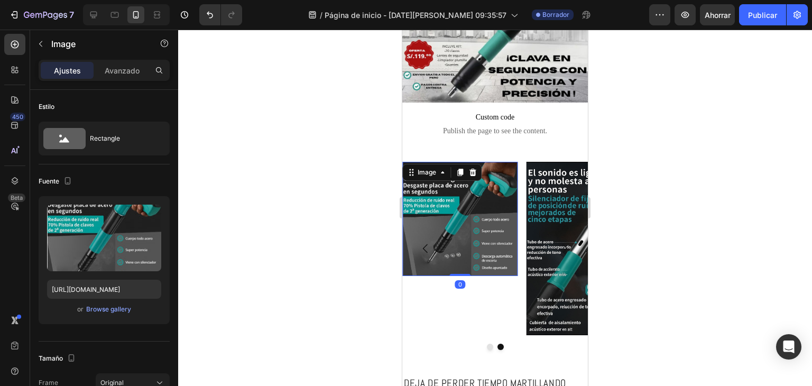
click at [463, 261] on img at bounding box center [460, 219] width 116 height 114
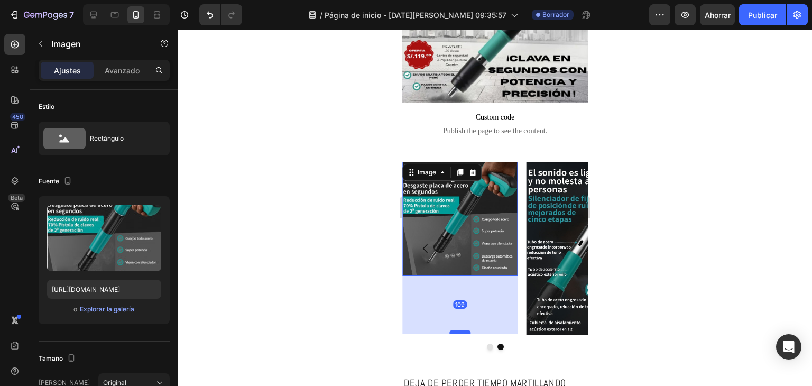
drag, startPoint x: 459, startPoint y: 268, endPoint x: 457, endPoint y: 326, distance: 57.6
click at [457, 330] on div at bounding box center [459, 331] width 21 height 3
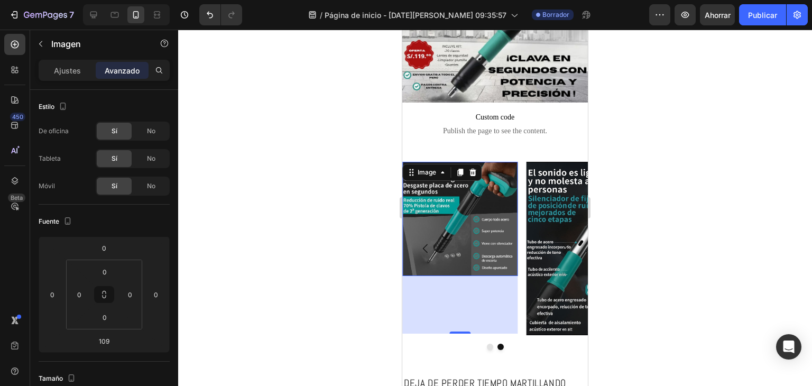
click at [456, 259] on img at bounding box center [460, 219] width 116 height 114
click at [472, 253] on img at bounding box center [460, 219] width 116 height 114
drag, startPoint x: 473, startPoint y: 305, endPoint x: 463, endPoint y: 320, distance: 17.1
click at [472, 312] on div "109" at bounding box center [460, 305] width 116 height 58
drag, startPoint x: 459, startPoint y: 326, endPoint x: 459, endPoint y: 298, distance: 27.5
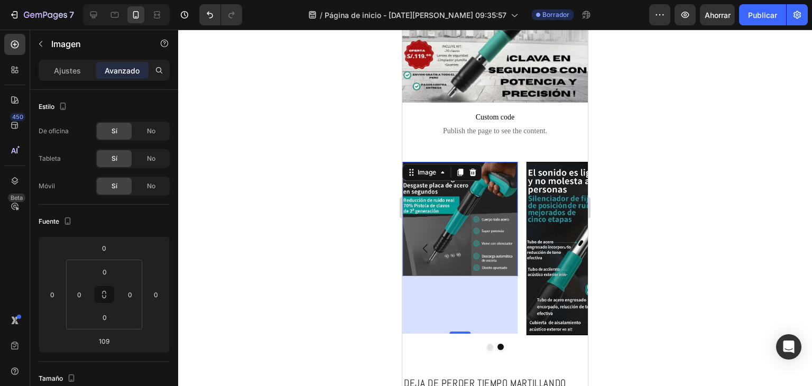
click at [459, 309] on div "109" at bounding box center [460, 305] width 116 height 58
click at [99, 345] on input "109" at bounding box center [104, 341] width 21 height 16
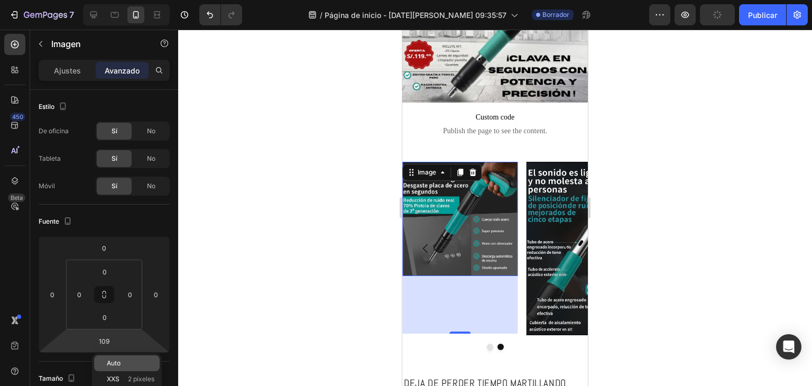
click at [113, 365] on font "Auto" at bounding box center [114, 363] width 14 height 8
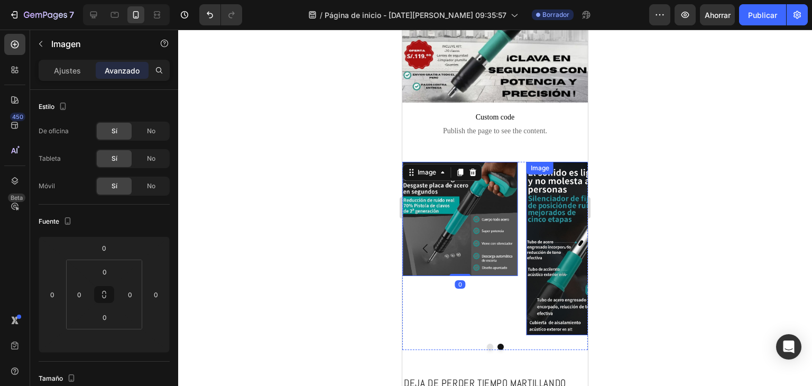
click at [625, 265] on div at bounding box center [495, 208] width 634 height 356
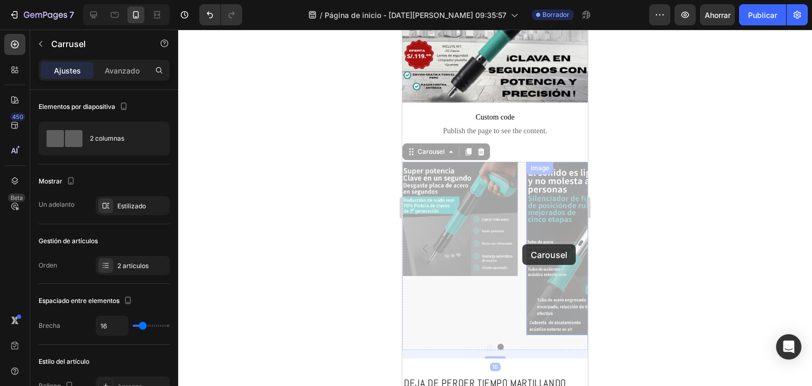
drag, startPoint x: 560, startPoint y: 243, endPoint x: 537, endPoint y: 244, distance: 22.7
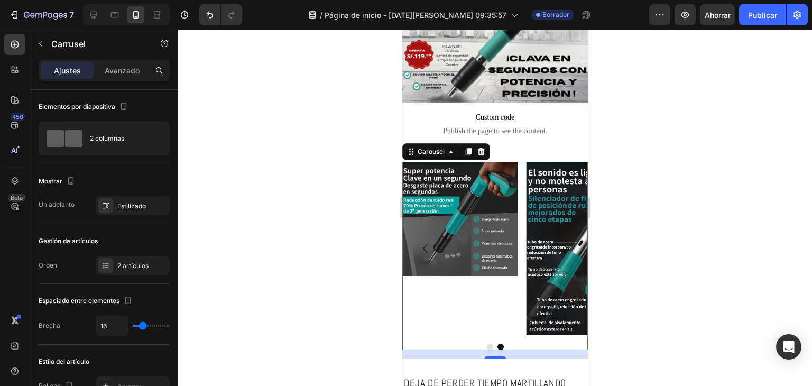
click at [569, 244] on button "Carousel Next Arrow" at bounding box center [565, 249] width 30 height 30
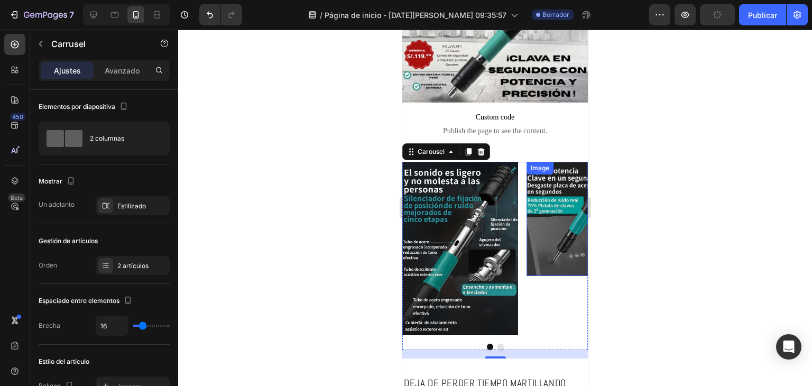
scroll to position [159, 0]
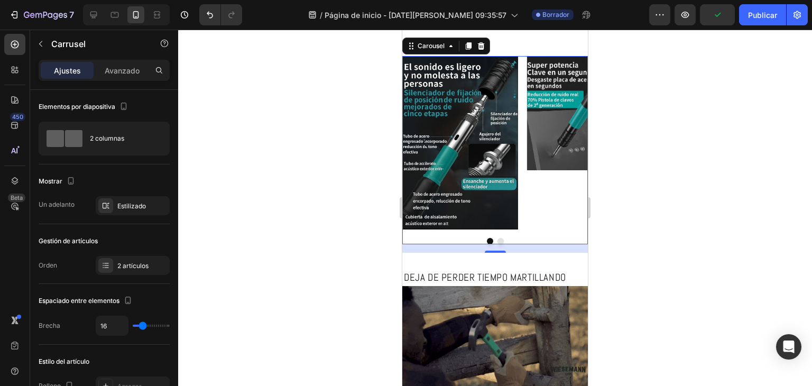
click at [624, 239] on div at bounding box center [495, 208] width 634 height 356
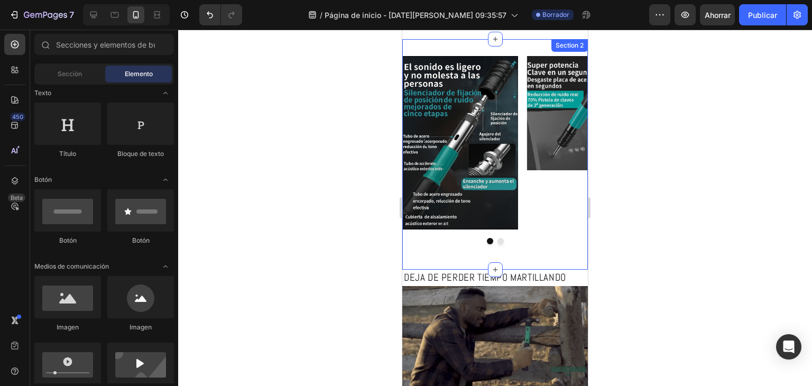
click at [499, 257] on div "Image Image Carousel Section 2" at bounding box center [494, 154] width 185 height 230
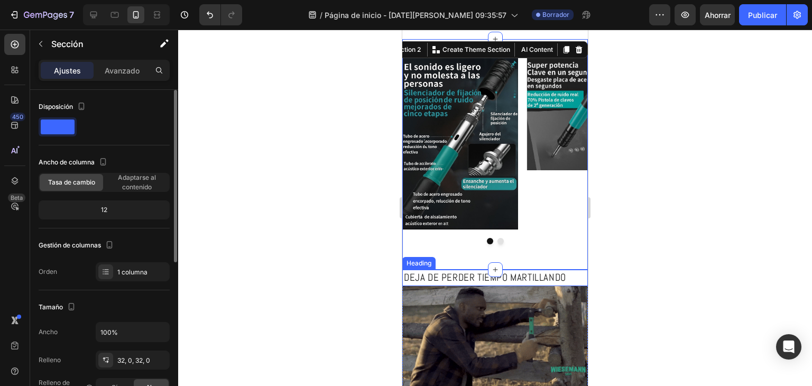
scroll to position [106, 0]
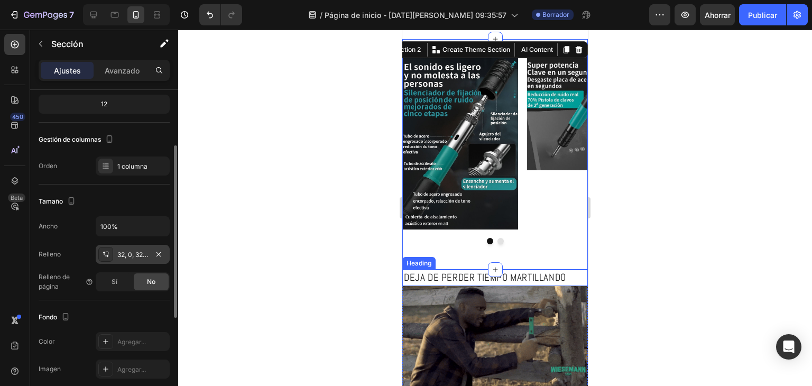
click at [144, 250] on font "32, 0, 32, 0" at bounding box center [133, 254] width 33 height 8
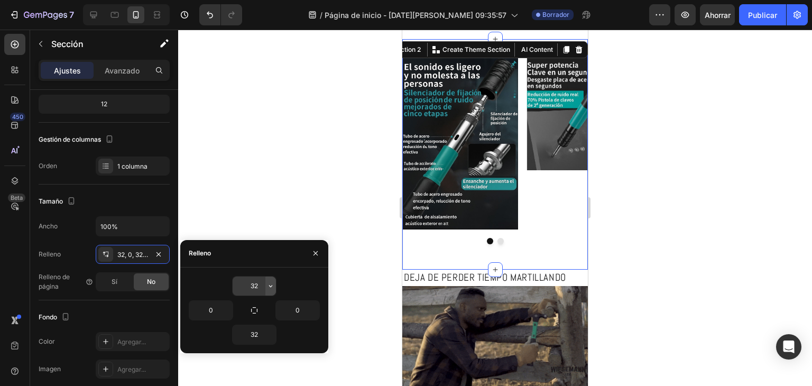
click at [267, 288] on icon "button" at bounding box center [270, 286] width 8 height 8
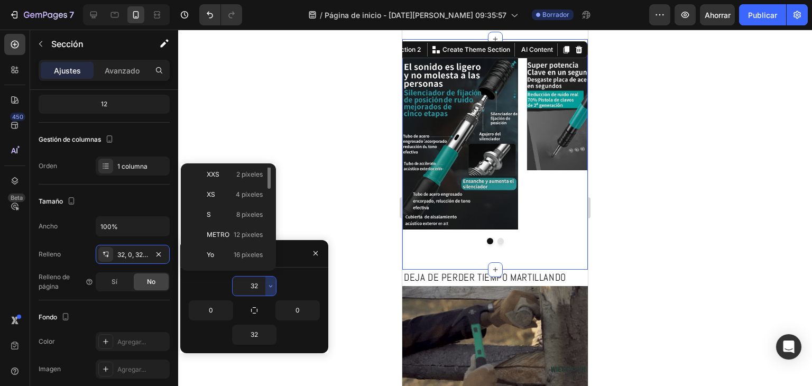
scroll to position [0, 0]
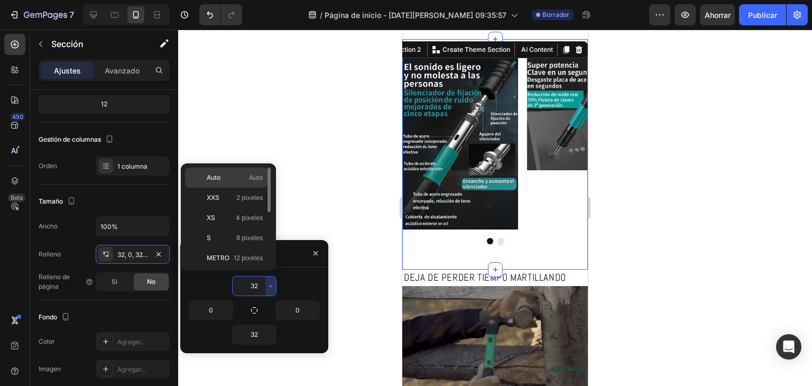
click at [236, 188] on div "Auto Auto" at bounding box center [226, 198] width 82 height 20
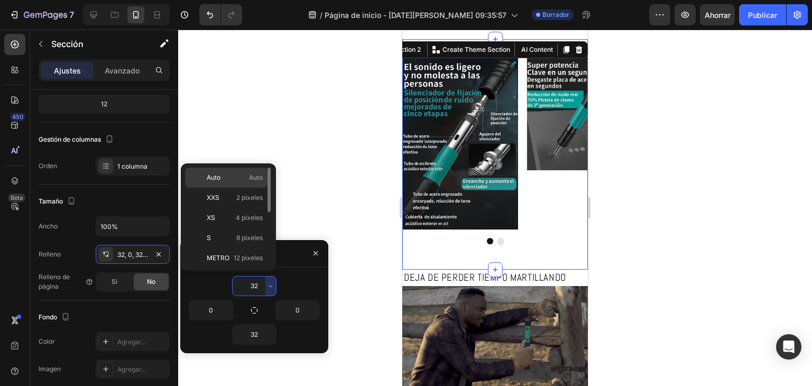
type input "Auto"
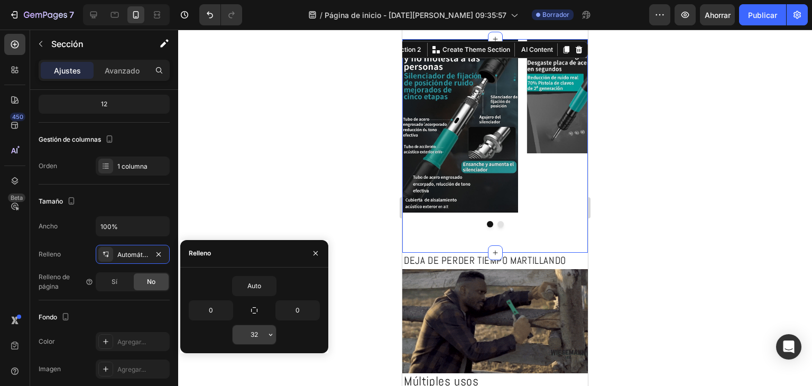
click at [271, 337] on icon "button" at bounding box center [270, 334] width 8 height 8
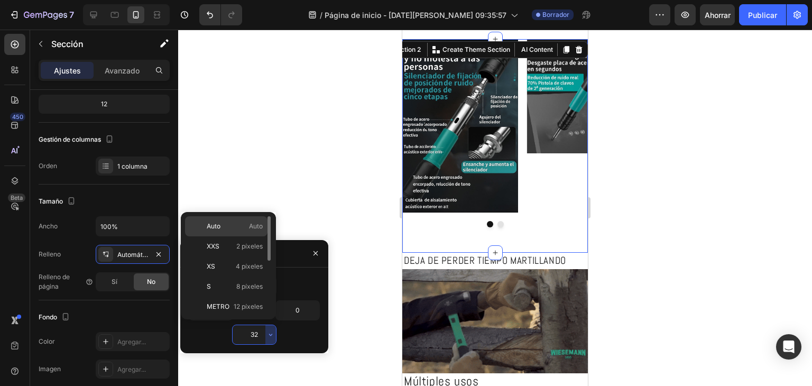
click at [245, 224] on p "Auto Auto" at bounding box center [235, 226] width 56 height 10
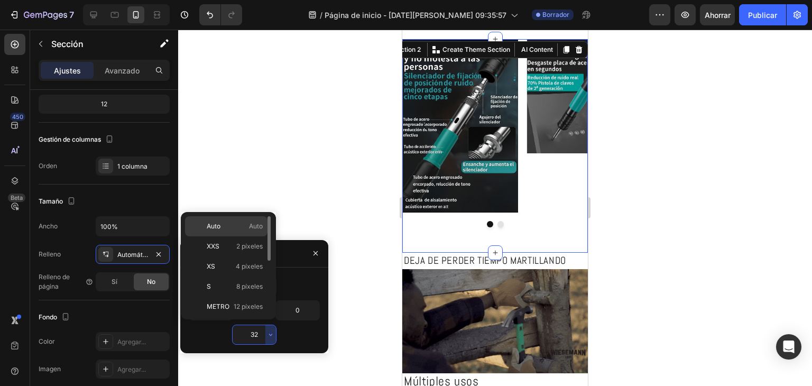
type input "Auto"
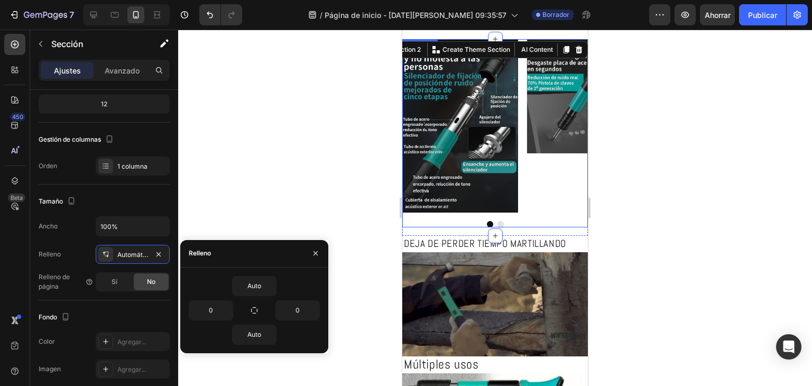
click at [650, 244] on div at bounding box center [495, 208] width 634 height 356
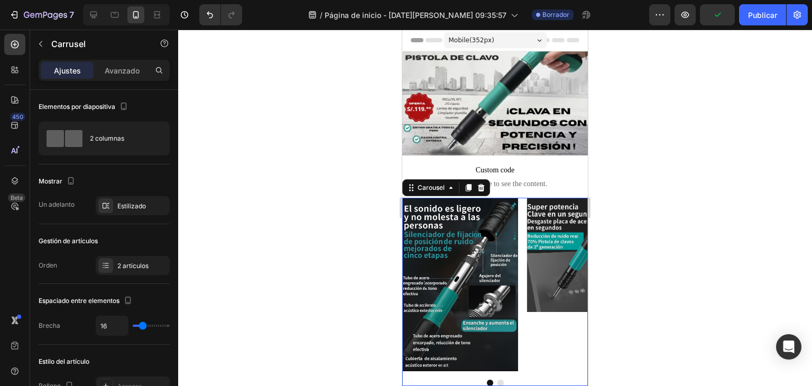
click at [562, 278] on icon "Carousel Next Arrow" at bounding box center [564, 284] width 13 height 13
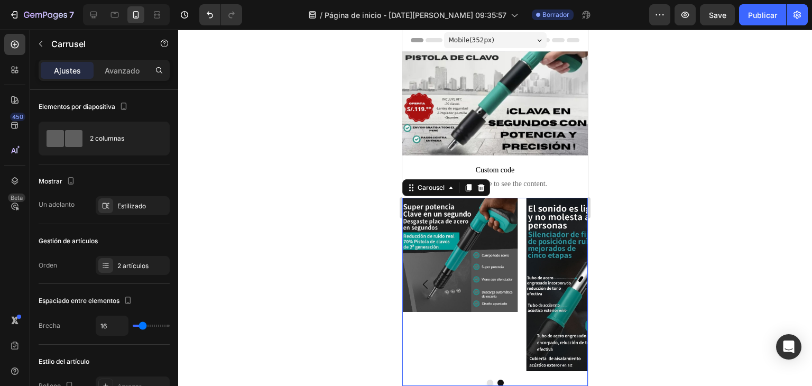
click at [560, 278] on icon "Carousel Next Arrow" at bounding box center [564, 284] width 13 height 13
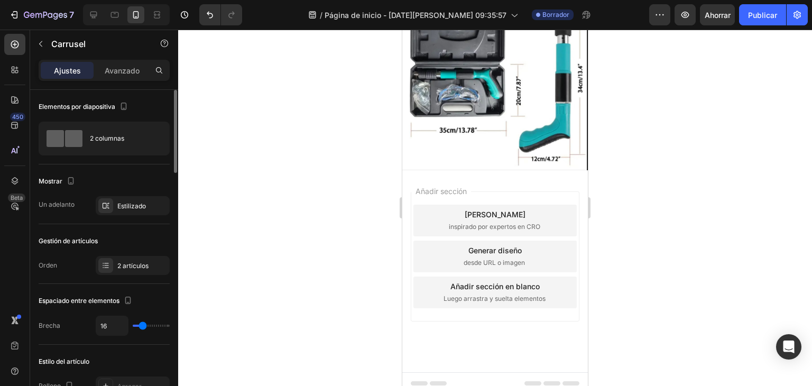
scroll to position [53, 0]
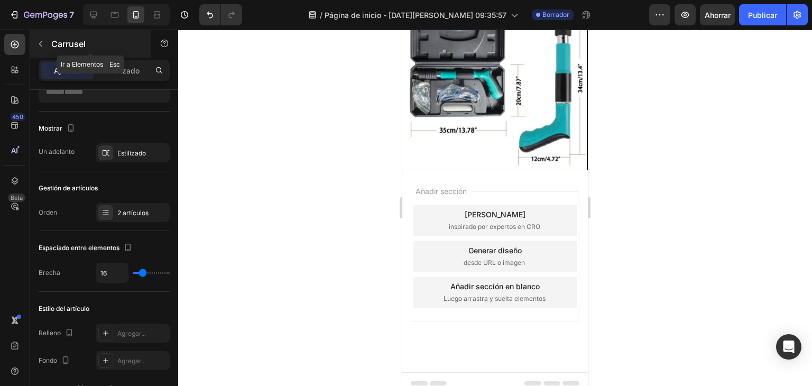
click at [42, 43] on icon "button" at bounding box center [40, 44] width 8 height 8
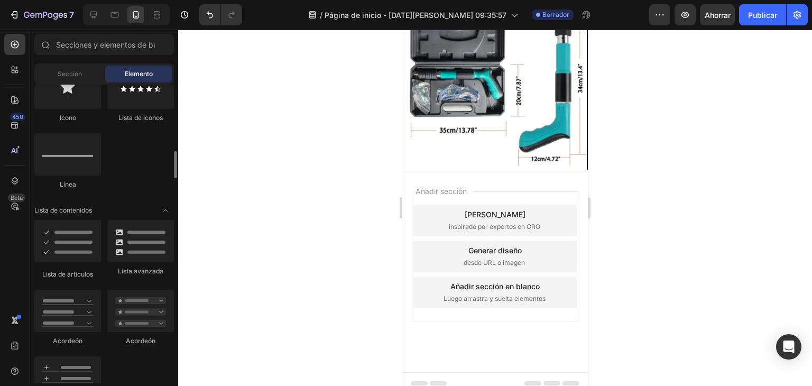
scroll to position [634, 0]
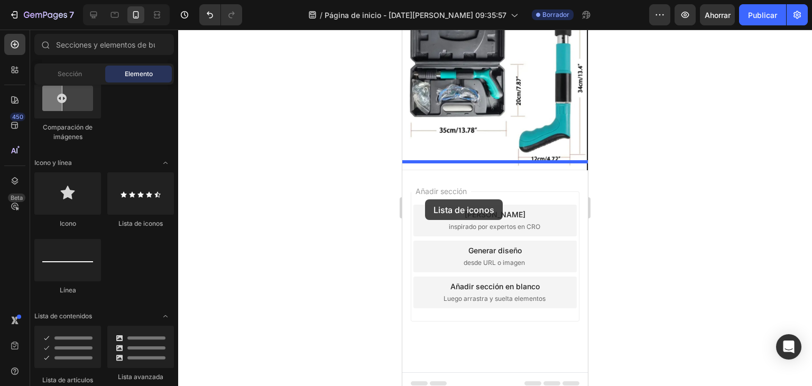
drag, startPoint x: 524, startPoint y: 230, endPoint x: 425, endPoint y: 199, distance: 103.5
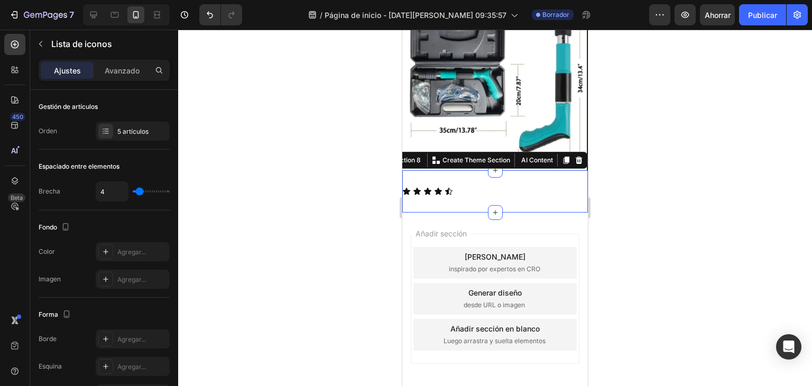
click at [453, 196] on div "Icon Icon Icon Icon Icon Icon List Section 8 You can create reusable sections C…" at bounding box center [494, 191] width 185 height 42
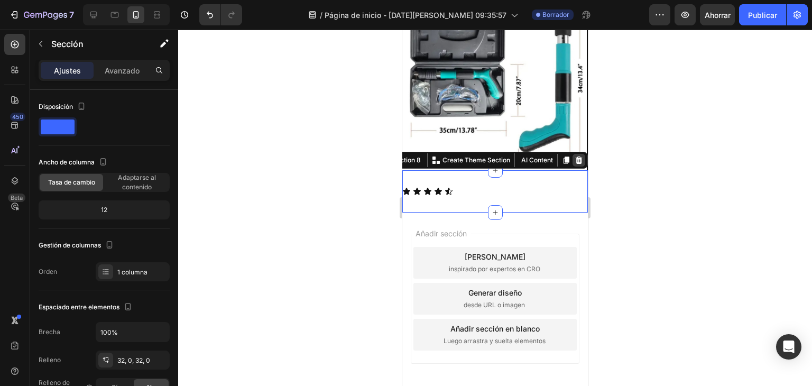
click at [575, 156] on icon at bounding box center [578, 159] width 7 height 7
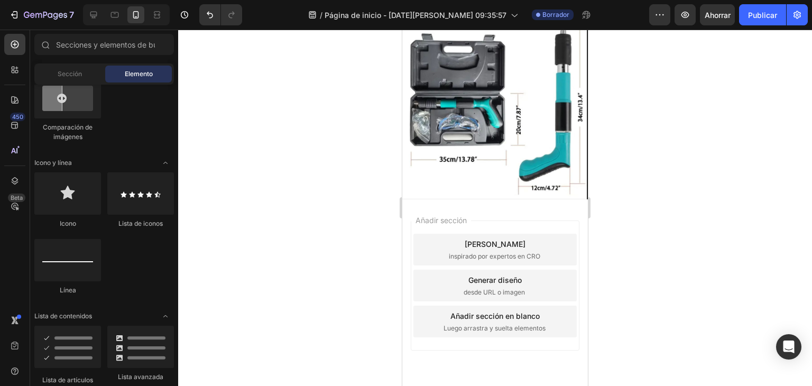
scroll to position [1054, 0]
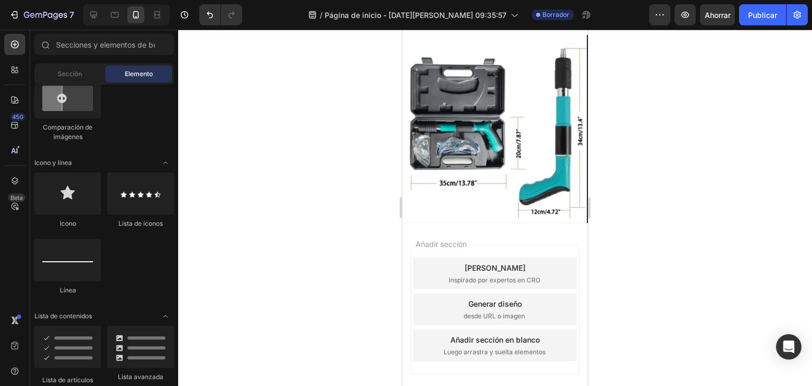
click at [522, 235] on div "Añadir sección Elija plantillas inspirado por expertos en CRO Generar diseño de…" at bounding box center [494, 324] width 185 height 202
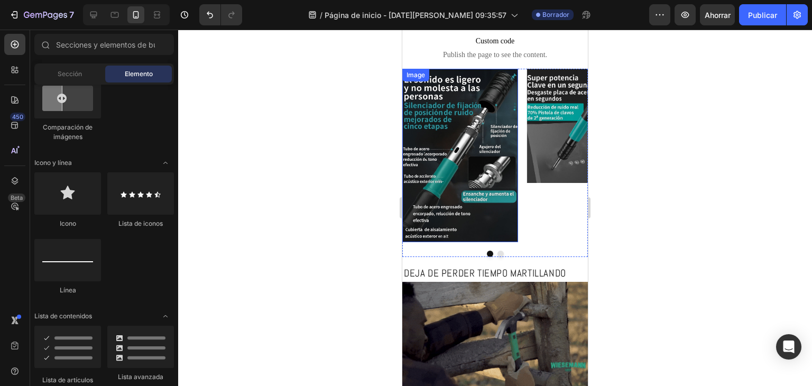
scroll to position [106, 0]
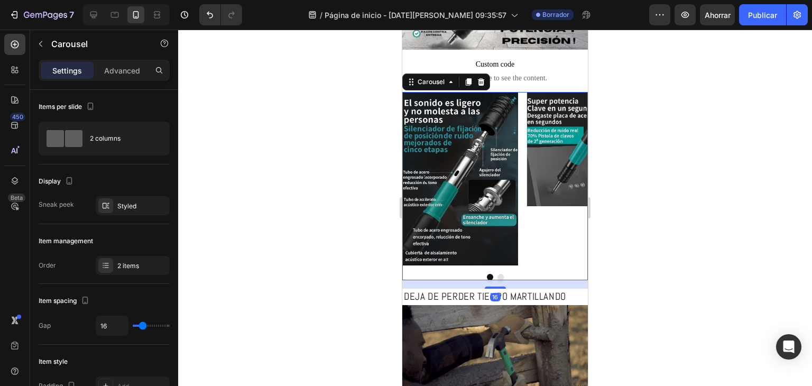
click at [514, 266] on div "Image Image Carousel 16" at bounding box center [494, 186] width 185 height 188
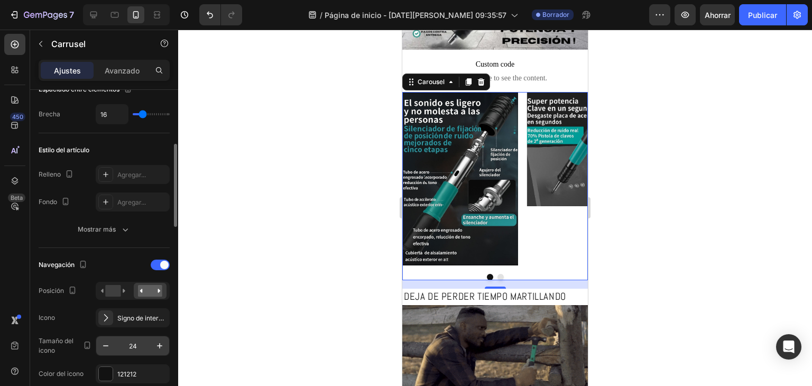
scroll to position [264, 0]
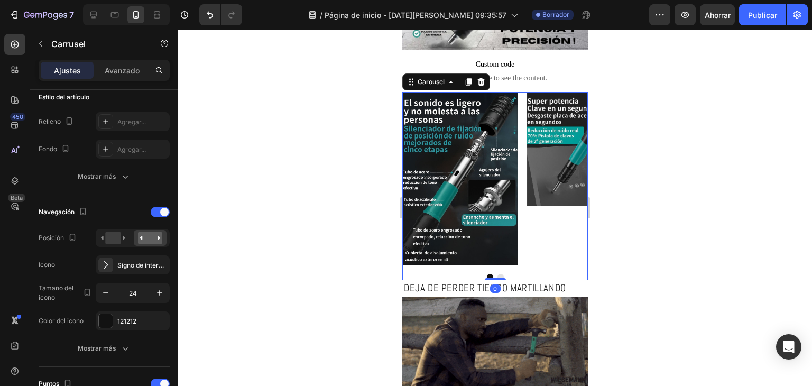
drag, startPoint x: 485, startPoint y: 282, endPoint x: 484, endPoint y: 264, distance: 17.4
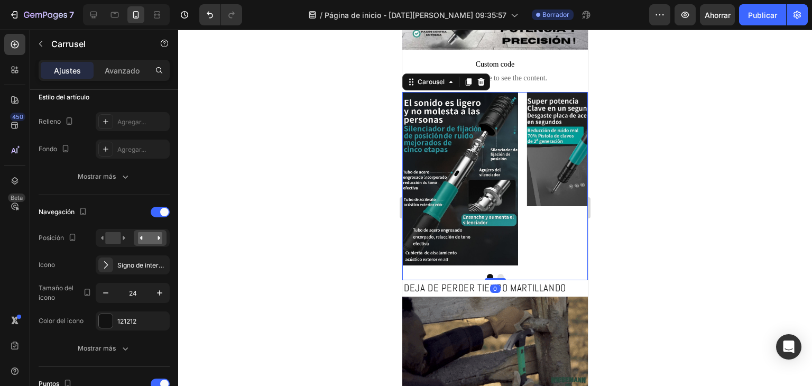
click at [484, 264] on div "Image Image Carousel 0" at bounding box center [494, 186] width 185 height 188
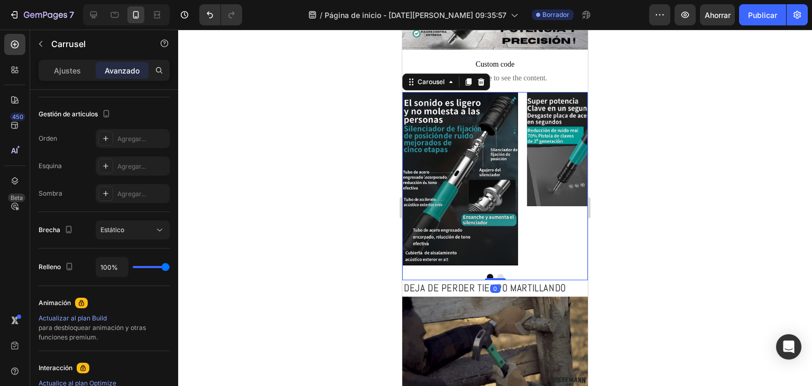
click at [666, 249] on div at bounding box center [495, 208] width 634 height 356
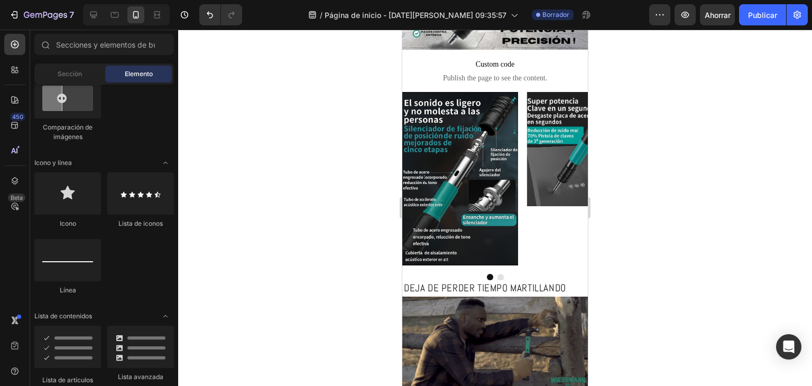
scroll to position [0, 0]
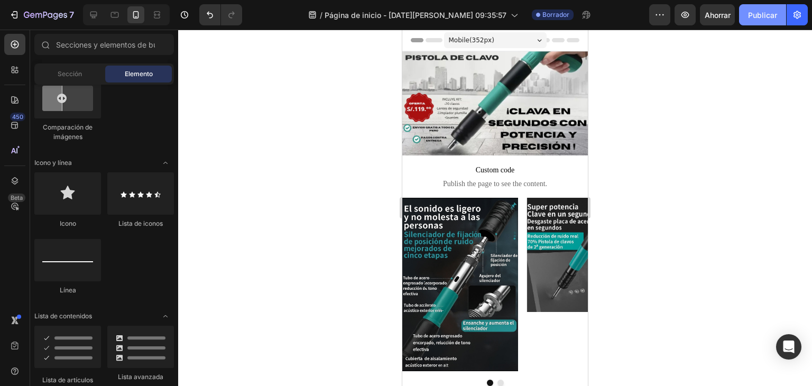
click at [745, 17] on button "Publicar" at bounding box center [762, 14] width 47 height 21
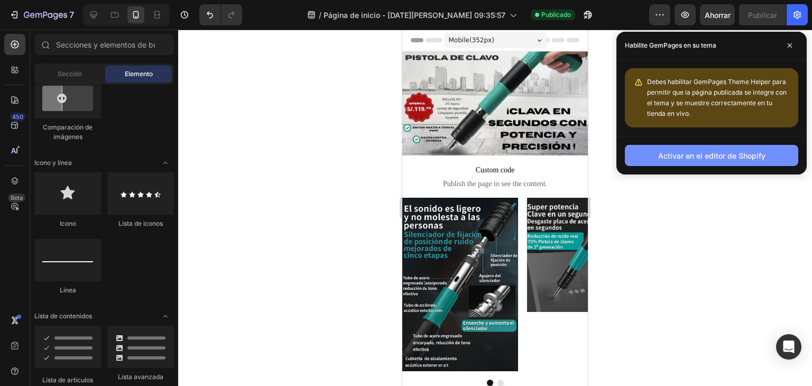
click at [712, 163] on button "Activar en el editor de Shopify" at bounding box center [711, 155] width 173 height 21
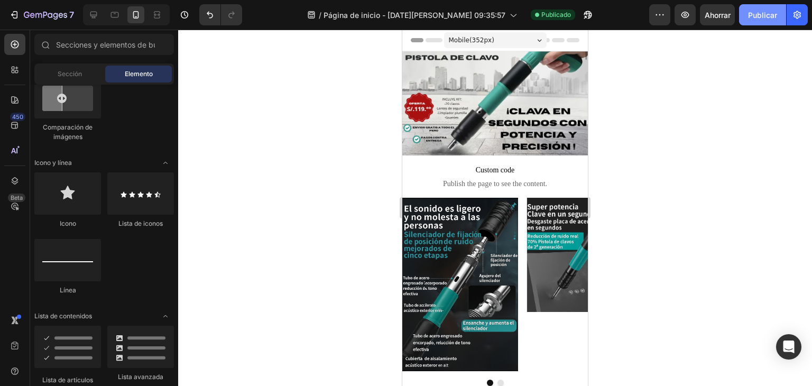
click at [765, 7] on button "Publicar" at bounding box center [762, 14] width 47 height 21
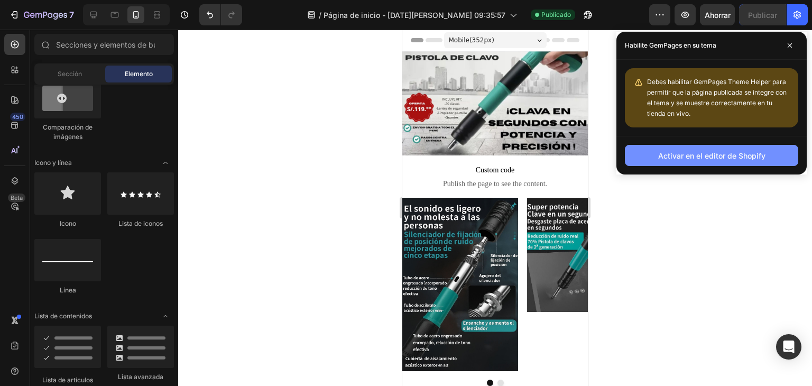
click at [664, 155] on font "Activar en el editor de Shopify" at bounding box center [711, 155] width 107 height 9
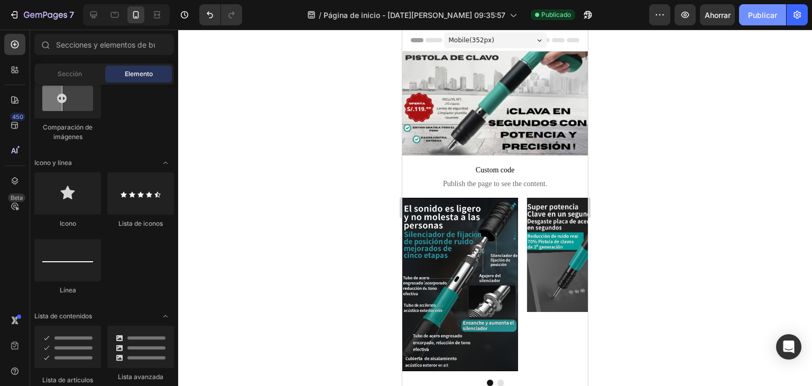
click at [751, 11] on font "Publicar" at bounding box center [762, 15] width 29 height 9
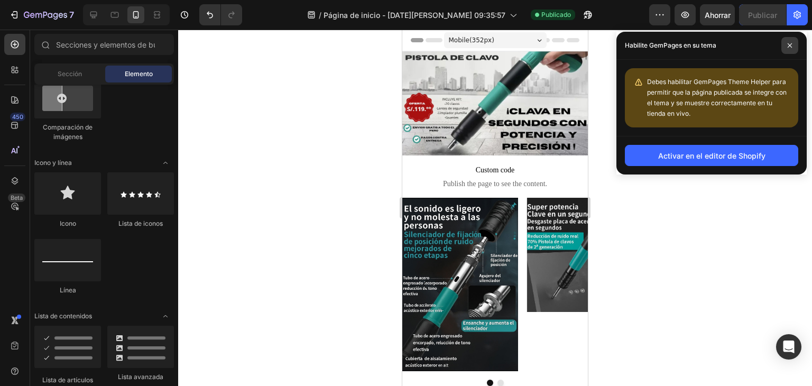
click at [786, 47] on span at bounding box center [789, 45] width 17 height 17
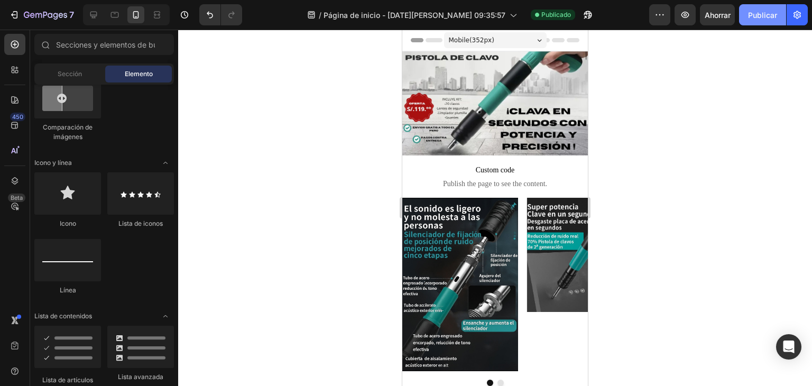
click at [758, 19] on font "Publicar" at bounding box center [762, 15] width 29 height 11
click at [759, 20] on button "Publicar" at bounding box center [762, 14] width 47 height 21
click at [683, 21] on button "button" at bounding box center [684, 14] width 21 height 21
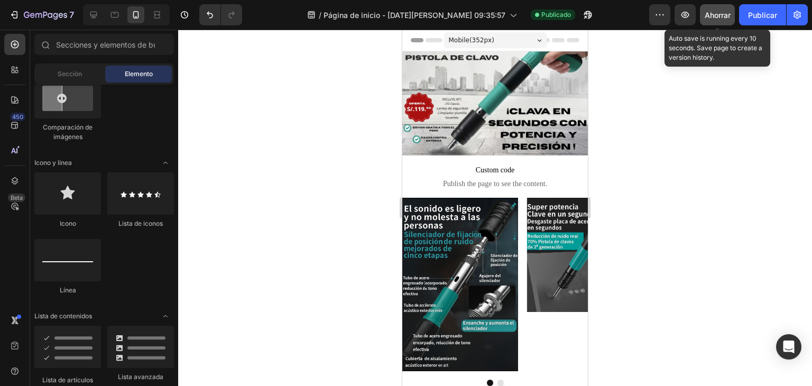
click at [709, 23] on button "Ahorrar" at bounding box center [717, 14] width 35 height 21
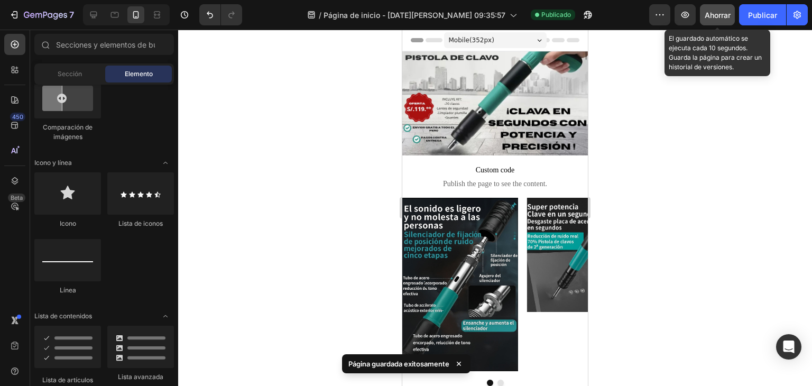
click at [709, 22] on button "Ahorrar" at bounding box center [717, 14] width 35 height 21
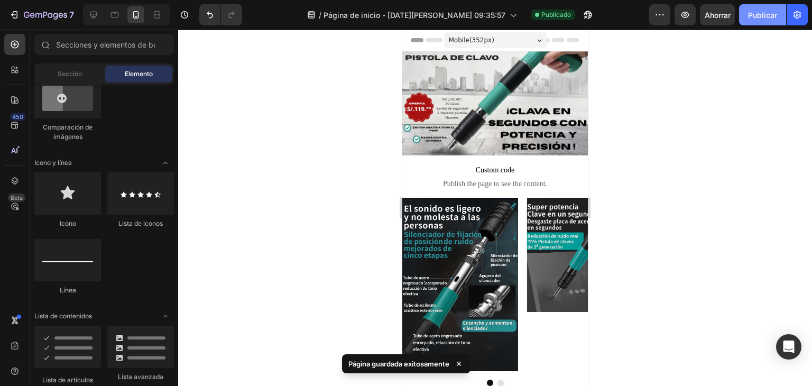
click at [745, 16] on button "Publicar" at bounding box center [762, 14] width 47 height 21
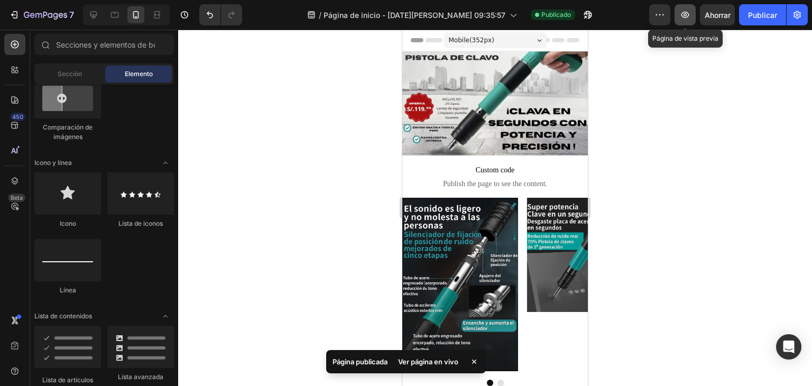
click at [684, 17] on icon "button" at bounding box center [685, 15] width 11 height 11
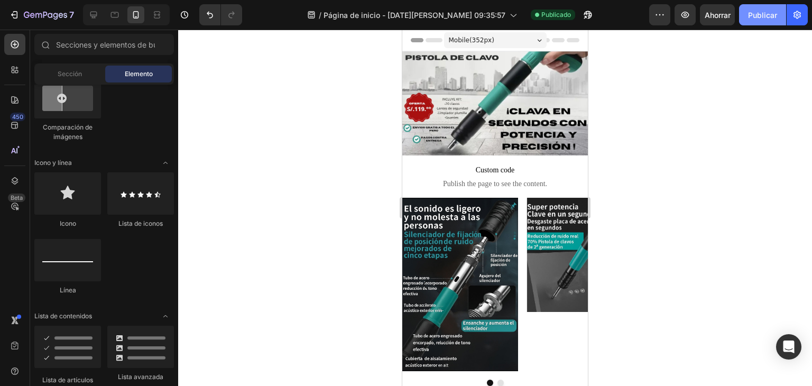
click at [765, 17] on font "Publicar" at bounding box center [762, 15] width 29 height 9
click at [685, 284] on div at bounding box center [495, 208] width 634 height 356
click at [763, 16] on font "Publicar" at bounding box center [762, 15] width 29 height 9
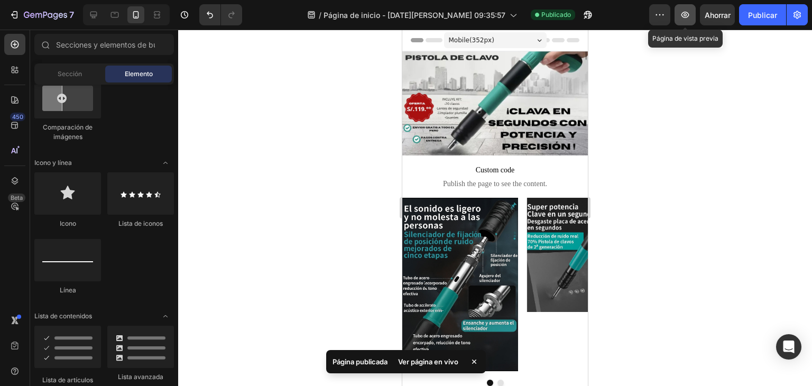
click at [687, 10] on icon "button" at bounding box center [685, 15] width 11 height 11
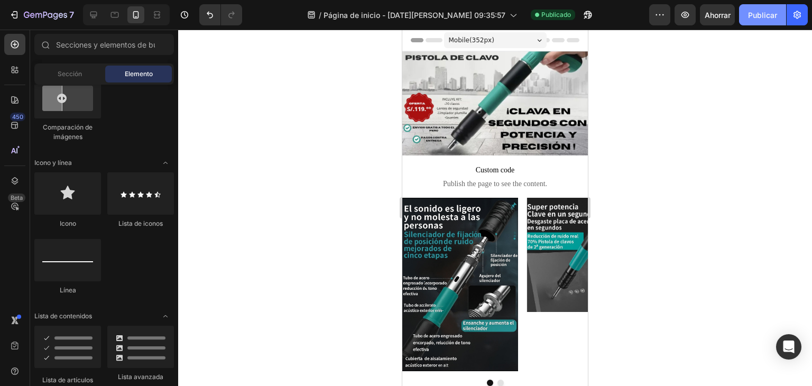
click at [764, 21] on button "Publicar" at bounding box center [762, 14] width 47 height 21
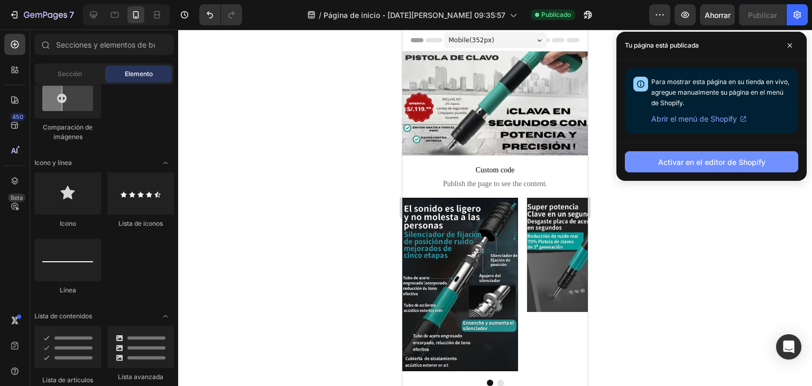
click at [699, 164] on font "Activar en el editor de Shopify" at bounding box center [711, 161] width 107 height 9
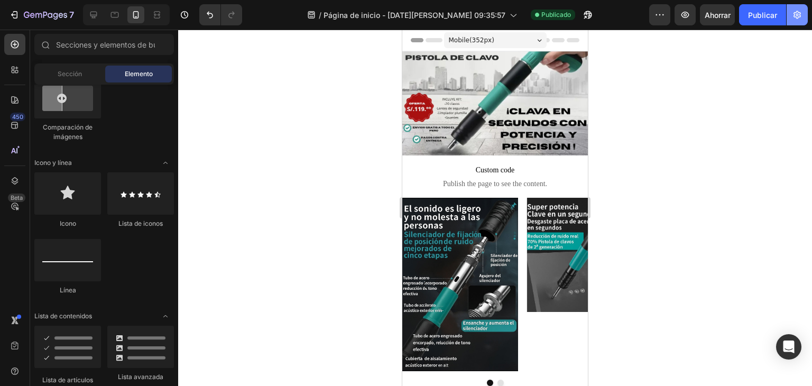
click at [805, 20] on button "button" at bounding box center [796, 14] width 21 height 21
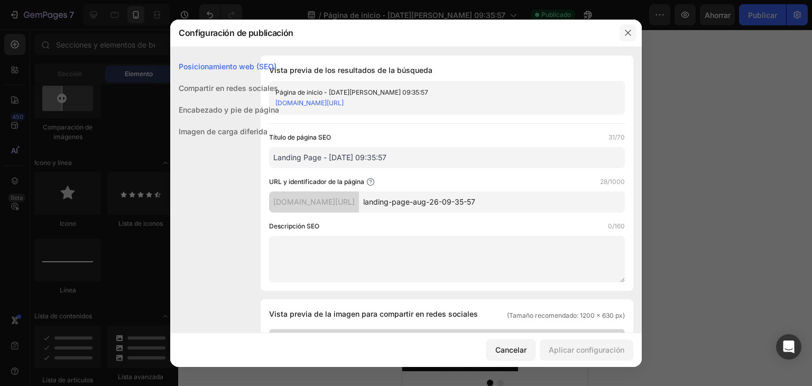
click at [628, 29] on icon "button" at bounding box center [628, 33] width 8 height 8
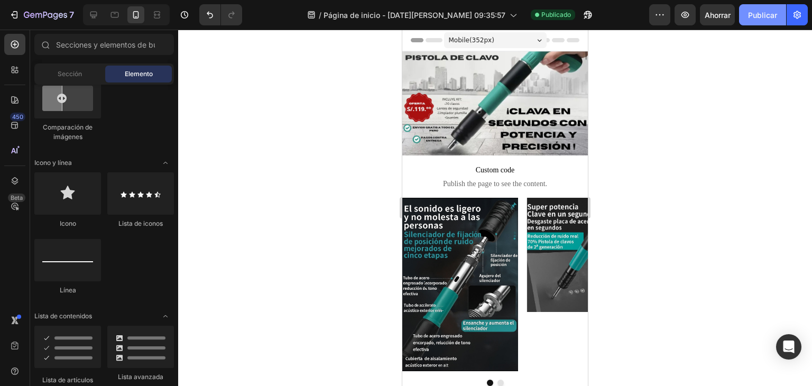
click at [747, 21] on button "Publicar" at bounding box center [762, 14] width 47 height 21
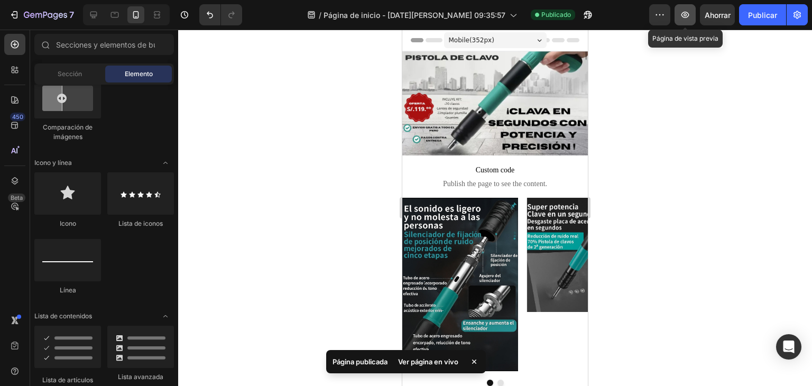
click at [688, 15] on icon "button" at bounding box center [685, 15] width 8 height 6
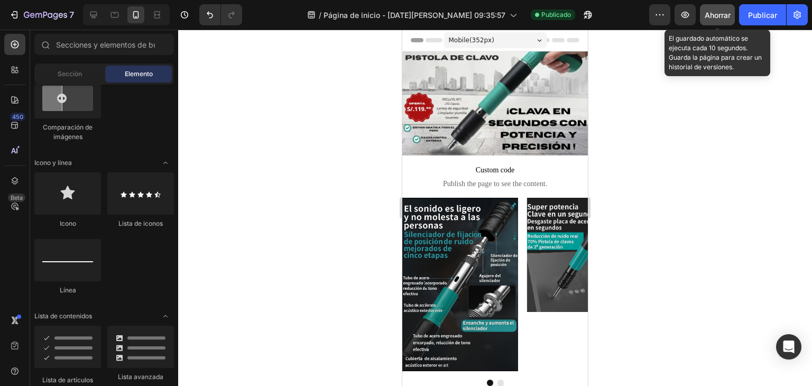
click at [727, 20] on button "Ahorrar" at bounding box center [717, 14] width 35 height 21
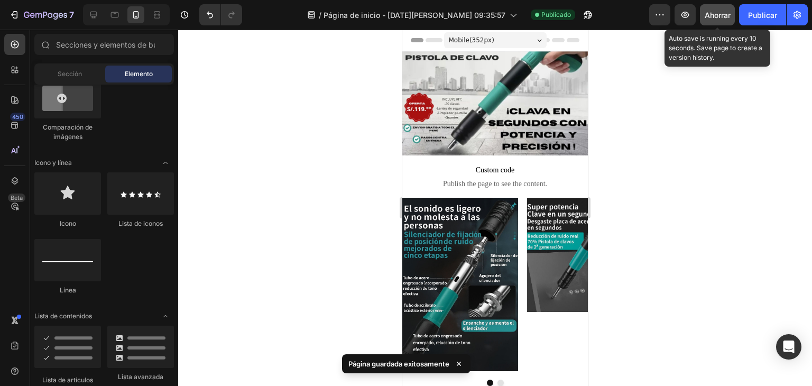
click at [735, 17] on button "Ahorrar" at bounding box center [717, 14] width 35 height 21
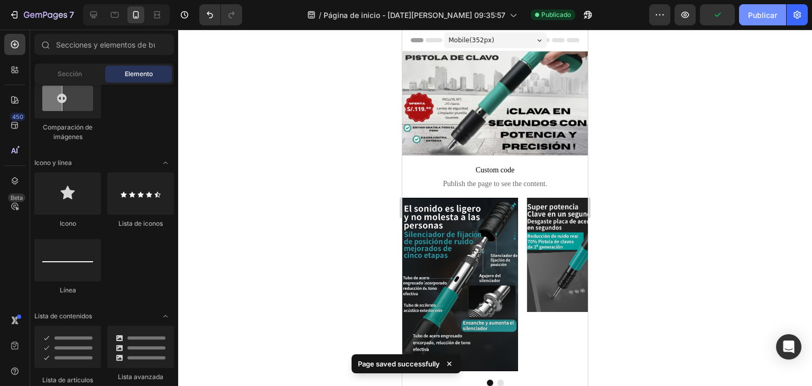
click at [755, 18] on font "Publicar" at bounding box center [762, 15] width 29 height 9
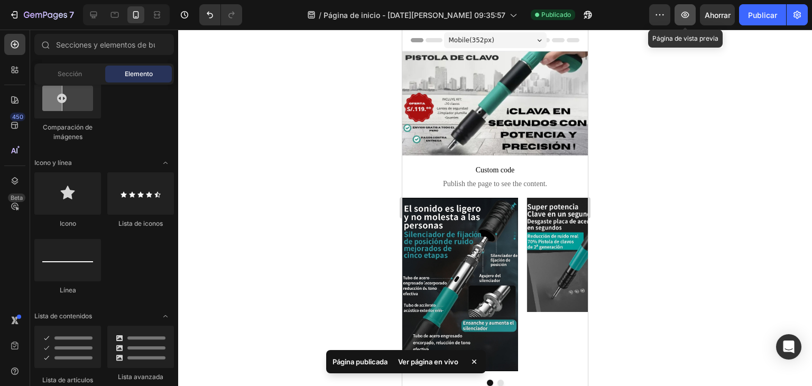
click at [684, 7] on button "button" at bounding box center [684, 14] width 21 height 21
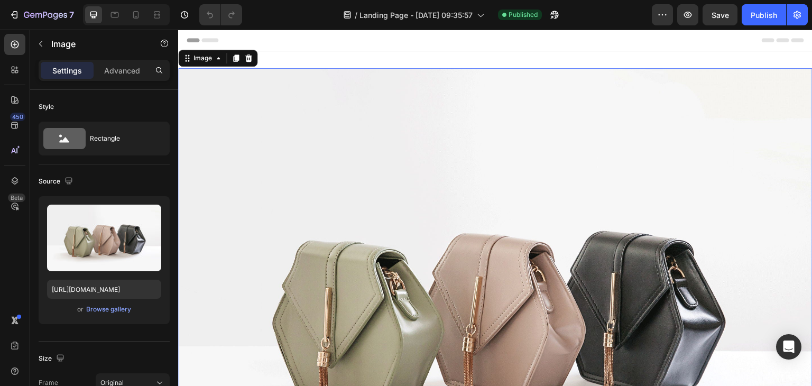
click at [441, 218] on img at bounding box center [495, 306] width 634 height 476
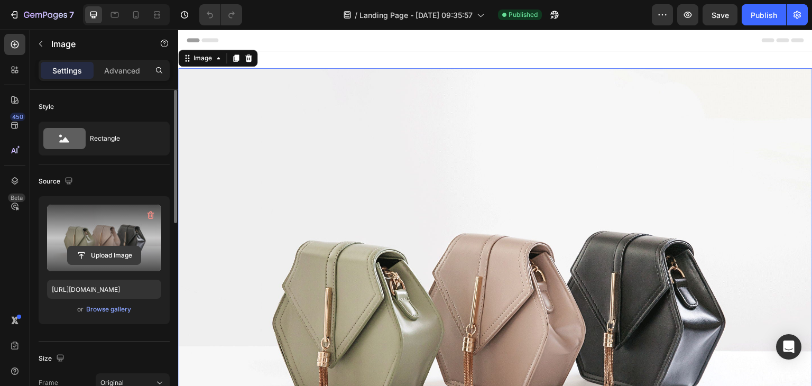
click at [95, 254] on input "file" at bounding box center [104, 255] width 73 height 18
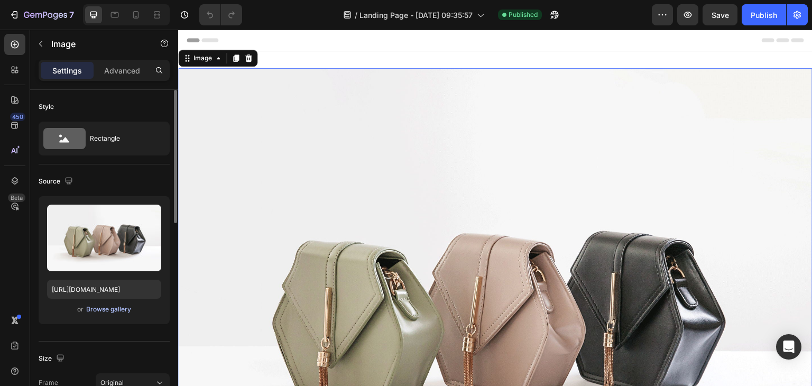
click at [94, 307] on div "Browse gallery" at bounding box center [108, 309] width 45 height 10
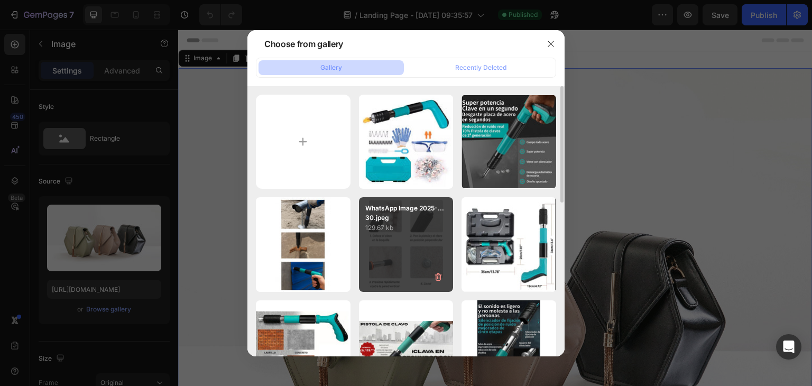
scroll to position [159, 0]
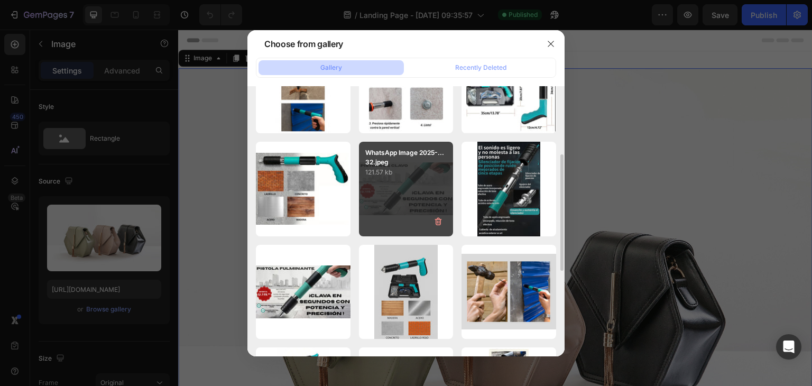
click at [399, 191] on div "WhatsApp Image 2025-...32.jpeg 121.57 kb" at bounding box center [406, 189] width 95 height 95
type input "https://cdn.shopify.com/s/files/1/0674/1999/6347/files/gempages_580406581540160…"
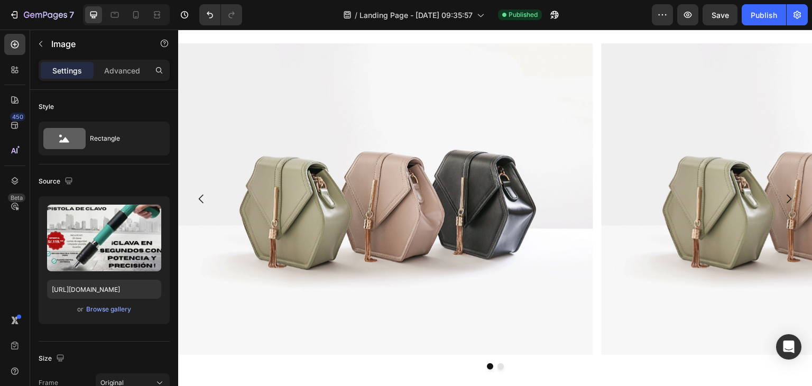
scroll to position [476, 0]
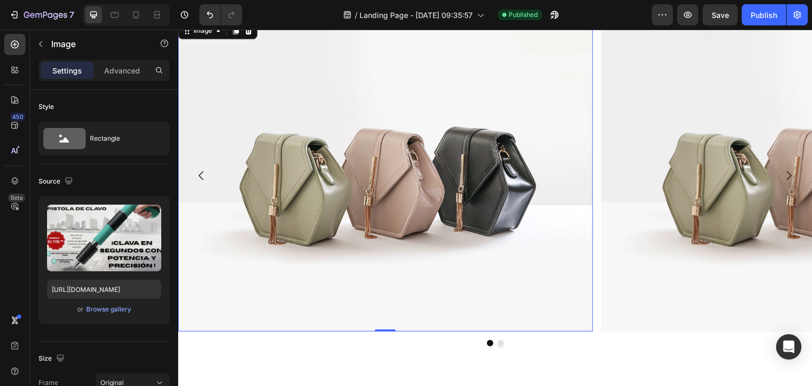
click at [407, 197] on img at bounding box center [385, 175] width 415 height 311
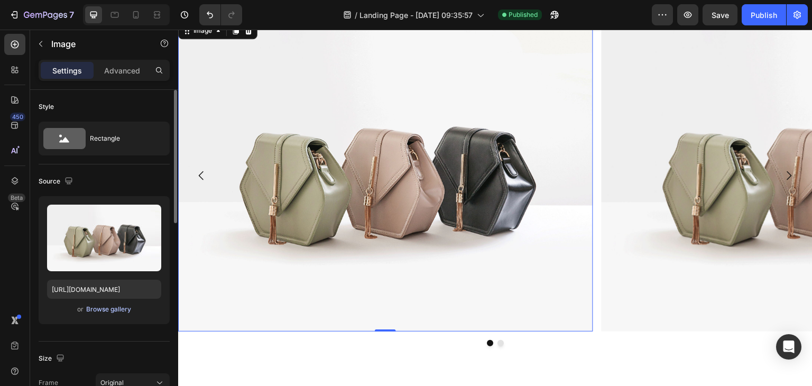
click at [92, 305] on div "Browse gallery" at bounding box center [108, 309] width 45 height 10
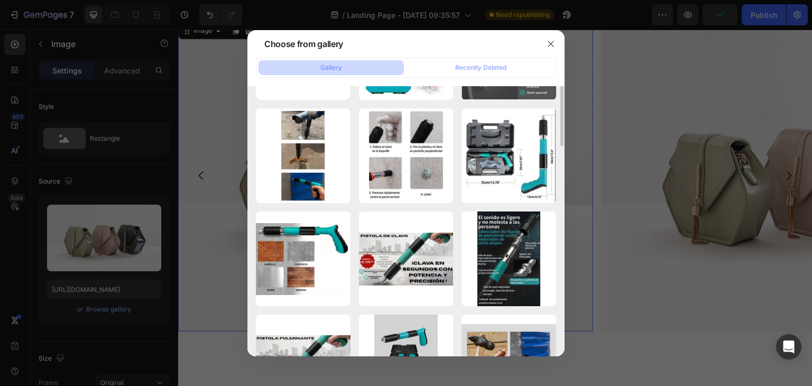
scroll to position [0, 0]
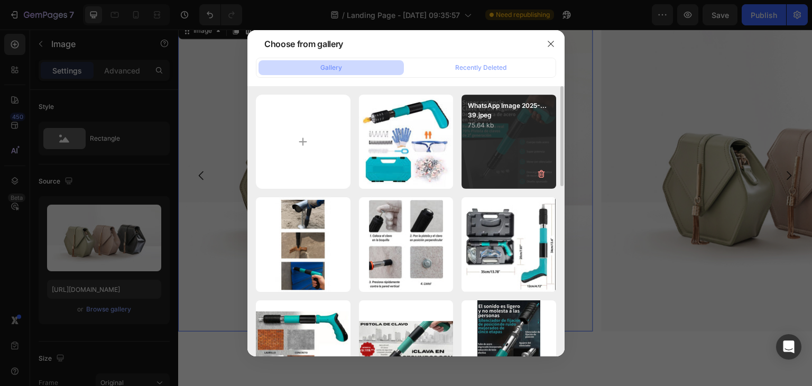
click at [522, 138] on div "WhatsApp Image 2025-...39.jpeg 75.64 kb" at bounding box center [508, 142] width 95 height 95
type input "[URL][DOMAIN_NAME]"
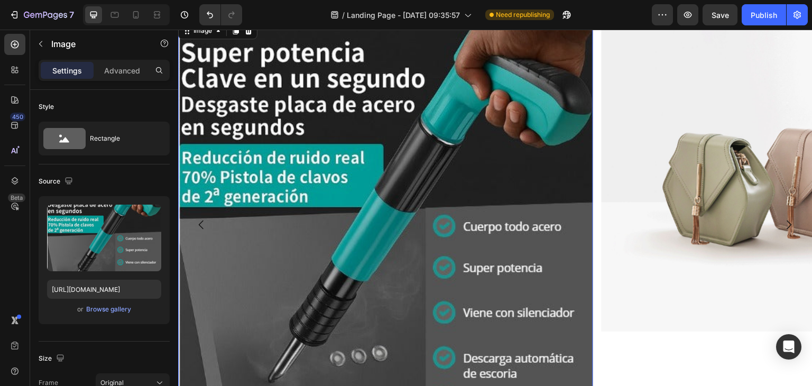
scroll to position [524, 0]
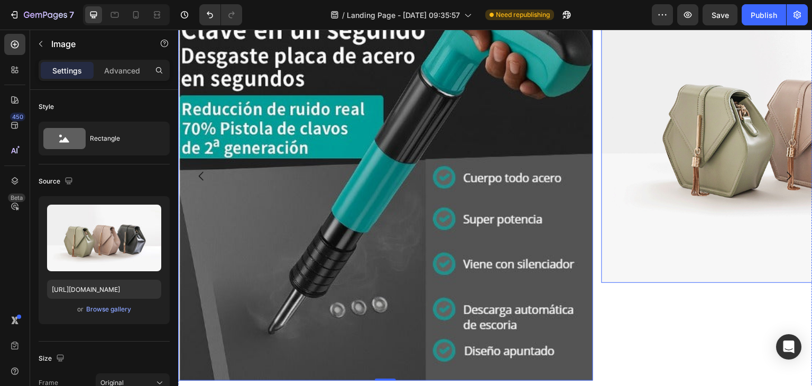
click at [706, 214] on img at bounding box center [808, 126] width 415 height 311
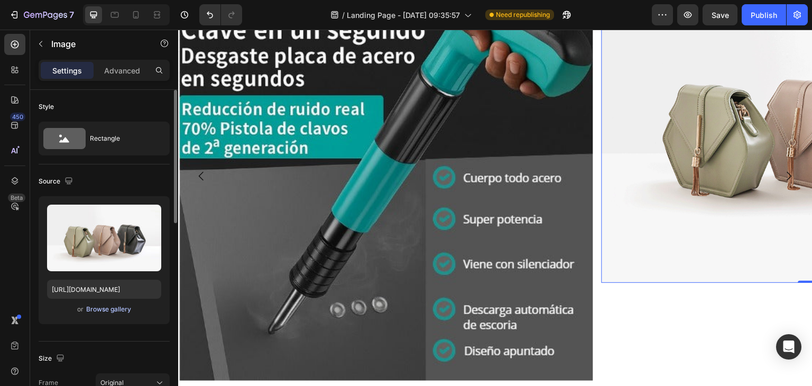
click at [96, 307] on div "Browse gallery" at bounding box center [108, 309] width 45 height 10
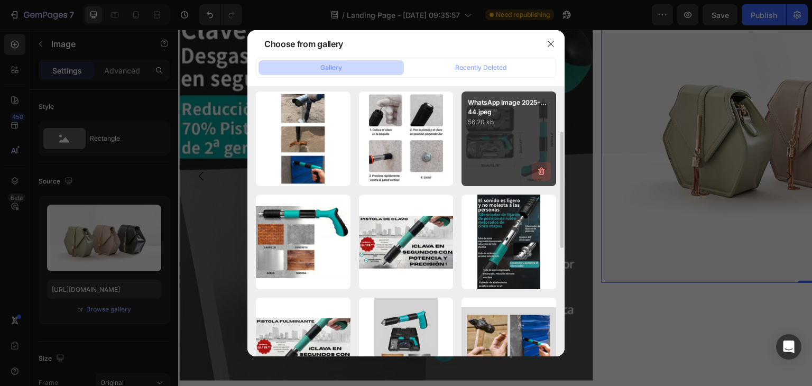
scroll to position [53, 0]
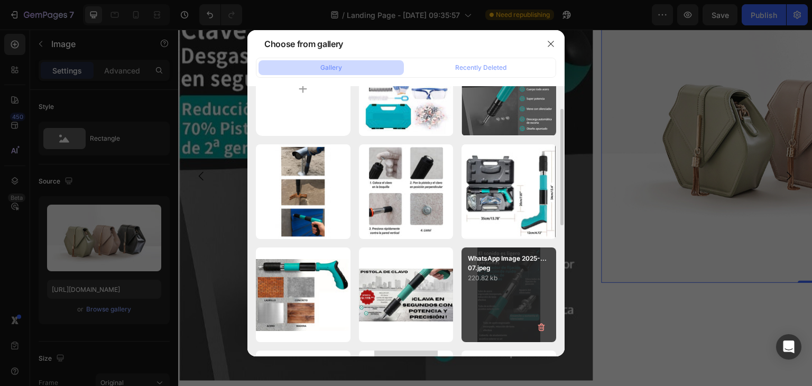
click at [510, 302] on div "WhatsApp Image 2025-...07.jpeg 220.82 kb" at bounding box center [508, 294] width 95 height 95
type input "[URL][DOMAIN_NAME]"
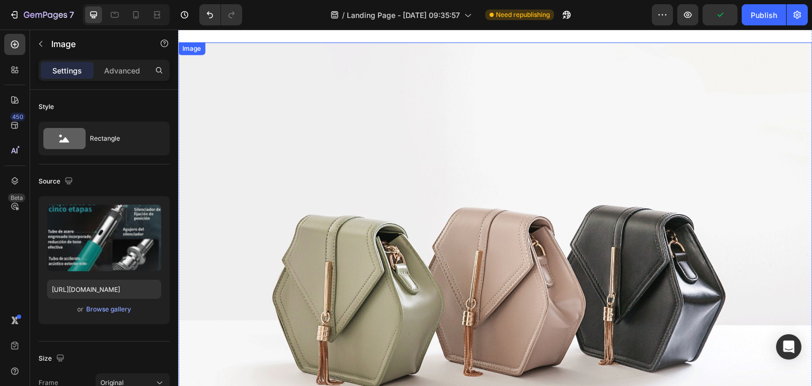
scroll to position [1107, 0]
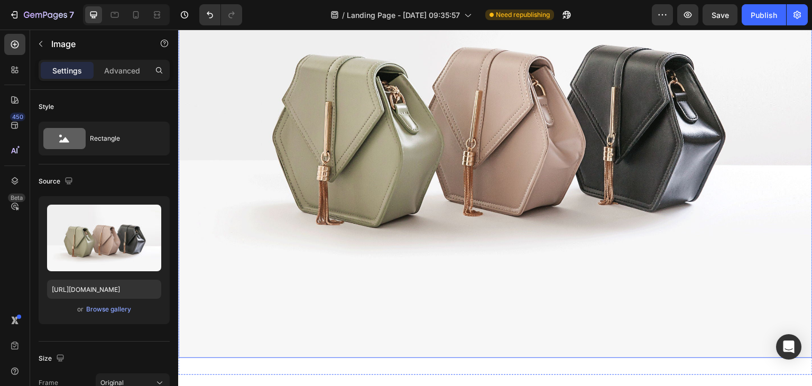
click at [340, 236] on img at bounding box center [495, 120] width 634 height 476
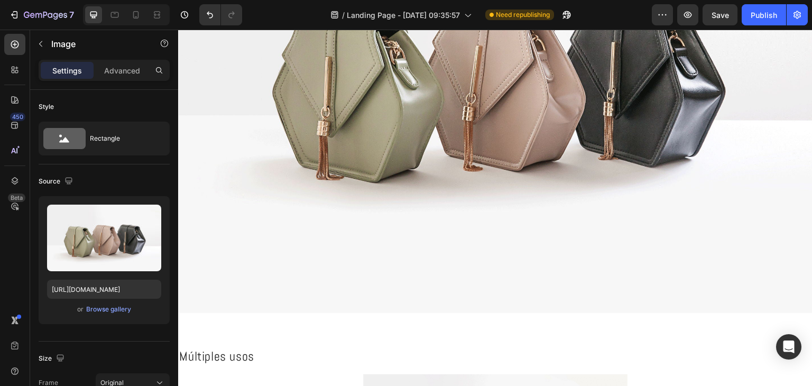
scroll to position [1576, 0]
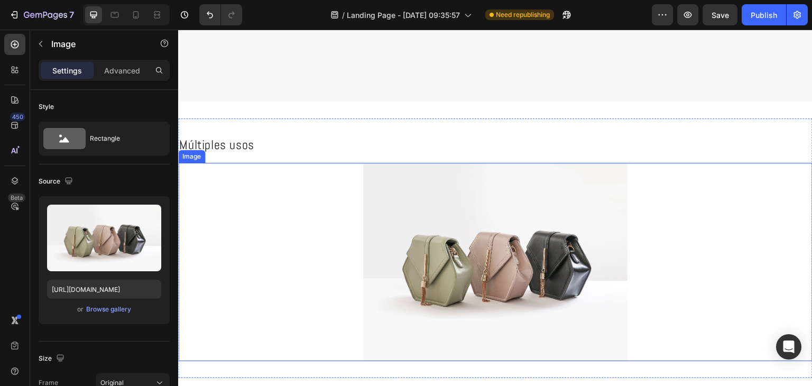
click at [449, 222] on img at bounding box center [495, 262] width 264 height 198
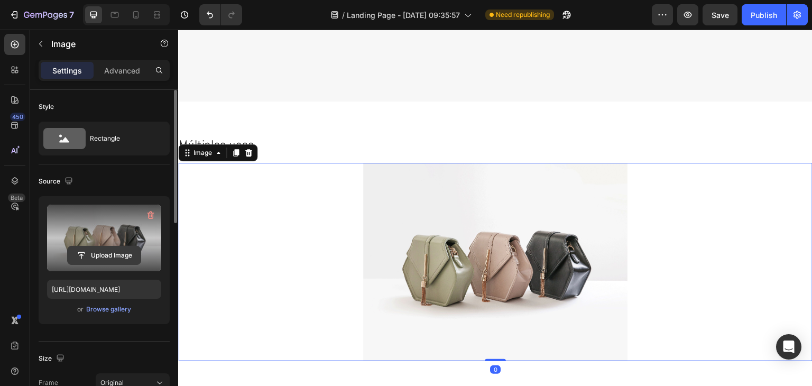
click at [78, 252] on input "file" at bounding box center [104, 255] width 73 height 18
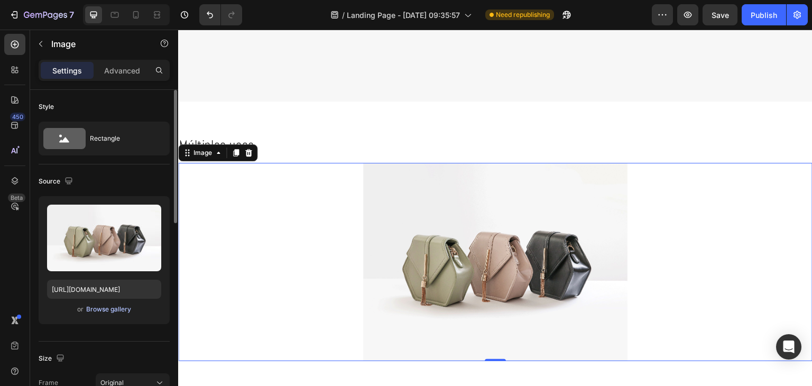
click at [92, 311] on div "Browse gallery" at bounding box center [108, 309] width 45 height 10
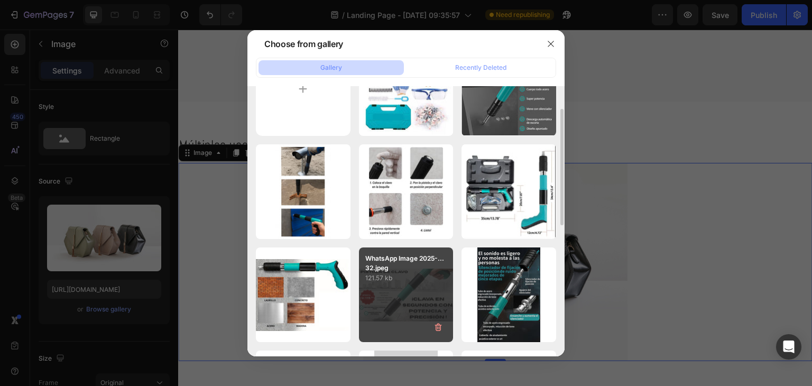
scroll to position [106, 0]
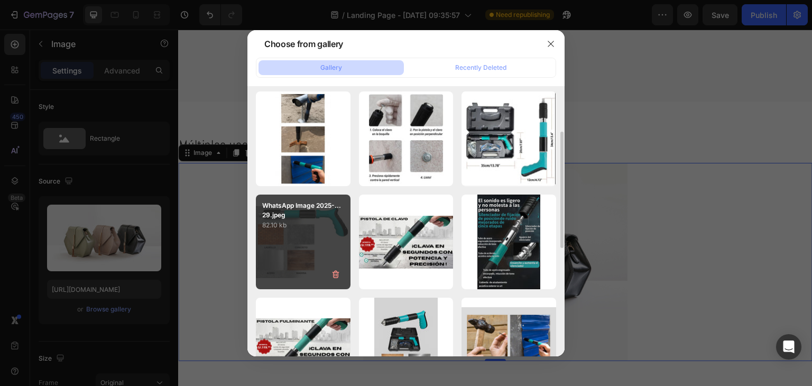
click at [308, 235] on div "WhatsApp Image 2025-...29.jpeg 82.10 kb" at bounding box center [303, 241] width 95 height 95
type input "https://cdn.shopify.com/s/files/1/0674/1999/6347/files/gempages_580406581540160…"
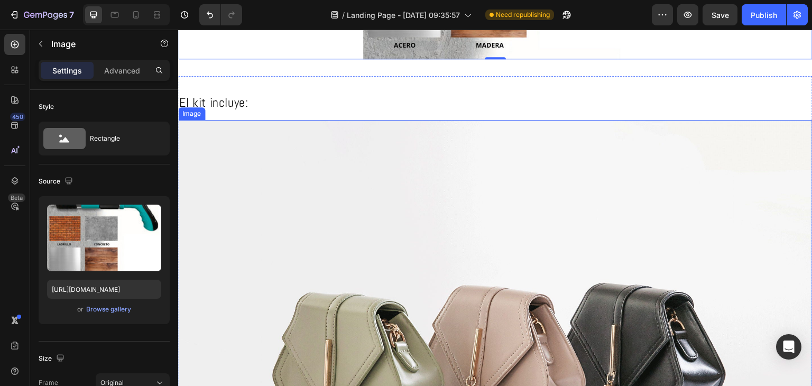
scroll to position [1893, 0]
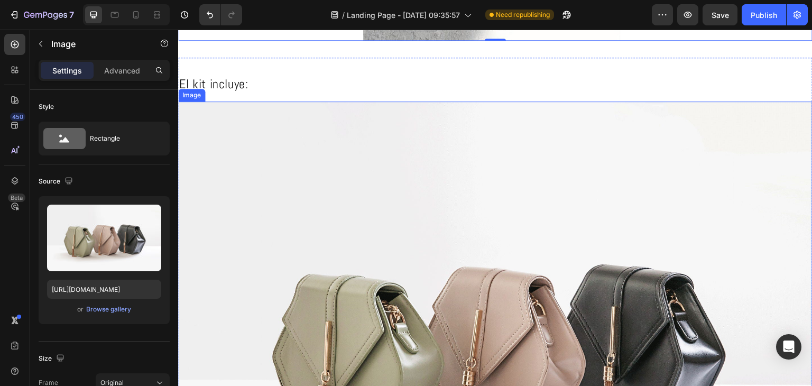
click at [536, 293] on img at bounding box center [495, 339] width 634 height 476
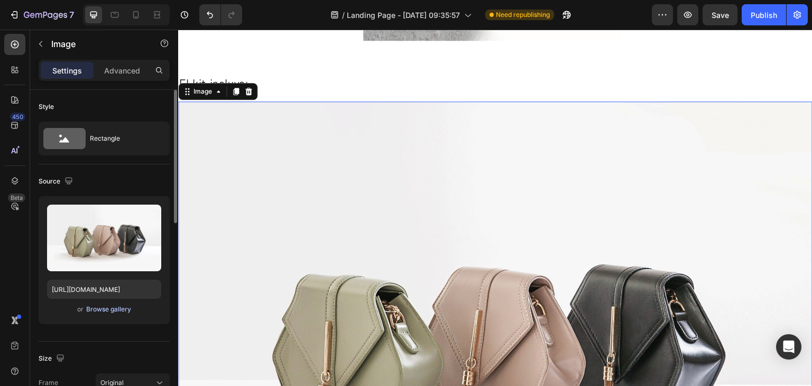
click at [125, 305] on div "Browse gallery" at bounding box center [108, 309] width 45 height 10
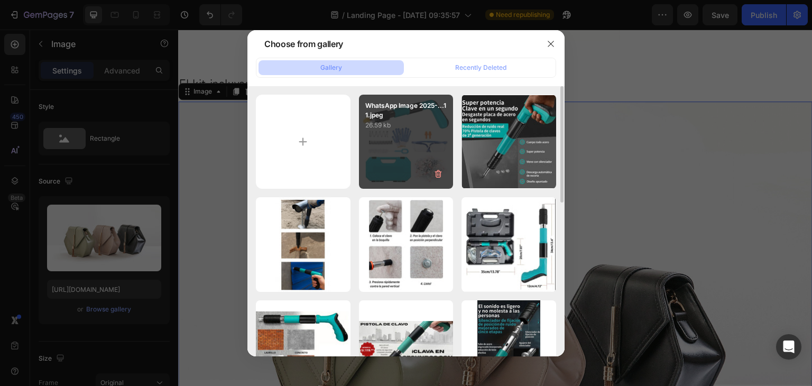
click at [437, 147] on div "WhatsApp Image 2025-...11.jpeg 26.59 kb" at bounding box center [406, 142] width 95 height 95
type input "[URL][DOMAIN_NAME]"
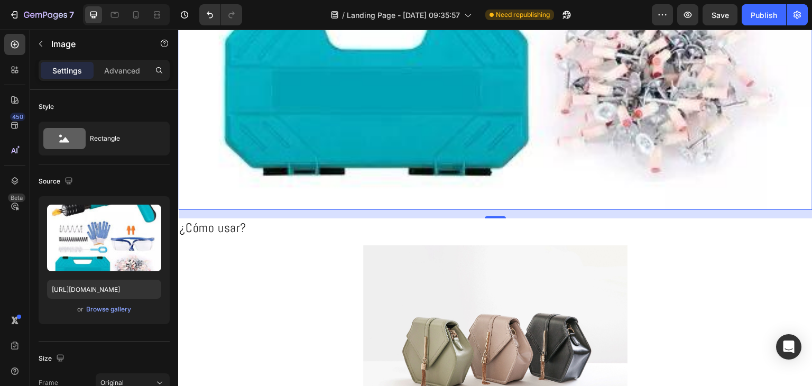
scroll to position [2527, 0]
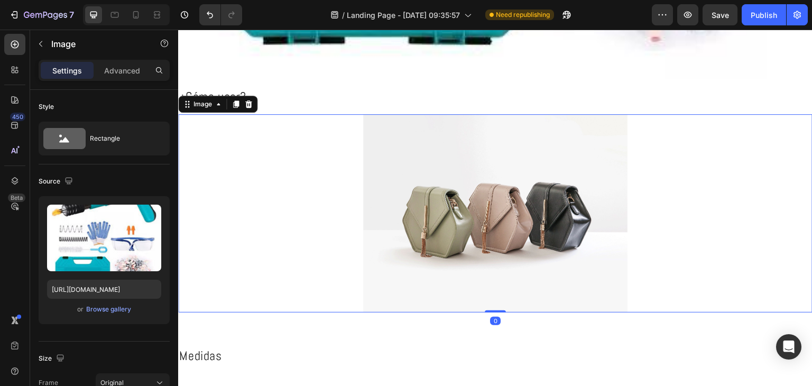
click at [477, 219] on img at bounding box center [495, 213] width 264 height 198
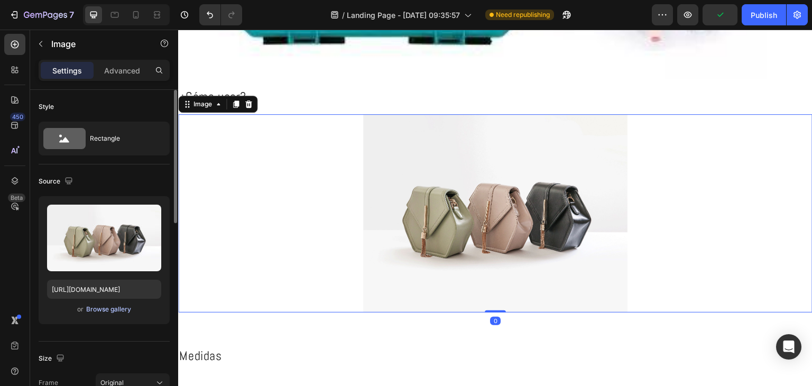
click at [97, 310] on div "Browse gallery" at bounding box center [108, 309] width 45 height 10
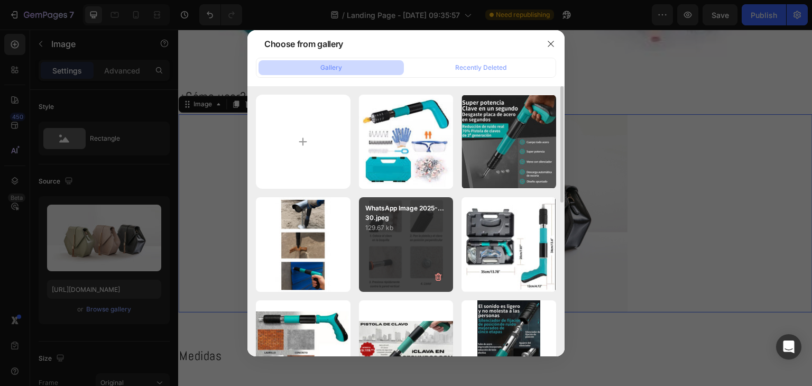
click at [407, 234] on div "WhatsApp Image 2025-...30.jpeg 129.67 kb" at bounding box center [406, 244] width 95 height 95
type input "https://cdn.shopify.com/s/files/1/0674/1999/6347/files/gempages_580406581540160…"
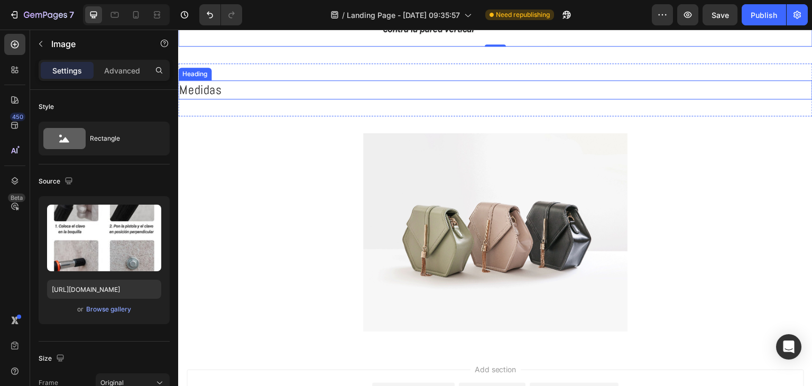
scroll to position [2897, 0]
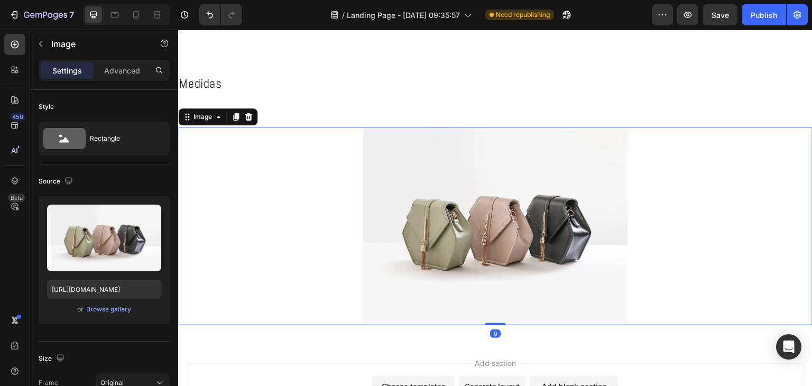
click at [462, 252] on img at bounding box center [495, 226] width 264 height 198
click at [95, 306] on div "Browse gallery" at bounding box center [108, 309] width 45 height 10
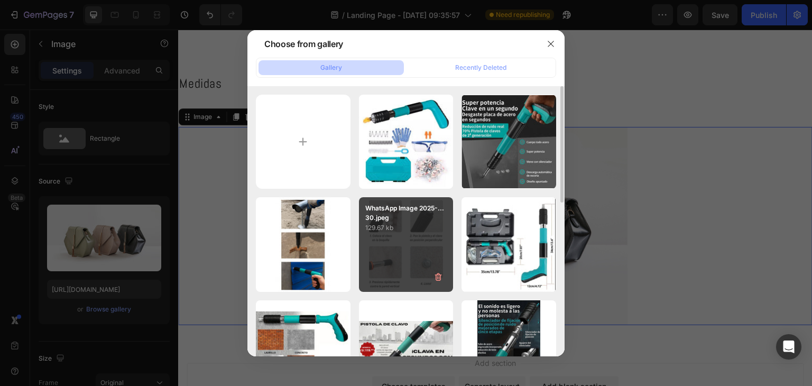
scroll to position [53, 0]
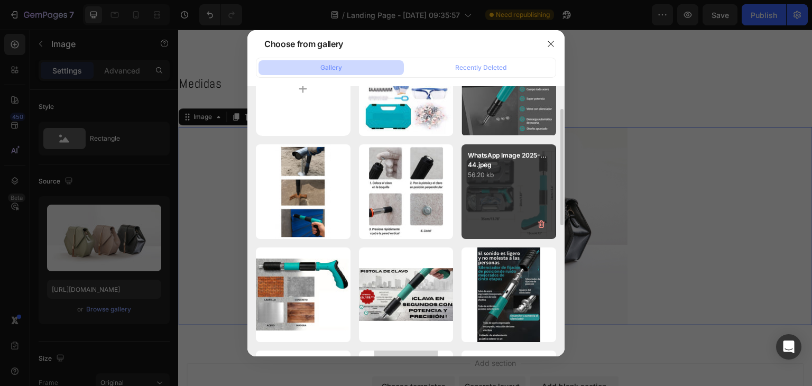
click at [474, 174] on p "56.20 kb" at bounding box center [509, 175] width 82 height 11
type input "https://cdn.shopify.com/s/files/1/0674/1999/6347/files/gempages_580406581540160…"
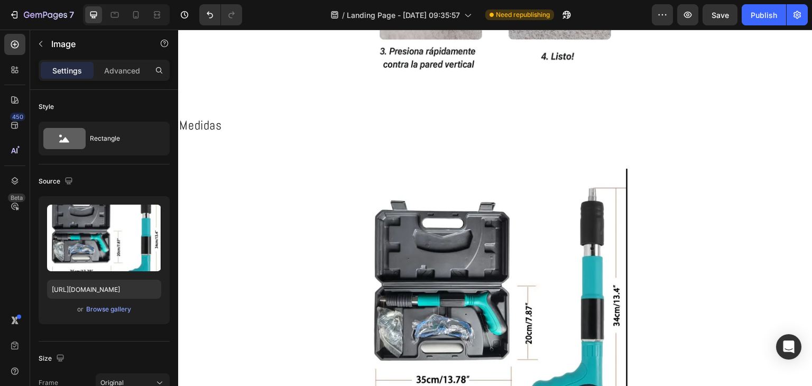
scroll to position [3066, 0]
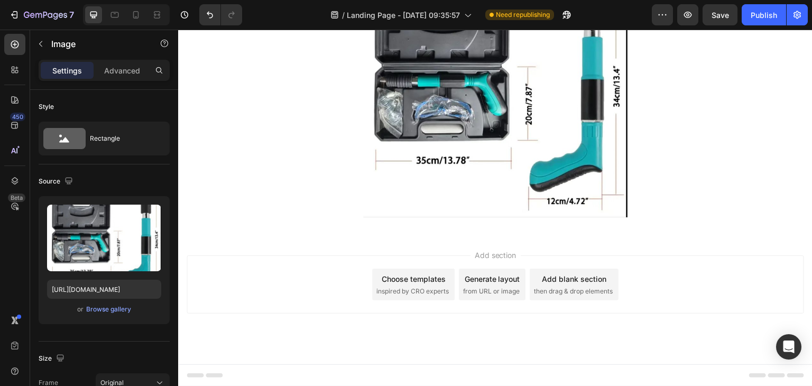
click at [454, 135] on img at bounding box center [495, 83] width 264 height 268
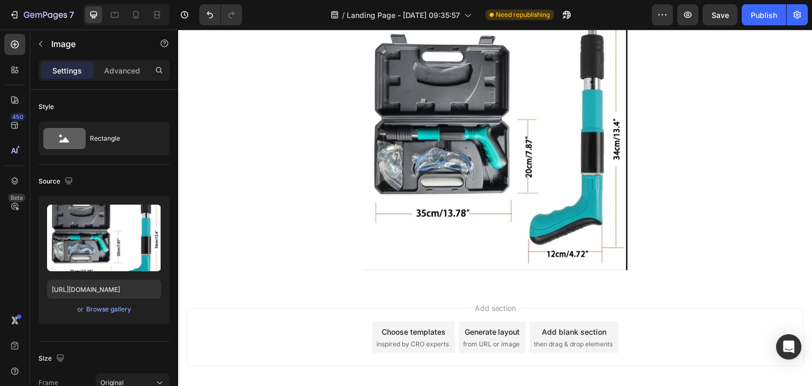
click at [497, 184] on img at bounding box center [495, 136] width 264 height 268
click at [594, 185] on img at bounding box center [495, 136] width 264 height 268
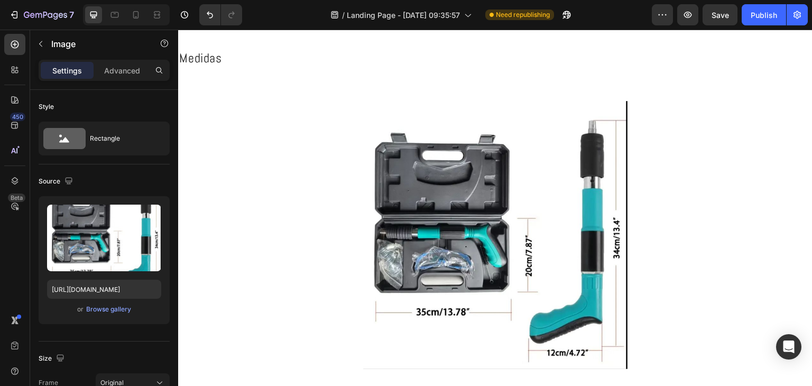
scroll to position [2908, 0]
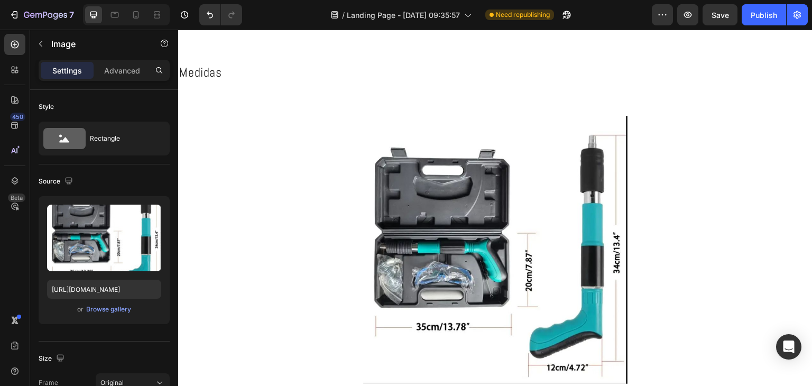
click at [485, 221] on img at bounding box center [495, 250] width 264 height 268
click at [480, 218] on img at bounding box center [495, 250] width 264 height 268
click at [509, 211] on img at bounding box center [495, 250] width 264 height 268
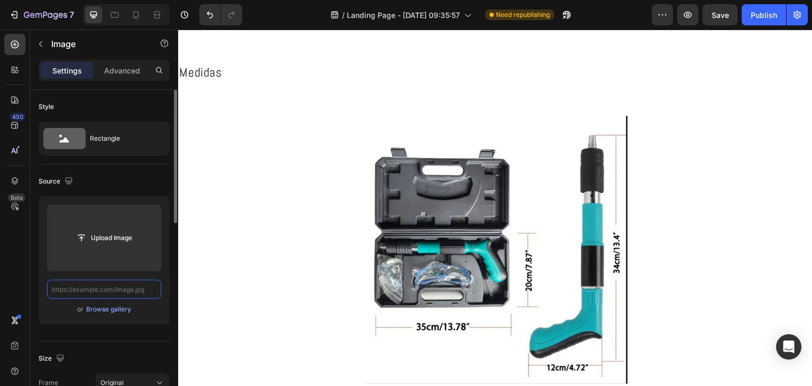
scroll to position [0, 0]
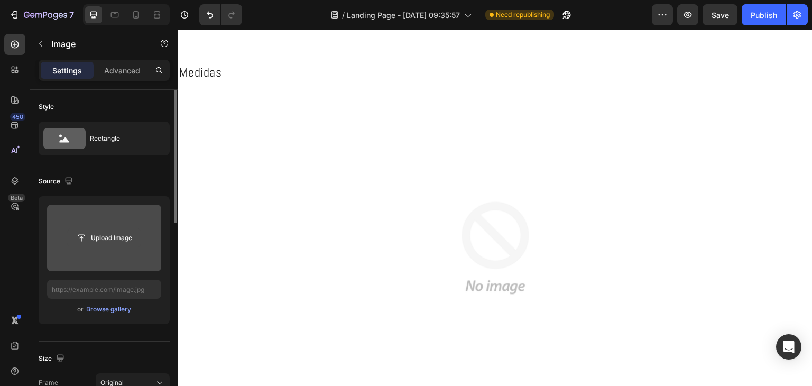
click at [88, 241] on input "file" at bounding box center [104, 238] width 73 height 18
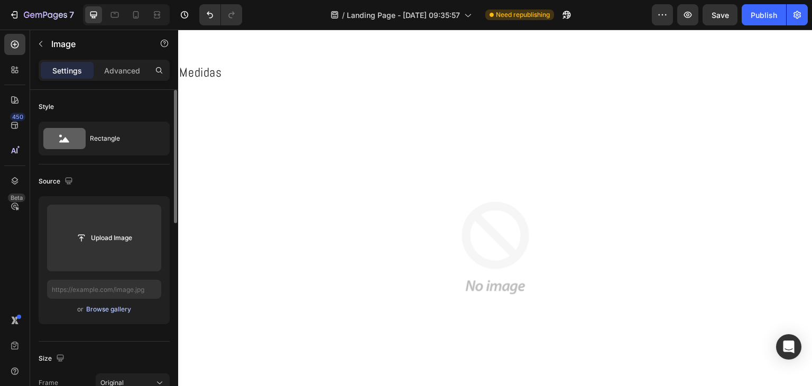
click at [118, 313] on div "Browse gallery" at bounding box center [108, 309] width 45 height 10
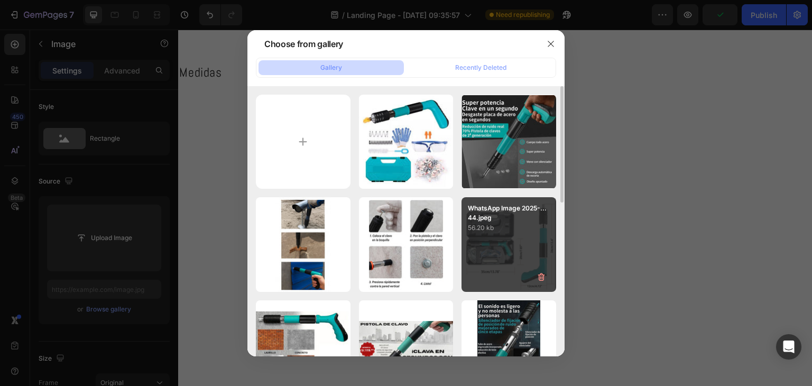
click at [507, 247] on div "WhatsApp Image 2025-...44.jpeg 56.20 kb" at bounding box center [508, 244] width 95 height 95
type input "https://cdn.shopify.com/s/files/1/0674/1999/6347/files/gempages_580406581540160…"
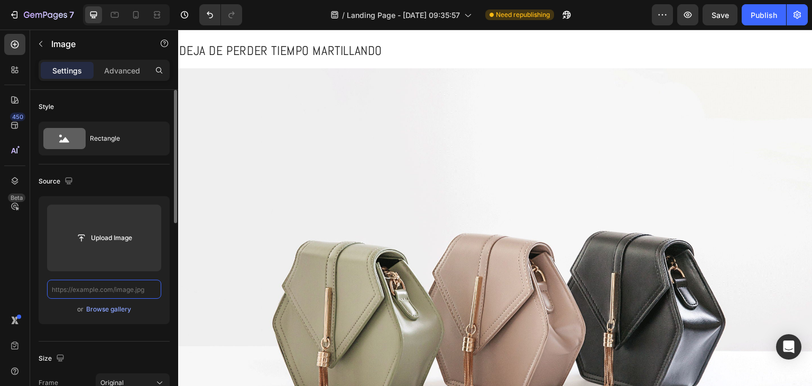
paste input "https://media4.giphy.com/media/v1.Y2lkPTc5MGI3NjExOTBpcjZsdWIwdWFvZnM2NDZsdDBoe…"
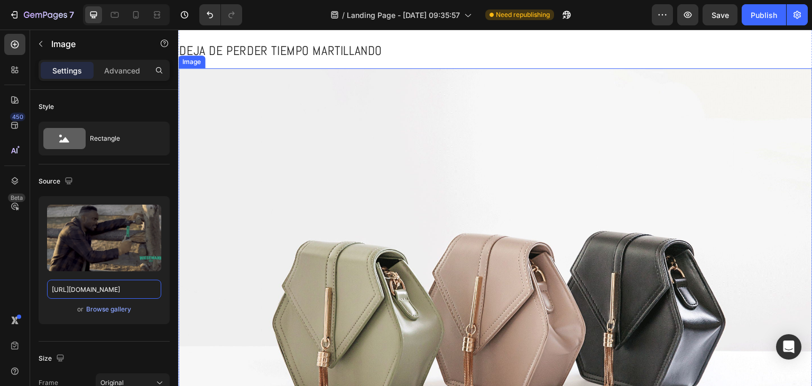
type input "https://media4.giphy.com/media/v1.Y2lkPTc5MGI3NjExOTBpcjZsdWIwdWFvZnM2NDZsdDBoe…"
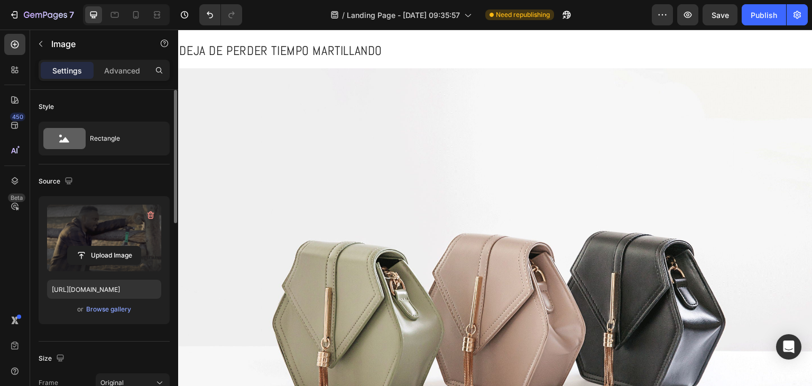
scroll to position [0, 0]
click at [116, 238] on label at bounding box center [104, 237] width 114 height 67
click at [116, 246] on input "file" at bounding box center [104, 255] width 73 height 18
click at [131, 248] on input "file" at bounding box center [104, 255] width 73 height 18
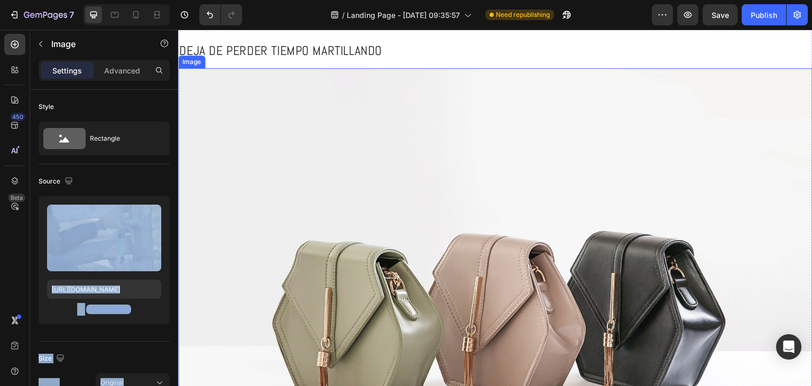
drag, startPoint x: 311, startPoint y: 248, endPoint x: 311, endPoint y: 227, distance: 21.7
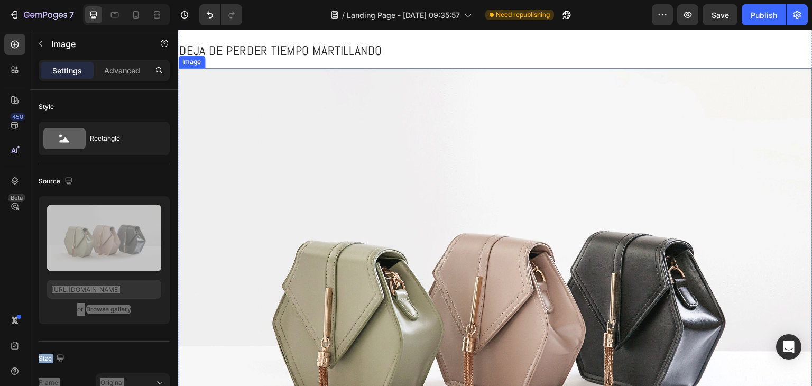
click at [260, 245] on img at bounding box center [495, 306] width 634 height 476
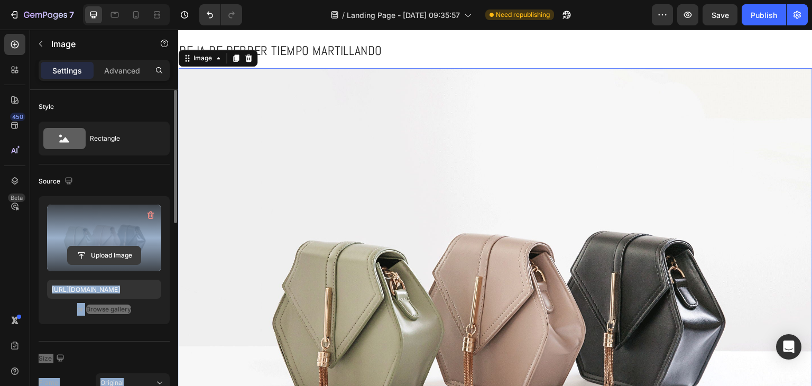
click at [99, 258] on input "file" at bounding box center [104, 255] width 73 height 18
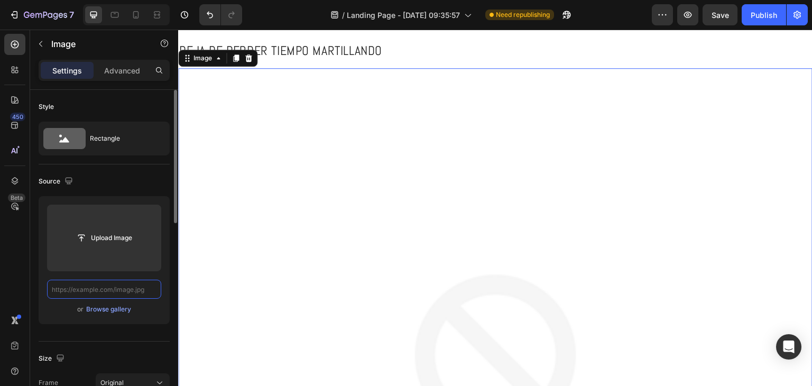
paste input "https://media4.giphy.com/media/v1.Y2lkPTc5MGI3NjExOTBpcjZsdWIwdWFvZnM2NDZsdDBoe…"
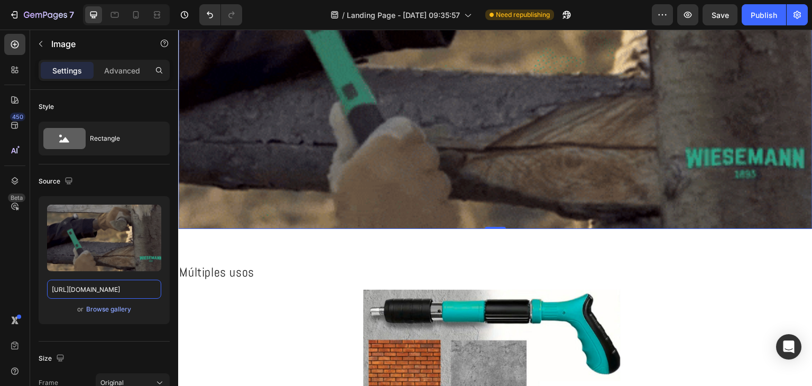
scroll to position [424, 0]
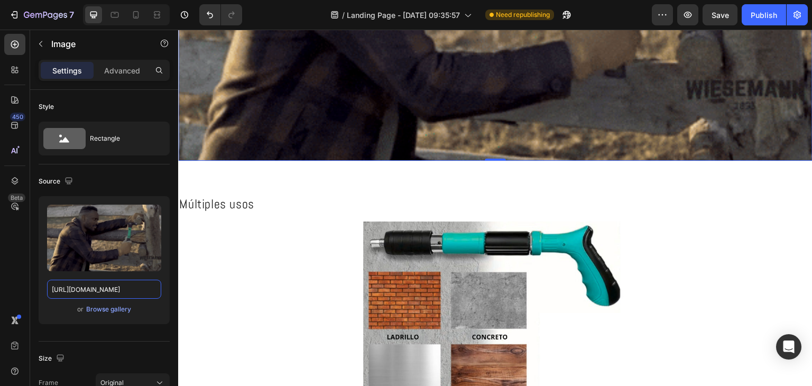
type input "https://media4.giphy.com/media/v1.Y2lkPTc5MGI3NjExOTBpcjZsdWIwdWFvZnM2NDZsdDBoe…"
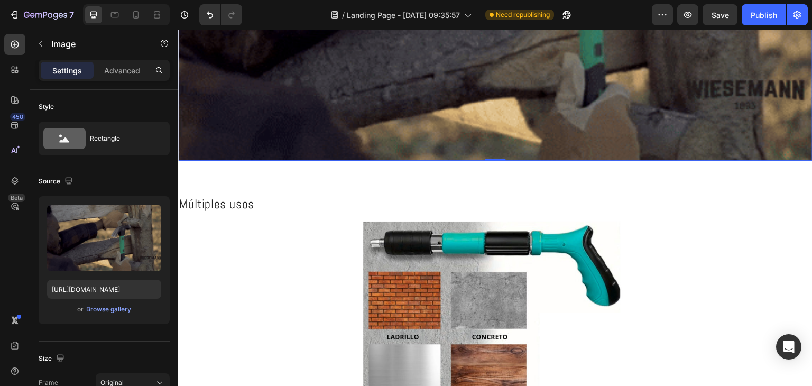
scroll to position [0, 0]
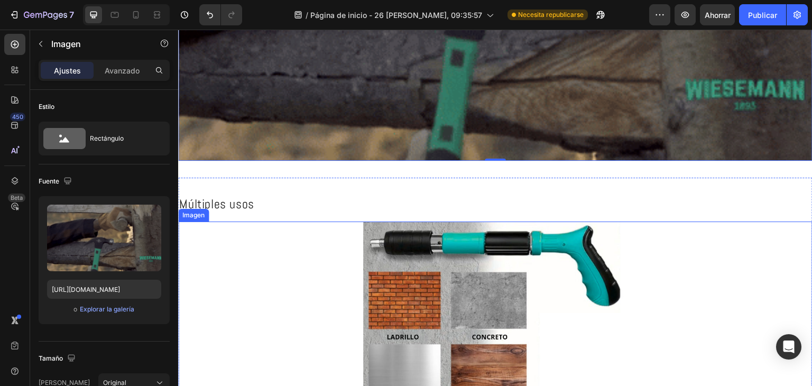
click at [631, 238] on div at bounding box center [495, 321] width 634 height 201
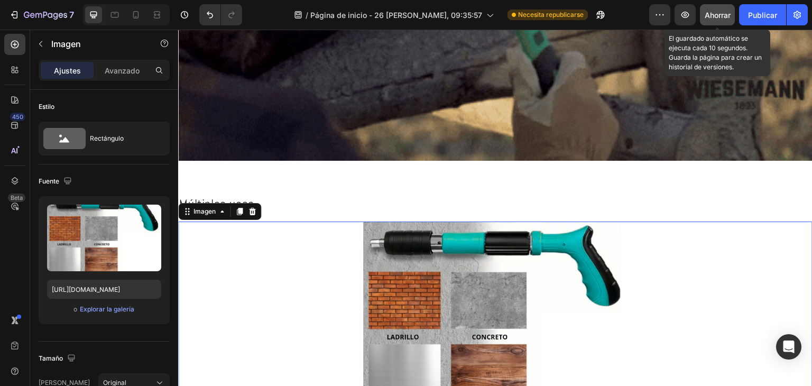
click at [729, 20] on div "Ahorrar" at bounding box center [717, 15] width 26 height 11
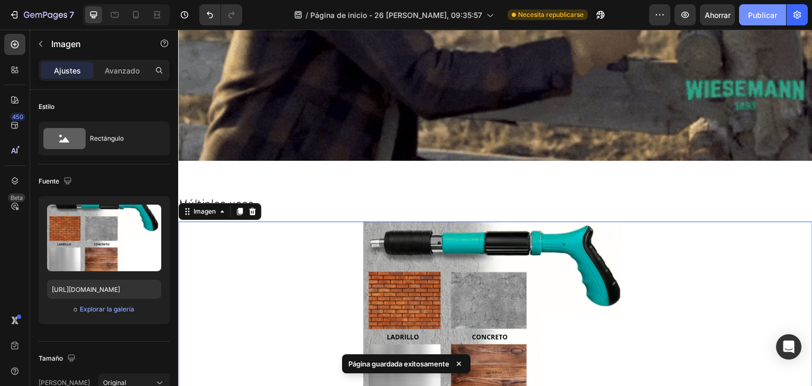
click at [761, 21] on button "Publicar" at bounding box center [762, 14] width 47 height 21
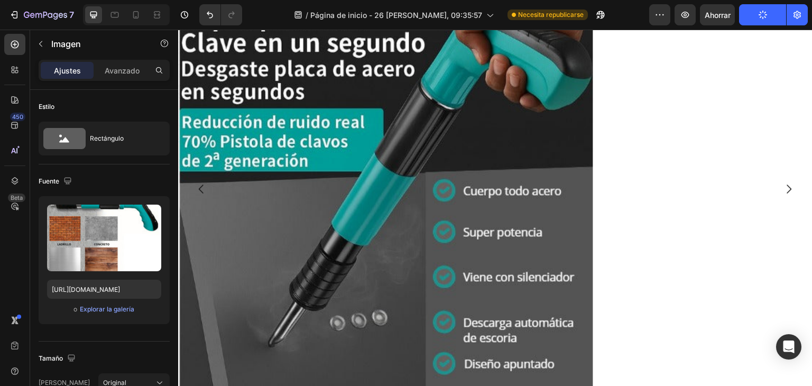
scroll to position [406, 0]
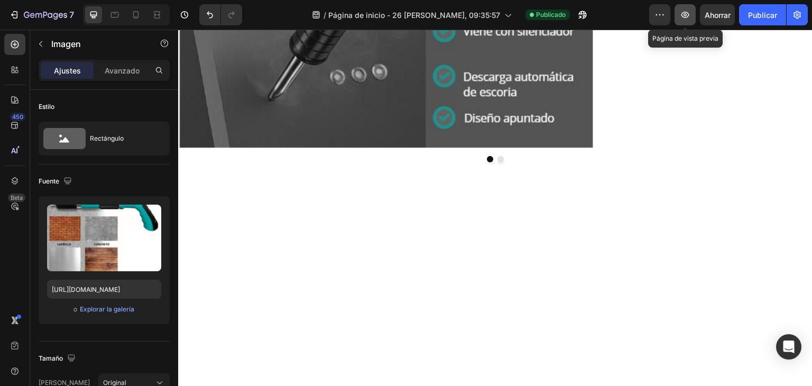
click at [683, 17] on icon "button" at bounding box center [685, 15] width 8 height 6
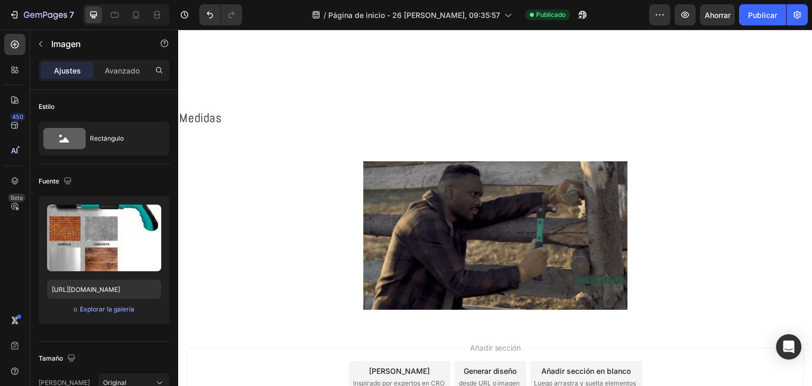
scroll to position [2829, 0]
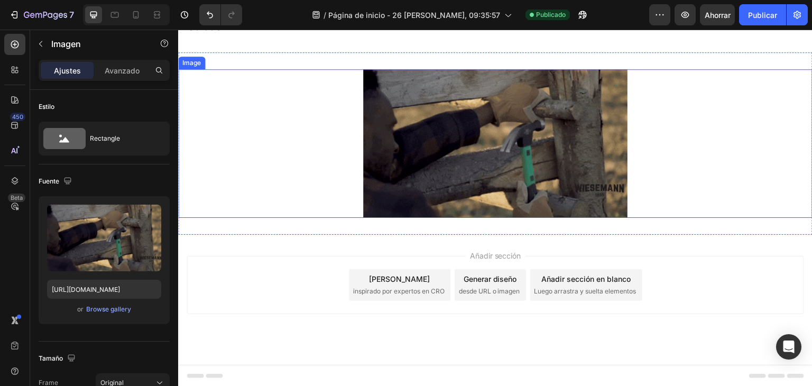
click at [570, 163] on img at bounding box center [495, 143] width 264 height 148
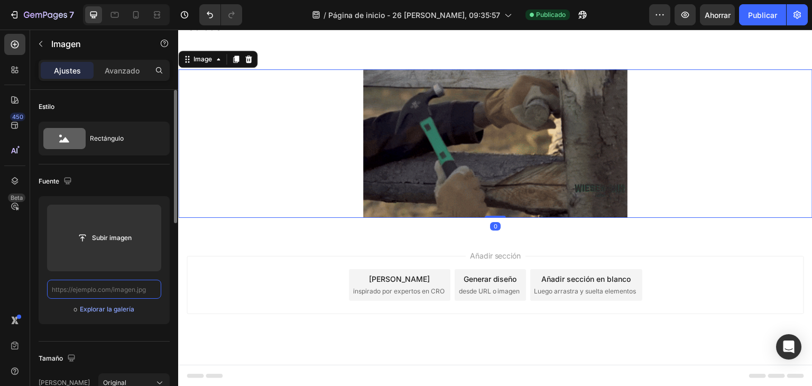
scroll to position [0, 0]
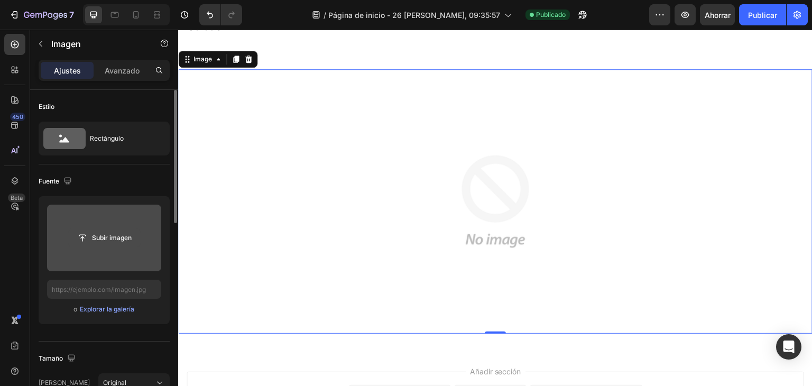
click at [99, 233] on input "file" at bounding box center [104, 238] width 71 height 18
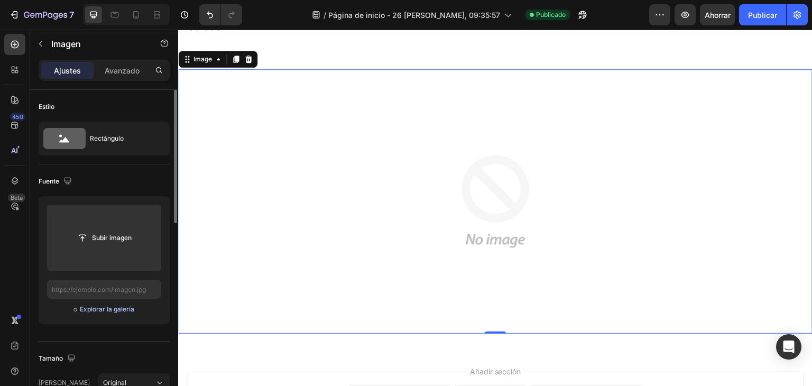
click at [89, 311] on font "Explorar la galería" at bounding box center [107, 309] width 54 height 8
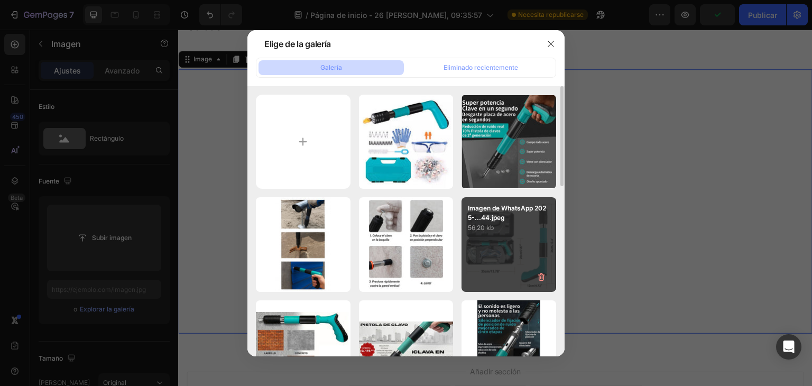
click at [480, 237] on div "Imagen de WhatsApp 2025-...44.jpeg 56,20 kb" at bounding box center [508, 244] width 95 height 95
type input "https://cdn.shopify.com/s/files/1/0674/1999/6347/files/gempages_580406581540160…"
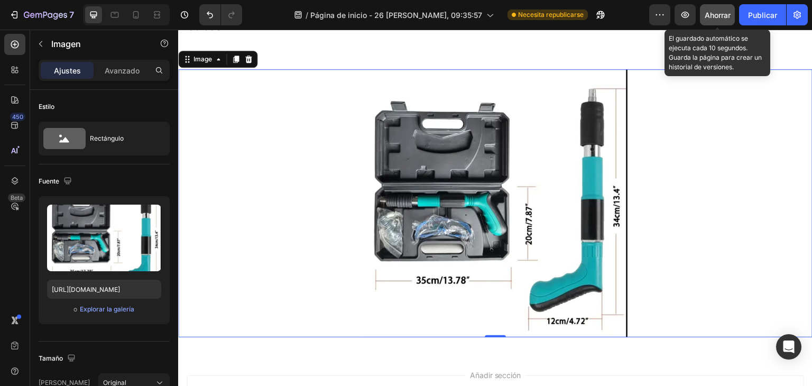
click at [719, 14] on font "Ahorrar" at bounding box center [717, 15] width 26 height 9
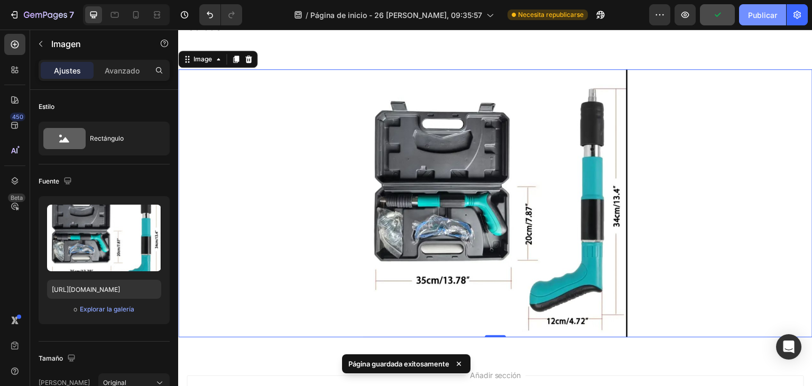
click at [760, 15] on font "Publicar" at bounding box center [762, 15] width 29 height 9
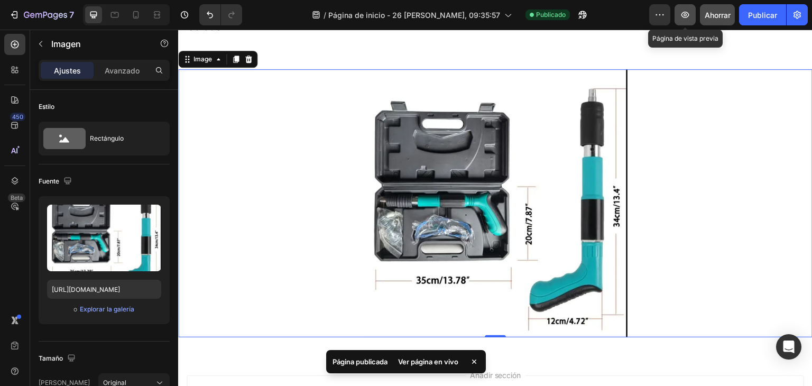
click at [683, 8] on button "button" at bounding box center [684, 14] width 21 height 21
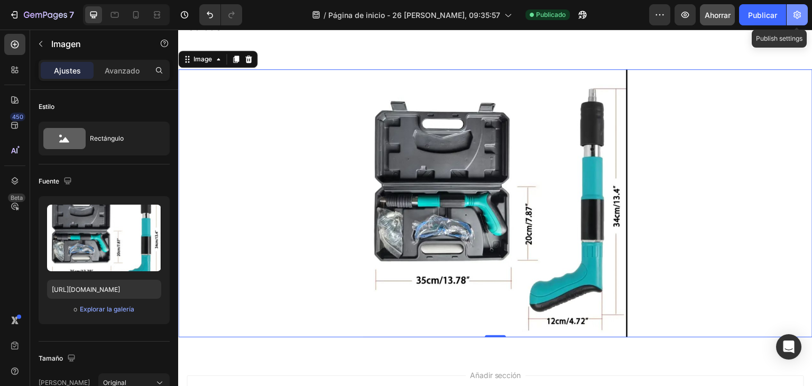
click at [797, 16] on icon "button" at bounding box center [797, 15] width 11 height 11
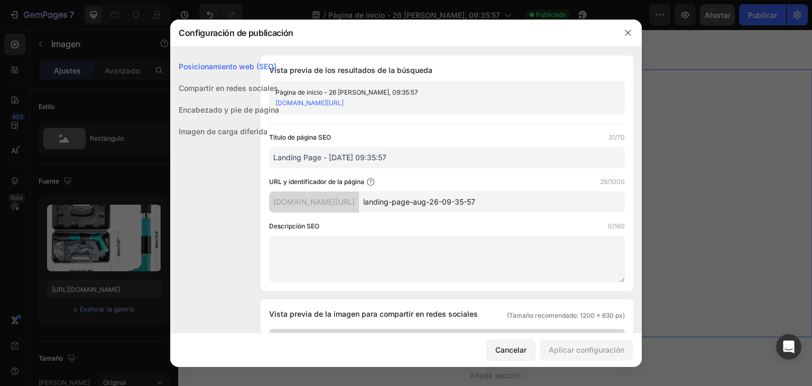
click at [260, 108] on font "Encabezado y pie de página" at bounding box center [229, 109] width 100 height 9
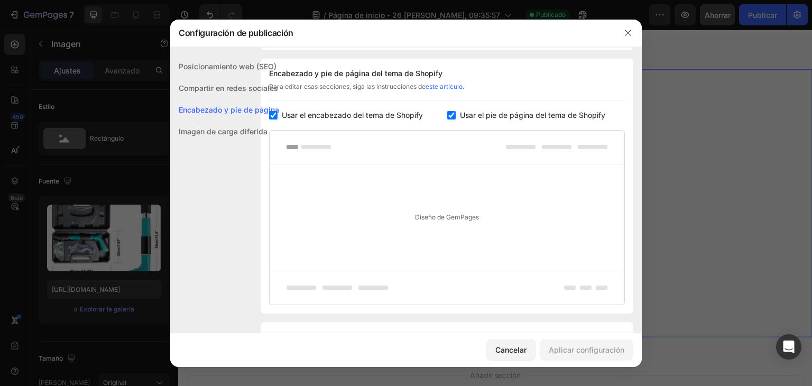
scroll to position [495, 0]
click at [271, 115] on input "checkbox" at bounding box center [273, 114] width 8 height 8
checkbox input "false"
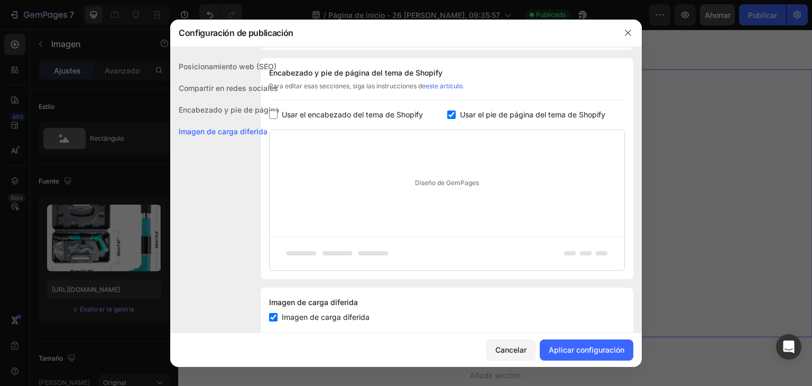
click at [447, 115] on input "checkbox" at bounding box center [451, 114] width 8 height 8
checkbox input "false"
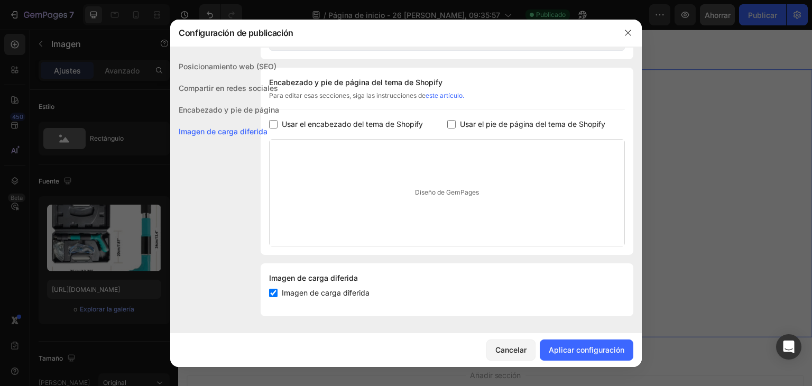
scroll to position [484, 0]
click at [556, 351] on font "Aplicar configuración" at bounding box center [586, 349] width 76 height 9
click at [631, 36] on icon "button" at bounding box center [628, 33] width 8 height 8
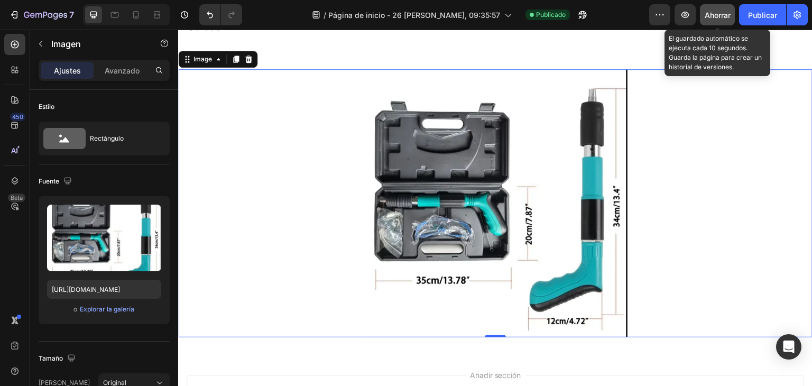
click at [706, 24] on button "Ahorrar" at bounding box center [717, 14] width 35 height 21
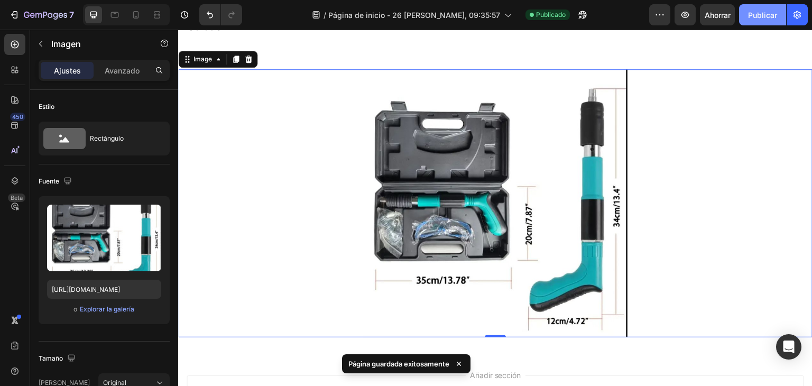
click at [755, 21] on button "Publicar" at bounding box center [762, 14] width 47 height 21
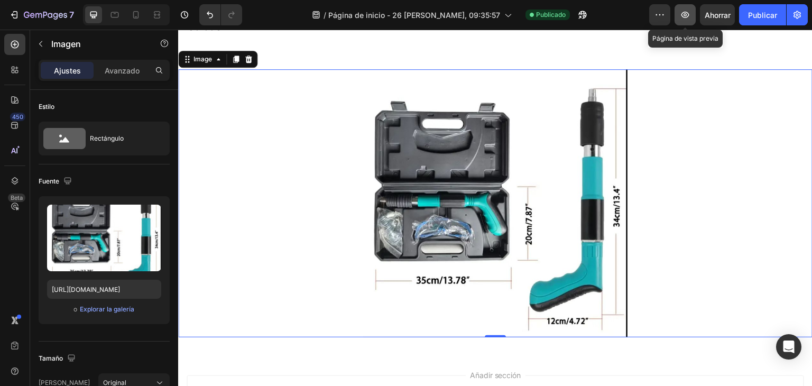
click at [682, 13] on icon "button" at bounding box center [685, 15] width 11 height 11
click at [142, 18] on div at bounding box center [135, 14] width 17 height 17
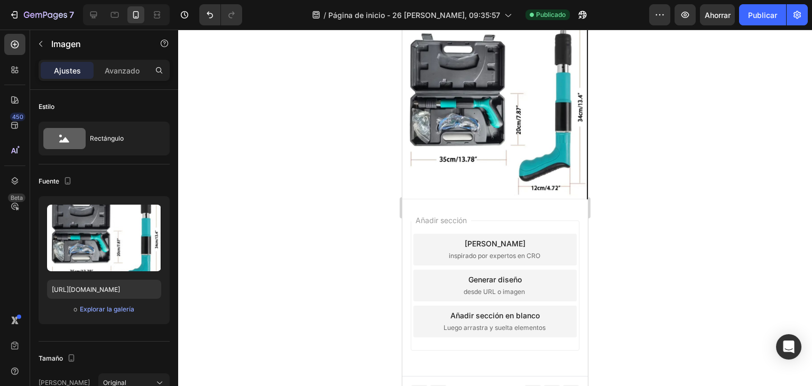
scroll to position [1073, 0]
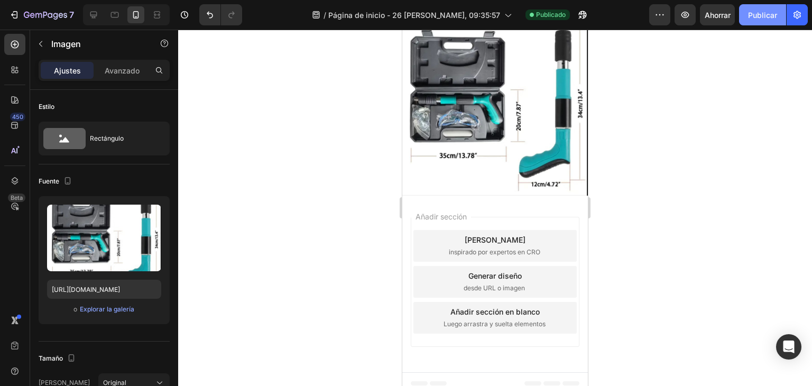
click at [761, 20] on font "Publicar" at bounding box center [762, 15] width 29 height 11
